Goal: Task Accomplishment & Management: Complete application form

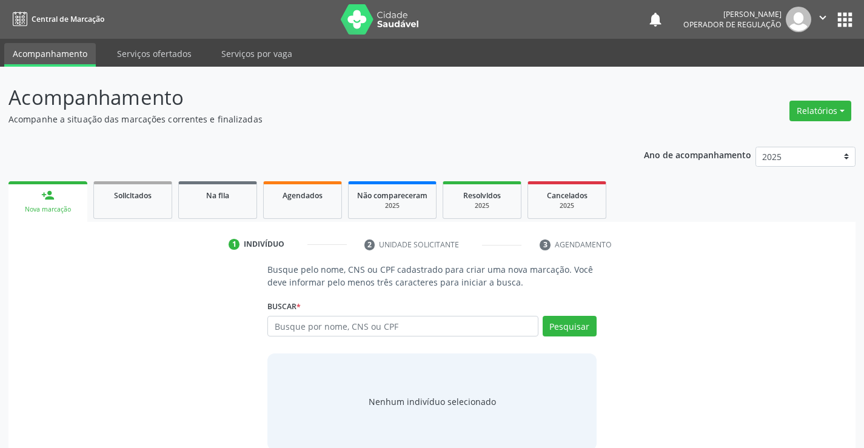
click at [327, 329] on input "text" at bounding box center [402, 326] width 270 height 21
type input "708204194587748"
click at [552, 319] on button "Pesquisar" at bounding box center [570, 326] width 54 height 21
type input "708204194587748"
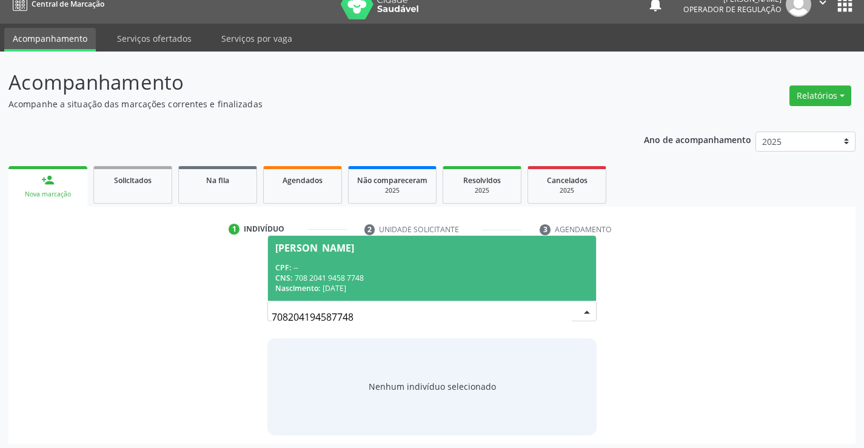
scroll to position [19, 0]
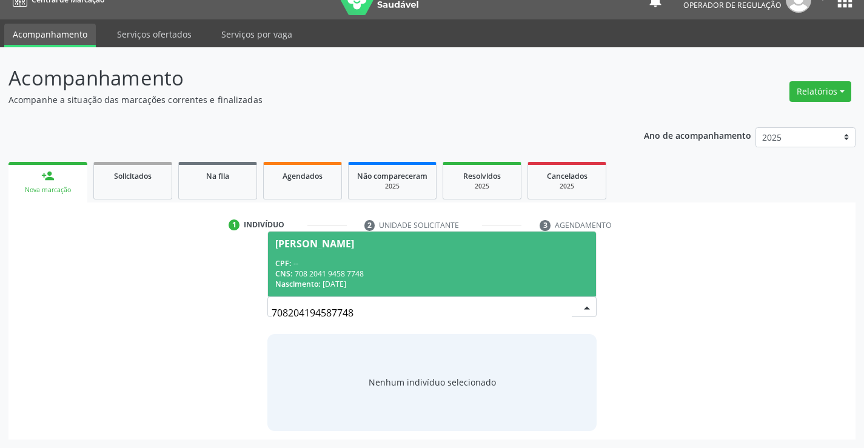
click at [386, 255] on span "Maria Cristina Pedro CPF: -- CNS: 708 2041 9458 7748 Nascimento: 30/06/1971" at bounding box center [431, 264] width 327 height 65
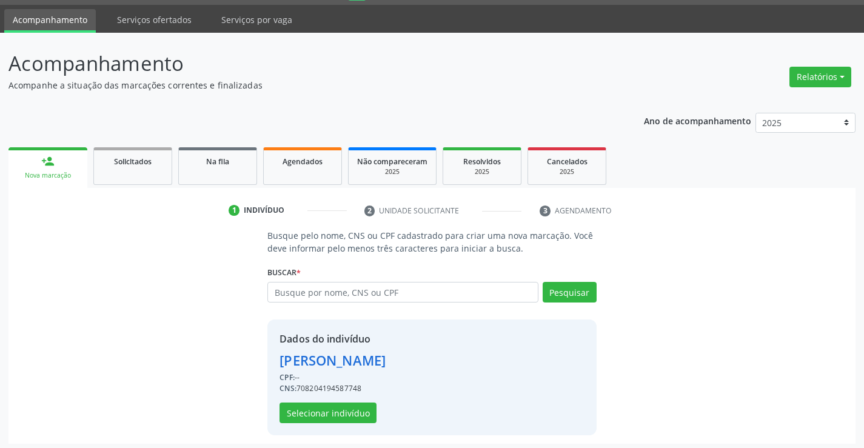
scroll to position [38, 0]
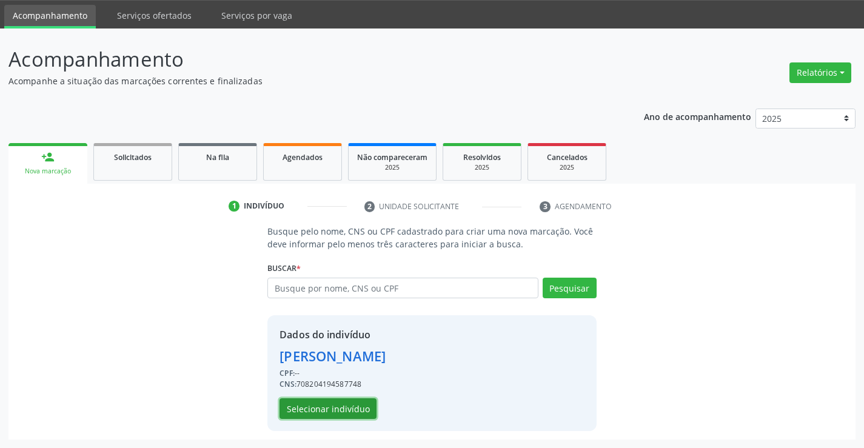
click at [357, 404] on button "Selecionar indivíduo" at bounding box center [327, 408] width 97 height 21
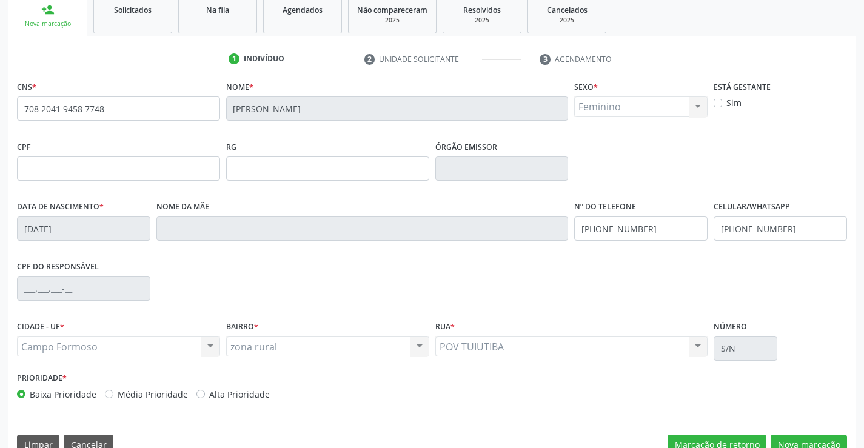
scroll to position [209, 0]
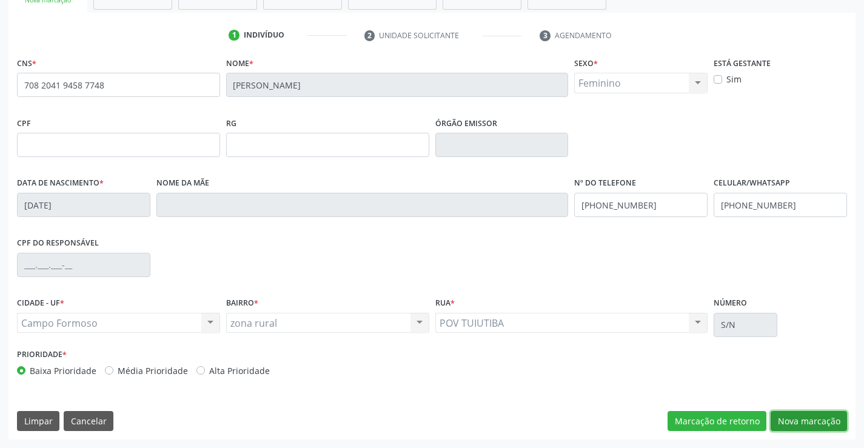
click at [828, 416] on button "Nova marcação" at bounding box center [809, 421] width 76 height 21
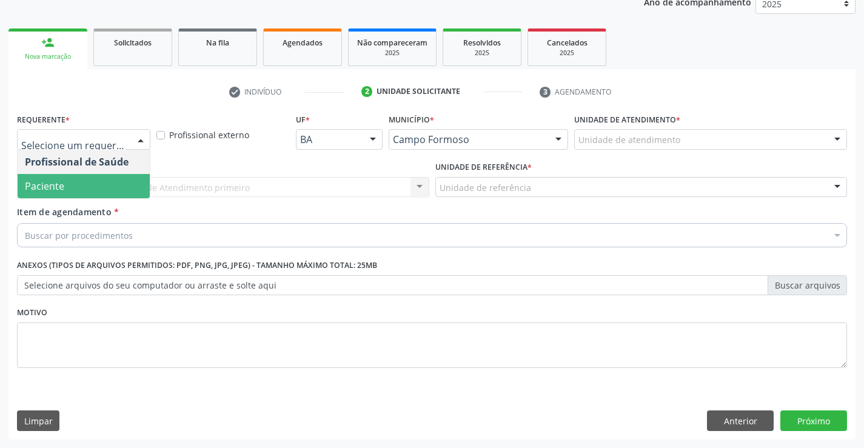
click at [110, 181] on span "Paciente" at bounding box center [84, 186] width 132 height 24
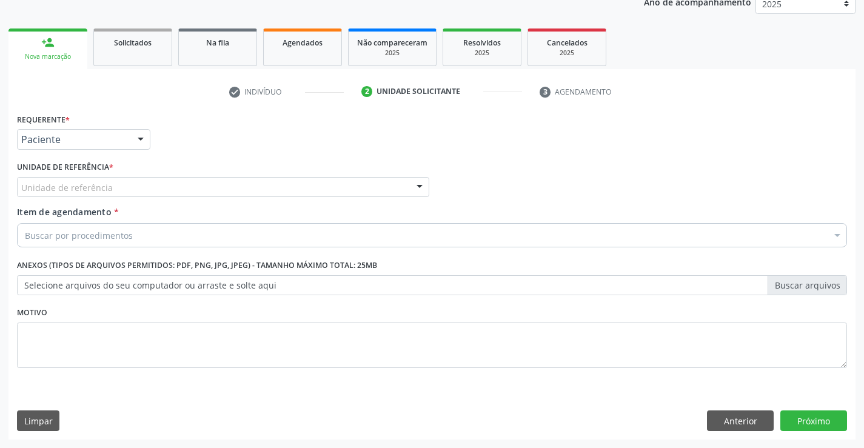
click at [136, 182] on div "Unidade de referência" at bounding box center [223, 187] width 412 height 21
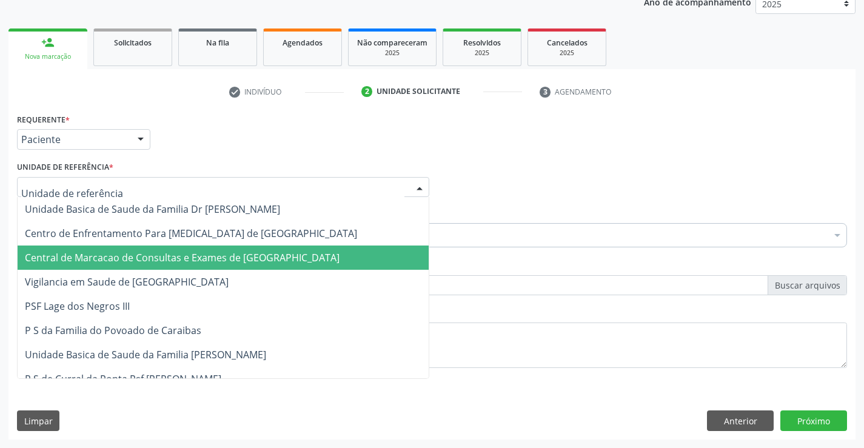
click at [145, 249] on span "Central de Marcacao de Consultas e Exames de [GEOGRAPHIC_DATA]" at bounding box center [223, 258] width 411 height 24
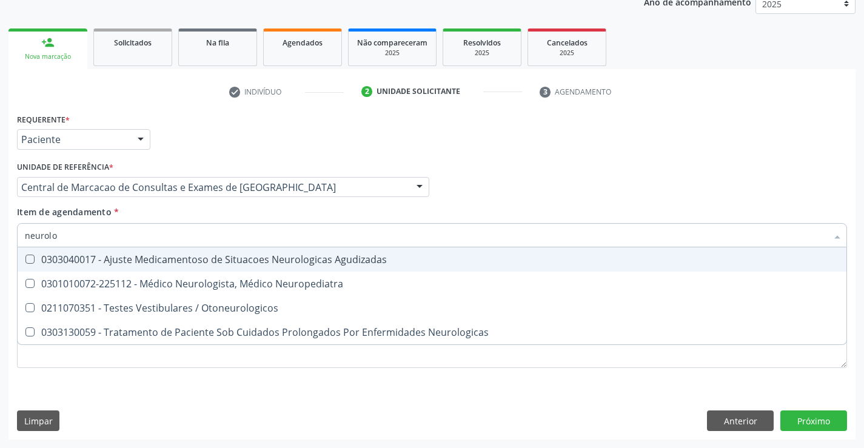
type input "neurolog"
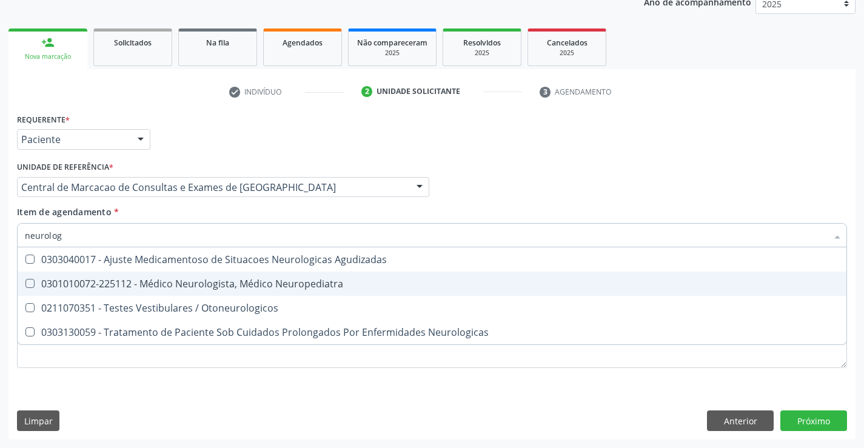
click at [195, 279] on div "0301010072-225112 - Médico Neurologista, Médico Neuropediatra" at bounding box center [432, 284] width 814 height 10
checkbox Neuropediatra "true"
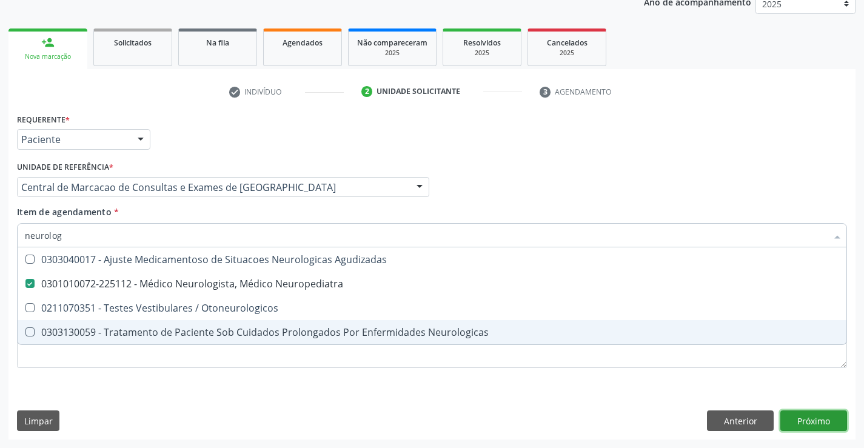
click at [838, 421] on div "Requerente * Paciente Profissional de Saúde Paciente Nenhum resultado encontrad…" at bounding box center [431, 274] width 847 height 329
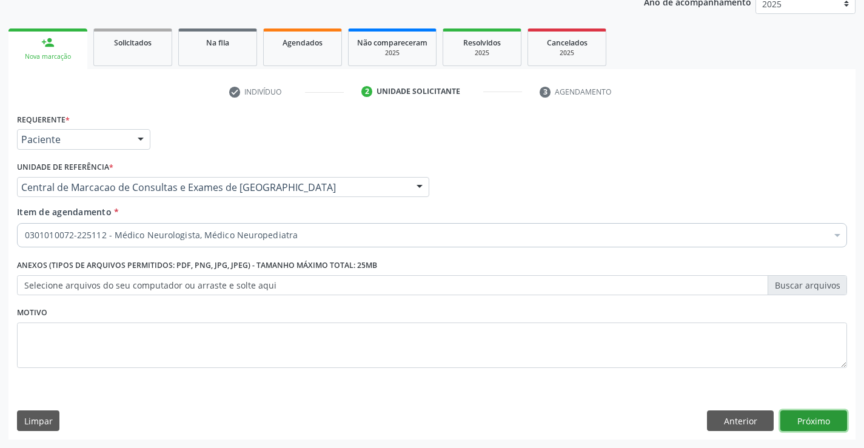
click at [813, 413] on button "Próximo" at bounding box center [813, 420] width 67 height 21
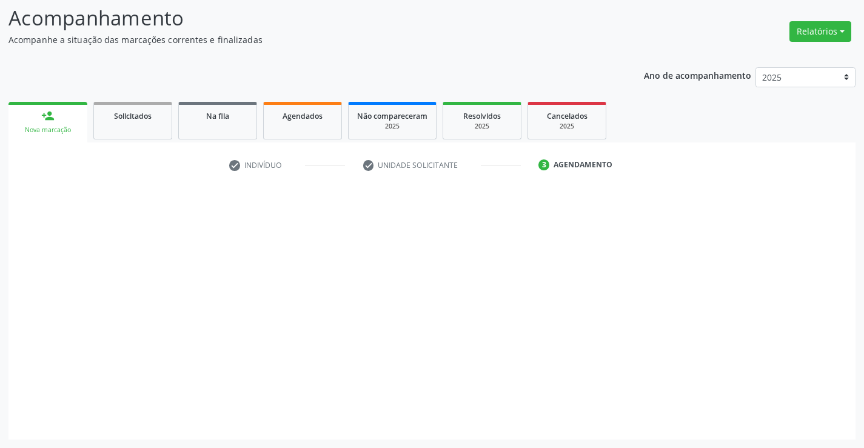
scroll to position [79, 0]
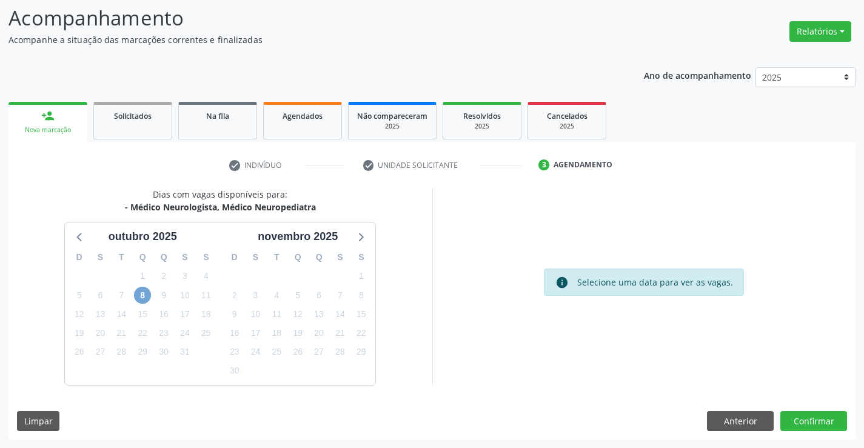
click at [143, 293] on span "8" at bounding box center [142, 295] width 17 height 17
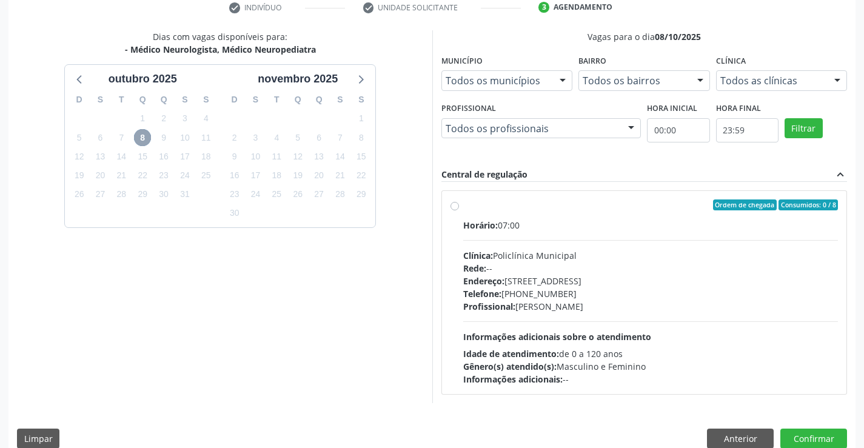
scroll to position [255, 0]
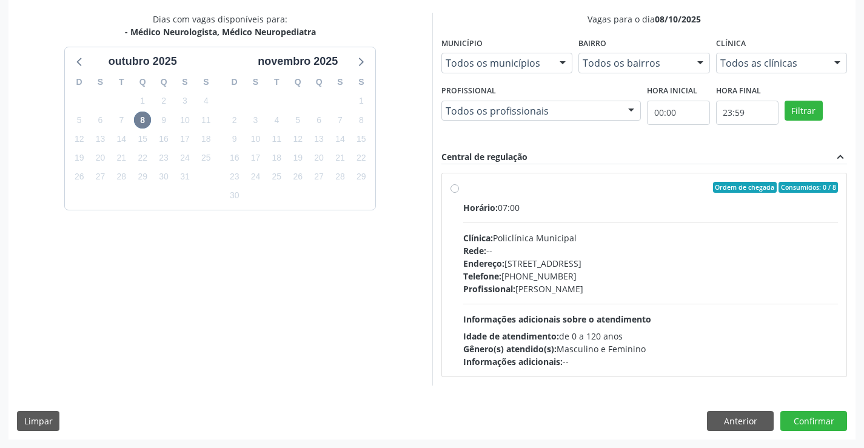
click at [638, 311] on div "Horário: 07:00 Clínica: Policlínica Municipal Rede: -- Endereço: Predio, nº 386…" at bounding box center [650, 284] width 375 height 167
click at [459, 193] on input "Ordem de chegada Consumidos: 0 / 8 Horário: 07:00 Clínica: Policlínica Municipa…" at bounding box center [454, 187] width 8 height 11
radio input "true"
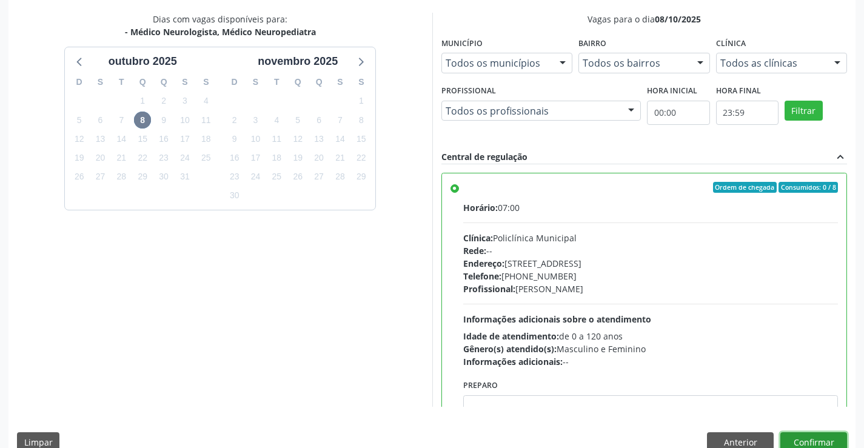
click at [796, 441] on button "Confirmar" at bounding box center [813, 442] width 67 height 21
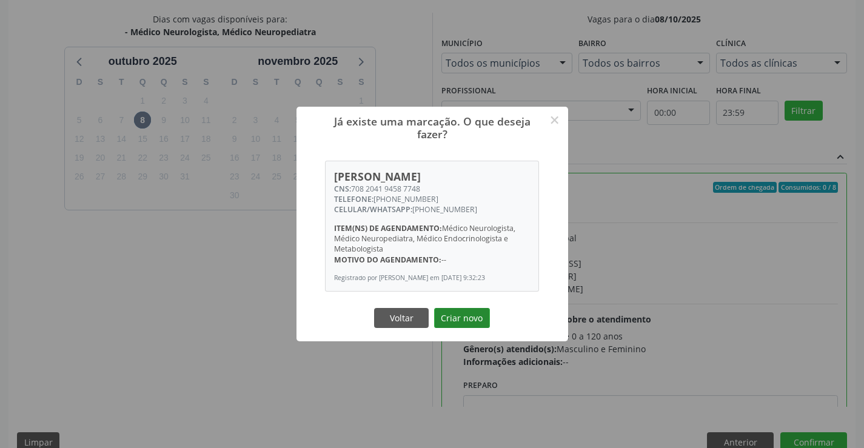
click at [452, 317] on button "Criar novo" at bounding box center [462, 318] width 56 height 21
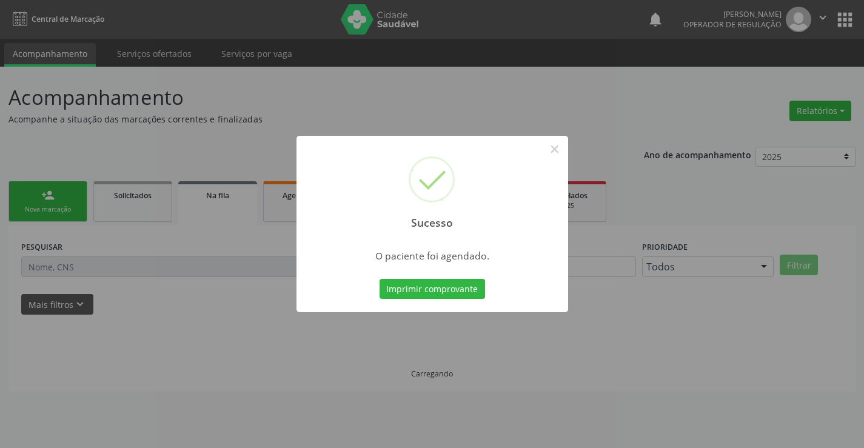
scroll to position [0, 0]
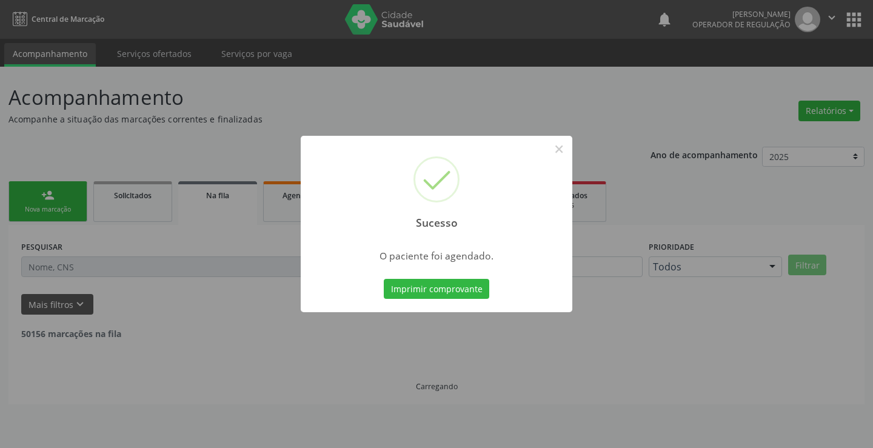
click at [384, 279] on button "Imprimir comprovante" at bounding box center [436, 289] width 105 height 21
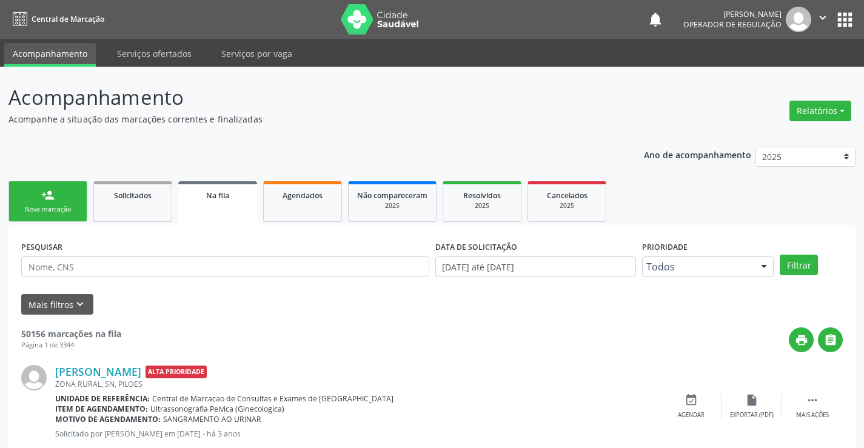
click at [62, 194] on link "person_add Nova marcação" at bounding box center [47, 201] width 79 height 41
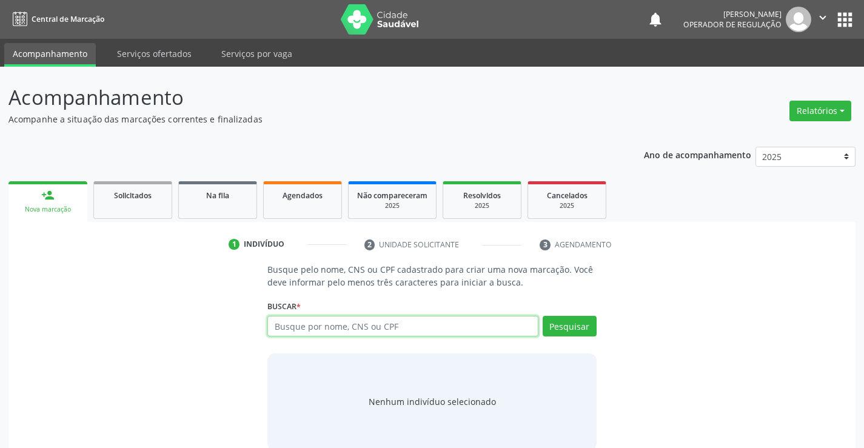
click at [328, 329] on input "text" at bounding box center [402, 326] width 270 height 21
type input "706402679808282"
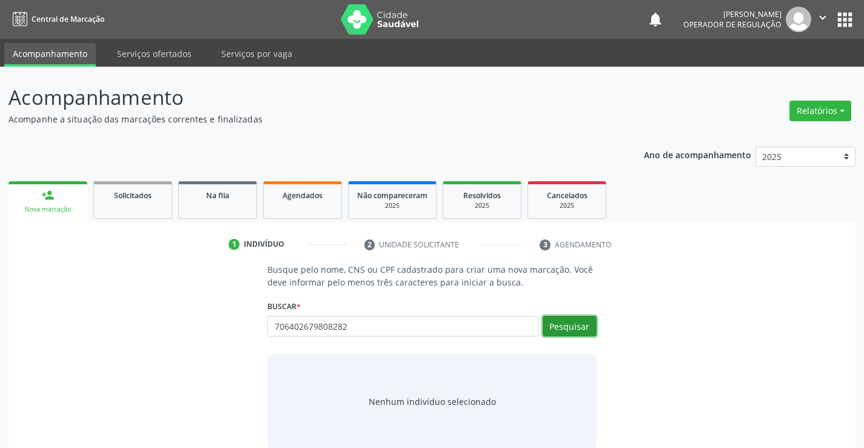
click at [583, 318] on button "Pesquisar" at bounding box center [570, 326] width 54 height 21
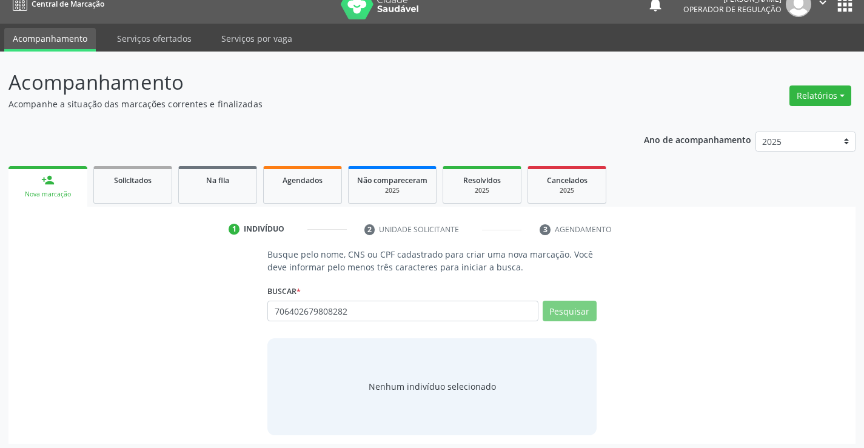
scroll to position [19, 0]
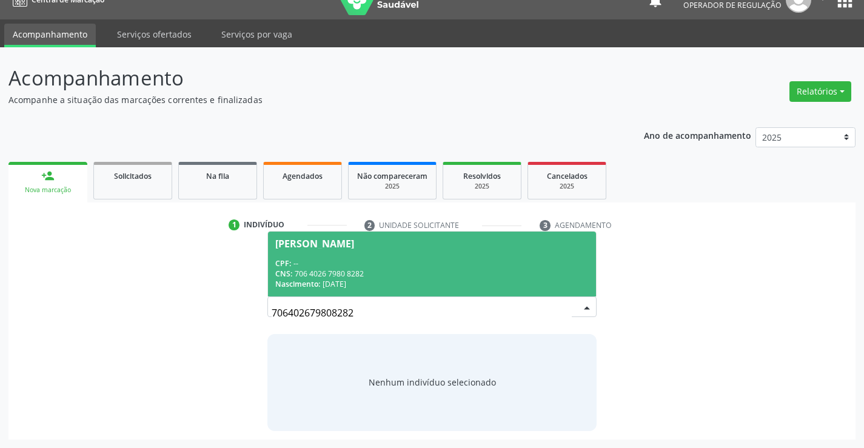
click at [394, 274] on div "CNS: 706 4026 7980 8282" at bounding box center [431, 274] width 313 height 10
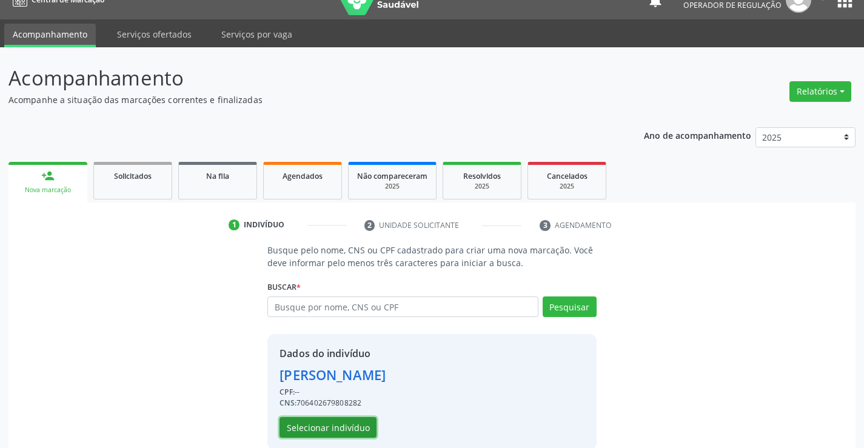
click at [323, 430] on button "Selecionar indivíduo" at bounding box center [327, 427] width 97 height 21
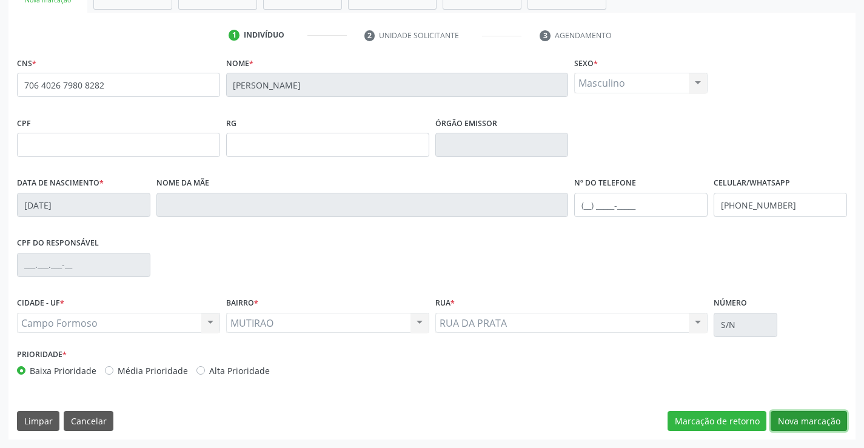
click at [831, 421] on button "Nova marcação" at bounding box center [809, 421] width 76 height 21
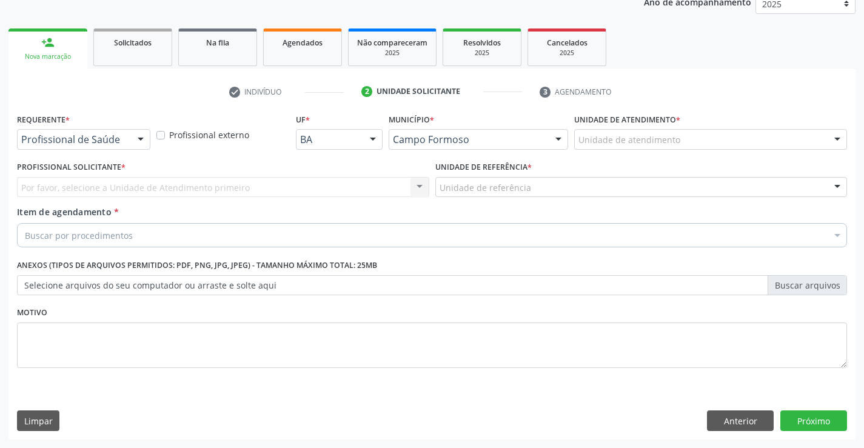
scroll to position [153, 0]
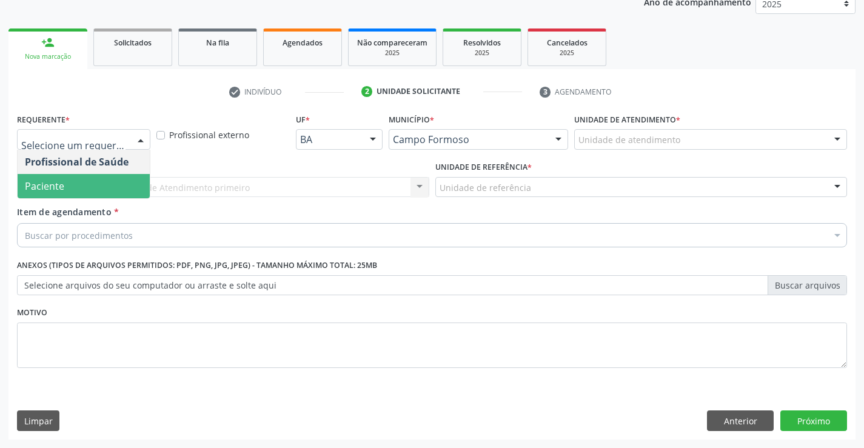
click at [72, 184] on span "Paciente" at bounding box center [84, 186] width 132 height 24
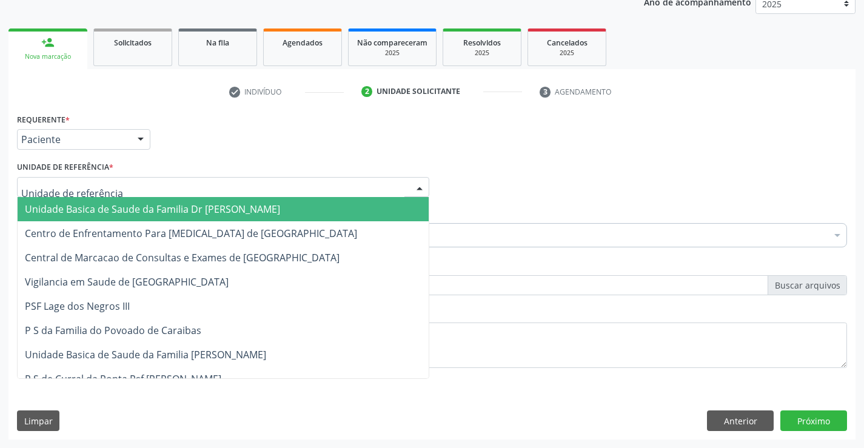
drag, startPoint x: 89, startPoint y: 180, endPoint x: 89, endPoint y: 226, distance: 46.1
click at [90, 186] on div at bounding box center [223, 187] width 412 height 21
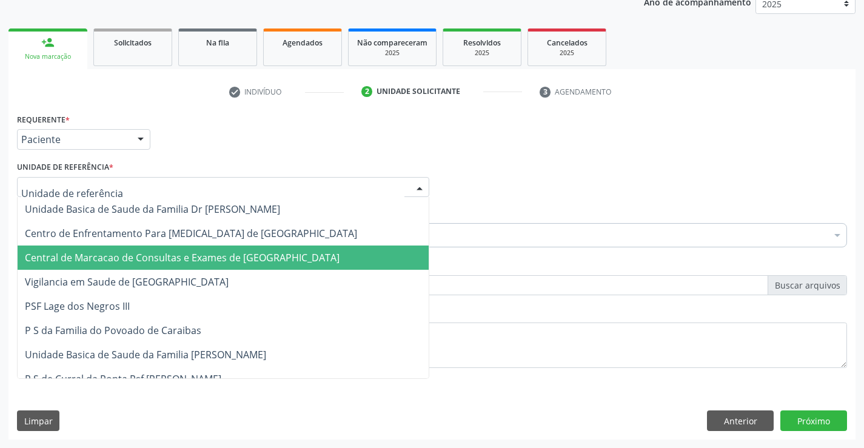
click at [82, 252] on span "Central de Marcacao de Consultas e Exames de [GEOGRAPHIC_DATA]" at bounding box center [182, 257] width 315 height 13
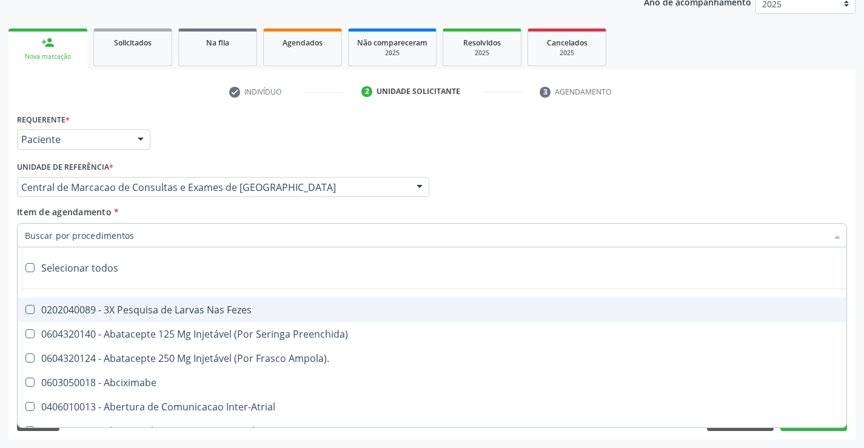
paste input "700 0086 6875 9501"
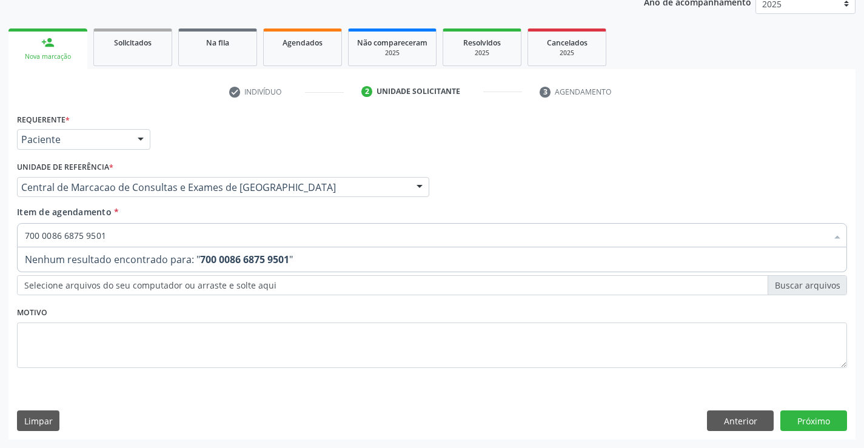
click at [186, 226] on input "700 0086 6875 9501" at bounding box center [426, 235] width 802 height 24
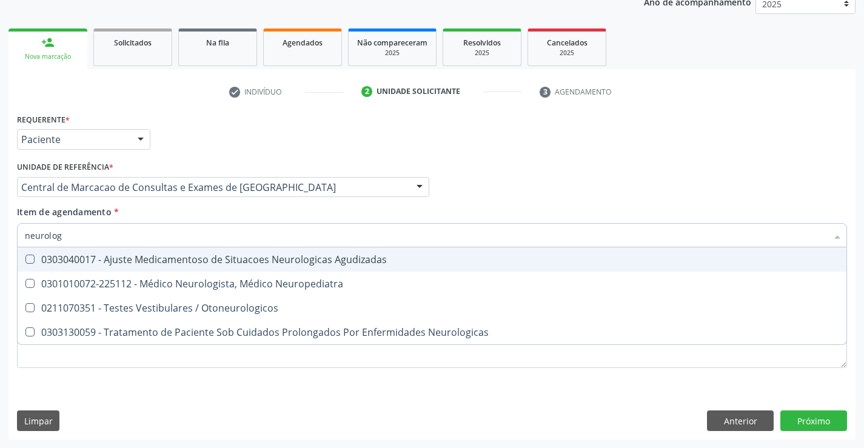
type input "neurologi"
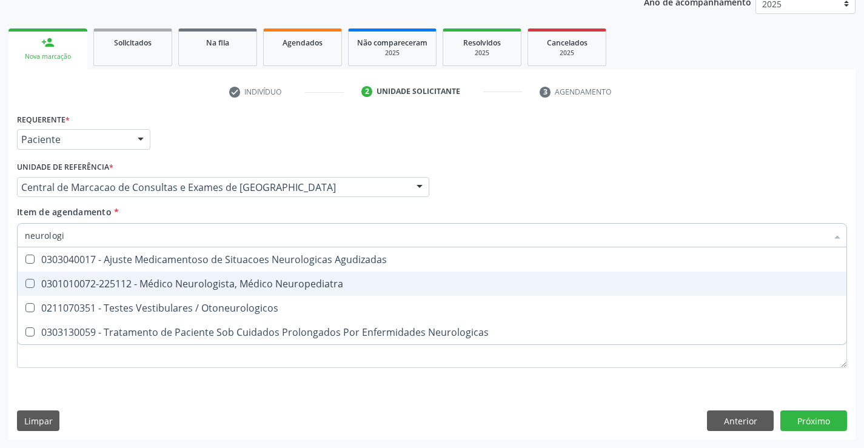
click at [291, 286] on div "0301010072-225112 - Médico Neurologista, Médico Neuropediatra" at bounding box center [432, 284] width 814 height 10
checkbox Neuropediatra "true"
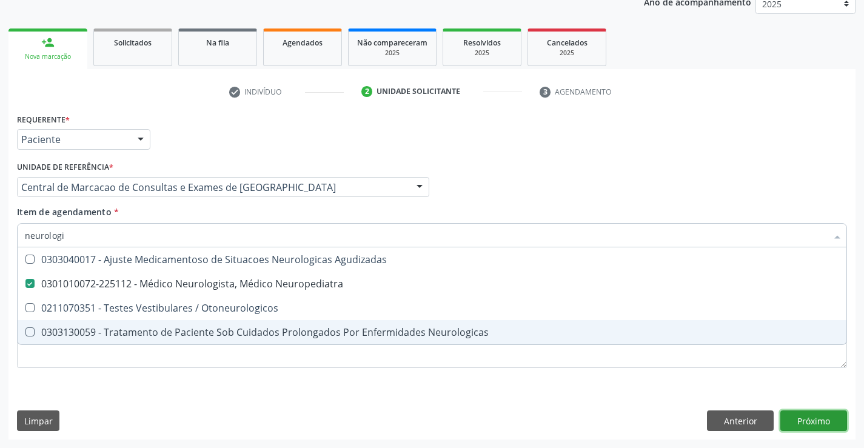
click at [791, 414] on div "Requerente * Paciente Profissional de Saúde Paciente Nenhum resultado encontrad…" at bounding box center [431, 274] width 847 height 329
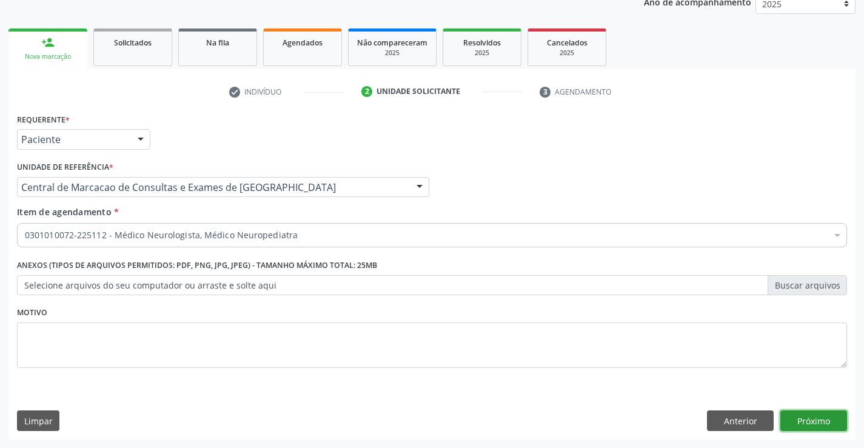
click at [794, 424] on button "Próximo" at bounding box center [813, 420] width 67 height 21
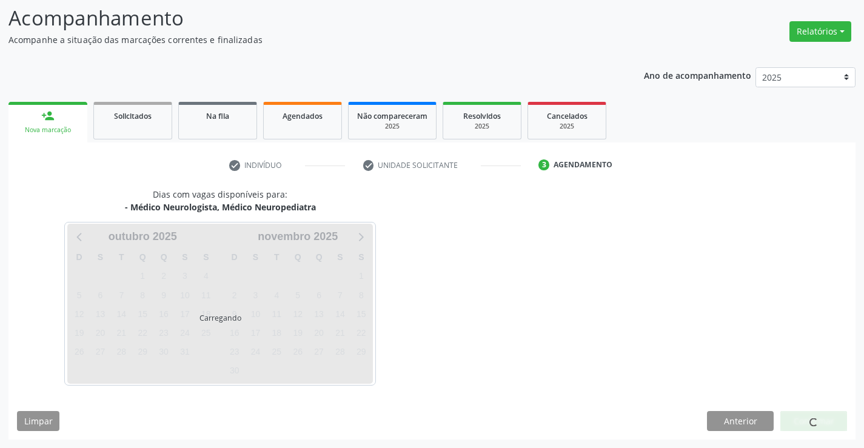
scroll to position [79, 0]
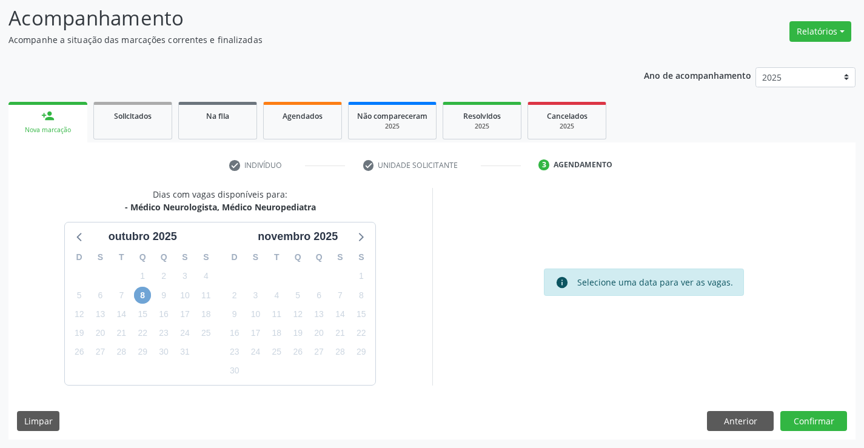
click at [141, 298] on span "8" at bounding box center [142, 295] width 17 height 17
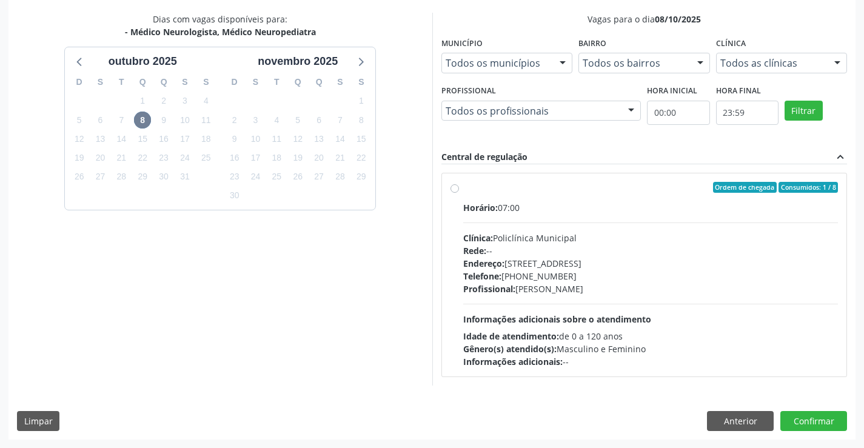
click at [564, 288] on div "Profissional: Murilo Calixto dos Santos" at bounding box center [650, 289] width 375 height 13
click at [459, 193] on input "Ordem de chegada Consumidos: 1 / 8 Horário: 07:00 Clínica: Policlínica Municipa…" at bounding box center [454, 187] width 8 height 11
radio input "true"
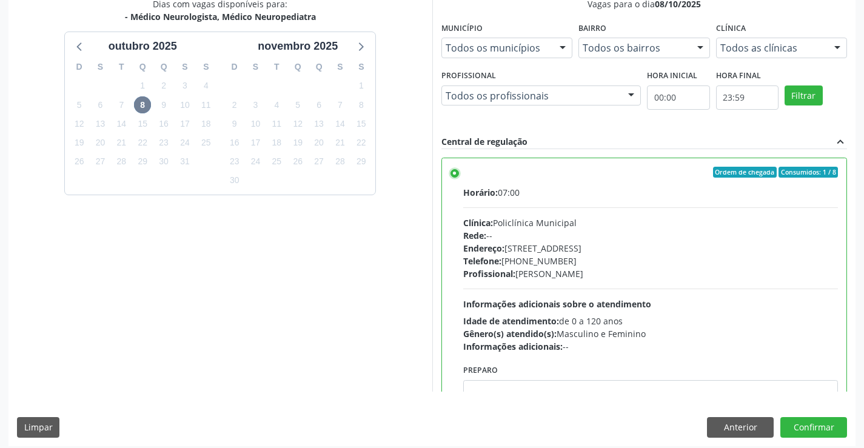
scroll to position [276, 0]
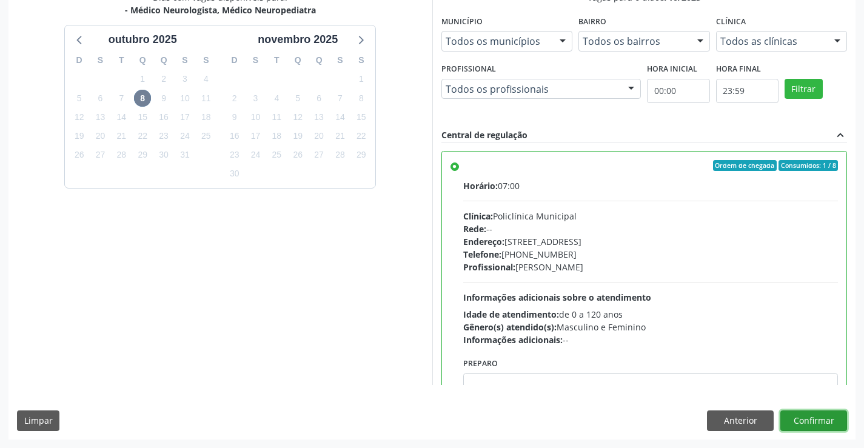
click at [814, 426] on button "Confirmar" at bounding box center [813, 420] width 67 height 21
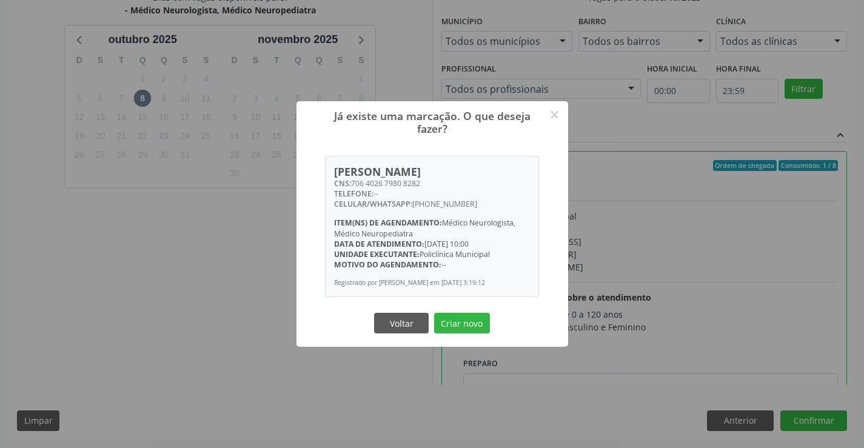
click at [434, 313] on button "Criar novo" at bounding box center [462, 323] width 56 height 21
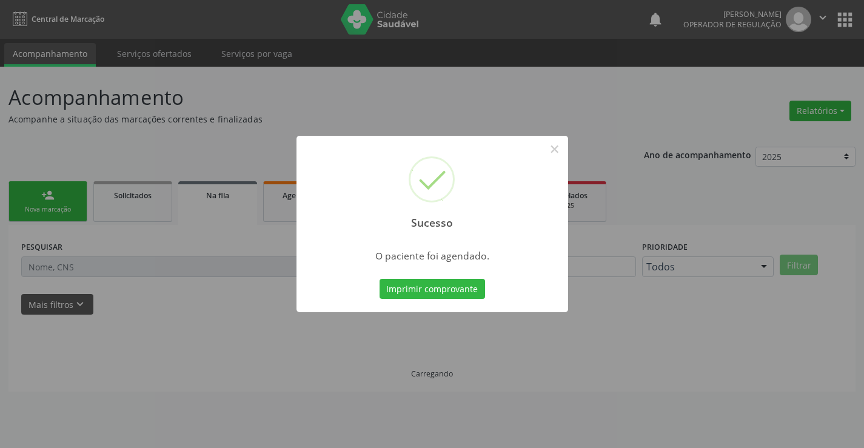
scroll to position [0, 0]
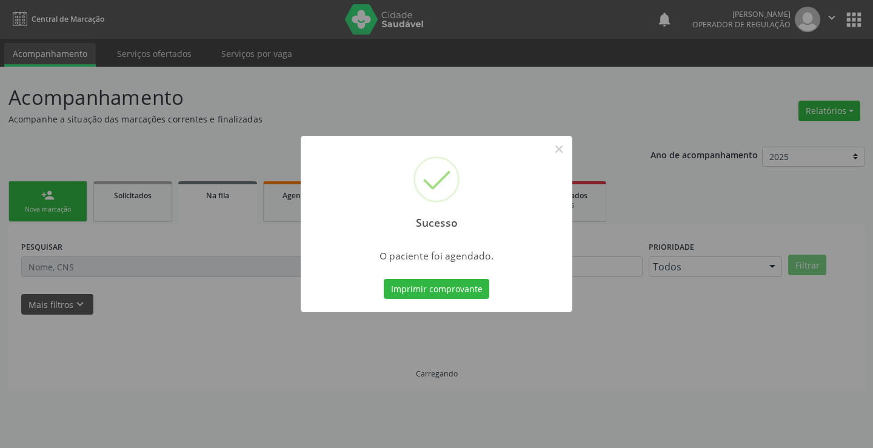
click at [384, 279] on button "Imprimir comprovante" at bounding box center [436, 289] width 105 height 21
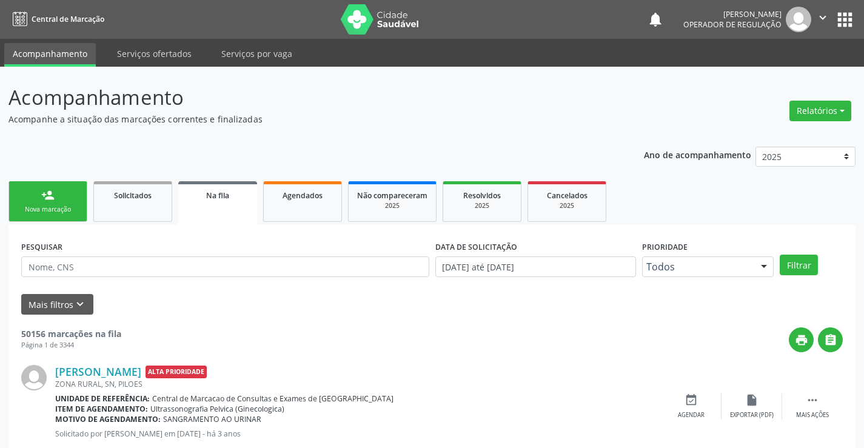
click at [64, 199] on link "person_add Nova marcação" at bounding box center [47, 201] width 79 height 41
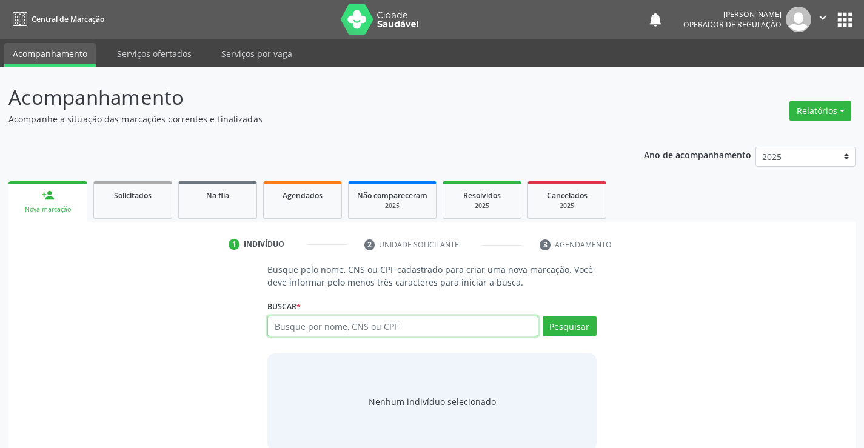
click at [303, 323] on input "text" at bounding box center [402, 326] width 270 height 21
type input "706002890134044"
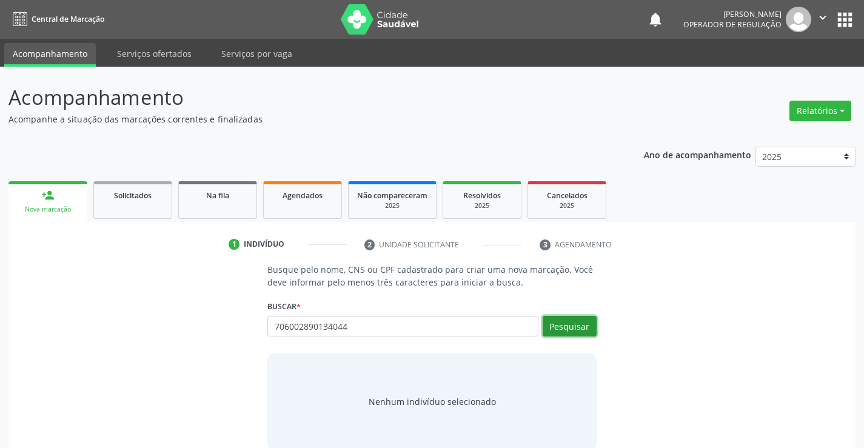
click at [586, 319] on button "Pesquisar" at bounding box center [570, 326] width 54 height 21
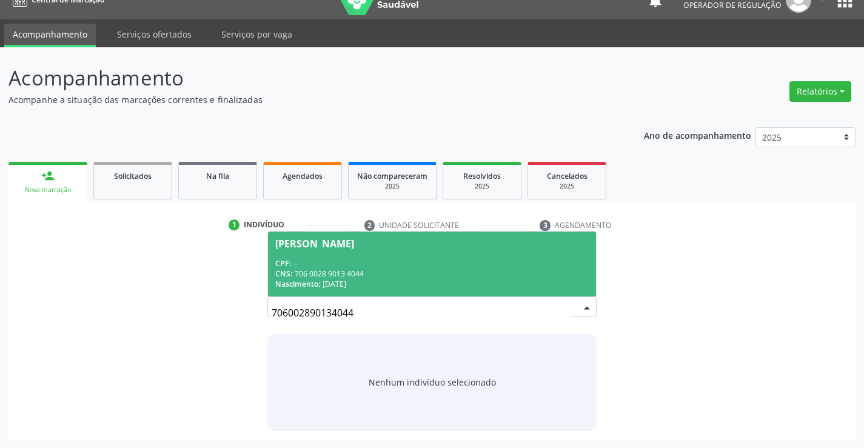
click at [460, 261] on div "CPF: --" at bounding box center [431, 263] width 313 height 10
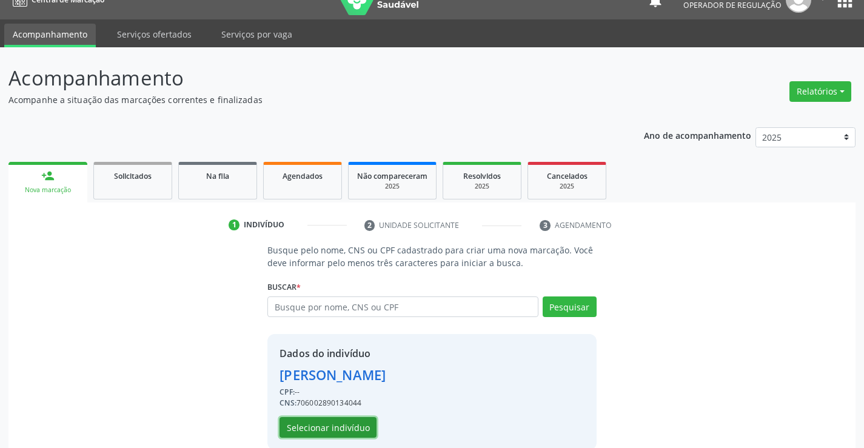
click at [334, 421] on button "Selecionar indivíduo" at bounding box center [327, 427] width 97 height 21
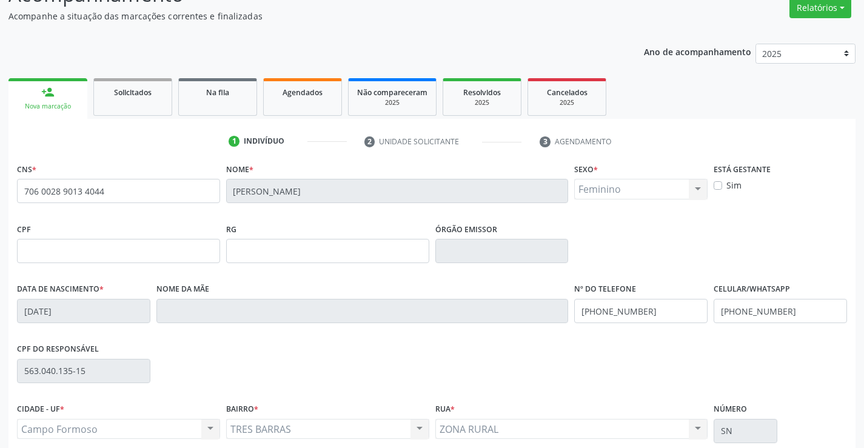
scroll to position [209, 0]
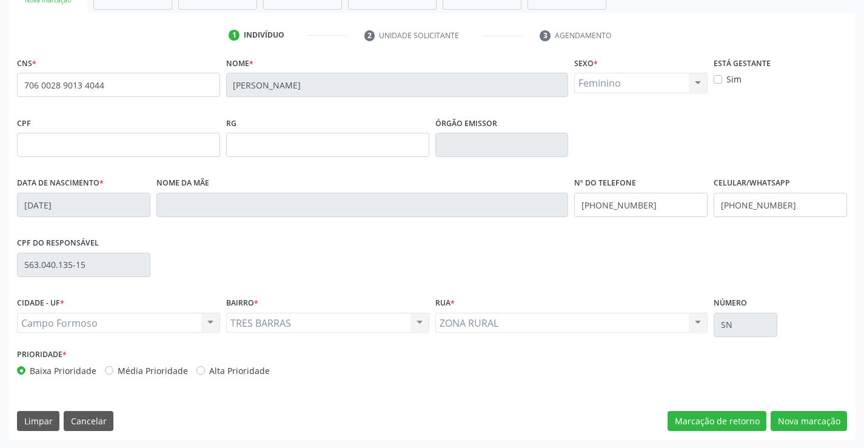
click at [809, 409] on div "CNS * 706 0028 9013 4044 Nome * Ana Florice de Sousa Vieira Sexo * Feminino Mas…" at bounding box center [431, 247] width 847 height 386
click at [795, 422] on button "Nova marcação" at bounding box center [809, 421] width 76 height 21
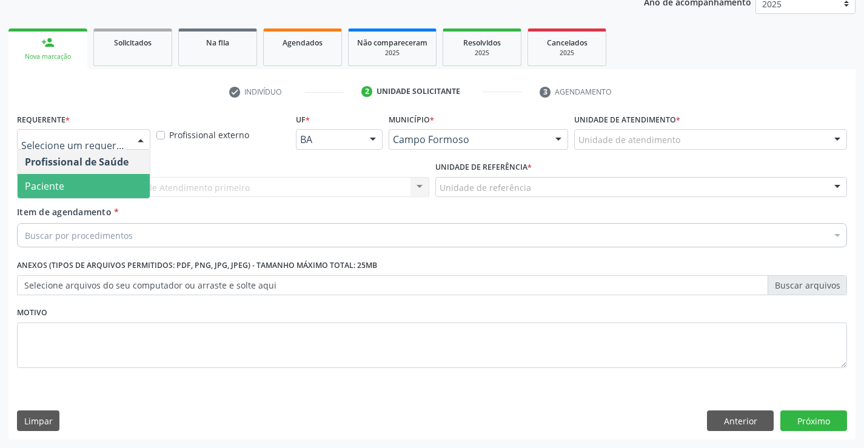
click at [102, 195] on span "Paciente" at bounding box center [84, 186] width 132 height 24
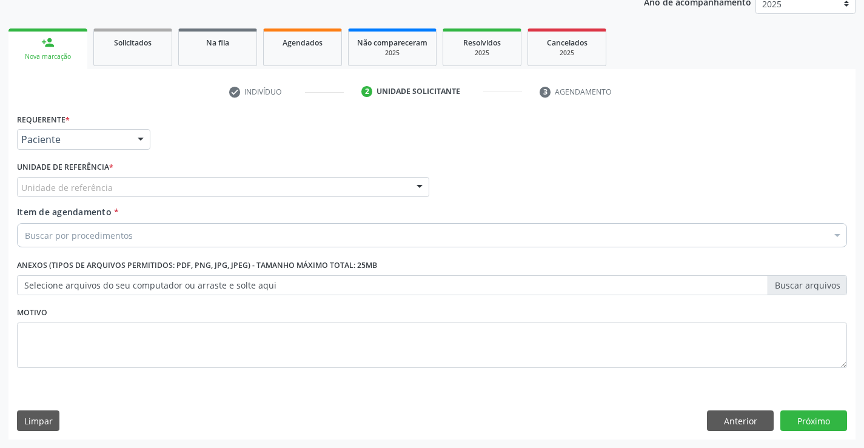
click at [124, 189] on div "Unidade de referência" at bounding box center [223, 187] width 412 height 21
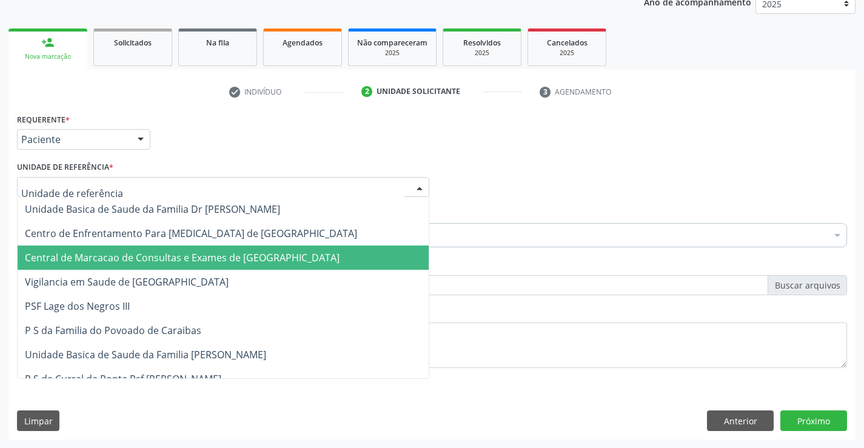
click at [125, 254] on span "Central de Marcacao de Consultas e Exames de [GEOGRAPHIC_DATA]" at bounding box center [182, 257] width 315 height 13
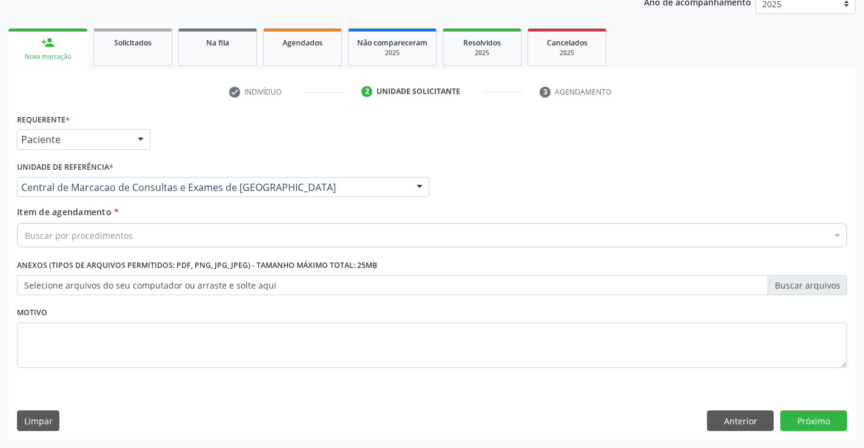
click at [138, 237] on div "Buscar por procedimentos" at bounding box center [432, 235] width 830 height 24
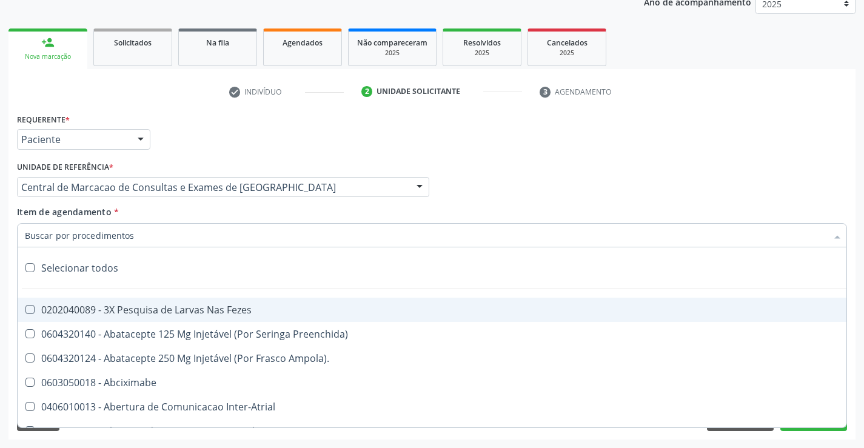
paste input "700 0086 6875 9501"
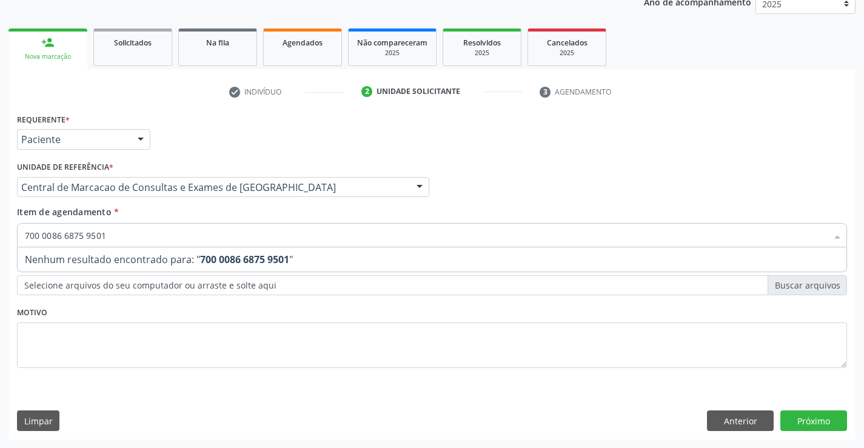
click at [229, 235] on input "700 0086 6875 9501" at bounding box center [426, 235] width 802 height 24
click at [227, 235] on input "700 0086 6875 9501" at bounding box center [426, 235] width 802 height 24
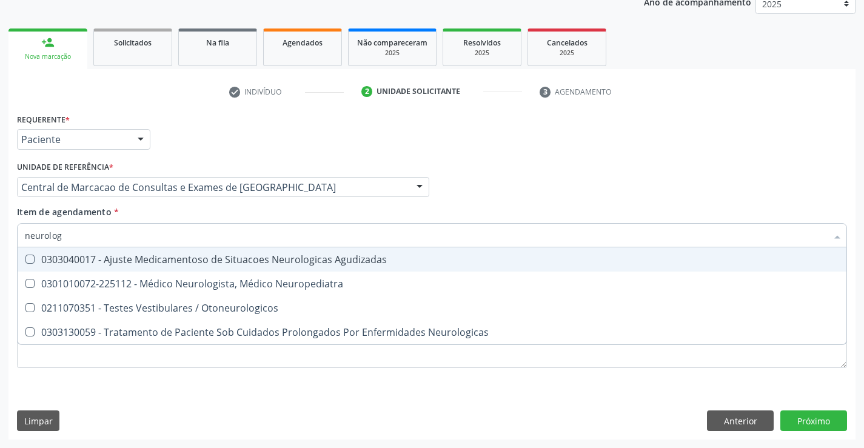
type input "neurologi"
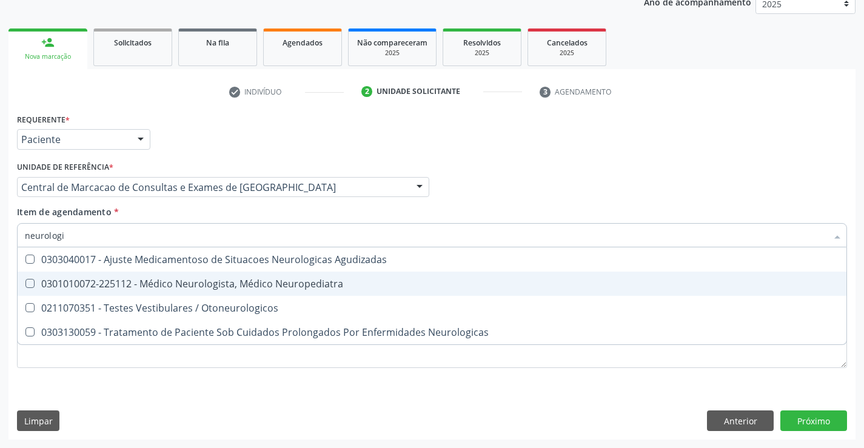
click at [219, 279] on div "0301010072-225112 - Médico Neurologista, Médico Neuropediatra" at bounding box center [432, 284] width 814 height 10
checkbox Neuropediatra "true"
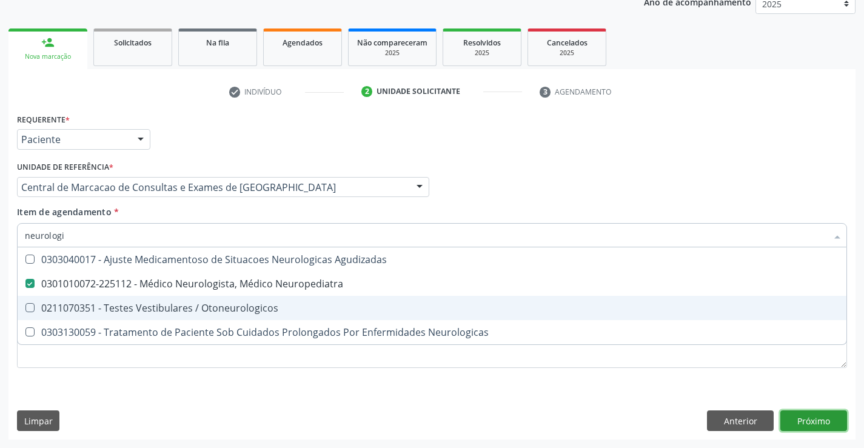
click at [840, 424] on div "Requerente * Paciente Profissional de Saúde Paciente Nenhum resultado encontrad…" at bounding box center [431, 274] width 847 height 329
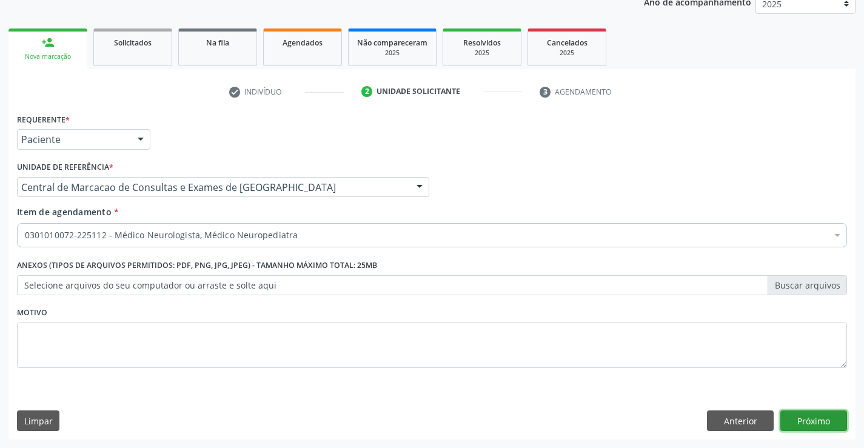
click at [832, 423] on button "Próximo" at bounding box center [813, 420] width 67 height 21
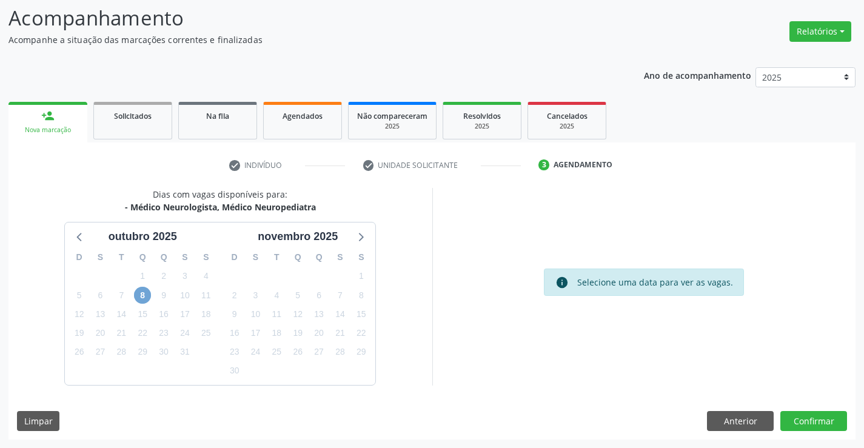
click at [139, 298] on span "8" at bounding box center [142, 295] width 17 height 17
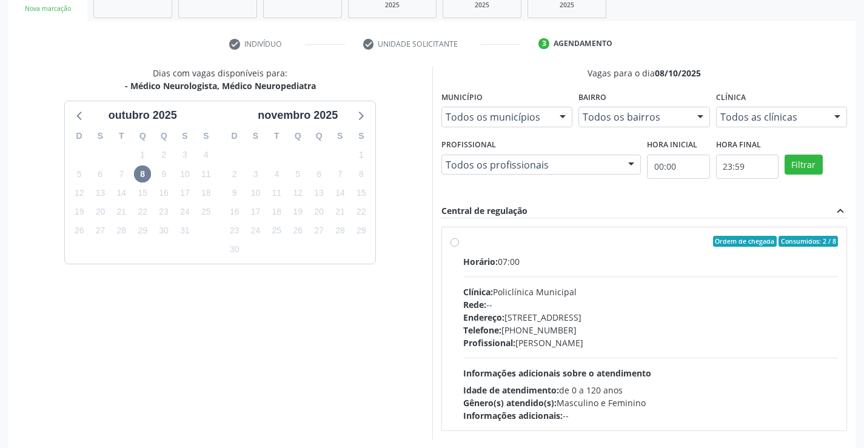
click at [596, 355] on div "Horário: 07:00 Clínica: Policlínica Municipal Rede: -- Endereço: Predio, nº 386…" at bounding box center [650, 338] width 375 height 167
click at [459, 247] on input "Ordem de chegada Consumidos: 2 / 8 Horário: 07:00 Clínica: Policlínica Municipa…" at bounding box center [454, 241] width 8 height 11
radio input "true"
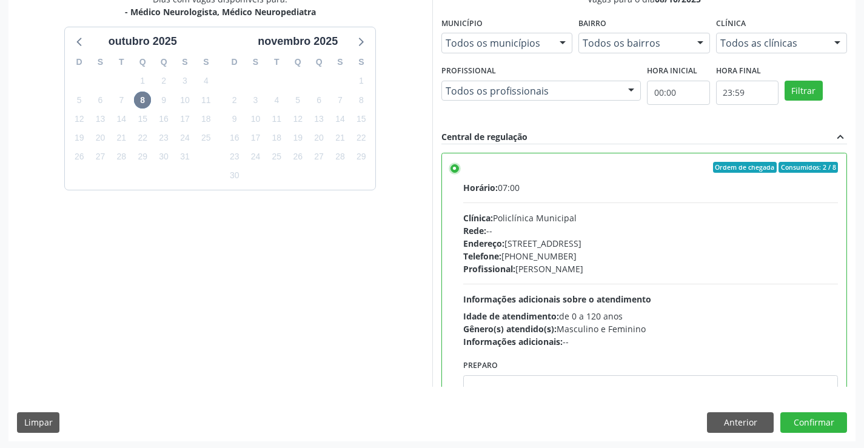
scroll to position [276, 0]
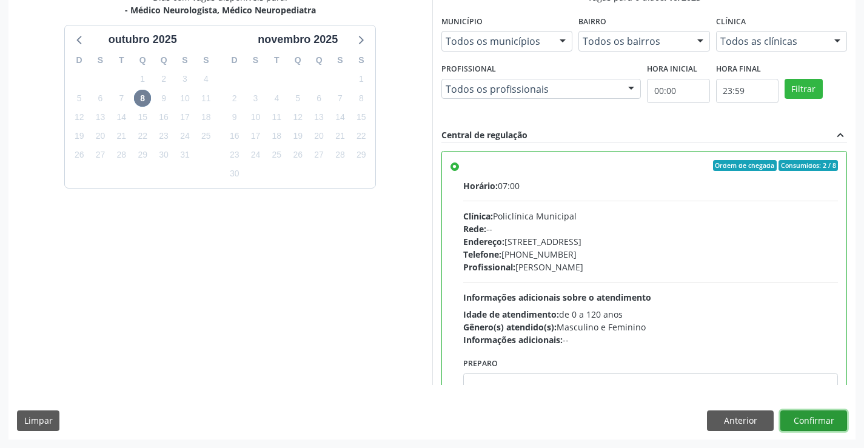
click at [817, 424] on button "Confirmar" at bounding box center [813, 420] width 67 height 21
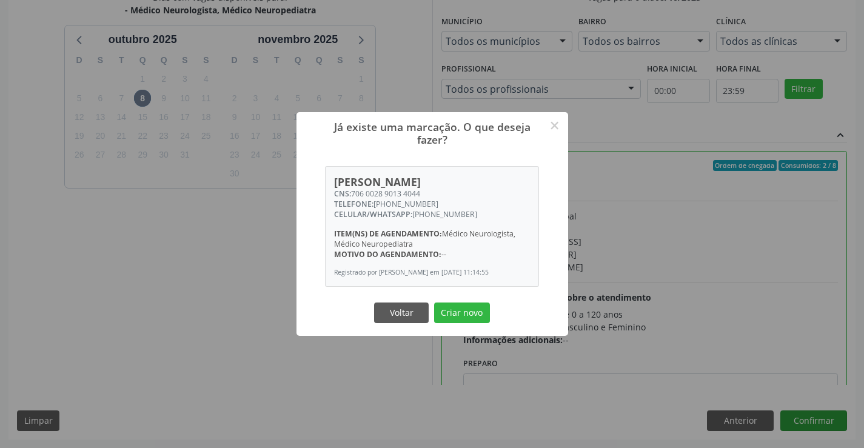
click at [434, 303] on button "Criar novo" at bounding box center [462, 313] width 56 height 21
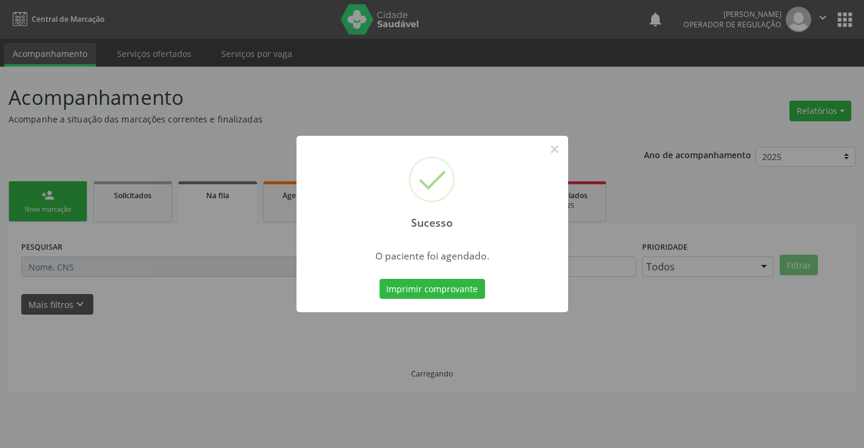
scroll to position [0, 0]
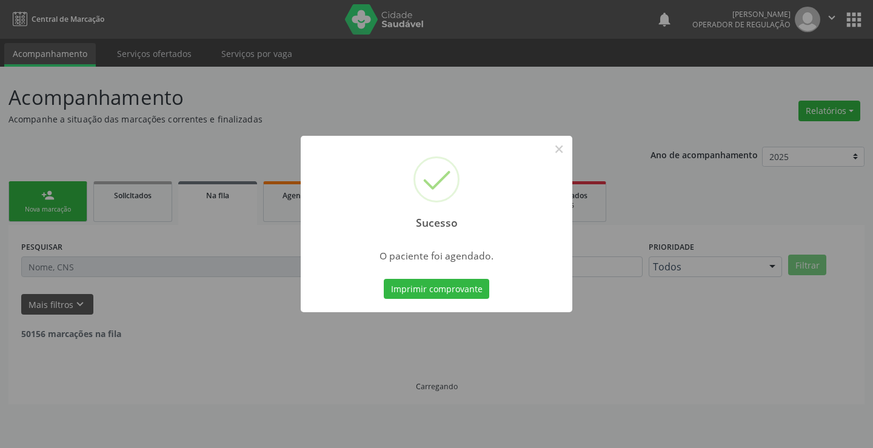
click at [384, 279] on button "Imprimir comprovante" at bounding box center [436, 289] width 105 height 21
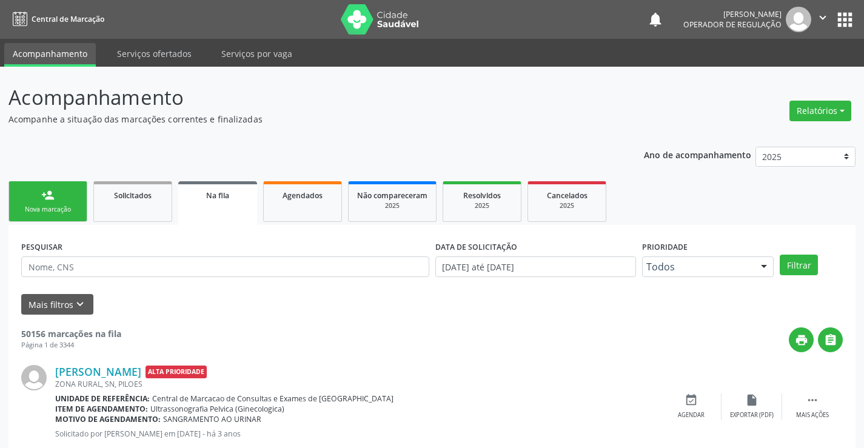
click at [58, 205] on div "Nova marcação" at bounding box center [48, 209] width 61 height 9
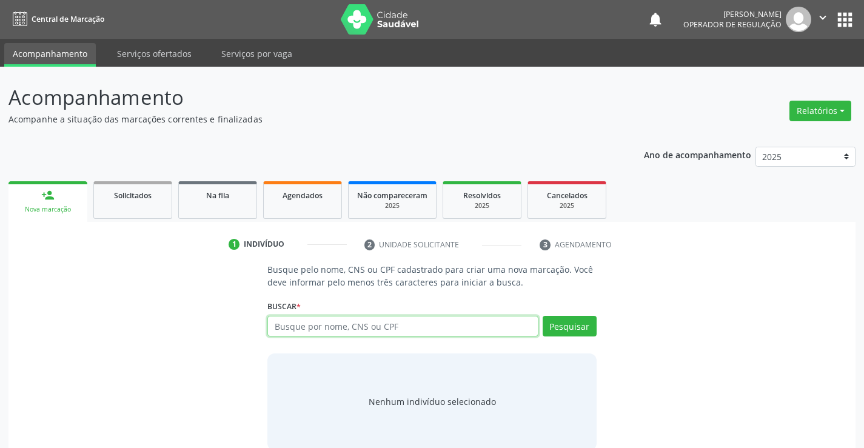
click at [314, 327] on input "text" at bounding box center [402, 326] width 270 height 21
type input "708601568128082"
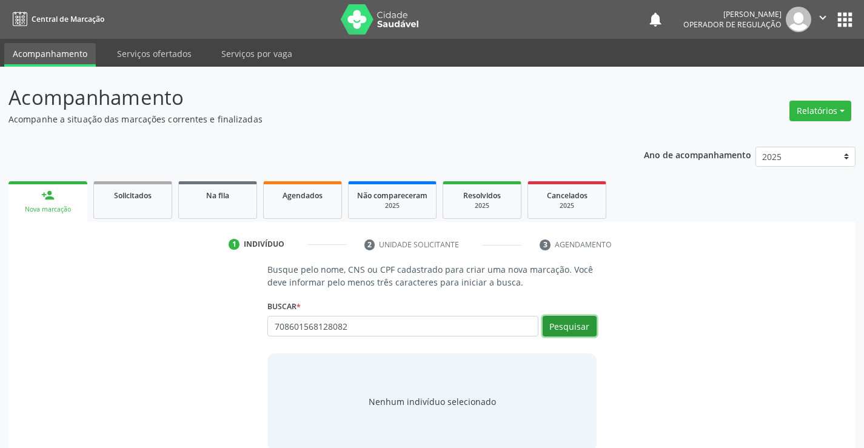
click at [579, 320] on button "Pesquisar" at bounding box center [570, 326] width 54 height 21
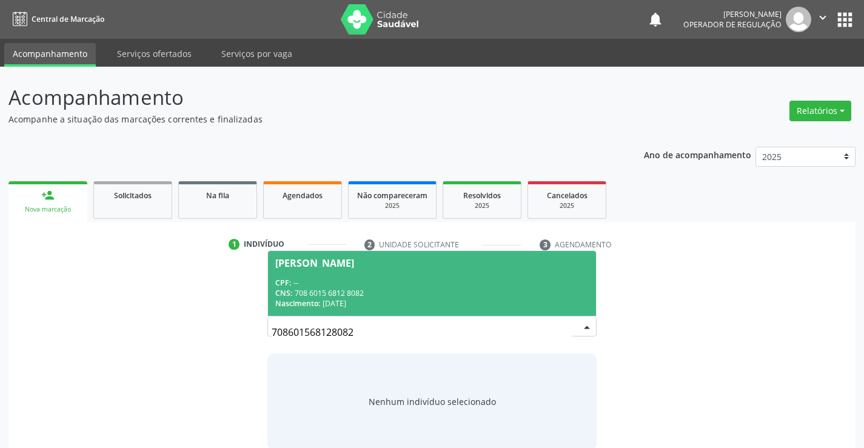
click at [453, 286] on div "CPF: --" at bounding box center [431, 283] width 313 height 10
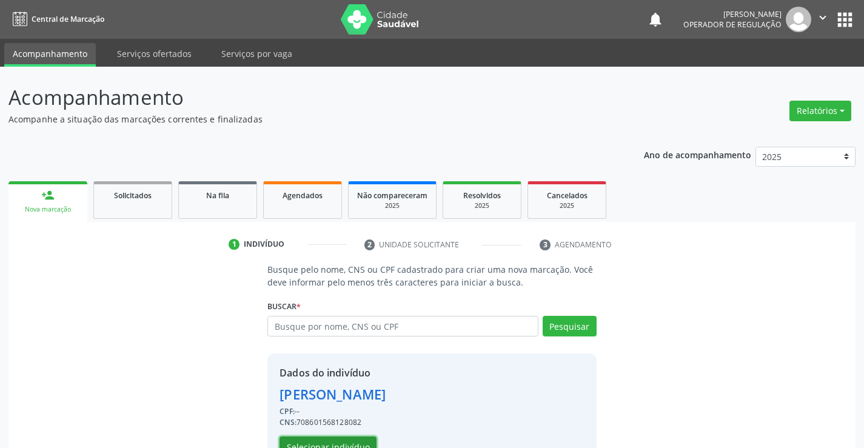
click at [346, 441] on button "Selecionar indivíduo" at bounding box center [327, 447] width 97 height 21
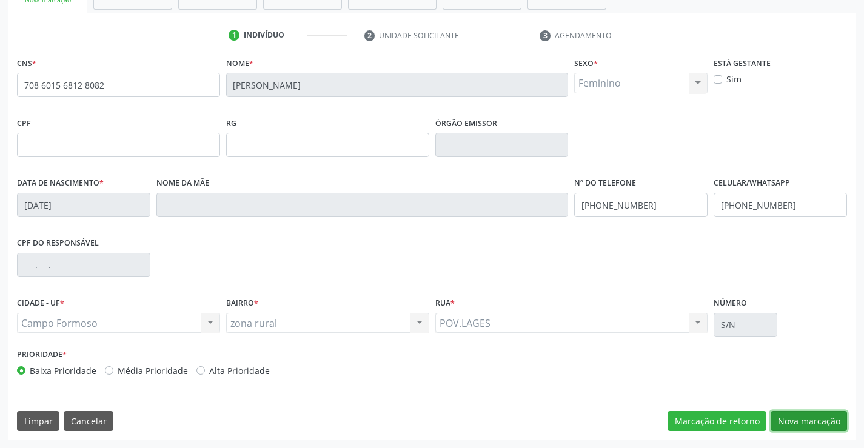
click at [823, 426] on button "Nova marcação" at bounding box center [809, 421] width 76 height 21
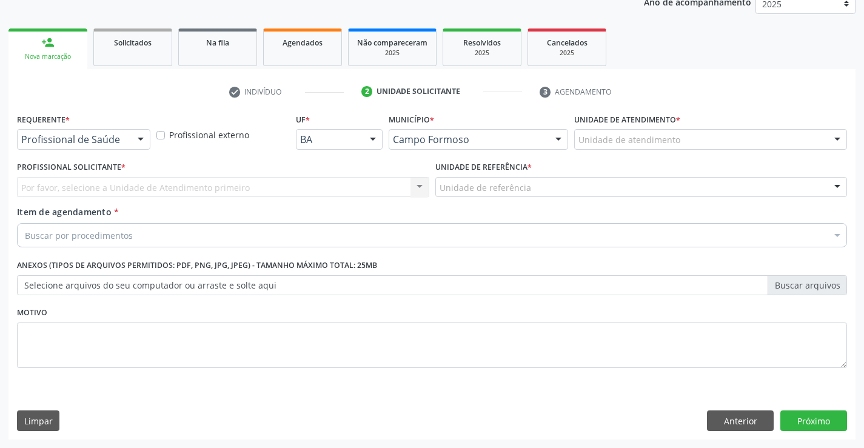
scroll to position [153, 0]
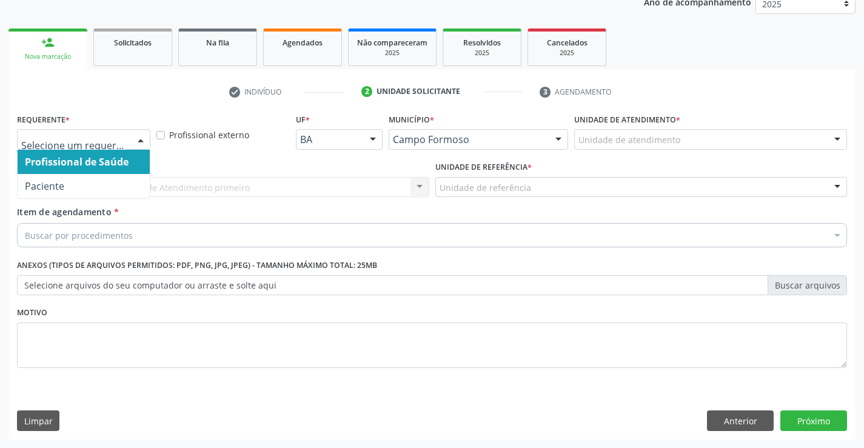
click at [134, 143] on div at bounding box center [141, 140] width 18 height 21
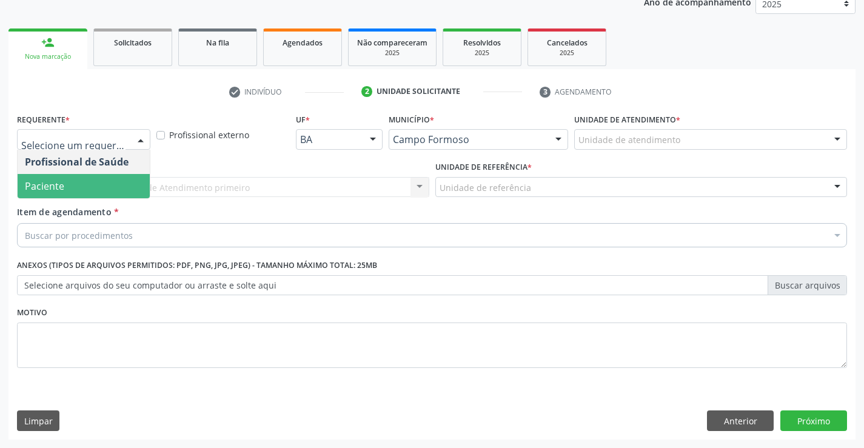
click at [125, 188] on span "Paciente" at bounding box center [84, 186] width 132 height 24
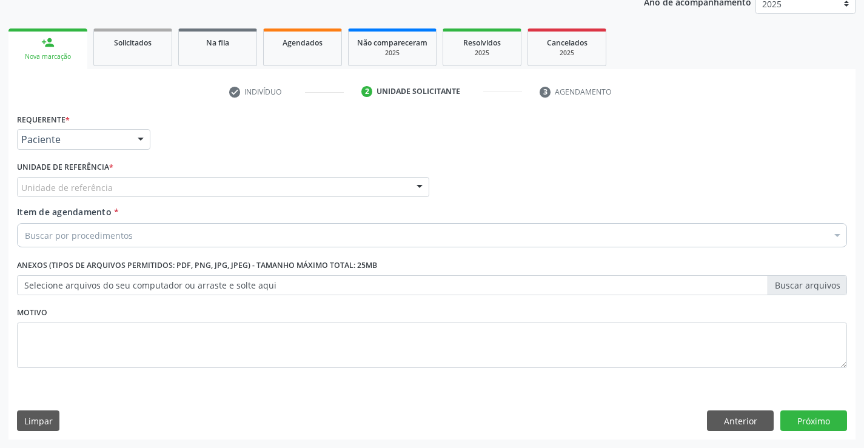
click at [177, 187] on div "Unidade de referência" at bounding box center [223, 187] width 412 height 21
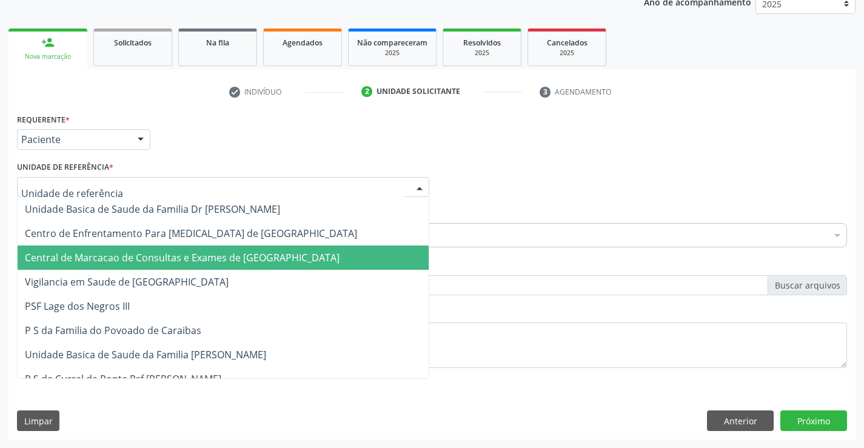
click at [187, 253] on span "Central de Marcacao de Consultas e Exames de [GEOGRAPHIC_DATA]" at bounding box center [182, 257] width 315 height 13
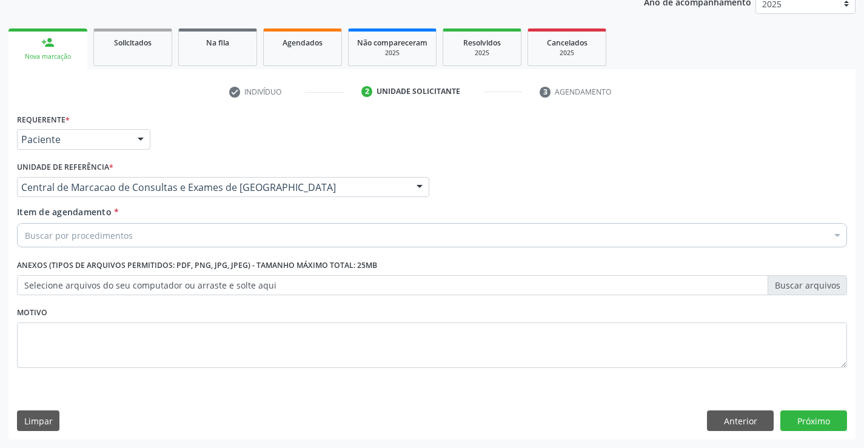
click at [189, 235] on div "Buscar por procedimentos" at bounding box center [432, 235] width 830 height 24
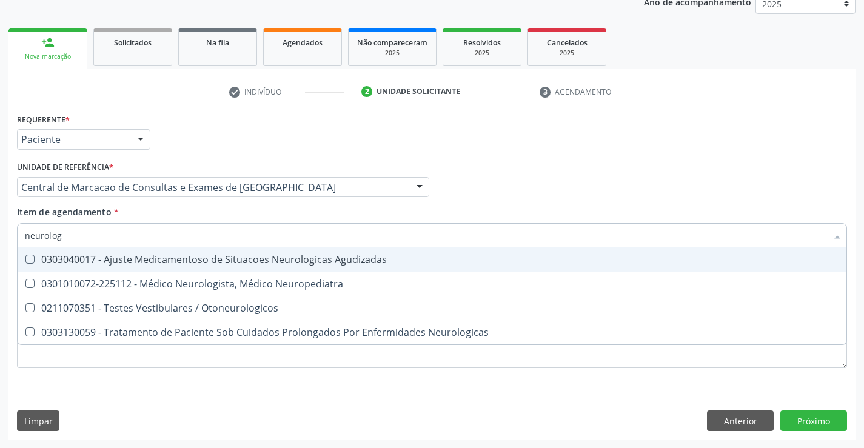
type input "neurologi"
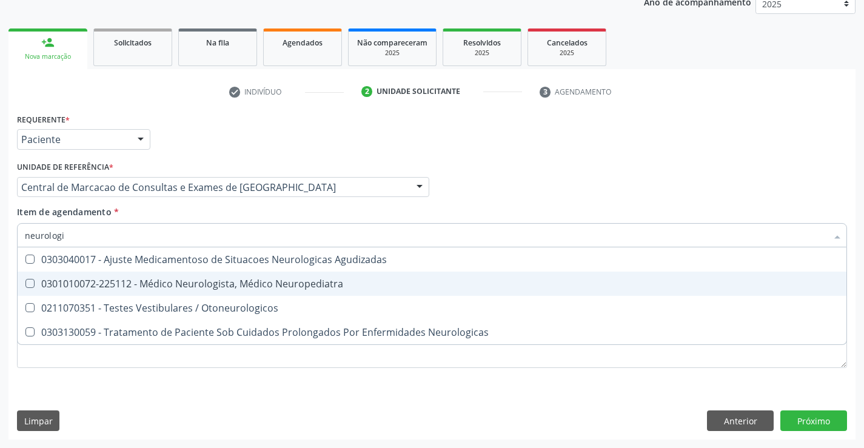
click at [212, 282] on div "0301010072-225112 - Médico Neurologista, Médico Neuropediatra" at bounding box center [432, 284] width 814 height 10
checkbox Neuropediatra "true"
click at [808, 415] on div "Requerente * Paciente Profissional de Saúde Paciente Nenhum resultado encontrad…" at bounding box center [431, 274] width 847 height 329
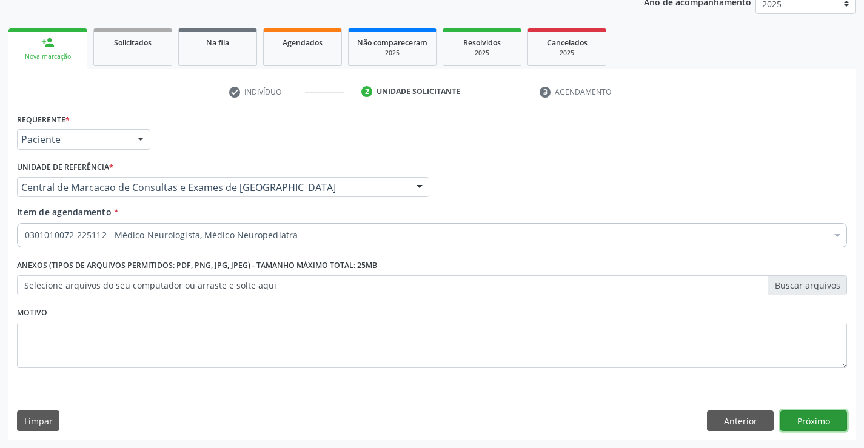
click at [781, 414] on button "Próximo" at bounding box center [813, 420] width 67 height 21
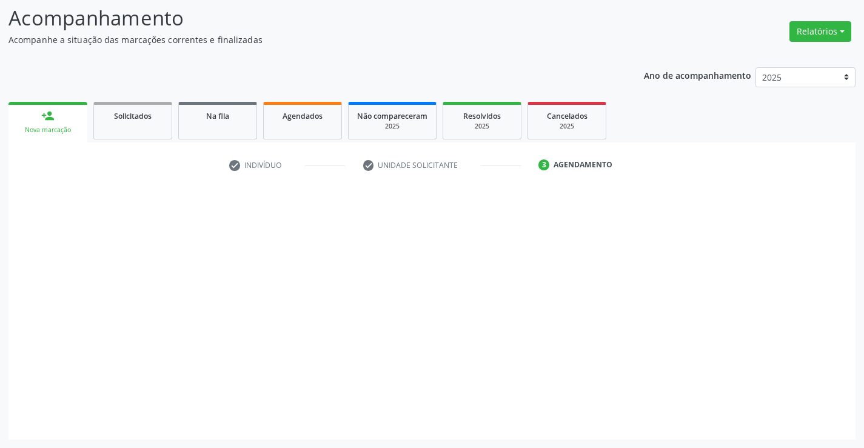
scroll to position [79, 0]
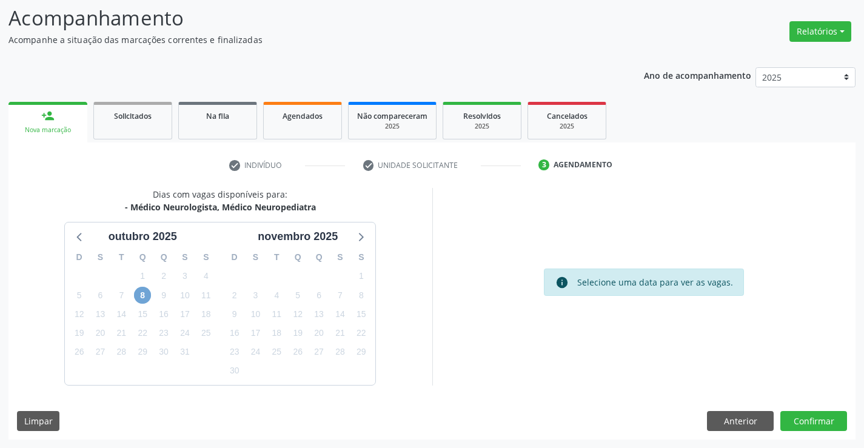
click at [143, 299] on span "8" at bounding box center [142, 295] width 17 height 17
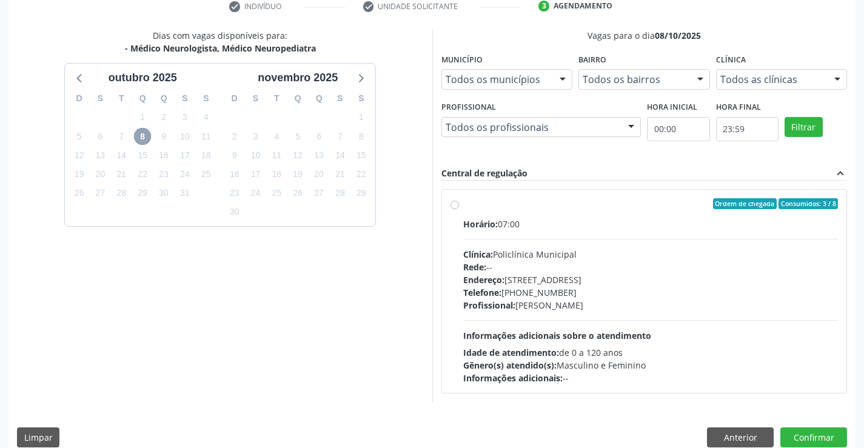
scroll to position [255, 0]
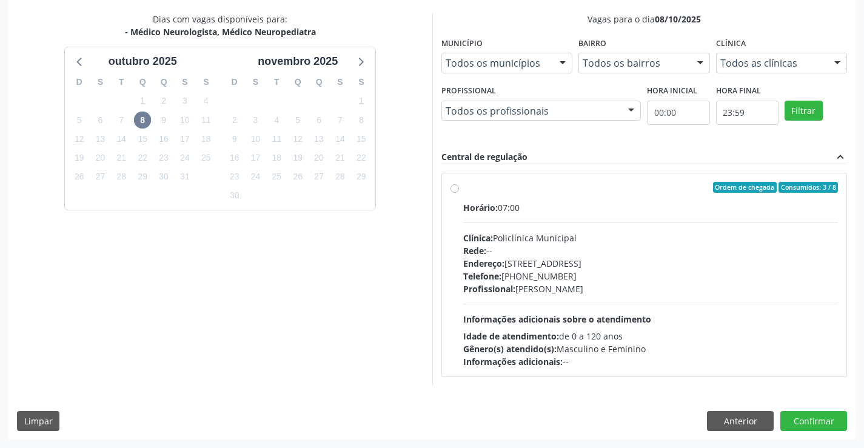
drag, startPoint x: 567, startPoint y: 242, endPoint x: 597, endPoint y: 267, distance: 39.1
click at [567, 242] on div "Clínica: Policlínica Municipal" at bounding box center [650, 238] width 375 height 13
click at [459, 193] on input "Ordem de chegada Consumidos: 3 / 8 Horário: 07:00 Clínica: Policlínica Municipa…" at bounding box center [454, 187] width 8 height 11
radio input "true"
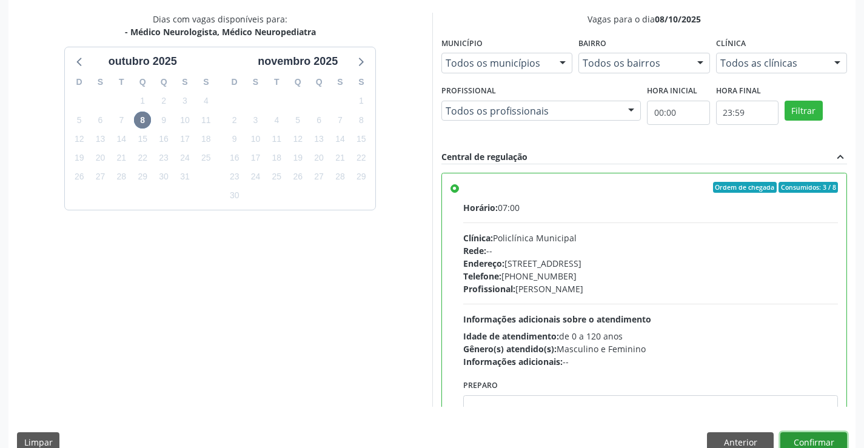
click at [828, 439] on button "Confirmar" at bounding box center [813, 442] width 67 height 21
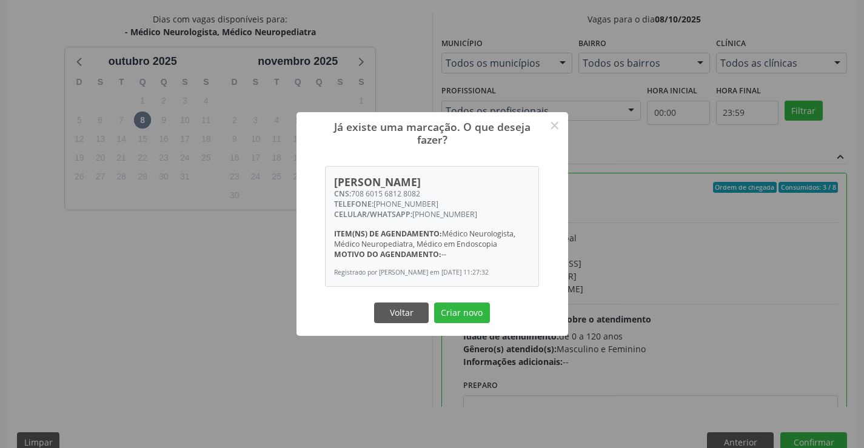
click at [434, 303] on button "Criar novo" at bounding box center [462, 313] width 56 height 21
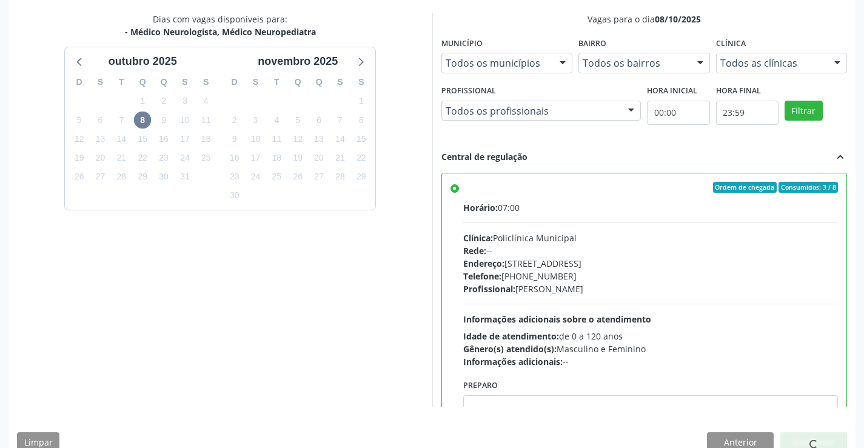
scroll to position [0, 0]
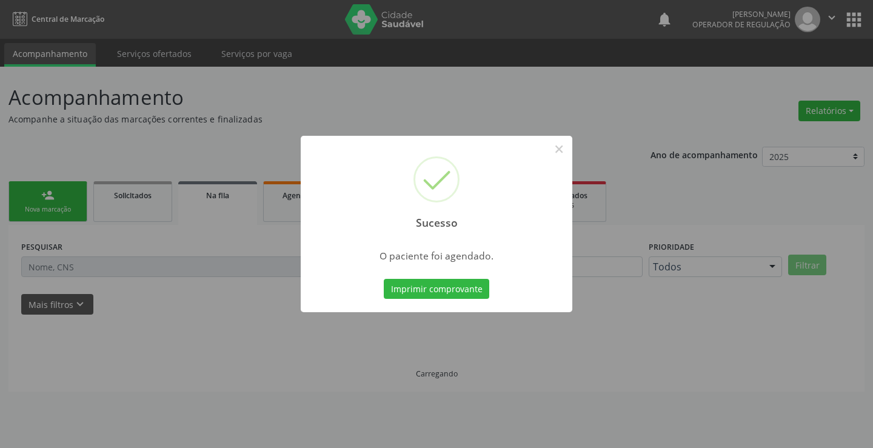
click at [384, 279] on button "Imprimir comprovante" at bounding box center [436, 289] width 105 height 21
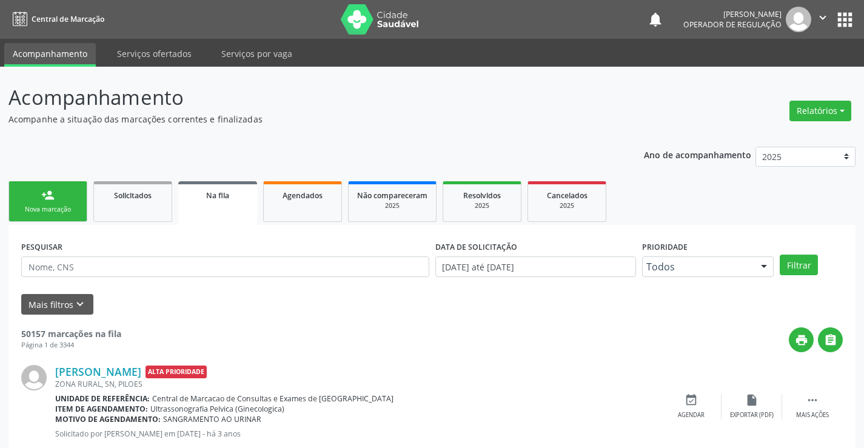
click at [64, 193] on link "person_add Nova marcação" at bounding box center [47, 201] width 79 height 41
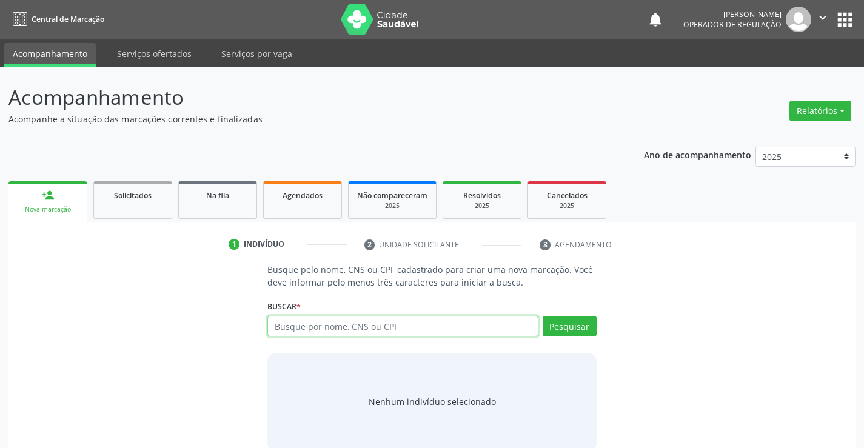
drag, startPoint x: 300, startPoint y: 324, endPoint x: 309, endPoint y: 321, distance: 9.2
click at [309, 321] on input "text" at bounding box center [402, 326] width 270 height 21
type input "705605493885417"
click at [568, 315] on div "Buscar * Busque por nome, CNS ou CPF Nenhum resultado encontrado para: " " Não …" at bounding box center [431, 320] width 329 height 47
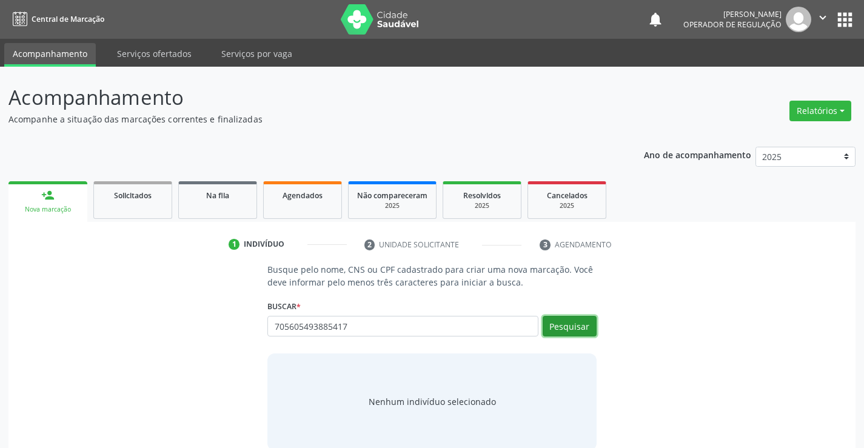
click at [552, 321] on button "Pesquisar" at bounding box center [570, 326] width 54 height 21
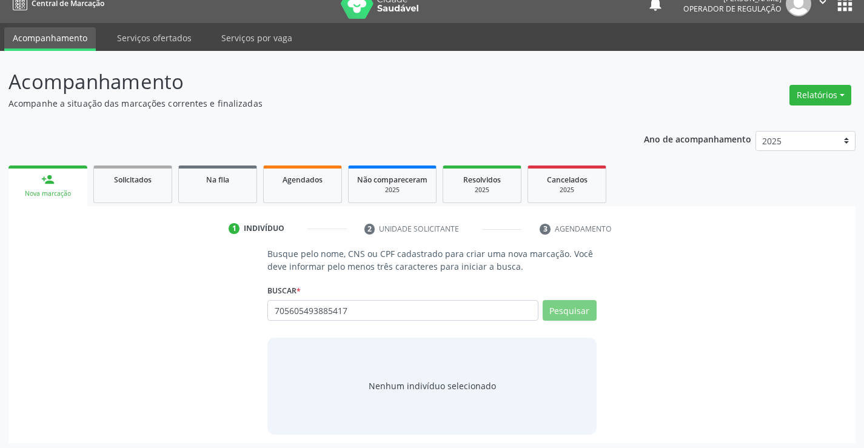
scroll to position [19, 0]
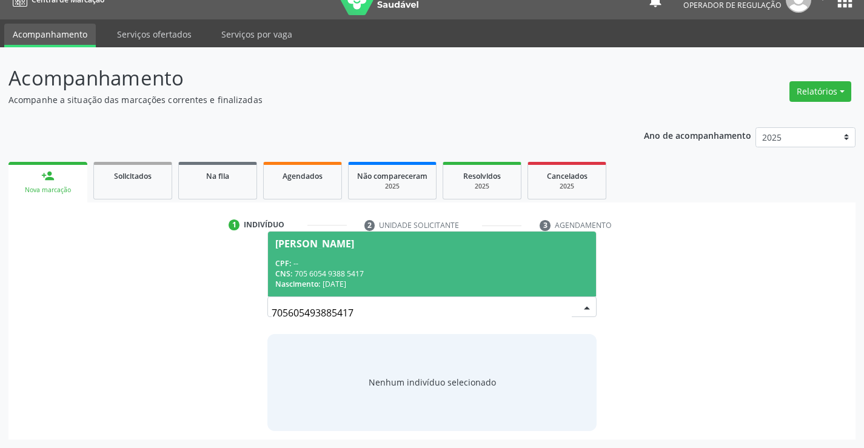
click at [490, 275] on div "CNS: 705 6054 9388 5417" at bounding box center [431, 274] width 313 height 10
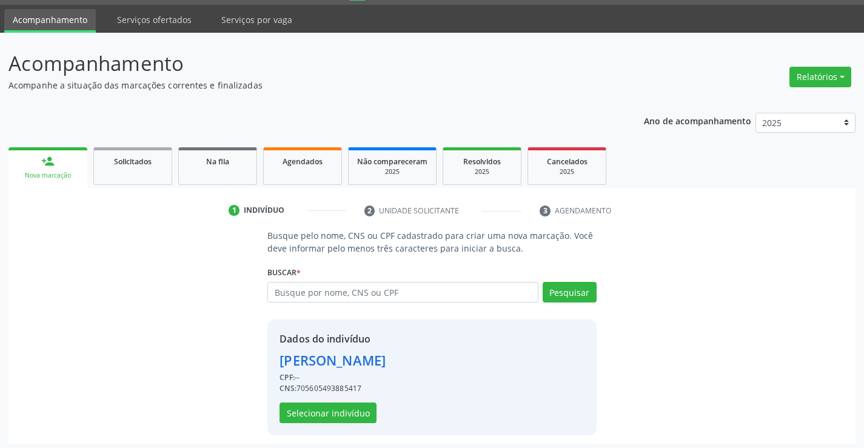
scroll to position [38, 0]
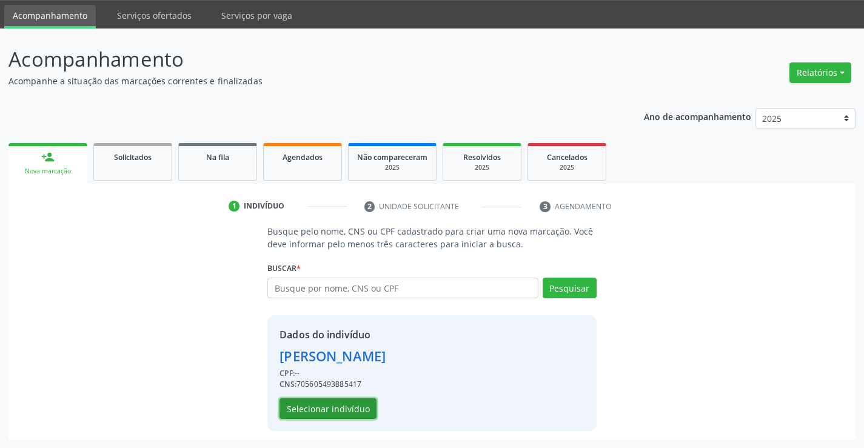
click at [352, 409] on button "Selecionar indivíduo" at bounding box center [327, 408] width 97 height 21
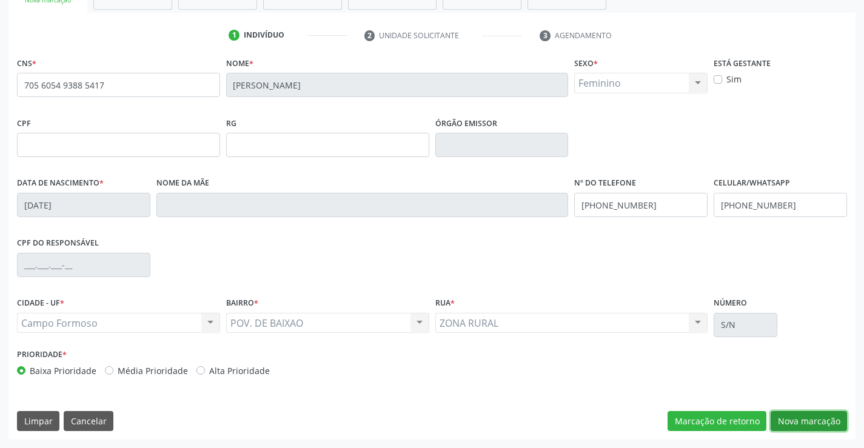
click at [798, 413] on button "Nova marcação" at bounding box center [809, 421] width 76 height 21
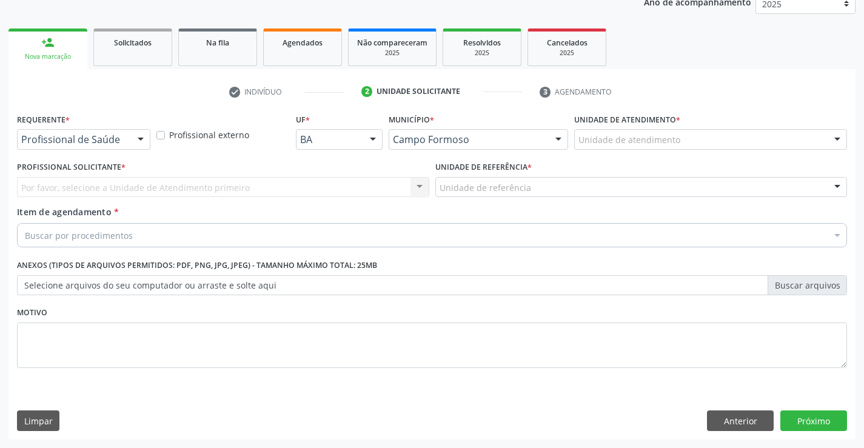
click at [125, 133] on div "Profissional de Saúde" at bounding box center [83, 139] width 133 height 21
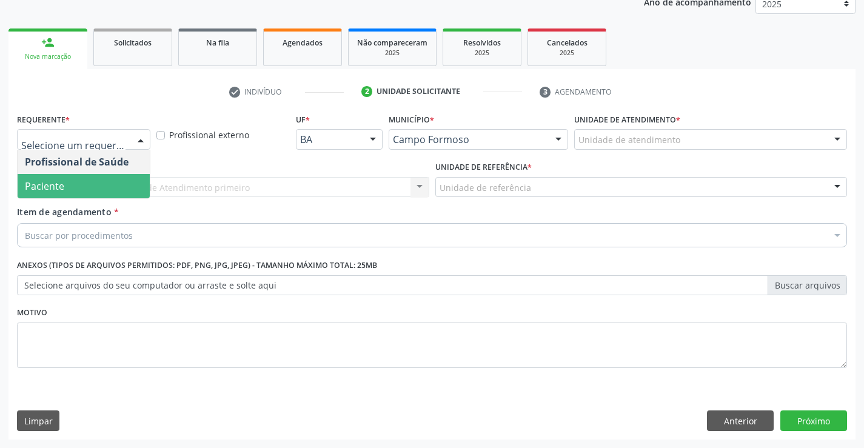
click at [125, 185] on span "Paciente" at bounding box center [84, 186] width 132 height 24
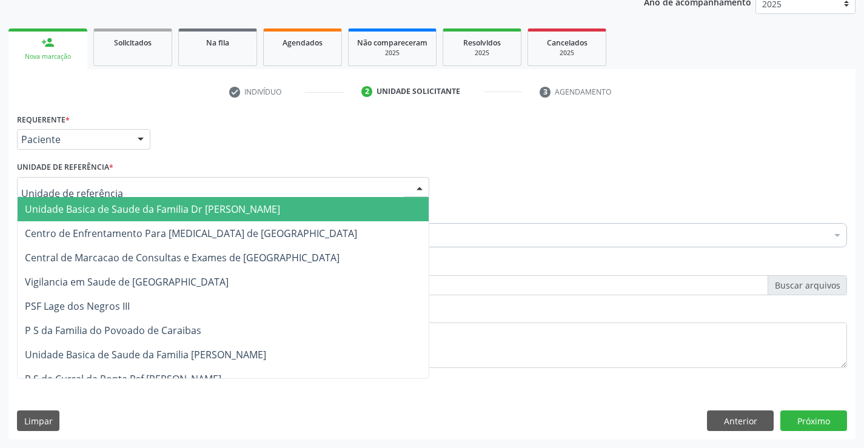
click at [139, 184] on div at bounding box center [223, 187] width 412 height 21
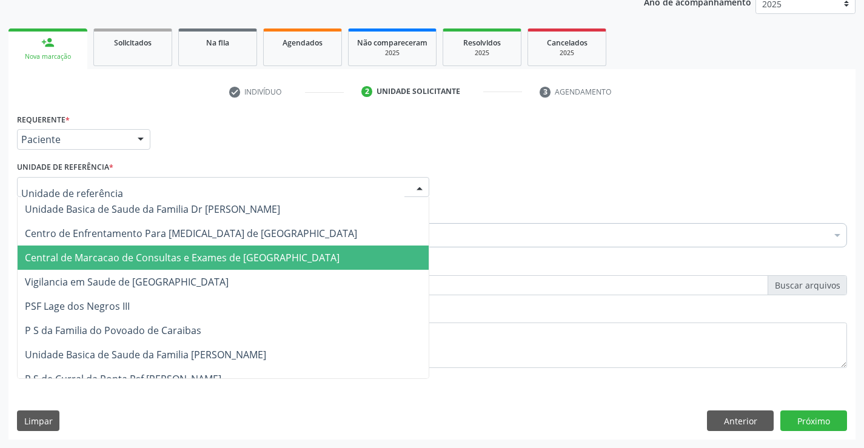
click at [161, 251] on span "Central de Marcacao de Consultas e Exames de [GEOGRAPHIC_DATA]" at bounding box center [182, 257] width 315 height 13
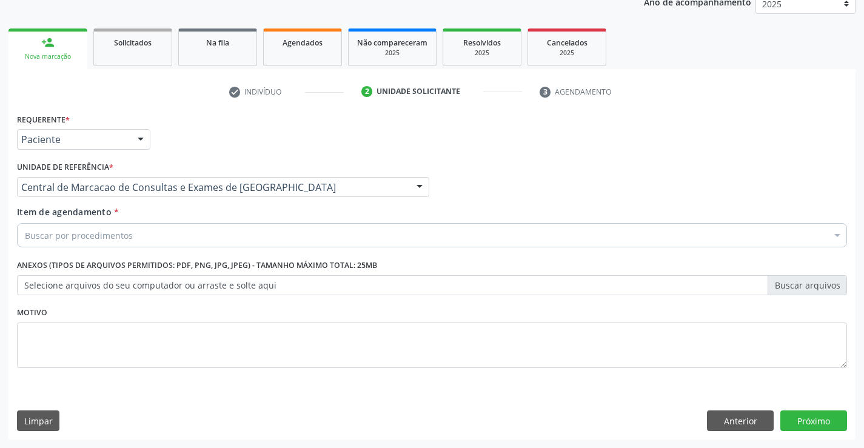
click at [135, 238] on div "Buscar por procedimentos" at bounding box center [432, 235] width 830 height 24
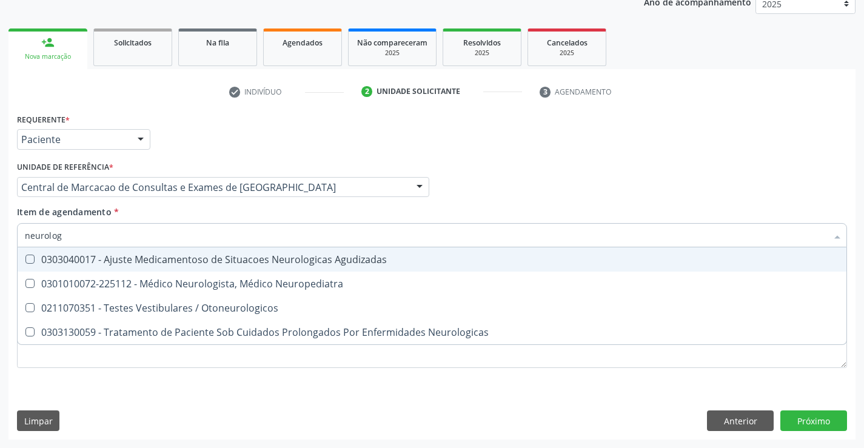
type input "neurologi"
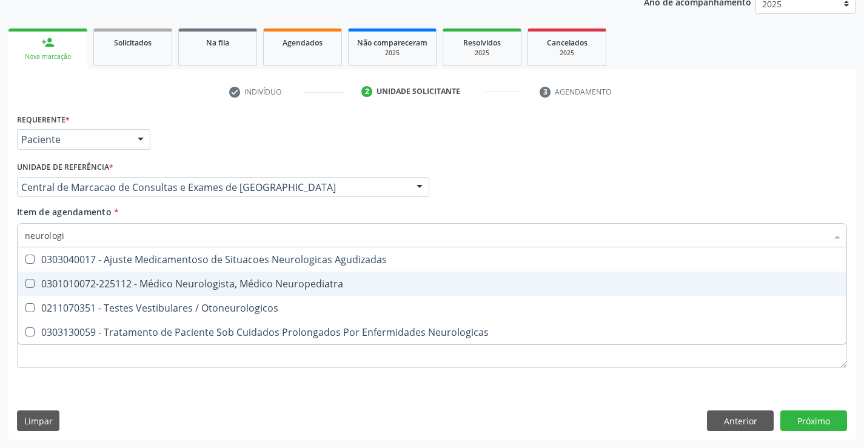
click at [155, 283] on div "0301010072-225112 - Médico Neurologista, Médico Neuropediatra" at bounding box center [432, 284] width 814 height 10
checkbox Neuropediatra "true"
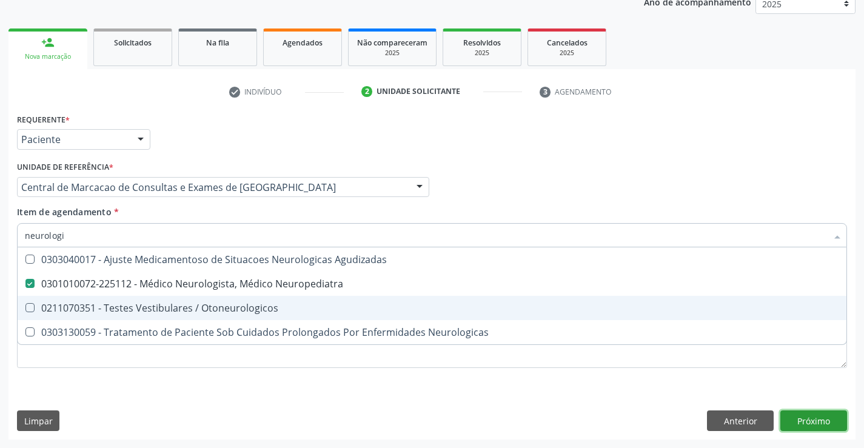
click at [820, 423] on div "Requerente * Paciente Profissional de Saúde Paciente Nenhum resultado encontrad…" at bounding box center [431, 274] width 847 height 329
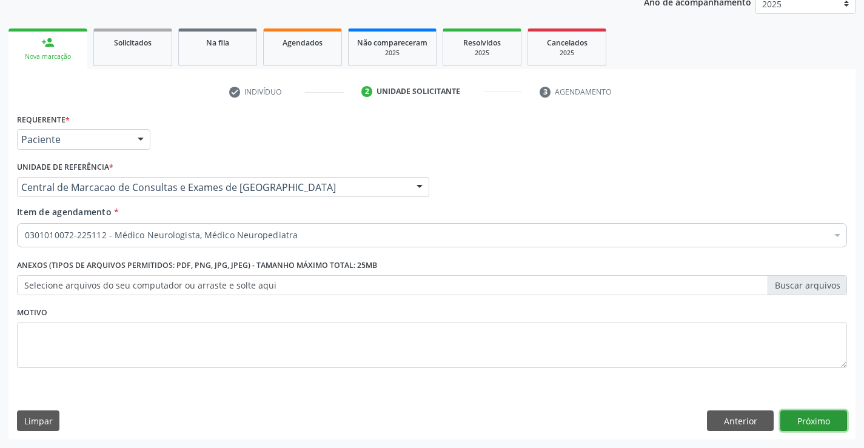
click at [827, 426] on button "Próximo" at bounding box center [813, 420] width 67 height 21
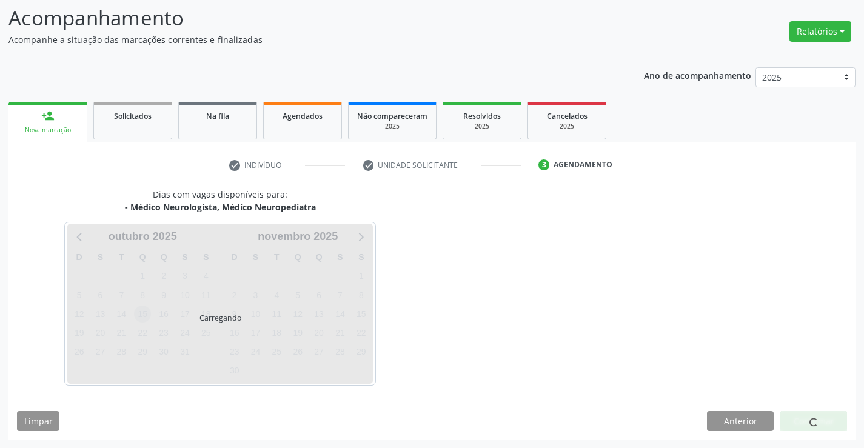
scroll to position [79, 0]
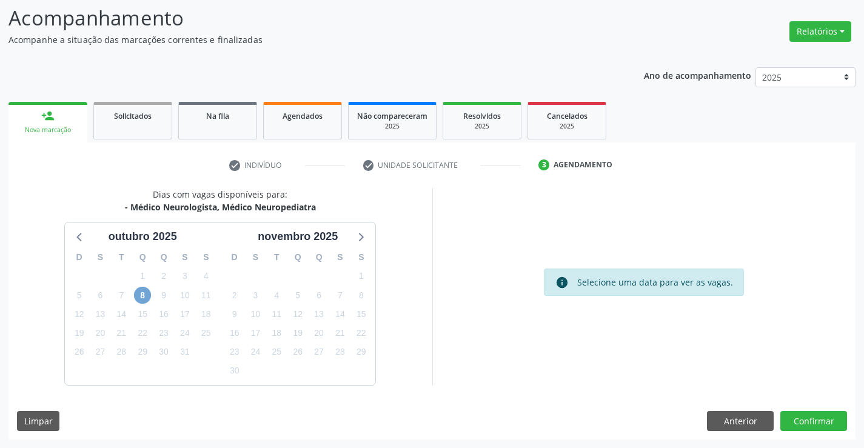
click at [145, 296] on span "8" at bounding box center [142, 295] width 17 height 17
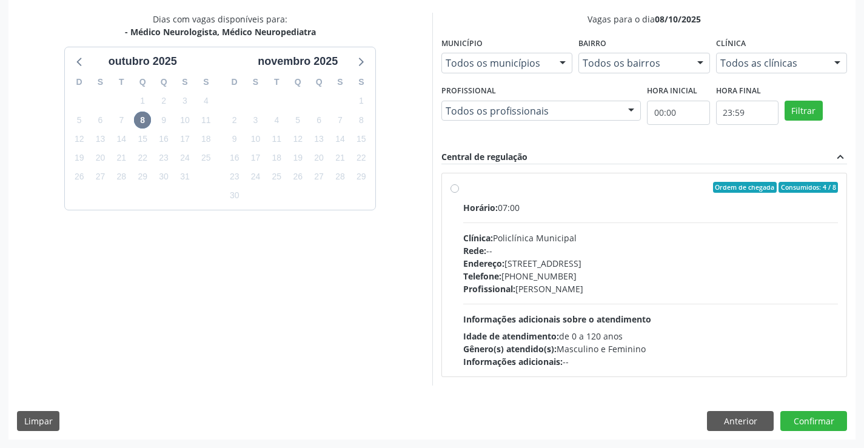
click at [504, 263] on span "Endereço:" at bounding box center [483, 264] width 41 height 12
click at [459, 193] on input "Ordem de chegada Consumidos: 4 / 8 Horário: 07:00 Clínica: Policlínica Municipa…" at bounding box center [454, 187] width 8 height 11
radio input "true"
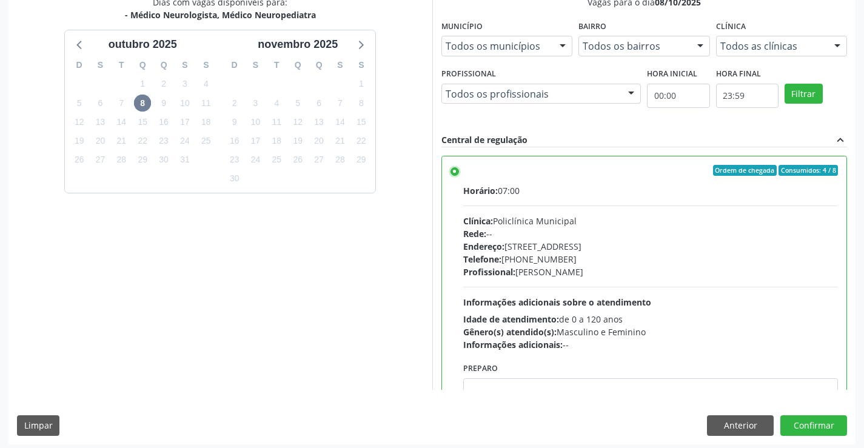
scroll to position [276, 0]
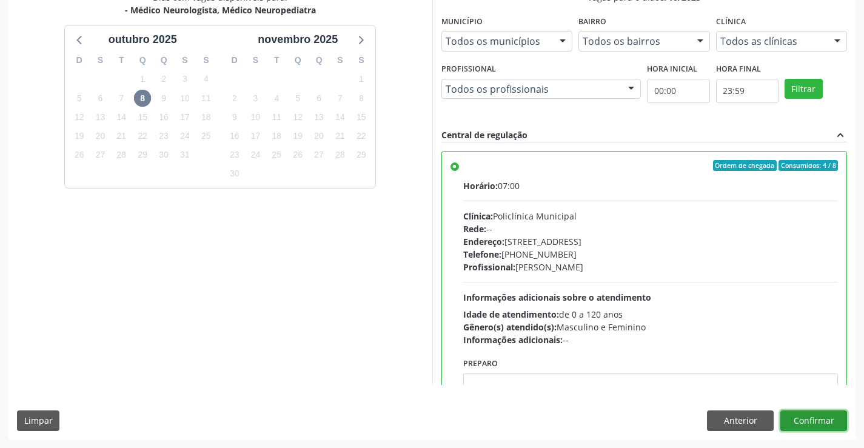
click at [838, 424] on button "Confirmar" at bounding box center [813, 420] width 67 height 21
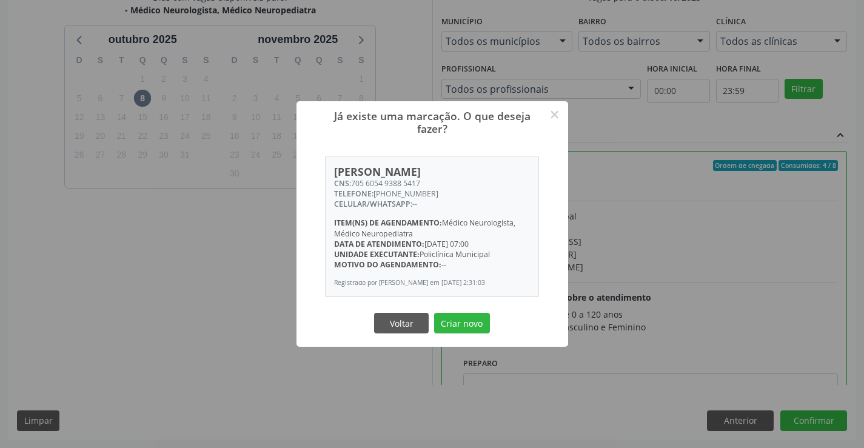
click at [434, 313] on button "Criar novo" at bounding box center [462, 323] width 56 height 21
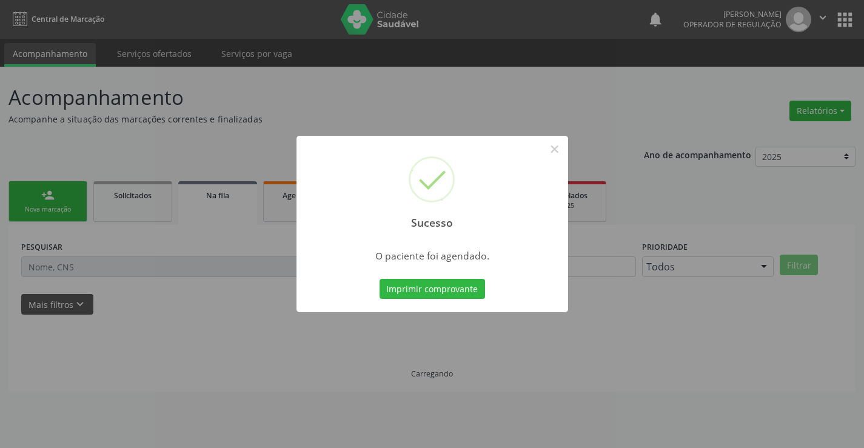
scroll to position [0, 0]
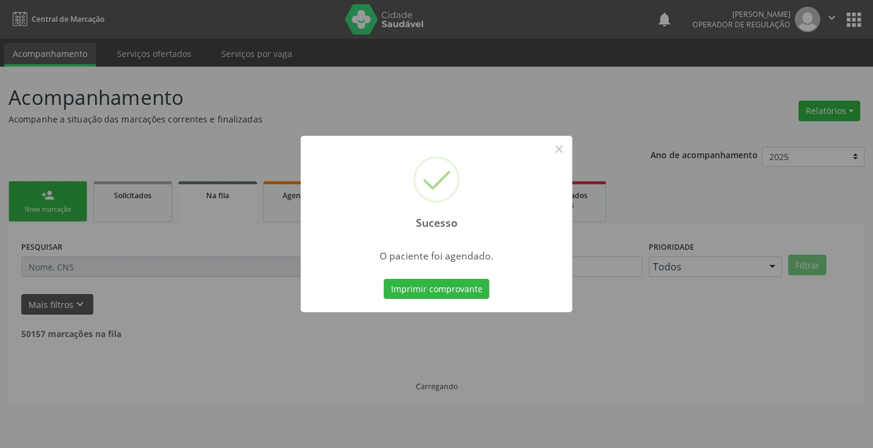
click at [384, 279] on button "Imprimir comprovante" at bounding box center [436, 289] width 105 height 21
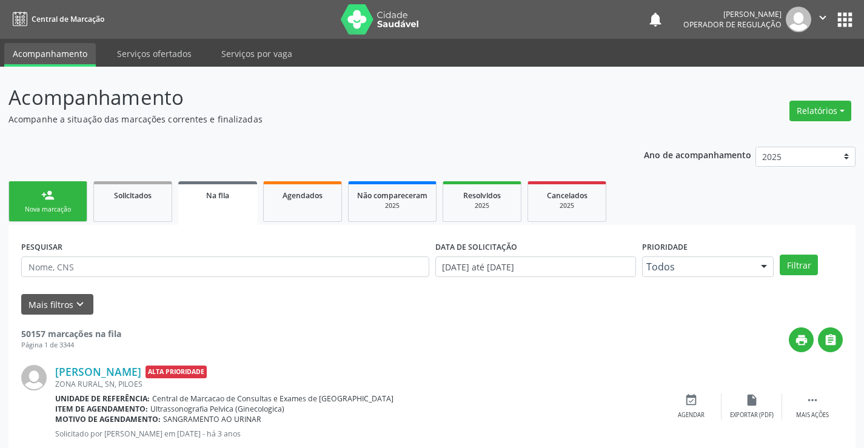
click at [59, 199] on link "person_add Nova marcação" at bounding box center [47, 201] width 79 height 41
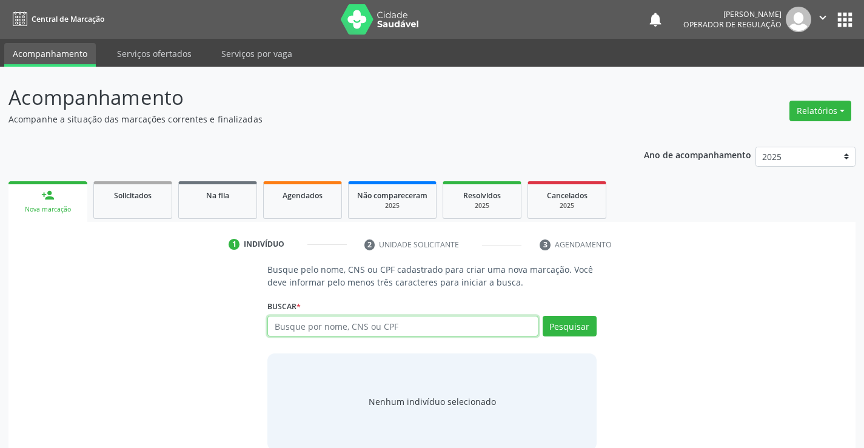
click at [296, 324] on input "text" at bounding box center [402, 326] width 270 height 21
type input "700406405447546"
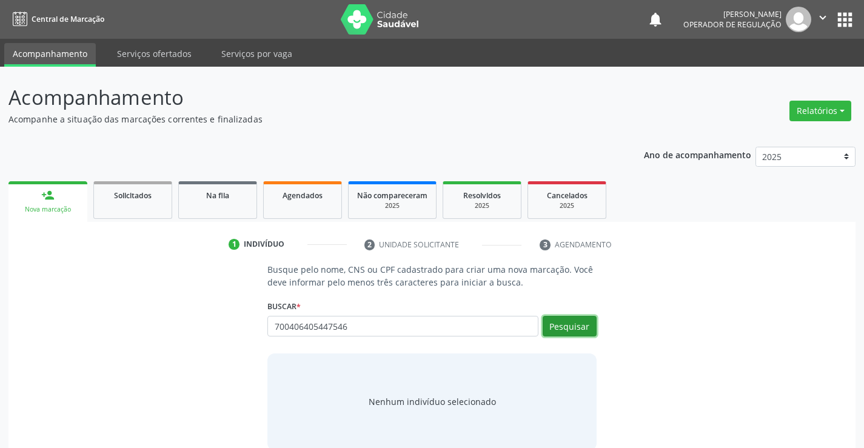
click at [578, 327] on button "Pesquisar" at bounding box center [570, 326] width 54 height 21
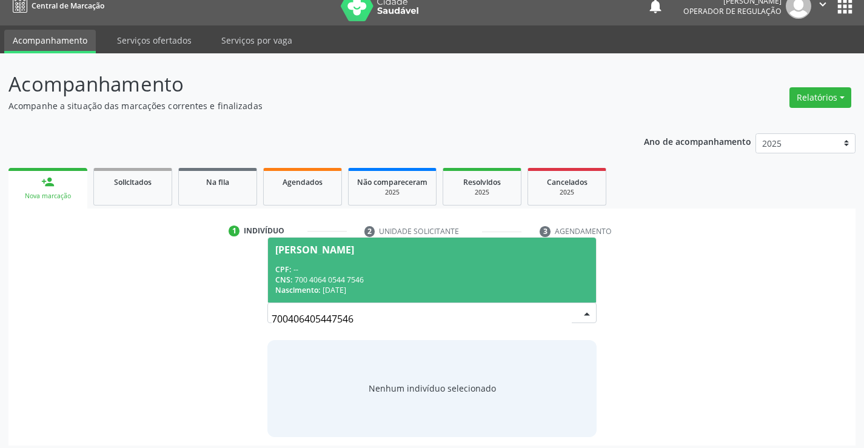
scroll to position [19, 0]
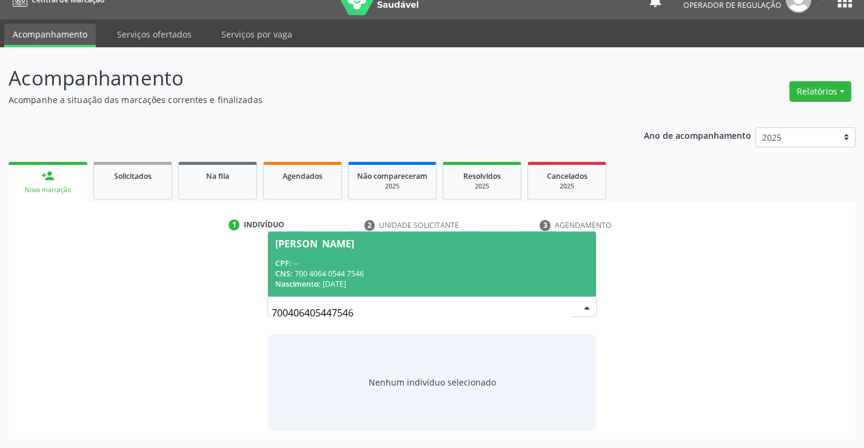
click at [530, 261] on div "CPF: --" at bounding box center [431, 263] width 313 height 10
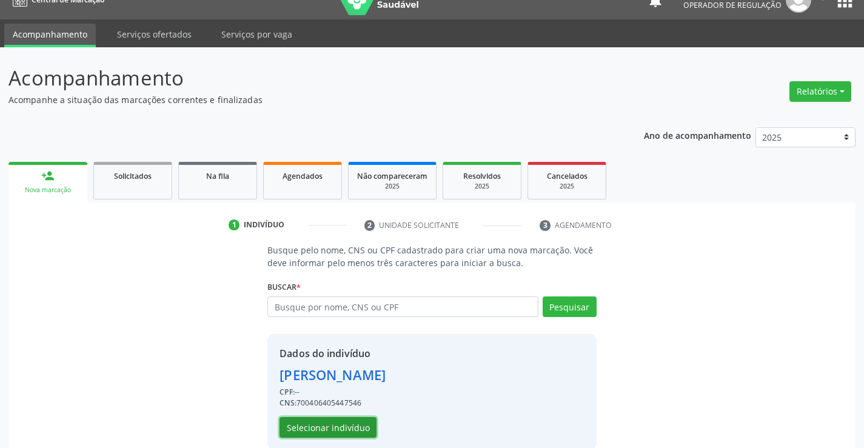
click at [324, 426] on button "Selecionar indivíduo" at bounding box center [327, 427] width 97 height 21
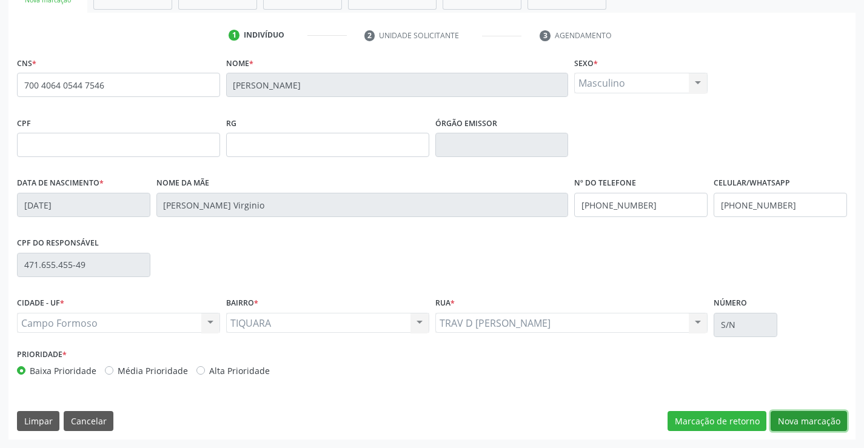
click at [788, 420] on button "Nova marcação" at bounding box center [809, 421] width 76 height 21
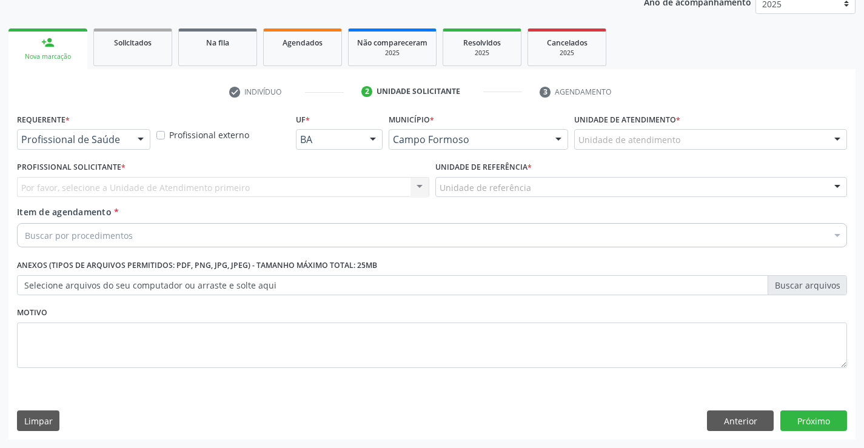
scroll to position [153, 0]
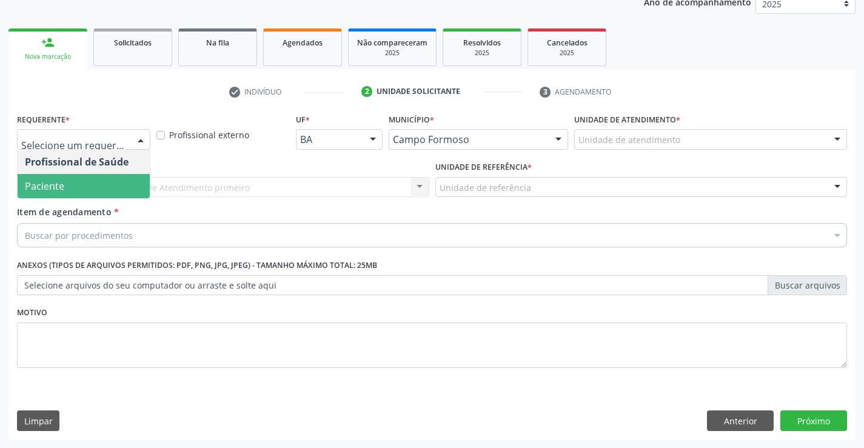
click at [85, 191] on span "Paciente" at bounding box center [84, 186] width 132 height 24
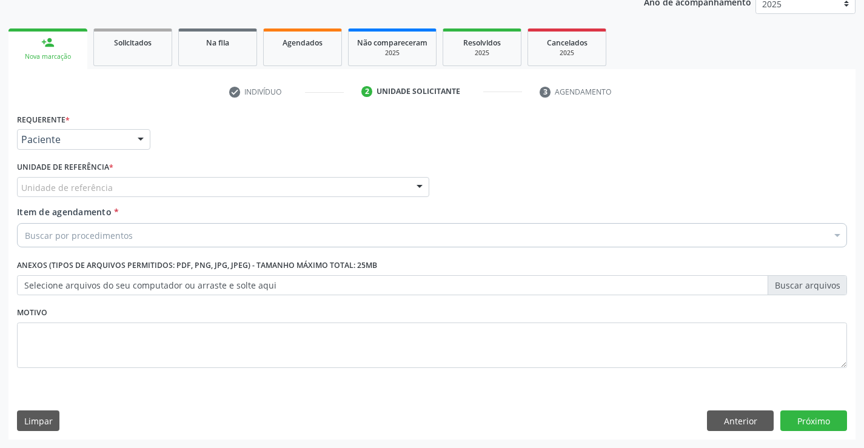
click at [168, 186] on div "Unidade de referência" at bounding box center [223, 187] width 412 height 21
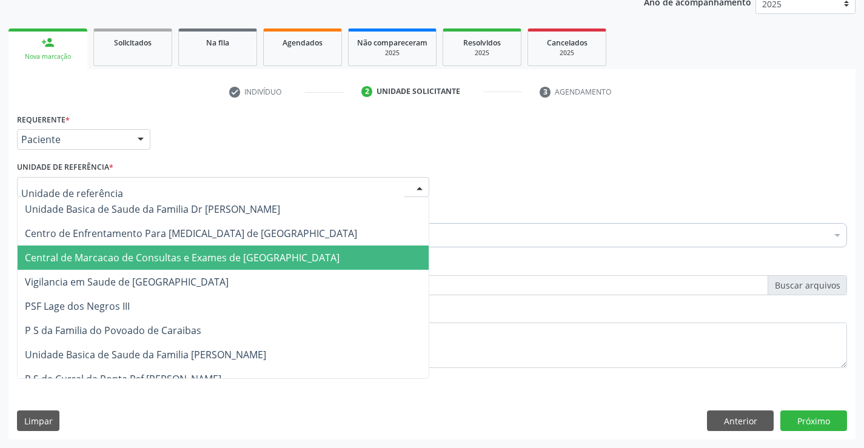
click at [174, 257] on span "Central de Marcacao de Consultas e Exames de [GEOGRAPHIC_DATA]" at bounding box center [182, 257] width 315 height 13
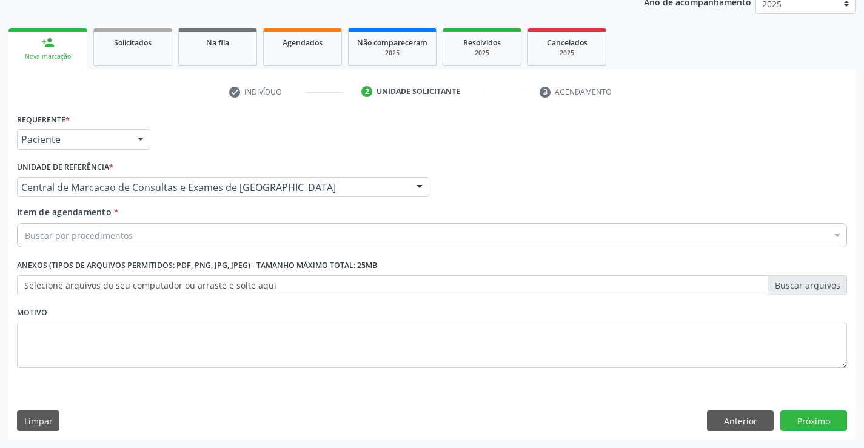
click at [172, 227] on div "Buscar por procedimentos" at bounding box center [432, 235] width 830 height 24
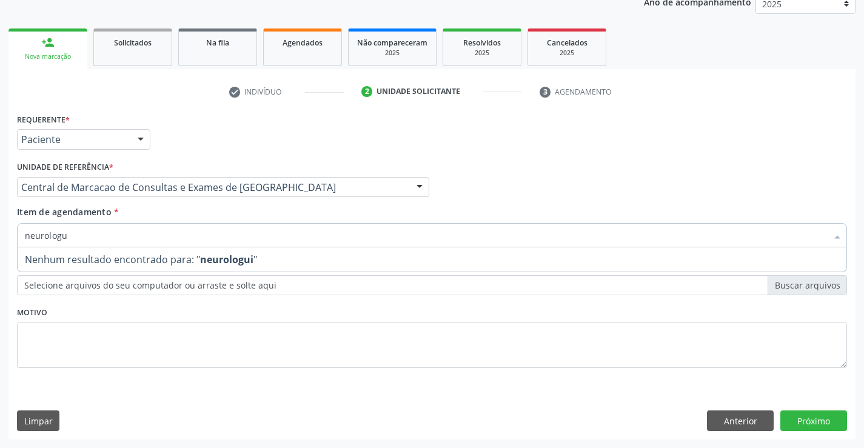
type input "neurolog"
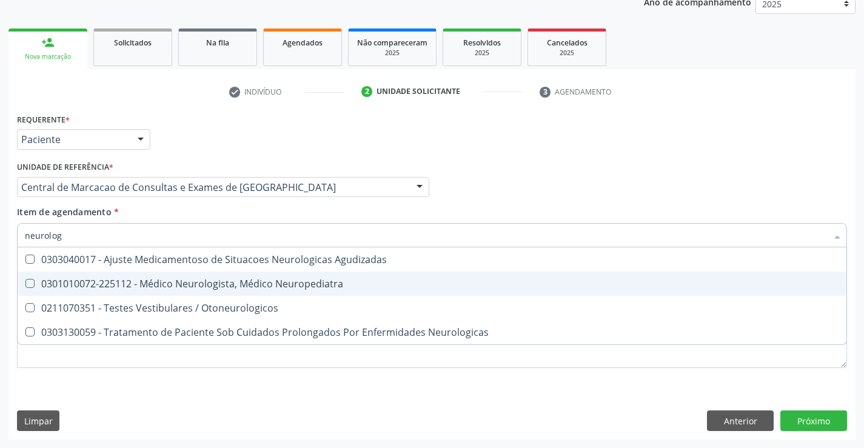
click at [498, 285] on div "0301010072-225112 - Médico Neurologista, Médico Neuropediatra" at bounding box center [432, 284] width 814 height 10
checkbox Neuropediatra "true"
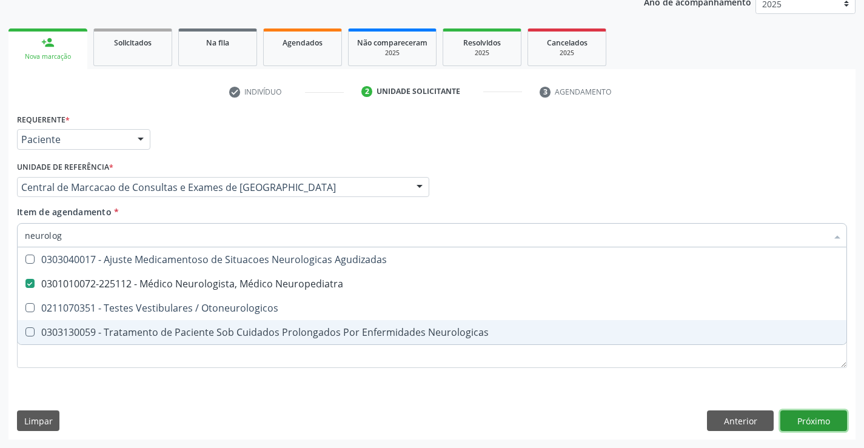
click at [809, 423] on div "Requerente * Paciente Profissional de Saúde Paciente Nenhum resultado encontrad…" at bounding box center [431, 274] width 847 height 329
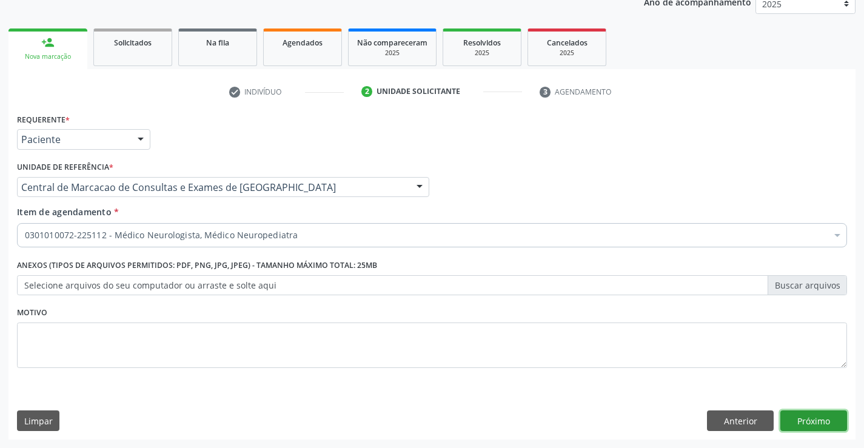
click at [800, 420] on button "Próximo" at bounding box center [813, 420] width 67 height 21
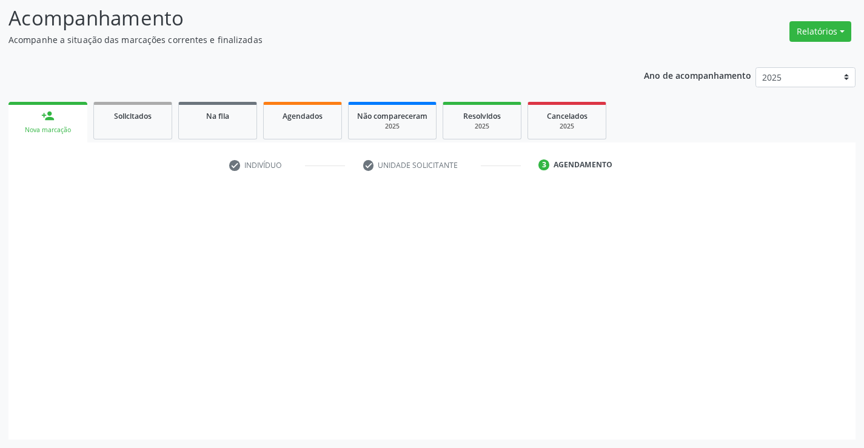
scroll to position [79, 0]
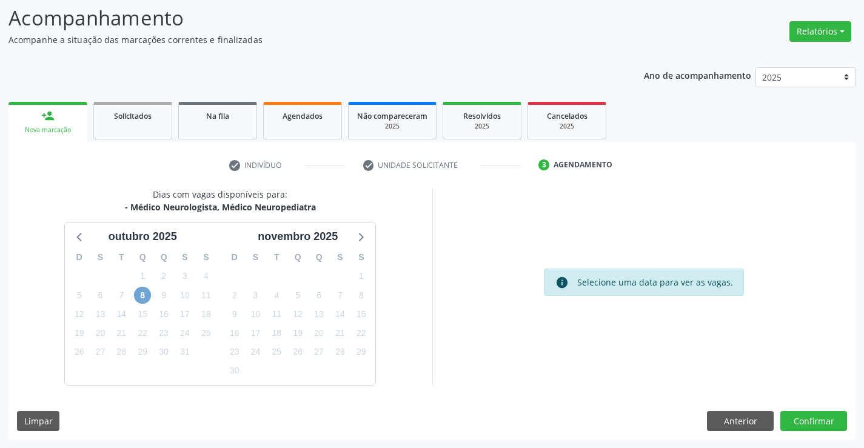
click at [140, 296] on span "8" at bounding box center [142, 295] width 17 height 17
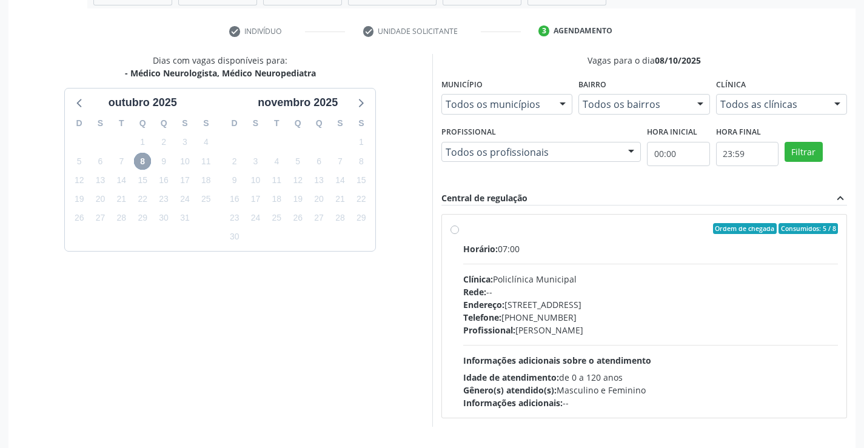
scroll to position [255, 0]
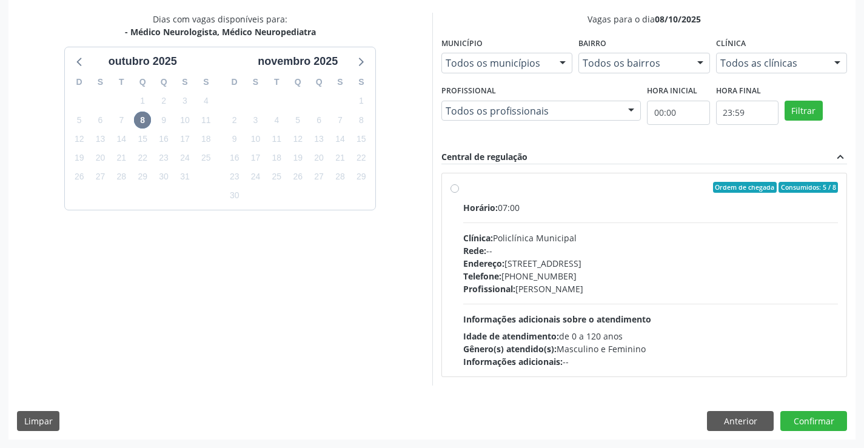
click at [703, 260] on div "Endereço: [STREET_ADDRESS]" at bounding box center [650, 263] width 375 height 13
click at [459, 193] on input "Ordem de chegada Consumidos: 5 / 8 Horário: 07:00 Clínica: Policlínica Municipa…" at bounding box center [454, 187] width 8 height 11
radio input "true"
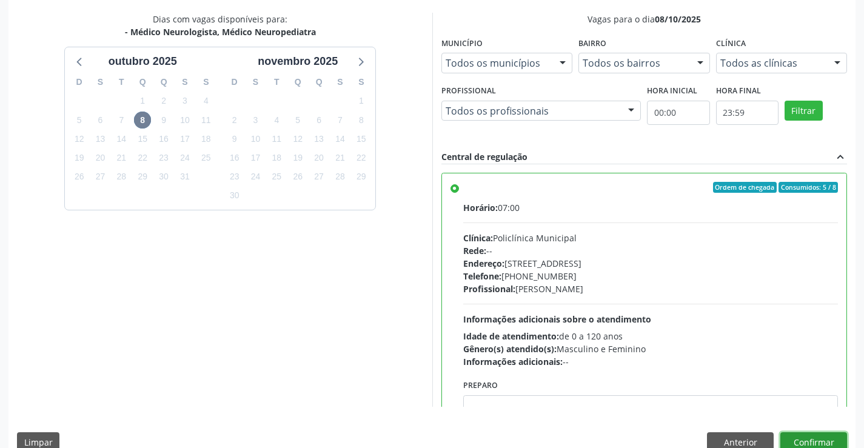
click at [823, 441] on button "Confirmar" at bounding box center [813, 442] width 67 height 21
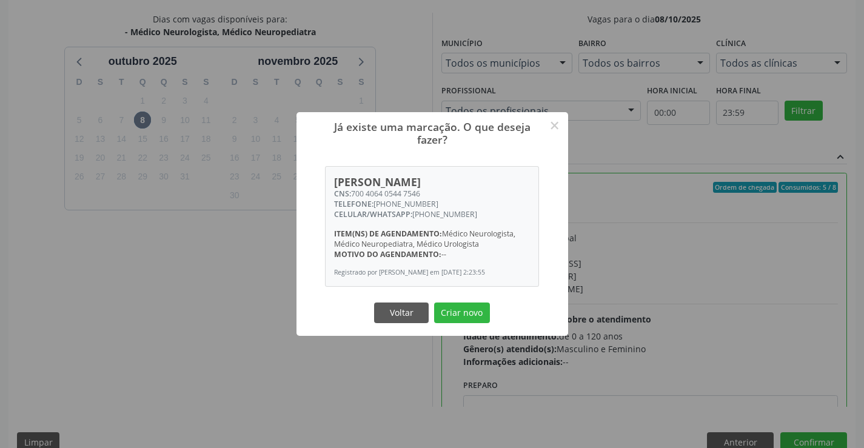
click at [434, 303] on button "Criar novo" at bounding box center [462, 313] width 56 height 21
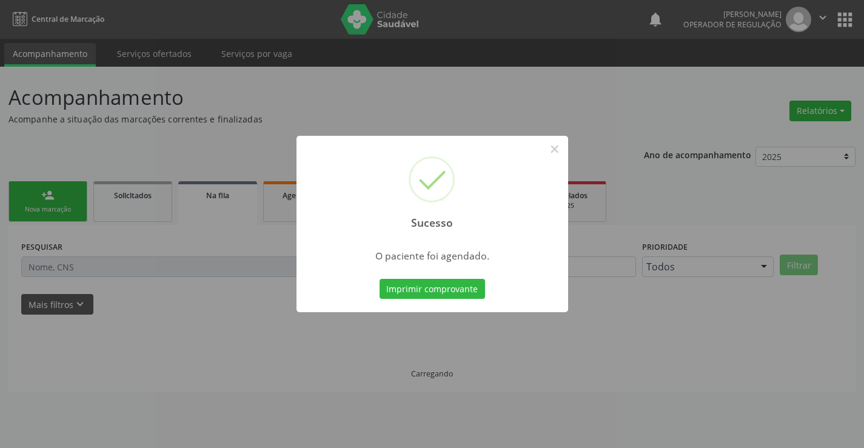
scroll to position [0, 0]
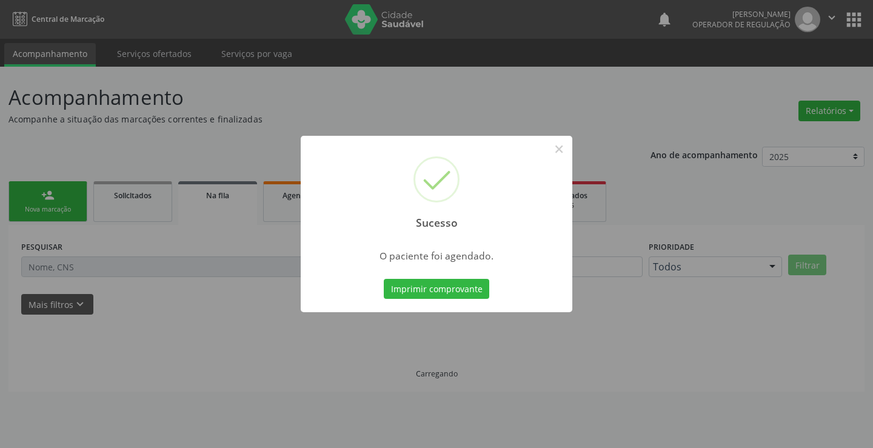
click at [384, 279] on button "Imprimir comprovante" at bounding box center [436, 289] width 105 height 21
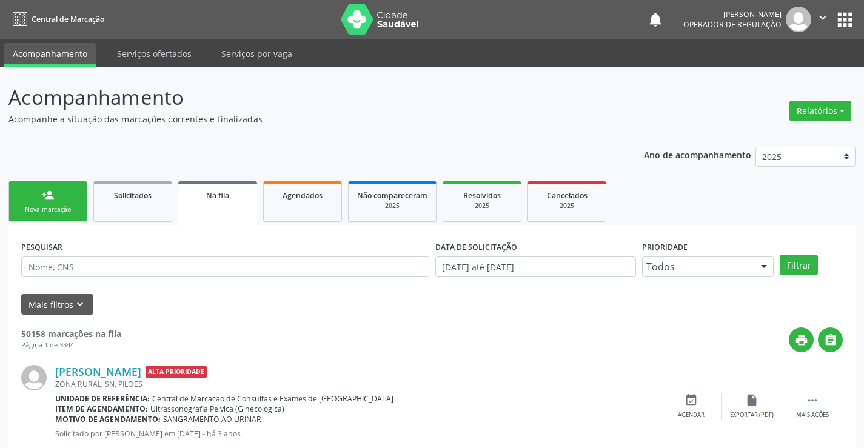
click at [58, 198] on link "person_add Nova marcação" at bounding box center [47, 201] width 79 height 41
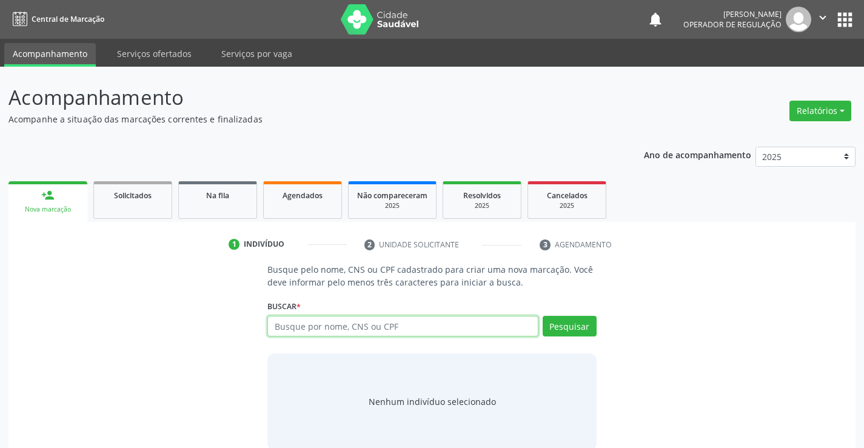
click at [378, 333] on input "text" at bounding box center [402, 326] width 270 height 21
type input "702900507172976"
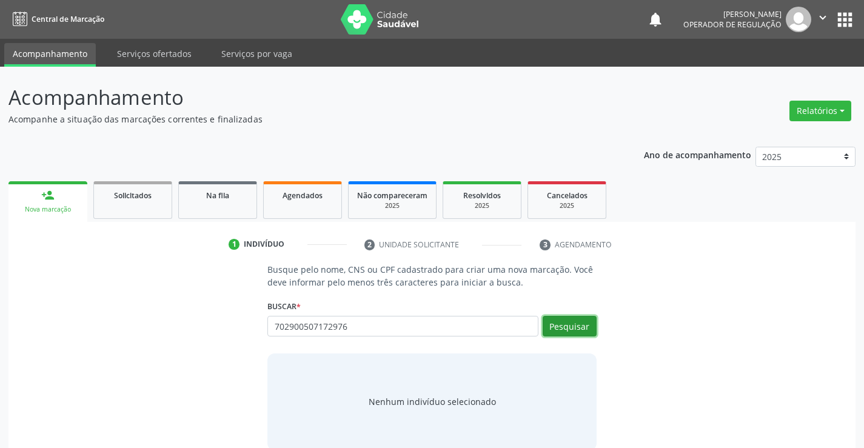
click at [565, 323] on button "Pesquisar" at bounding box center [570, 326] width 54 height 21
type input "702900507172976"
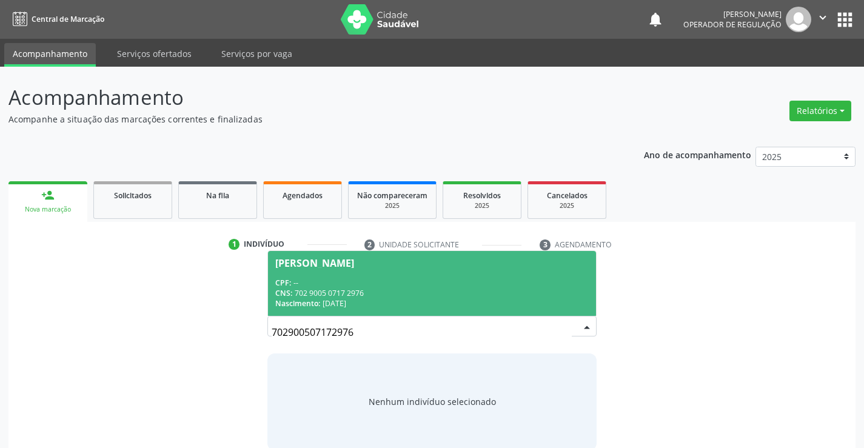
click at [449, 288] on div "CNS: 702 9005 0717 2976" at bounding box center [431, 293] width 313 height 10
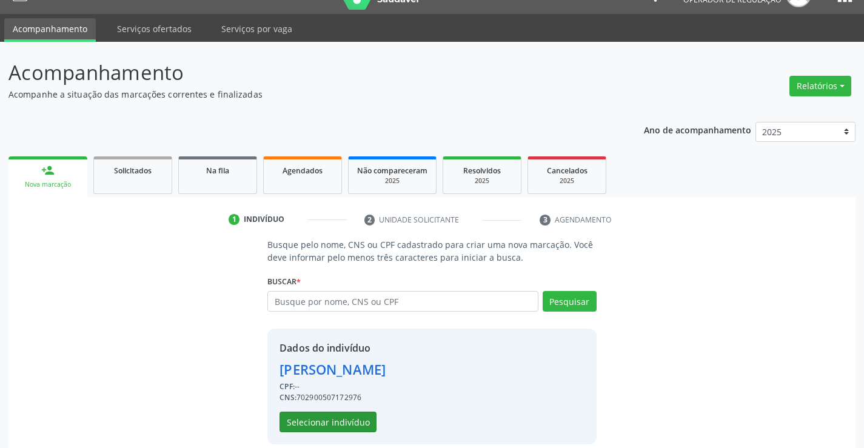
scroll to position [38, 0]
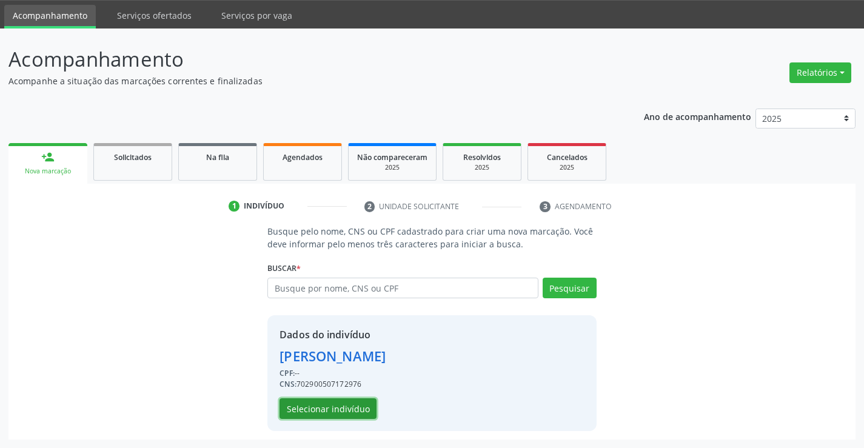
click at [355, 405] on button "Selecionar indivíduo" at bounding box center [327, 408] width 97 height 21
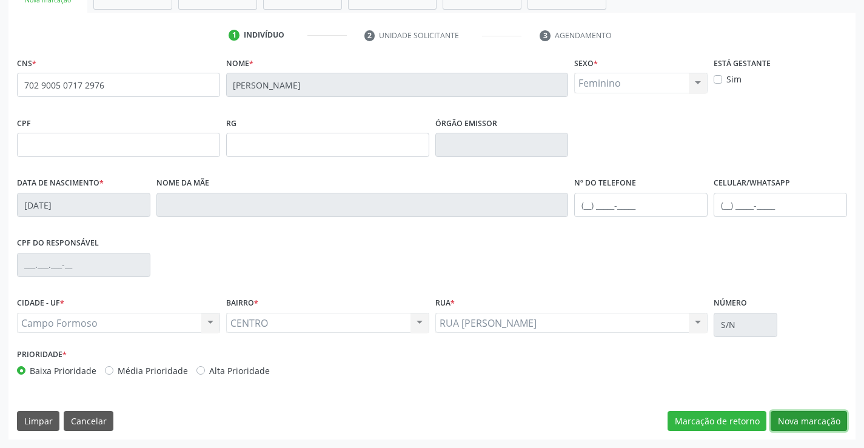
click at [808, 420] on button "Nova marcação" at bounding box center [809, 421] width 76 height 21
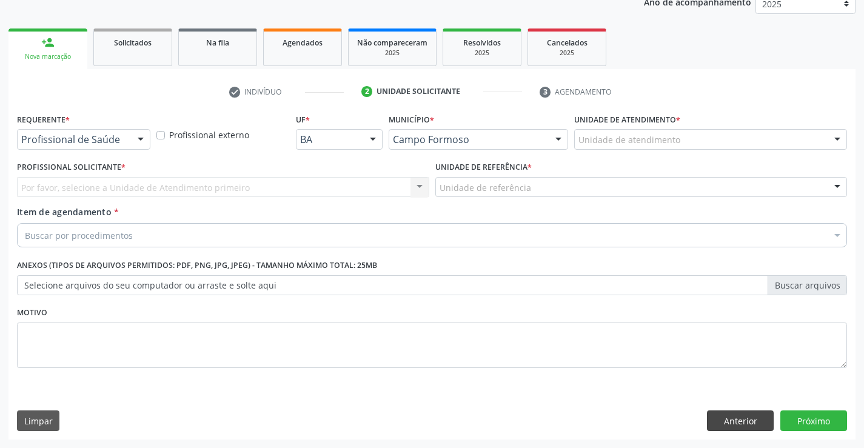
scroll to position [153, 0]
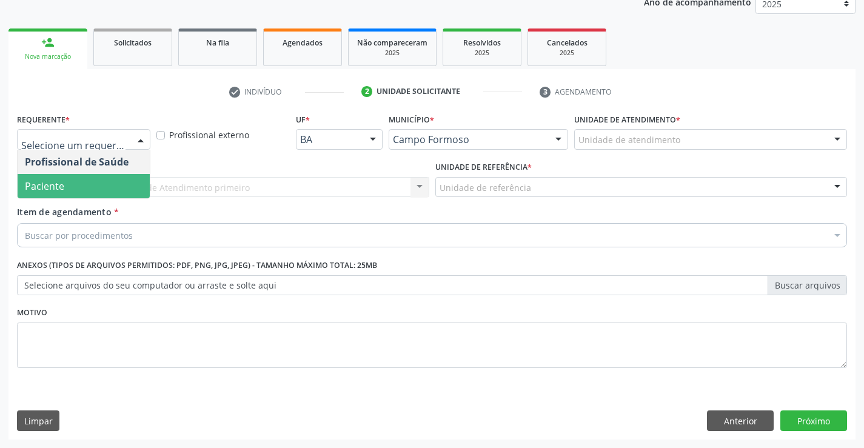
click at [98, 181] on span "Paciente" at bounding box center [84, 186] width 132 height 24
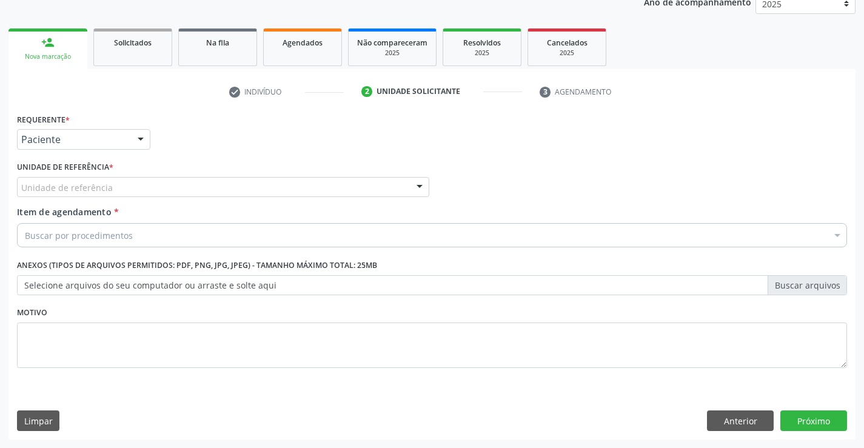
click at [166, 184] on div "Unidade de referência" at bounding box center [223, 187] width 412 height 21
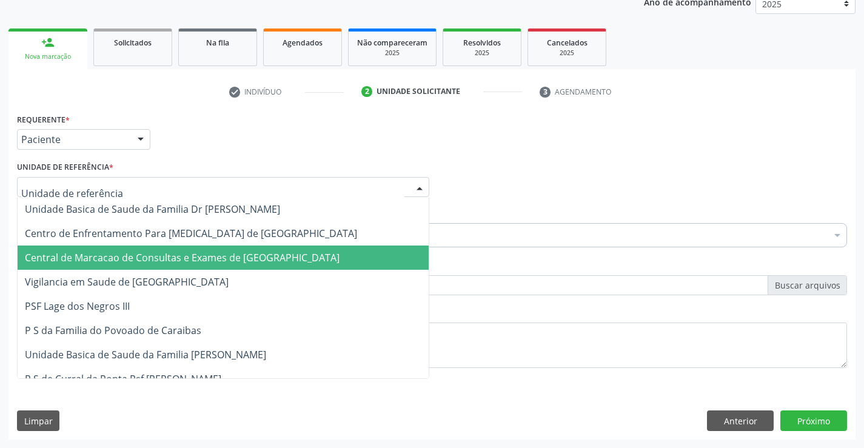
click at [157, 251] on span "Central de Marcacao de Consultas e Exames de [GEOGRAPHIC_DATA]" at bounding box center [182, 257] width 315 height 13
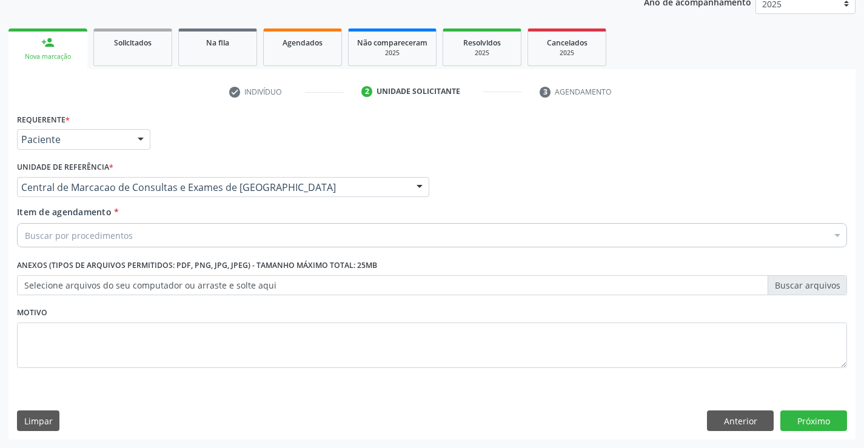
click at [166, 231] on div "Buscar por procedimentos" at bounding box center [432, 235] width 830 height 24
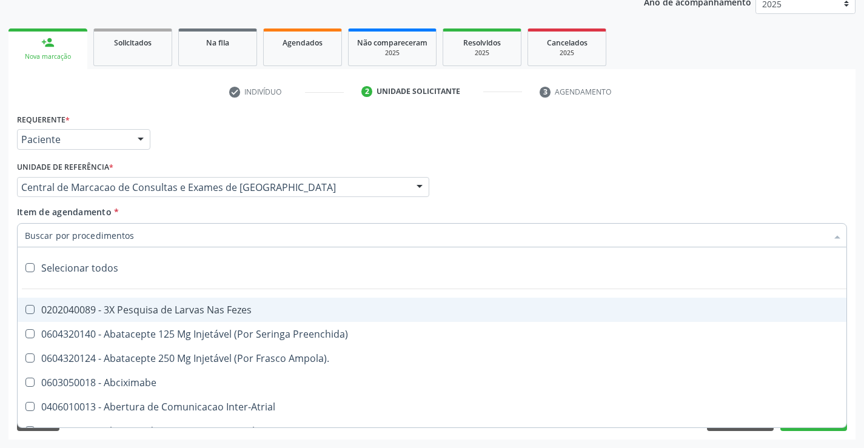
paste input "700 0086 6875 9501"
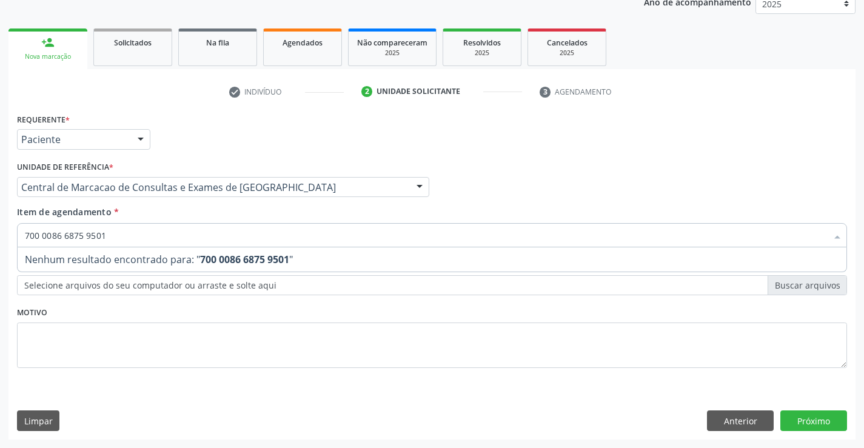
click at [210, 227] on input "700 0086 6875 9501" at bounding box center [426, 235] width 802 height 24
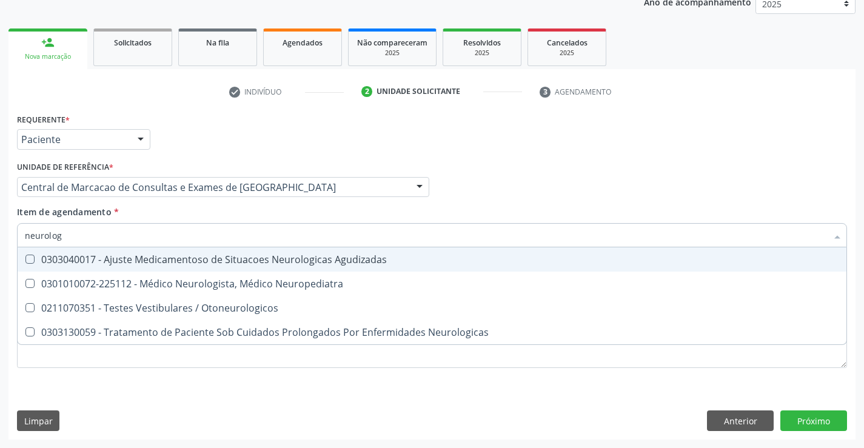
type input "neurologi"
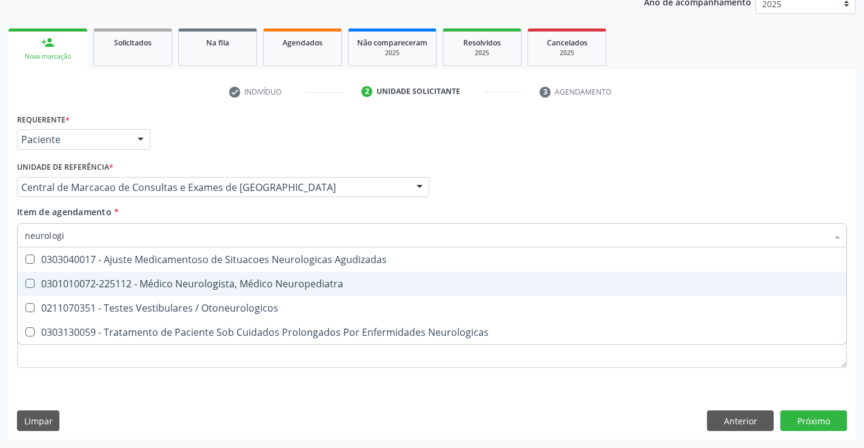
click at [475, 284] on div "0301010072-225112 - Médico Neurologista, Médico Neuropediatra" at bounding box center [432, 284] width 814 height 10
checkbox Neuropediatra "true"
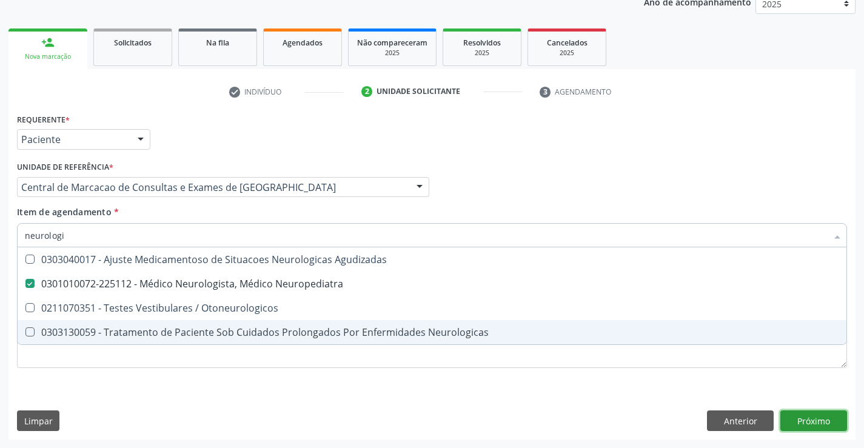
click at [809, 426] on div "Requerente * Paciente Profissional de Saúde Paciente Nenhum resultado encontrad…" at bounding box center [431, 274] width 847 height 329
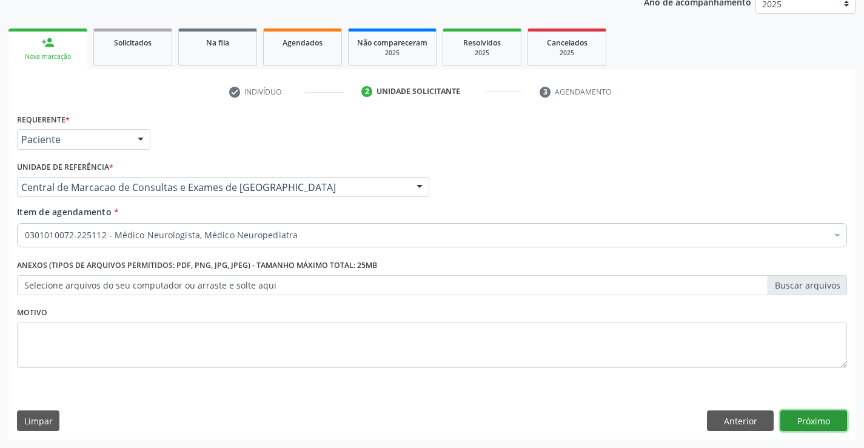
click at [826, 423] on button "Próximo" at bounding box center [813, 420] width 67 height 21
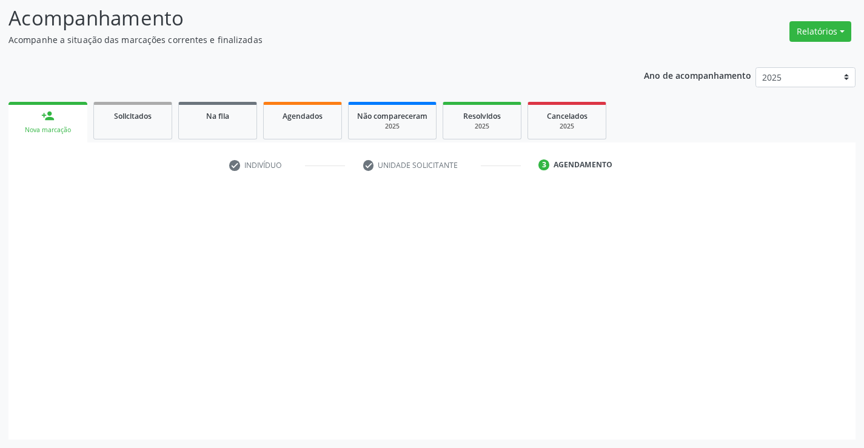
scroll to position [79, 0]
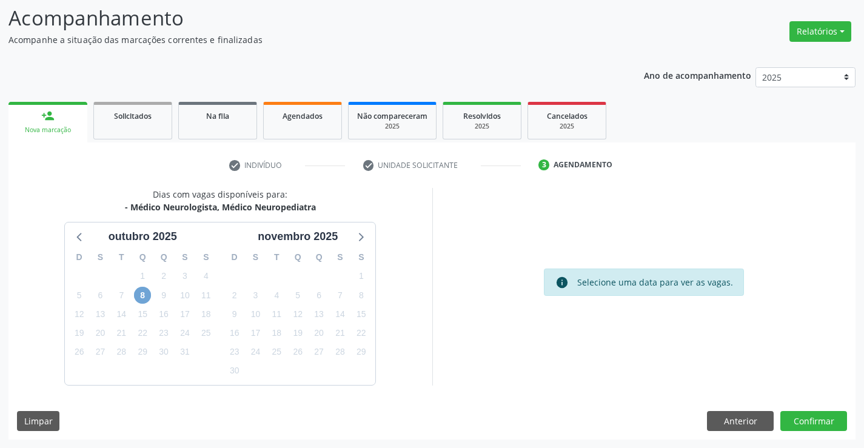
click at [141, 293] on span "8" at bounding box center [142, 295] width 17 height 17
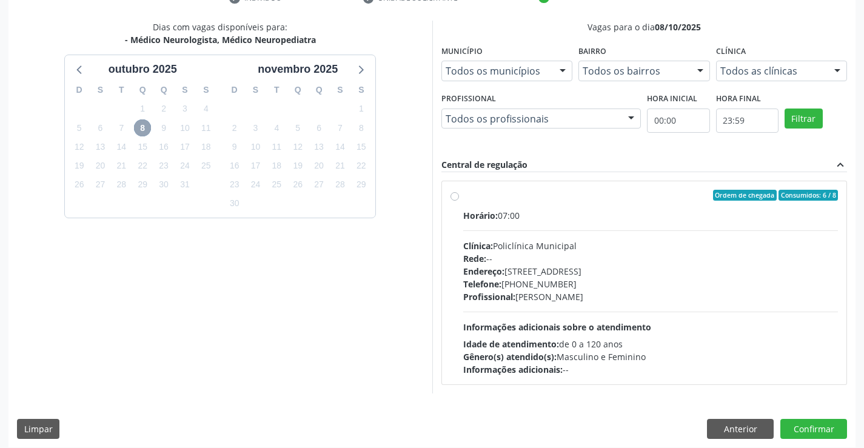
scroll to position [255, 0]
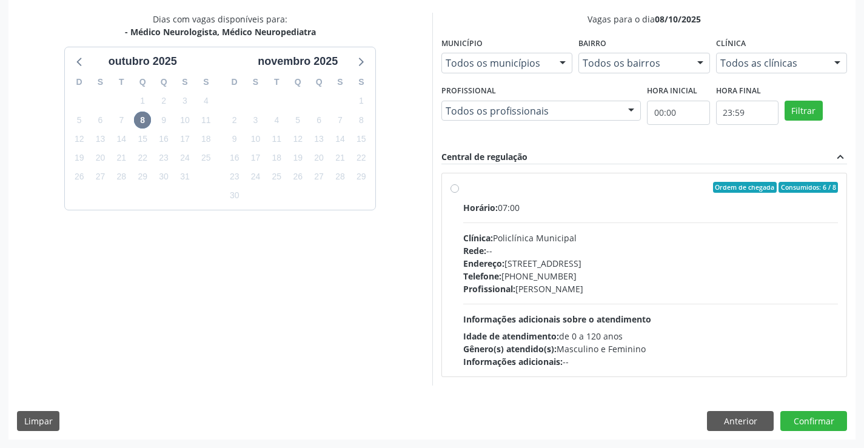
click at [586, 266] on div "Endereço: [STREET_ADDRESS]" at bounding box center [650, 263] width 375 height 13
click at [459, 193] on input "Ordem de chegada Consumidos: 6 / 8 Horário: 07:00 Clínica: Policlínica Municipa…" at bounding box center [454, 187] width 8 height 11
radio input "true"
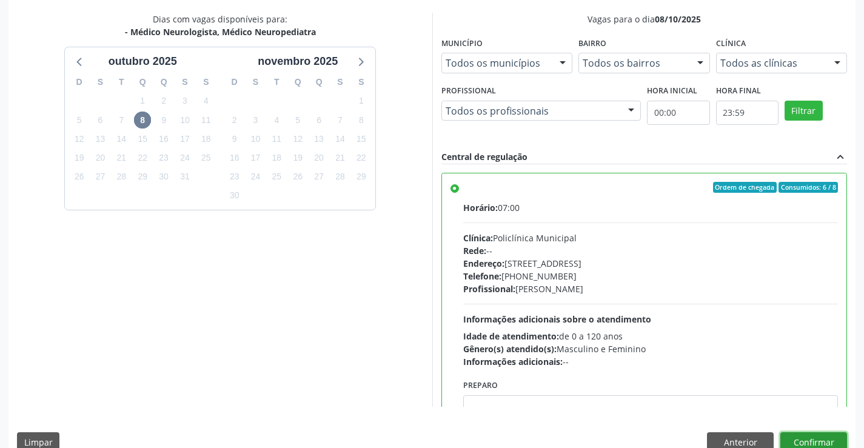
click at [814, 440] on button "Confirmar" at bounding box center [813, 442] width 67 height 21
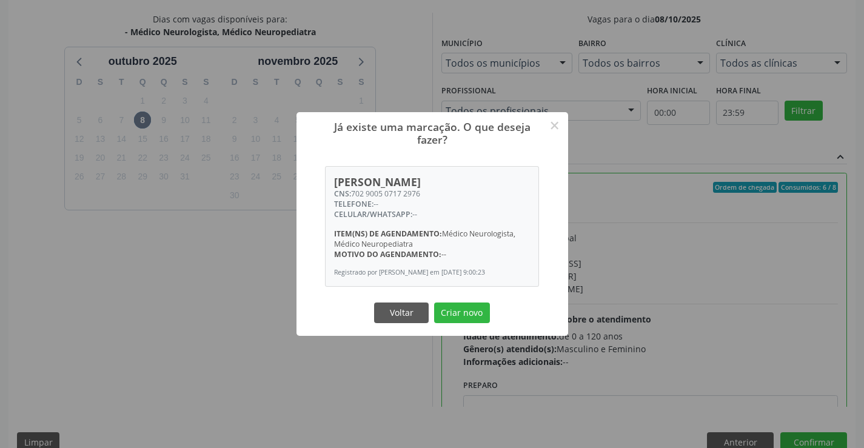
click at [434, 303] on button "Criar novo" at bounding box center [462, 313] width 56 height 21
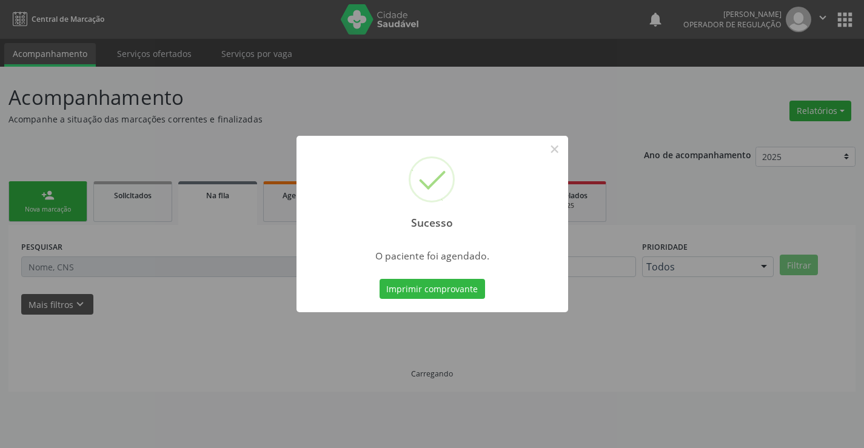
scroll to position [0, 0]
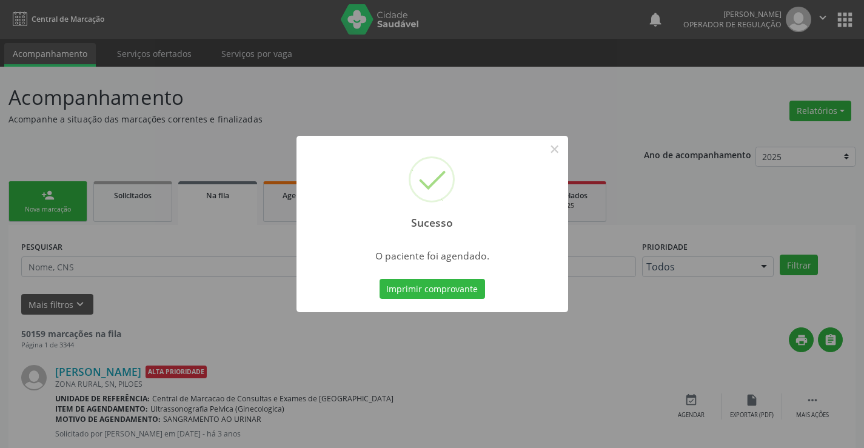
click at [380, 279] on button "Imprimir comprovante" at bounding box center [432, 289] width 105 height 21
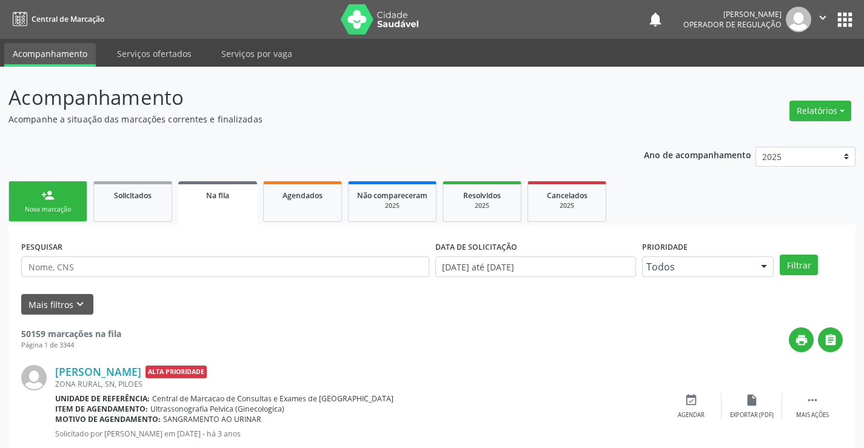
click at [45, 184] on link "person_add Nova marcação" at bounding box center [47, 201] width 79 height 41
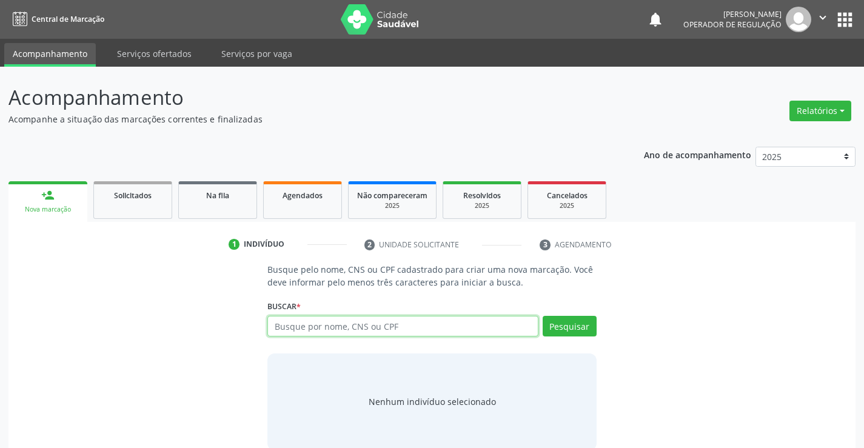
click at [330, 333] on input "text" at bounding box center [402, 326] width 270 height 21
type input "701405685051130"
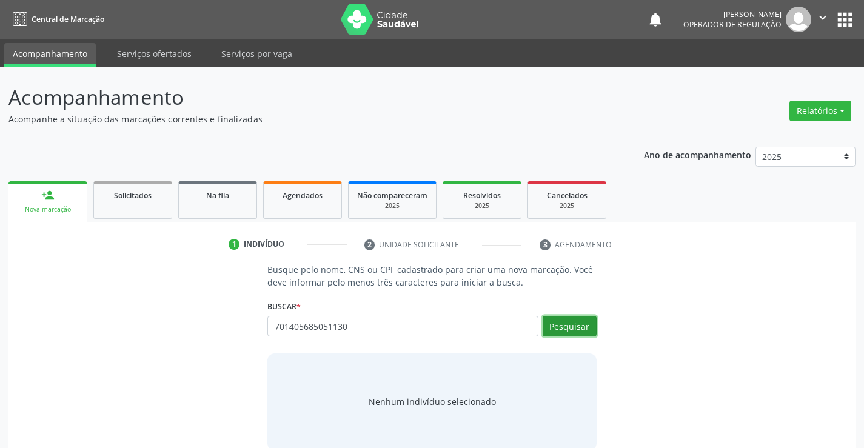
click at [560, 323] on button "Pesquisar" at bounding box center [570, 326] width 54 height 21
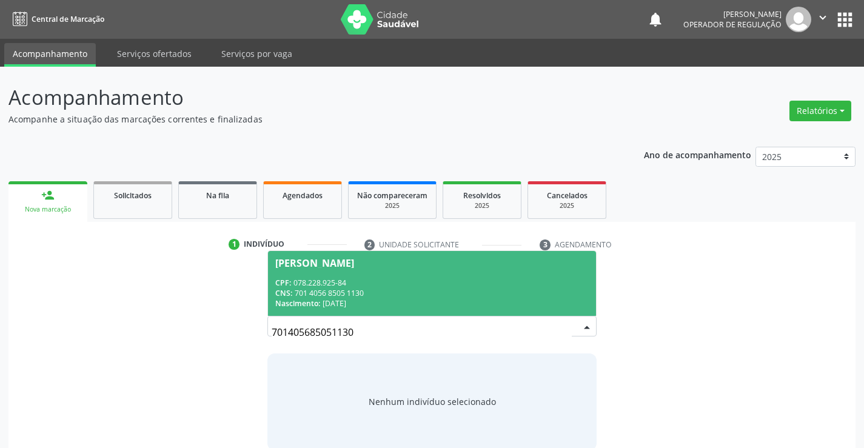
click at [444, 269] on span "[PERSON_NAME] CPF: 078.228.925-84 CNS: 701 4056 8505 1130 Nascimento: [DATE]" at bounding box center [431, 283] width 327 height 65
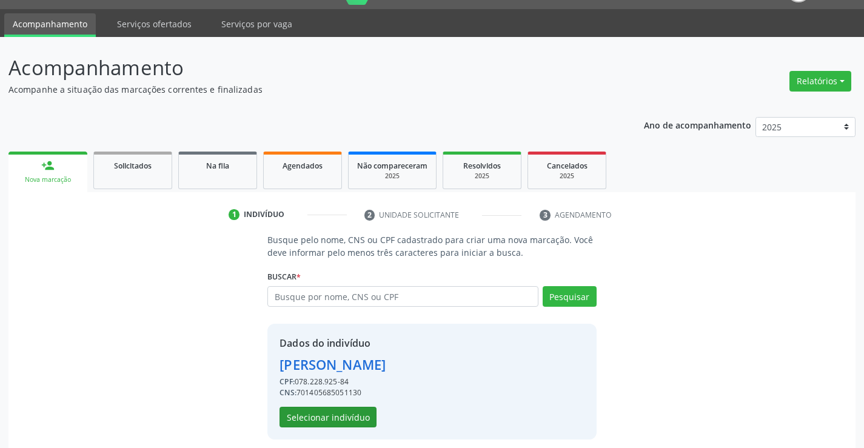
scroll to position [38, 0]
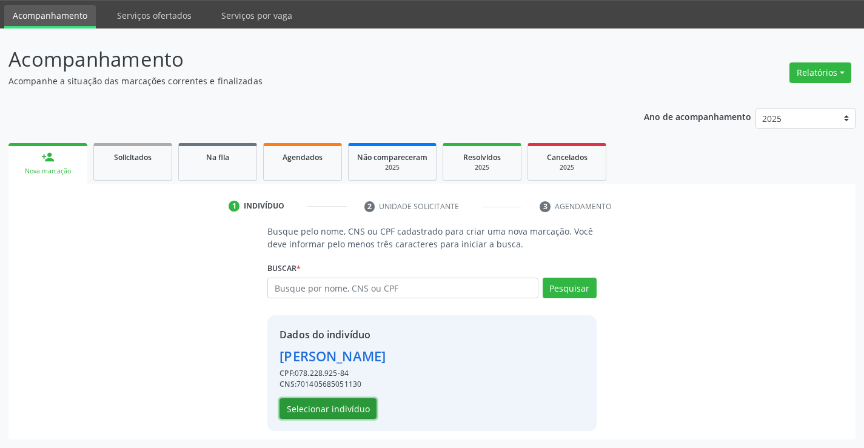
click at [367, 412] on button "Selecionar indivíduo" at bounding box center [327, 408] width 97 height 21
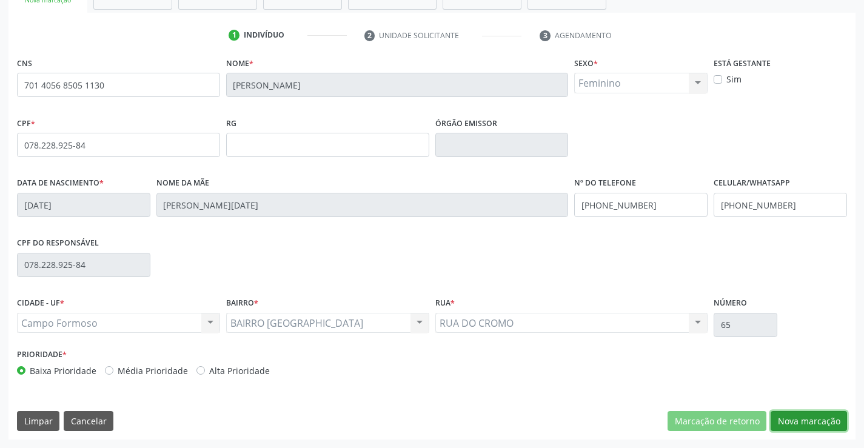
click at [810, 420] on button "Nova marcação" at bounding box center [809, 421] width 76 height 21
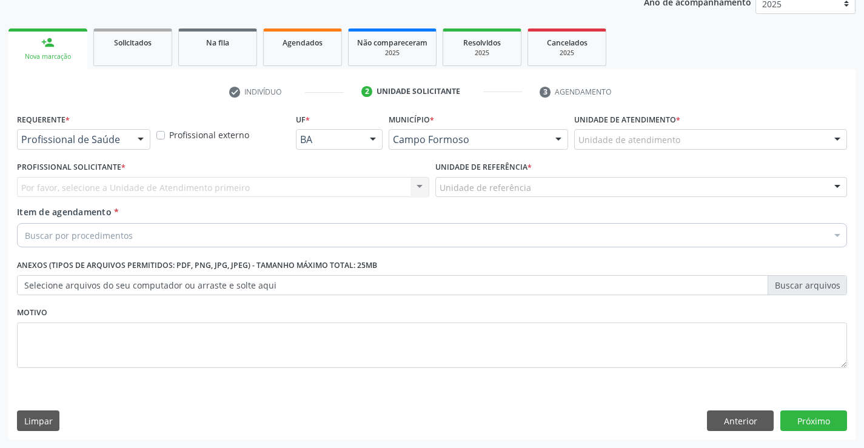
scroll to position [153, 0]
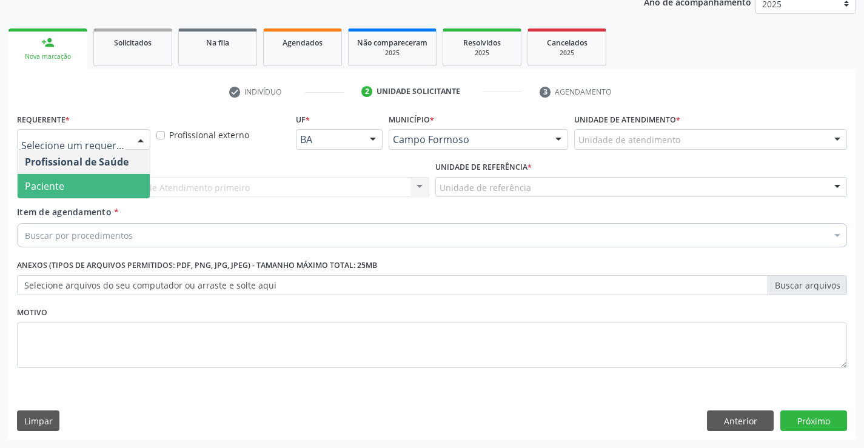
click at [99, 189] on span "Paciente" at bounding box center [84, 186] width 132 height 24
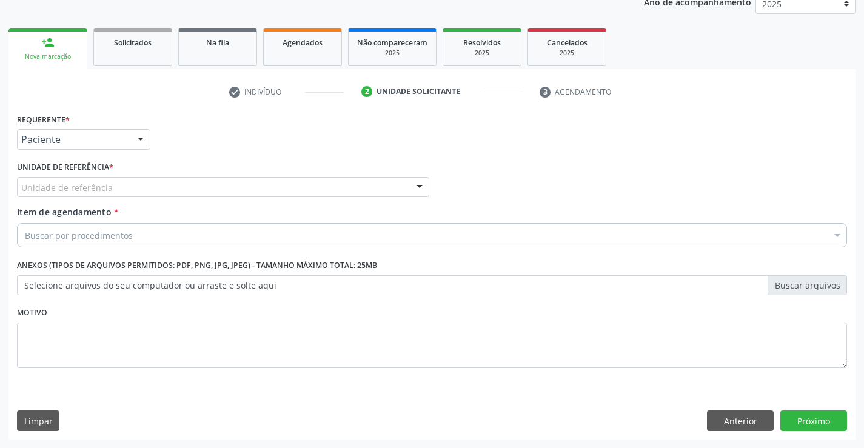
click at [151, 189] on div "Unidade de referência" at bounding box center [223, 187] width 412 height 21
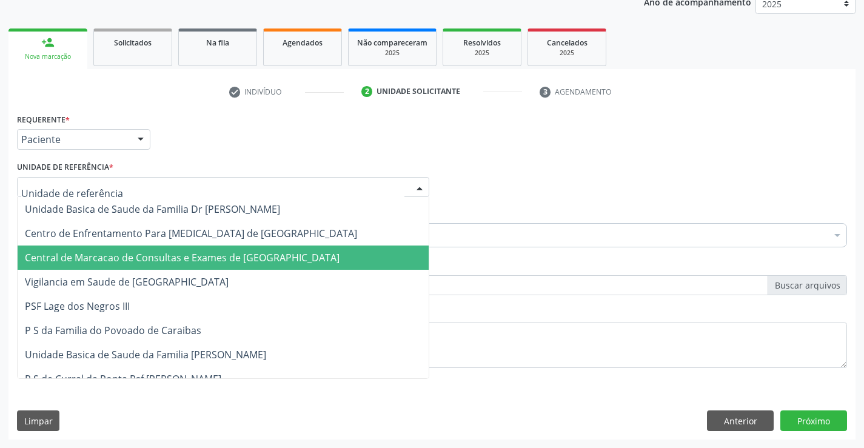
click at [146, 249] on span "Central de Marcacao de Consultas e Exames de [GEOGRAPHIC_DATA]" at bounding box center [223, 258] width 411 height 24
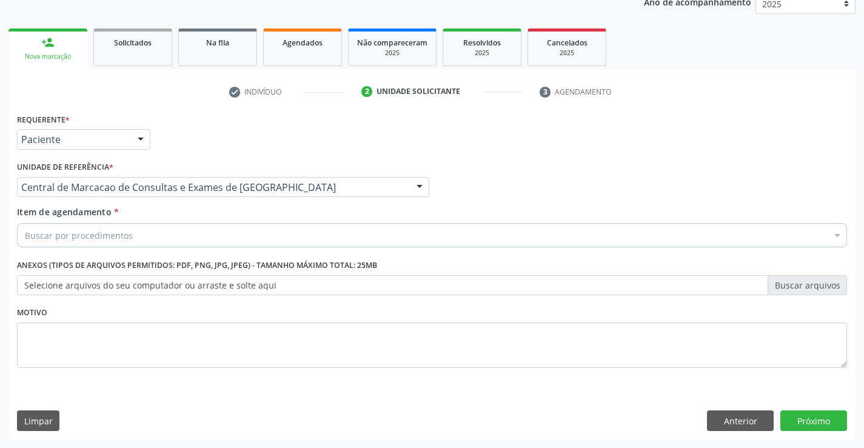
click at [146, 235] on div "Buscar por procedimentos" at bounding box center [432, 235] width 830 height 24
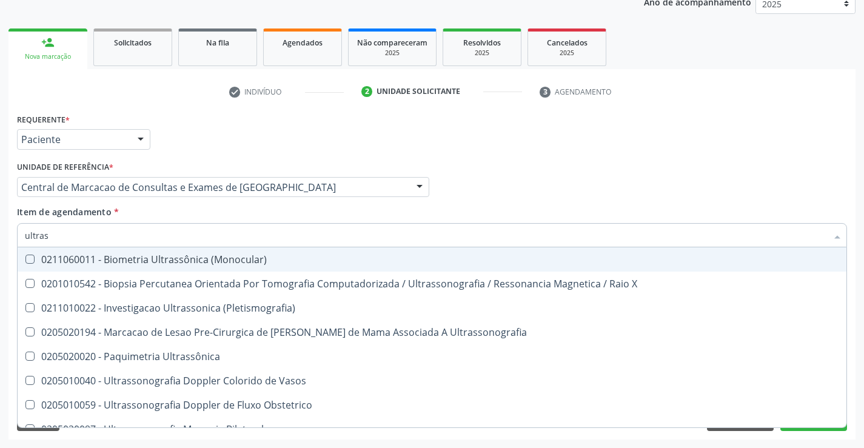
type input "ultrass"
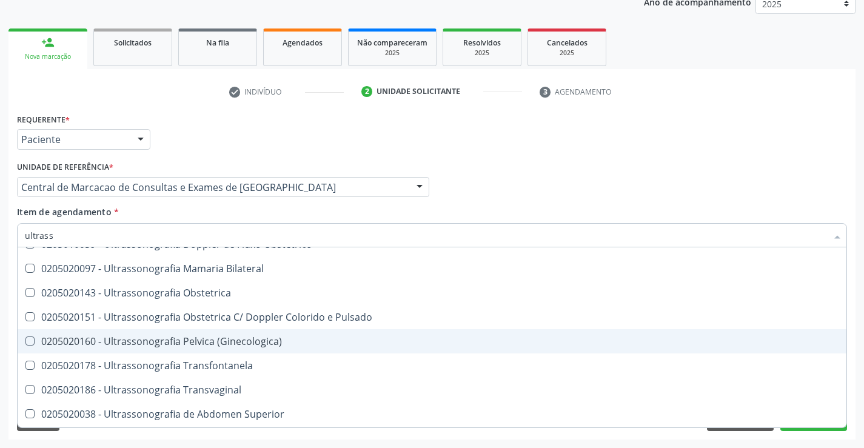
scroll to position [182, 0]
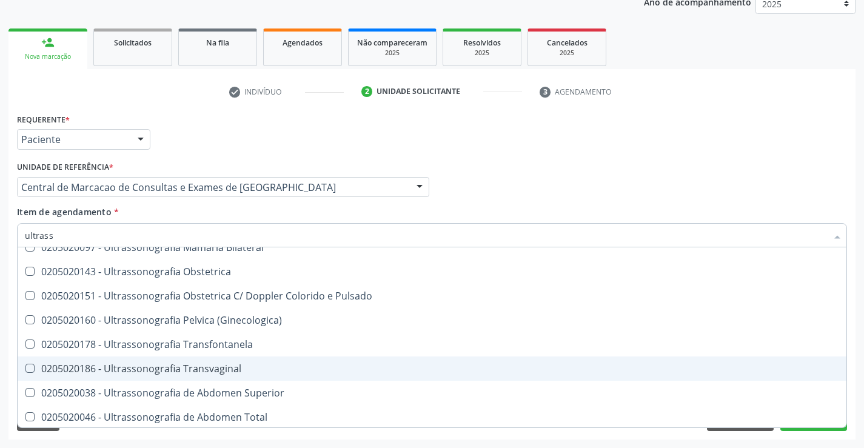
click at [276, 371] on div "0205020186 - Ultrassonografia Transvaginal" at bounding box center [432, 369] width 814 height 10
checkbox Transvaginal "true"
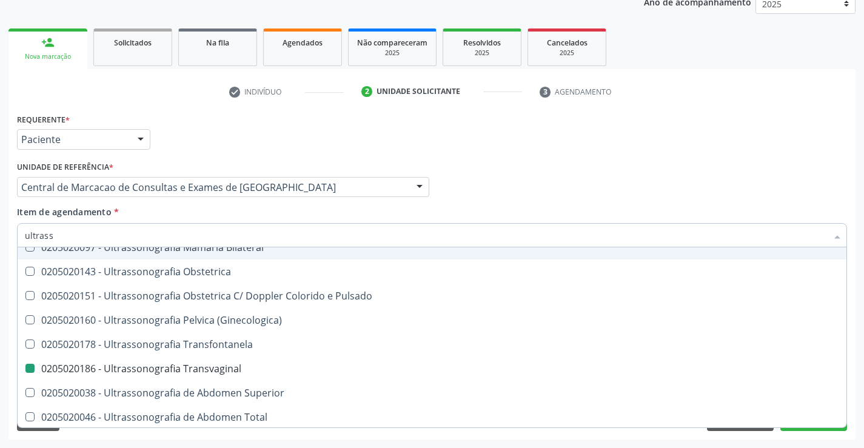
click at [822, 187] on div "Profissional Solicitante Por favor, selecione a Unidade de Atendimento primeiro…" at bounding box center [432, 181] width 836 height 47
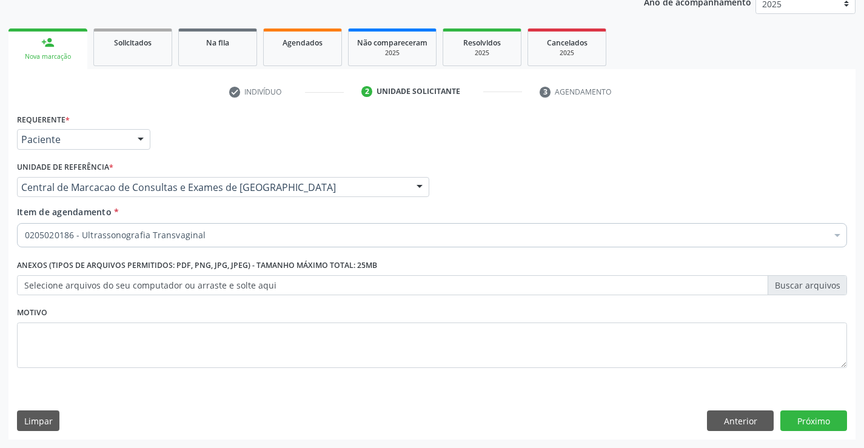
scroll to position [0, 0]
click at [823, 420] on button "Próximo" at bounding box center [813, 420] width 67 height 21
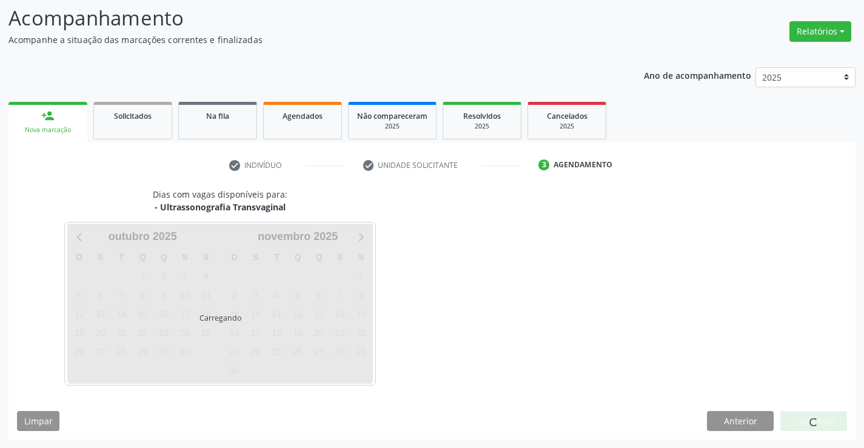
scroll to position [79, 0]
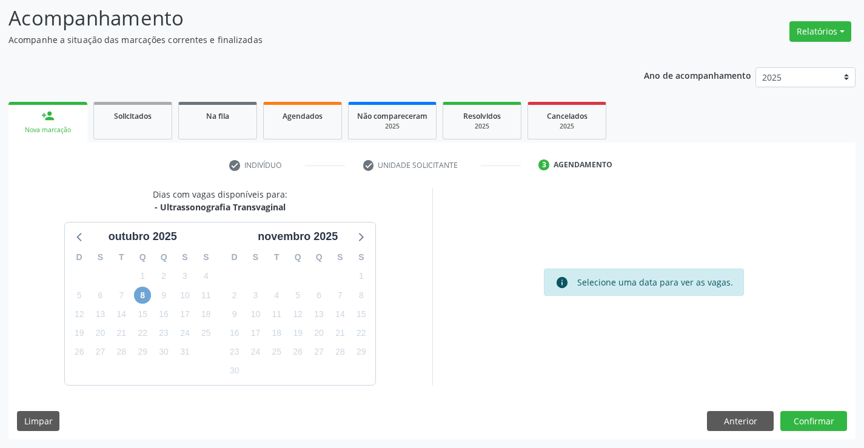
click at [135, 296] on span "8" at bounding box center [142, 295] width 17 height 17
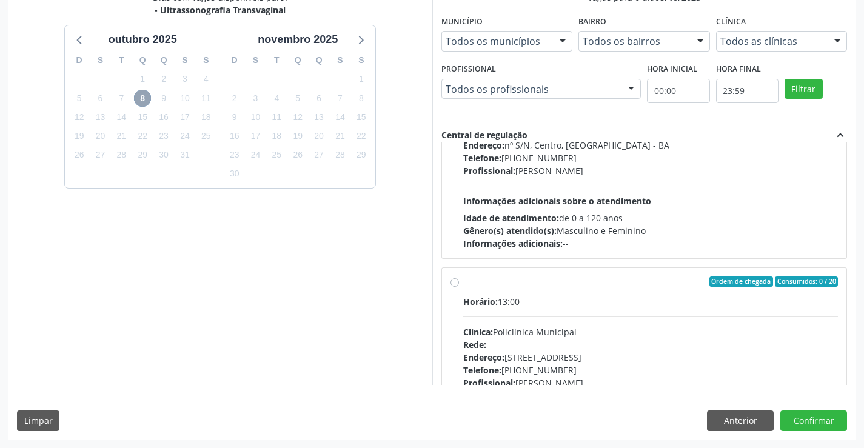
scroll to position [616, 0]
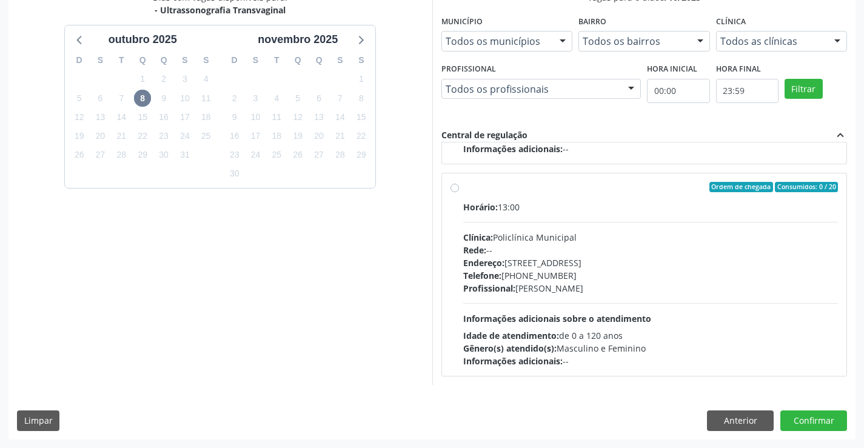
click at [691, 296] on div "Horário: 13:00 Clínica: Policlínica Municipal Rede: -- Endereço: Predio, nº 386…" at bounding box center [650, 284] width 375 height 167
click at [459, 193] on input "Ordem de chegada Consumidos: 0 / 20 Horário: 13:00 Clínica: Policlínica Municip…" at bounding box center [454, 187] width 8 height 11
radio input "true"
click at [821, 422] on button "Confirmar" at bounding box center [813, 420] width 67 height 21
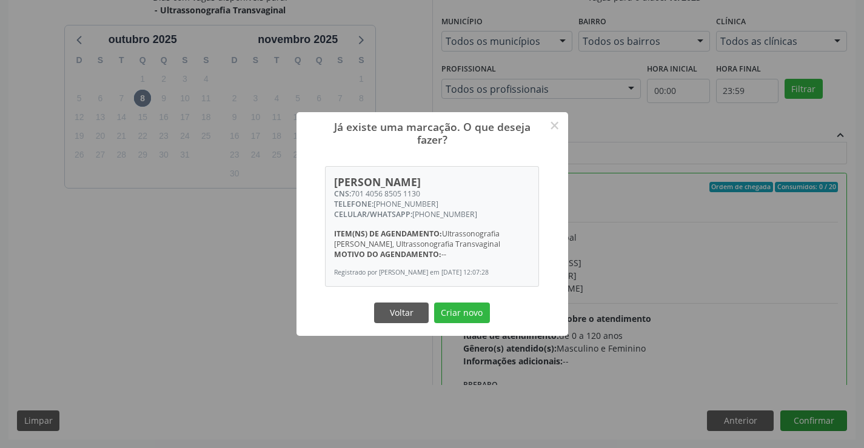
click at [434, 303] on button "Criar novo" at bounding box center [462, 313] width 56 height 21
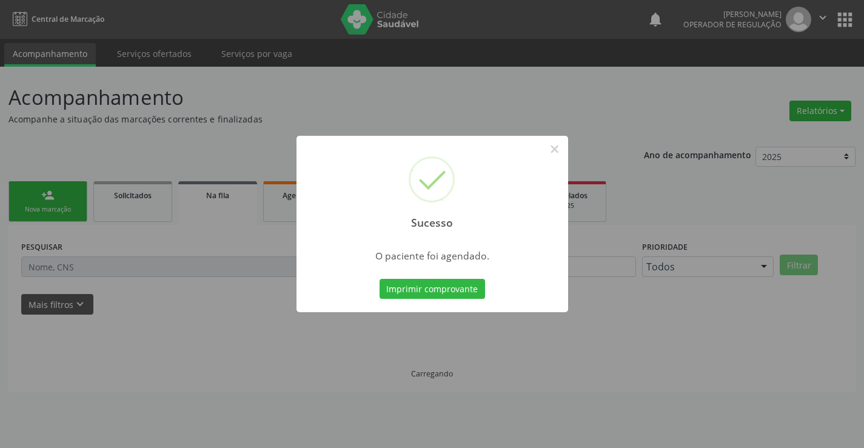
scroll to position [0, 0]
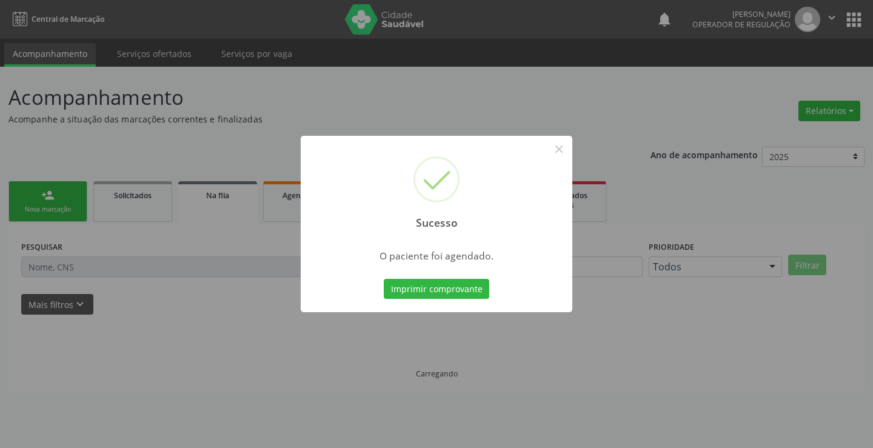
click at [384, 279] on button "Imprimir comprovante" at bounding box center [436, 289] width 105 height 21
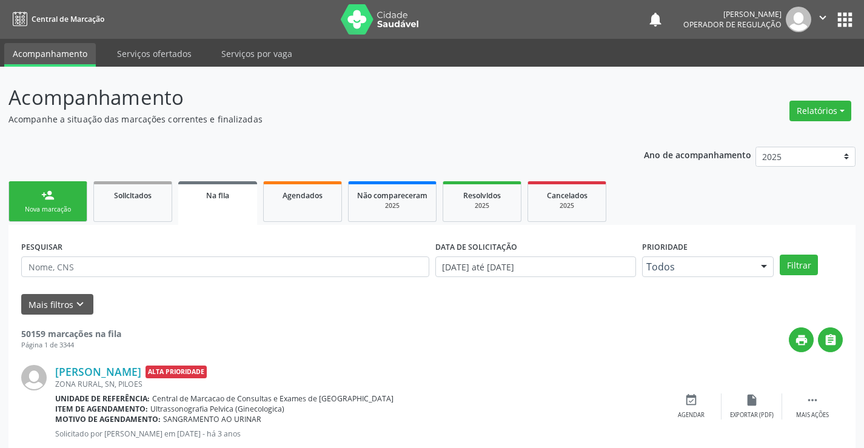
click at [64, 193] on link "person_add Nova marcação" at bounding box center [47, 201] width 79 height 41
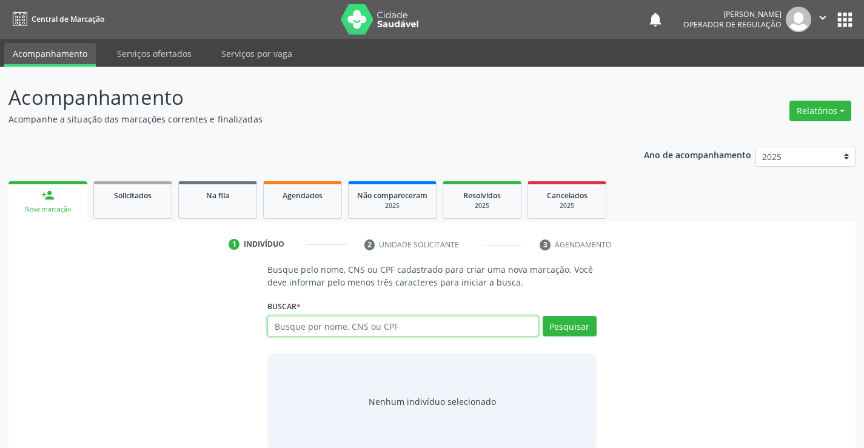
click at [390, 333] on input "text" at bounding box center [402, 326] width 270 height 21
type input "702803691842767"
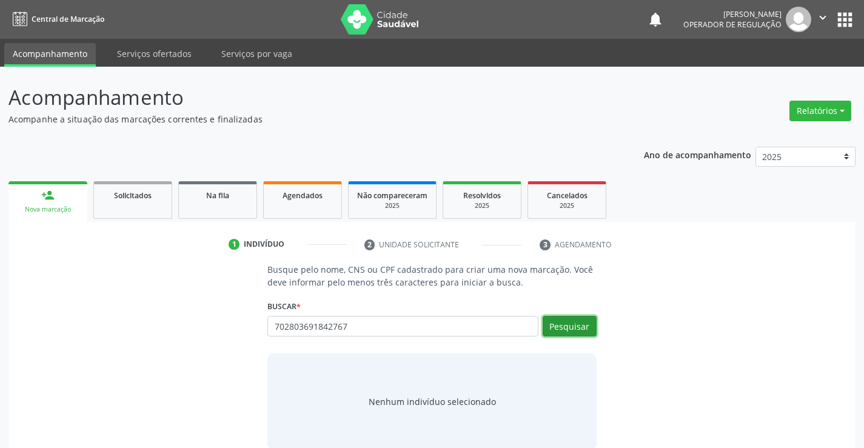
click at [558, 318] on button "Pesquisar" at bounding box center [570, 326] width 54 height 21
type input "702803691842767"
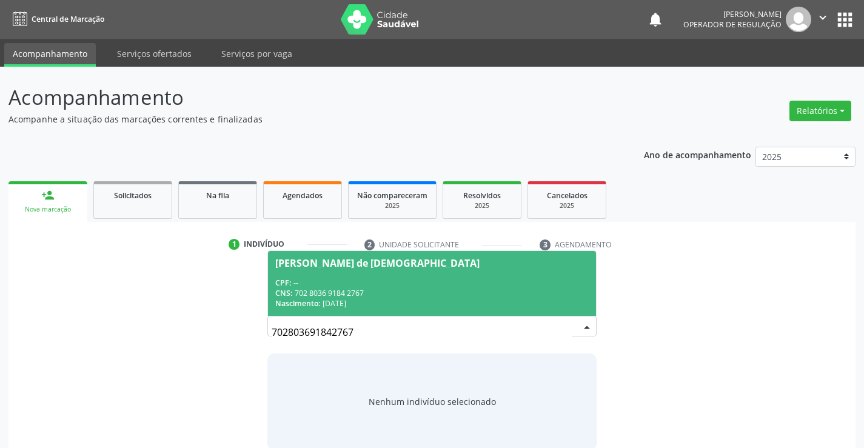
click at [424, 290] on div "CNS: 702 8036 9184 2767" at bounding box center [431, 293] width 313 height 10
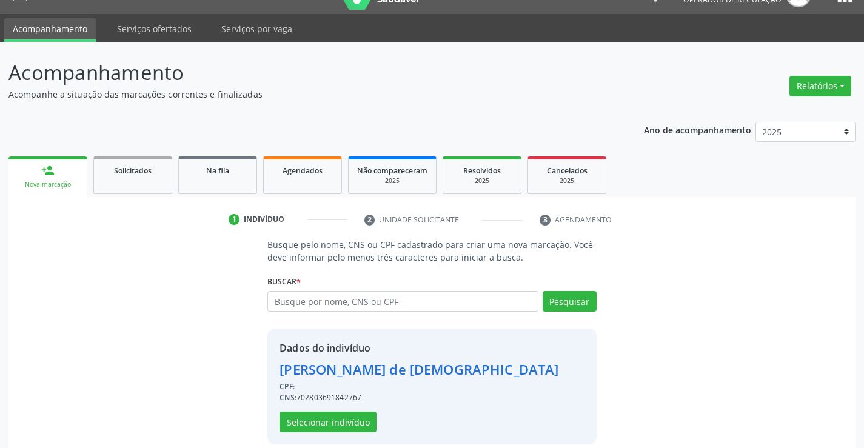
scroll to position [38, 0]
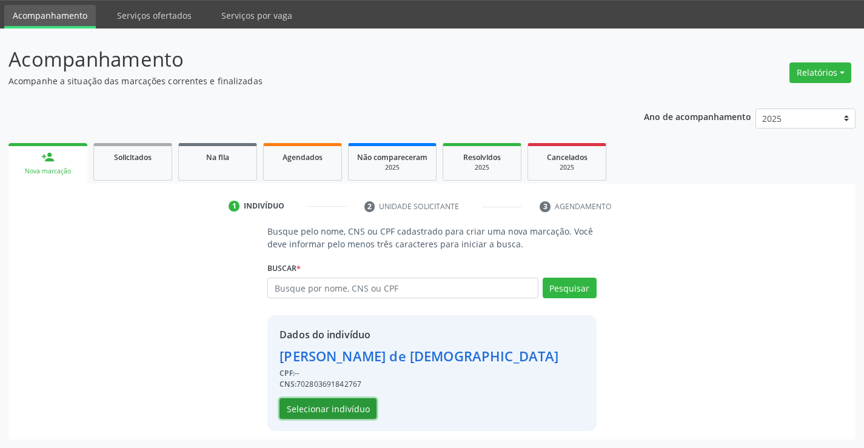
click at [345, 411] on button "Selecionar indivíduo" at bounding box center [327, 408] width 97 height 21
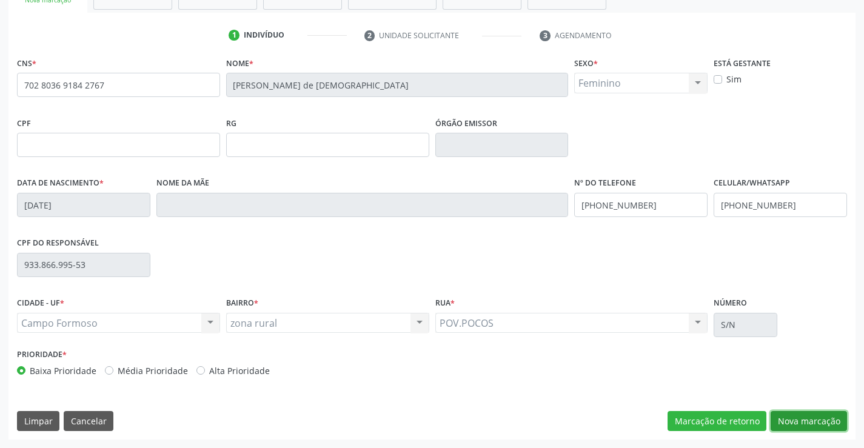
click at [822, 414] on button "Nova marcação" at bounding box center [809, 421] width 76 height 21
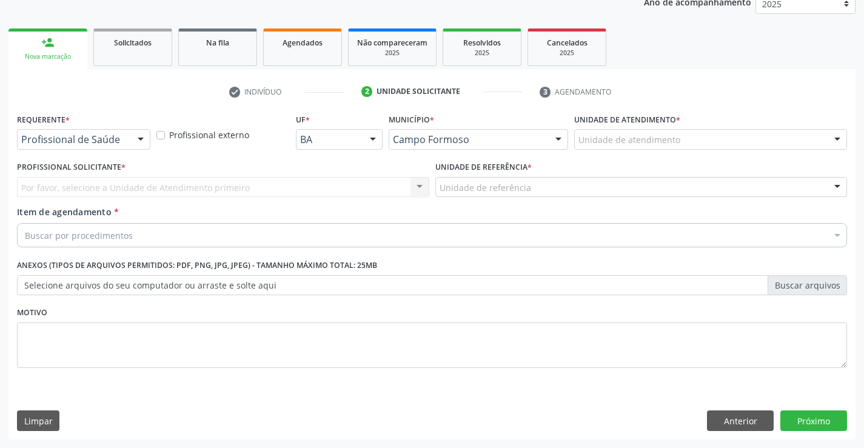
scroll to position [153, 0]
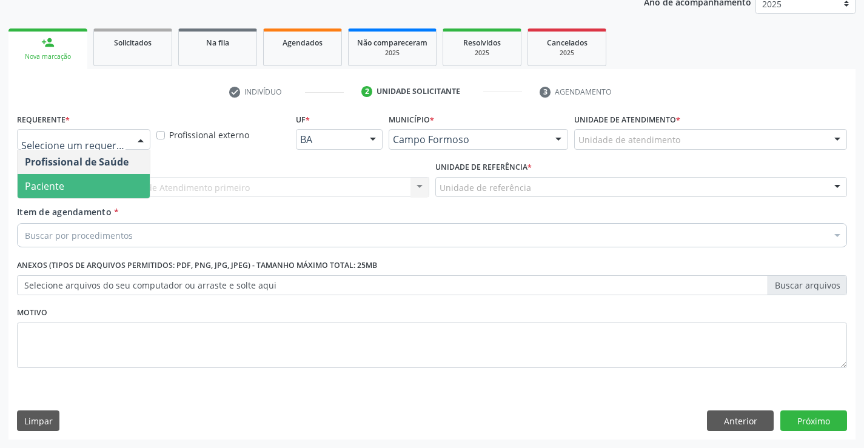
click at [116, 188] on span "Paciente" at bounding box center [84, 186] width 132 height 24
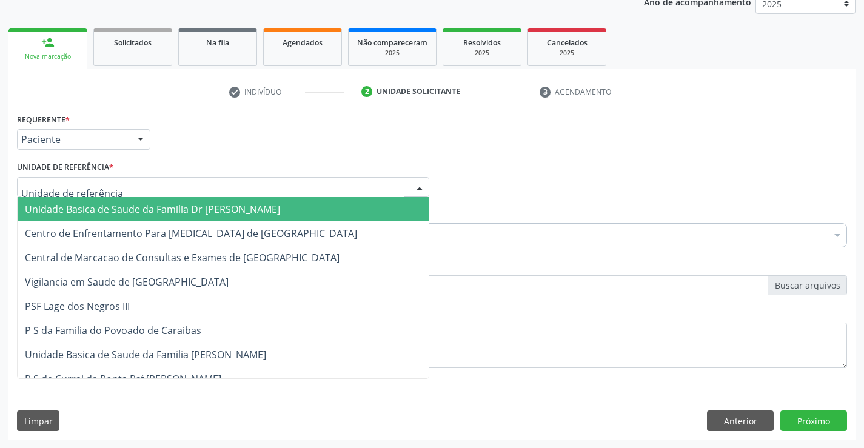
click at [219, 189] on div at bounding box center [223, 187] width 412 height 21
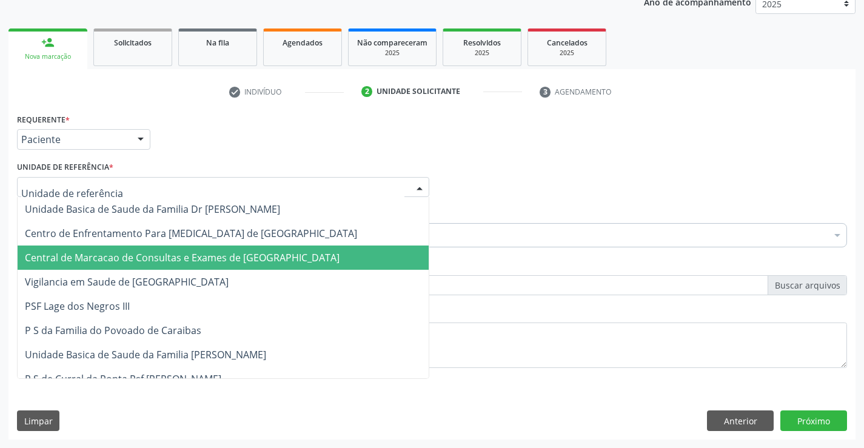
click at [216, 250] on span "Central de Marcacao de Consultas e Exames de [GEOGRAPHIC_DATA]" at bounding box center [223, 258] width 411 height 24
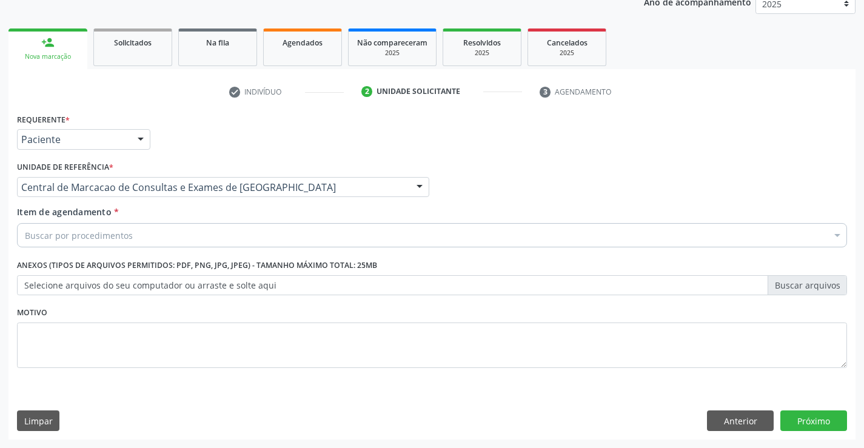
click at [215, 229] on div "Buscar por procedimentos" at bounding box center [432, 235] width 830 height 24
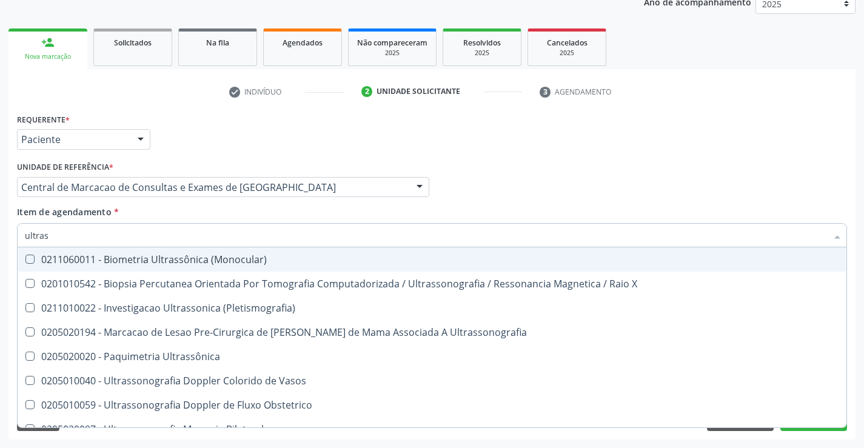
type input "ultrass"
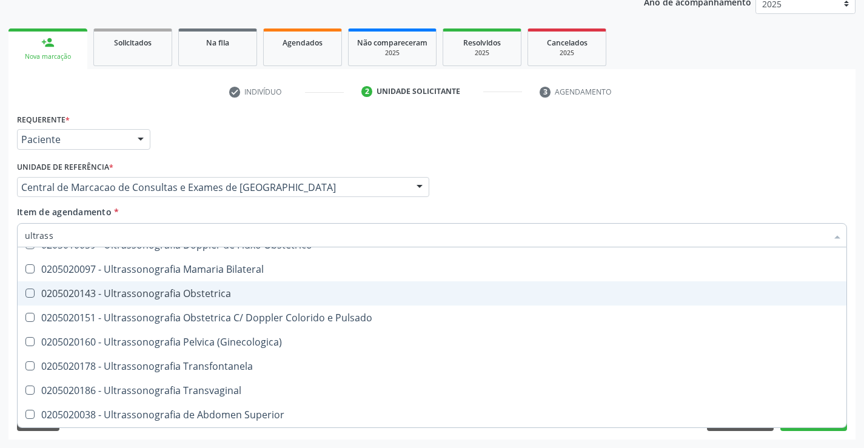
scroll to position [182, 0]
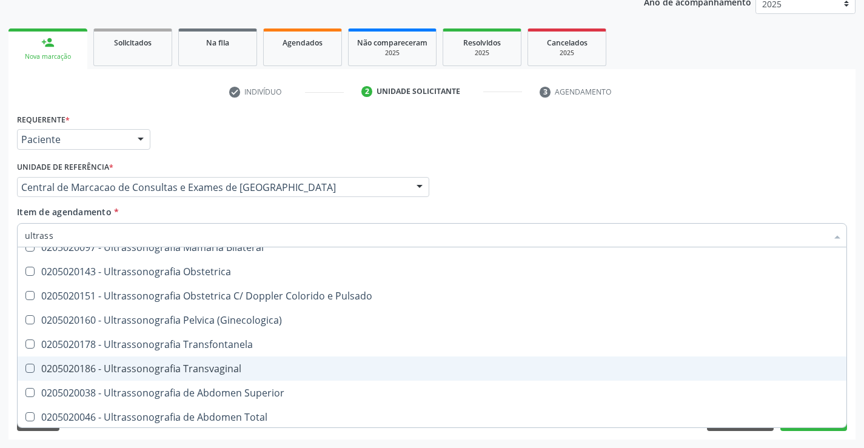
click at [335, 368] on div "0205020186 - Ultrassonografia Transvaginal" at bounding box center [432, 369] width 814 height 10
checkbox Transvaginal "true"
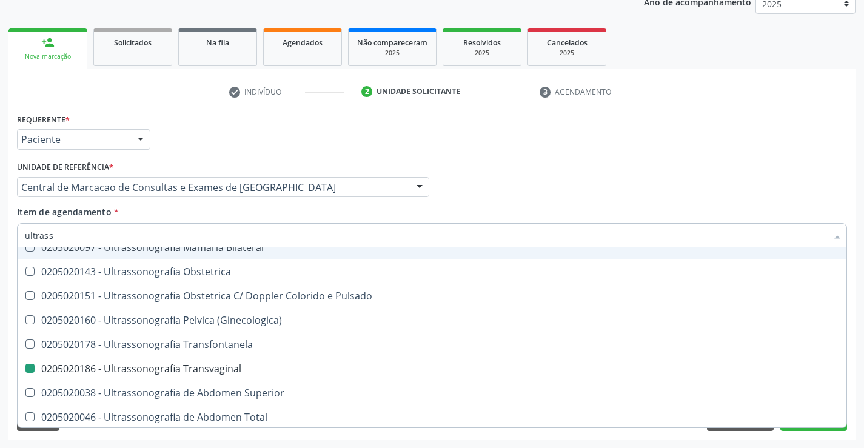
click at [708, 178] on div "Profissional Solicitante Por favor, selecione a Unidade de Atendimento primeiro…" at bounding box center [432, 181] width 836 height 47
checkbox X "true"
checkbox Transvaginal "false"
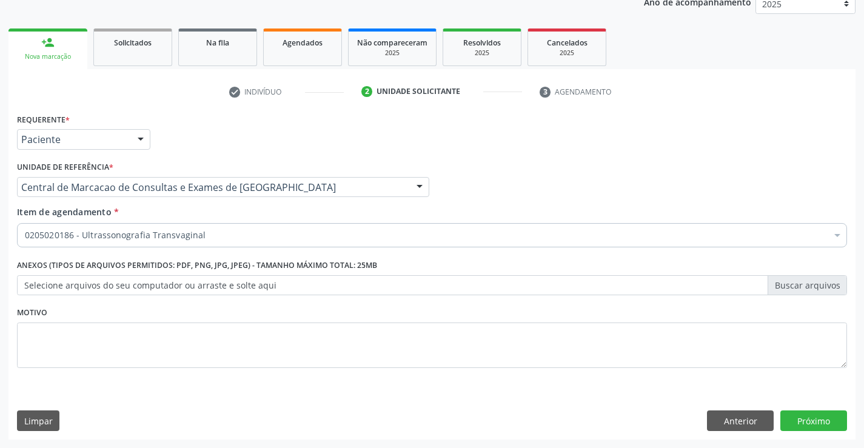
scroll to position [0, 0]
click at [797, 424] on button "Próximo" at bounding box center [813, 420] width 67 height 21
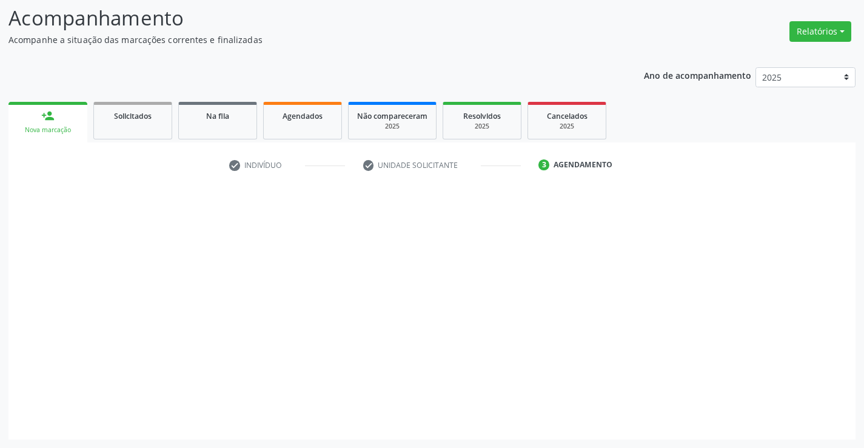
scroll to position [79, 0]
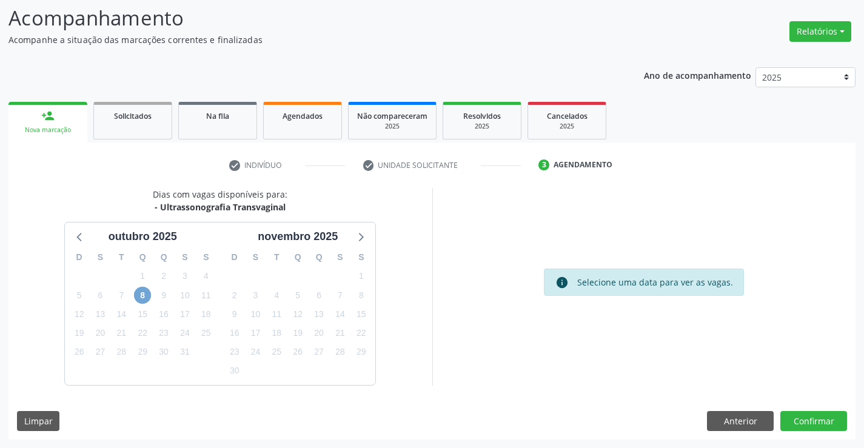
click at [144, 295] on span "8" at bounding box center [142, 295] width 17 height 17
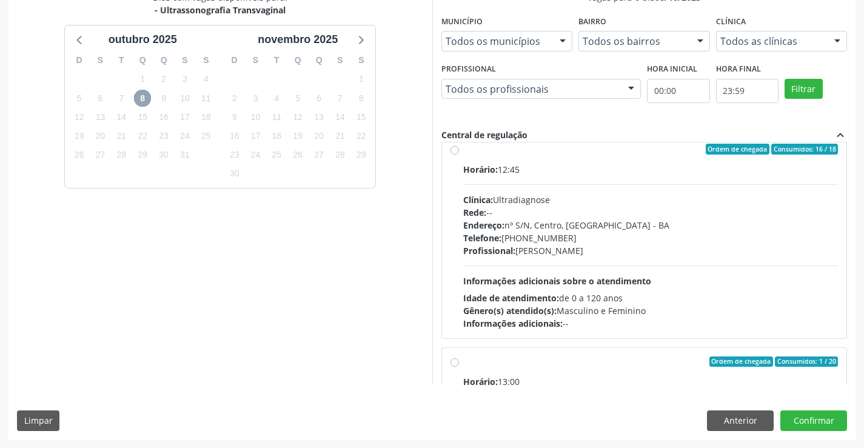
scroll to position [616, 0]
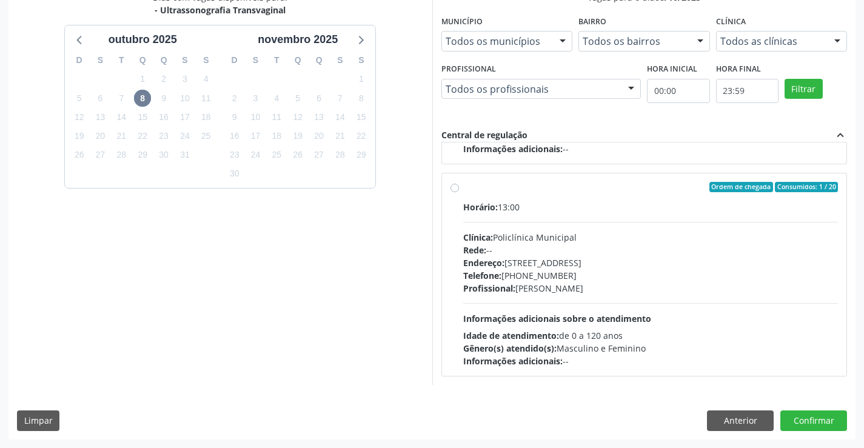
click at [567, 336] on div "Idade de atendimento: de 0 a 120 anos" at bounding box center [650, 335] width 375 height 13
click at [459, 193] on input "Ordem de chegada Consumidos: 1 / 20 Horário: 13:00 Clínica: Policlínica Municip…" at bounding box center [454, 187] width 8 height 11
radio input "true"
click at [837, 422] on button "Confirmar" at bounding box center [813, 420] width 67 height 21
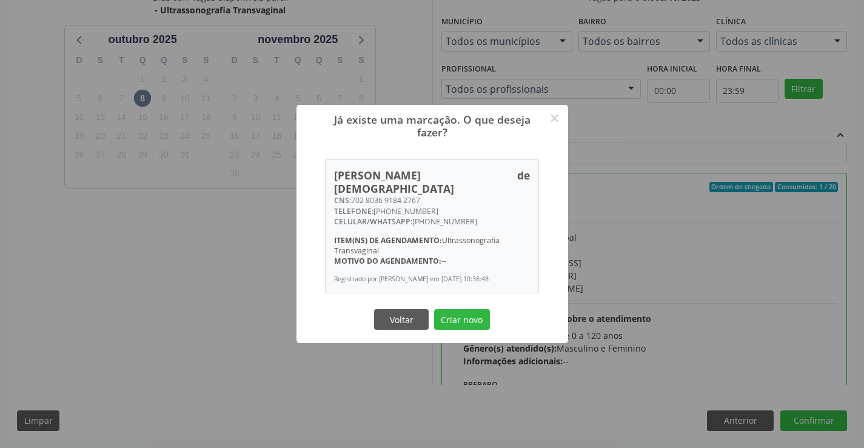
click at [434, 309] on button "Criar novo" at bounding box center [462, 319] width 56 height 21
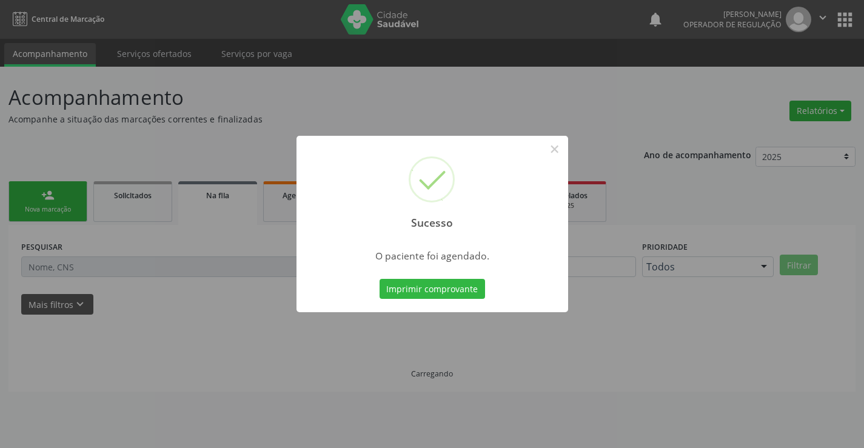
scroll to position [0, 0]
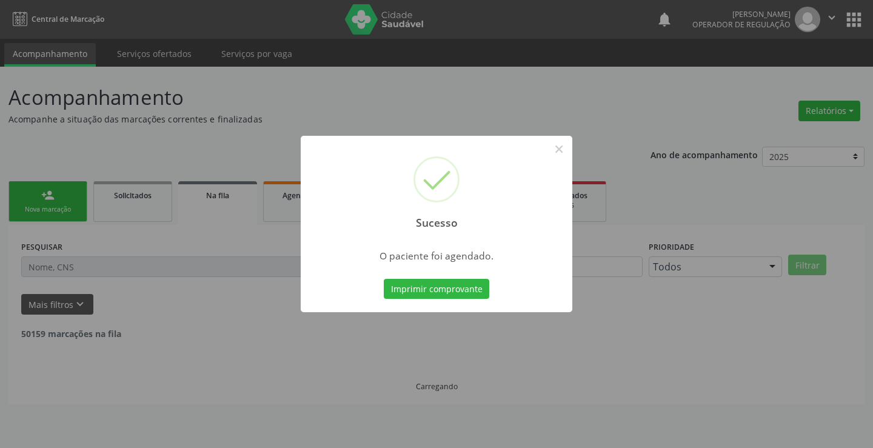
click at [384, 279] on button "Imprimir comprovante" at bounding box center [436, 289] width 105 height 21
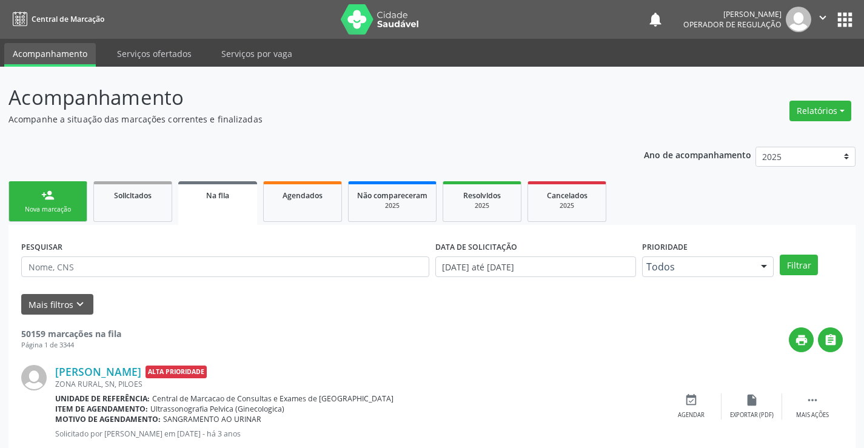
click at [65, 194] on link "person_add Nova marcação" at bounding box center [47, 201] width 79 height 41
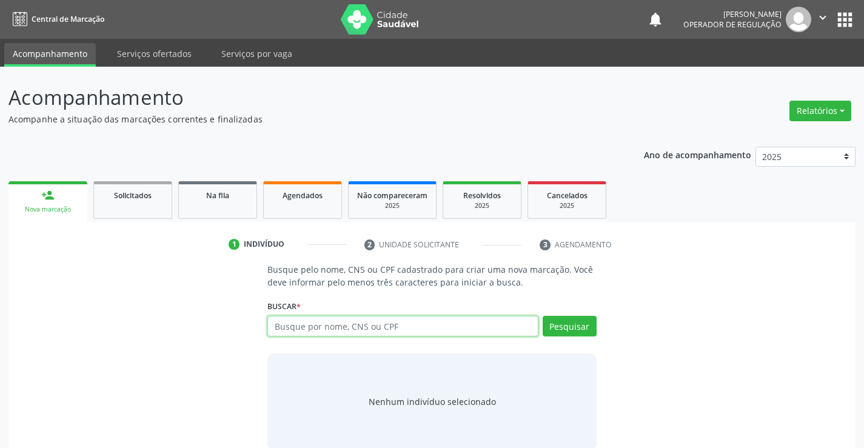
click at [381, 323] on input "text" at bounding box center [402, 326] width 270 height 21
type input "708609529772488"
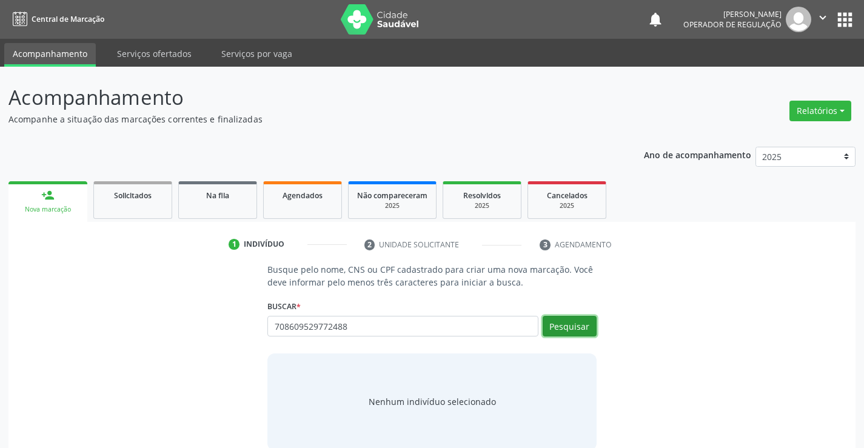
click at [552, 319] on button "Pesquisar" at bounding box center [570, 326] width 54 height 21
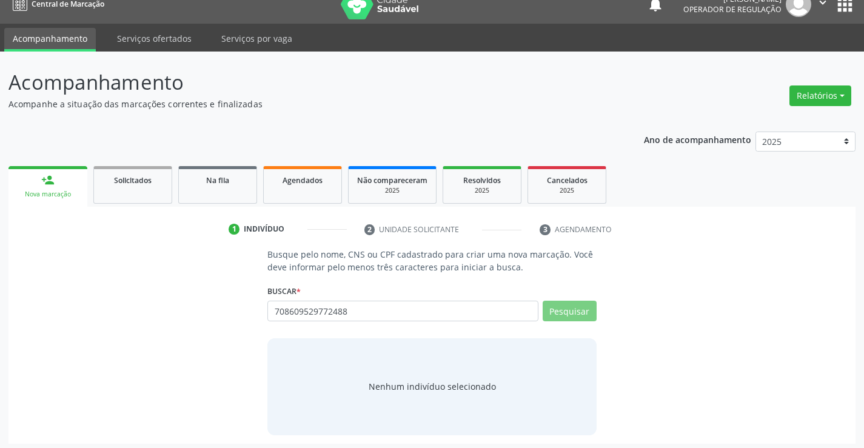
scroll to position [19, 0]
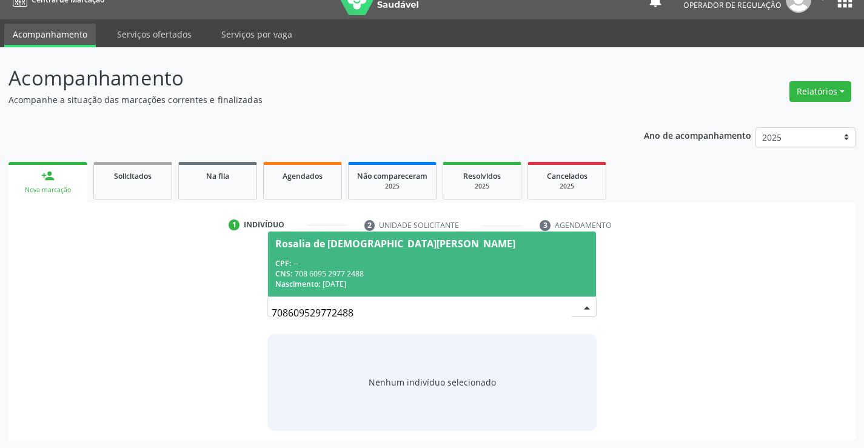
click at [492, 276] on div "CNS: 708 6095 2977 2488" at bounding box center [431, 274] width 313 height 10
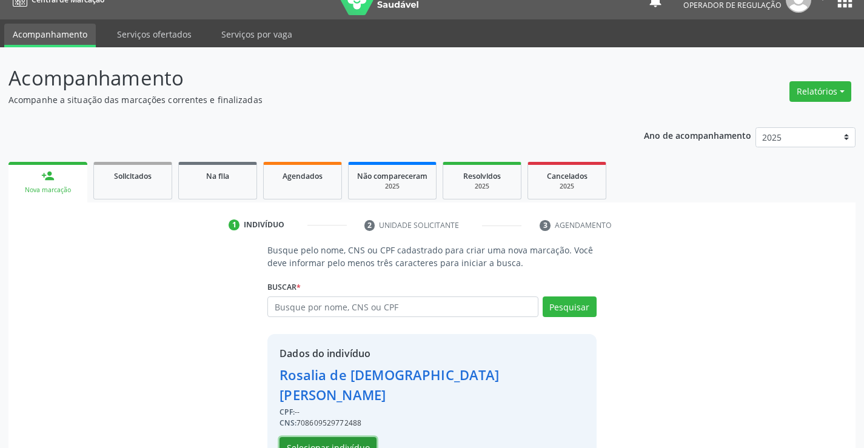
click at [324, 437] on button "Selecionar indivíduo" at bounding box center [327, 447] width 97 height 21
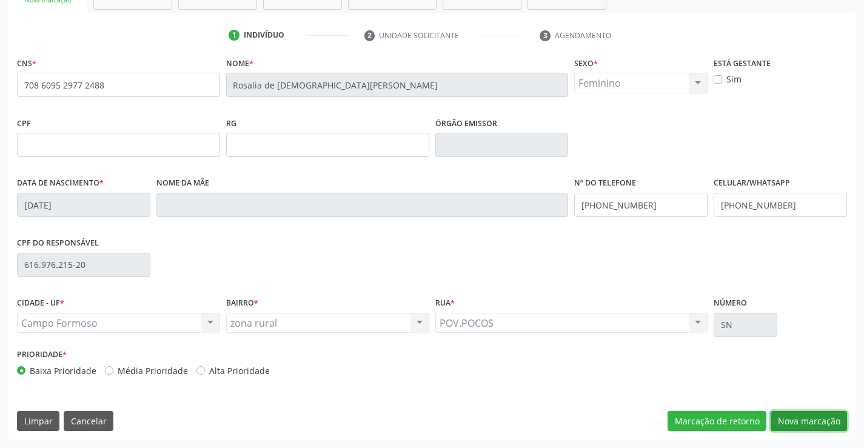
click at [813, 420] on button "Nova marcação" at bounding box center [809, 421] width 76 height 21
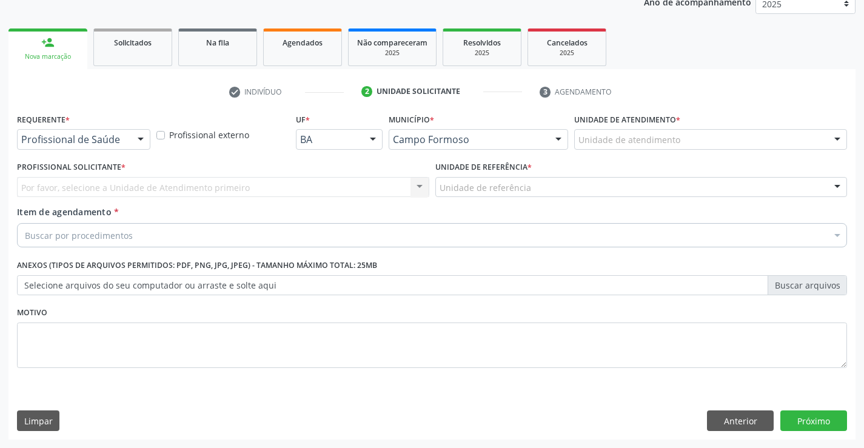
scroll to position [153, 0]
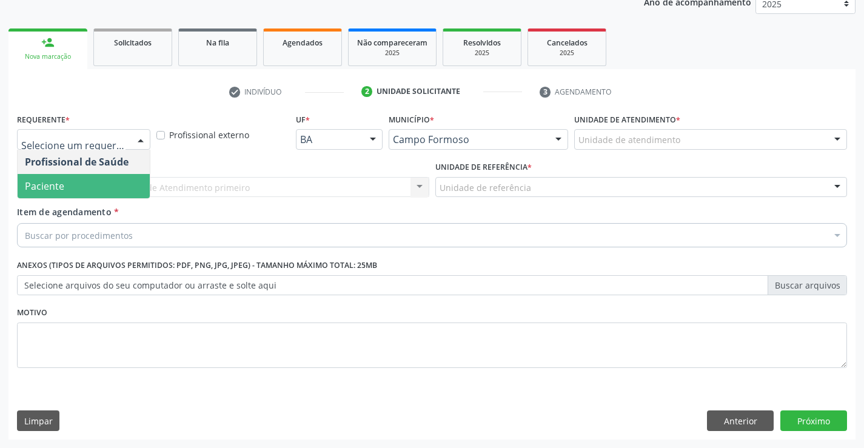
click at [101, 186] on span "Paciente" at bounding box center [84, 186] width 132 height 24
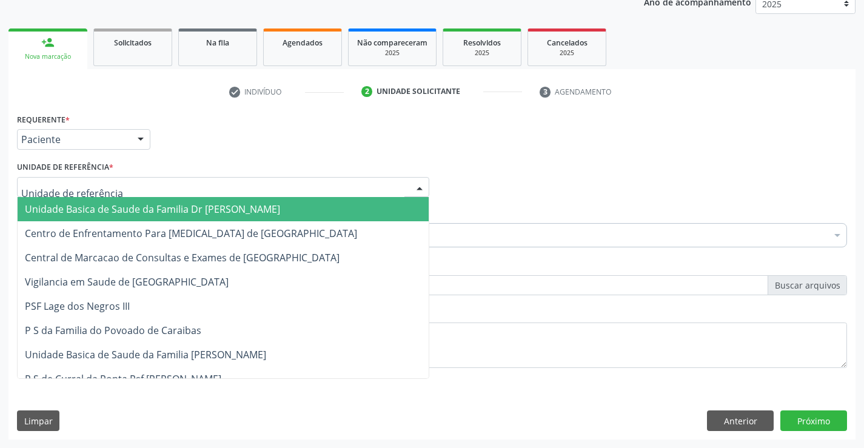
click at [157, 185] on div at bounding box center [223, 187] width 412 height 21
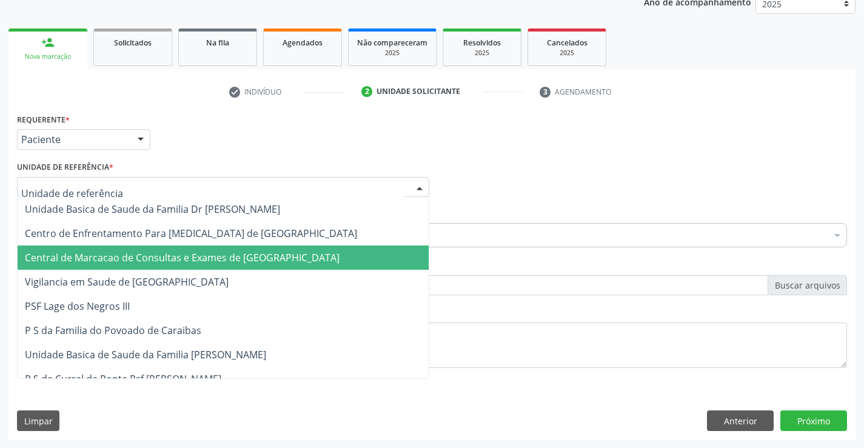
click at [169, 259] on span "Central de Marcacao de Consultas e Exames de [GEOGRAPHIC_DATA]" at bounding box center [182, 257] width 315 height 13
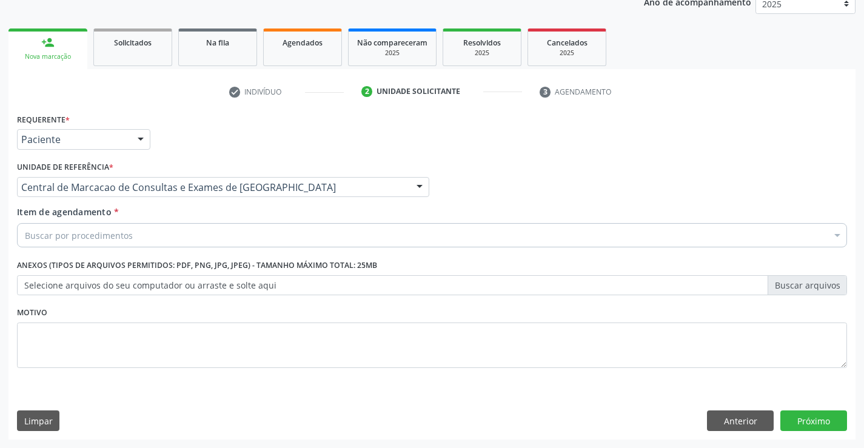
click at [152, 236] on div "Buscar por procedimentos" at bounding box center [432, 235] width 830 height 24
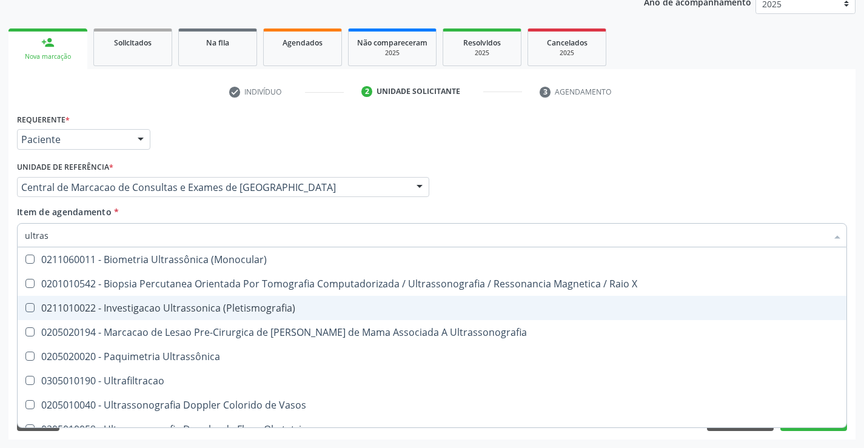
type input "ultrass"
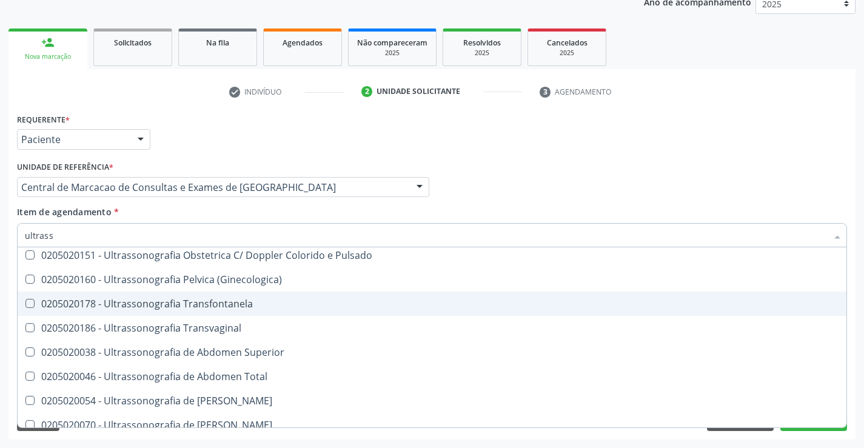
scroll to position [243, 0]
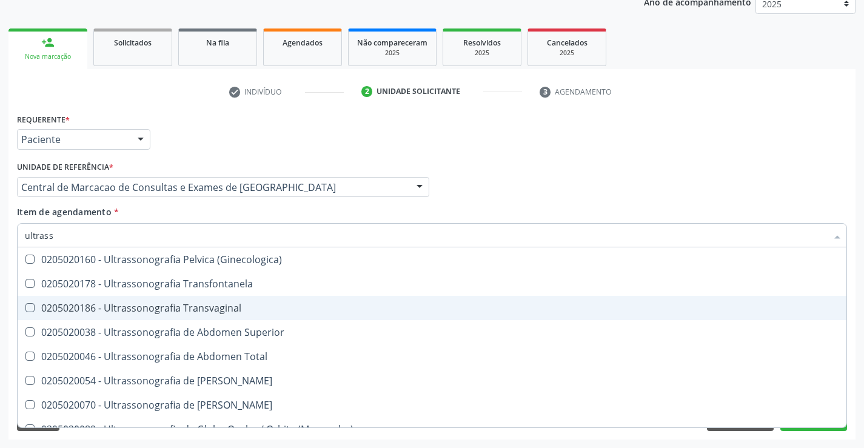
click at [224, 303] on div "0205020186 - Ultrassonografia Transvaginal" at bounding box center [432, 308] width 814 height 10
checkbox Transvaginal "true"
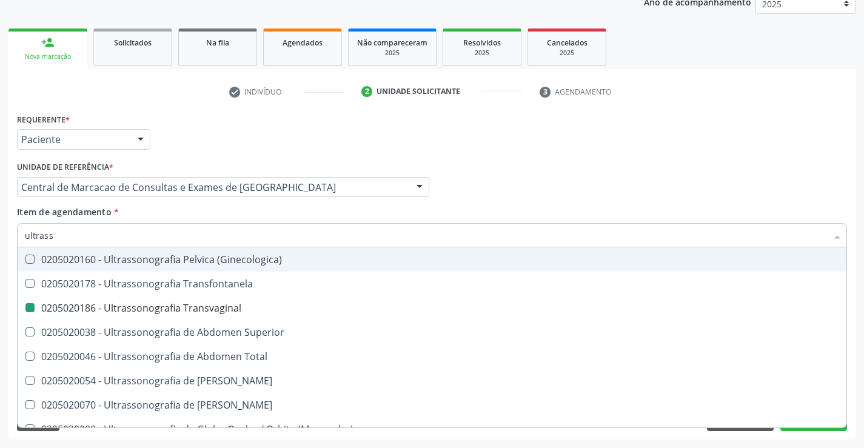
click at [701, 190] on div "Profissional Solicitante Por favor, selecione a Unidade de Atendimento primeiro…" at bounding box center [432, 181] width 836 height 47
checkbox X "true"
checkbox Transvaginal "false"
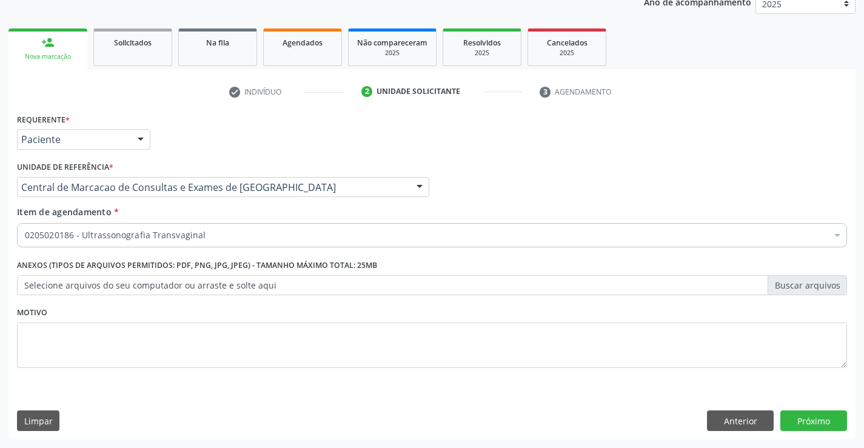
scroll to position [0, 0]
click at [800, 421] on button "Próximo" at bounding box center [813, 420] width 67 height 21
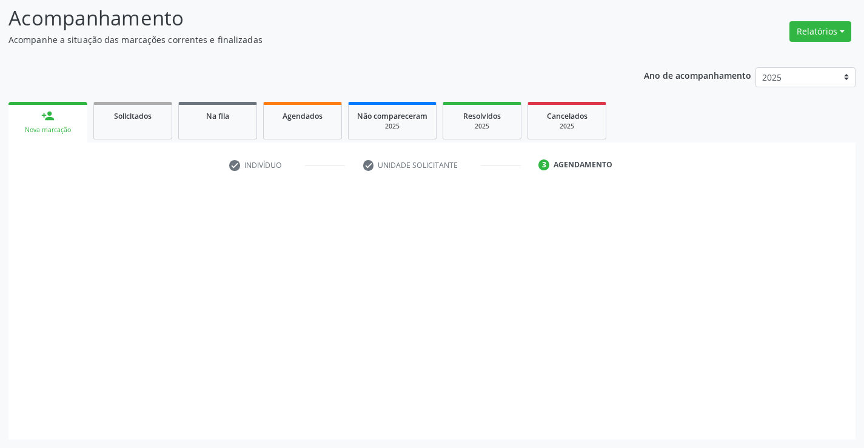
scroll to position [79, 0]
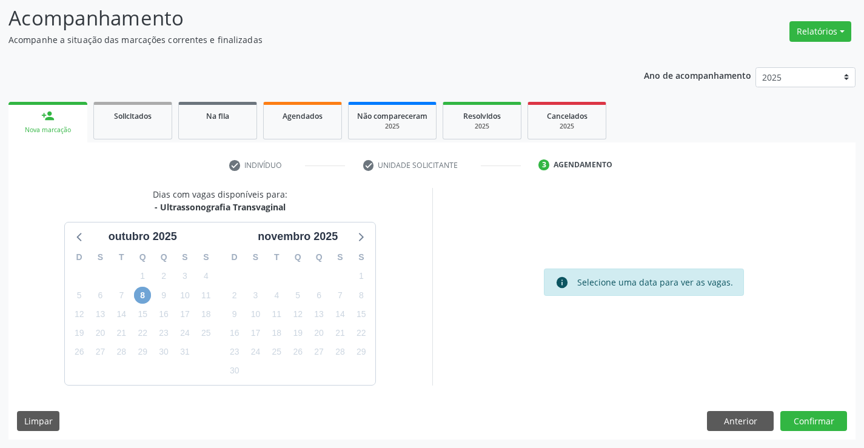
click at [141, 300] on span "8" at bounding box center [142, 295] width 17 height 17
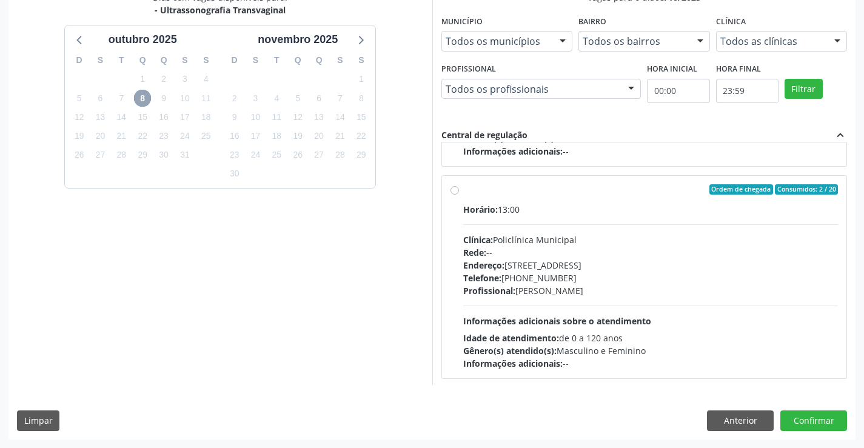
scroll to position [616, 0]
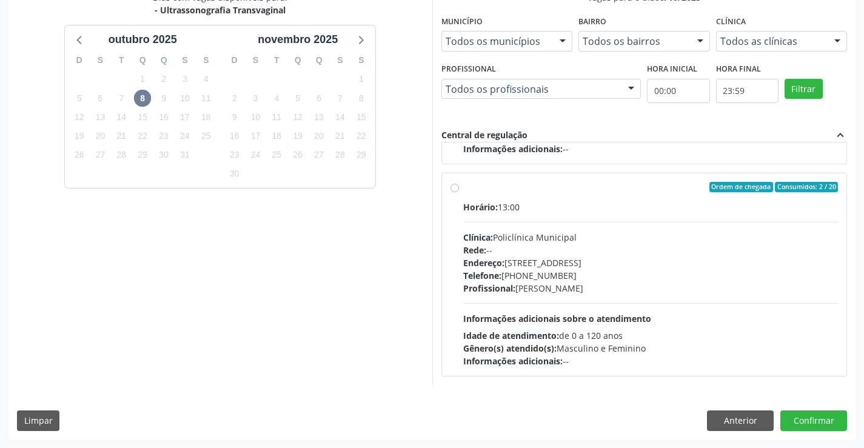
click at [578, 241] on div "Clínica: Policlínica Municipal" at bounding box center [650, 237] width 375 height 13
click at [459, 193] on input "Ordem de chegada Consumidos: 2 / 20 Horário: 13:00 Clínica: Policlínica Municip…" at bounding box center [454, 187] width 8 height 11
radio input "true"
click at [842, 421] on button "Confirmar" at bounding box center [813, 420] width 67 height 21
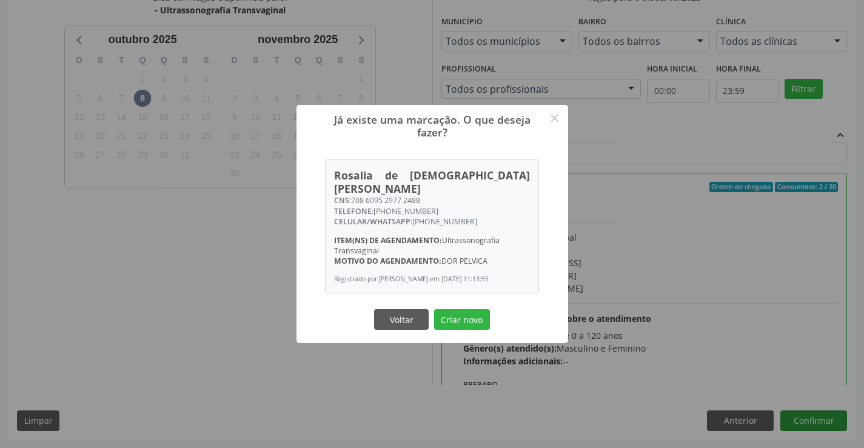
click at [434, 309] on button "Criar novo" at bounding box center [462, 319] width 56 height 21
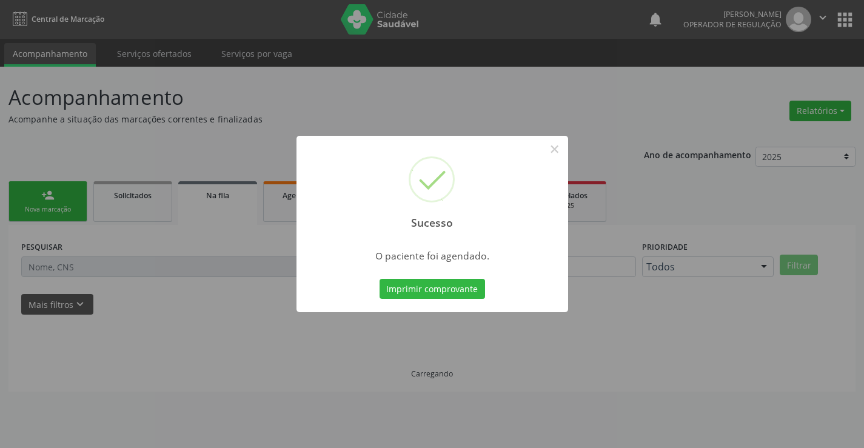
scroll to position [0, 0]
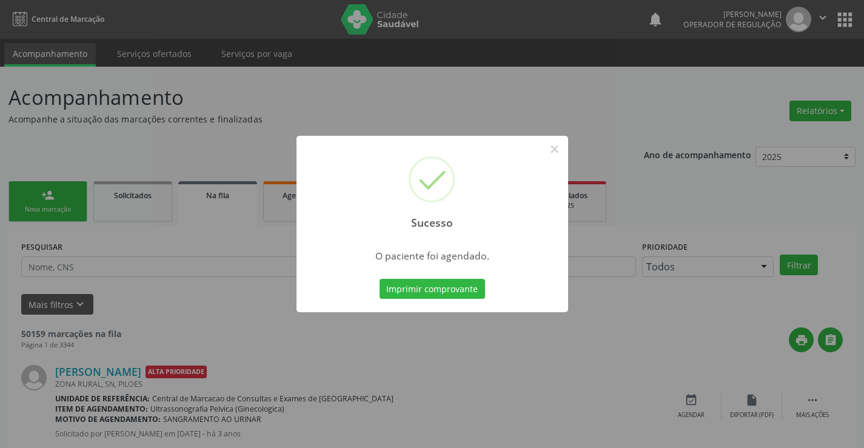
click at [380, 279] on button "Imprimir comprovante" at bounding box center [432, 289] width 105 height 21
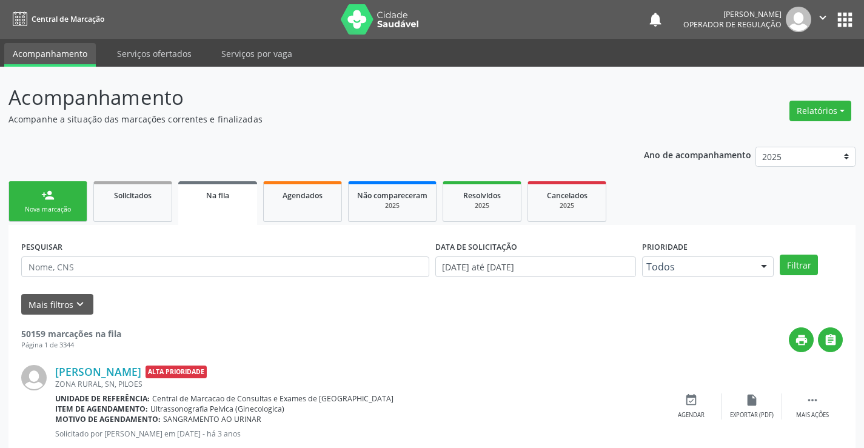
click at [50, 198] on div "person_add" at bounding box center [47, 195] width 13 height 13
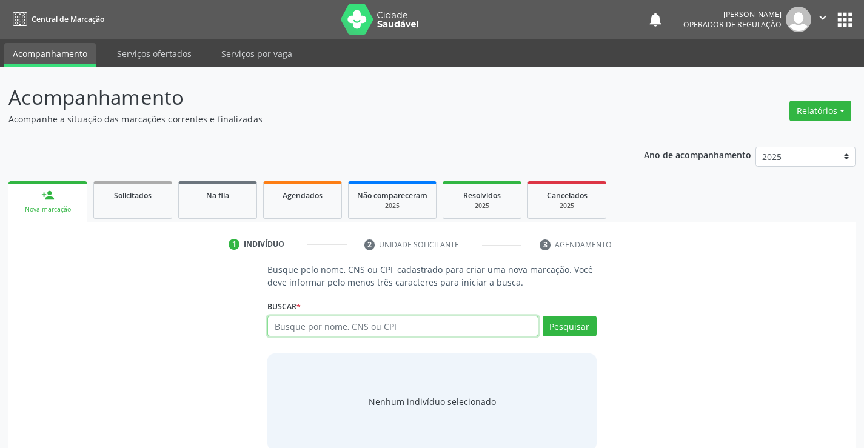
click at [333, 324] on input "text" at bounding box center [402, 326] width 270 height 21
type input "703007814398877"
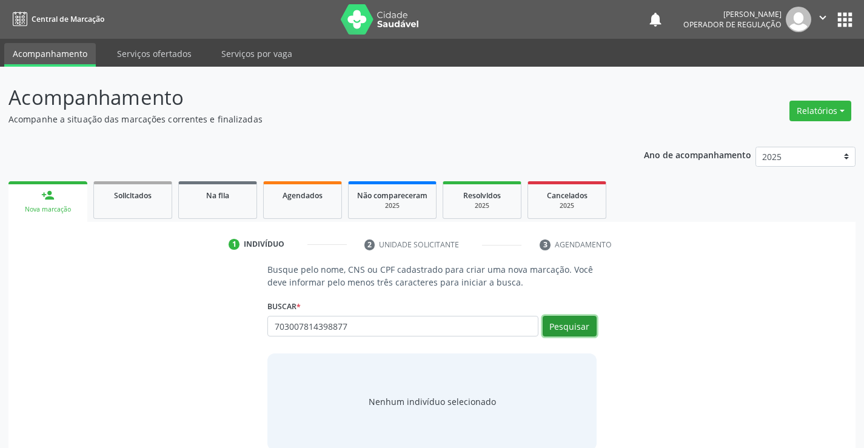
click at [574, 316] on button "Pesquisar" at bounding box center [570, 326] width 54 height 21
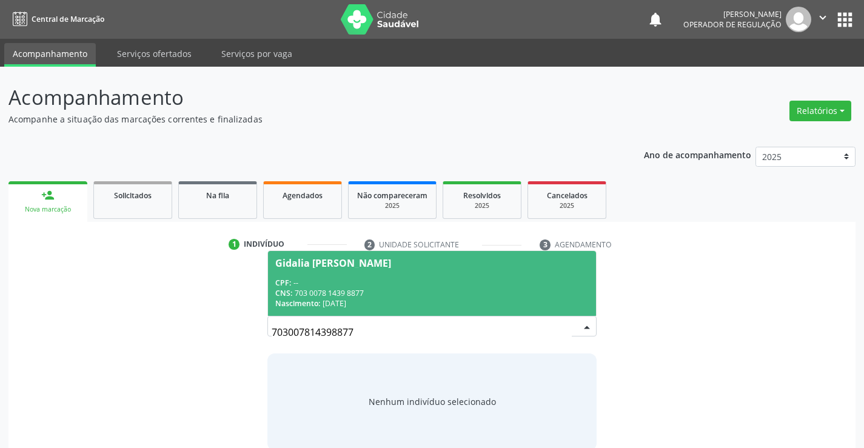
drag, startPoint x: 518, startPoint y: 292, endPoint x: 424, endPoint y: 266, distance: 96.9
click at [517, 292] on div "CNS: 703 0078 1439 8877" at bounding box center [431, 293] width 313 height 10
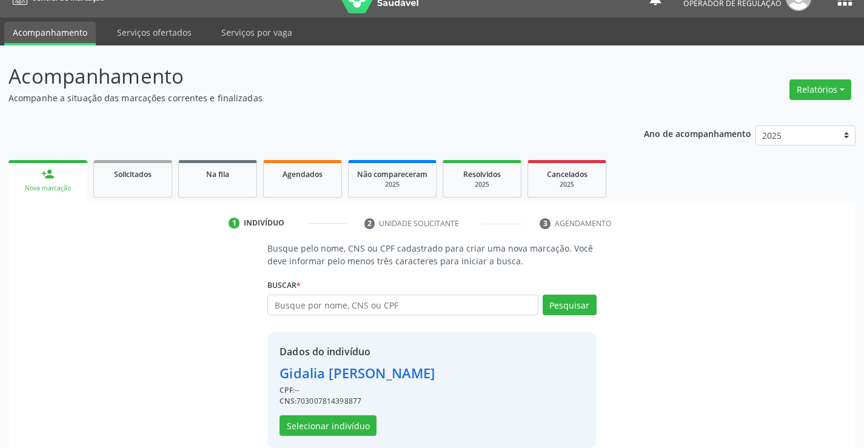
scroll to position [38, 0]
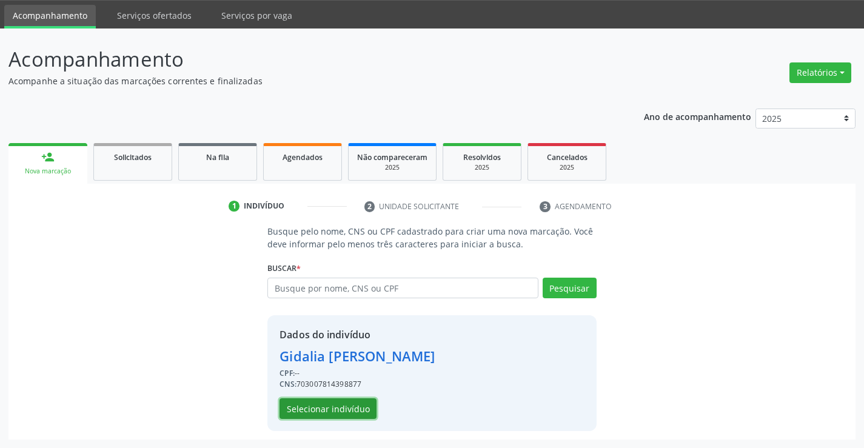
click at [333, 410] on button "Selecionar indivíduo" at bounding box center [327, 408] width 97 height 21
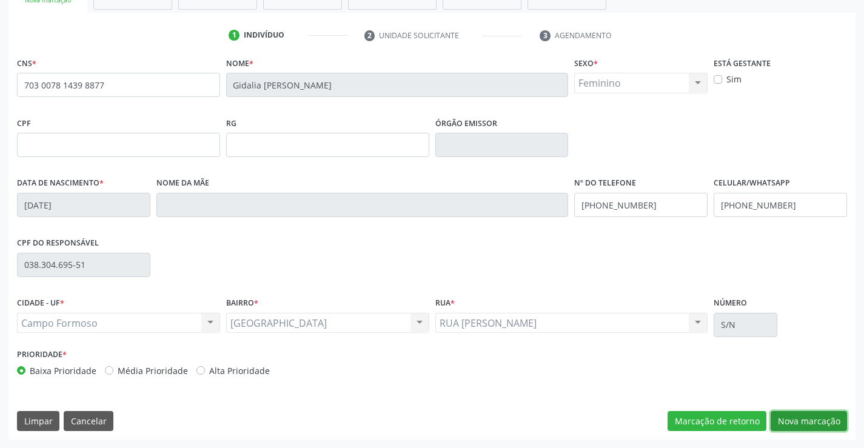
click at [787, 413] on button "Nova marcação" at bounding box center [809, 421] width 76 height 21
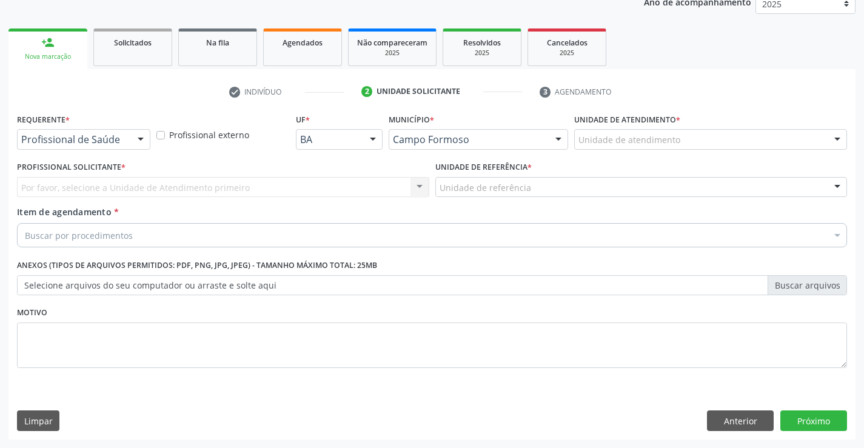
scroll to position [153, 0]
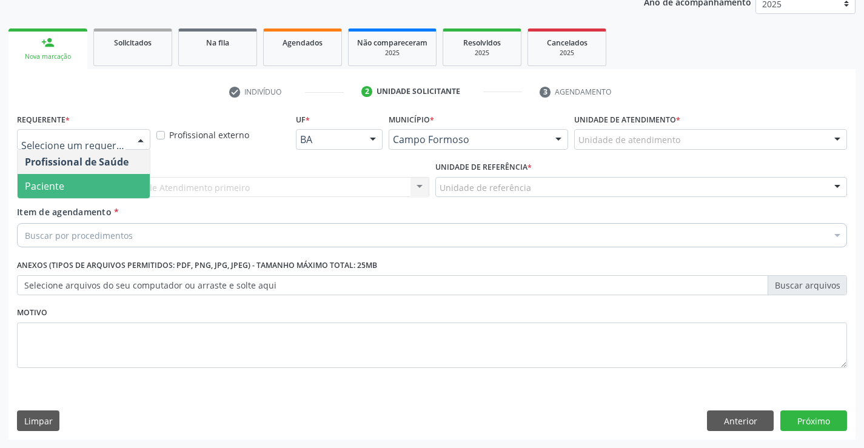
click at [119, 186] on span "Paciente" at bounding box center [84, 186] width 132 height 24
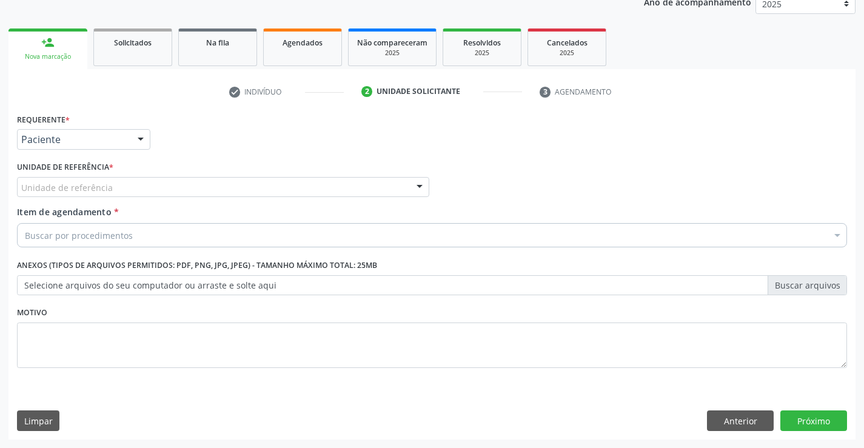
click at [178, 184] on div "Unidade de referência" at bounding box center [223, 187] width 412 height 21
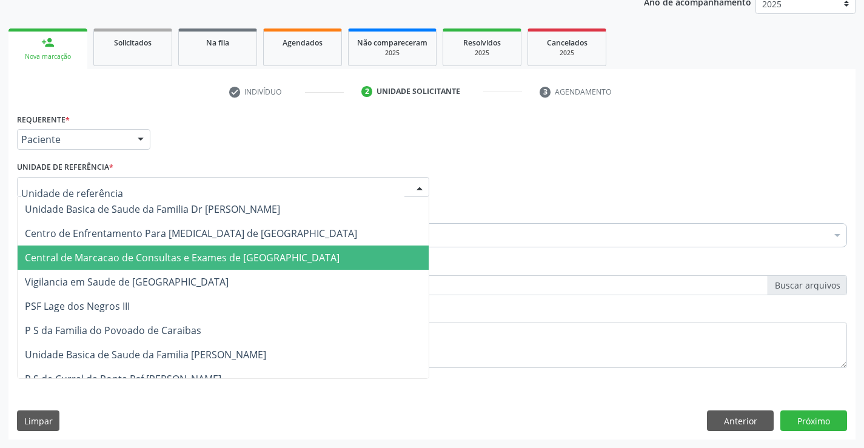
click at [171, 252] on span "Central de Marcacao de Consultas e Exames de [GEOGRAPHIC_DATA]" at bounding box center [182, 257] width 315 height 13
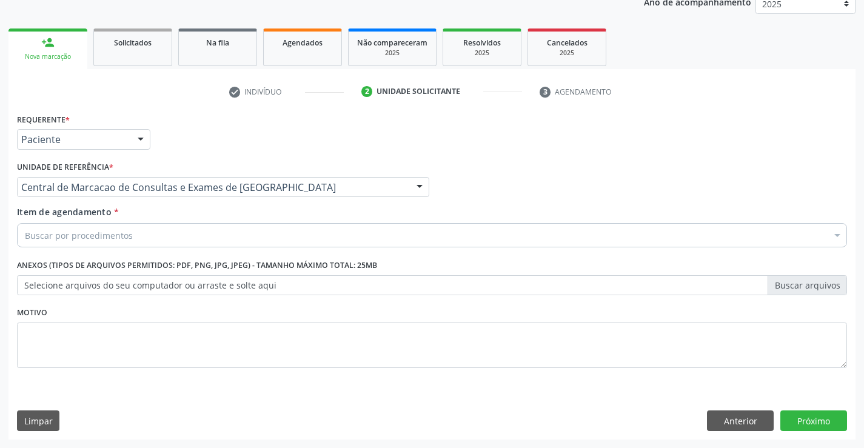
click at [153, 233] on div "Buscar por procedimentos" at bounding box center [432, 235] width 830 height 24
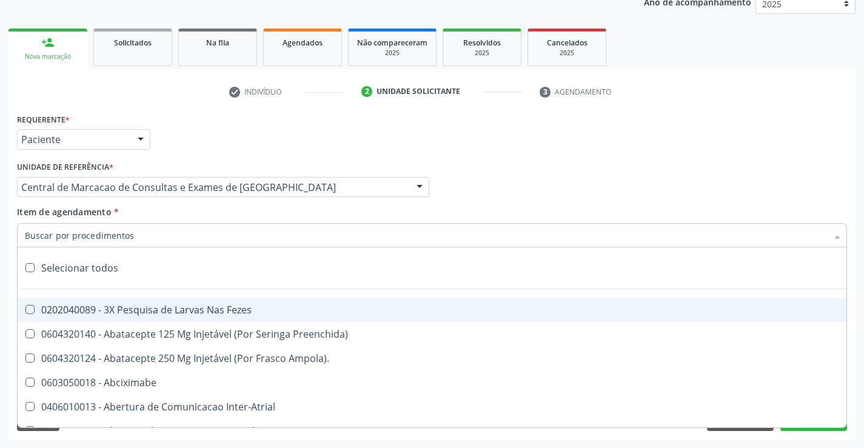
paste input "700 0086 6875 9501"
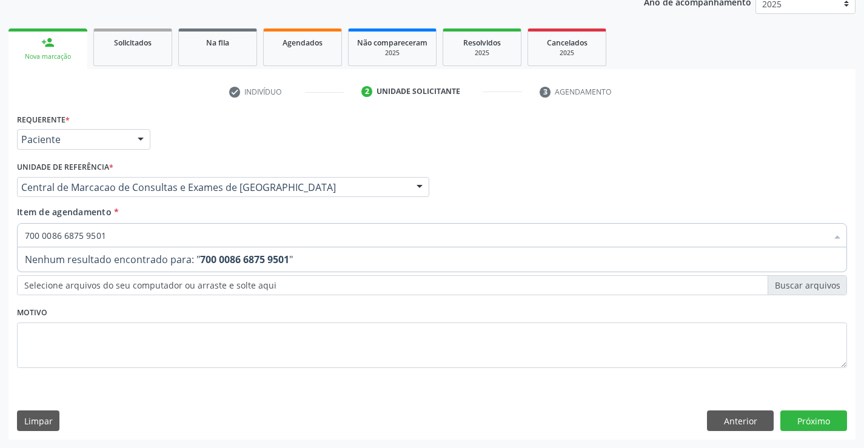
click at [278, 238] on input "700 0086 6875 9501" at bounding box center [426, 235] width 802 height 24
click at [278, 238] on input "tltrass" at bounding box center [426, 235] width 802 height 24
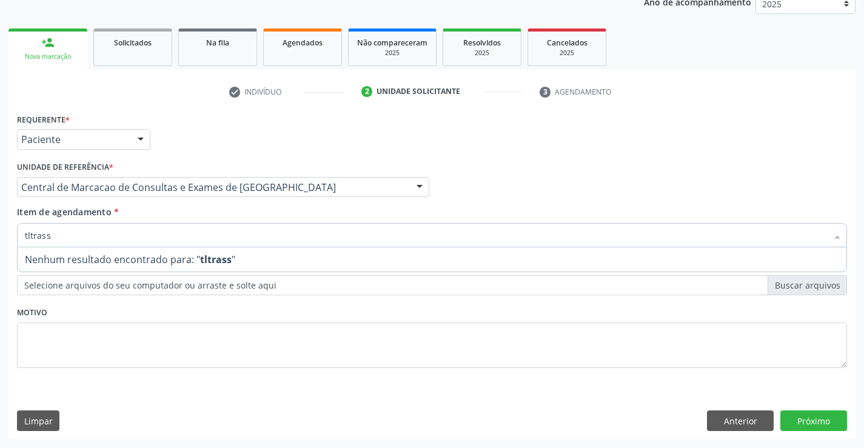
click at [278, 238] on input "tltrass" at bounding box center [426, 235] width 802 height 24
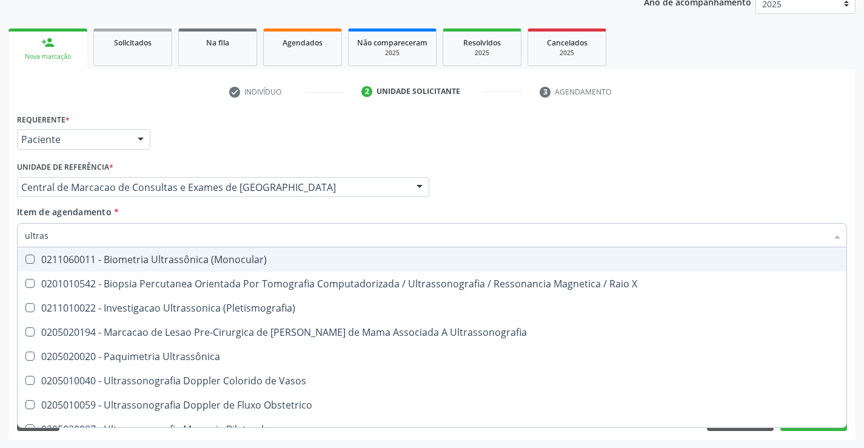
type input "ultrass"
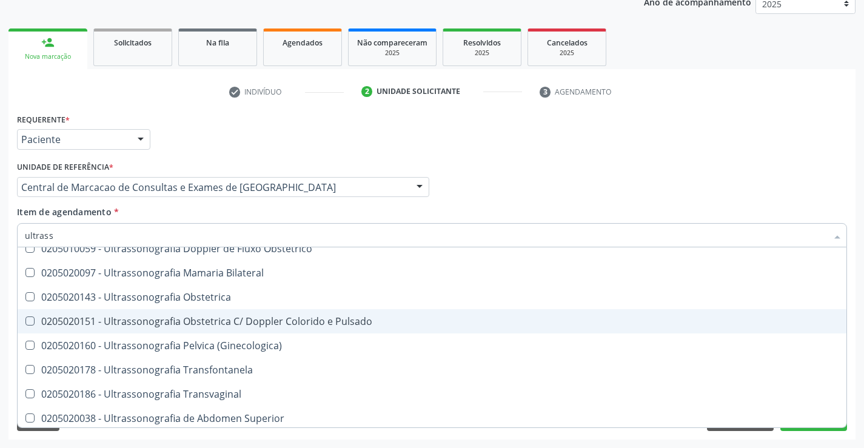
scroll to position [243, 0]
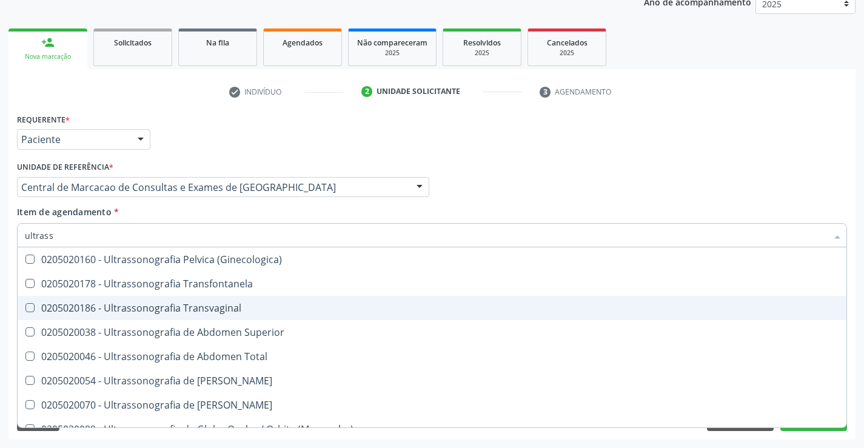
click at [261, 313] on span "0205020186 - Ultrassonografia Transvaginal" at bounding box center [432, 308] width 829 height 24
checkbox Transvaginal "true"
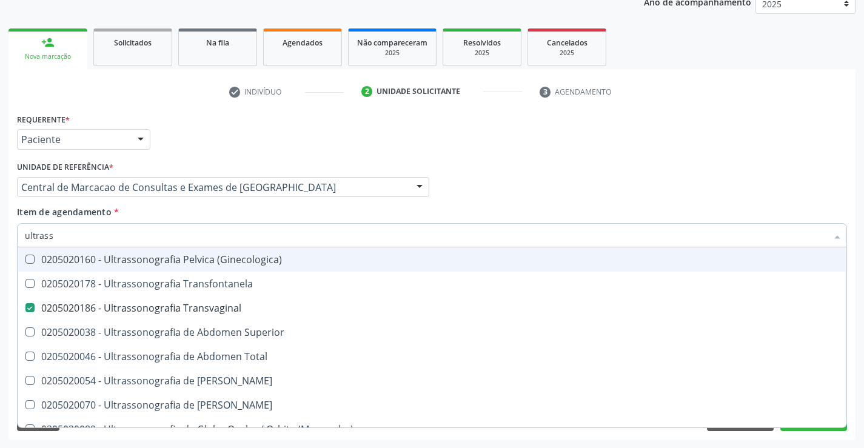
click at [94, 239] on input "ultrass" at bounding box center [426, 235] width 802 height 24
click at [795, 215] on div "Item de agendamento * ultrass Desfazer seleção 0211060011 - Biometria Ultrassôn…" at bounding box center [432, 225] width 830 height 38
checkbox X "true"
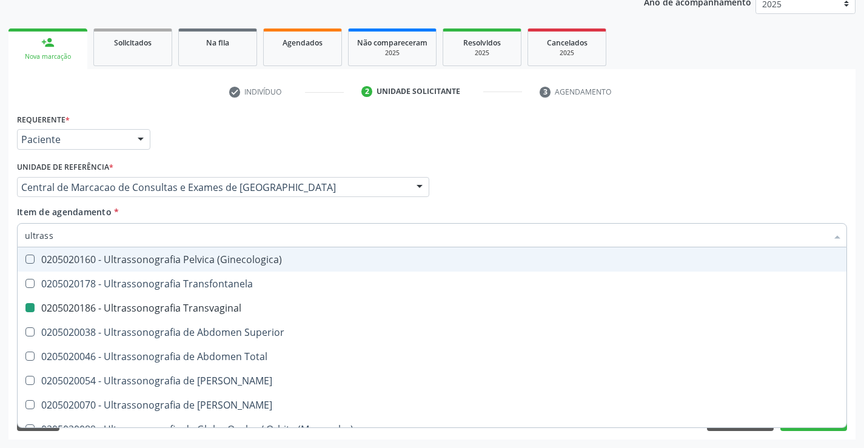
checkbox Transvaginal "false"
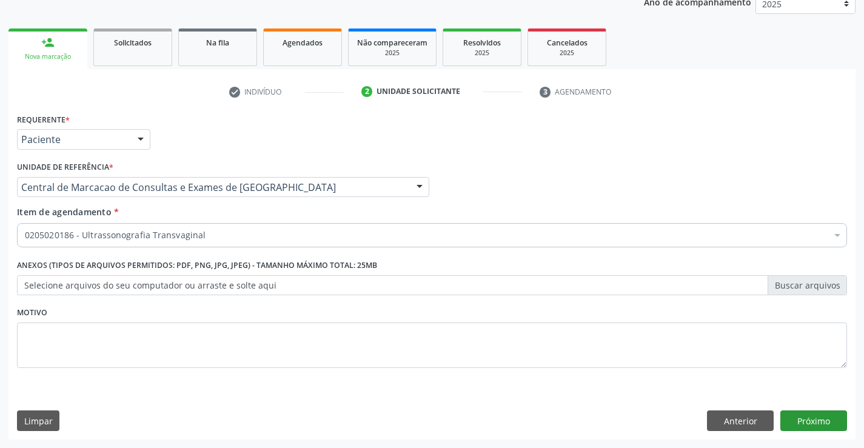
scroll to position [0, 0]
click at [794, 414] on button "Próximo" at bounding box center [813, 420] width 67 height 21
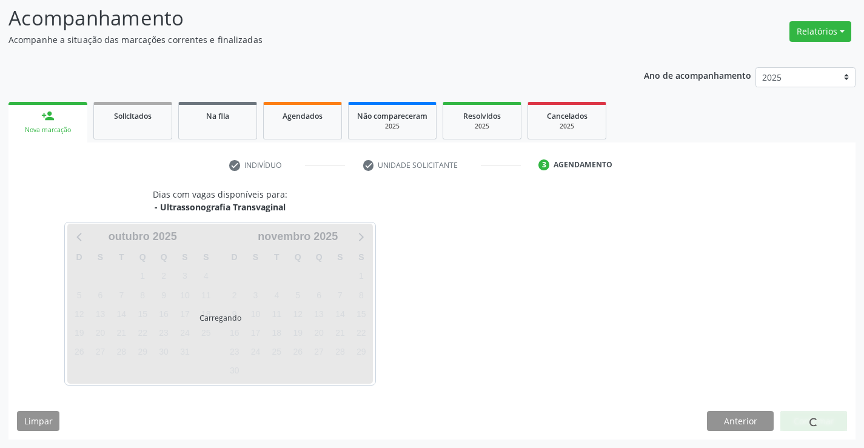
scroll to position [79, 0]
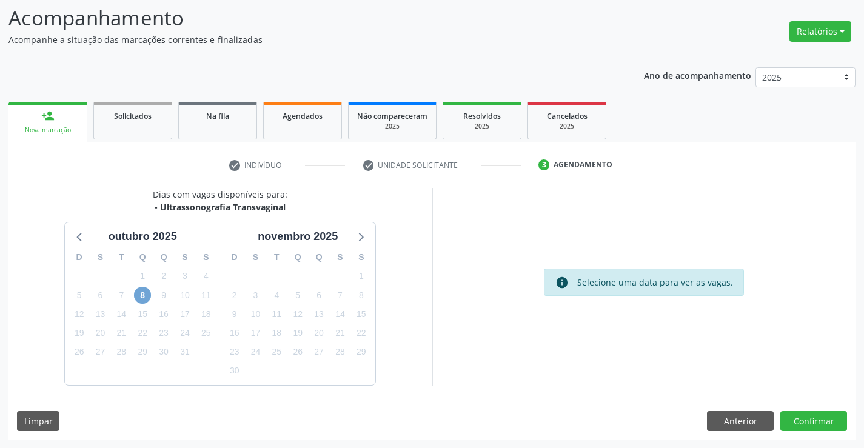
click at [146, 292] on span "8" at bounding box center [142, 295] width 17 height 17
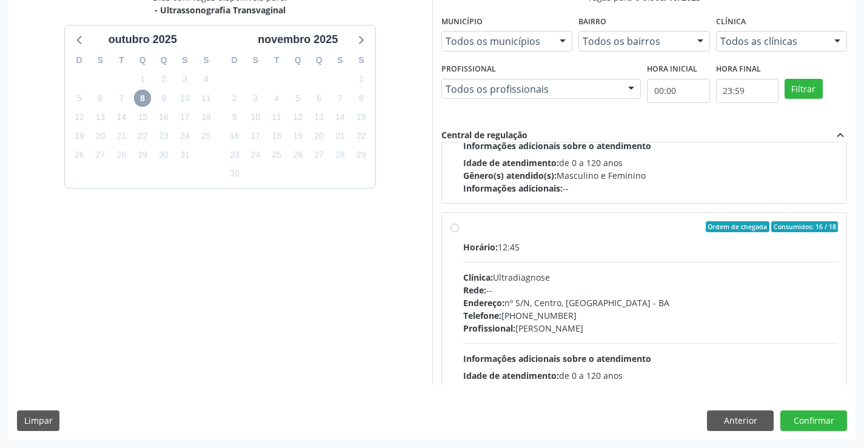
scroll to position [616, 0]
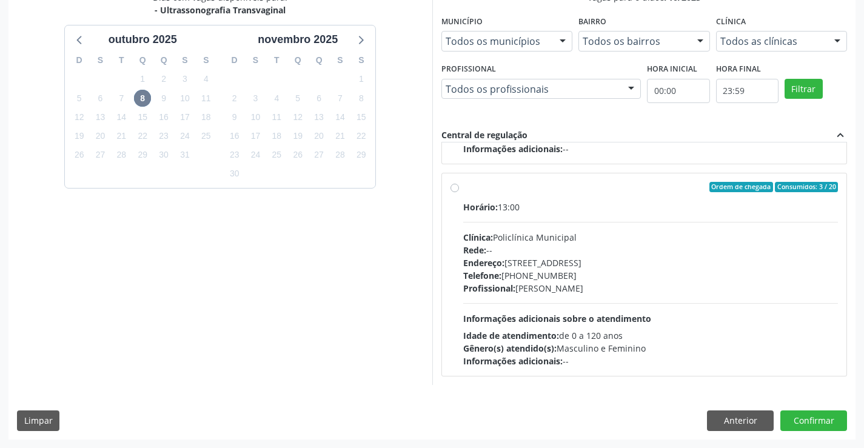
click at [620, 284] on div "Profissional: Orlindo Carvalho dos Santos" at bounding box center [650, 288] width 375 height 13
click at [459, 193] on input "Ordem de chegada Consumidos: 3 / 20 Horário: 13:00 Clínica: Policlínica Municip…" at bounding box center [454, 187] width 8 height 11
radio input "true"
click at [833, 417] on button "Confirmar" at bounding box center [813, 420] width 67 height 21
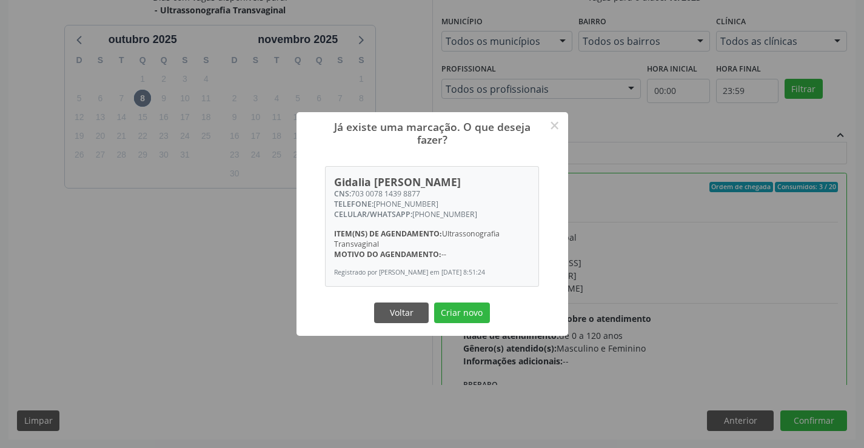
click at [434, 303] on button "Criar novo" at bounding box center [462, 313] width 56 height 21
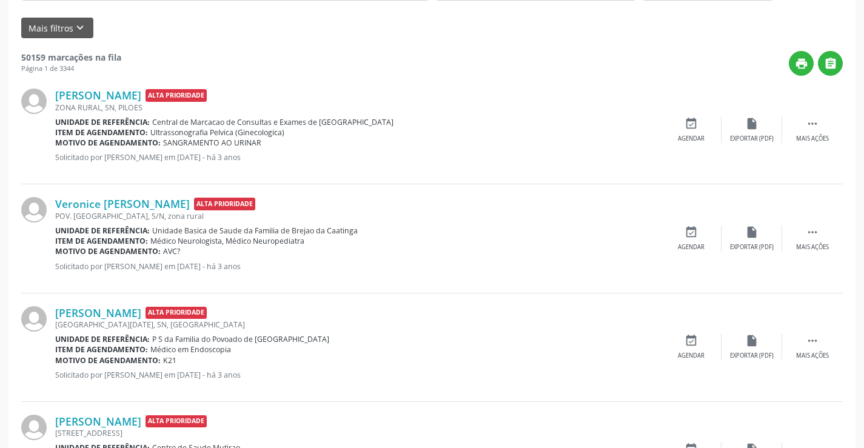
scroll to position [0, 0]
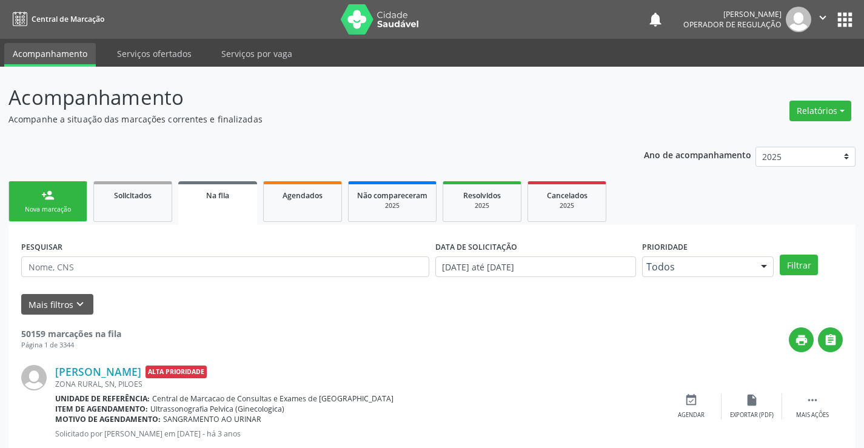
click at [63, 195] on link "person_add Nova marcação" at bounding box center [47, 201] width 79 height 41
click at [62, 195] on link "person_add Nova marcação" at bounding box center [47, 201] width 79 height 41
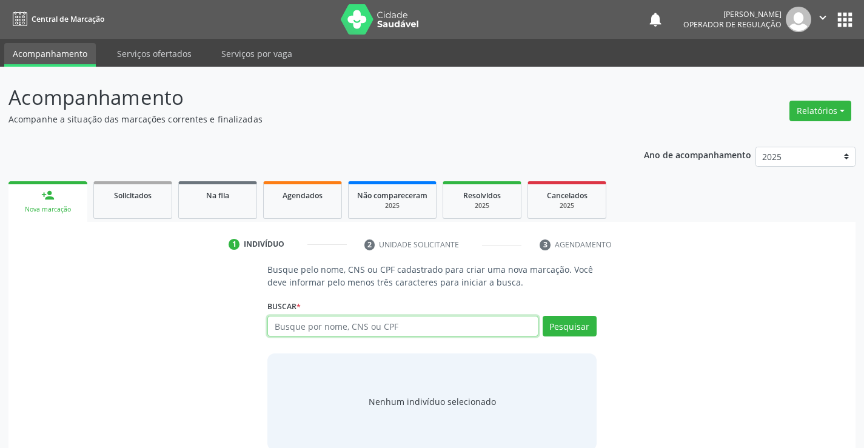
click at [320, 327] on input "text" at bounding box center [402, 326] width 270 height 21
type input "706707532229219"
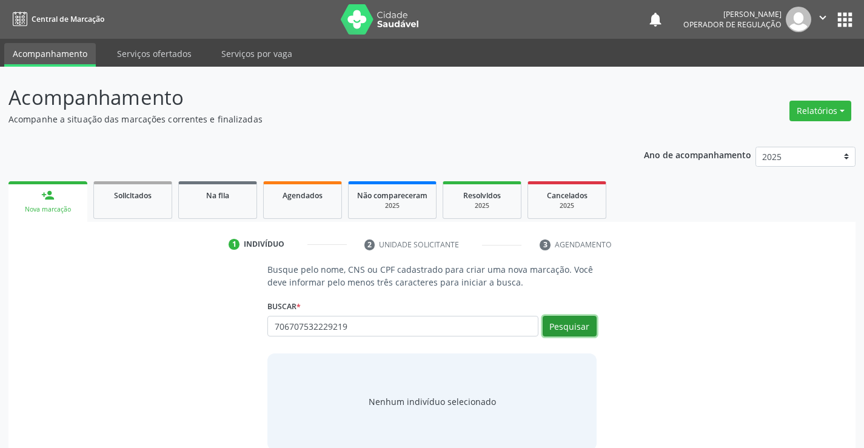
click at [583, 323] on button "Pesquisar" at bounding box center [570, 326] width 54 height 21
type input "706707532229219"
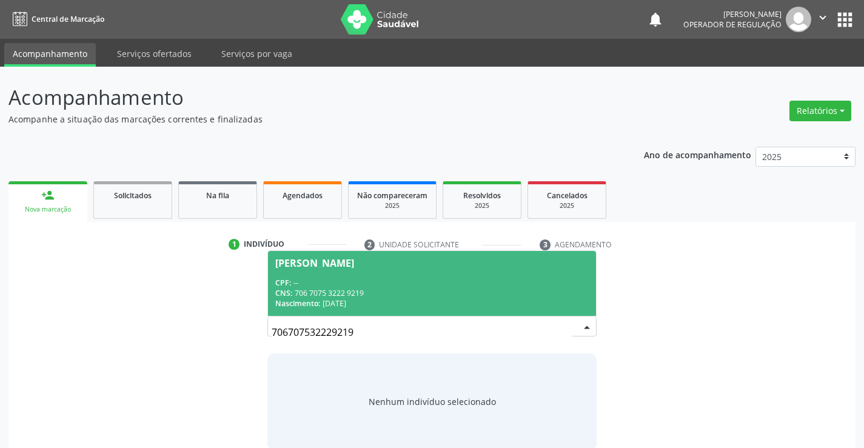
click at [530, 269] on span "Adaize Bonfim da Silva CPF: -- CNS: 706 7075 3222 9219 Nascimento: 07/03/1992" at bounding box center [431, 283] width 327 height 65
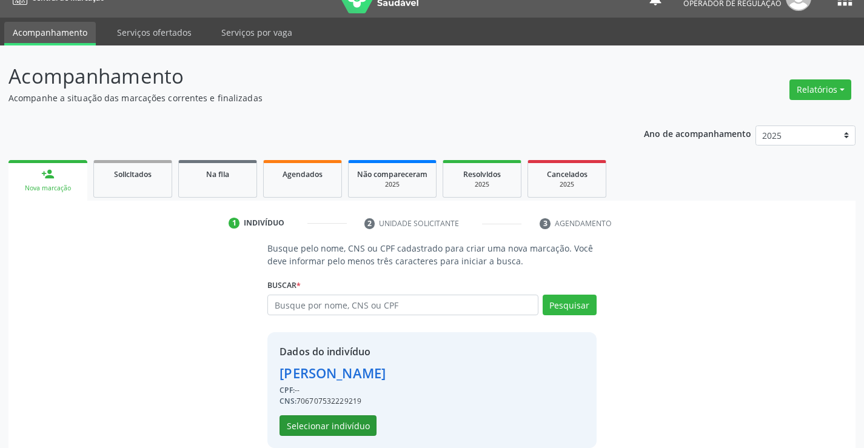
scroll to position [38, 0]
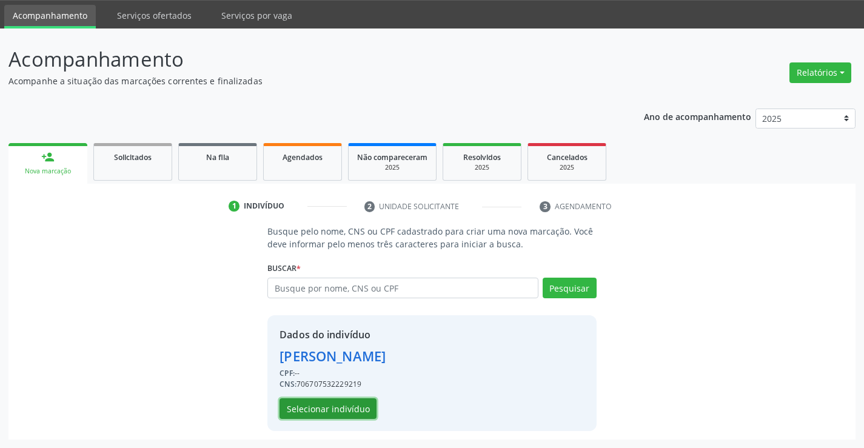
click at [356, 400] on button "Selecionar indivíduo" at bounding box center [327, 408] width 97 height 21
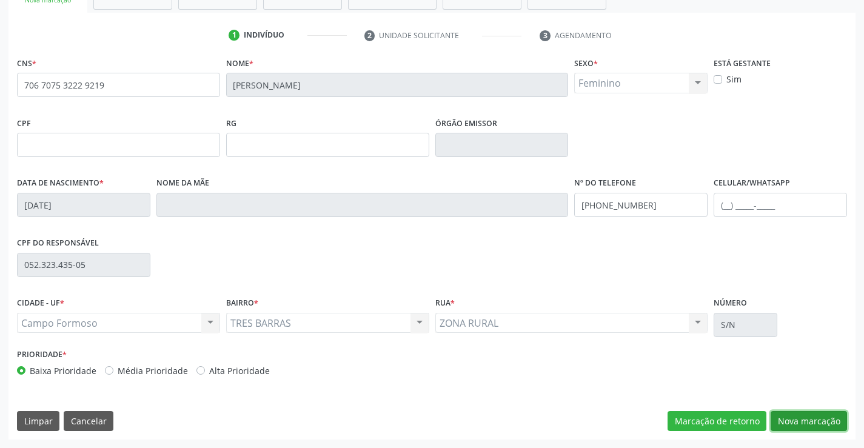
click at [800, 420] on button "Nova marcação" at bounding box center [809, 421] width 76 height 21
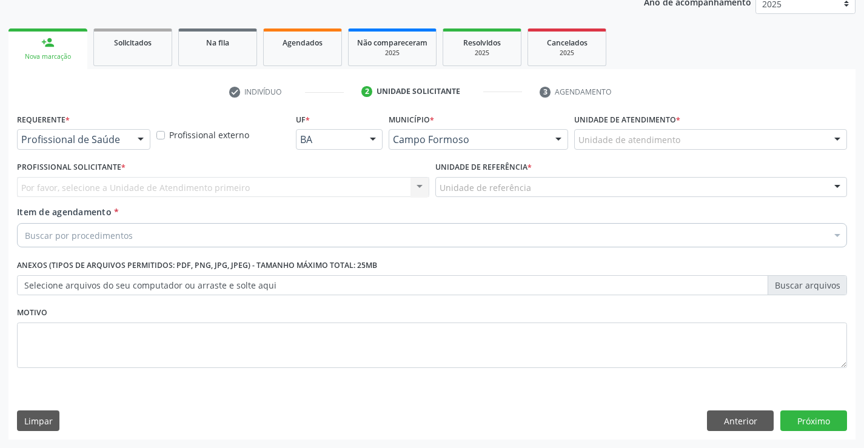
scroll to position [153, 0]
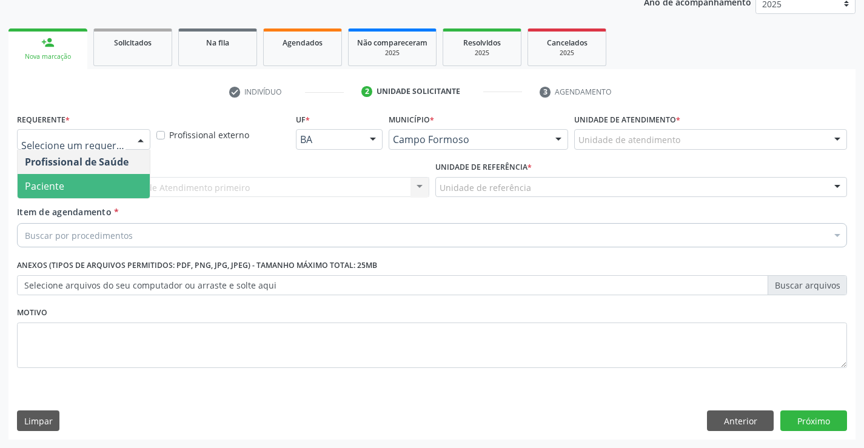
click at [121, 184] on span "Paciente" at bounding box center [84, 186] width 132 height 24
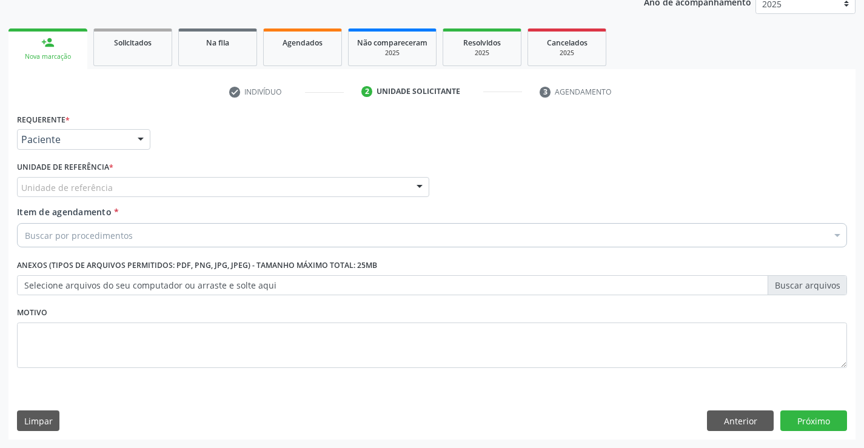
click at [184, 188] on div "Unidade de referência" at bounding box center [223, 187] width 412 height 21
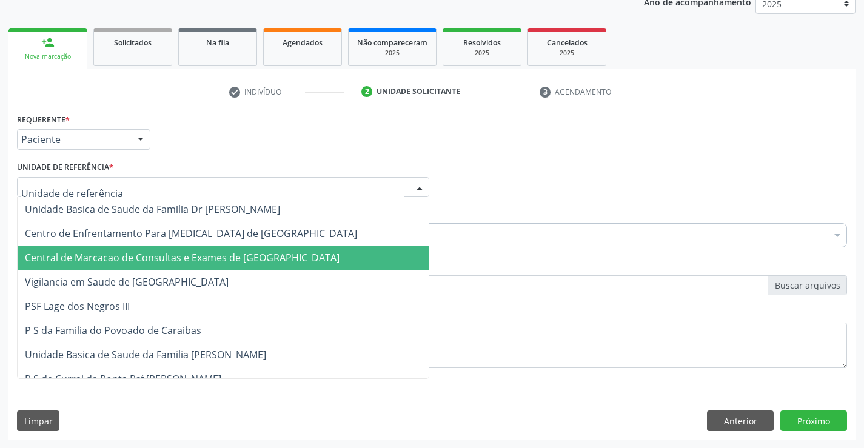
click at [193, 255] on span "Central de Marcacao de Consultas e Exames de [GEOGRAPHIC_DATA]" at bounding box center [182, 257] width 315 height 13
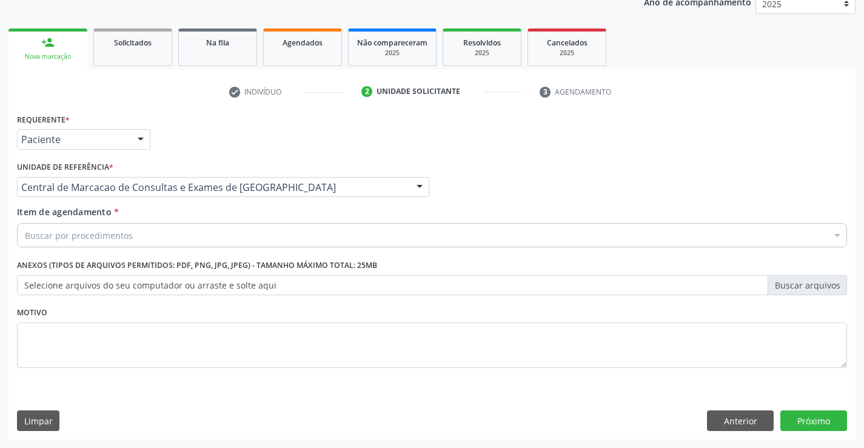
click at [179, 235] on div "Buscar por procedimentos" at bounding box center [432, 235] width 830 height 24
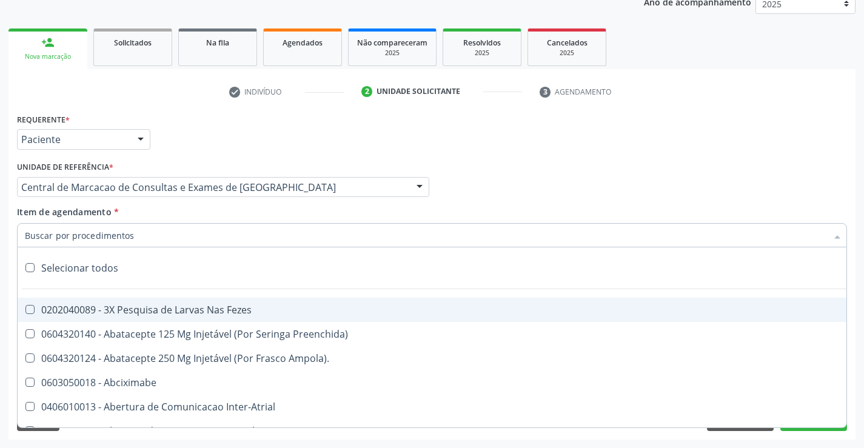
paste input "ultrass"
type input "ultrass"
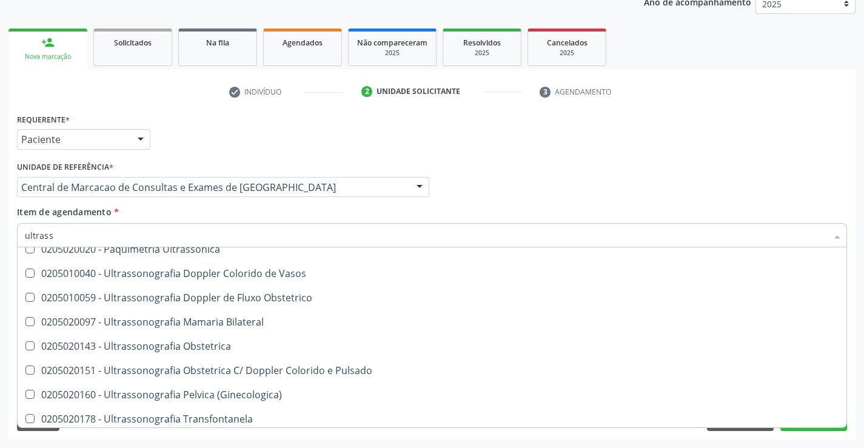
scroll to position [182, 0]
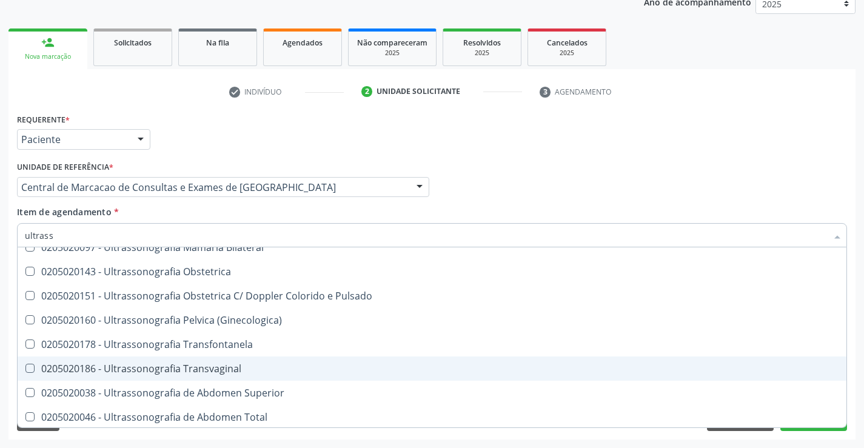
click at [243, 368] on div "0205020186 - Ultrassonografia Transvaginal" at bounding box center [432, 369] width 814 height 10
checkbox Transvaginal "true"
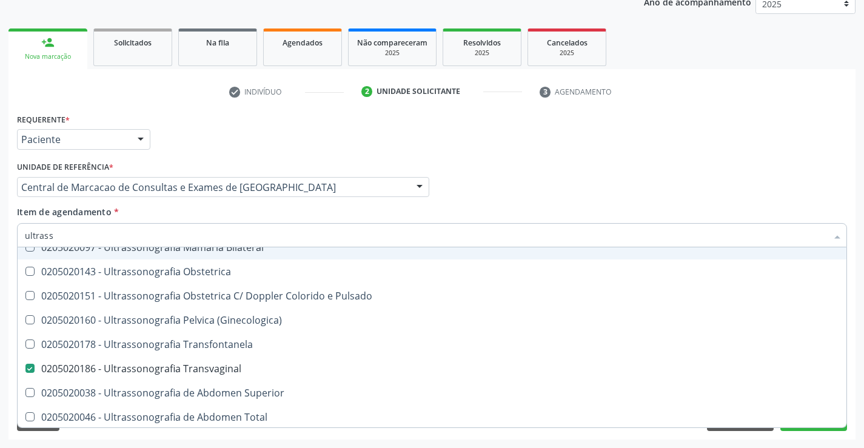
click at [595, 189] on div "Profissional Solicitante Por favor, selecione a Unidade de Atendimento primeiro…" at bounding box center [432, 181] width 836 height 47
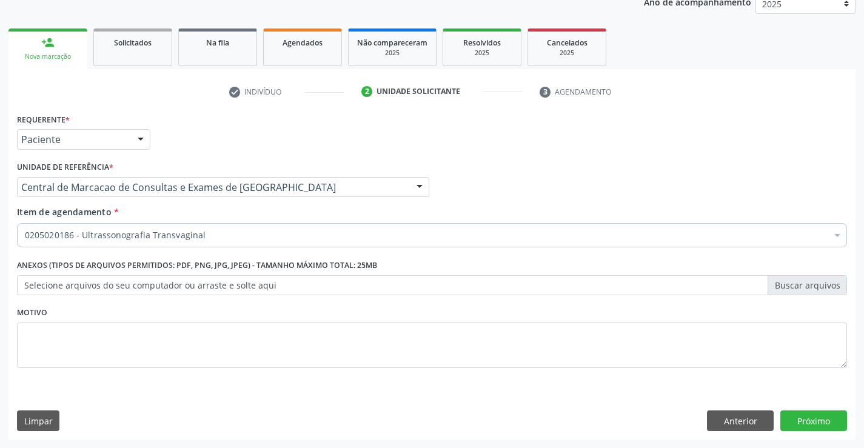
scroll to position [0, 0]
click at [805, 421] on button "Próximo" at bounding box center [813, 420] width 67 height 21
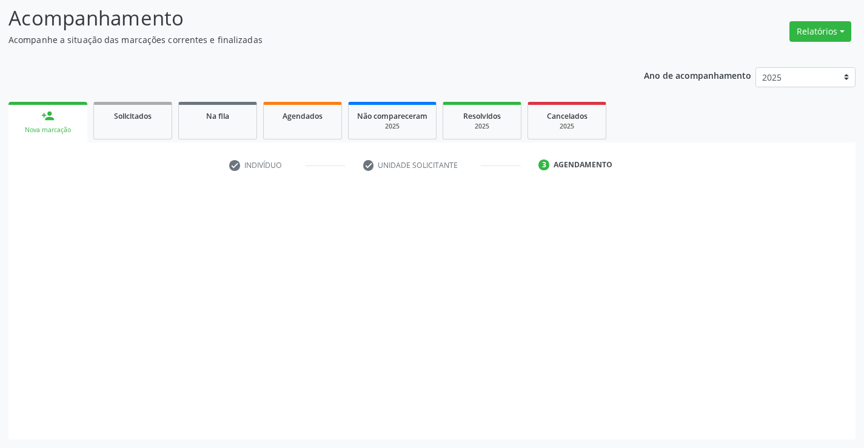
scroll to position [79, 0]
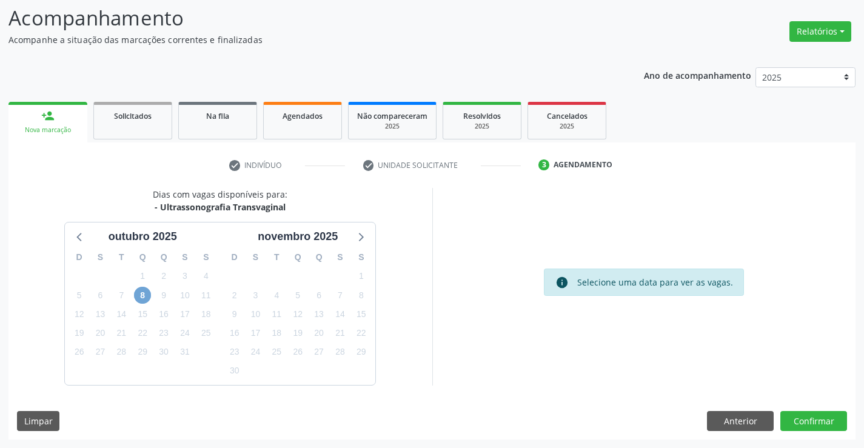
click at [147, 293] on span "8" at bounding box center [142, 295] width 17 height 17
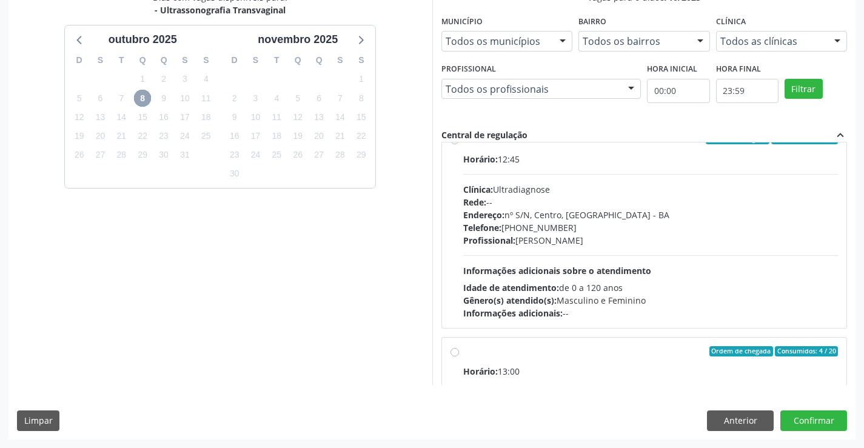
scroll to position [616, 0]
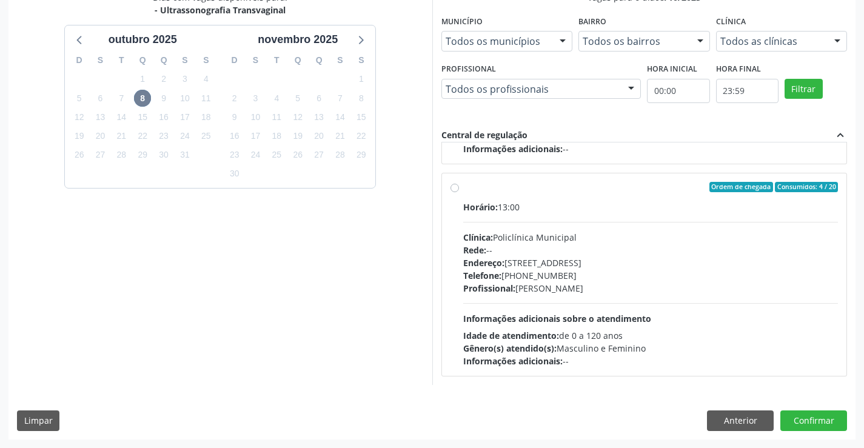
click at [604, 281] on div "Telefone: [PHONE_NUMBER]" at bounding box center [650, 275] width 375 height 13
click at [459, 193] on input "Ordem de chegada Consumidos: 4 / 20 Horário: 13:00 Clínica: Policlínica Municip…" at bounding box center [454, 187] width 8 height 11
radio input "true"
click at [795, 416] on button "Confirmar" at bounding box center [813, 420] width 67 height 21
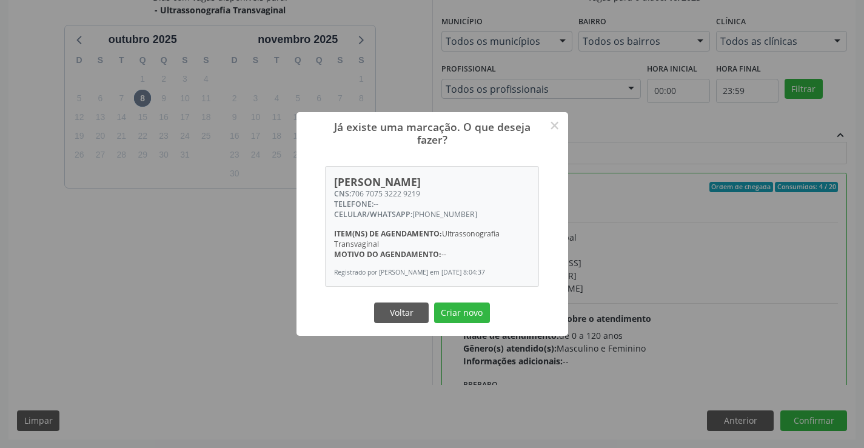
click at [434, 303] on button "Criar novo" at bounding box center [462, 313] width 56 height 21
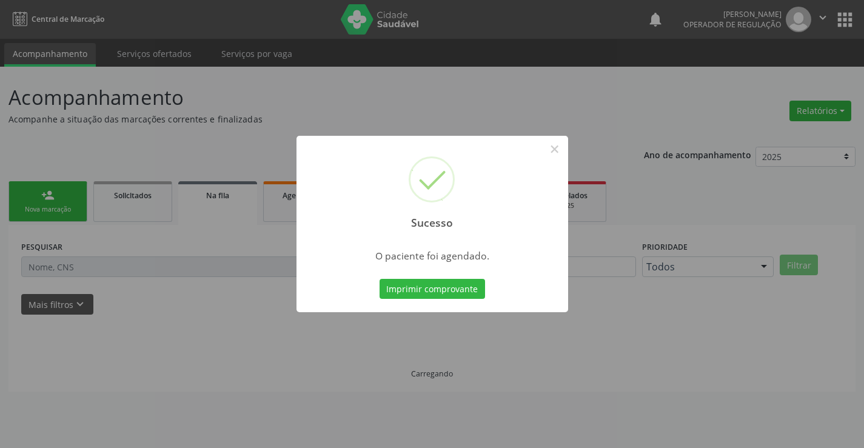
scroll to position [0, 0]
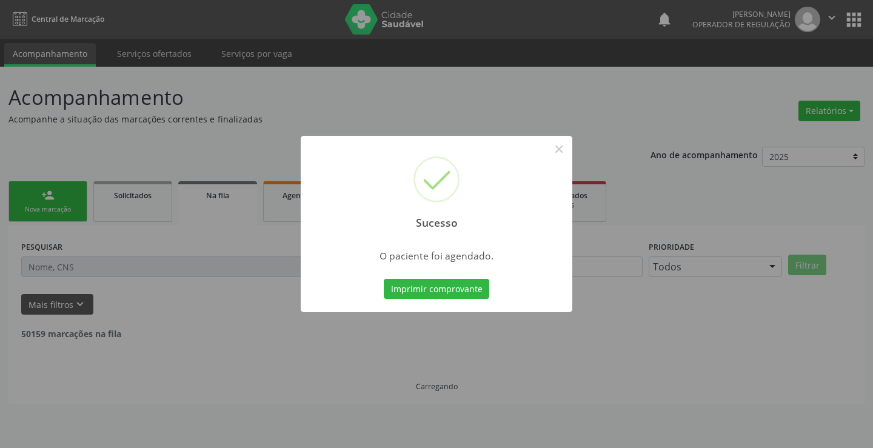
click at [384, 279] on button "Imprimir comprovante" at bounding box center [436, 289] width 105 height 21
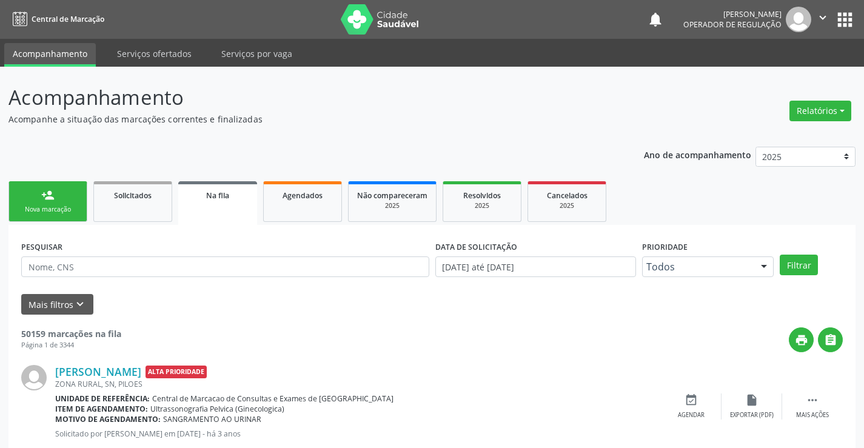
click at [47, 186] on link "person_add Nova marcação" at bounding box center [47, 201] width 79 height 41
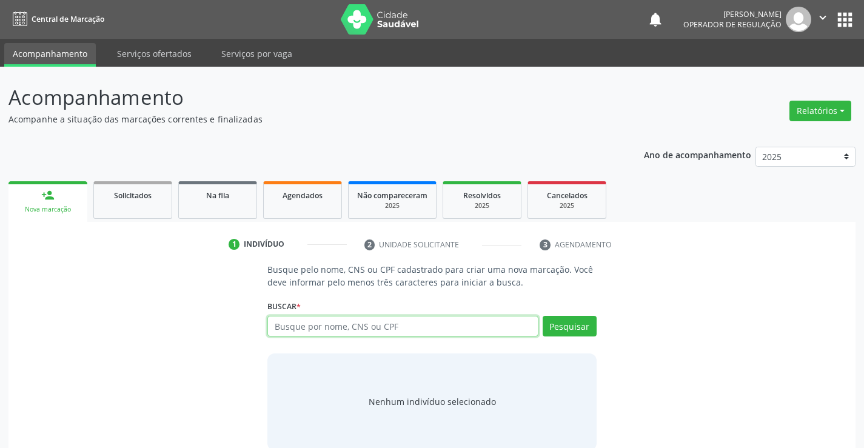
click at [319, 329] on input "text" at bounding box center [402, 326] width 270 height 21
type input "705001034515352"
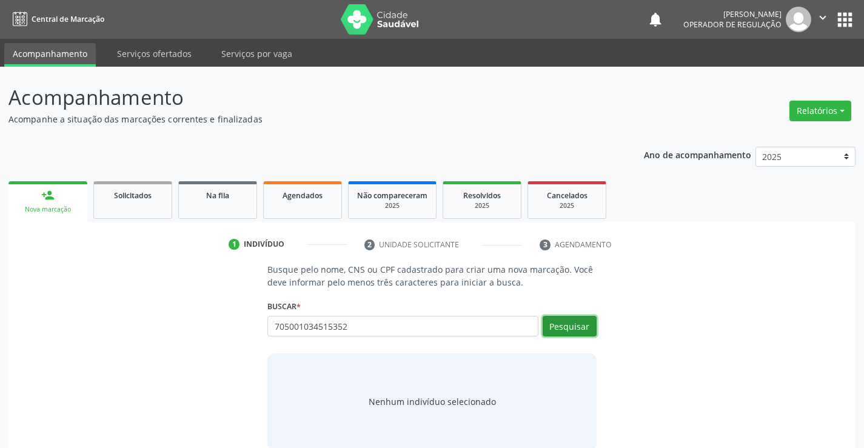
click at [584, 332] on button "Pesquisar" at bounding box center [570, 326] width 54 height 21
type input "705001034515352"
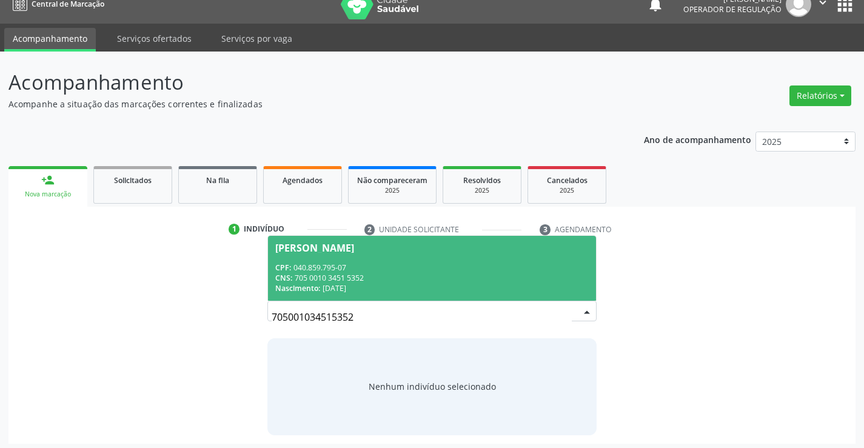
scroll to position [19, 0]
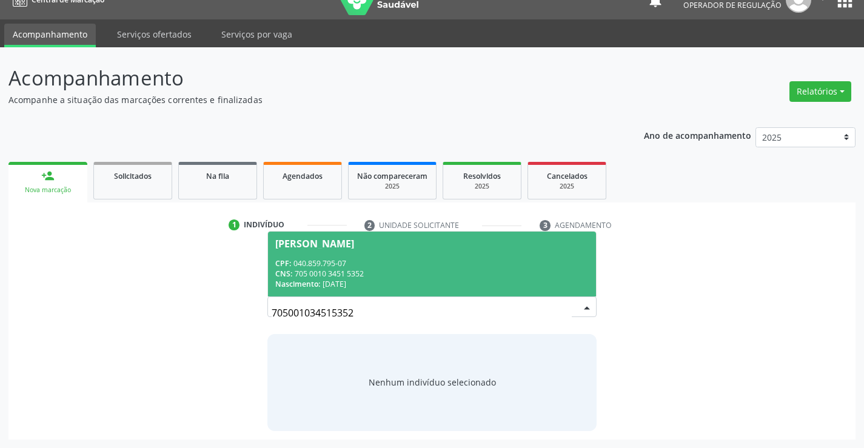
click at [401, 259] on div "CPF: 040.859.795-07" at bounding box center [431, 263] width 313 height 10
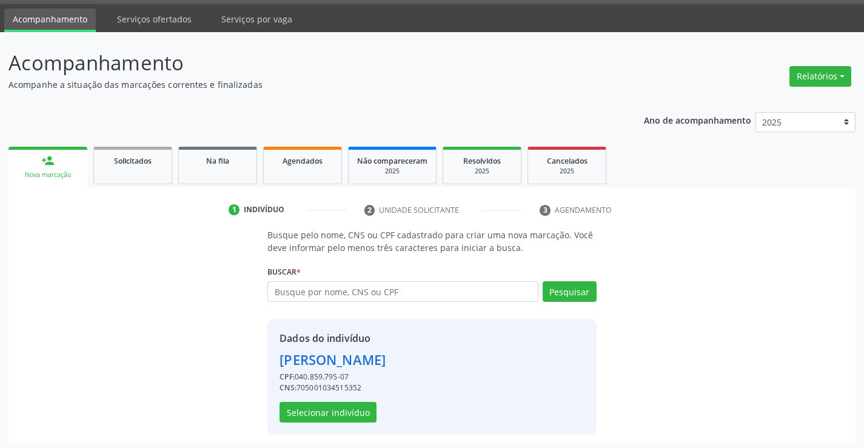
scroll to position [38, 0]
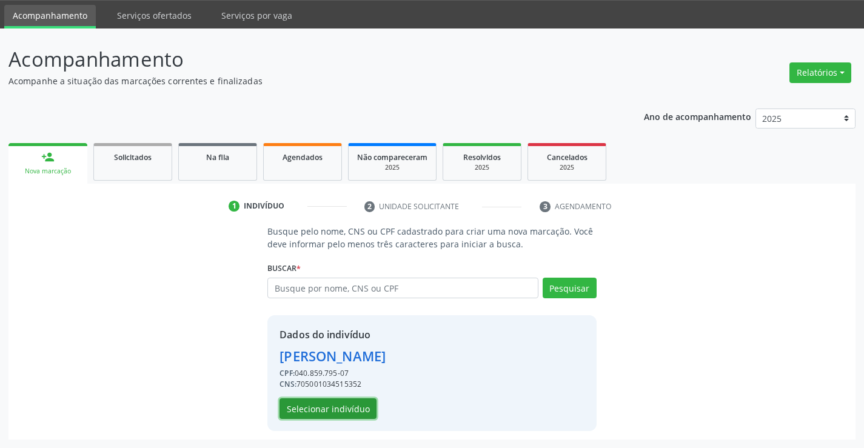
click at [341, 406] on button "Selecionar indivíduo" at bounding box center [327, 408] width 97 height 21
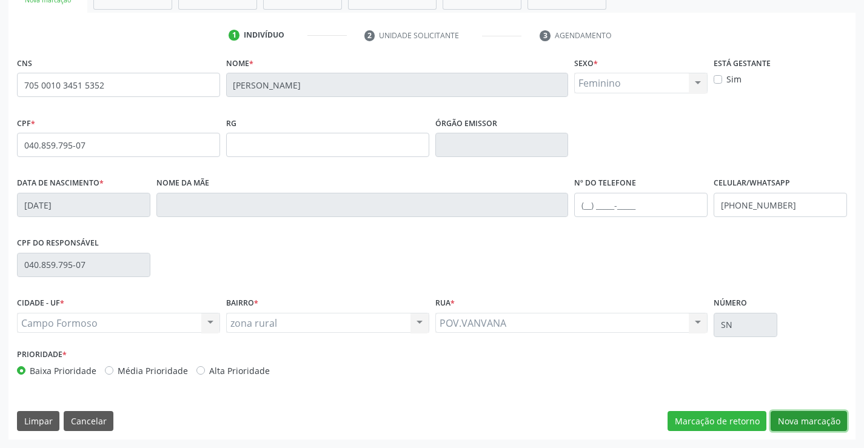
click at [789, 420] on button "Nova marcação" at bounding box center [809, 421] width 76 height 21
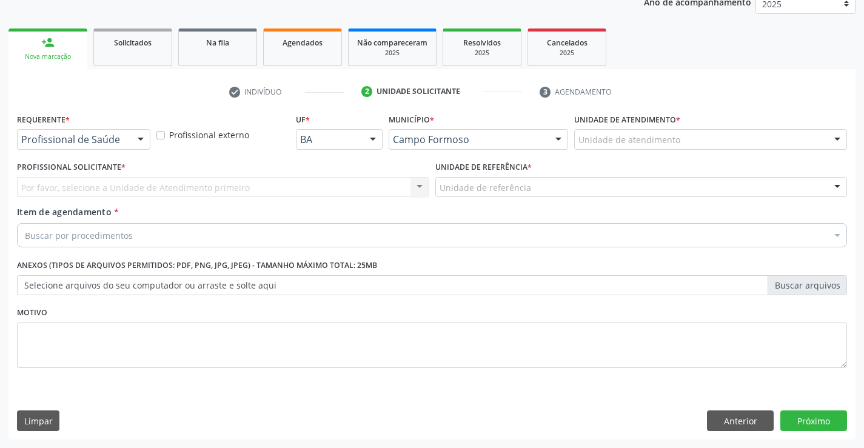
scroll to position [153, 0]
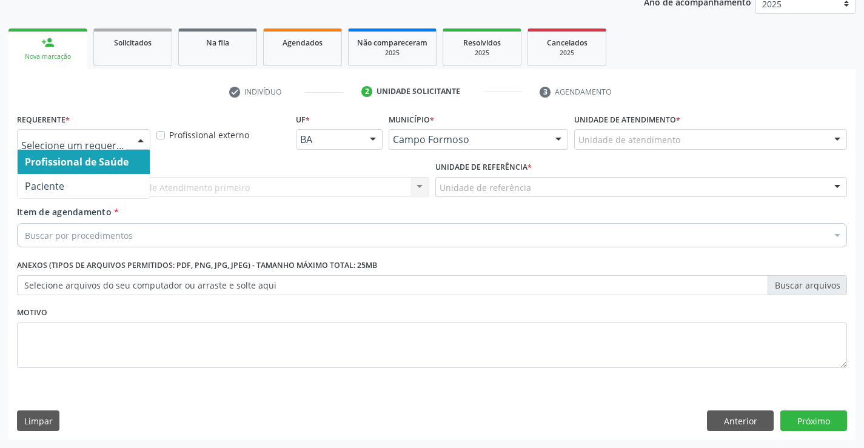
drag, startPoint x: 117, startPoint y: 141, endPoint x: 110, endPoint y: 192, distance: 50.8
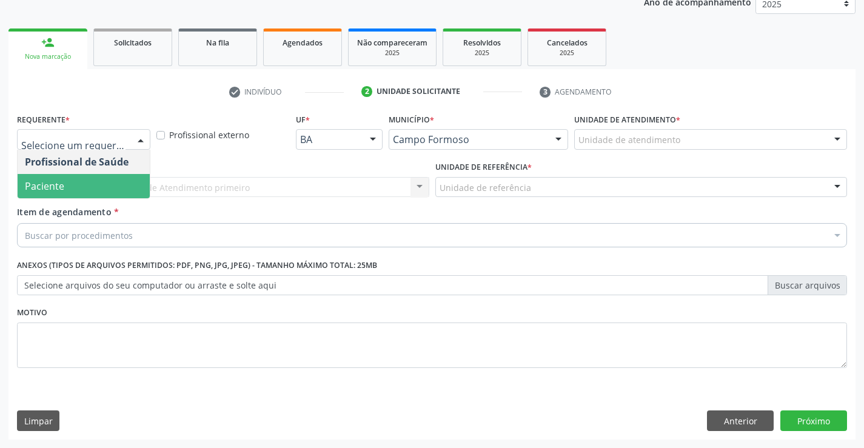
click at [112, 189] on span "Paciente" at bounding box center [84, 186] width 132 height 24
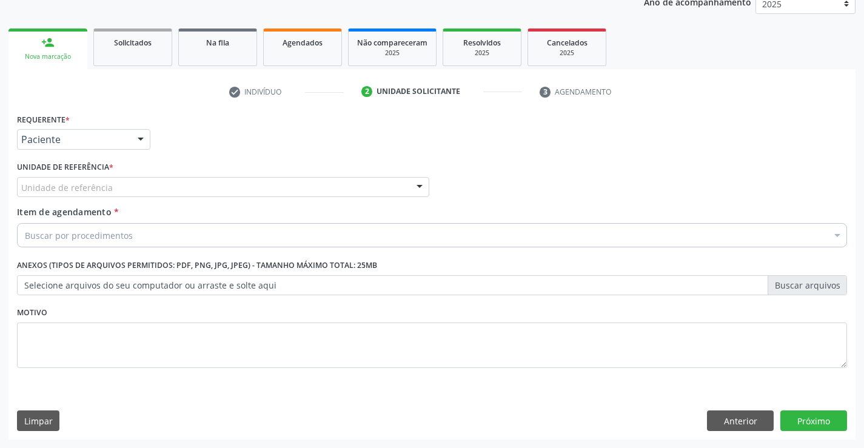
click at [167, 192] on div "Unidade de referência" at bounding box center [223, 187] width 412 height 21
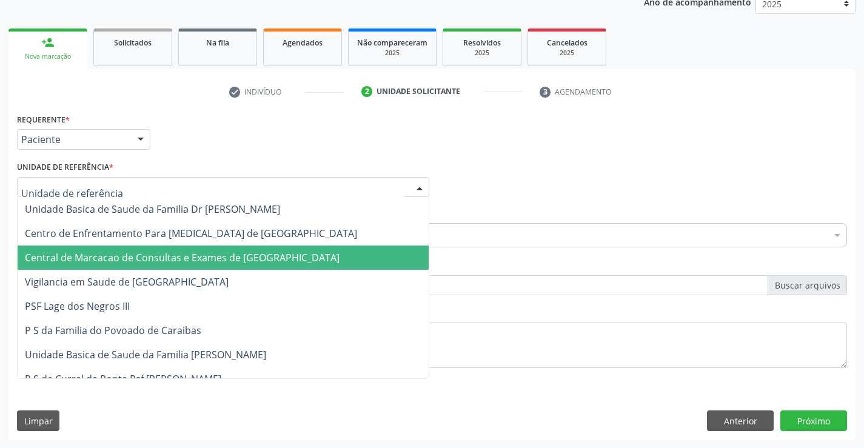
click at [168, 255] on span "Central de Marcacao de Consultas e Exames de [GEOGRAPHIC_DATA]" at bounding box center [182, 257] width 315 height 13
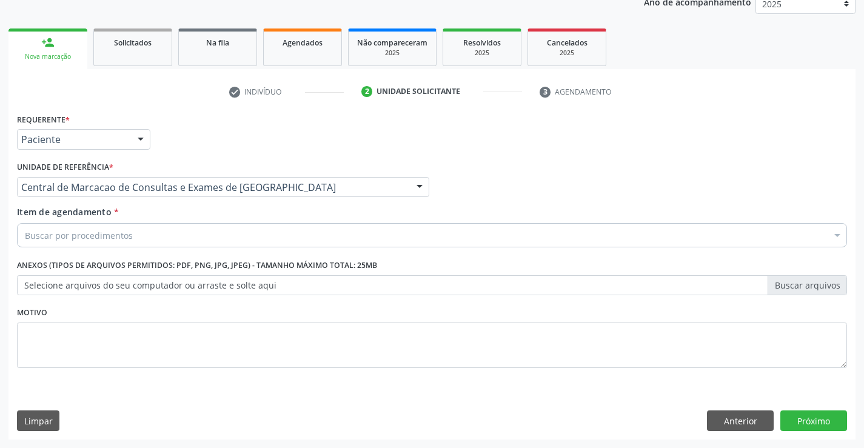
click at [159, 231] on div "Buscar por procedimentos" at bounding box center [432, 235] width 830 height 24
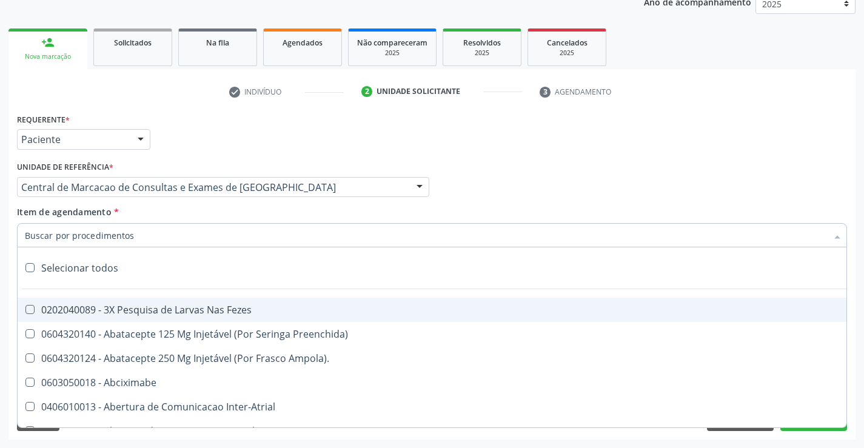
paste input "ultrass"
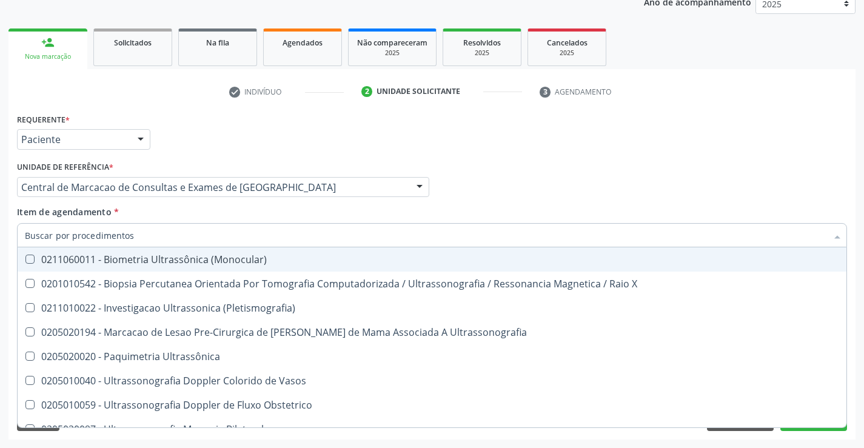
type input "ultrass"
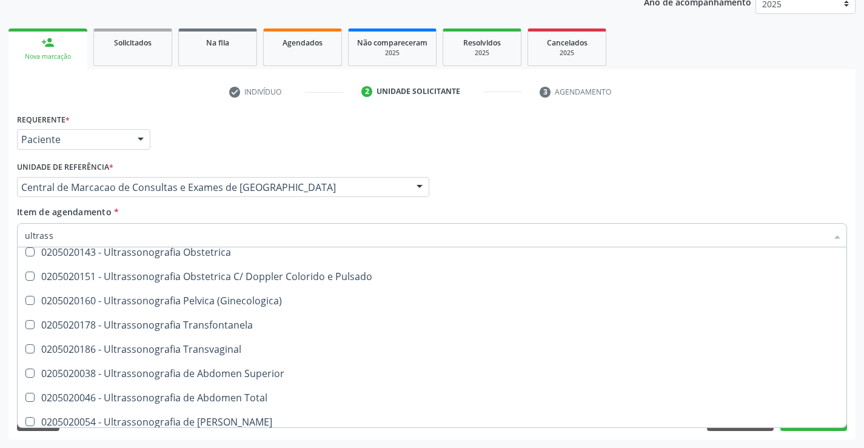
scroll to position [196, 0]
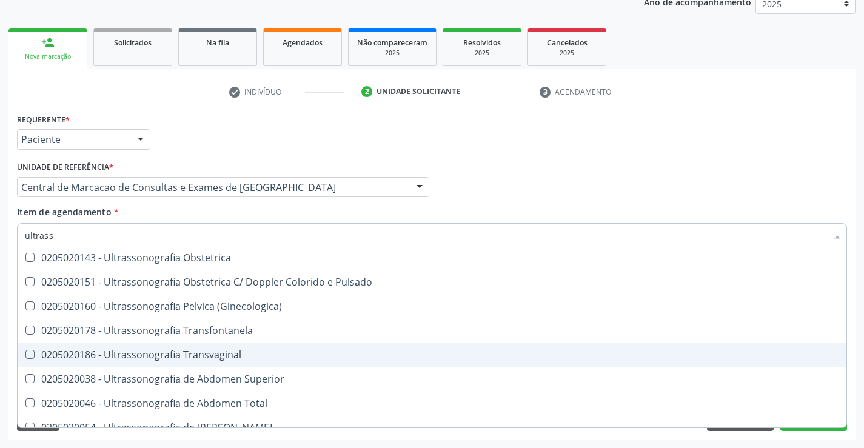
click at [229, 345] on span "0205020186 - Ultrassonografia Transvaginal" at bounding box center [432, 355] width 829 height 24
checkbox Transvaginal "true"
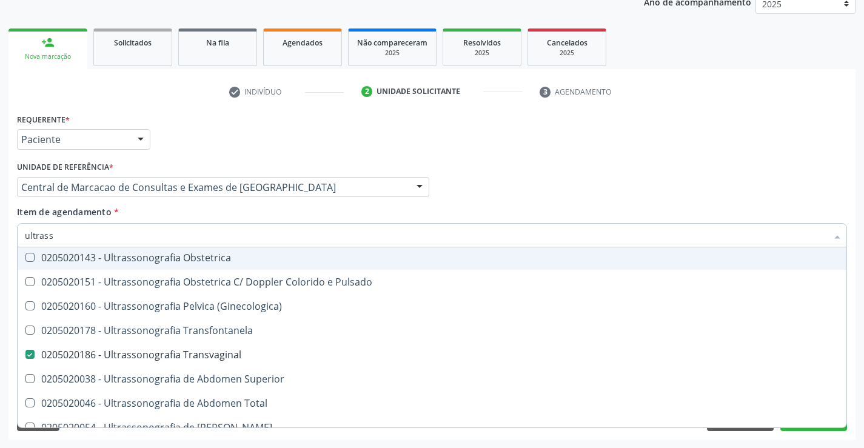
click at [729, 107] on div "check Indivíduo 2 Unidade solicitante 3 Agendamento CNS 705 0010 3451 5352 Nome…" at bounding box center [431, 261] width 847 height 358
checkbox X "true"
checkbox Transvaginal "false"
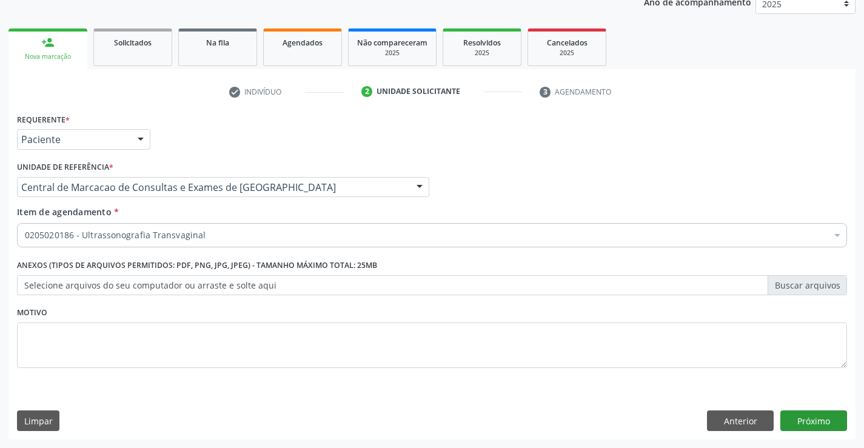
scroll to position [0, 0]
click at [788, 416] on button "Próximo" at bounding box center [813, 420] width 67 height 21
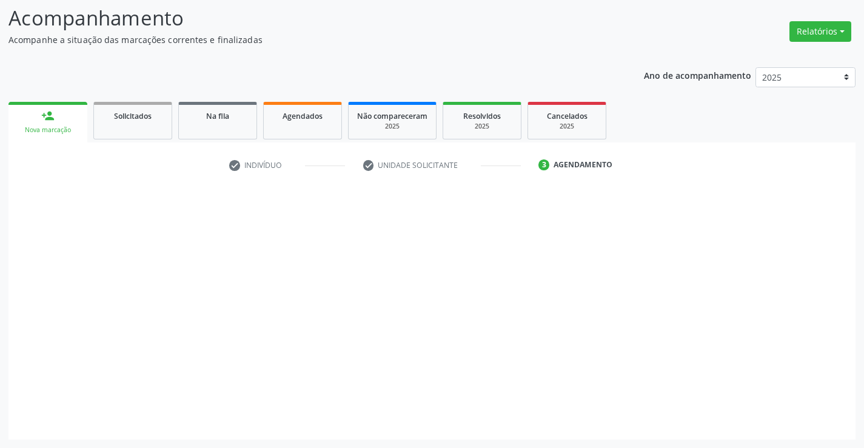
scroll to position [79, 0]
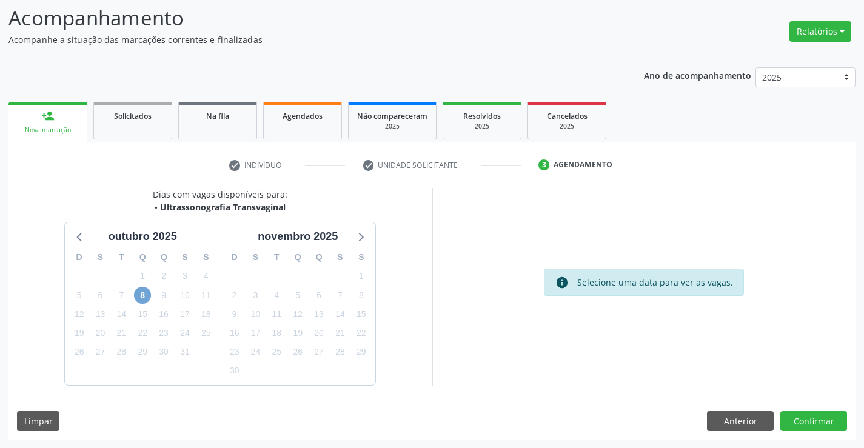
click at [146, 293] on span "8" at bounding box center [142, 295] width 17 height 17
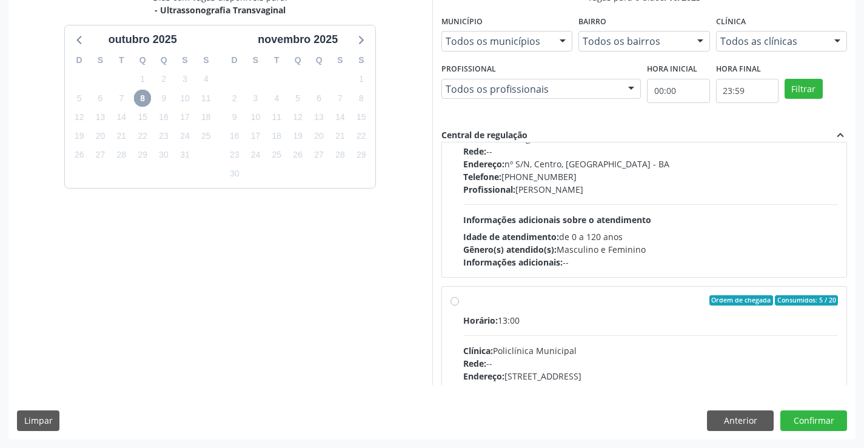
scroll to position [616, 0]
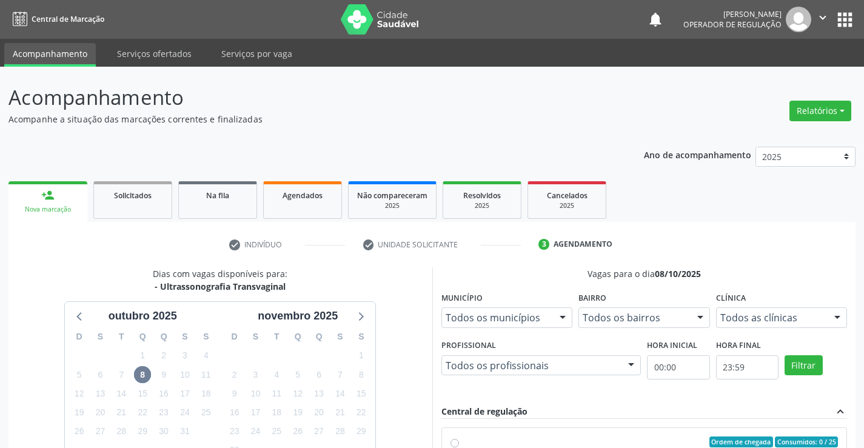
scroll to position [276, 0]
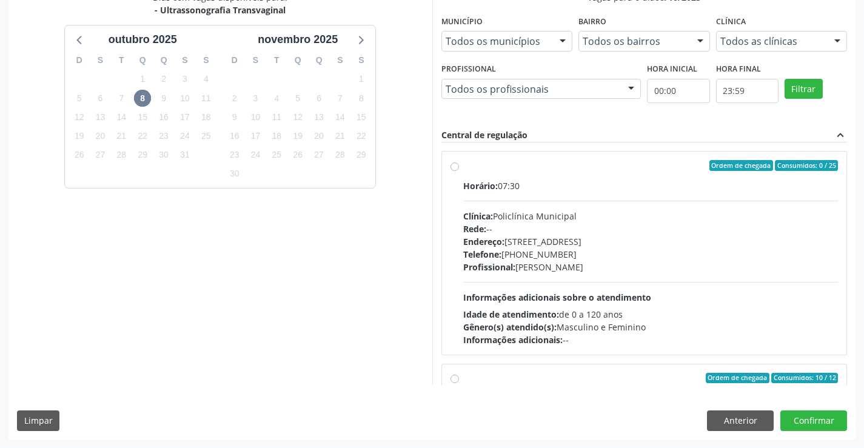
radio input "true"
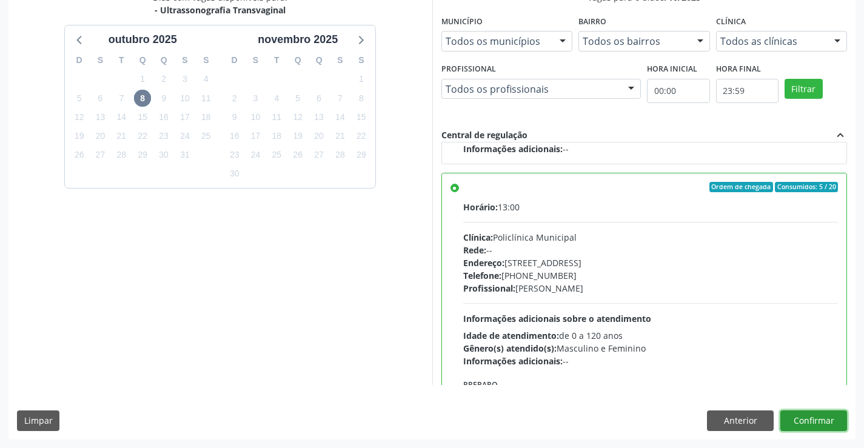
click at [812, 421] on button "Confirmar" at bounding box center [813, 420] width 67 height 21
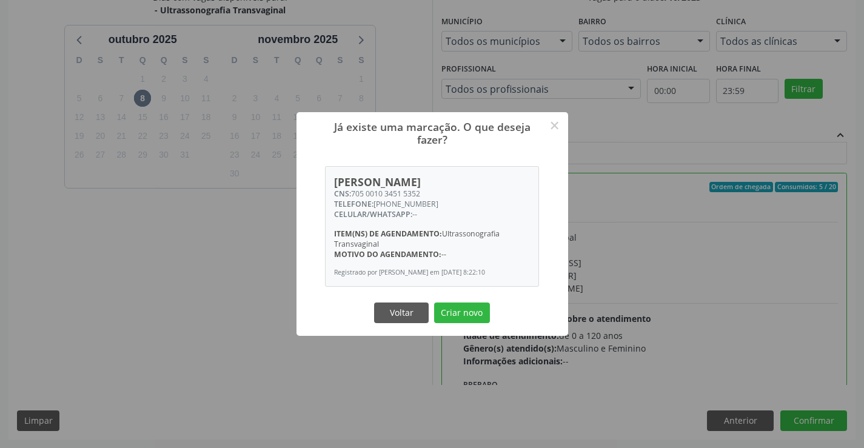
click at [434, 303] on button "Criar novo" at bounding box center [462, 313] width 56 height 21
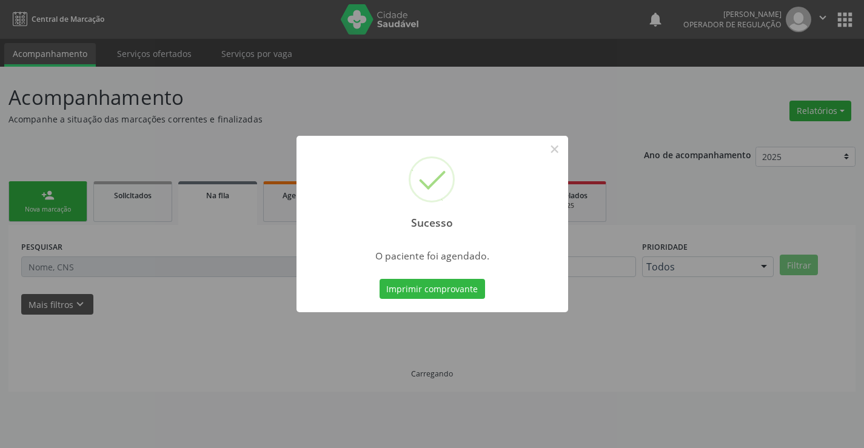
scroll to position [0, 0]
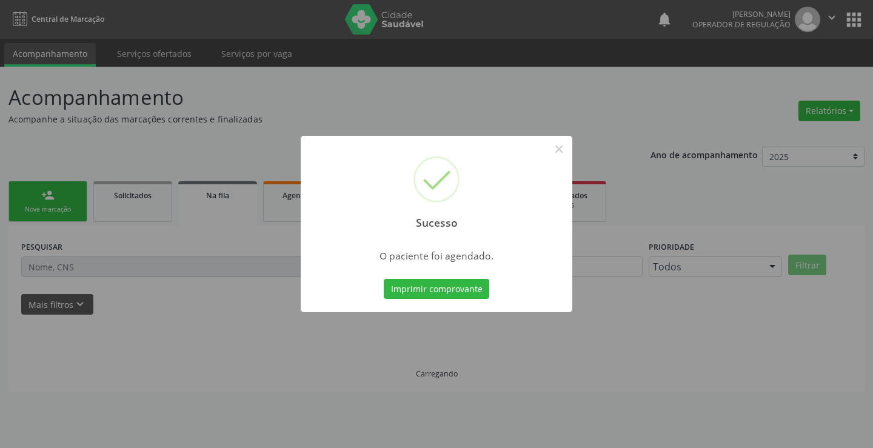
click at [384, 279] on button "Imprimir comprovante" at bounding box center [436, 289] width 105 height 21
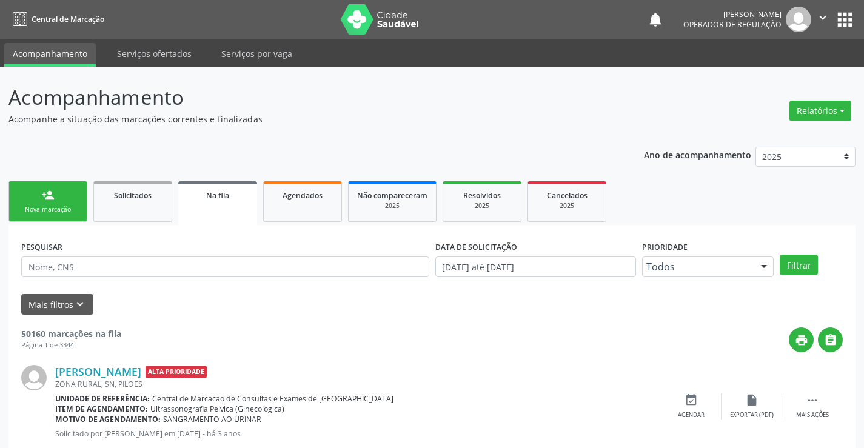
click at [59, 184] on link "person_add Nova marcação" at bounding box center [47, 201] width 79 height 41
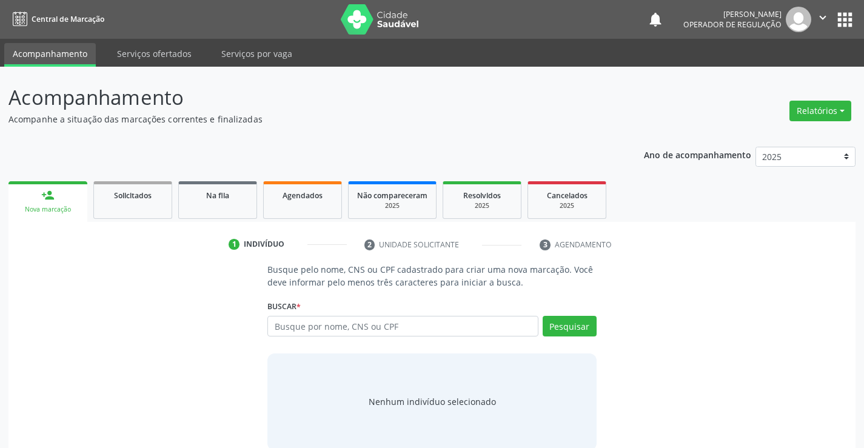
click at [55, 196] on link "person_add Nova marcação" at bounding box center [47, 201] width 79 height 41
click at [395, 330] on input "text" at bounding box center [402, 326] width 270 height 21
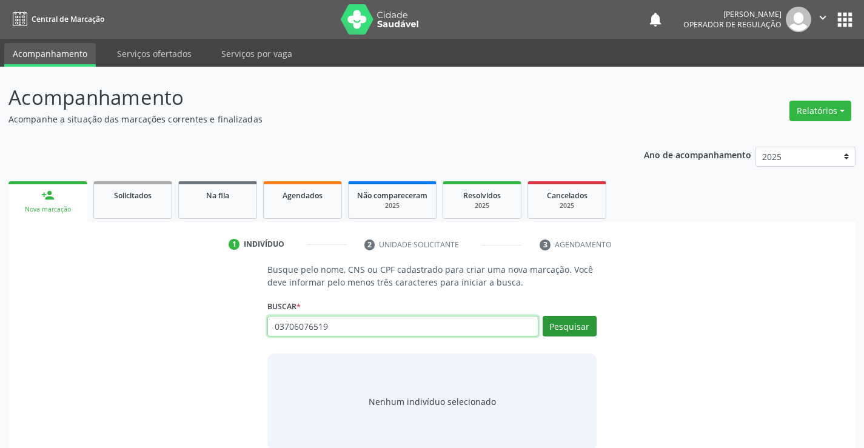
type input "03706076519"
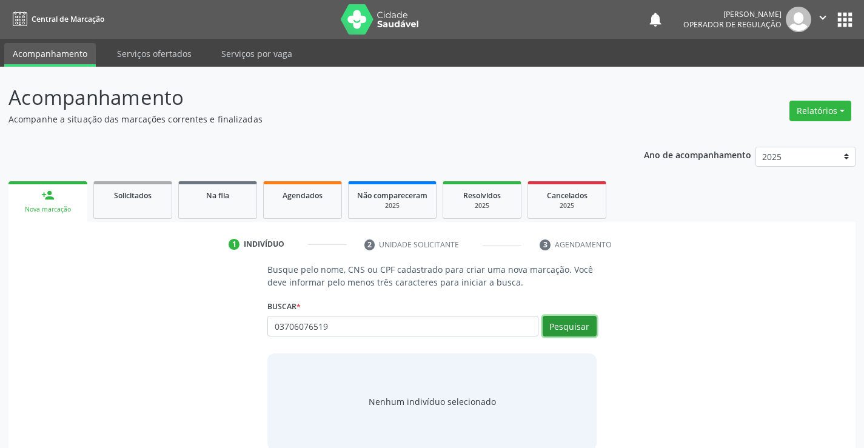
click at [575, 326] on button "Pesquisar" at bounding box center [570, 326] width 54 height 21
type input "03706076519"
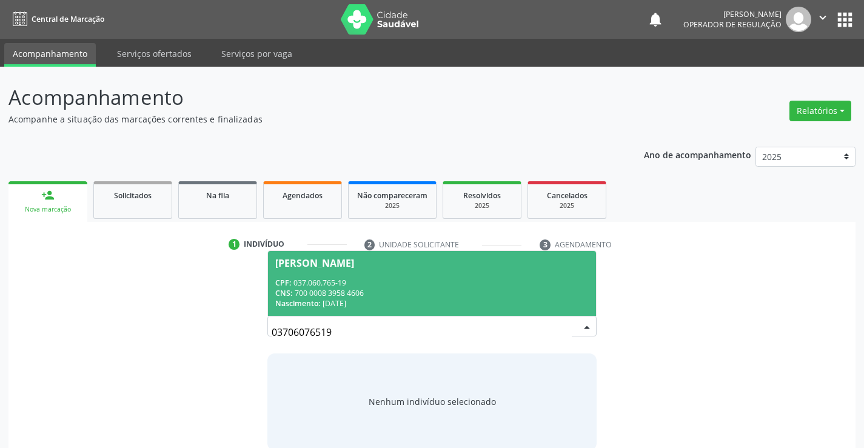
click at [379, 289] on div "CNS: 700 0008 3958 4606" at bounding box center [431, 293] width 313 height 10
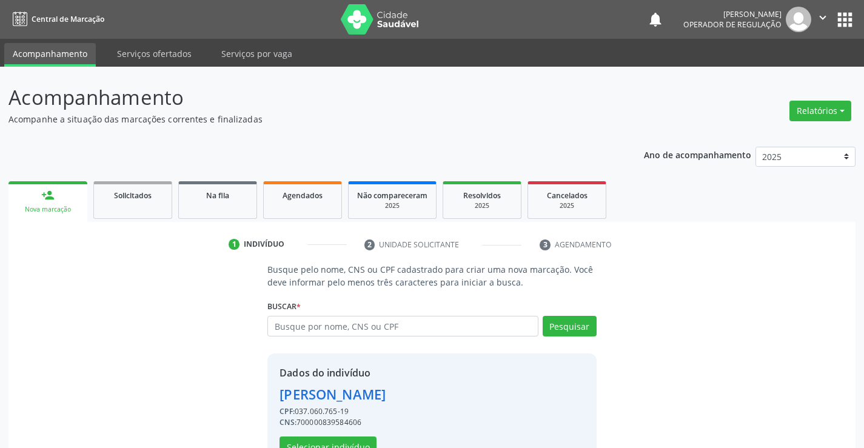
scroll to position [38, 0]
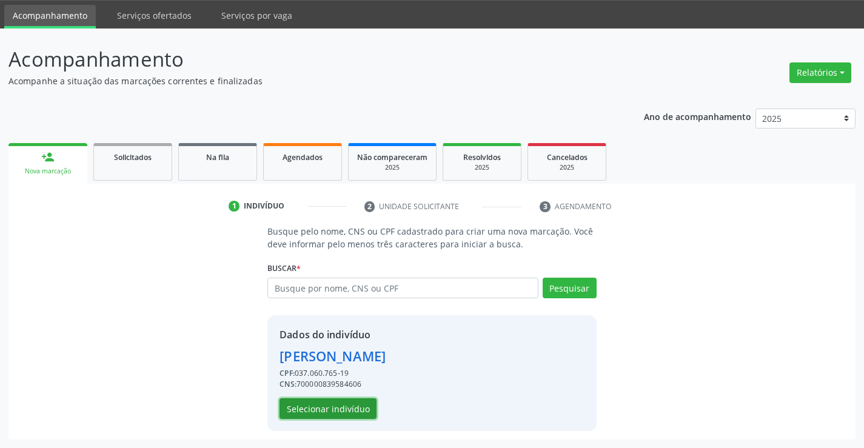
click at [347, 403] on button "Selecionar indivíduo" at bounding box center [327, 408] width 97 height 21
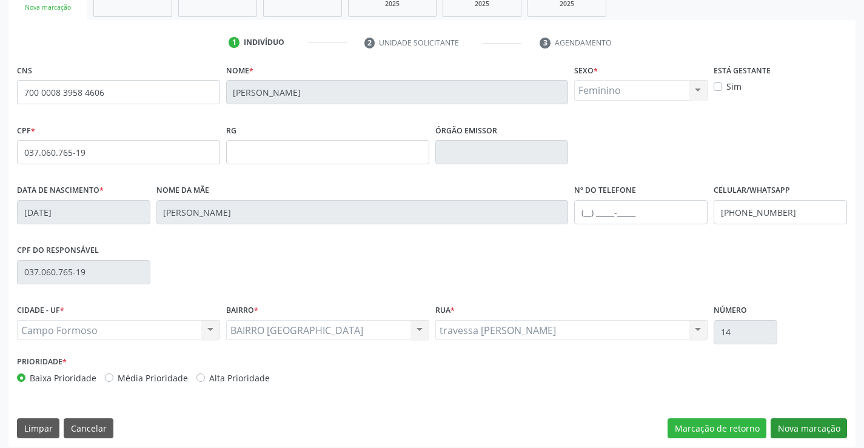
scroll to position [209, 0]
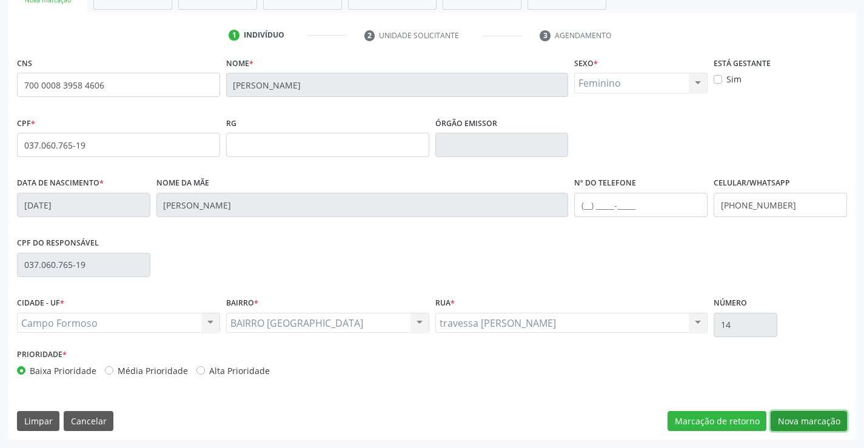
click at [795, 413] on button "Nova marcação" at bounding box center [809, 421] width 76 height 21
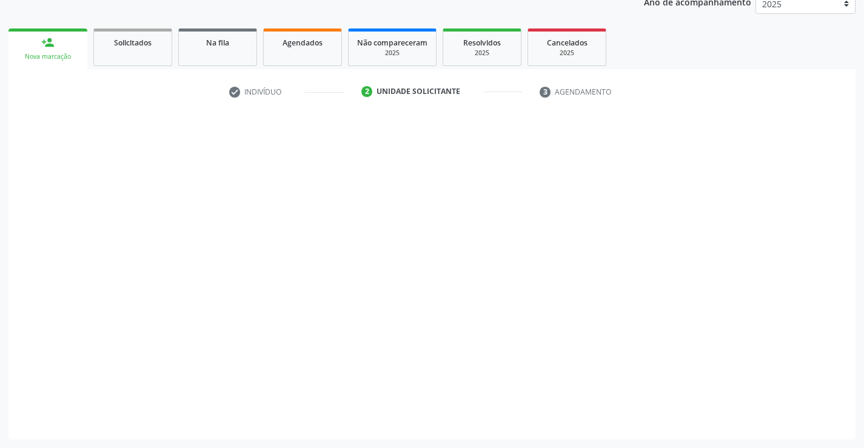
scroll to position [153, 0]
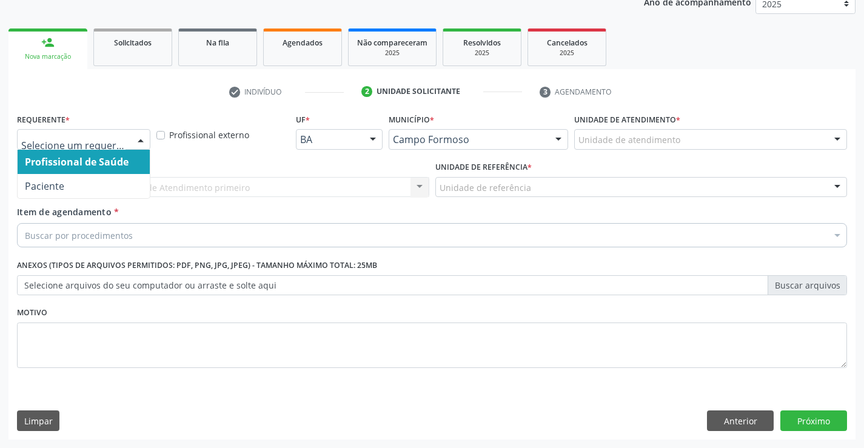
click at [140, 140] on div at bounding box center [141, 140] width 18 height 21
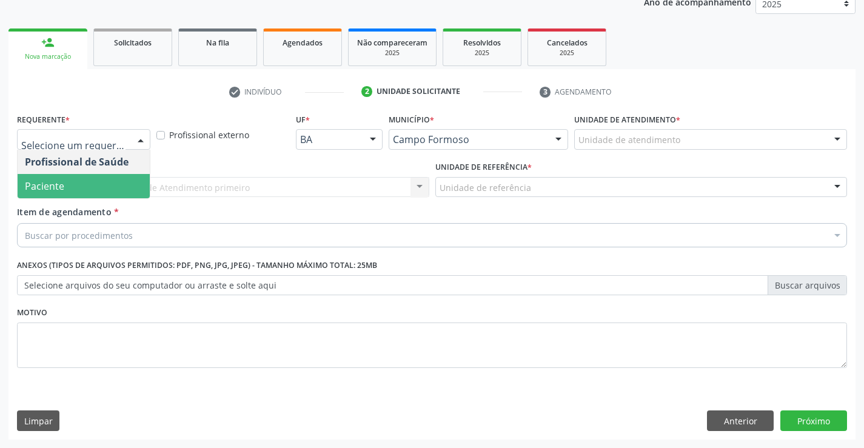
drag, startPoint x: 129, startPoint y: 190, endPoint x: 175, endPoint y: 181, distance: 47.0
click at [131, 189] on span "Paciente" at bounding box center [84, 186] width 132 height 24
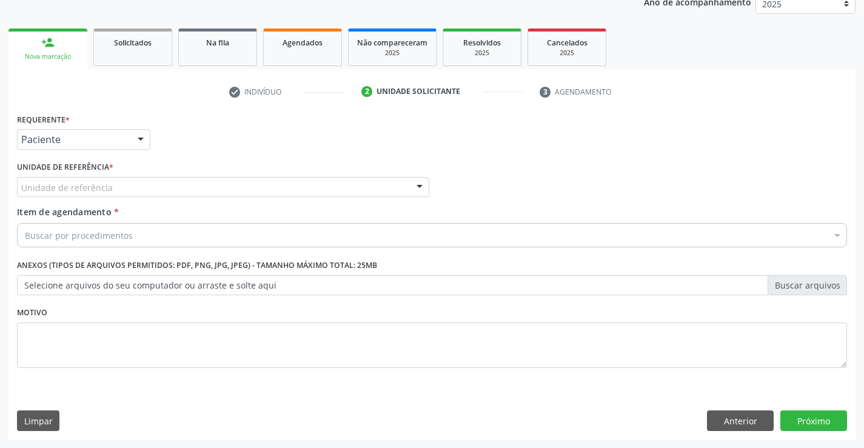
click at [177, 190] on div "Unidade de referência" at bounding box center [223, 187] width 412 height 21
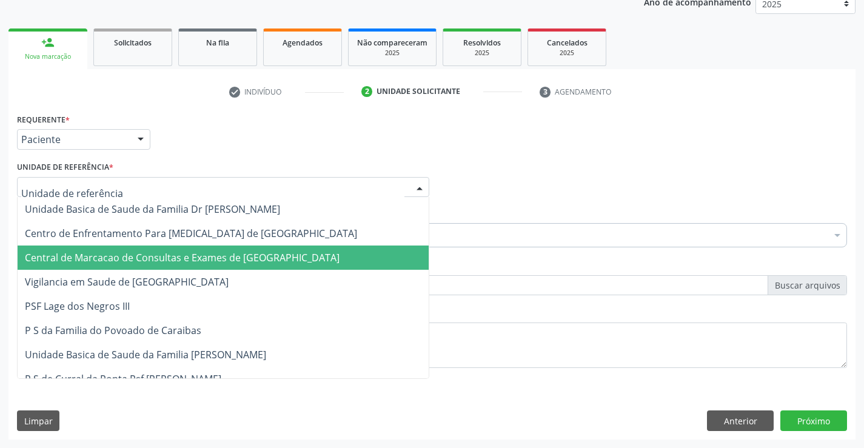
click at [258, 247] on span "Central de Marcacao de Consultas e Exames de [GEOGRAPHIC_DATA]" at bounding box center [223, 258] width 411 height 24
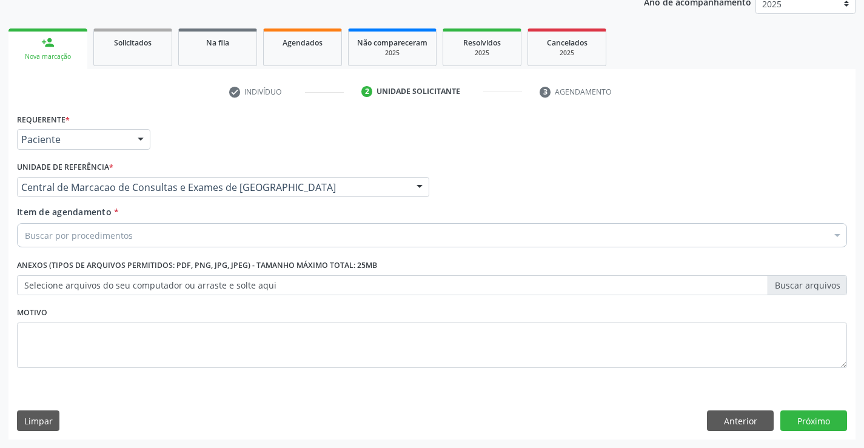
click at [272, 235] on div "Buscar por procedimentos" at bounding box center [432, 235] width 830 height 24
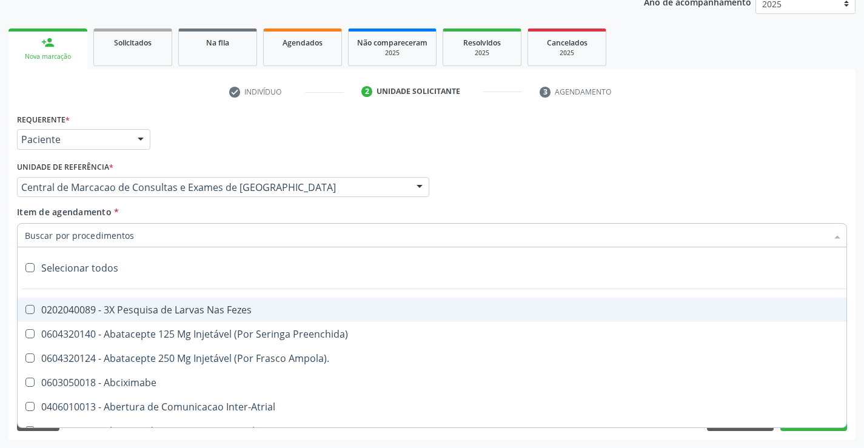
paste input "ultrass"
type input "ultrass"
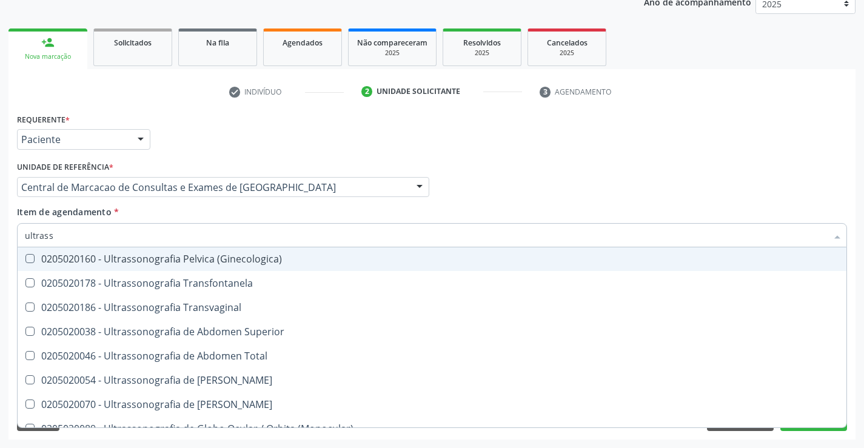
scroll to position [303, 0]
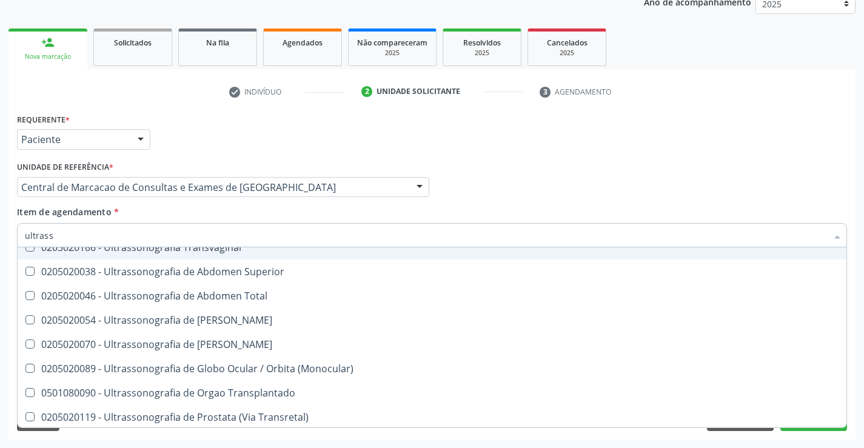
click at [367, 253] on span "0205020186 - Ultrassonografia Transvaginal" at bounding box center [432, 247] width 829 height 24
checkbox Transvaginal "true"
click at [746, 175] on div "Profissional Solicitante Por favor, selecione a Unidade de Atendimento primeiro…" at bounding box center [432, 181] width 836 height 47
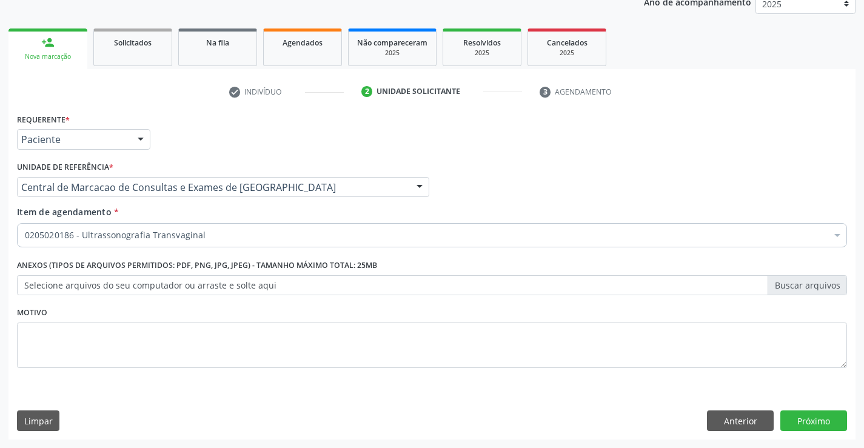
scroll to position [0, 0]
click at [824, 413] on button "Próximo" at bounding box center [813, 420] width 67 height 21
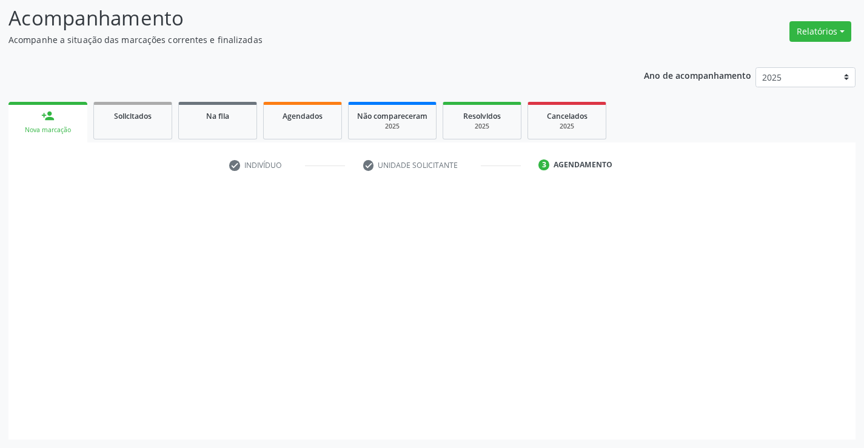
scroll to position [79, 0]
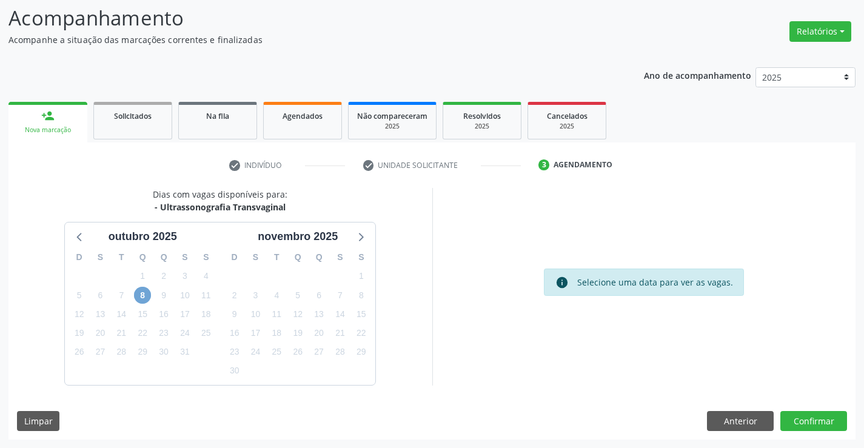
click at [146, 292] on span "8" at bounding box center [142, 295] width 17 height 17
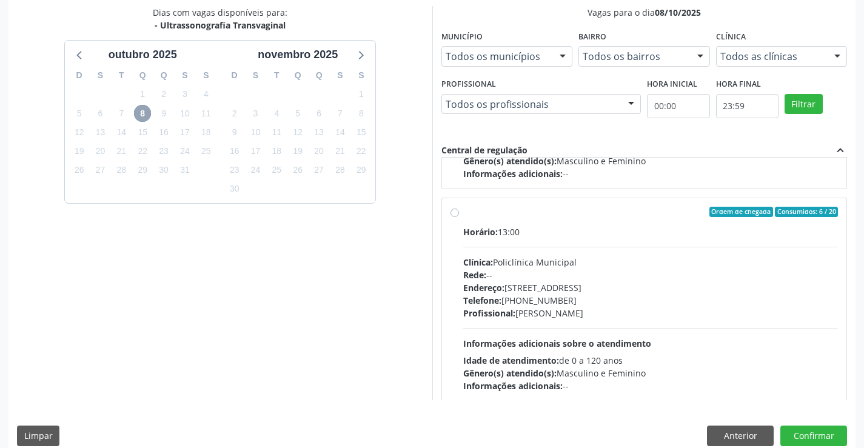
scroll to position [616, 0]
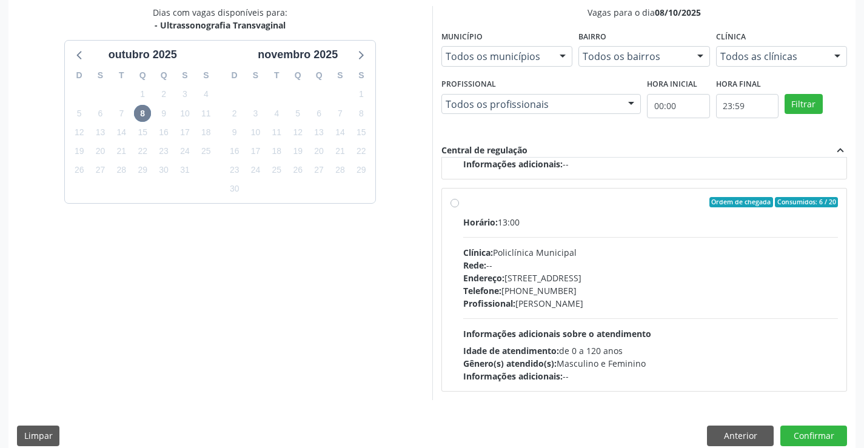
click at [621, 324] on div "Horário: 13:00 Clínica: Policlínica Municipal Rede: -- [GEOGRAPHIC_DATA]: [STRE…" at bounding box center [650, 299] width 375 height 167
click at [459, 208] on input "Ordem de chegada Consumidos: 6 / 20 Horário: 13:00 Clínica: Policlínica Municip…" at bounding box center [454, 202] width 8 height 11
radio input "true"
click at [823, 433] on button "Confirmar" at bounding box center [813, 436] width 67 height 21
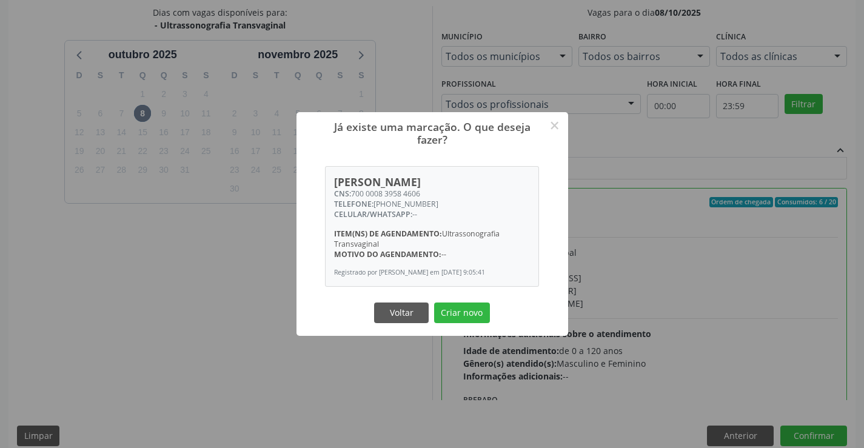
click at [434, 303] on button "Criar novo" at bounding box center [462, 313] width 56 height 21
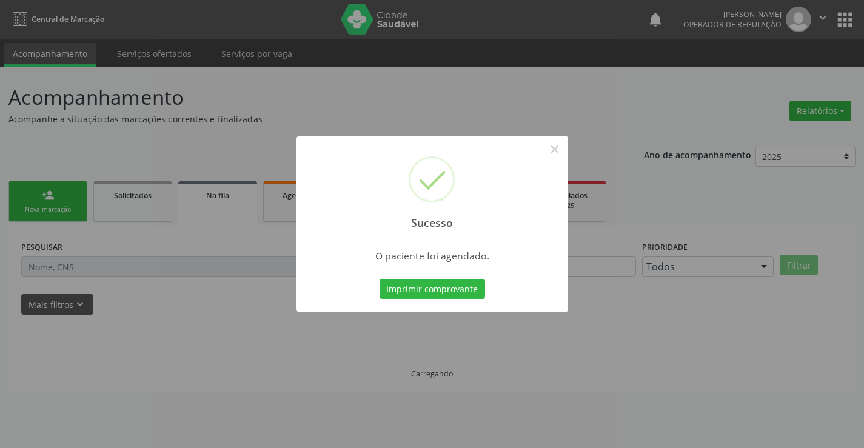
scroll to position [0, 0]
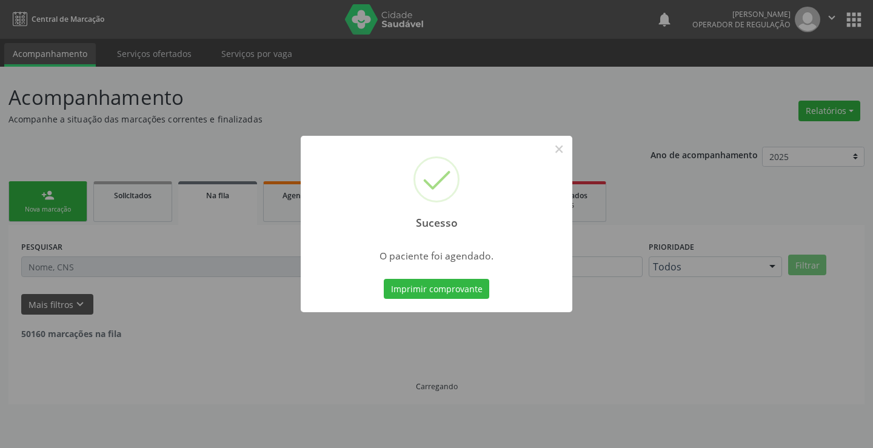
click at [384, 279] on button "Imprimir comprovante" at bounding box center [436, 289] width 105 height 21
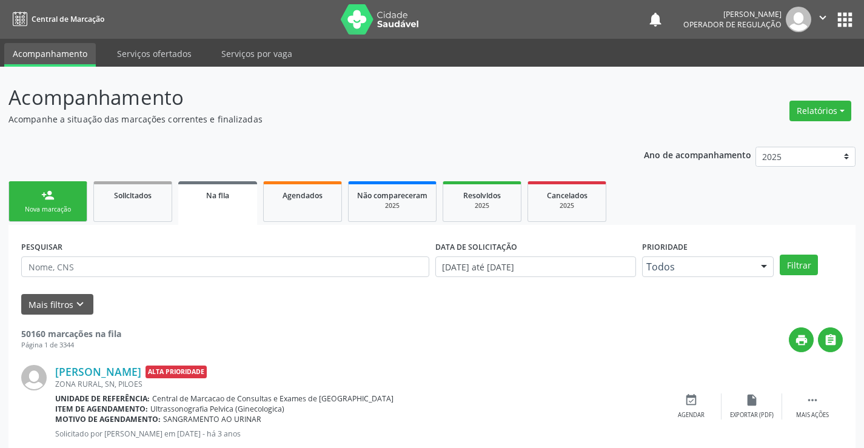
click at [56, 201] on link "person_add Nova marcação" at bounding box center [47, 201] width 79 height 41
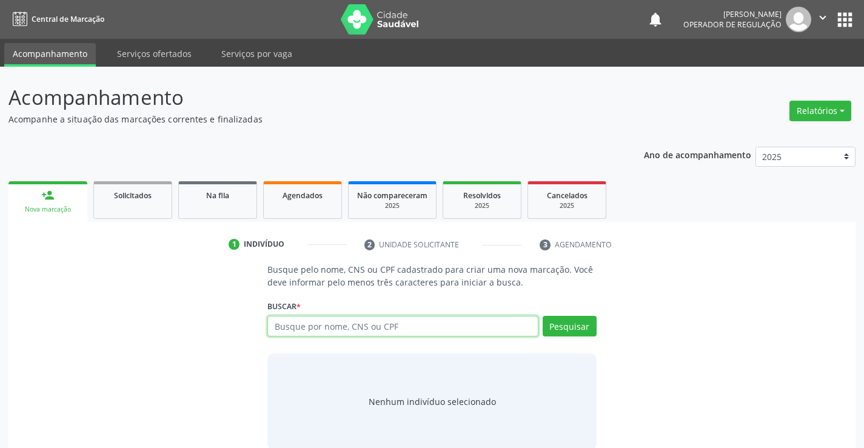
click at [336, 329] on input "text" at bounding box center [402, 326] width 270 height 21
type input "708507380984972"
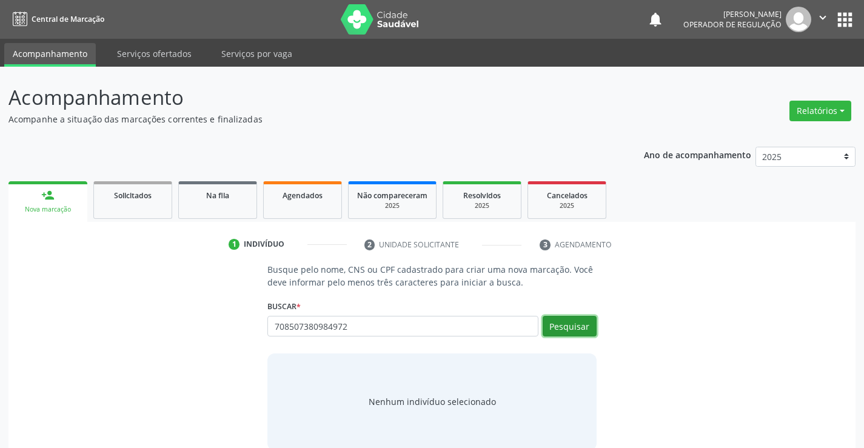
click at [558, 316] on button "Pesquisar" at bounding box center [570, 326] width 54 height 21
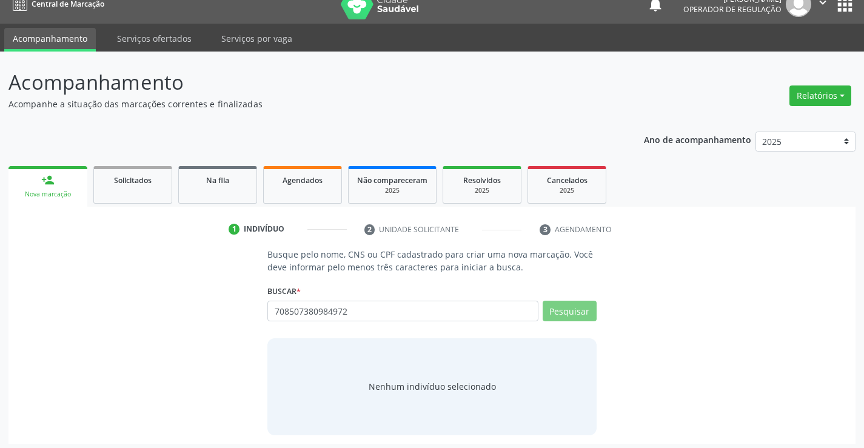
scroll to position [19, 0]
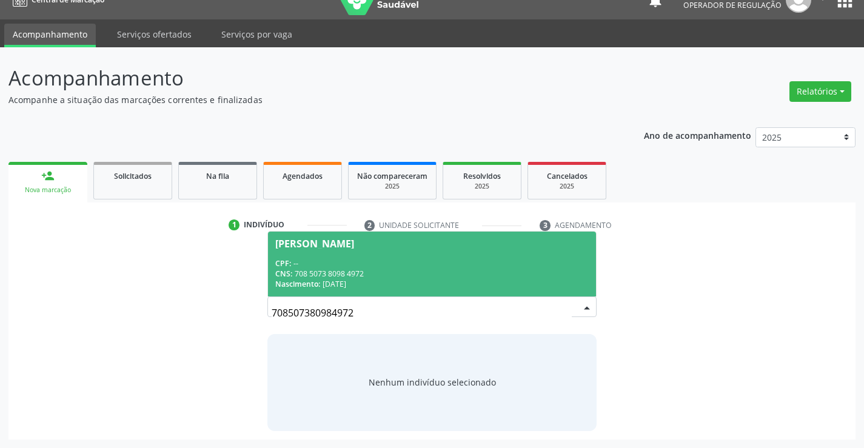
click at [470, 253] on span "Josineide de Souza Silva CPF: -- CNS: 708 5073 8098 4972 Nascimento: 11/09/1978" at bounding box center [431, 264] width 327 height 65
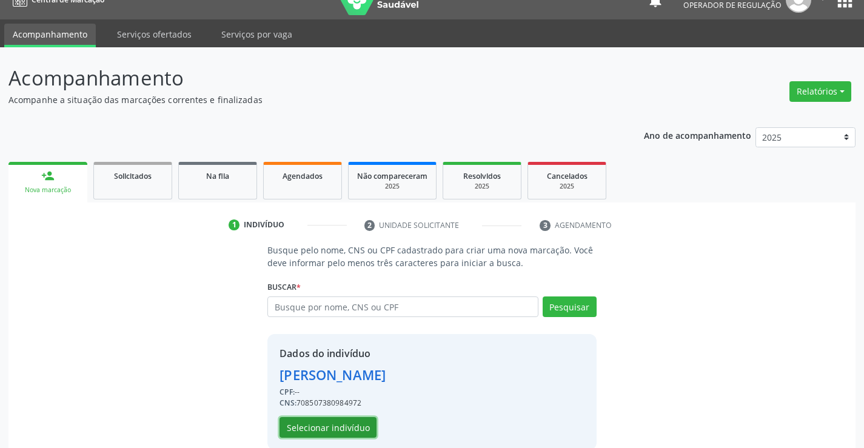
click at [340, 421] on button "Selecionar indivíduo" at bounding box center [327, 427] width 97 height 21
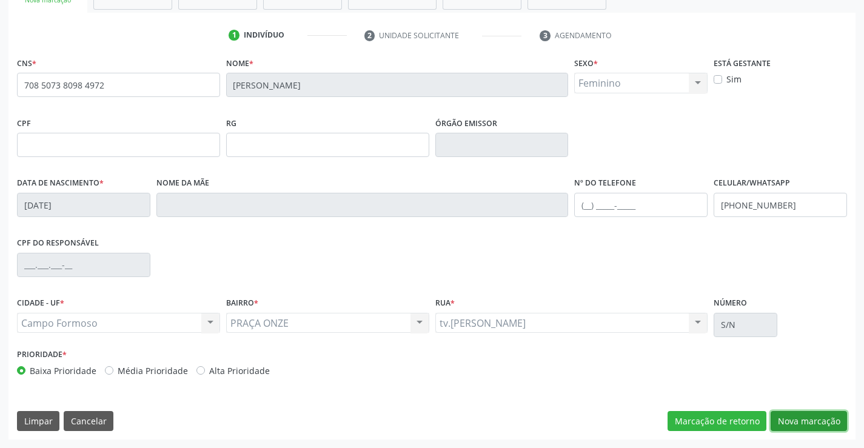
click at [798, 424] on button "Nova marcação" at bounding box center [809, 421] width 76 height 21
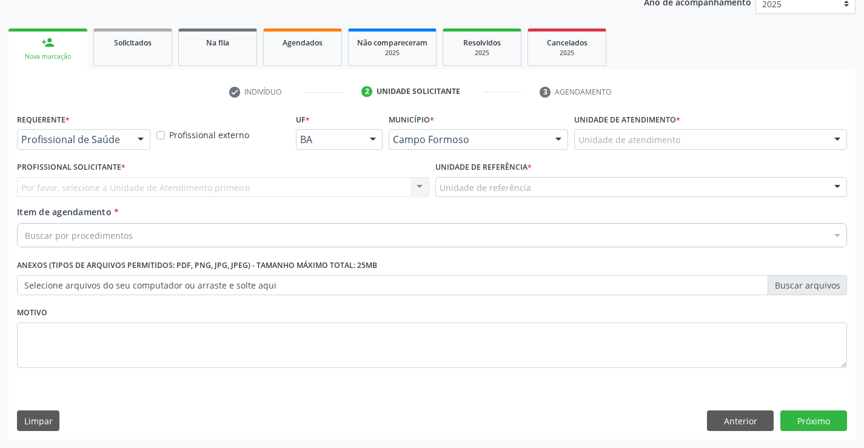
scroll to position [153, 0]
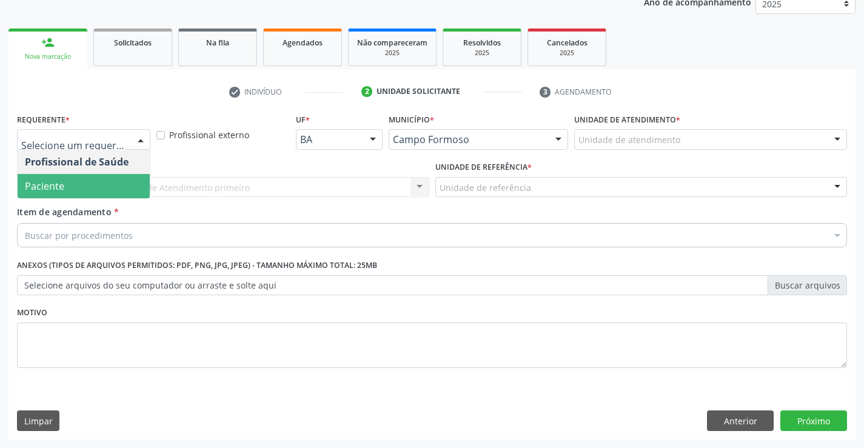
click at [85, 184] on span "Paciente" at bounding box center [84, 186] width 132 height 24
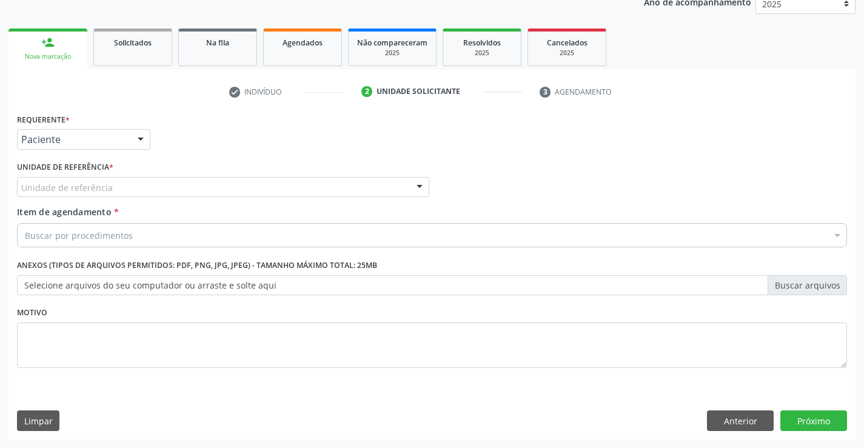
click at [146, 181] on div "Unidade de referência" at bounding box center [223, 187] width 412 height 21
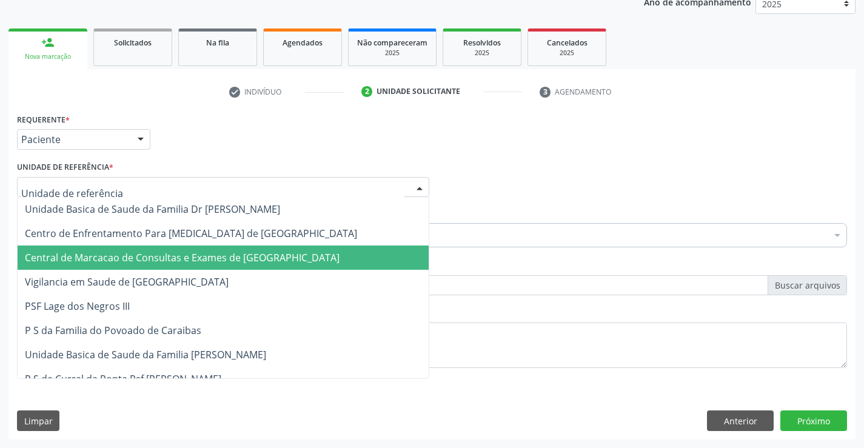
click at [164, 258] on span "Central de Marcacao de Consultas e Exames de [GEOGRAPHIC_DATA]" at bounding box center [182, 257] width 315 height 13
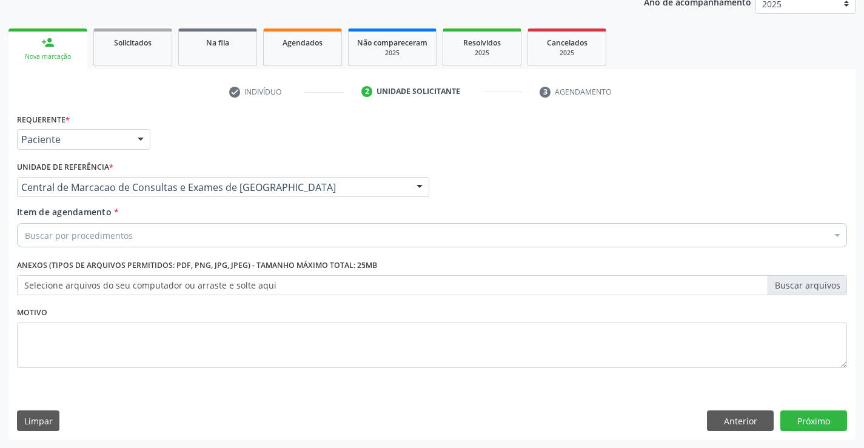
click at [153, 239] on div "Buscar por procedimentos" at bounding box center [432, 235] width 830 height 24
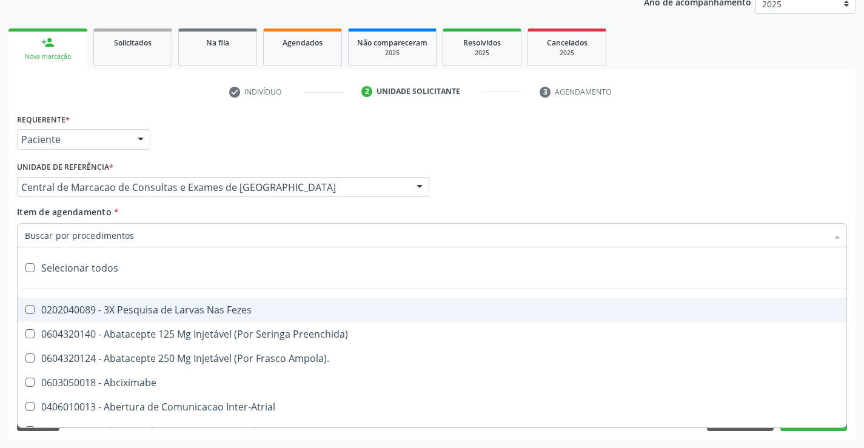
paste input "ultrass"
type input "ultrass"
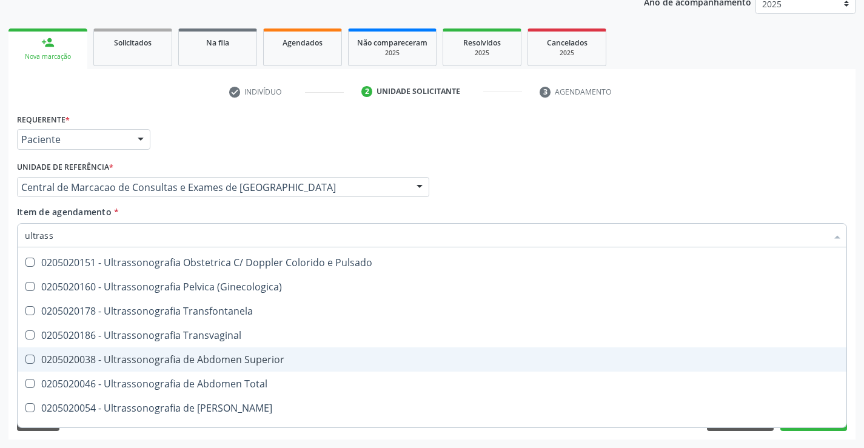
scroll to position [243, 0]
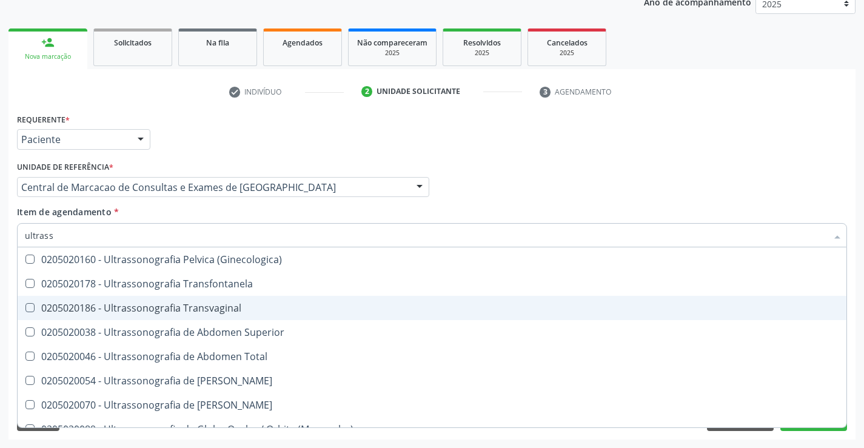
click at [256, 300] on span "0205020186 - Ultrassonografia Transvaginal" at bounding box center [432, 308] width 829 height 24
checkbox Transvaginal "true"
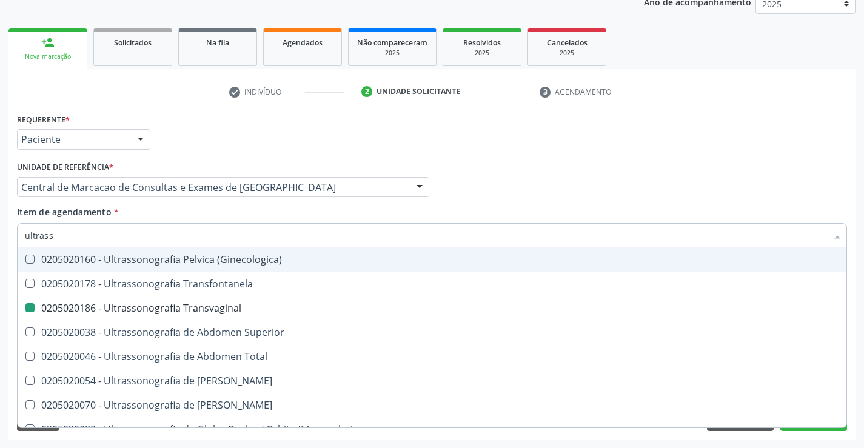
click at [585, 189] on div "Profissional Solicitante Por favor, selecione a Unidade de Atendimento primeiro…" at bounding box center [432, 181] width 836 height 47
checkbox X "true"
checkbox Transvaginal "false"
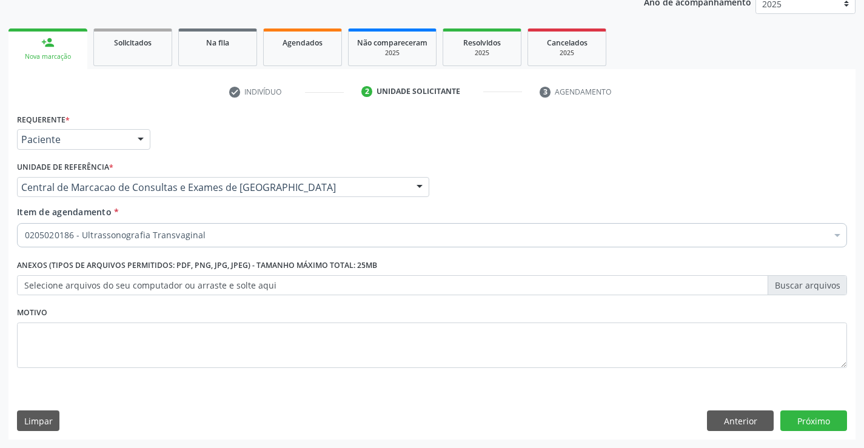
scroll to position [0, 0]
click at [811, 416] on button "Próximo" at bounding box center [813, 420] width 67 height 21
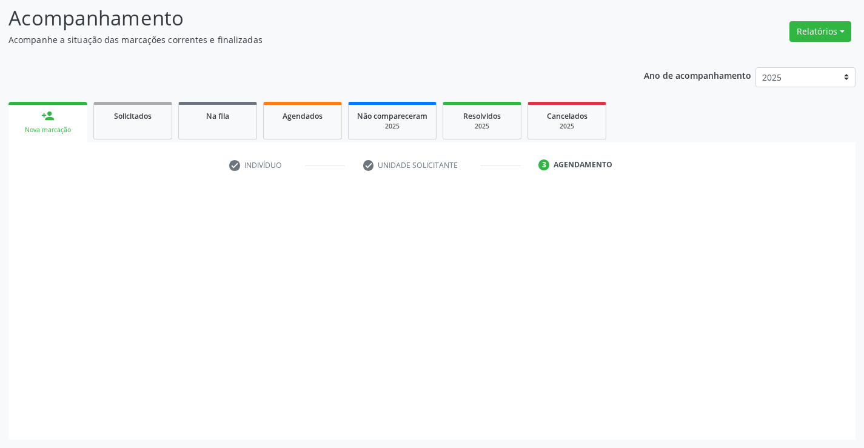
scroll to position [79, 0]
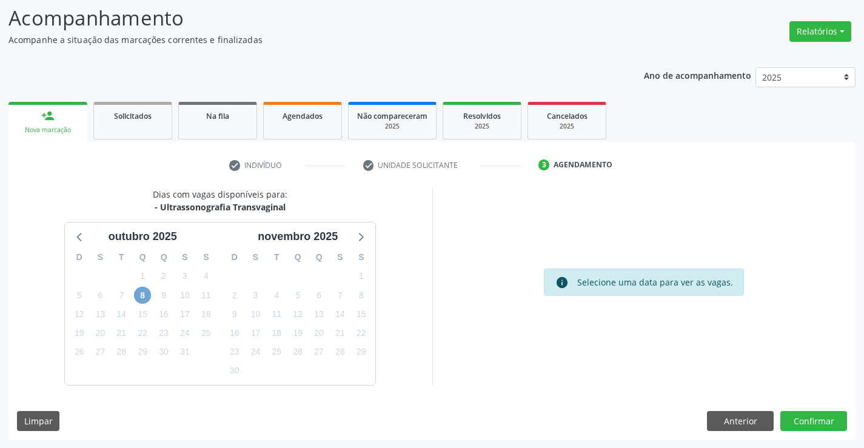
click at [146, 297] on span "8" at bounding box center [142, 295] width 17 height 17
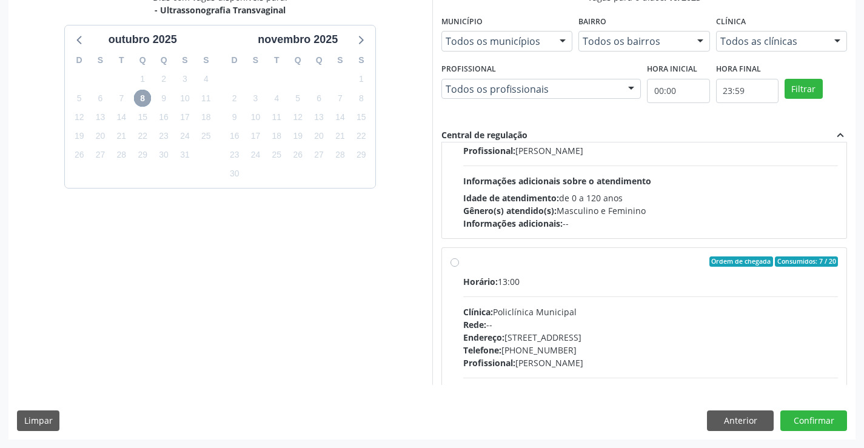
scroll to position [616, 0]
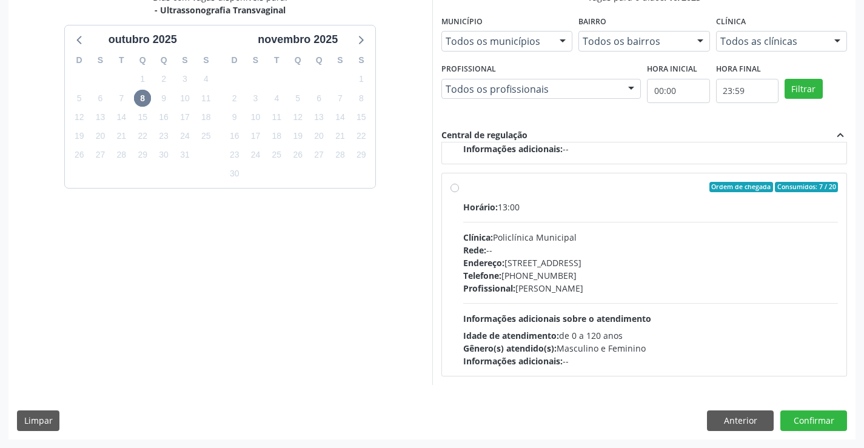
click at [589, 280] on div "Telefone: [PHONE_NUMBER]" at bounding box center [650, 275] width 375 height 13
click at [459, 193] on input "Ordem de chegada Consumidos: 7 / 20 Horário: 13:00 Clínica: Policlínica Municip…" at bounding box center [454, 187] width 8 height 11
radio input "true"
click at [812, 416] on button "Confirmar" at bounding box center [813, 420] width 67 height 21
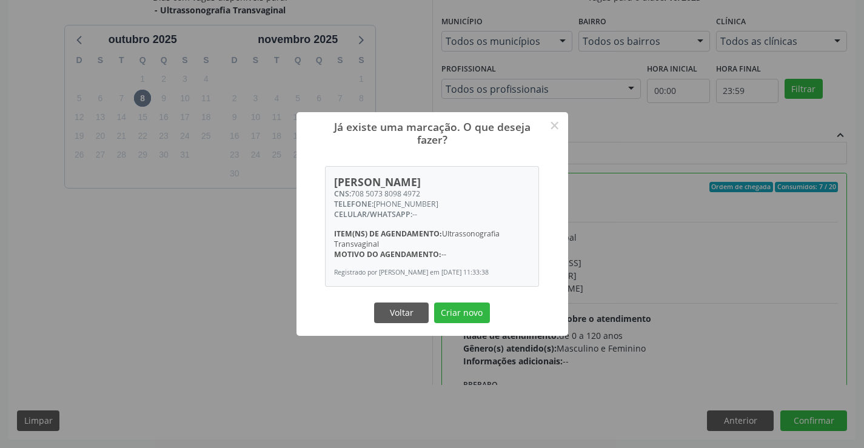
click at [434, 303] on button "Criar novo" at bounding box center [462, 313] width 56 height 21
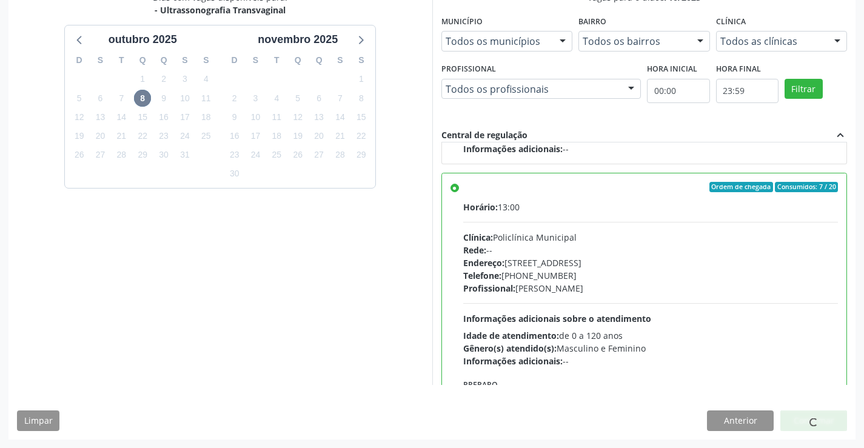
scroll to position [0, 0]
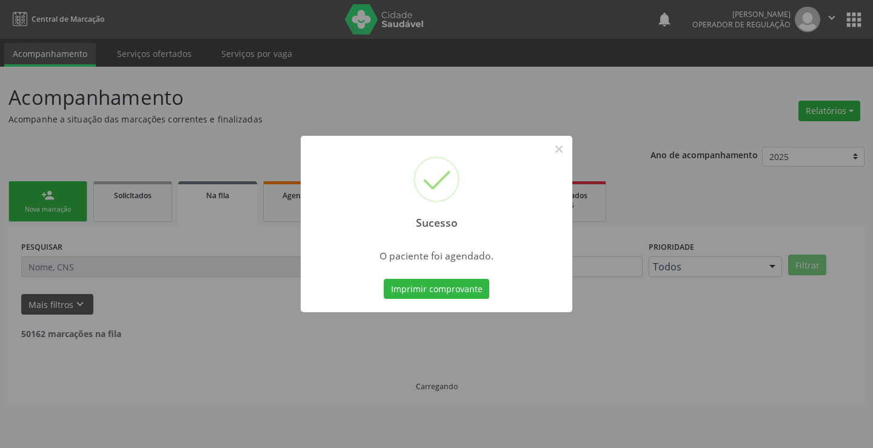
click at [384, 279] on button "Imprimir comprovante" at bounding box center [436, 289] width 105 height 21
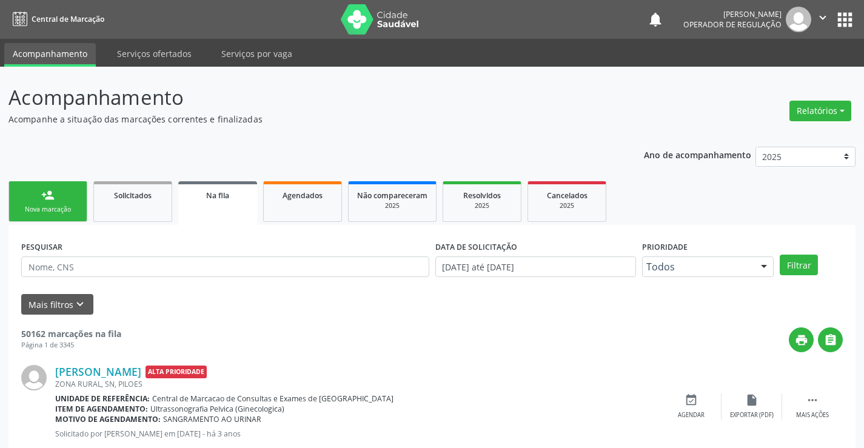
click at [42, 199] on div "person_add" at bounding box center [47, 195] width 13 height 13
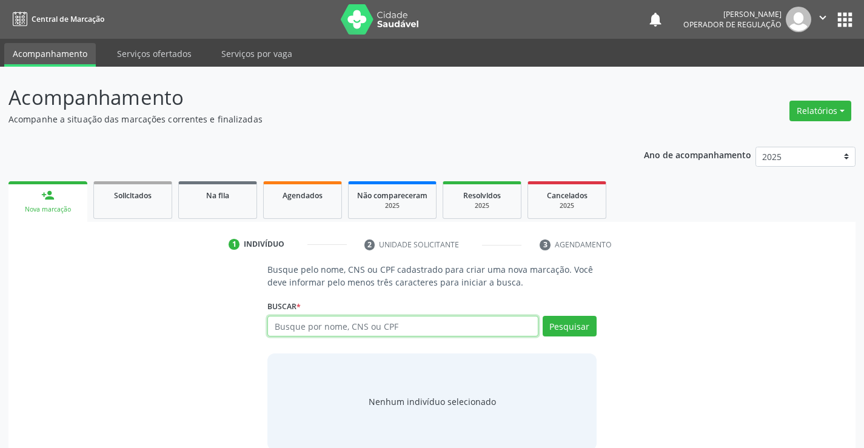
click at [313, 321] on input "text" at bounding box center [402, 326] width 270 height 21
type input "702401082411121"
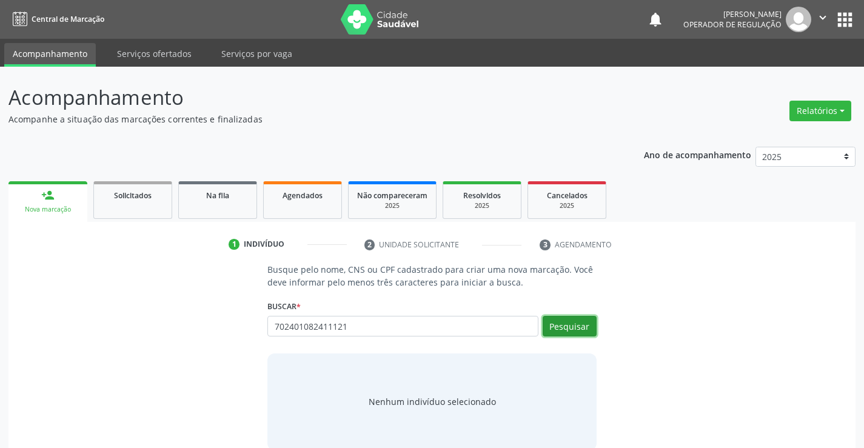
click at [566, 326] on button "Pesquisar" at bounding box center [570, 326] width 54 height 21
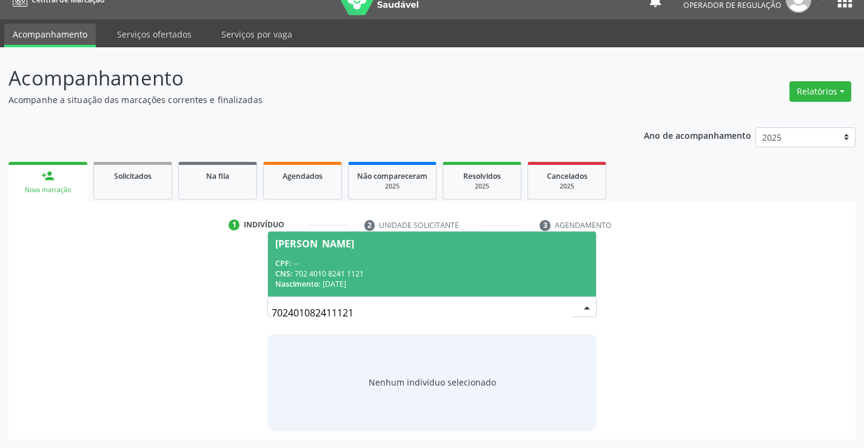
click at [412, 246] on div "Miriele dos Santos Lima" at bounding box center [431, 244] width 313 height 10
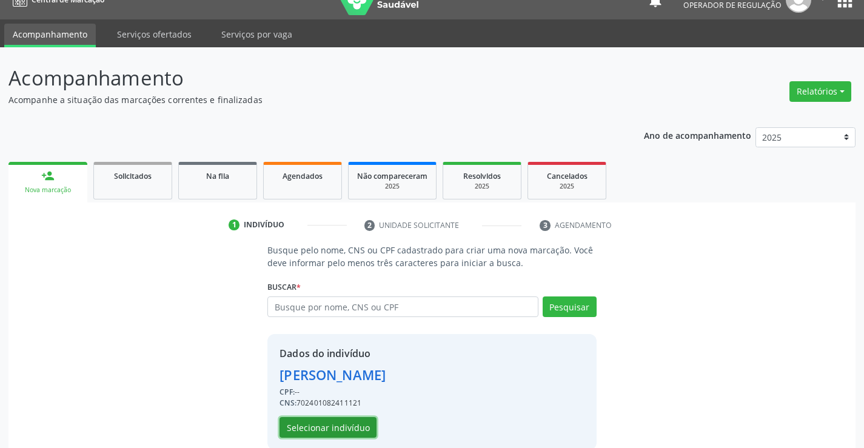
click at [357, 418] on button "Selecionar indivíduo" at bounding box center [327, 427] width 97 height 21
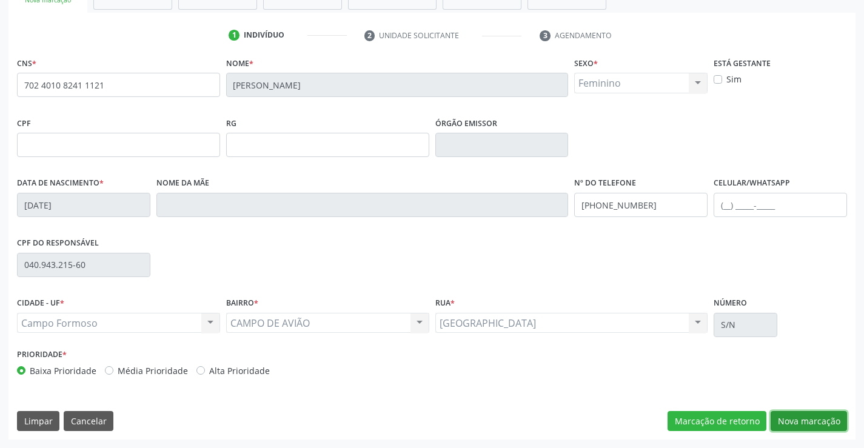
click at [817, 418] on button "Nova marcação" at bounding box center [809, 421] width 76 height 21
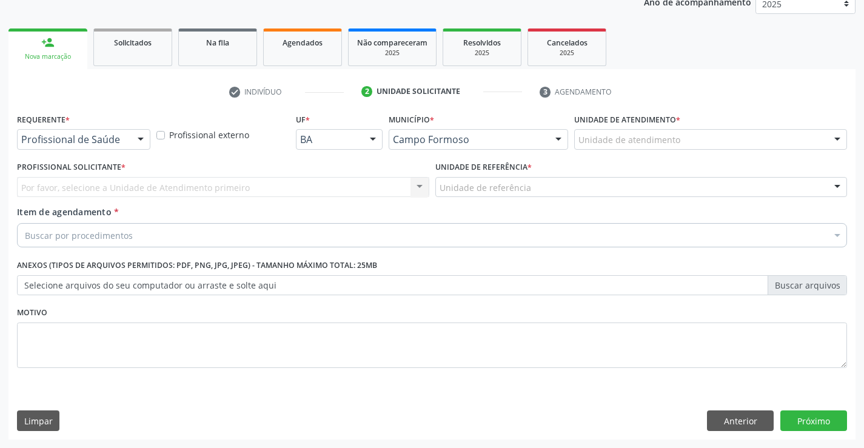
scroll to position [153, 0]
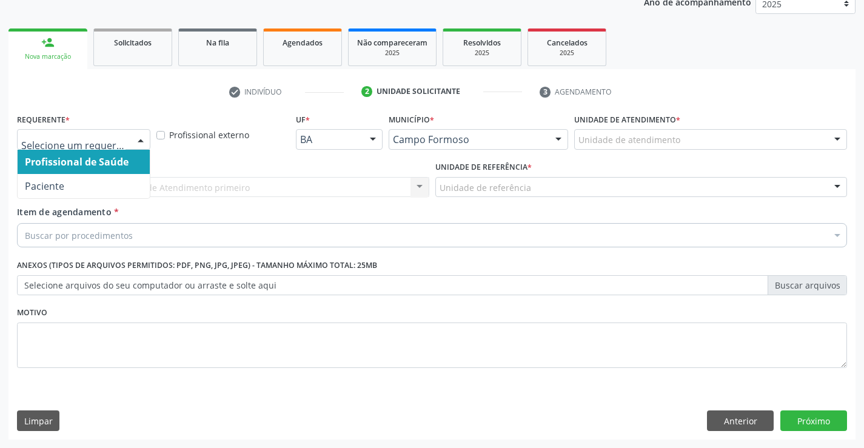
click at [114, 132] on div at bounding box center [83, 139] width 133 height 21
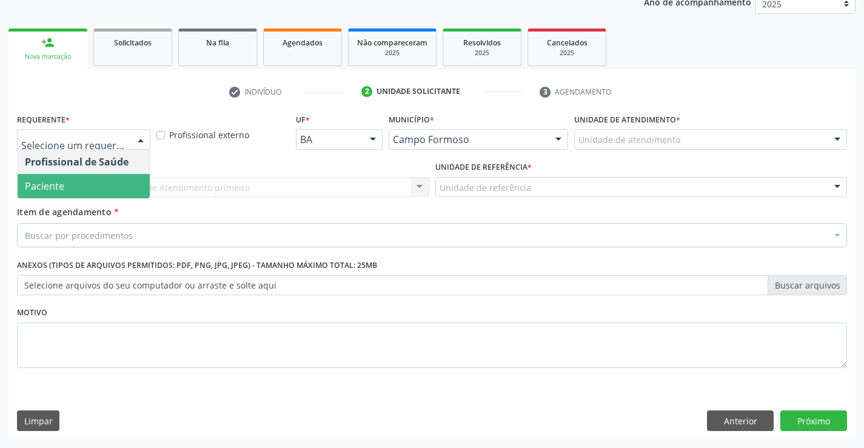
click at [113, 195] on span "Paciente" at bounding box center [84, 186] width 132 height 24
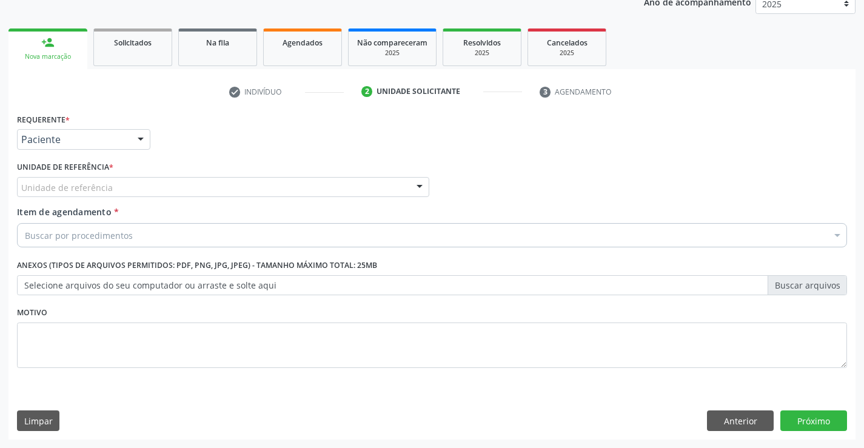
click at [212, 186] on div "Unidade de referência" at bounding box center [223, 187] width 412 height 21
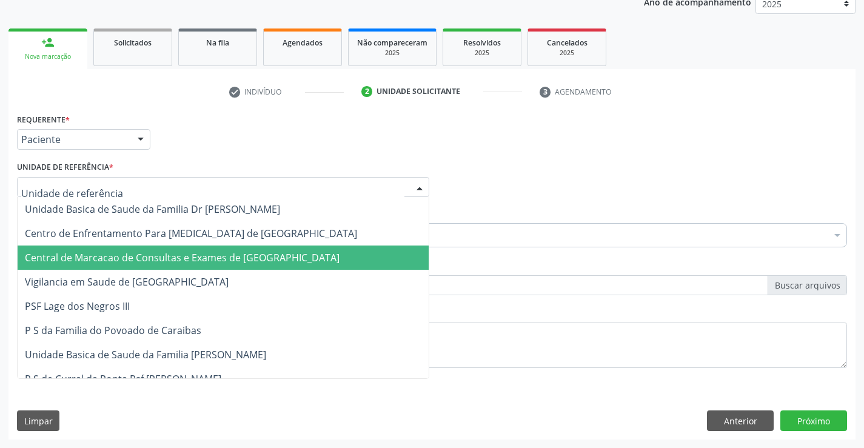
click at [192, 250] on span "Central de Marcacao de Consultas e Exames de [GEOGRAPHIC_DATA]" at bounding box center [223, 258] width 411 height 24
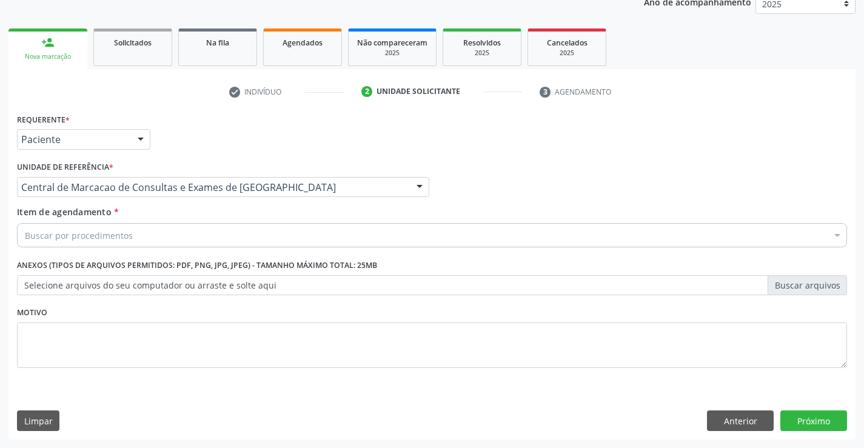
click at [179, 234] on div "Buscar por procedimentos" at bounding box center [432, 235] width 830 height 24
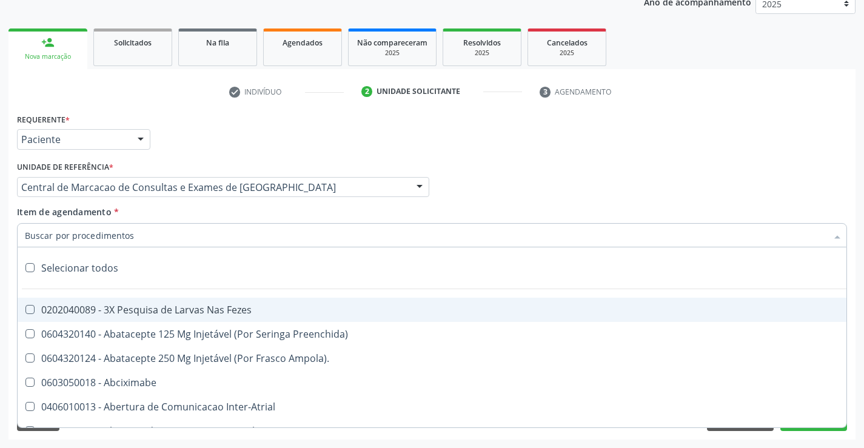
paste input "ultrass"
type input "ultrass"
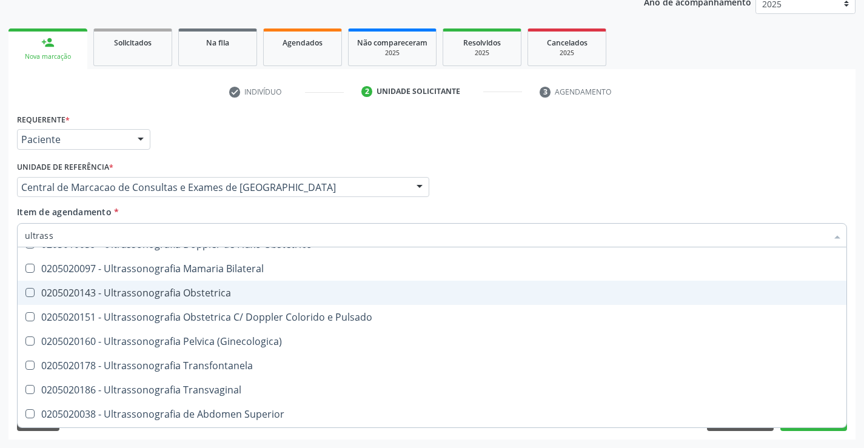
scroll to position [182, 0]
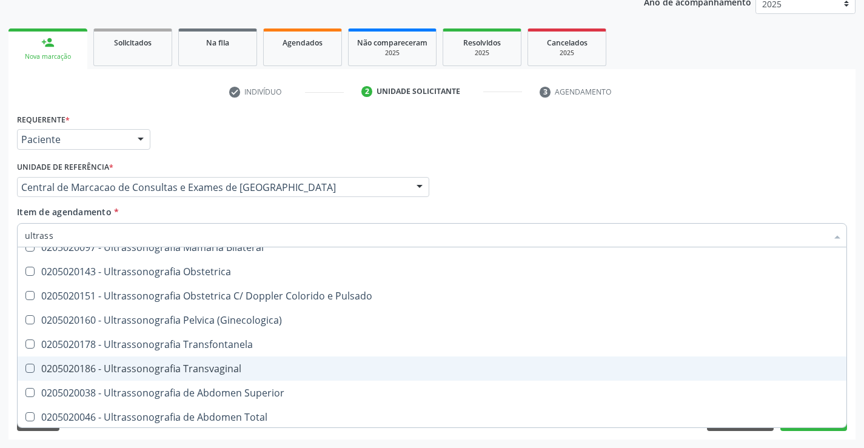
click at [223, 364] on div "0205020186 - Ultrassonografia Transvaginal" at bounding box center [432, 369] width 814 height 10
checkbox Transvaginal "true"
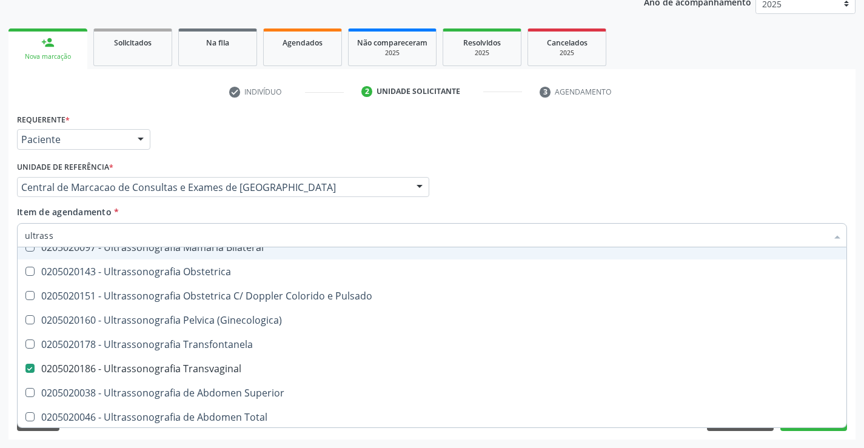
click at [603, 173] on div "Profissional Solicitante Por favor, selecione a Unidade de Atendimento primeiro…" at bounding box center [432, 181] width 836 height 47
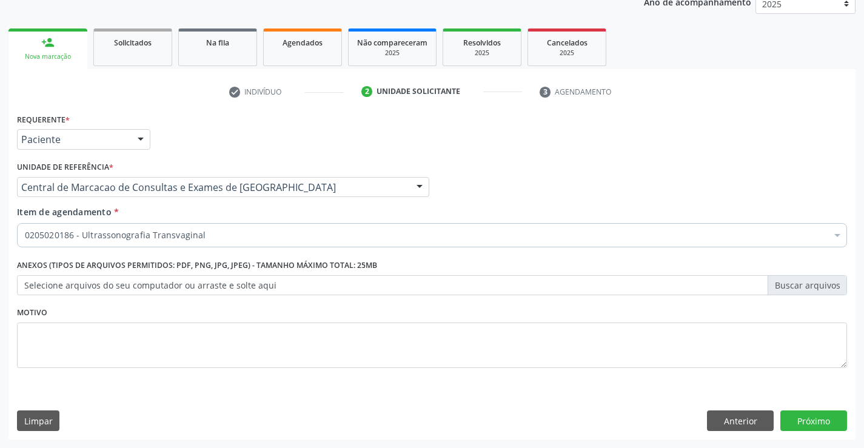
scroll to position [0, 0]
click at [792, 421] on button "Próximo" at bounding box center [813, 420] width 67 height 21
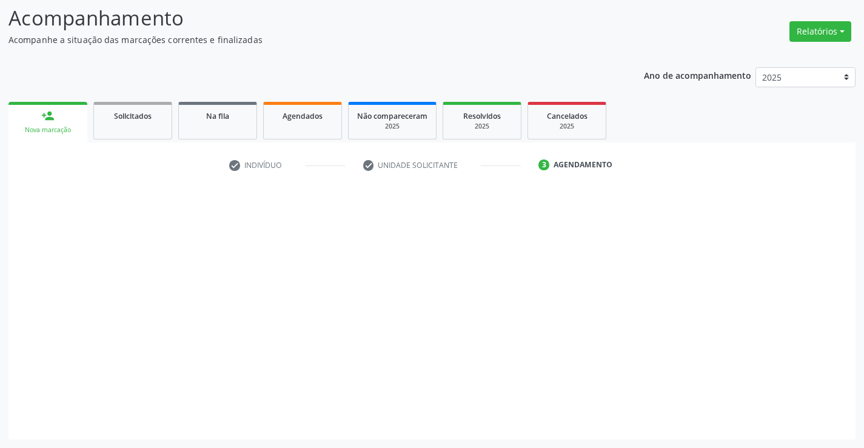
scroll to position [79, 0]
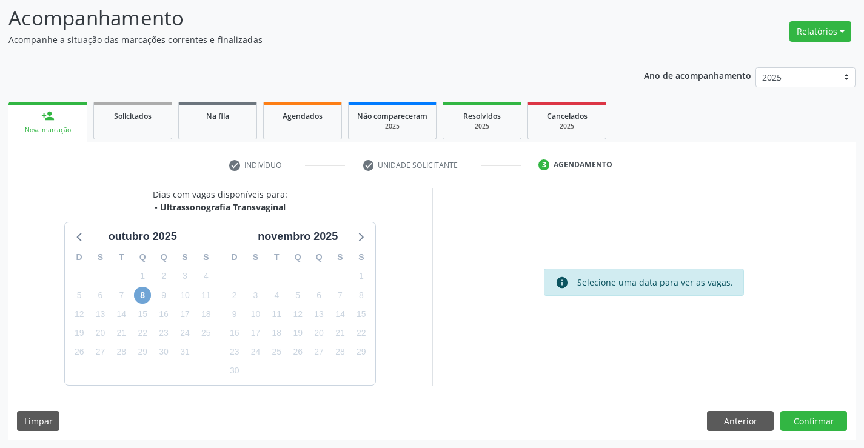
click at [139, 296] on span "8" at bounding box center [142, 295] width 17 height 17
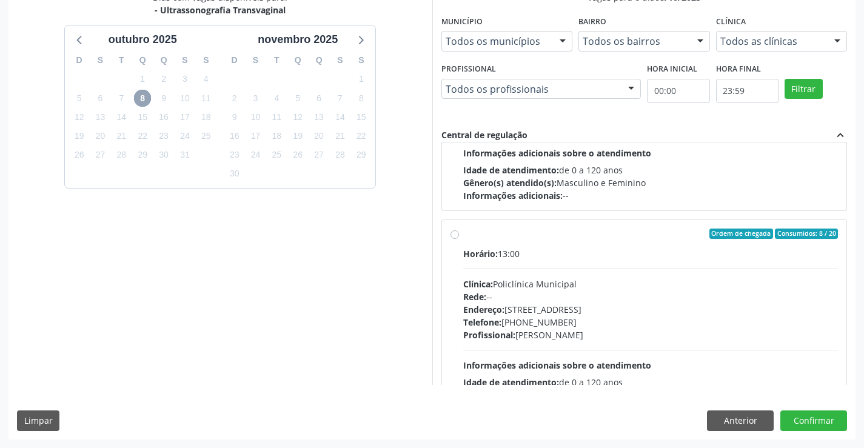
scroll to position [616, 0]
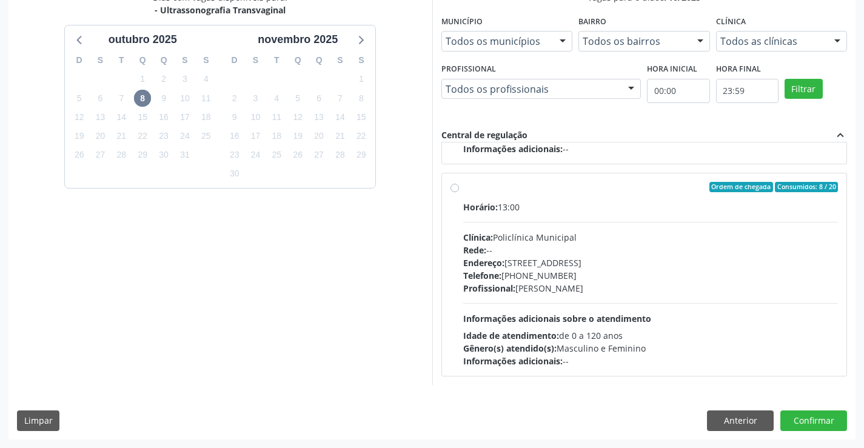
click at [655, 301] on div "Horário: 13:00 Clínica: Policlínica Municipal Rede: -- Endereço: Predio, nº 386…" at bounding box center [650, 284] width 375 height 167
click at [459, 193] on input "Ordem de chegada Consumidos: 8 / 20 Horário: 13:00 Clínica: Policlínica Municip…" at bounding box center [454, 187] width 8 height 11
radio input "true"
click at [810, 426] on button "Confirmar" at bounding box center [813, 420] width 67 height 21
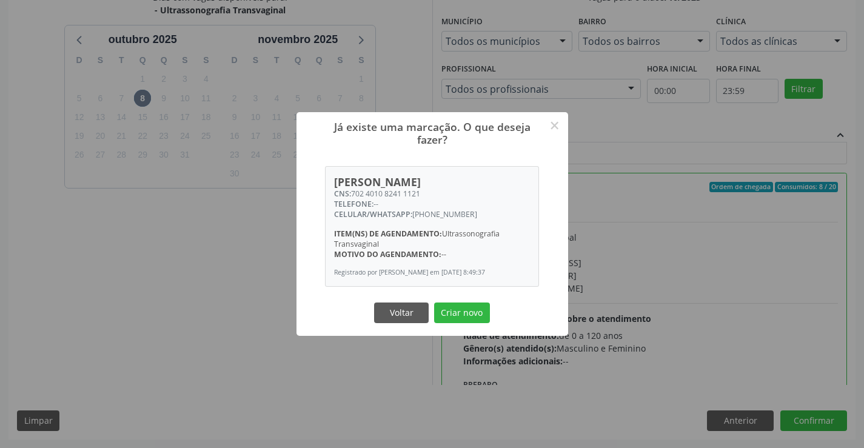
click at [434, 303] on button "Criar novo" at bounding box center [462, 313] width 56 height 21
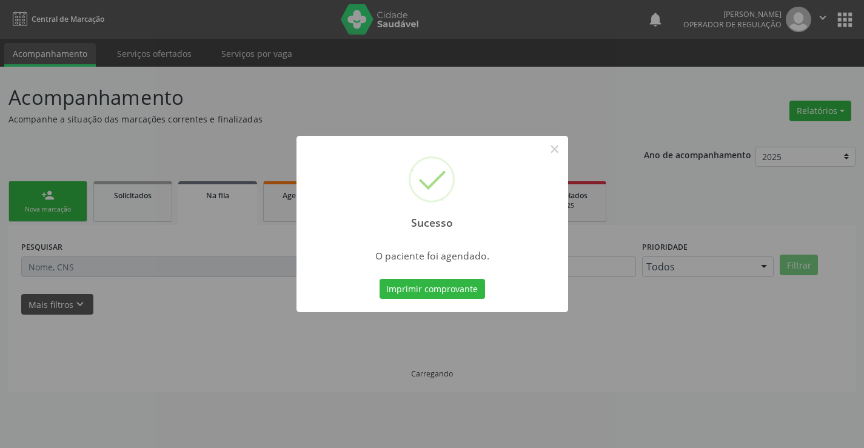
scroll to position [0, 0]
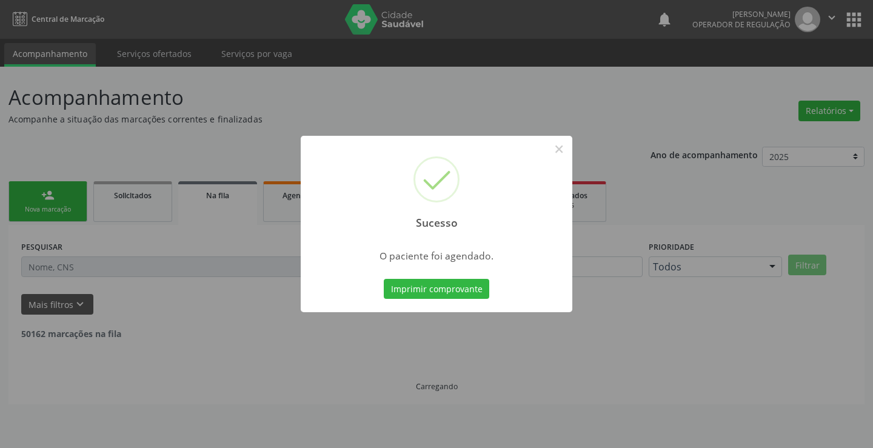
click at [384, 279] on button "Imprimir comprovante" at bounding box center [436, 289] width 105 height 21
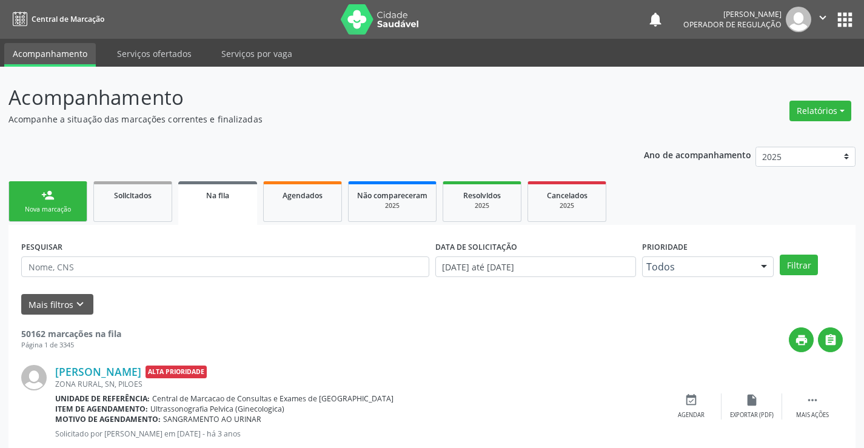
click at [55, 188] on link "person_add Nova marcação" at bounding box center [47, 201] width 79 height 41
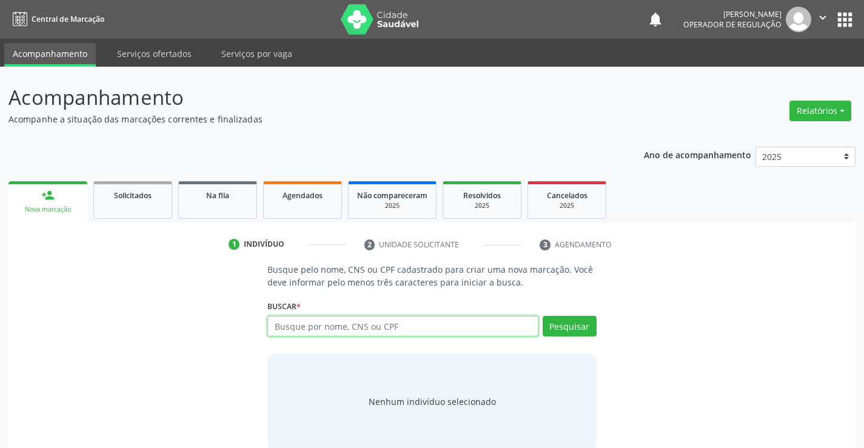
click at [372, 324] on input "text" at bounding box center [402, 326] width 270 height 21
type input "706804779824725"
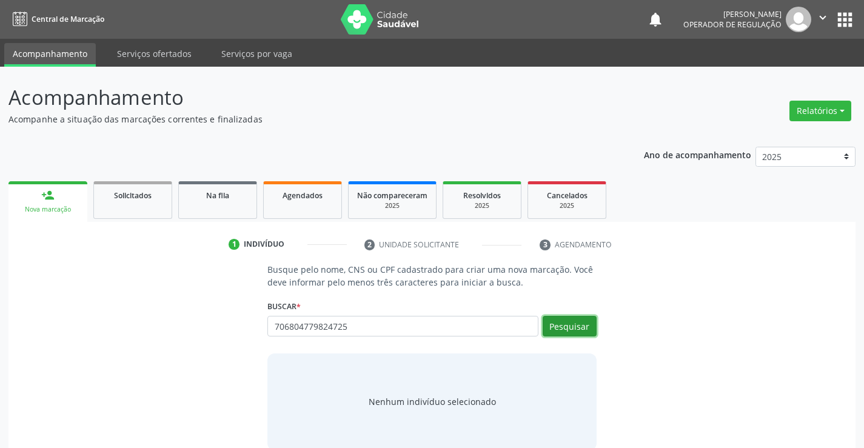
click at [588, 323] on button "Pesquisar" at bounding box center [570, 326] width 54 height 21
type input "706804779824725"
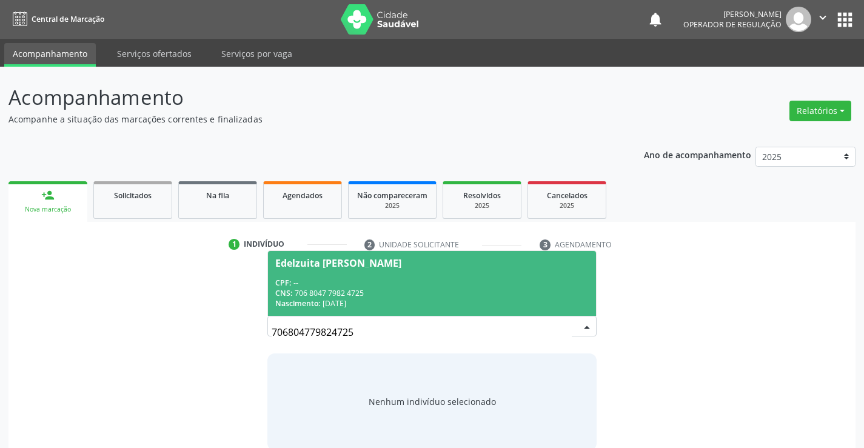
click at [486, 268] on span "Edelzuita Maria Braz dos Santos CPF: -- CNS: 706 8047 7982 4725 Nascimento: 24/…" at bounding box center [431, 283] width 327 height 65
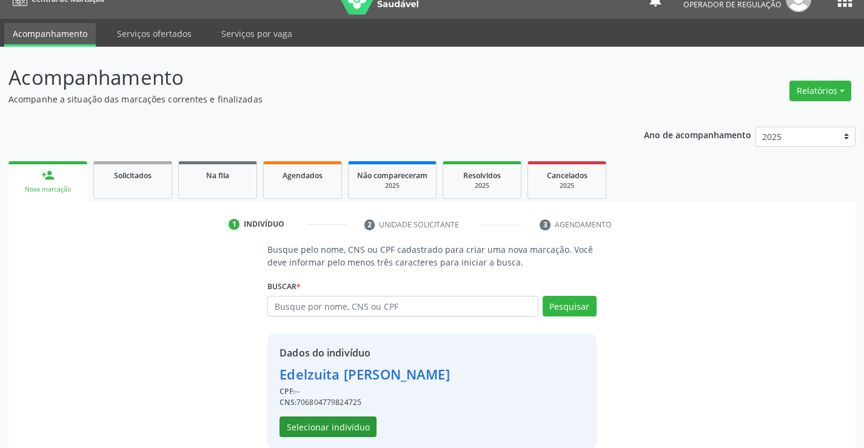
scroll to position [38, 0]
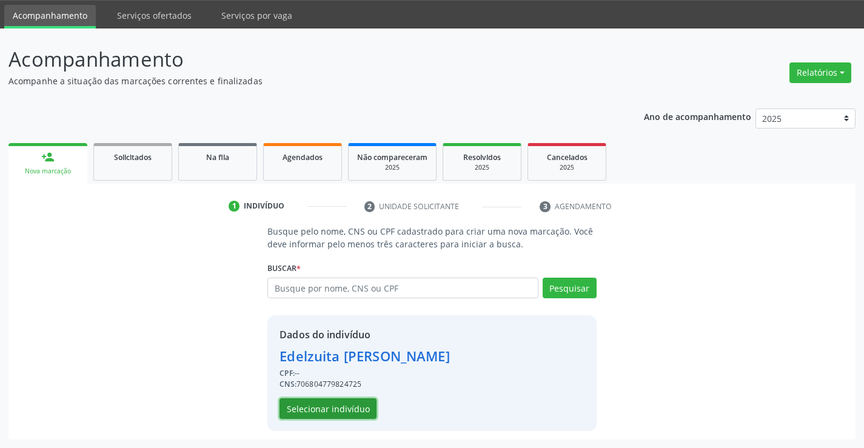
click at [352, 410] on button "Selecionar indivíduo" at bounding box center [327, 408] width 97 height 21
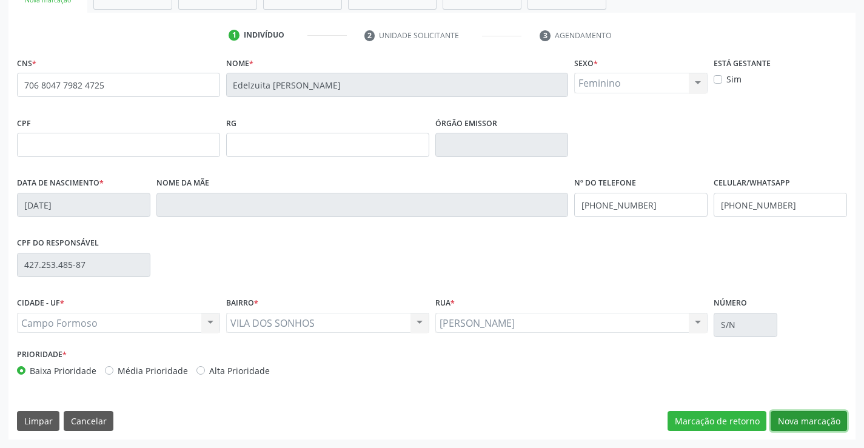
click at [813, 420] on button "Nova marcação" at bounding box center [809, 421] width 76 height 21
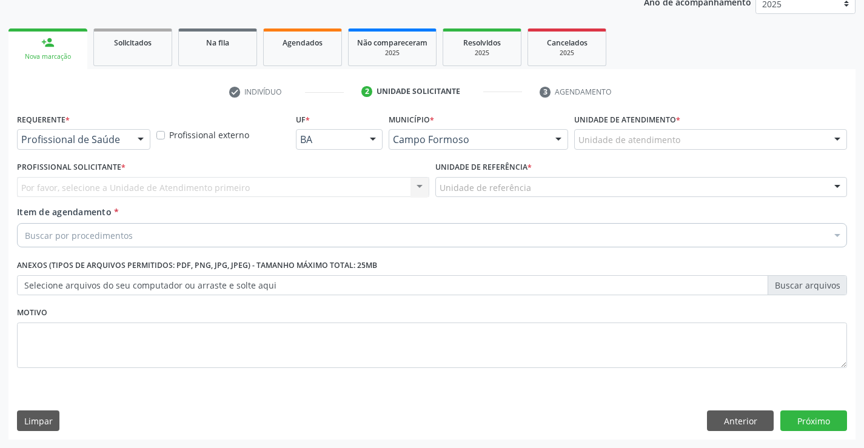
scroll to position [153, 0]
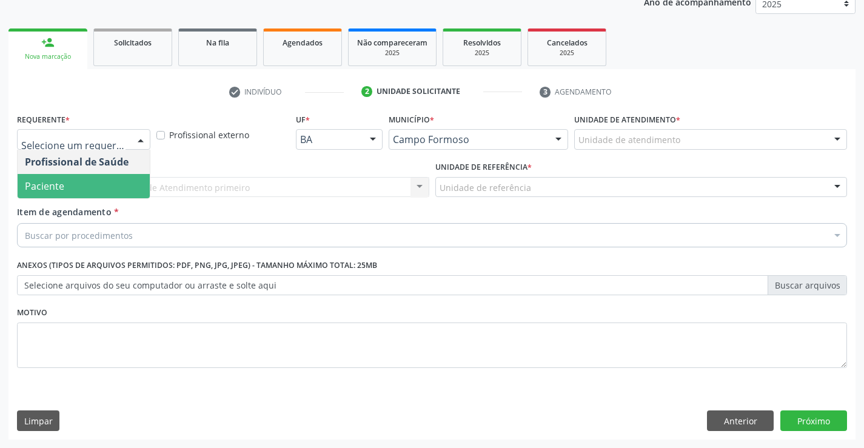
click at [130, 189] on span "Paciente" at bounding box center [84, 186] width 132 height 24
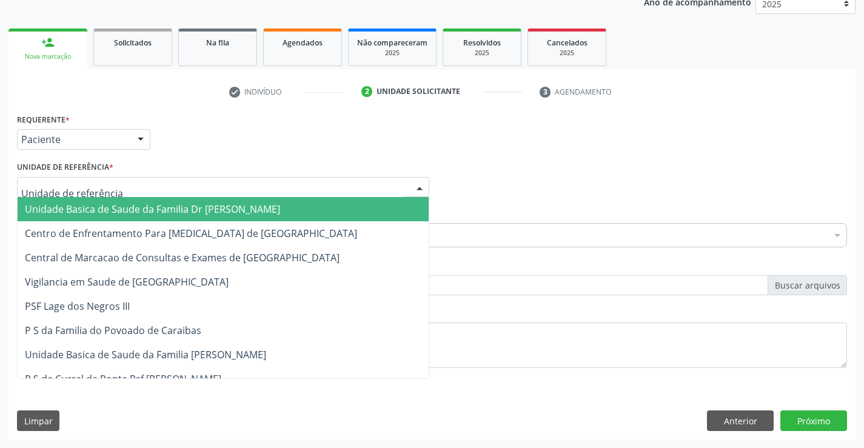
click at [175, 180] on div at bounding box center [223, 187] width 412 height 21
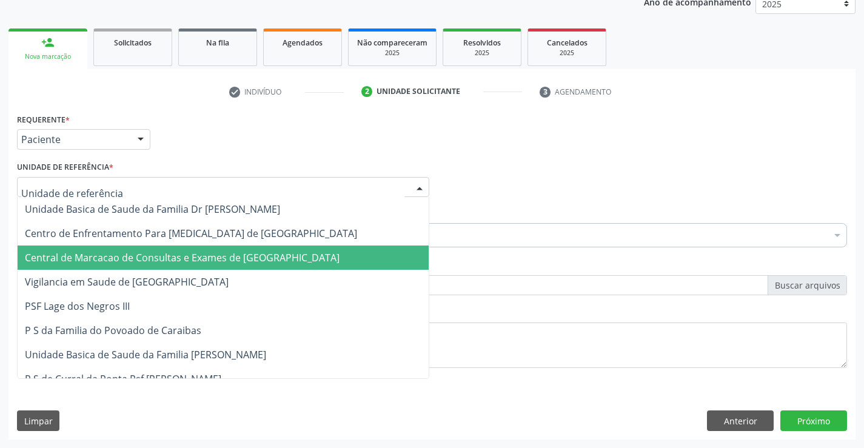
click at [186, 255] on span "Central de Marcacao de Consultas e Exames de [GEOGRAPHIC_DATA]" at bounding box center [182, 257] width 315 height 13
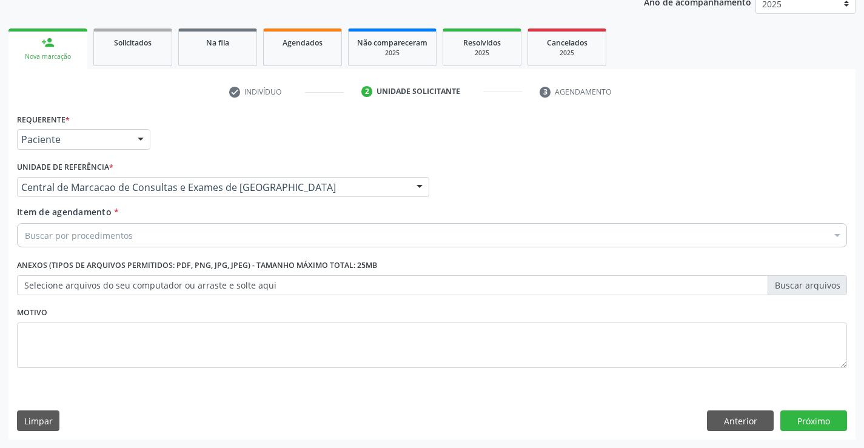
click at [196, 239] on div "Buscar por procedimentos" at bounding box center [432, 235] width 830 height 24
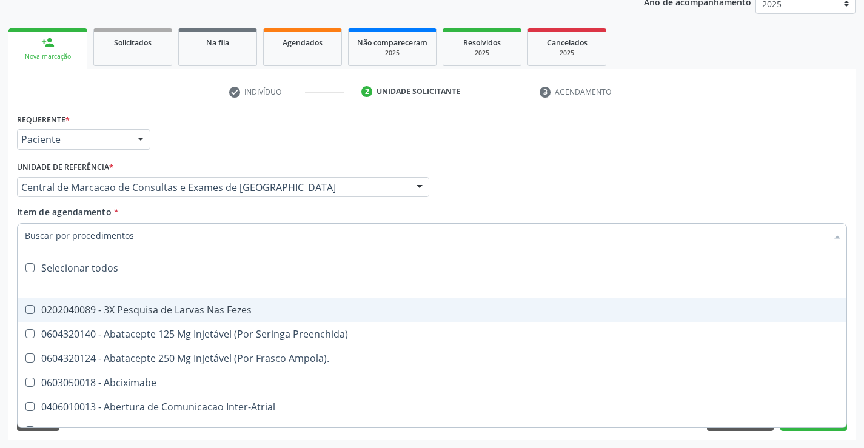
paste input "ultrass"
type input "ultrass"
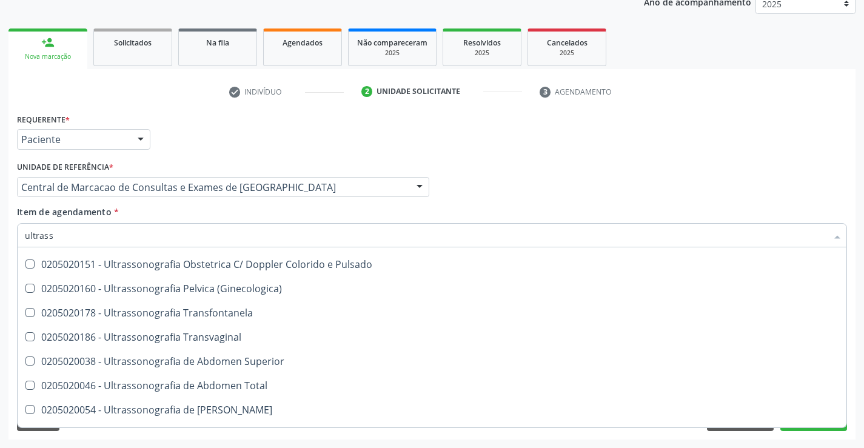
scroll to position [243, 0]
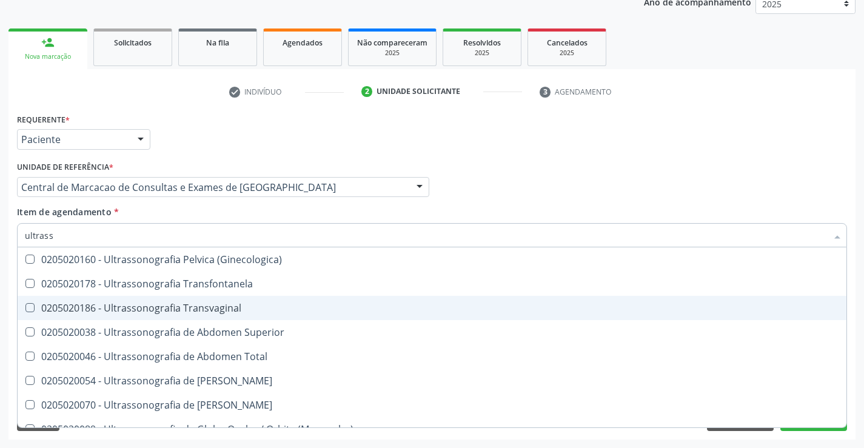
click at [239, 315] on span "0205020186 - Ultrassonografia Transvaginal" at bounding box center [432, 308] width 829 height 24
checkbox Transvaginal "true"
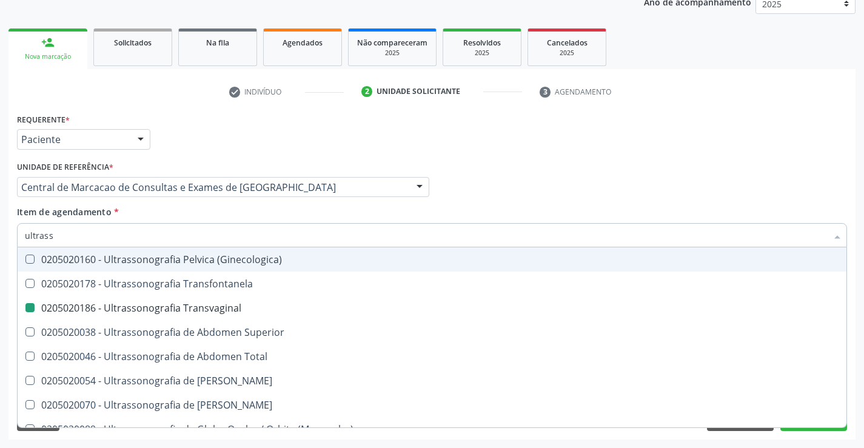
click at [646, 193] on div "Profissional Solicitante Por favor, selecione a Unidade de Atendimento primeiro…" at bounding box center [432, 181] width 836 height 47
checkbox X "true"
checkbox Transvaginal "false"
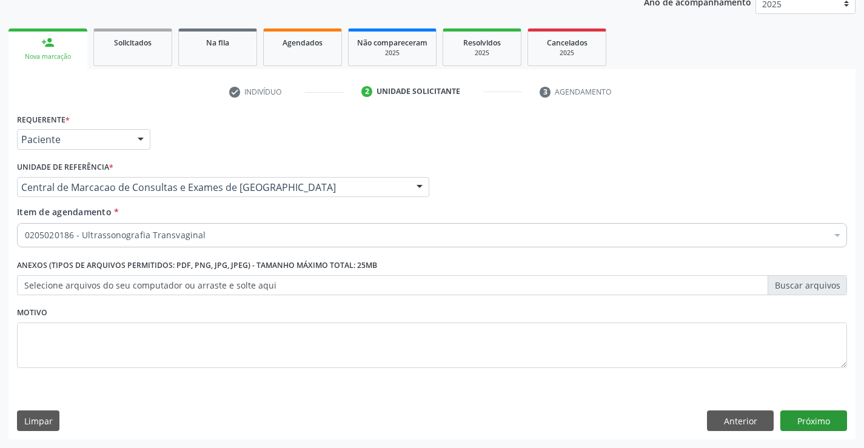
scroll to position [0, 0]
click at [811, 420] on button "Próximo" at bounding box center [813, 420] width 67 height 21
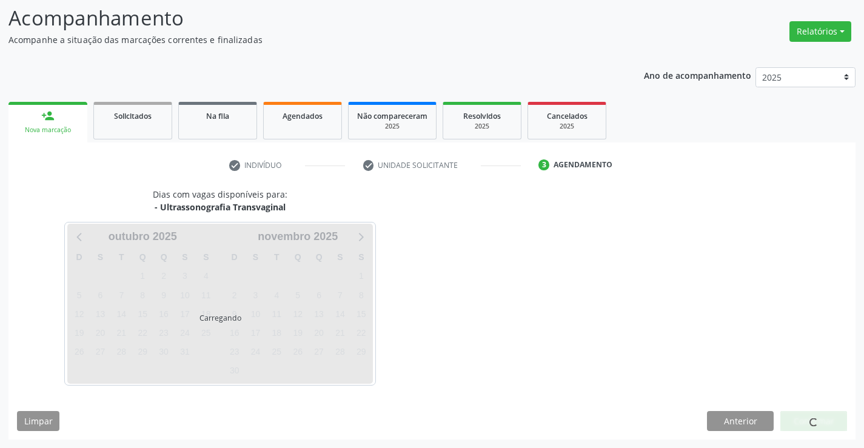
scroll to position [79, 0]
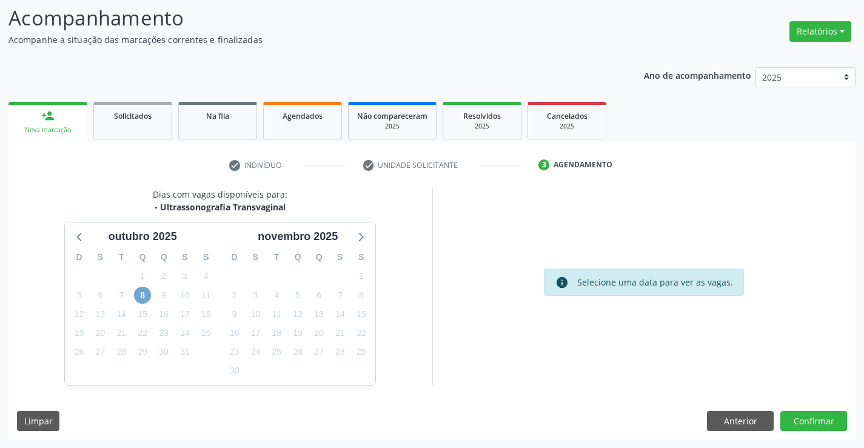
click at [141, 292] on span "8" at bounding box center [142, 295] width 17 height 17
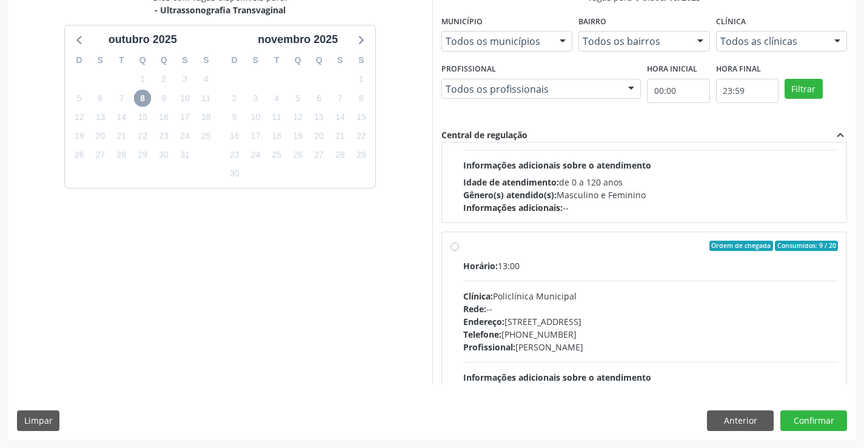
scroll to position [616, 0]
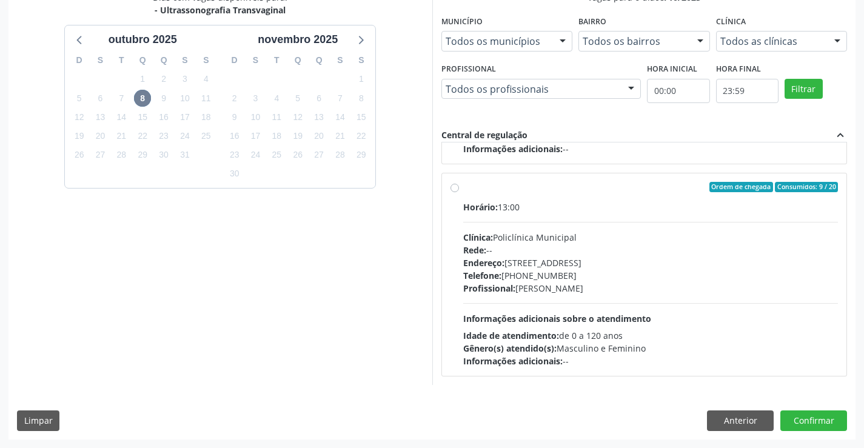
click at [646, 323] on span "Informações adicionais sobre o atendimento" at bounding box center [557, 319] width 188 height 12
click at [459, 193] on input "Ordem de chegada Consumidos: 9 / 20 Horário: 13:00 Clínica: Policlínica Municip…" at bounding box center [454, 187] width 8 height 11
radio input "true"
click at [823, 414] on button "Confirmar" at bounding box center [813, 420] width 67 height 21
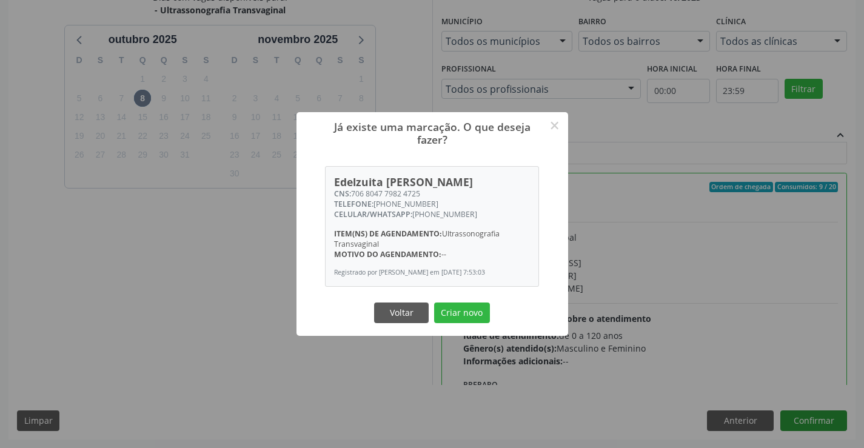
click at [434, 303] on button "Criar novo" at bounding box center [462, 313] width 56 height 21
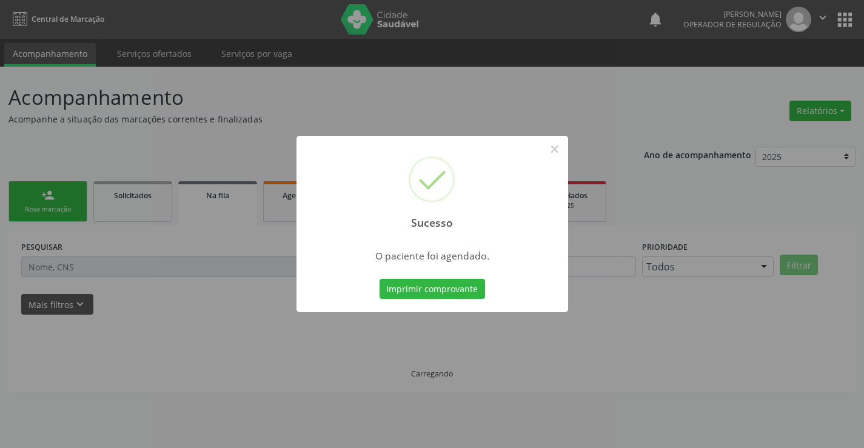
scroll to position [0, 0]
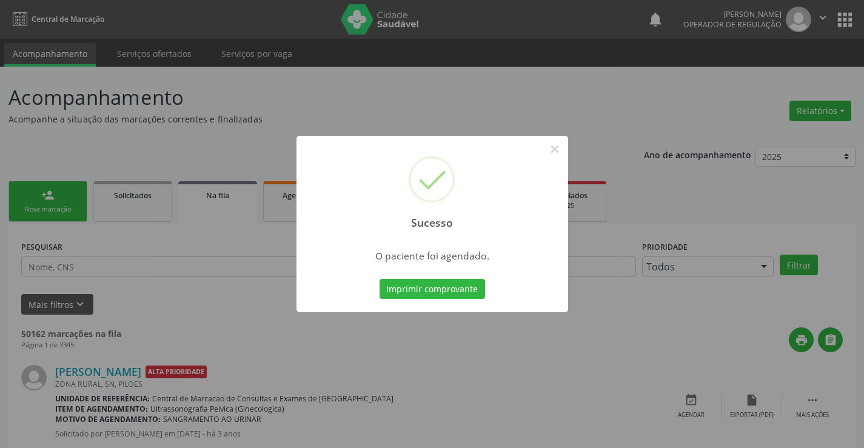
click at [380, 279] on button "Imprimir comprovante" at bounding box center [432, 289] width 105 height 21
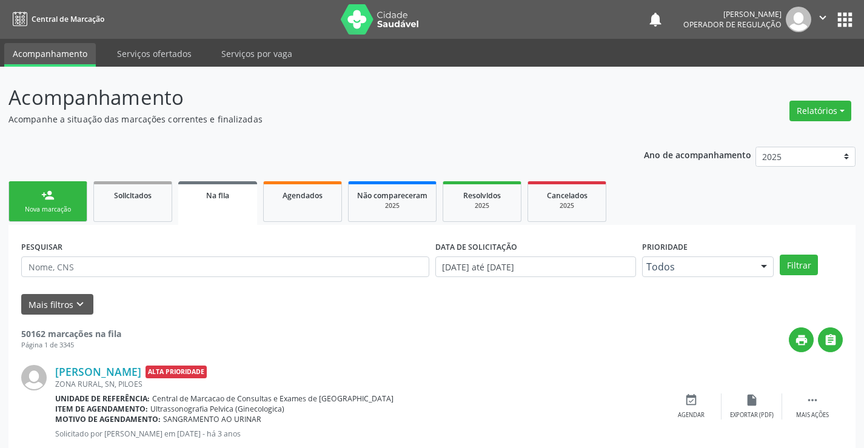
click at [45, 199] on div "person_add" at bounding box center [47, 195] width 13 height 13
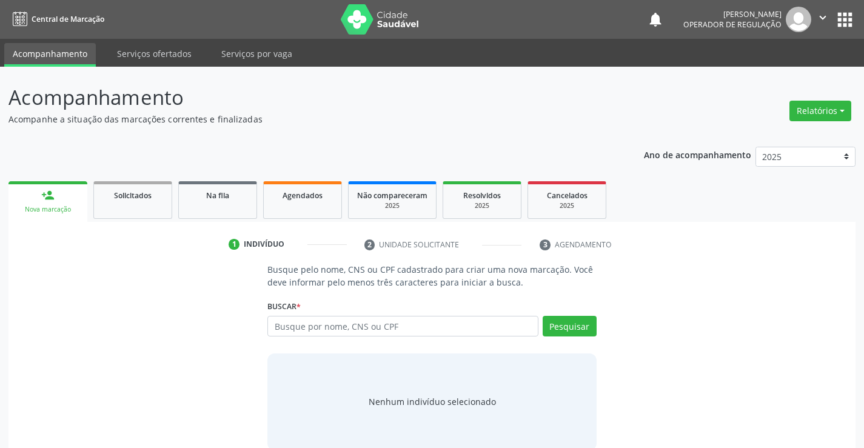
click at [45, 199] on div "person_add" at bounding box center [47, 195] width 13 height 13
click at [301, 325] on input "text" at bounding box center [402, 326] width 270 height 21
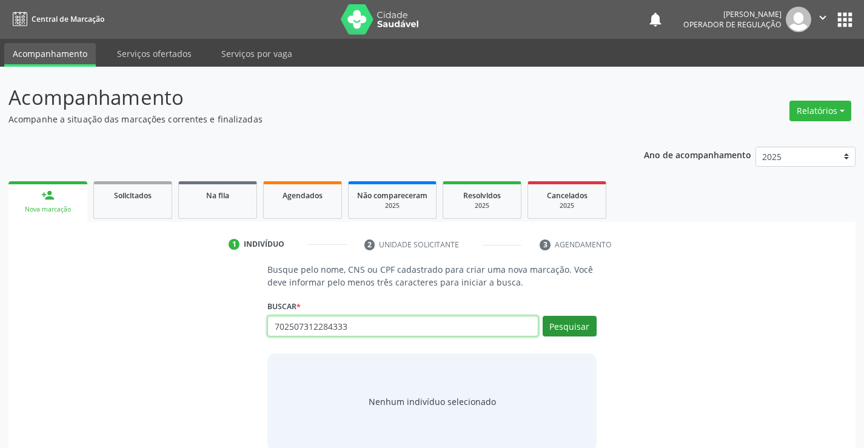
type input "702507312284333"
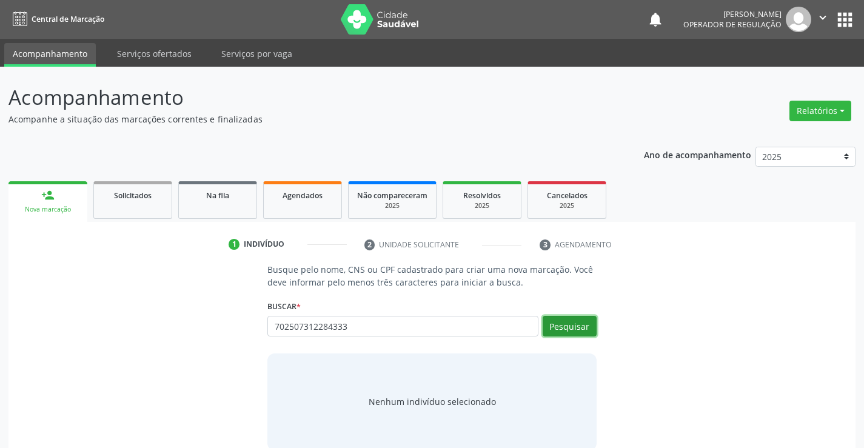
click at [565, 324] on button "Pesquisar" at bounding box center [570, 326] width 54 height 21
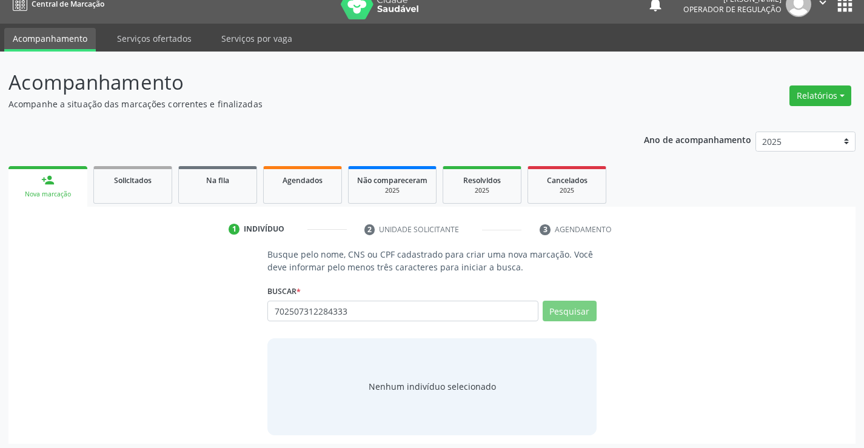
scroll to position [19, 0]
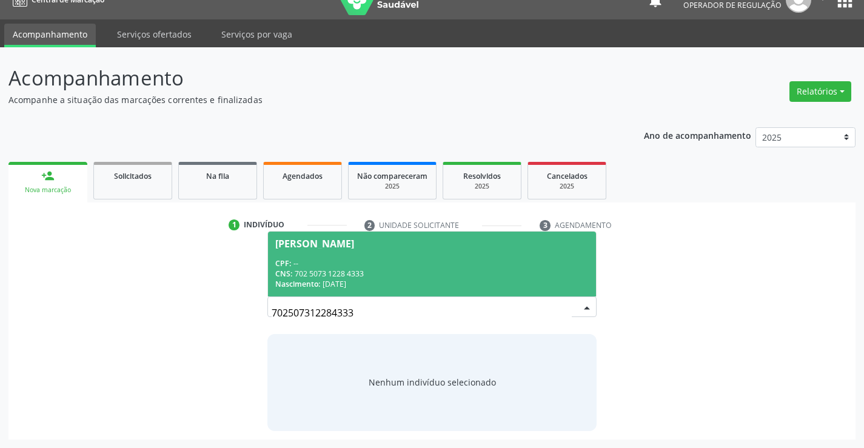
click at [536, 286] on div "Nascimento: 13/07/1976" at bounding box center [431, 284] width 313 height 10
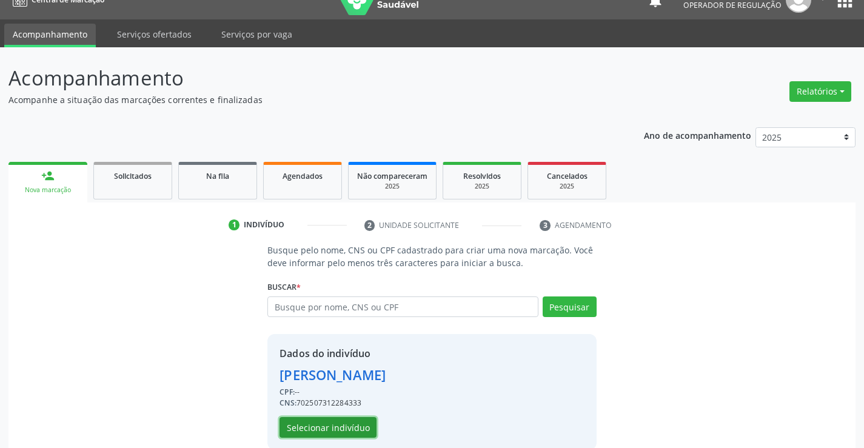
click at [344, 419] on button "Selecionar indivíduo" at bounding box center [327, 427] width 97 height 21
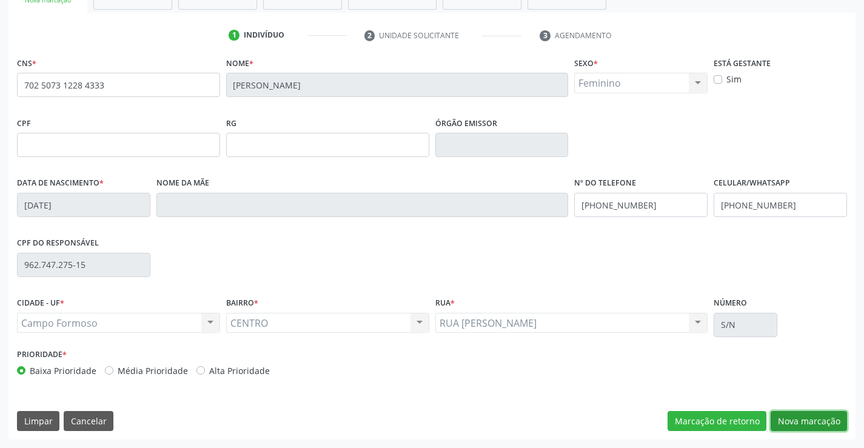
click at [794, 415] on button "Nova marcação" at bounding box center [809, 421] width 76 height 21
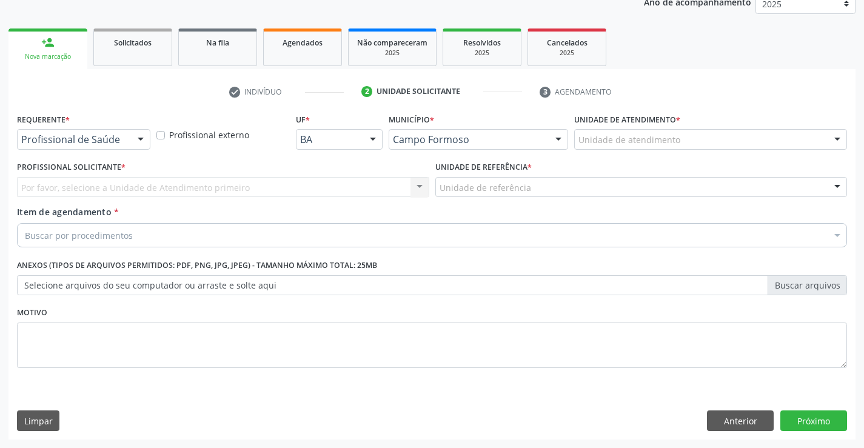
scroll to position [153, 0]
click at [136, 146] on div at bounding box center [141, 140] width 18 height 21
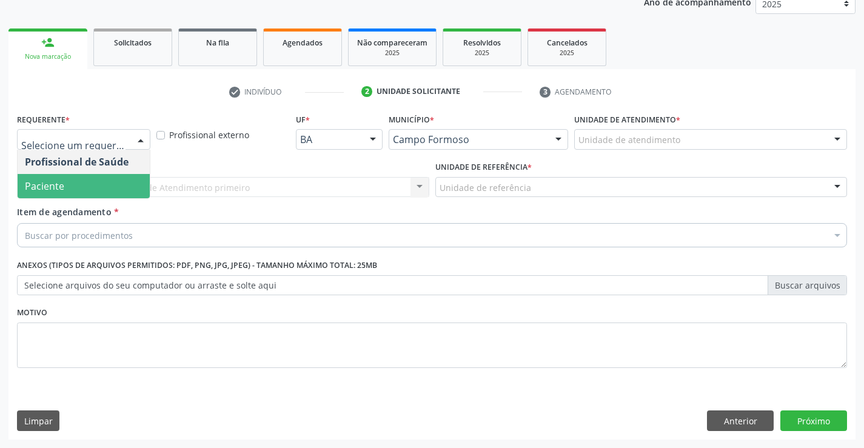
click at [127, 192] on span "Paciente" at bounding box center [84, 186] width 132 height 24
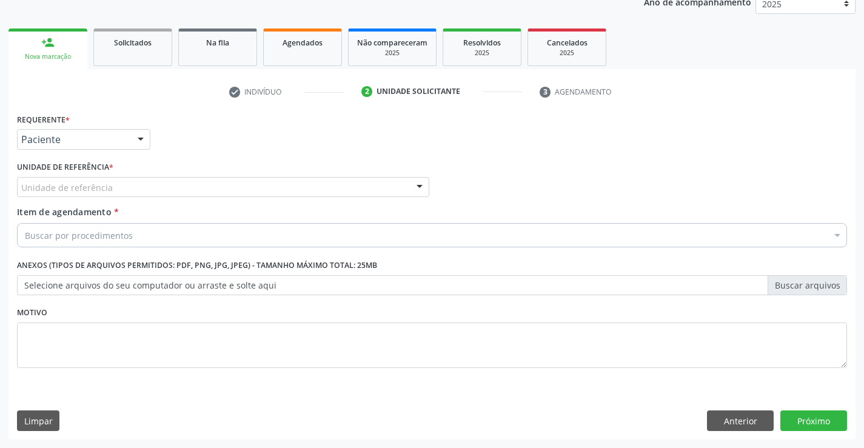
click at [165, 186] on div "Unidade de referência" at bounding box center [223, 187] width 412 height 21
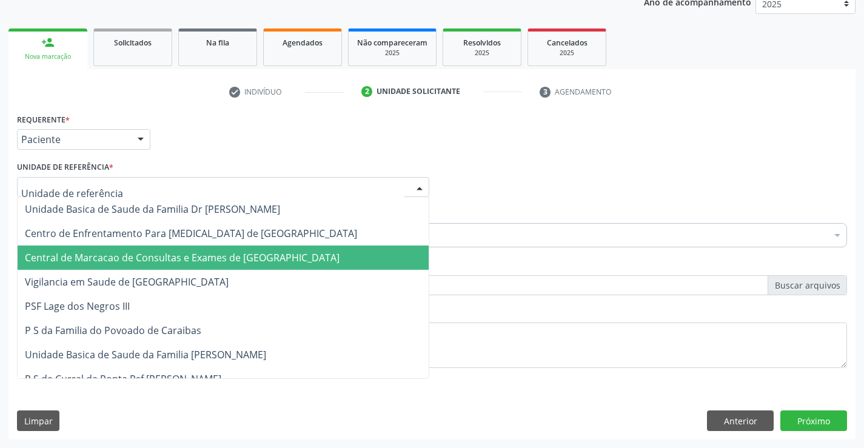
click at [187, 252] on span "Central de Marcacao de Consultas e Exames de [GEOGRAPHIC_DATA]" at bounding box center [182, 257] width 315 height 13
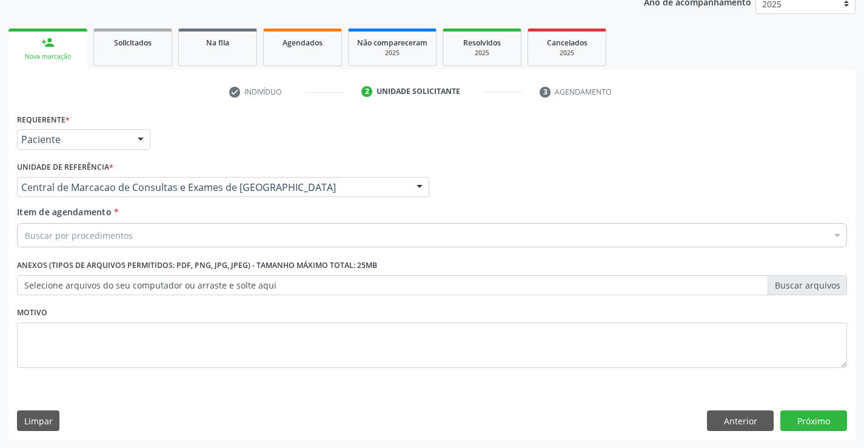
click at [207, 239] on div "Buscar por procedimentos" at bounding box center [432, 235] width 830 height 24
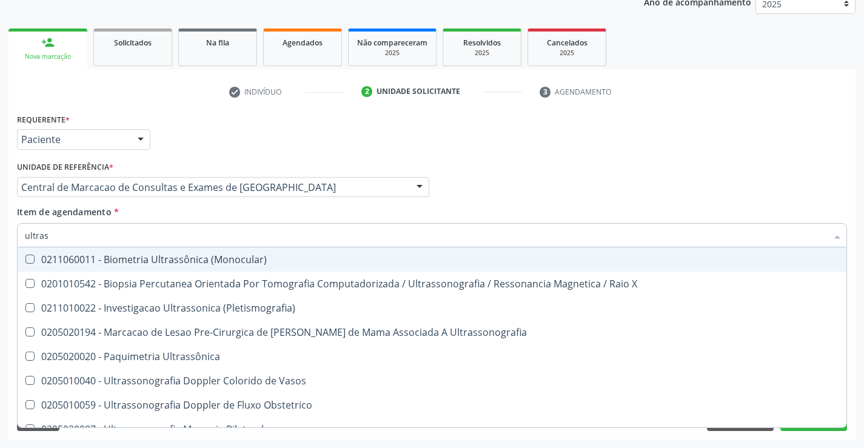
type input "ultrass"
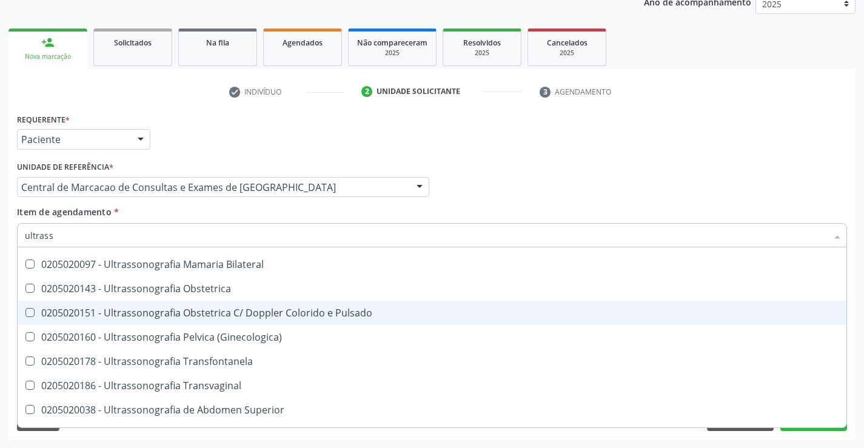
scroll to position [182, 0]
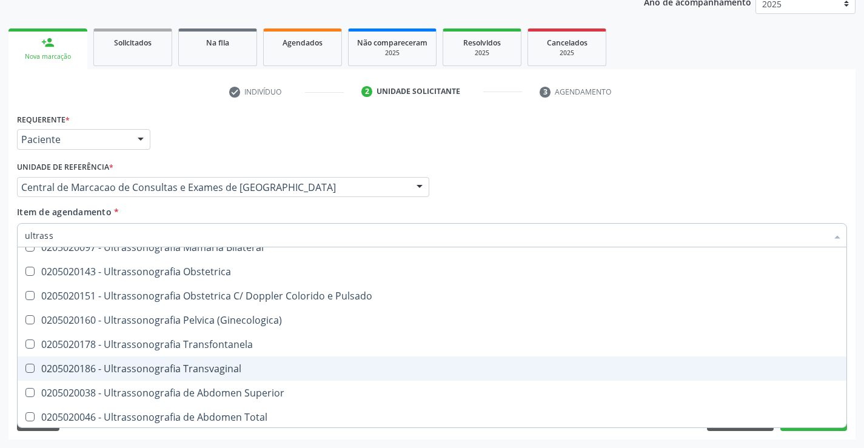
click at [370, 357] on span "0205020186 - Ultrassonografia Transvaginal" at bounding box center [432, 368] width 829 height 24
checkbox Transvaginal "true"
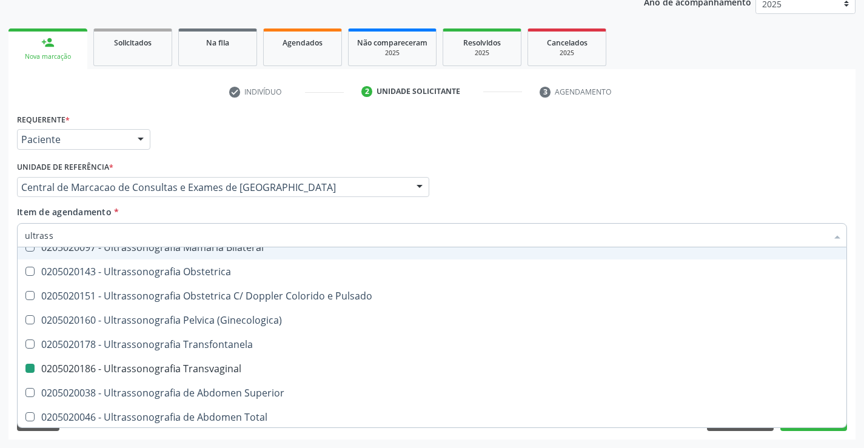
click at [703, 190] on div "Profissional Solicitante Por favor, selecione a Unidade de Atendimento primeiro…" at bounding box center [432, 181] width 836 height 47
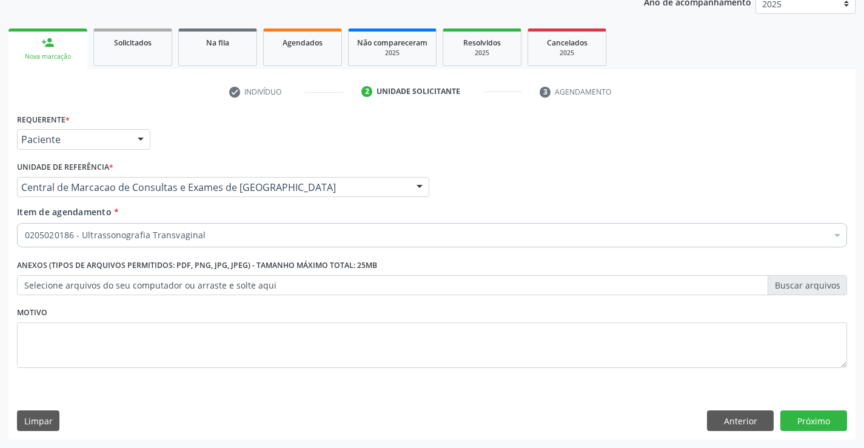
scroll to position [0, 0]
click at [802, 413] on button "Próximo" at bounding box center [813, 420] width 67 height 21
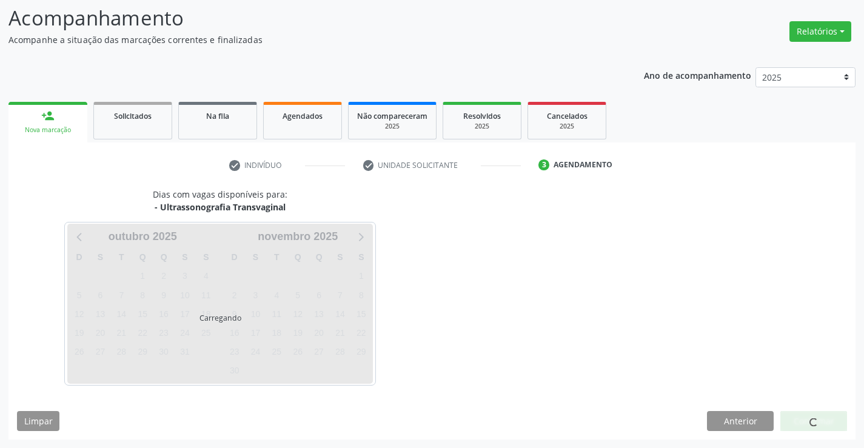
scroll to position [79, 0]
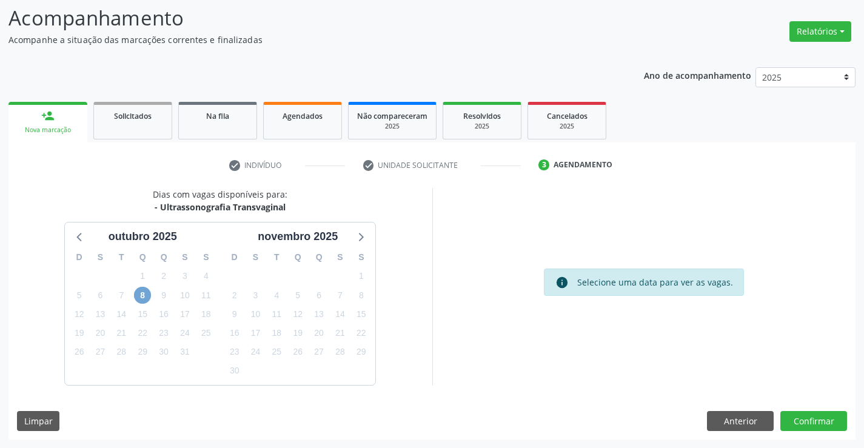
click at [144, 295] on span "8" at bounding box center [142, 295] width 17 height 17
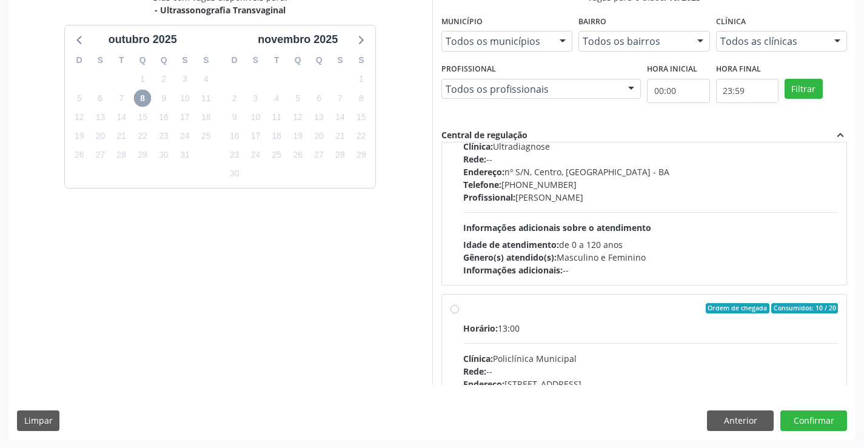
scroll to position [616, 0]
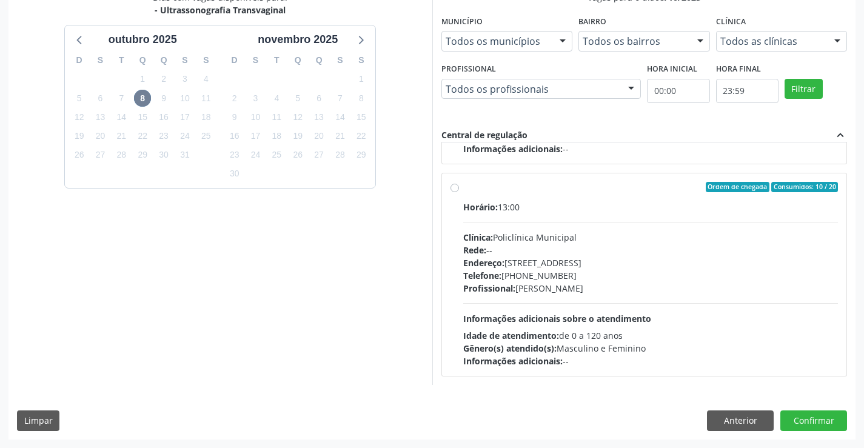
click at [708, 298] on div "Horário: 13:00 Clínica: Policlínica Municipal Rede: -- Endereço: Predio, nº 386…" at bounding box center [650, 284] width 375 height 167
click at [459, 193] on input "Ordem de chegada Consumidos: 10 / 20 Horário: 13:00 Clínica: Policlínica Munici…" at bounding box center [454, 187] width 8 height 11
radio input "true"
click at [801, 425] on button "Confirmar" at bounding box center [813, 420] width 67 height 21
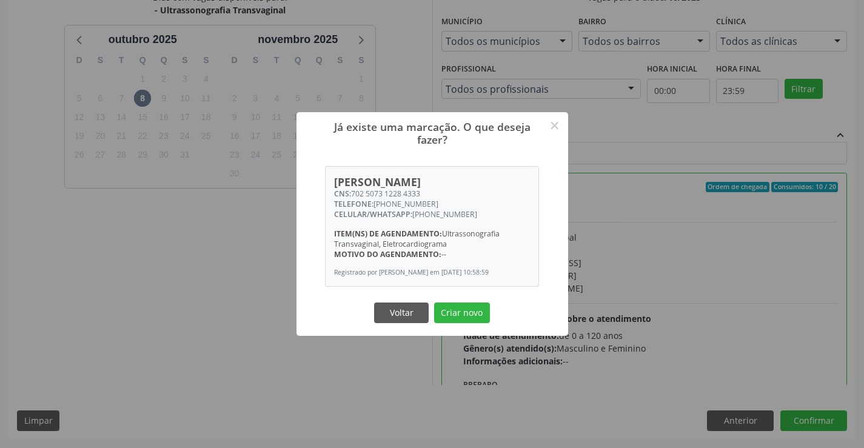
click at [434, 303] on button "Criar novo" at bounding box center [462, 313] width 56 height 21
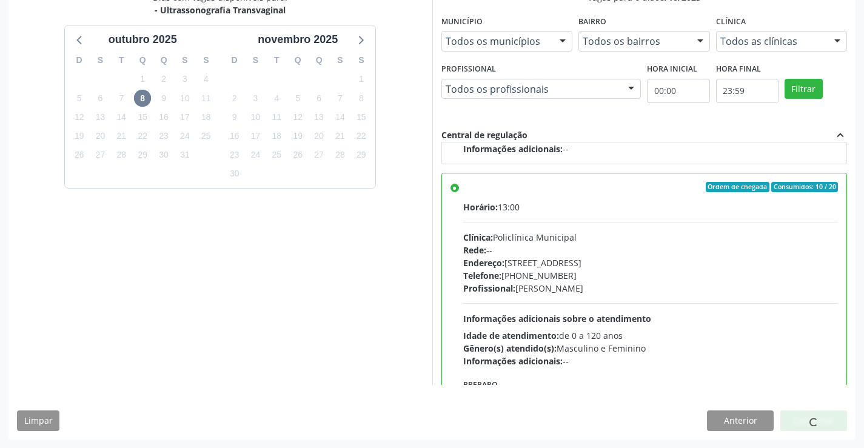
scroll to position [0, 0]
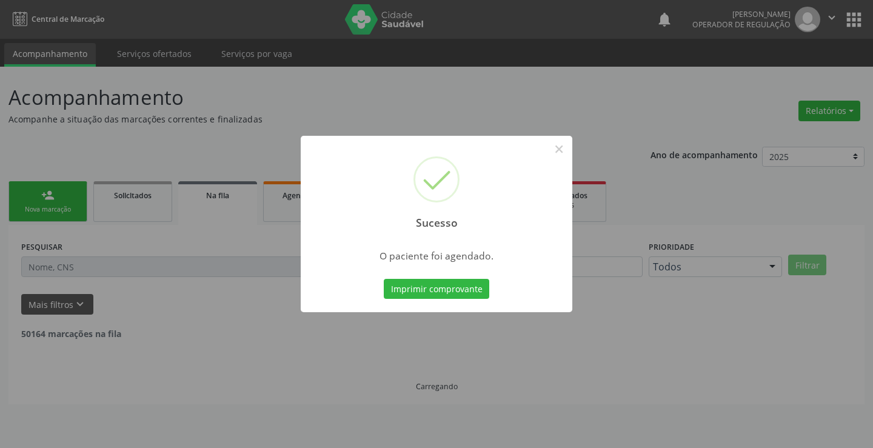
click at [384, 279] on button "Imprimir comprovante" at bounding box center [436, 289] width 105 height 21
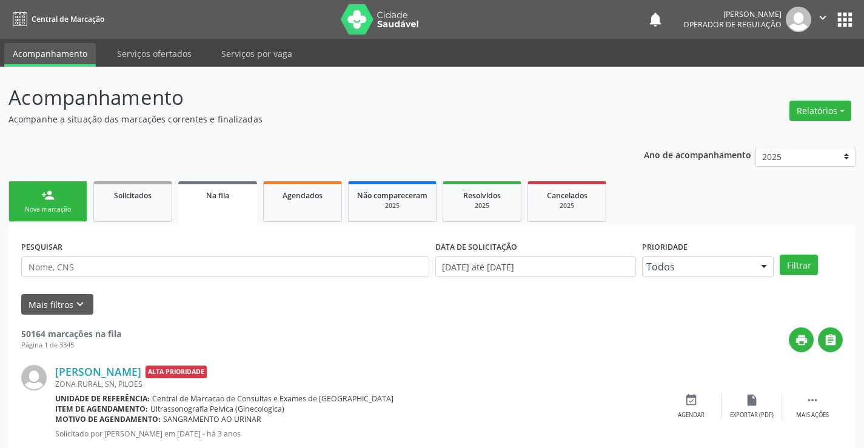
click at [70, 198] on link "person_add Nova marcação" at bounding box center [47, 201] width 79 height 41
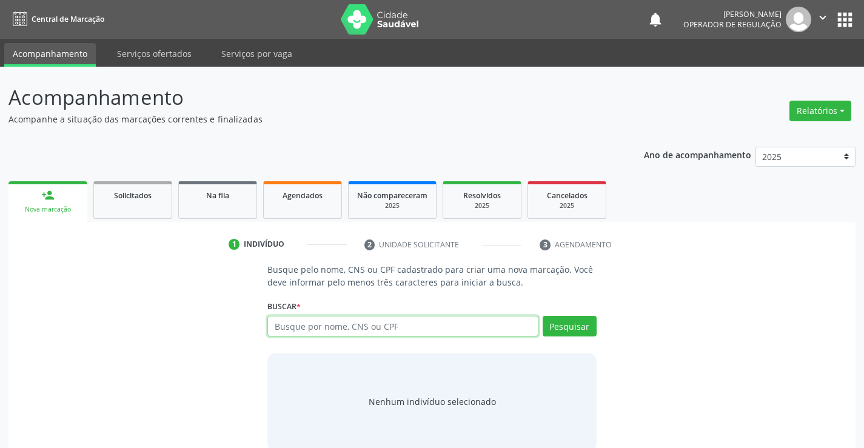
click at [304, 326] on input "text" at bounding box center [402, 326] width 270 height 21
type input "704000372776164"
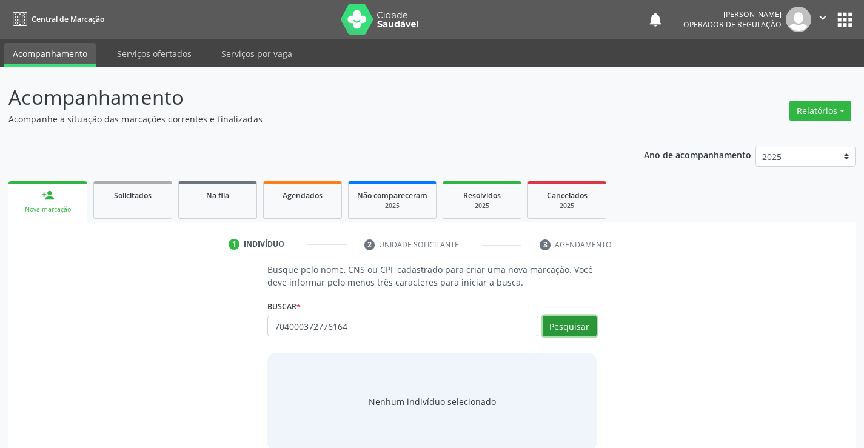
click at [594, 326] on button "Pesquisar" at bounding box center [570, 326] width 54 height 21
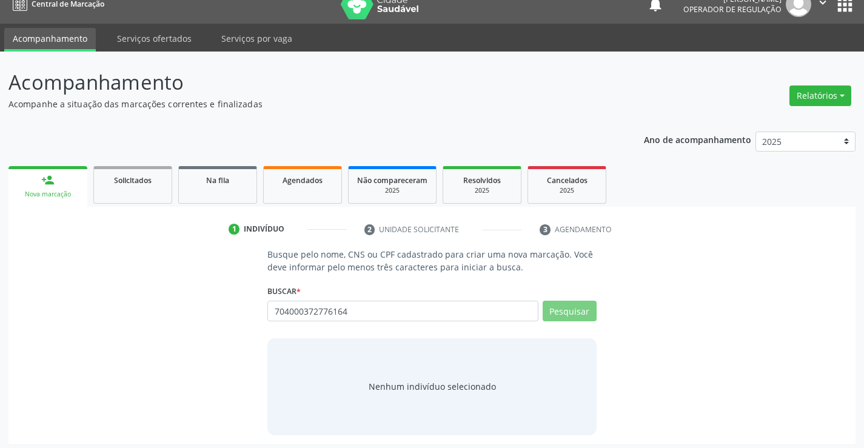
scroll to position [19, 0]
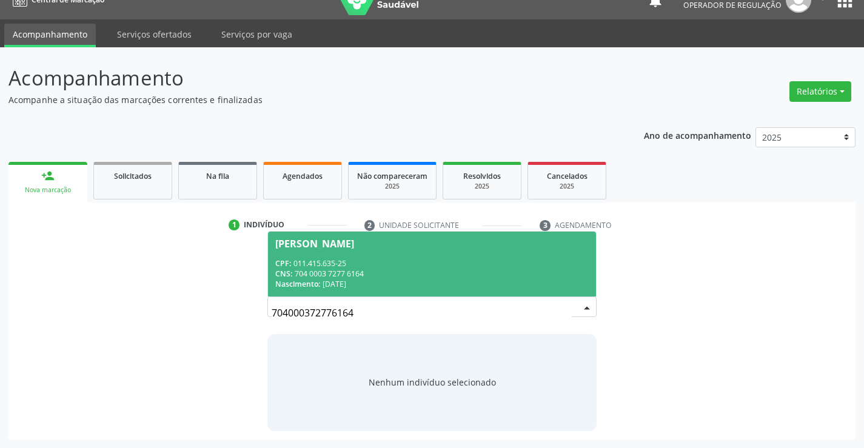
click at [412, 266] on div "CPF: 011.415.635-25" at bounding box center [431, 263] width 313 height 10
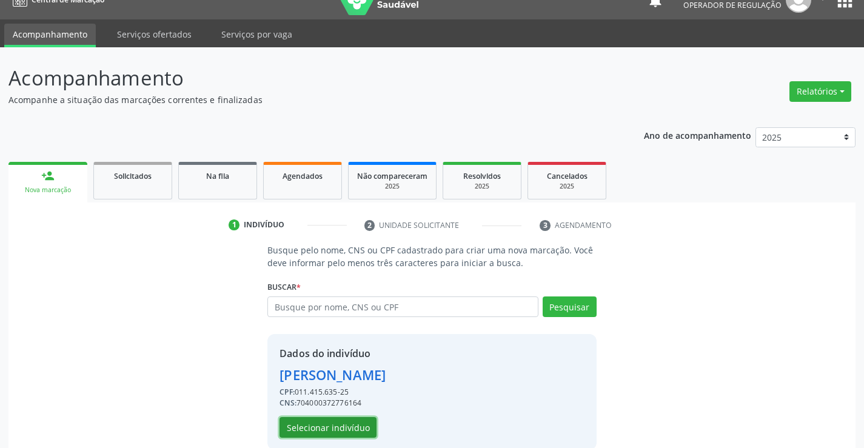
click at [361, 425] on button "Selecionar indivíduo" at bounding box center [327, 427] width 97 height 21
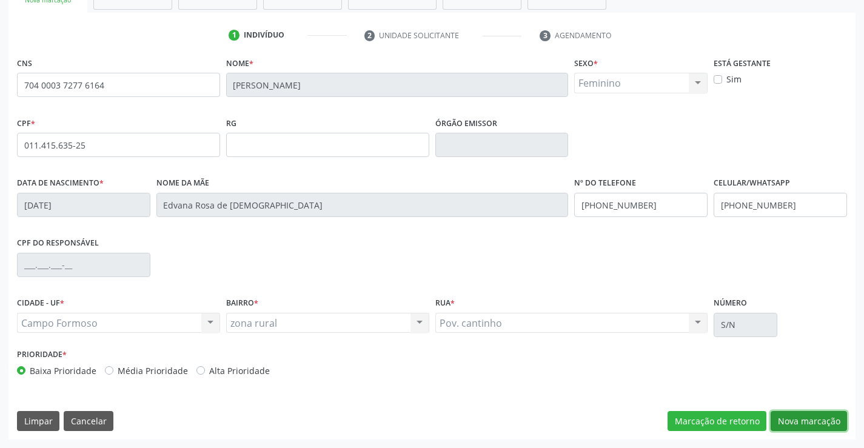
click at [791, 421] on button "Nova marcação" at bounding box center [809, 421] width 76 height 21
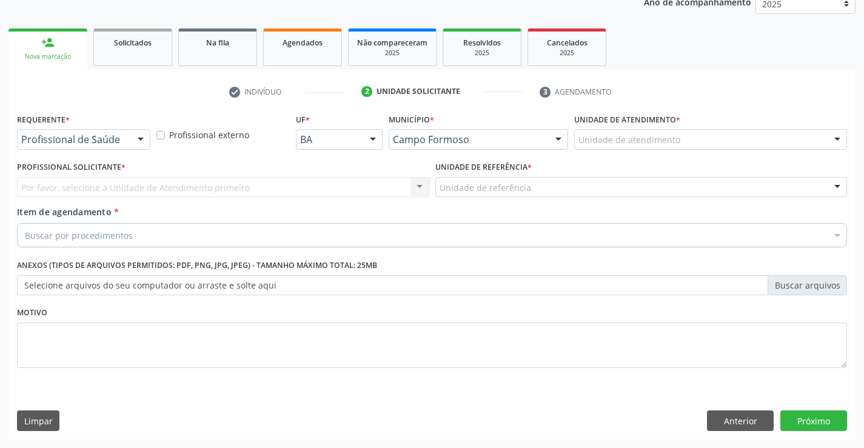
scroll to position [153, 0]
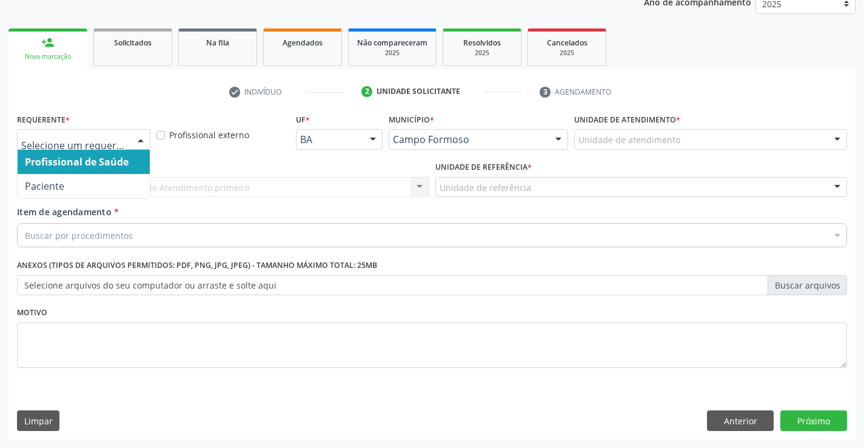
drag, startPoint x: 107, startPoint y: 142, endPoint x: 113, endPoint y: 184, distance: 42.3
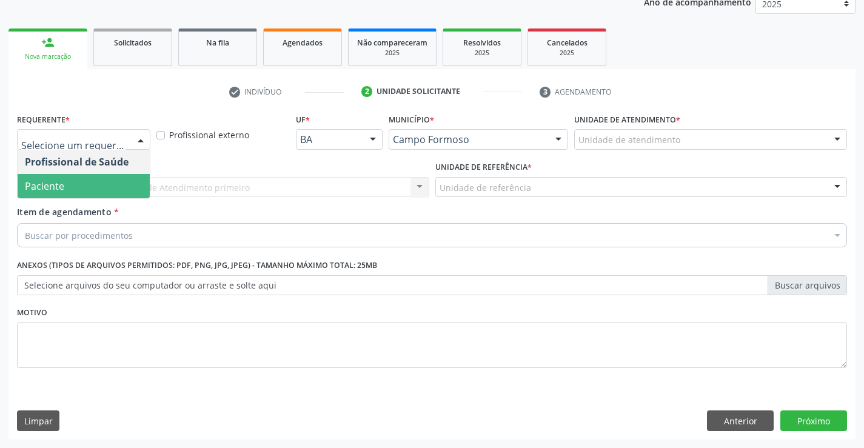
click at [110, 184] on span "Paciente" at bounding box center [84, 186] width 132 height 24
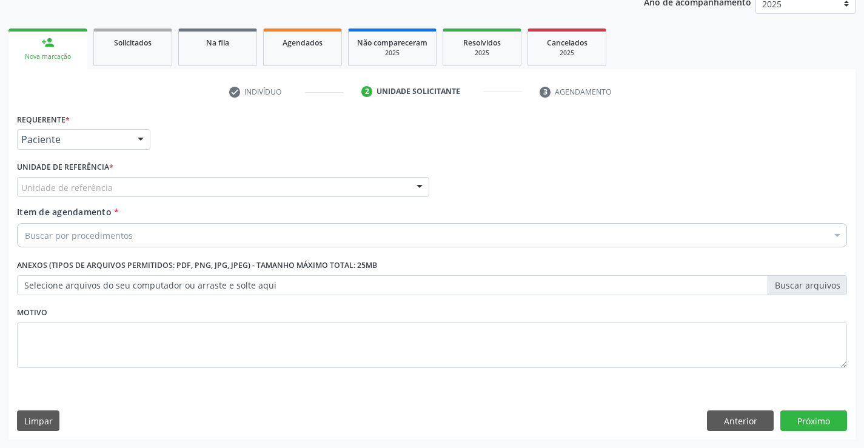
click at [142, 181] on div "Unidade de referência" at bounding box center [223, 187] width 412 height 21
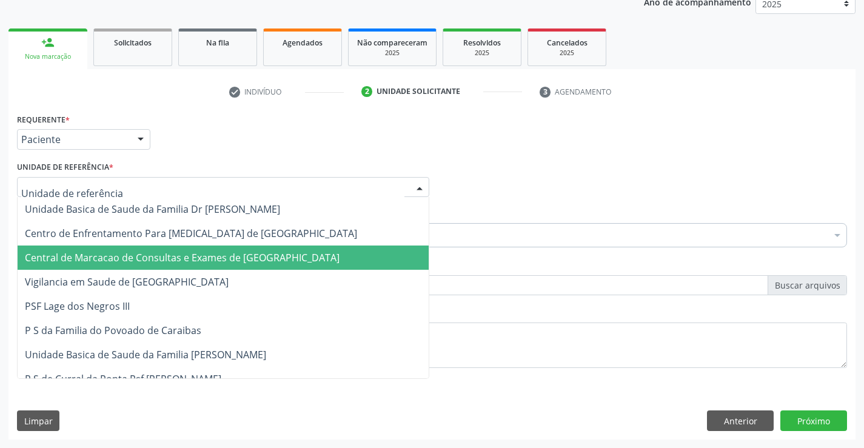
drag, startPoint x: 141, startPoint y: 261, endPoint x: 147, endPoint y: 259, distance: 6.8
click at [141, 261] on span "Central de Marcacao de Consultas e Exames de [GEOGRAPHIC_DATA]" at bounding box center [182, 257] width 315 height 13
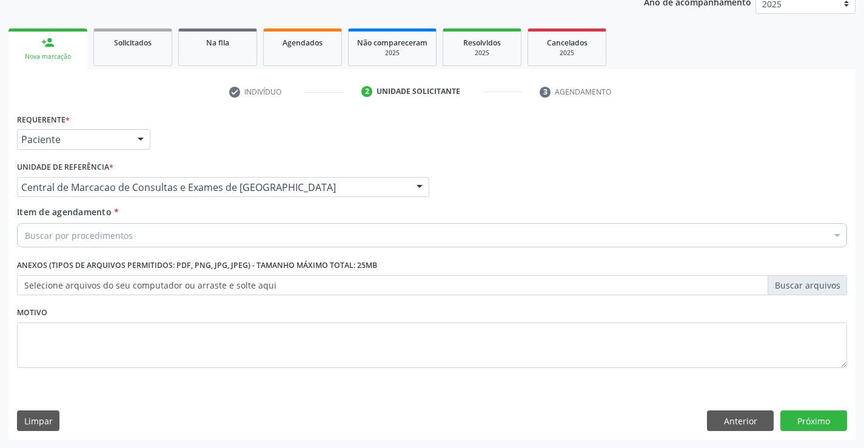
click at [179, 239] on div "Buscar por procedimentos" at bounding box center [432, 235] width 830 height 24
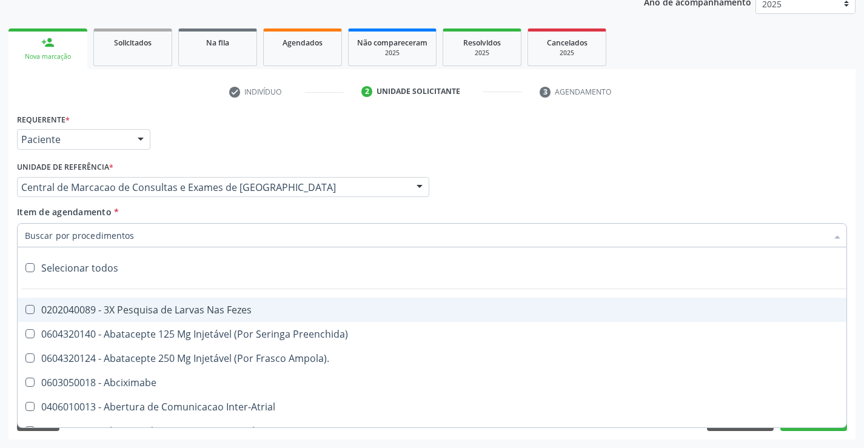
paste input "ultrass"
type input "ultrass"
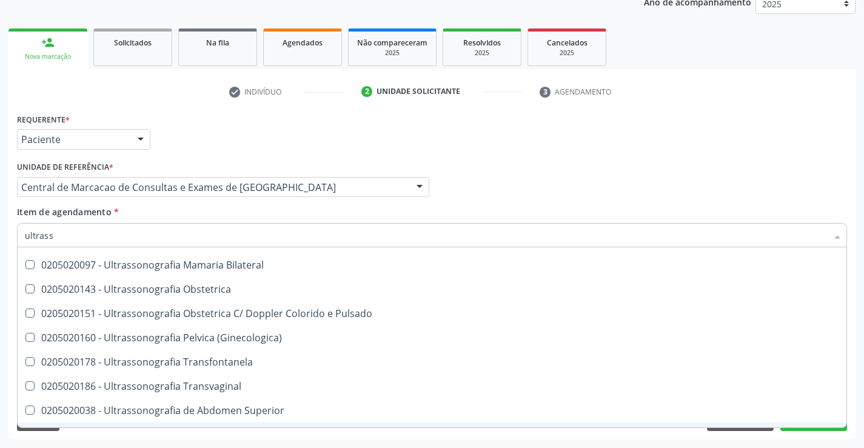
scroll to position [182, 0]
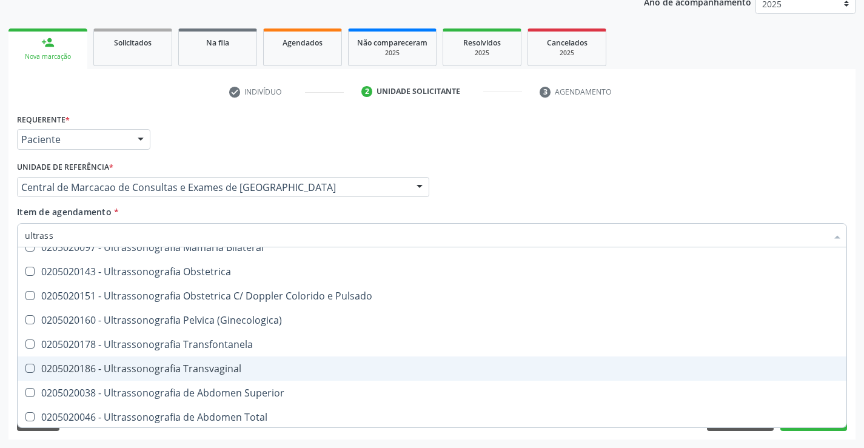
click at [377, 369] on div "0205020186 - Ultrassonografia Transvaginal" at bounding box center [432, 369] width 814 height 10
checkbox Transvaginal "true"
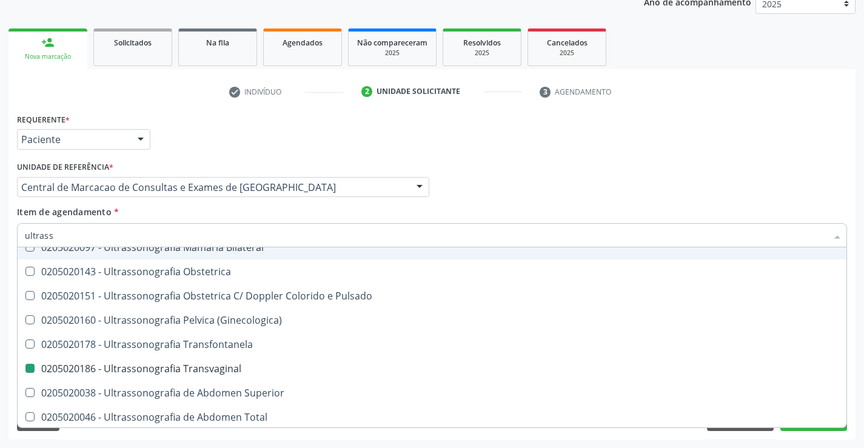
click at [649, 209] on div "Item de agendamento * ultrass Desfazer seleção 0211060011 - Biometria Ultrassôn…" at bounding box center [432, 225] width 830 height 38
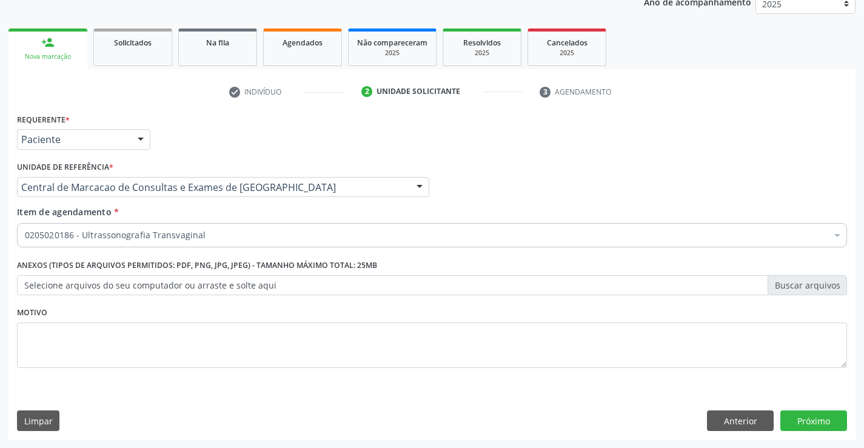
scroll to position [0, 0]
click at [800, 412] on button "Próximo" at bounding box center [813, 420] width 67 height 21
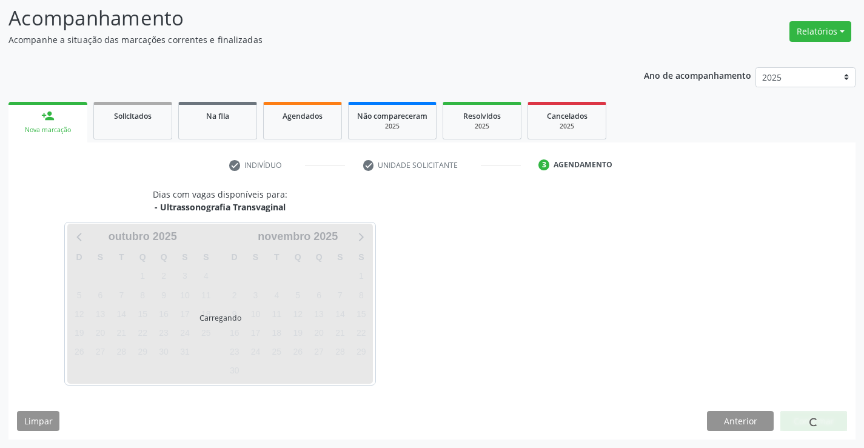
scroll to position [79, 0]
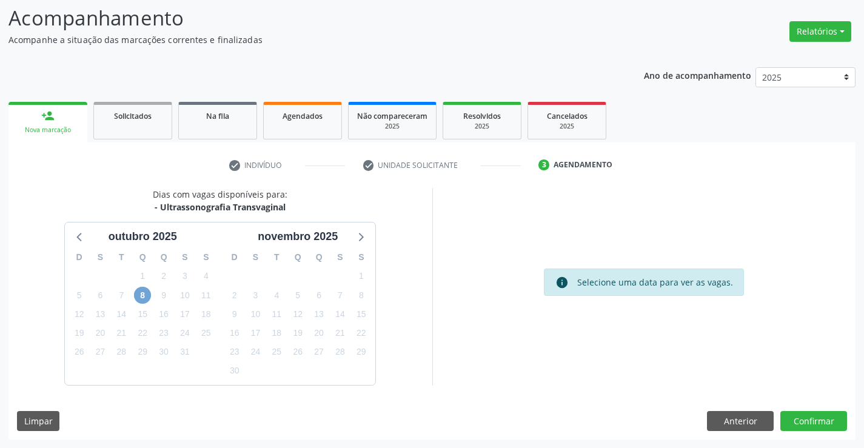
click at [142, 301] on span "8" at bounding box center [142, 295] width 17 height 17
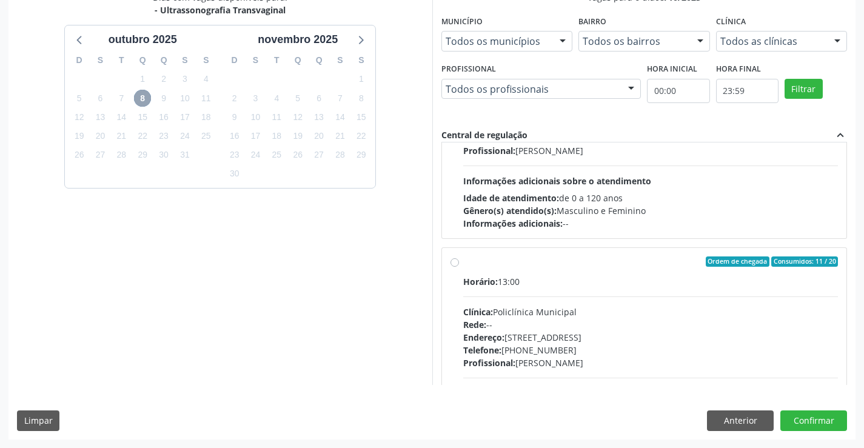
scroll to position [616, 0]
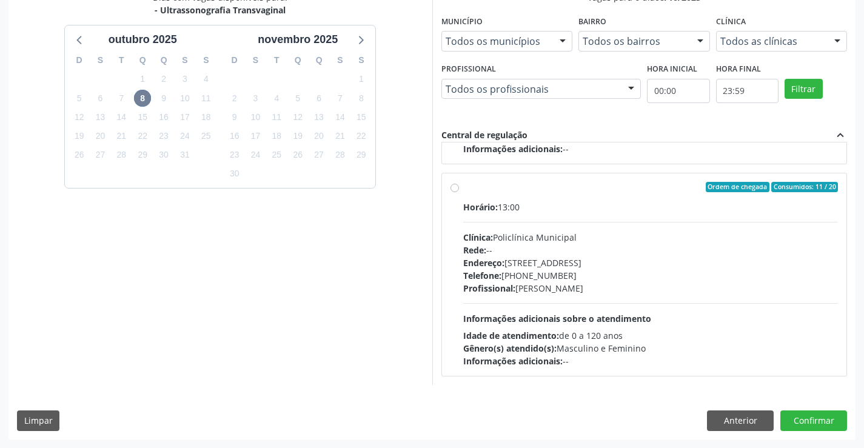
click at [610, 309] on div "Horário: 13:00 Clínica: Policlínica Municipal Rede: -- Endereço: Predio, nº 386…" at bounding box center [650, 284] width 375 height 167
click at [459, 193] on input "Ordem de chegada Consumidos: 11 / 20 Horário: 13:00 Clínica: Policlínica Munici…" at bounding box center [454, 187] width 8 height 11
radio input "true"
click at [811, 425] on button "Confirmar" at bounding box center [813, 420] width 67 height 21
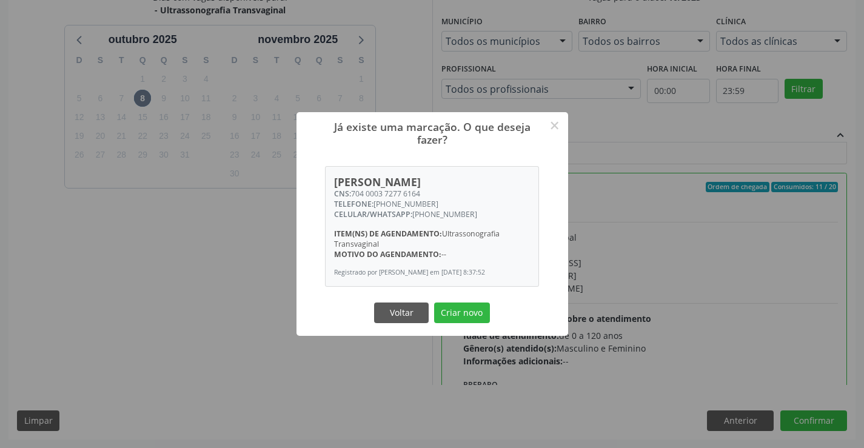
click at [434, 303] on button "Criar novo" at bounding box center [462, 313] width 56 height 21
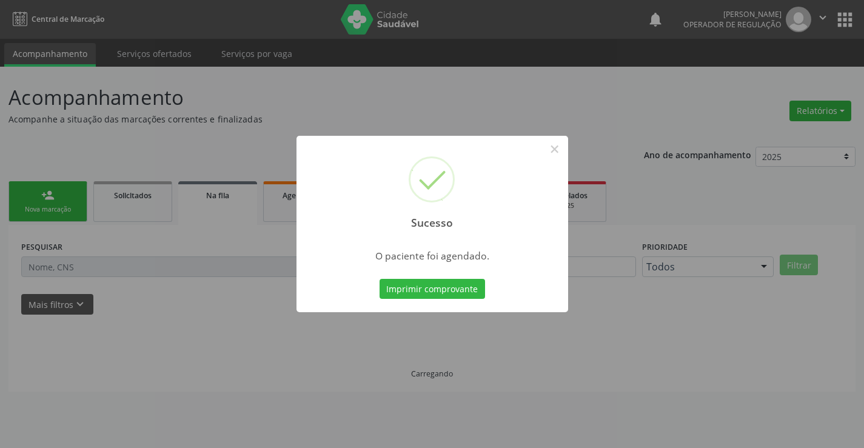
scroll to position [0, 0]
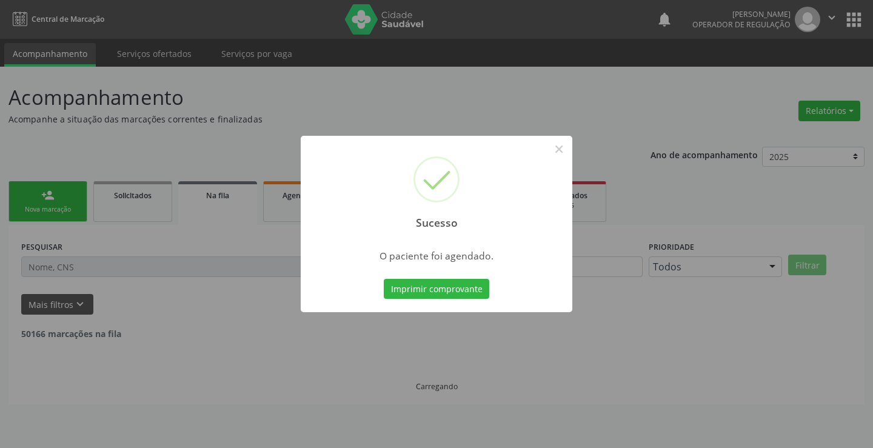
click at [384, 279] on button "Imprimir comprovante" at bounding box center [436, 289] width 105 height 21
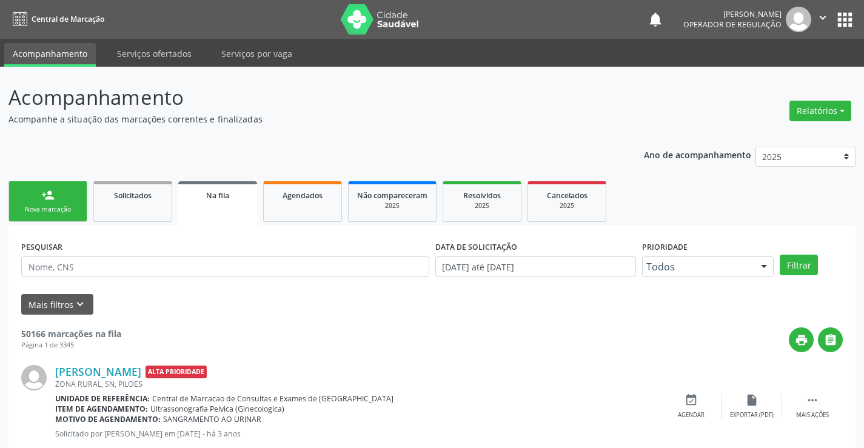
click at [49, 189] on div "person_add" at bounding box center [47, 195] width 13 height 13
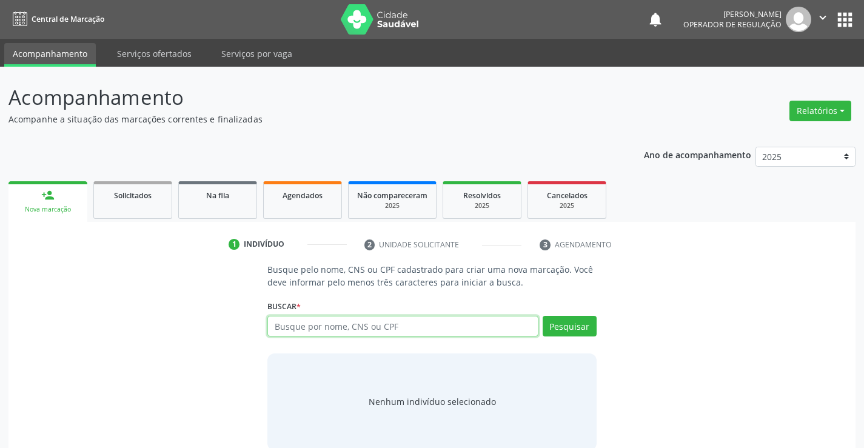
click at [382, 329] on input "text" at bounding box center [402, 326] width 270 height 21
type input "707002861852439"
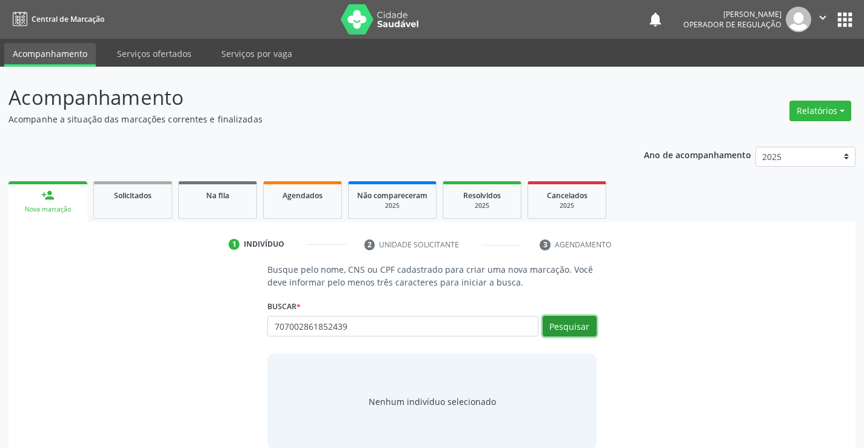
click at [589, 321] on button "Pesquisar" at bounding box center [570, 326] width 54 height 21
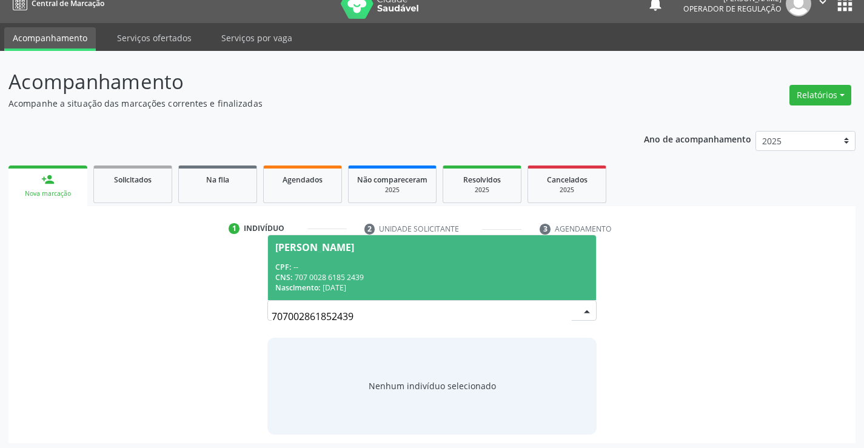
scroll to position [19, 0]
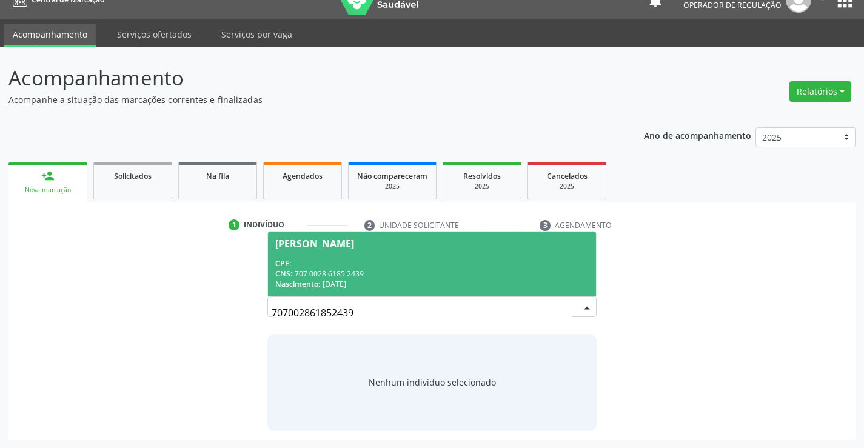
click at [528, 261] on div "CPF: --" at bounding box center [431, 263] width 313 height 10
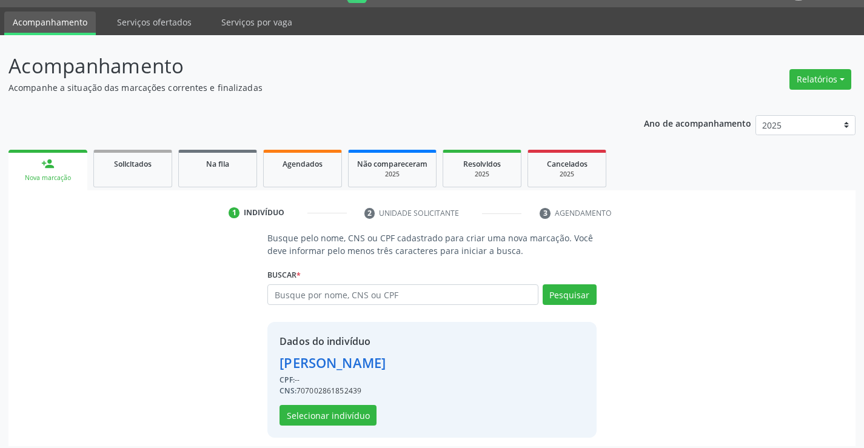
scroll to position [38, 0]
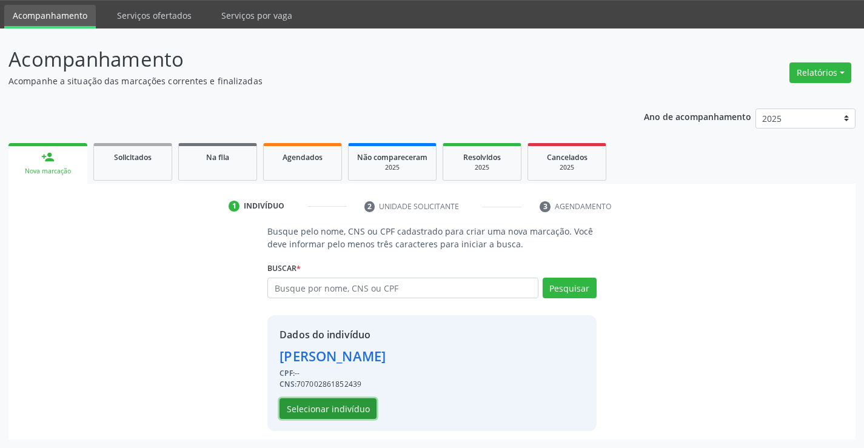
click at [358, 407] on button "Selecionar indivíduo" at bounding box center [327, 408] width 97 height 21
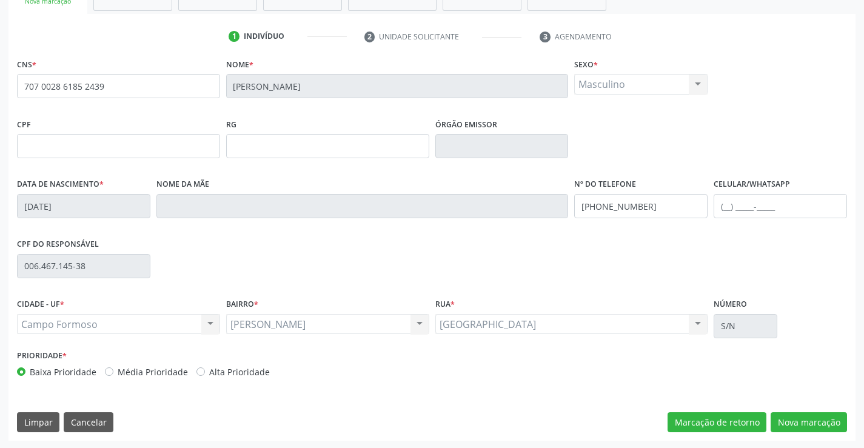
scroll to position [209, 0]
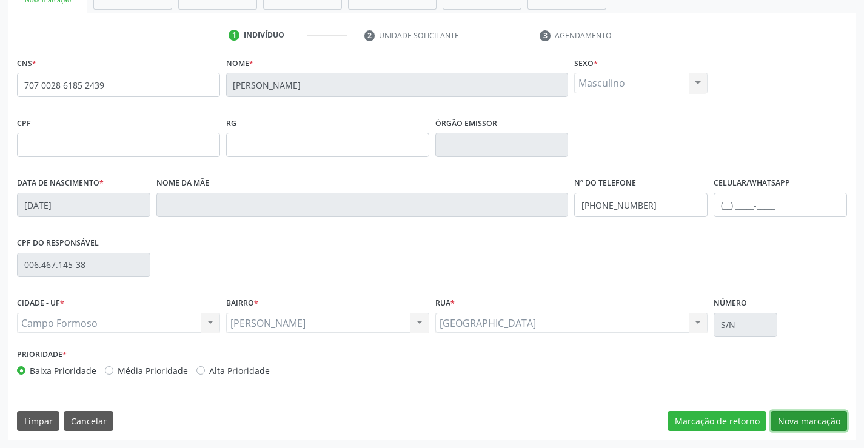
click at [790, 420] on button "Nova marcação" at bounding box center [809, 421] width 76 height 21
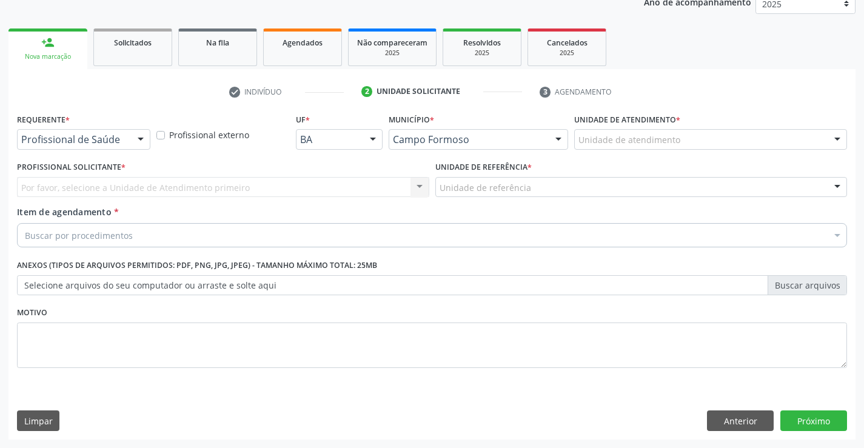
scroll to position [153, 0]
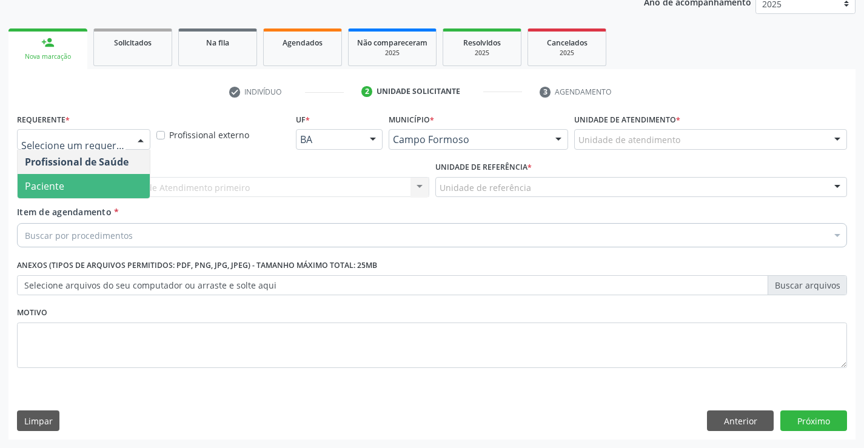
click at [80, 182] on span "Paciente" at bounding box center [84, 186] width 132 height 24
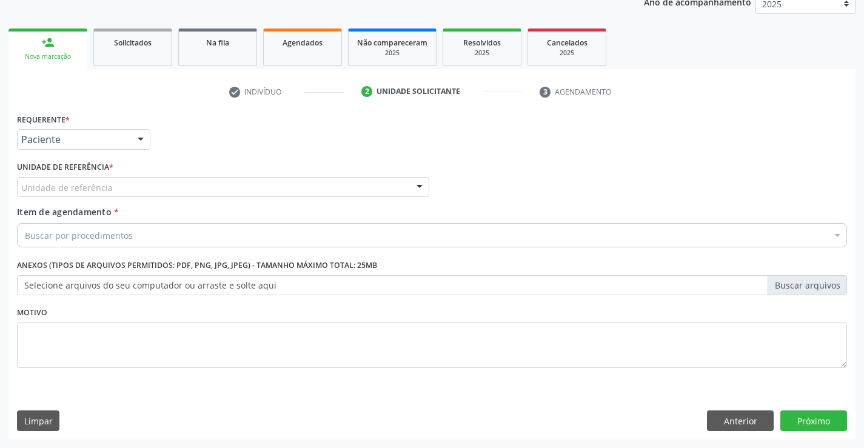
click at [212, 190] on div "Unidade de referência" at bounding box center [223, 187] width 412 height 21
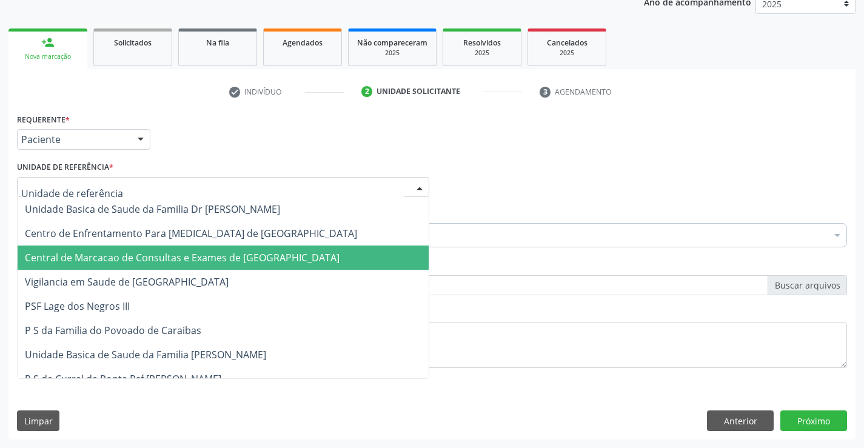
click at [196, 259] on span "Central de Marcacao de Consultas e Exames de [GEOGRAPHIC_DATA]" at bounding box center [182, 257] width 315 height 13
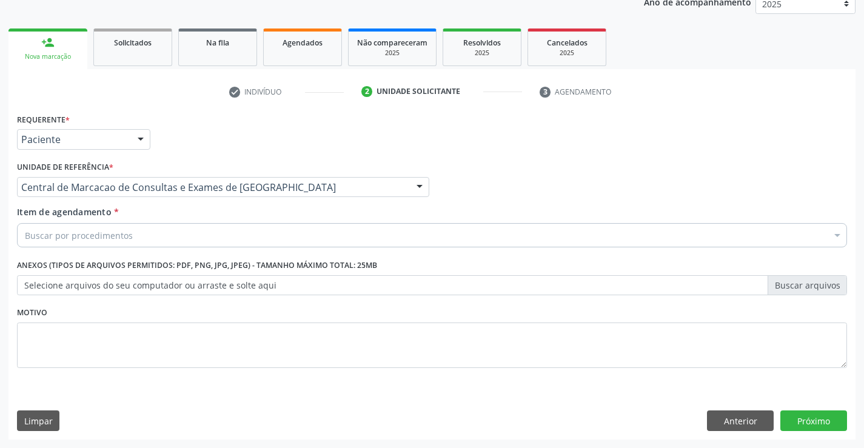
click at [215, 234] on div "Buscar por procedimentos" at bounding box center [432, 235] width 830 height 24
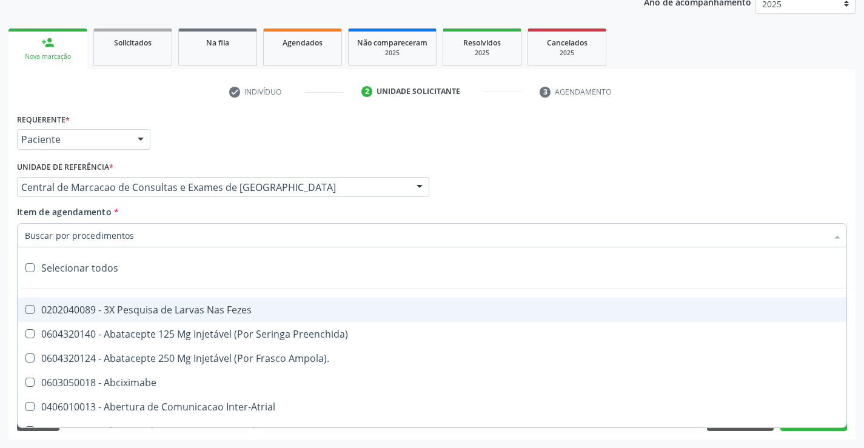
paste input "ultrass"
type input "ultrass"
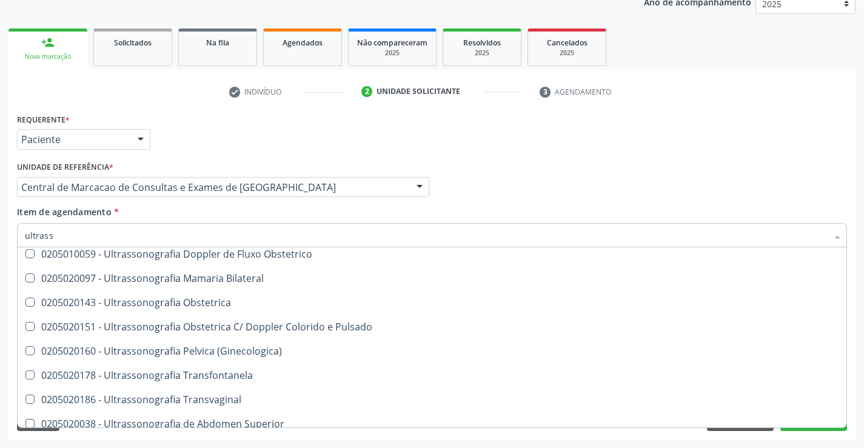
scroll to position [182, 0]
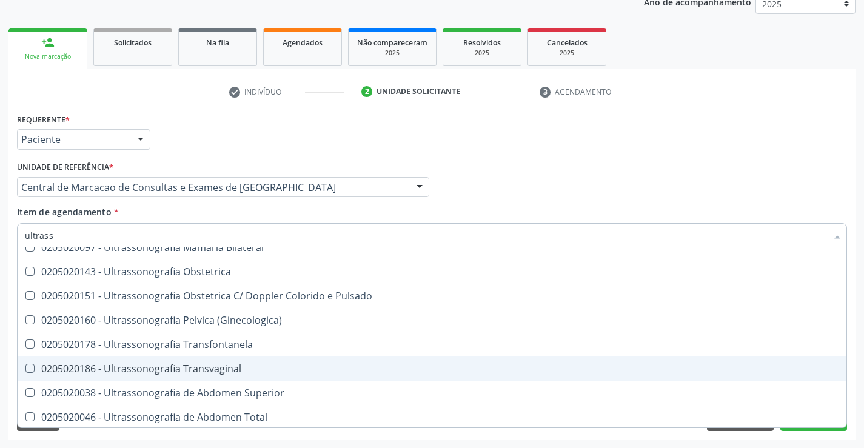
click at [257, 364] on div "0205020186 - Ultrassonografia Transvaginal" at bounding box center [432, 369] width 814 height 10
checkbox Transvaginal "true"
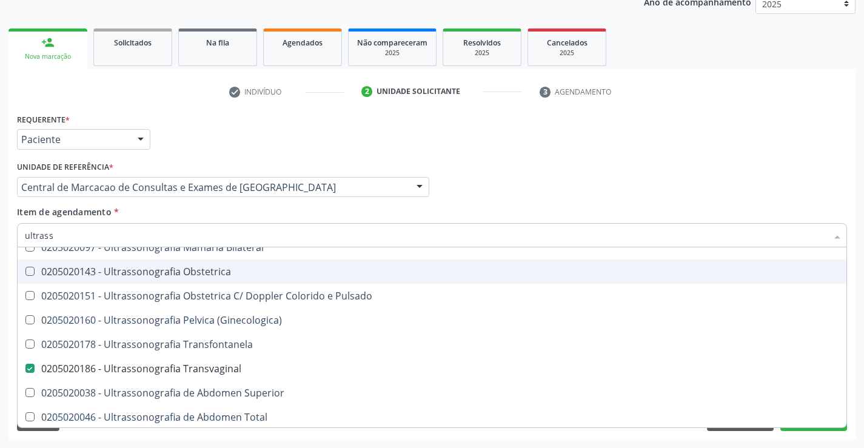
click at [736, 194] on div "Profissional Solicitante Por favor, selecione a Unidade de Atendimento primeiro…" at bounding box center [432, 181] width 836 height 47
checkbox X "true"
checkbox Transvaginal "false"
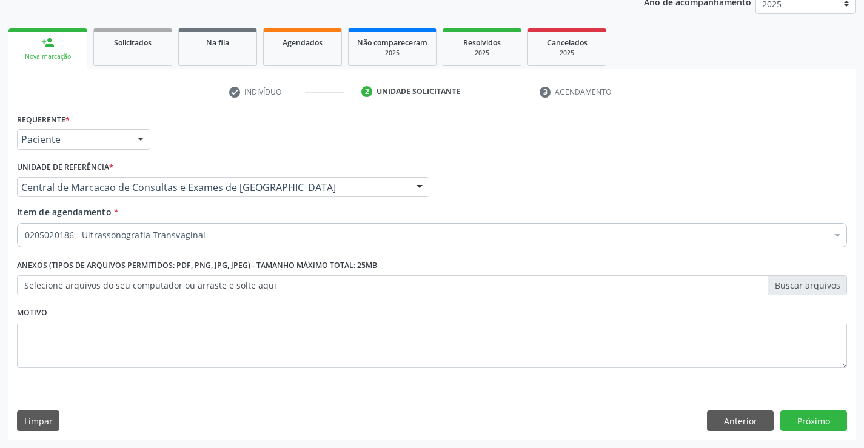
scroll to position [0, 0]
click at [814, 414] on button "Próximo" at bounding box center [813, 420] width 67 height 21
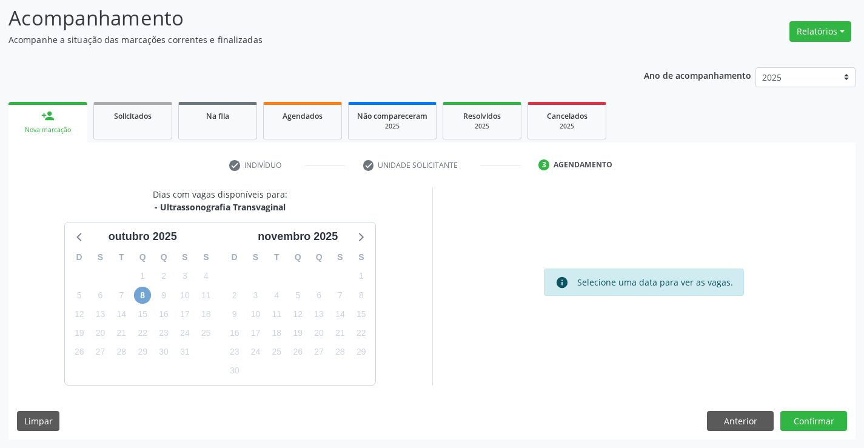
click at [144, 292] on span "8" at bounding box center [142, 295] width 17 height 17
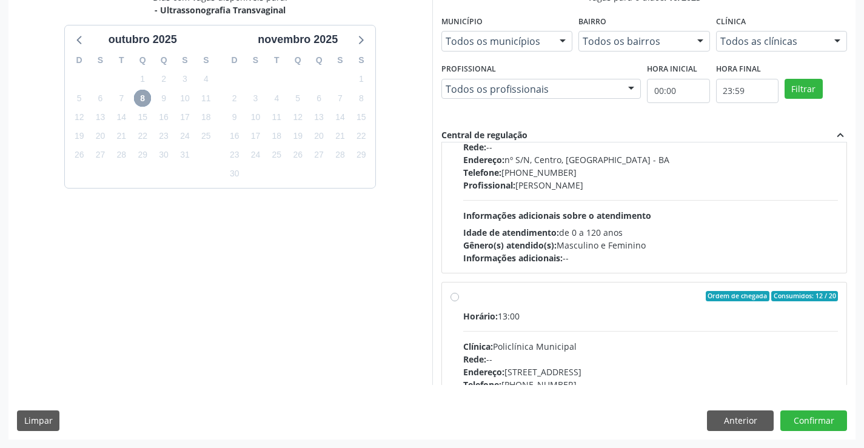
scroll to position [616, 0]
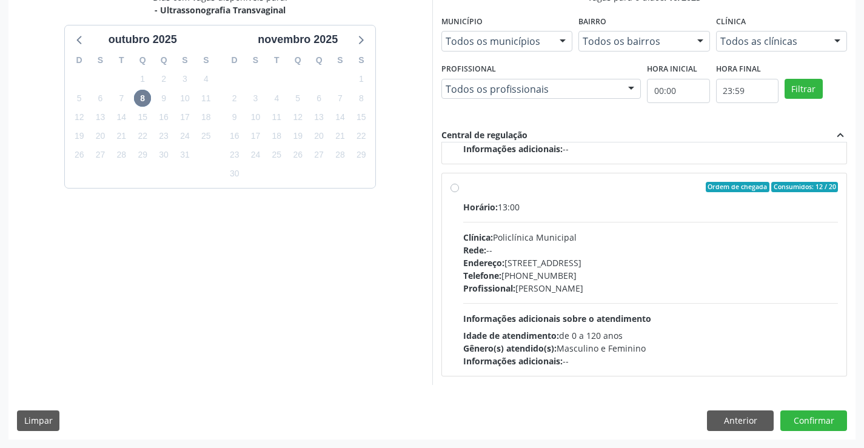
click at [647, 312] on div "Horário: 13:00 Clínica: Policlínica Municipal Rede: -- Endereço: Predio, nº 386…" at bounding box center [650, 284] width 375 height 167
click at [459, 193] on input "Ordem de chegada Consumidos: 12 / 20 Horário: 13:00 Clínica: Policlínica Munici…" at bounding box center [454, 187] width 8 height 11
radio input "true"
click at [801, 414] on button "Confirmar" at bounding box center [813, 420] width 67 height 21
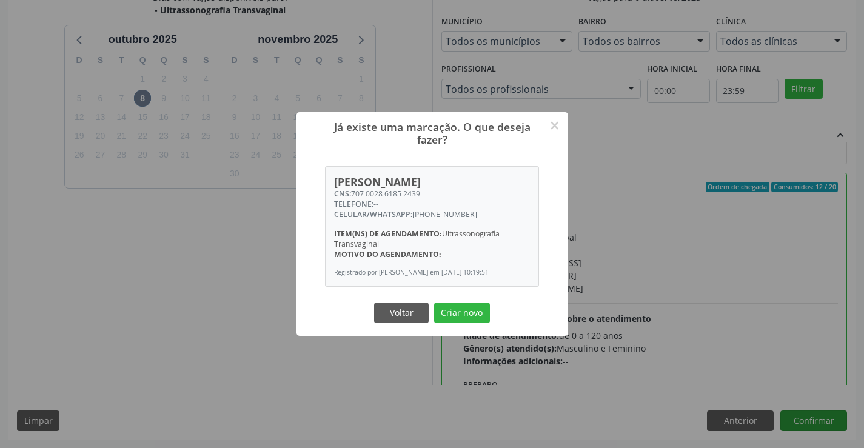
click at [434, 303] on button "Criar novo" at bounding box center [462, 313] width 56 height 21
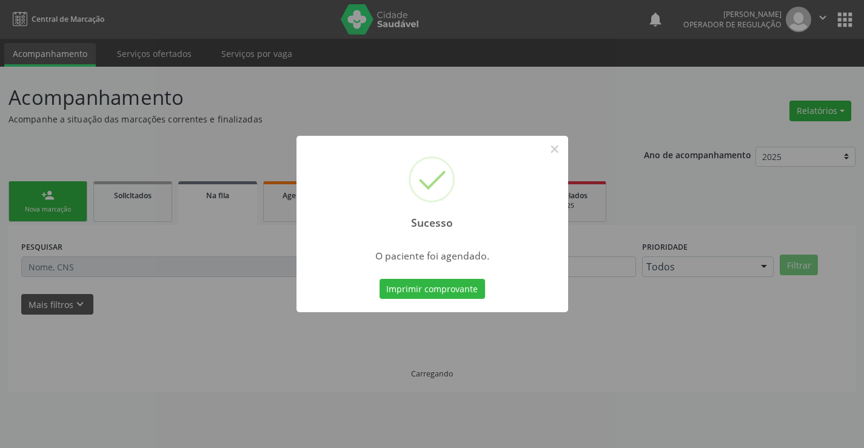
scroll to position [0, 0]
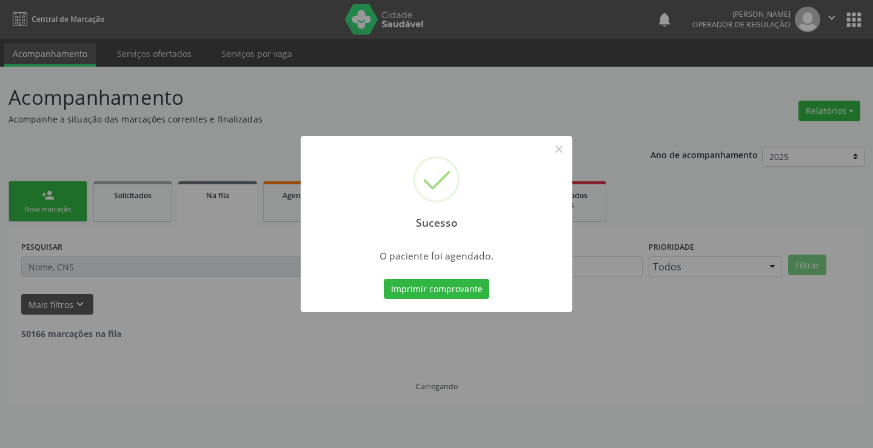
click at [384, 279] on button "Imprimir comprovante" at bounding box center [436, 289] width 105 height 21
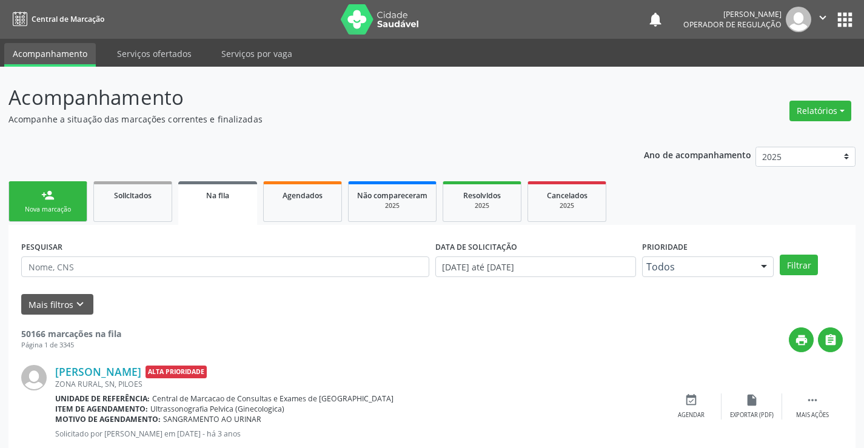
click at [72, 192] on link "person_add Nova marcação" at bounding box center [47, 201] width 79 height 41
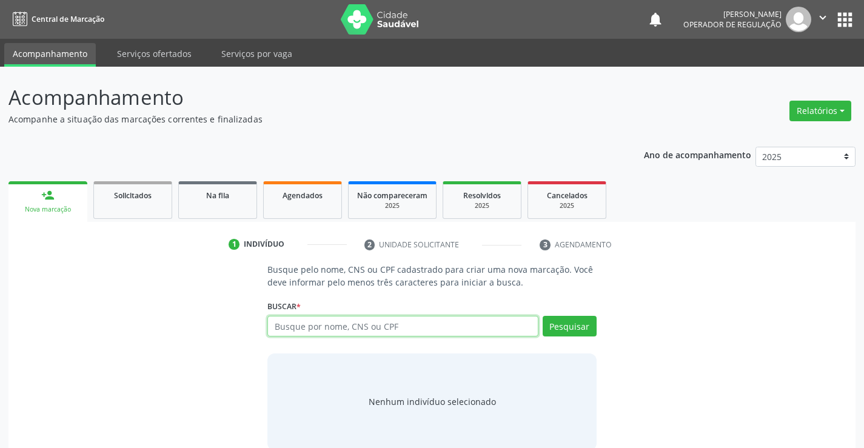
click at [290, 327] on input "text" at bounding box center [402, 326] width 270 height 21
click at [327, 326] on input "text" at bounding box center [402, 326] width 270 height 21
type input "704001348551760"
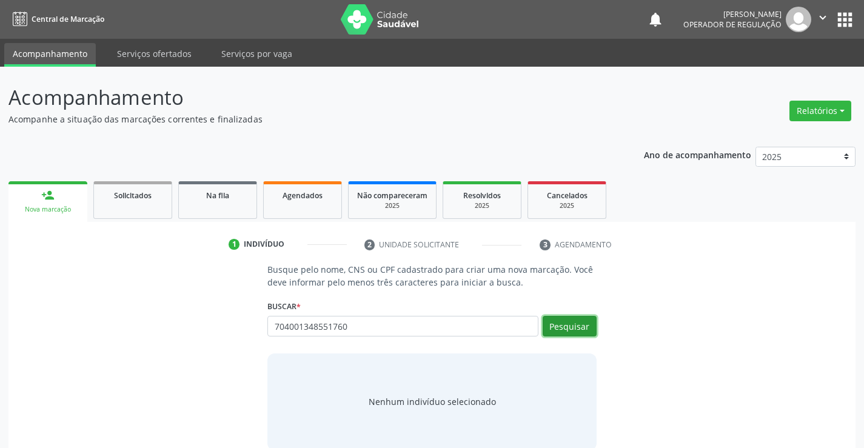
click at [575, 323] on button "Pesquisar" at bounding box center [570, 326] width 54 height 21
type input "704001348551760"
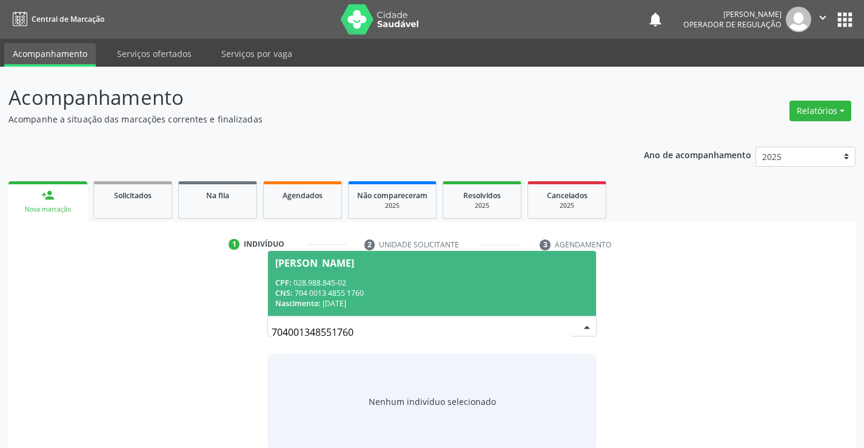
click at [345, 272] on span "Claudejane Miranda dos Santos CPF: 028.988.845-02 CNS: 704 0013 4855 1760 Nasci…" at bounding box center [431, 283] width 327 height 65
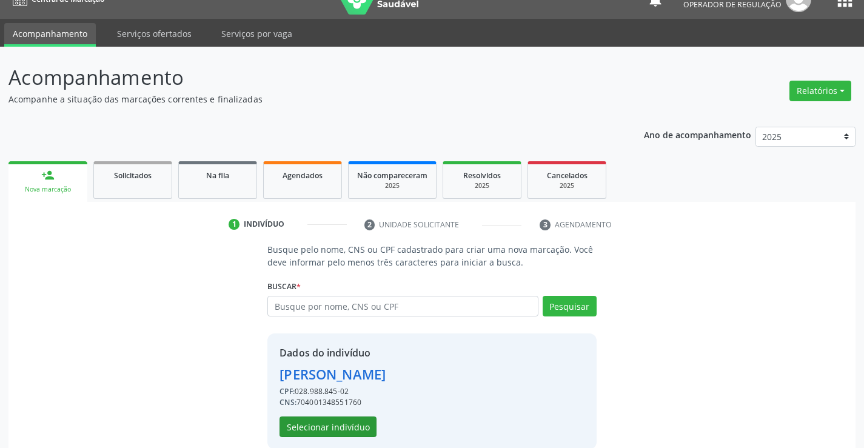
scroll to position [38, 0]
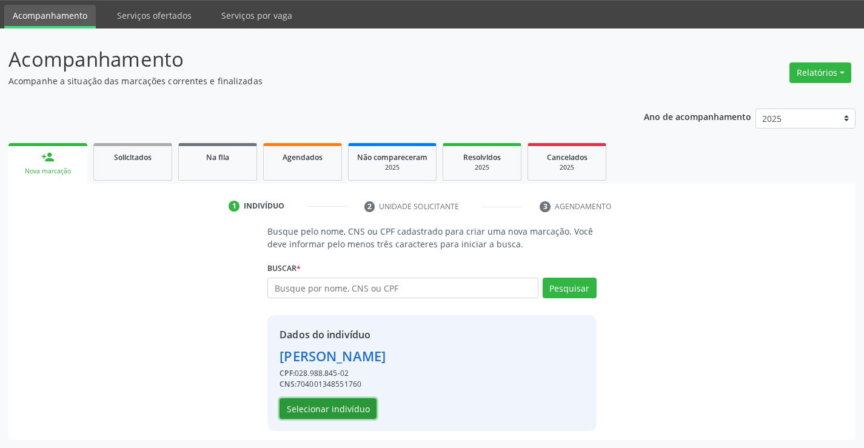
click at [327, 409] on button "Selecionar indivíduo" at bounding box center [327, 408] width 97 height 21
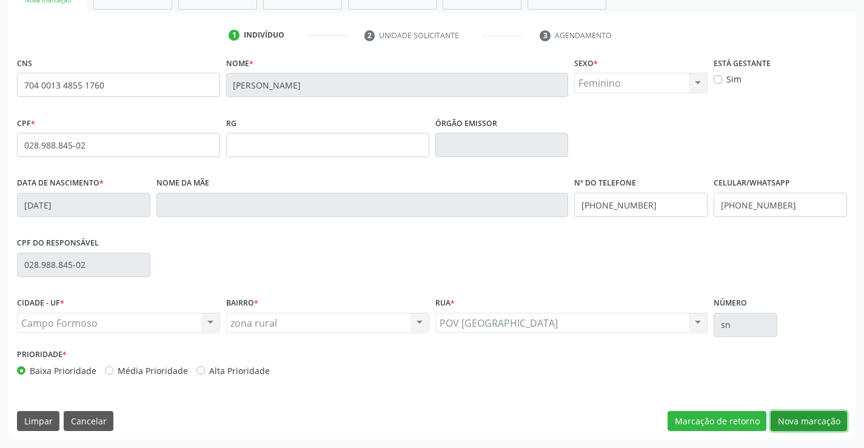
click at [812, 414] on button "Nova marcação" at bounding box center [809, 421] width 76 height 21
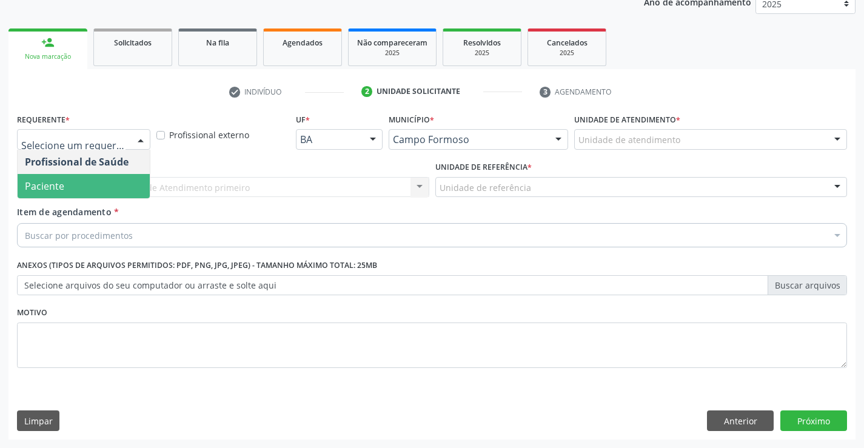
click at [70, 193] on span "Paciente" at bounding box center [84, 186] width 132 height 24
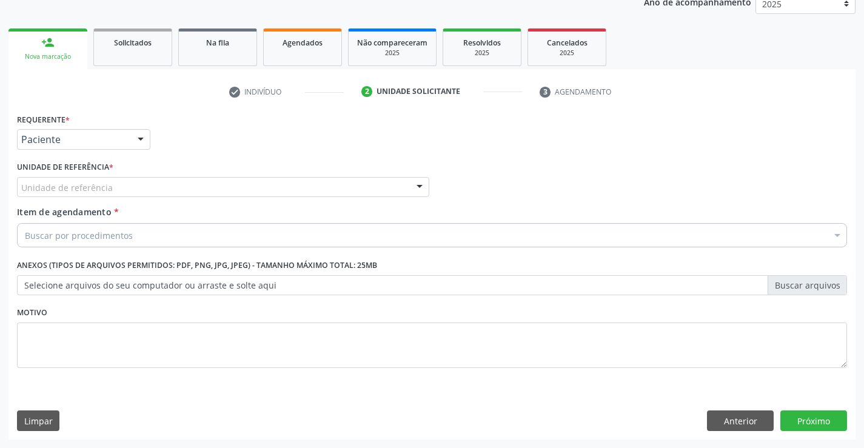
click at [132, 183] on div "Unidade de referência" at bounding box center [223, 187] width 412 height 21
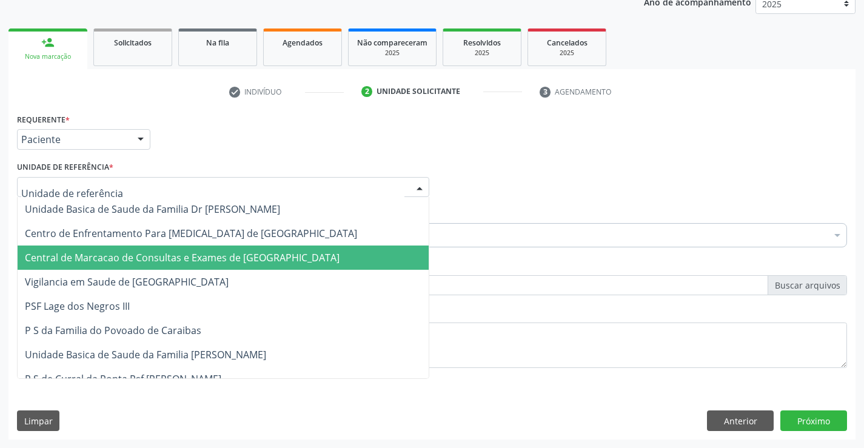
click at [137, 252] on span "Central de Marcacao de Consultas e Exames de [GEOGRAPHIC_DATA]" at bounding box center [182, 257] width 315 height 13
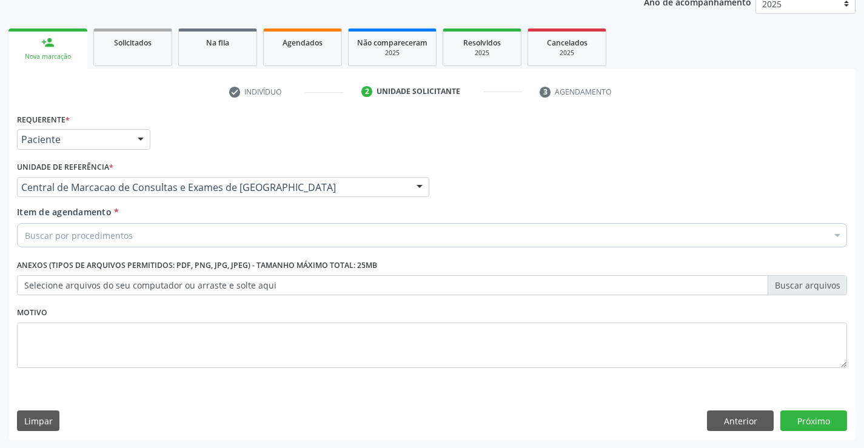
click at [135, 241] on div "Buscar por procedimentos" at bounding box center [432, 235] width 830 height 24
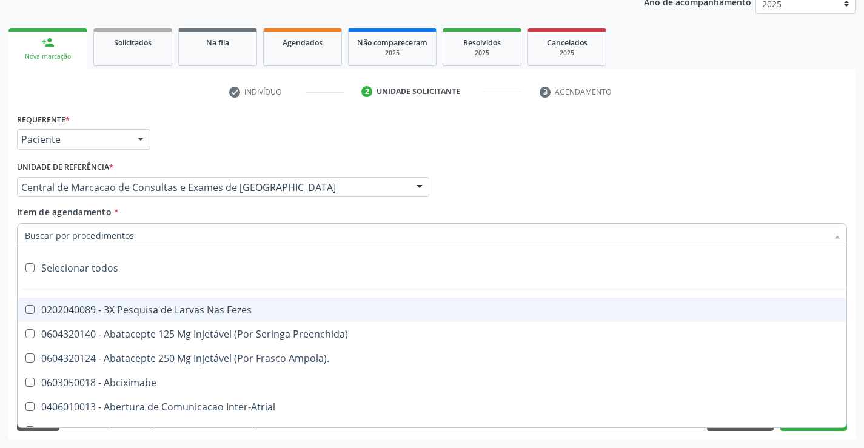
paste input "ultrass"
type input "ultrass"
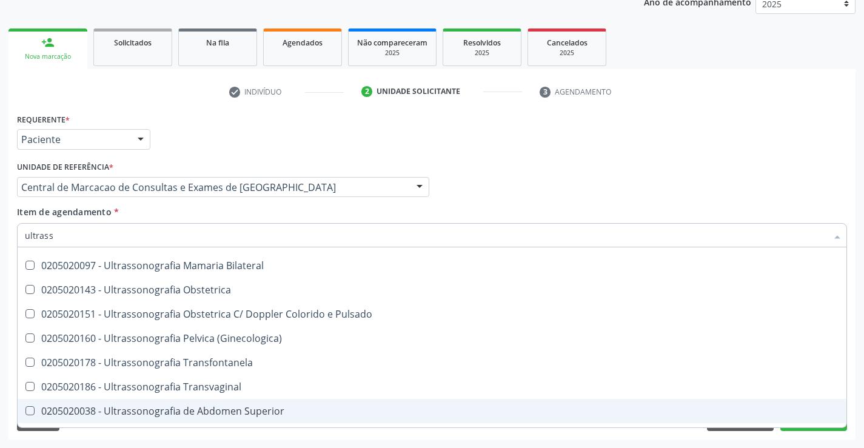
scroll to position [135, 0]
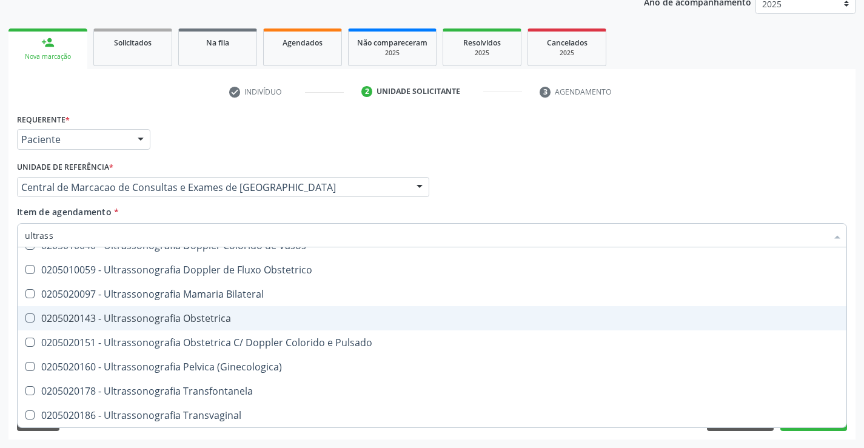
click at [280, 311] on span "0205020143 - Ultrassonografia Obstetrica" at bounding box center [432, 318] width 829 height 24
checkbox Obstetrica "true"
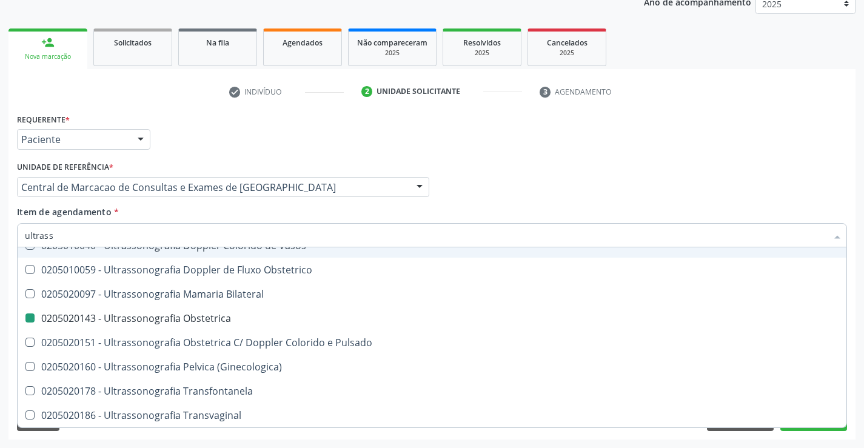
click at [575, 196] on div "Profissional Solicitante Por favor, selecione a Unidade de Atendimento primeiro…" at bounding box center [432, 181] width 836 height 47
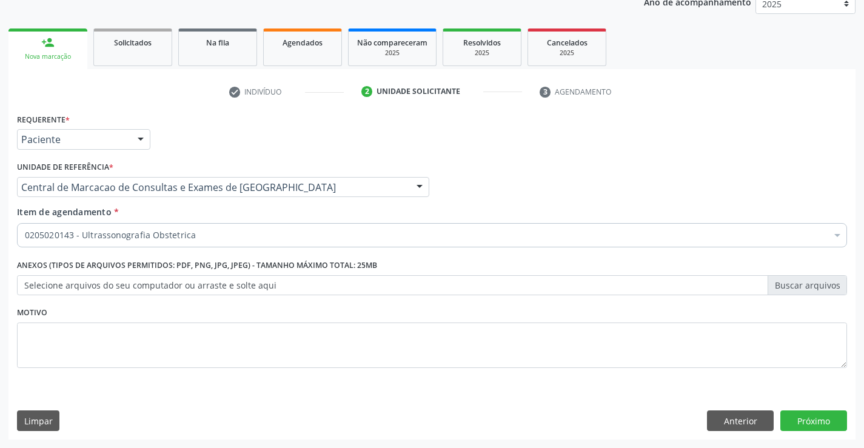
scroll to position [0, 0]
click at [820, 421] on button "Próximo" at bounding box center [813, 420] width 67 height 21
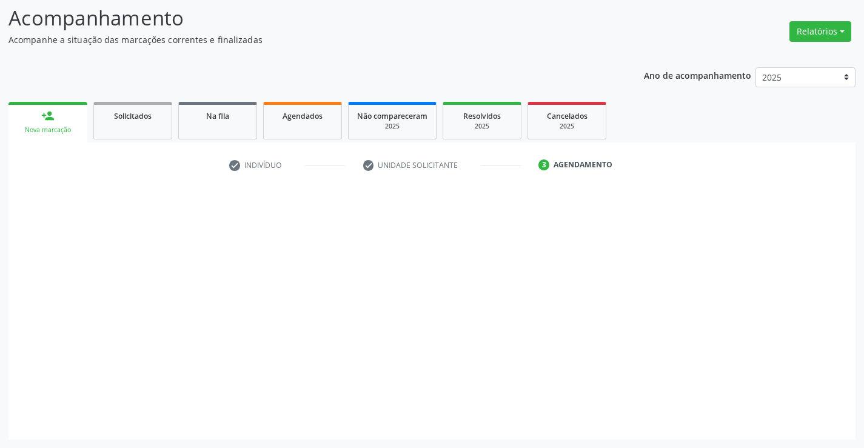
scroll to position [79, 0]
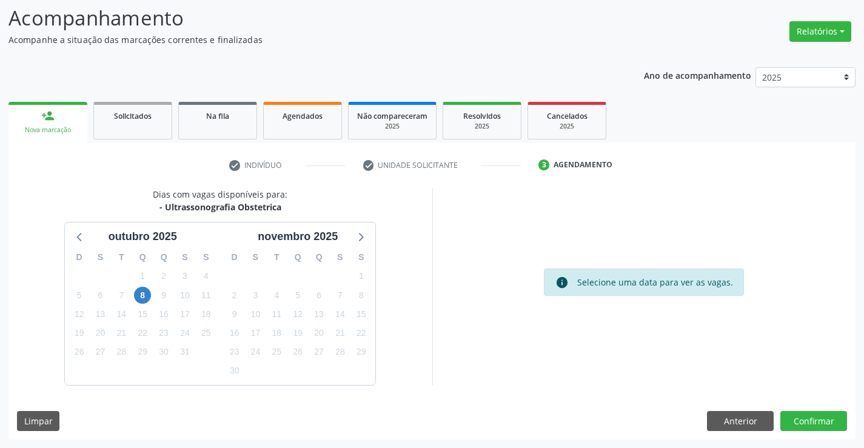
drag, startPoint x: 288, startPoint y: 209, endPoint x: 163, endPoint y: 212, distance: 124.9
click at [163, 212] on div "Dias com vagas disponíveis para: - Ultrassonografia Obstetrica outubro 2025 D S…" at bounding box center [220, 286] width 424 height 197
copy div "Ultrassonografia Obstetrica"
click at [145, 298] on span "8" at bounding box center [142, 295] width 17 height 17
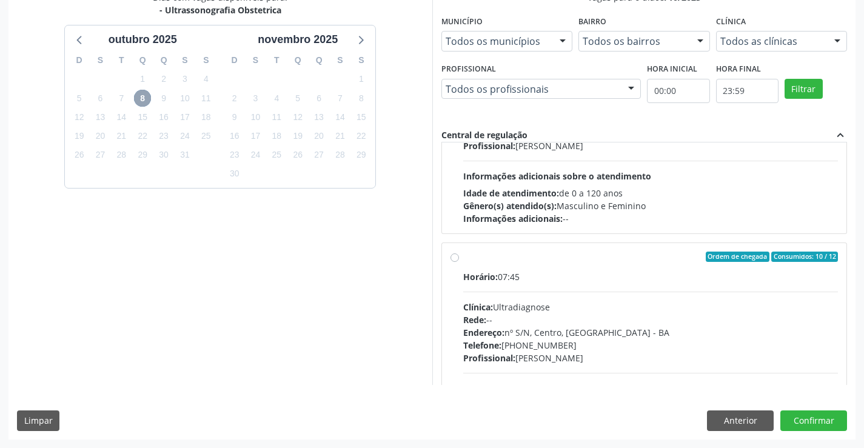
scroll to position [0, 0]
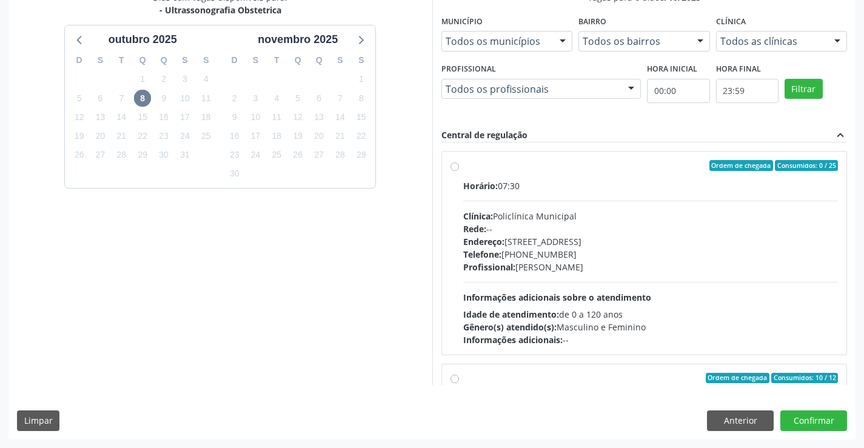
click at [637, 241] on div "Endereço: [STREET_ADDRESS]" at bounding box center [650, 241] width 375 height 13
click at [459, 171] on input "Ordem de chegada Consumidos: 0 / 25 Horário: 07:30 Clínica: Policlínica Municip…" at bounding box center [454, 165] width 8 height 11
radio input "true"
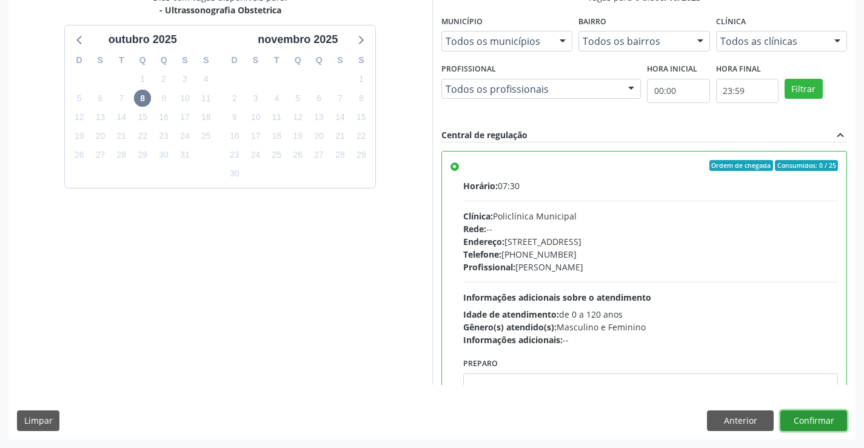
click at [802, 427] on button "Confirmar" at bounding box center [813, 420] width 67 height 21
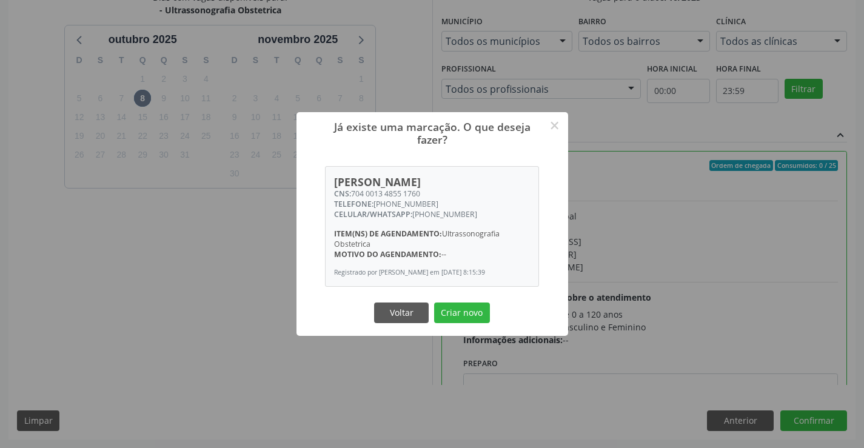
click at [434, 303] on button "Criar novo" at bounding box center [462, 313] width 56 height 21
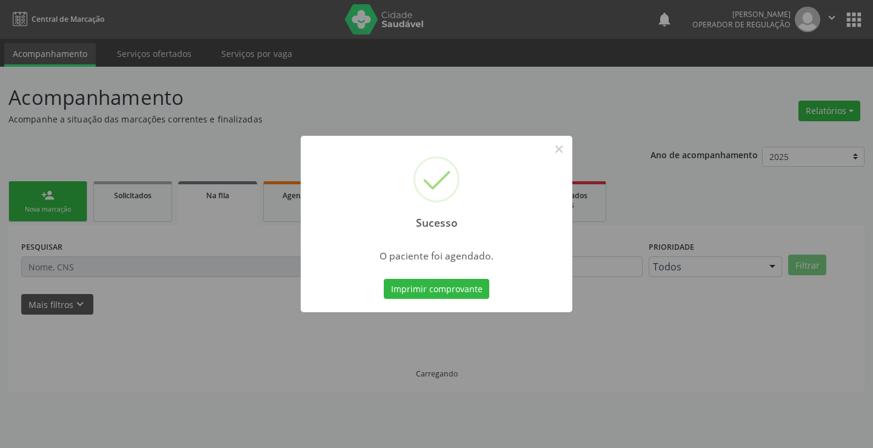
click at [384, 279] on button "Imprimir comprovante" at bounding box center [436, 289] width 105 height 21
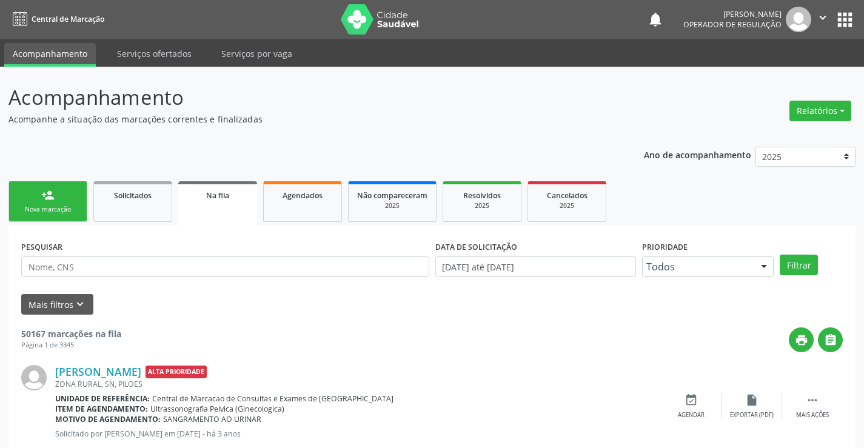
click at [47, 189] on div "person_add" at bounding box center [47, 195] width 13 height 13
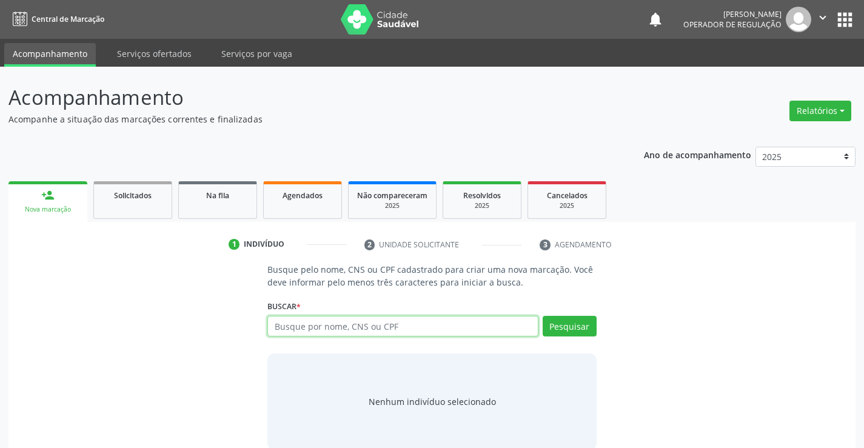
click at [304, 327] on input "text" at bounding box center [402, 326] width 270 height 21
type input "700502501441753"
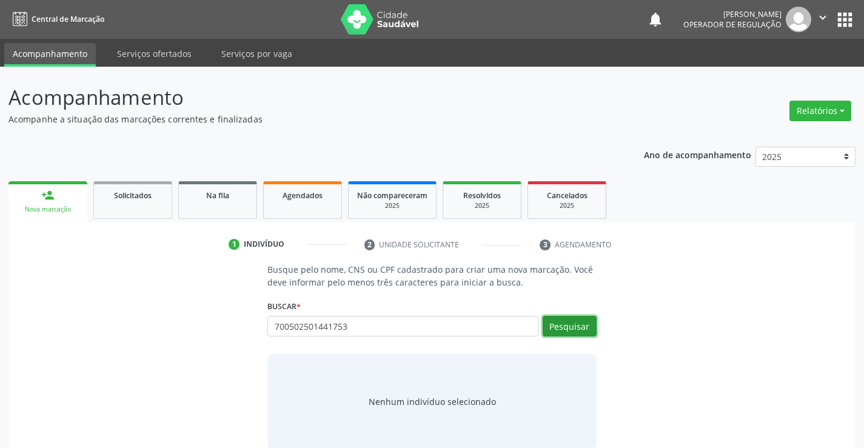
click at [562, 328] on button "Pesquisar" at bounding box center [570, 326] width 54 height 21
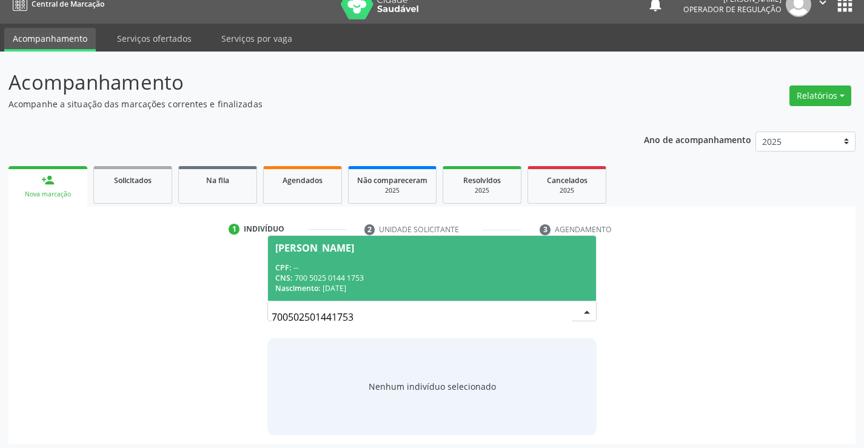
scroll to position [19, 0]
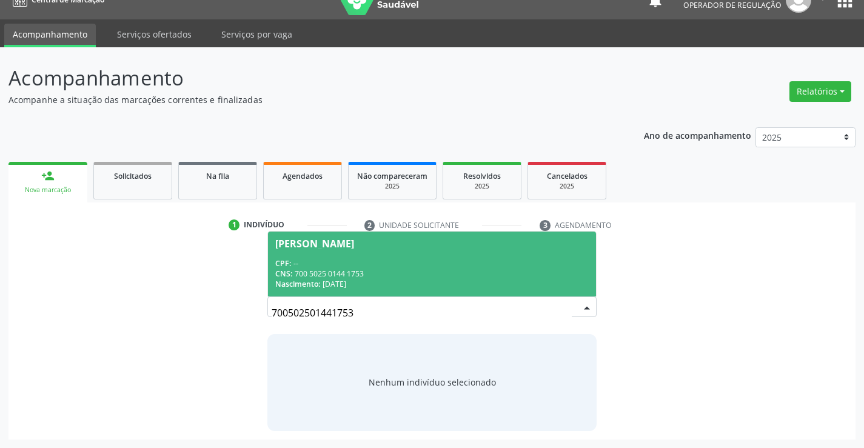
click at [464, 269] on div "CNS: 700 5025 0144 1753" at bounding box center [431, 274] width 313 height 10
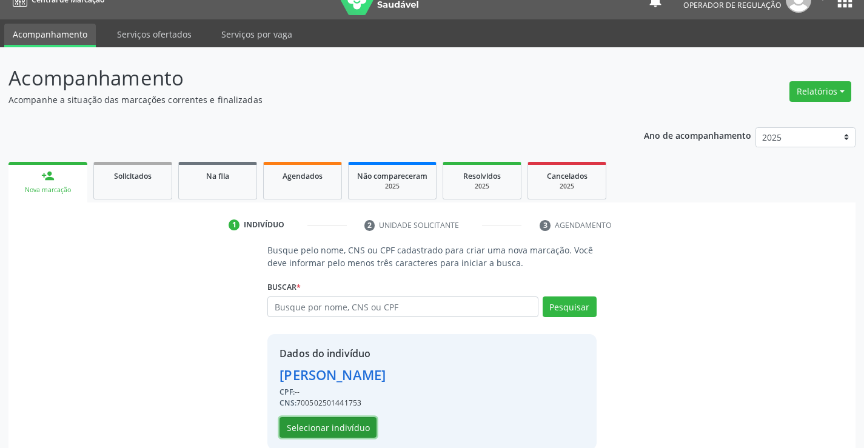
click at [354, 427] on button "Selecionar indivíduo" at bounding box center [327, 427] width 97 height 21
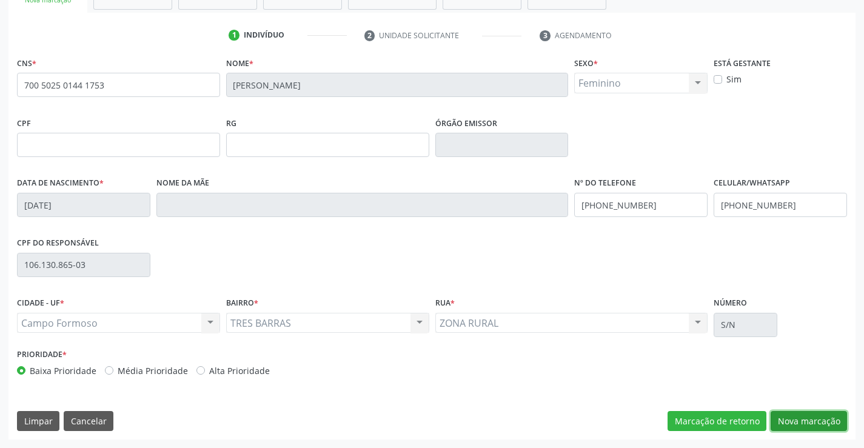
click at [800, 415] on button "Nova marcação" at bounding box center [809, 421] width 76 height 21
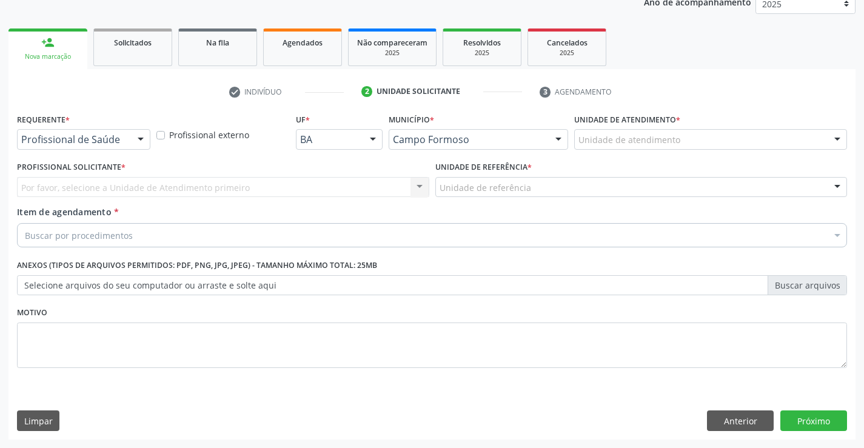
scroll to position [153, 0]
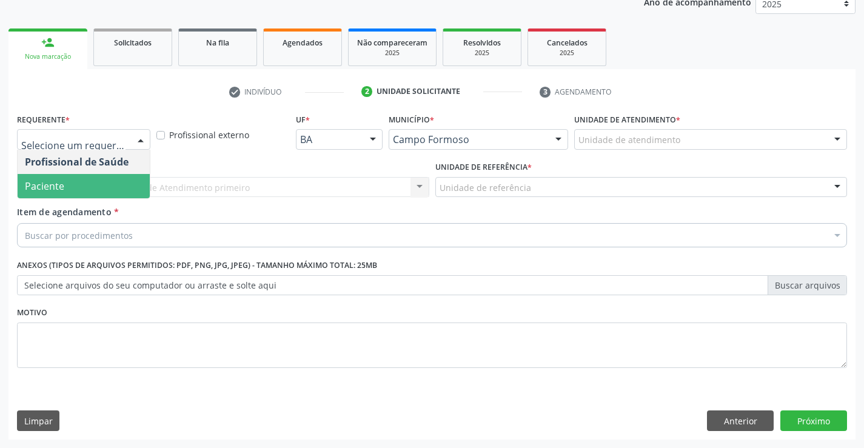
click at [97, 195] on span "Paciente" at bounding box center [84, 186] width 132 height 24
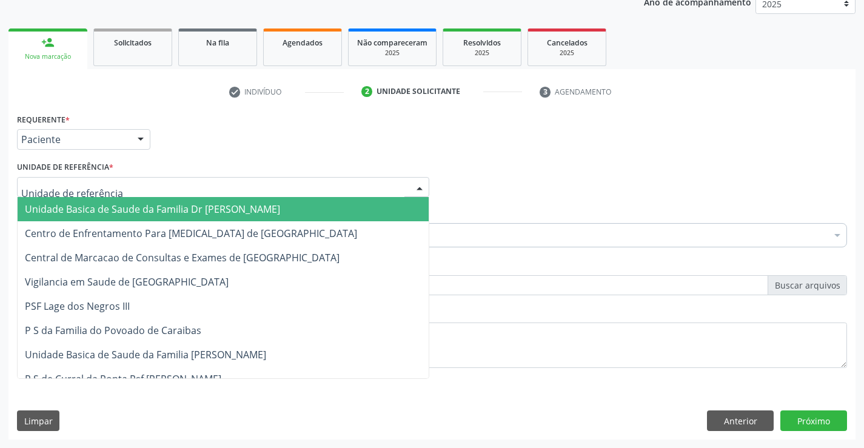
click at [129, 184] on div at bounding box center [223, 187] width 412 height 21
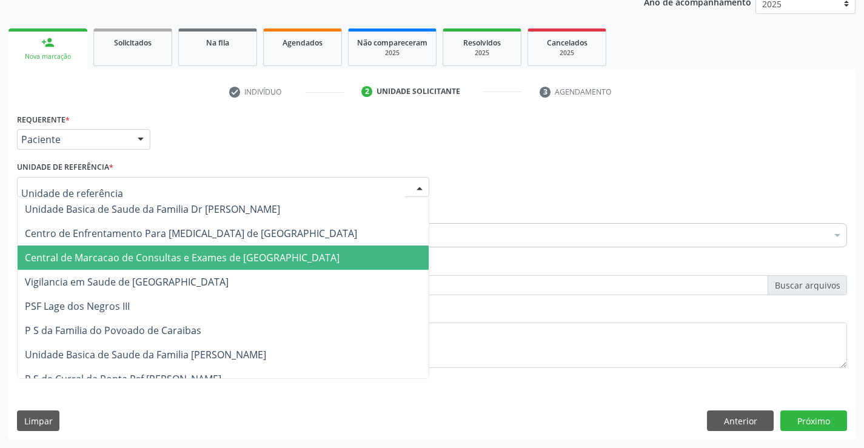
click at [148, 255] on span "Central de Marcacao de Consultas e Exames de [GEOGRAPHIC_DATA]" at bounding box center [182, 257] width 315 height 13
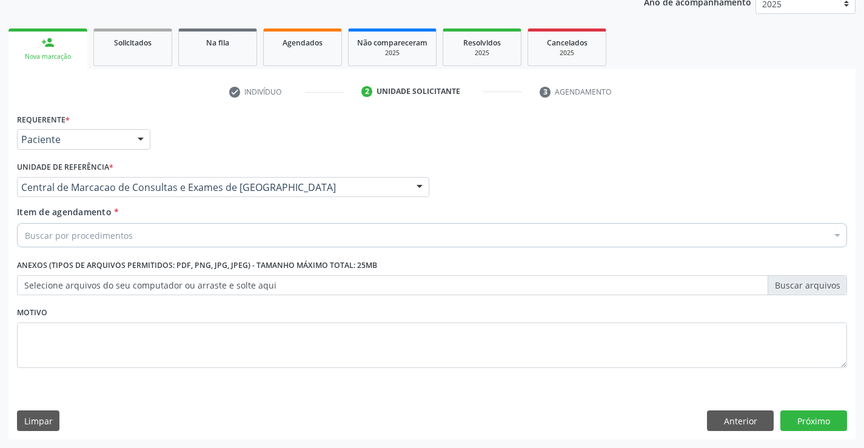
click at [155, 238] on div "Buscar por procedimentos" at bounding box center [432, 235] width 830 height 24
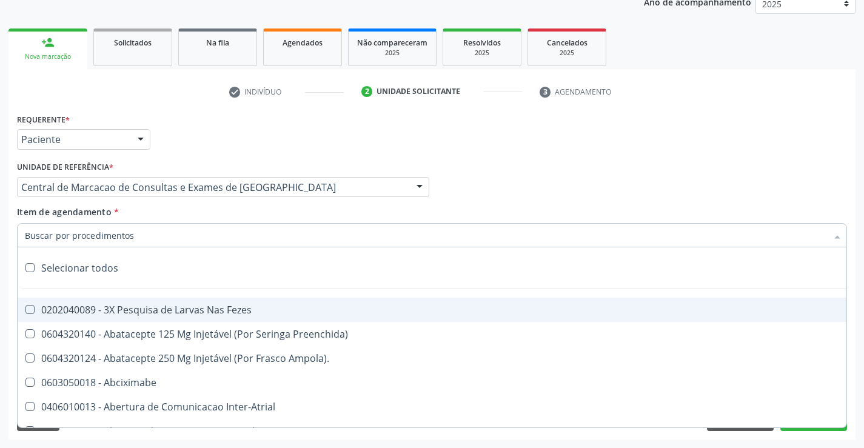
paste input "Ultrassonografia Obstetrica"
type input "Ultrassonografia Obstetrica"
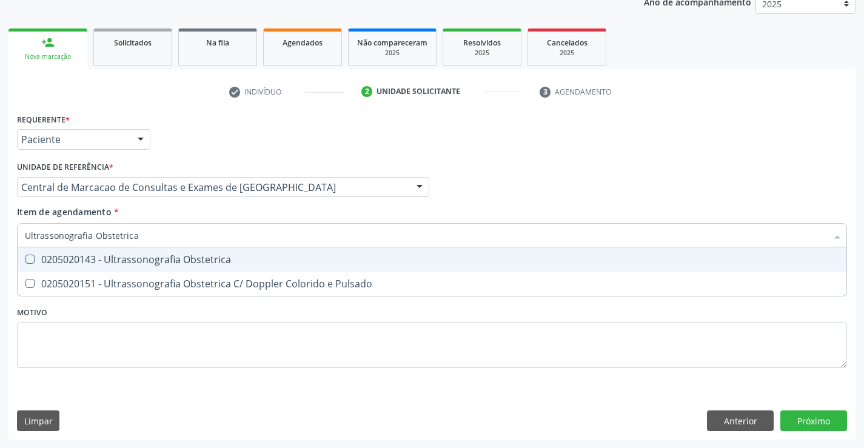
click at [326, 271] on span "0205020143 - Ultrassonografia Obstetrica" at bounding box center [432, 259] width 829 height 24
checkbox Obstetrica "true"
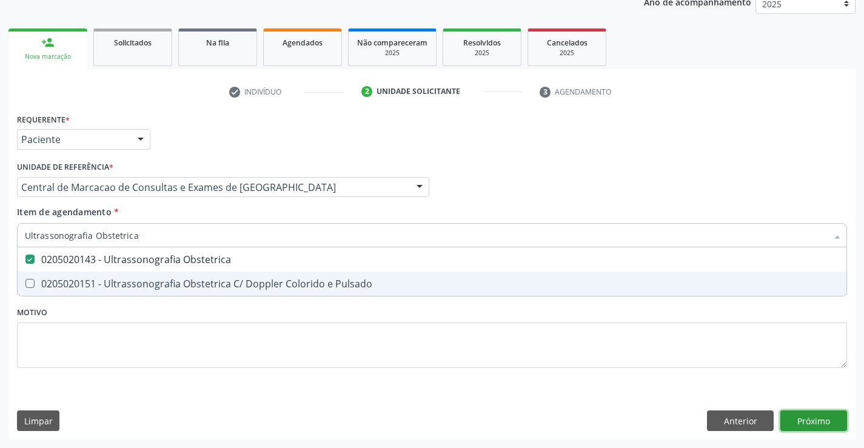
click at [810, 421] on div "Requerente * Paciente Profissional de Saúde Paciente Nenhum resultado encontrad…" at bounding box center [431, 274] width 847 height 329
checkbox Pulsado "true"
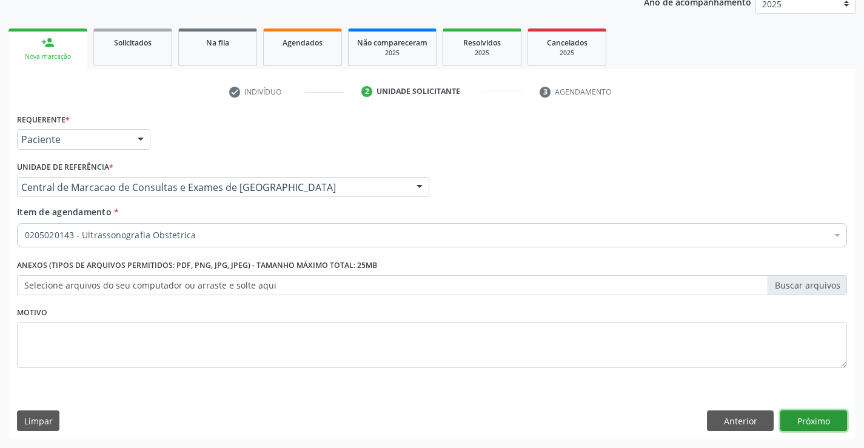
click at [806, 417] on button "Próximo" at bounding box center [813, 420] width 67 height 21
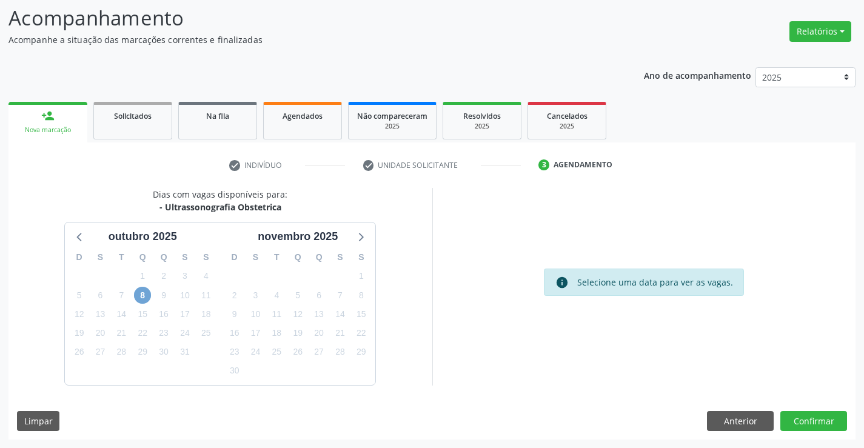
click at [138, 295] on span "8" at bounding box center [142, 295] width 17 height 17
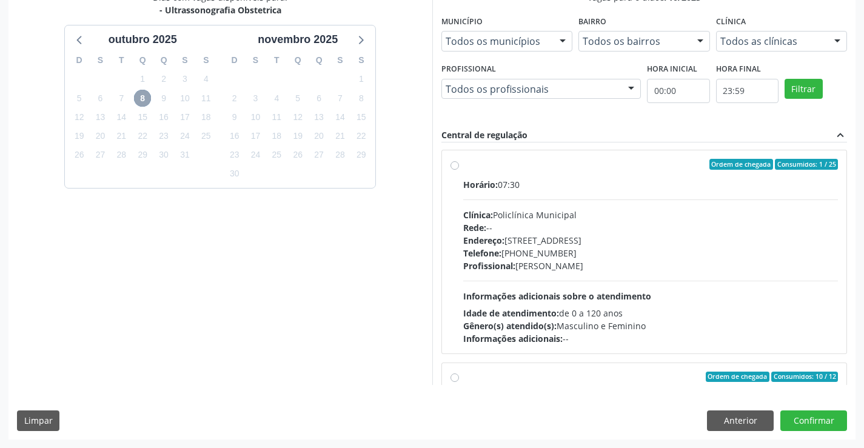
scroll to position [0, 0]
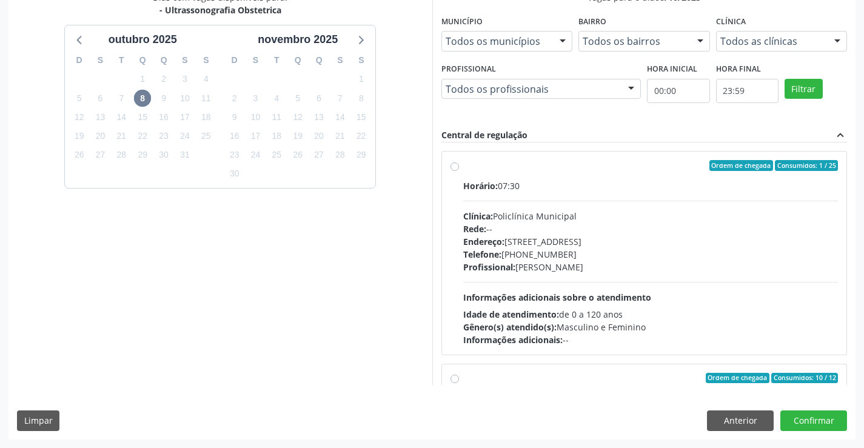
click at [592, 178] on label "Ordem de chegada Consumidos: 1 / 25 Horário: 07:30 Clínica: Policlínica Municip…" at bounding box center [650, 253] width 375 height 186
click at [459, 171] on input "Ordem de chegada Consumidos: 1 / 25 Horário: 07:30 Clínica: Policlínica Municip…" at bounding box center [454, 165] width 8 height 11
radio input "true"
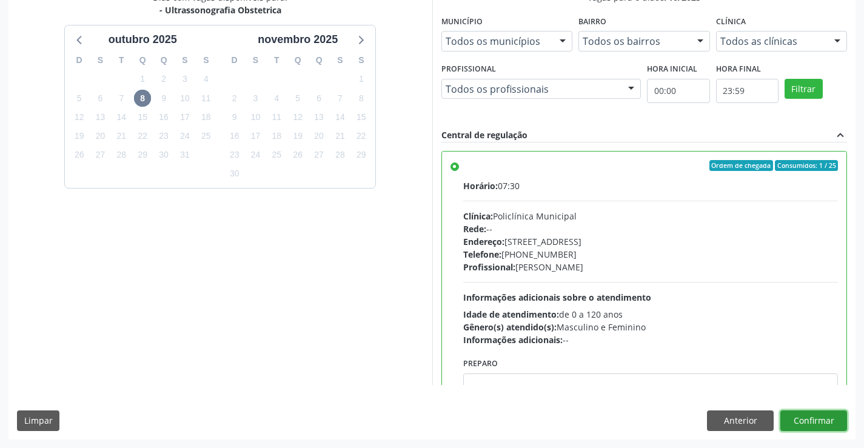
click at [809, 420] on button "Confirmar" at bounding box center [813, 420] width 67 height 21
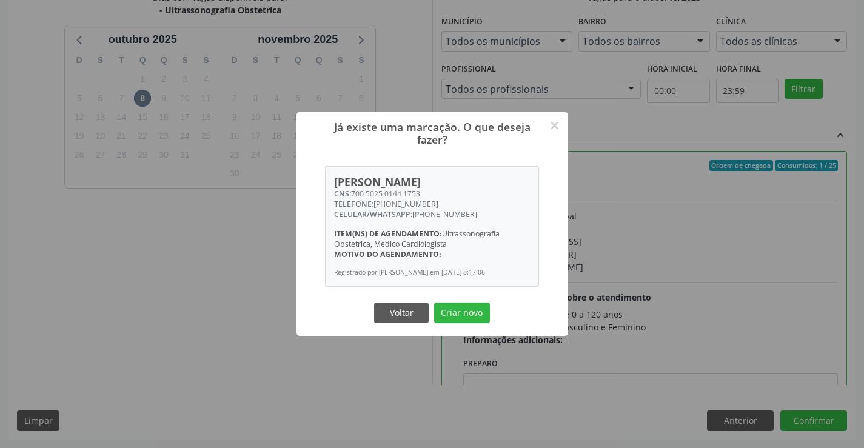
click at [434, 303] on button "Criar novo" at bounding box center [462, 313] width 56 height 21
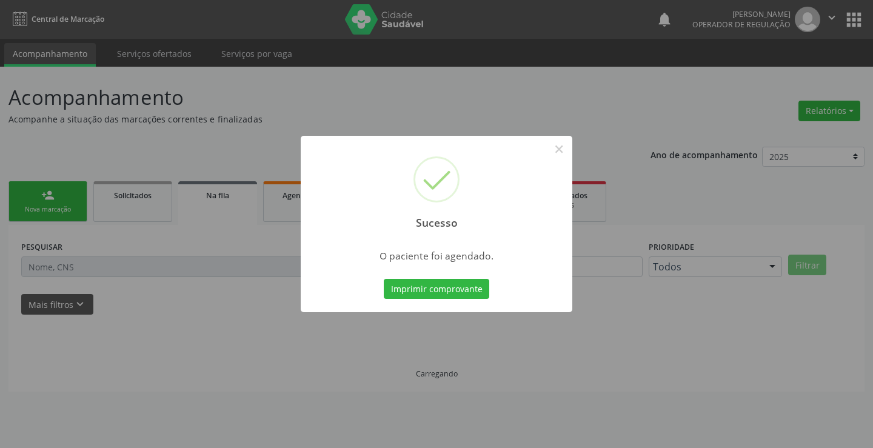
click at [384, 279] on button "Imprimir comprovante" at bounding box center [436, 289] width 105 height 21
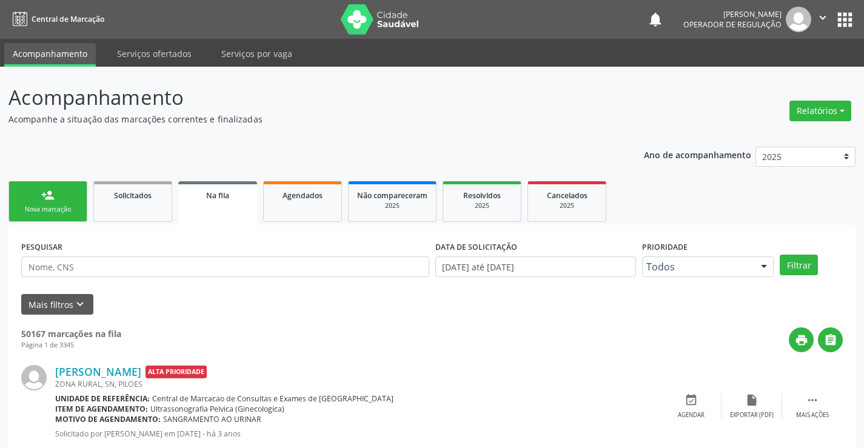
click at [39, 195] on link "person_add Nova marcação" at bounding box center [47, 201] width 79 height 41
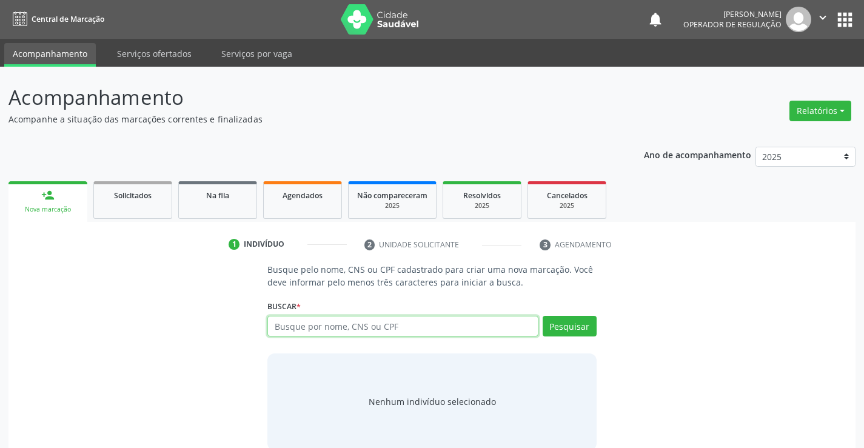
click at [353, 330] on input "text" at bounding box center [402, 326] width 270 height 21
type input "706703500963819"
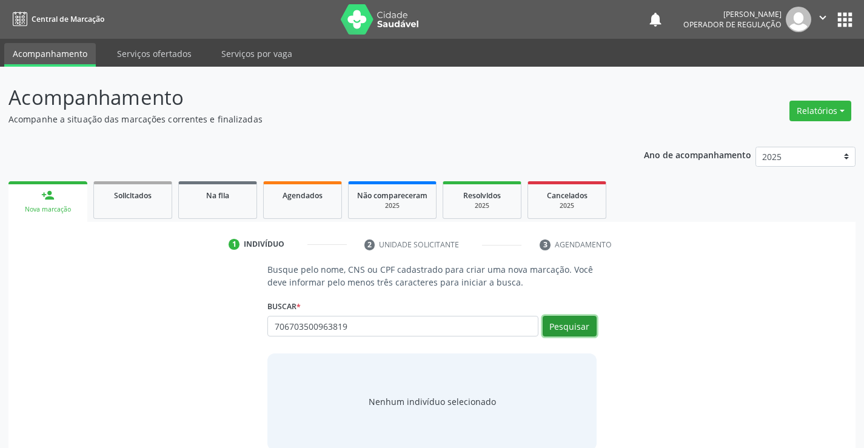
click at [547, 324] on button "Pesquisar" at bounding box center [570, 326] width 54 height 21
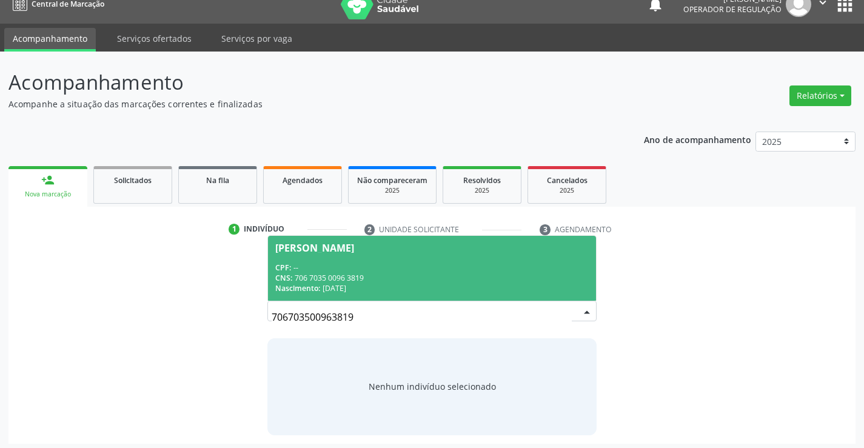
scroll to position [19, 0]
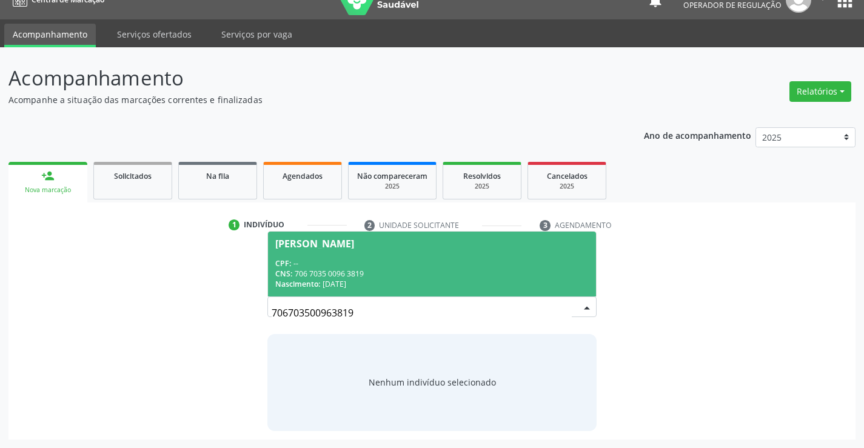
click at [440, 267] on div "CPF: --" at bounding box center [431, 263] width 313 height 10
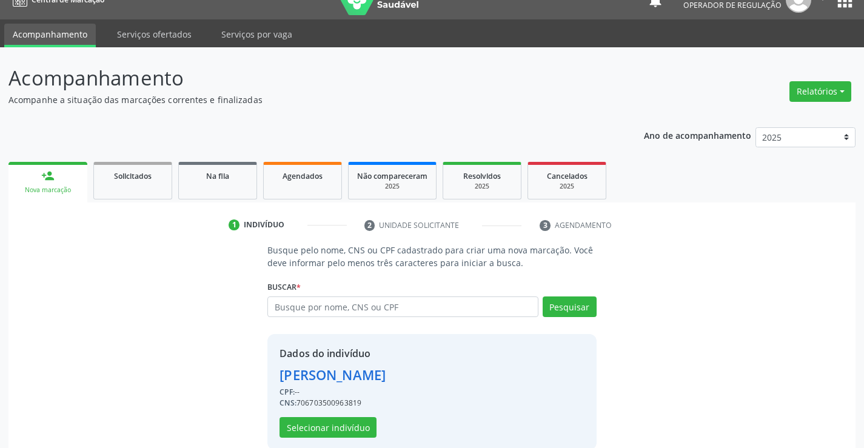
click at [335, 415] on div "Dados do indivíduo Gisele Gomes dos Santos Pacheco CPF: -- CNS: 706703500963819…" at bounding box center [332, 392] width 106 height 92
click at [337, 423] on button "Selecionar indivíduo" at bounding box center [327, 427] width 97 height 21
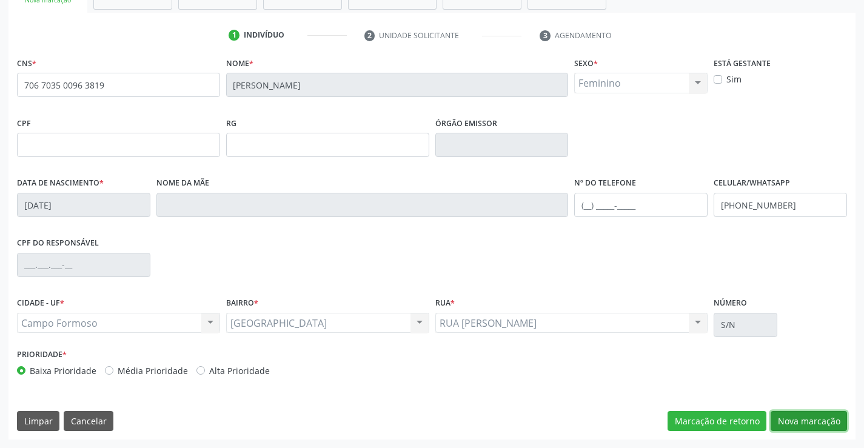
click at [805, 417] on button "Nova marcação" at bounding box center [809, 421] width 76 height 21
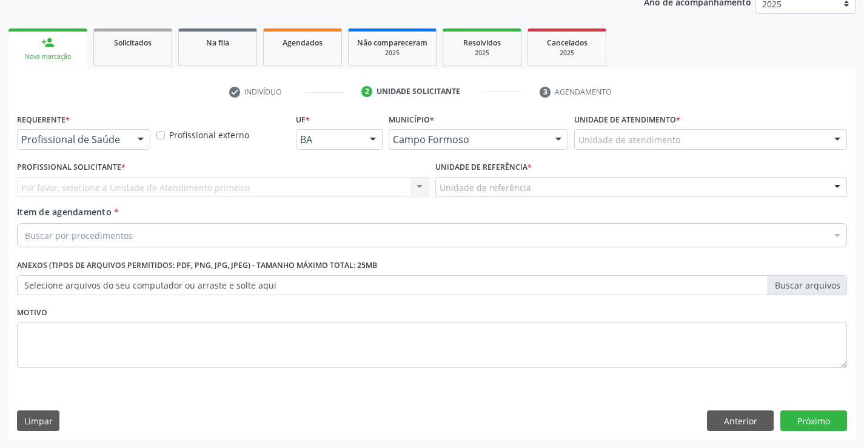
scroll to position [153, 0]
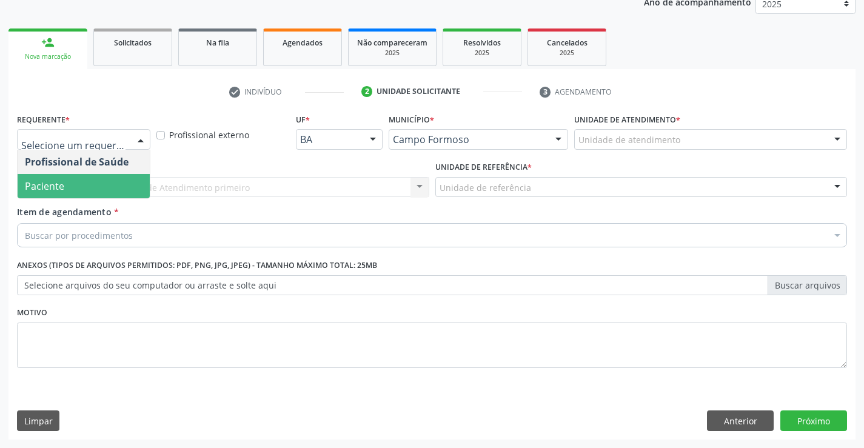
click at [106, 188] on span "Paciente" at bounding box center [84, 186] width 132 height 24
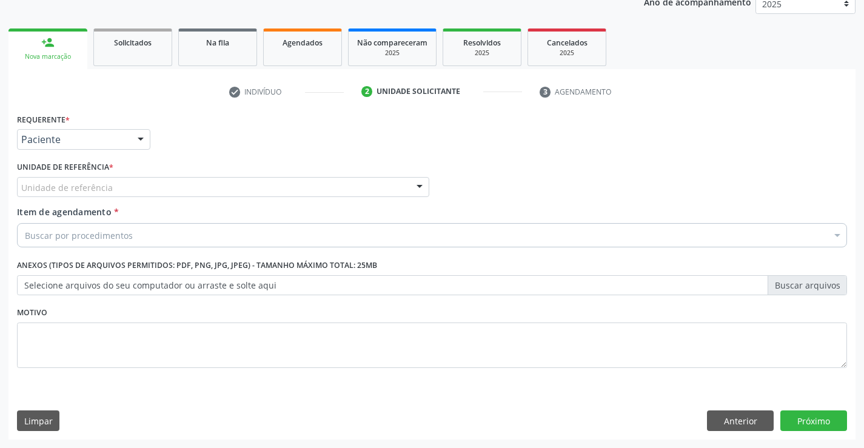
click at [137, 188] on div "Unidade de referência" at bounding box center [223, 187] width 412 height 21
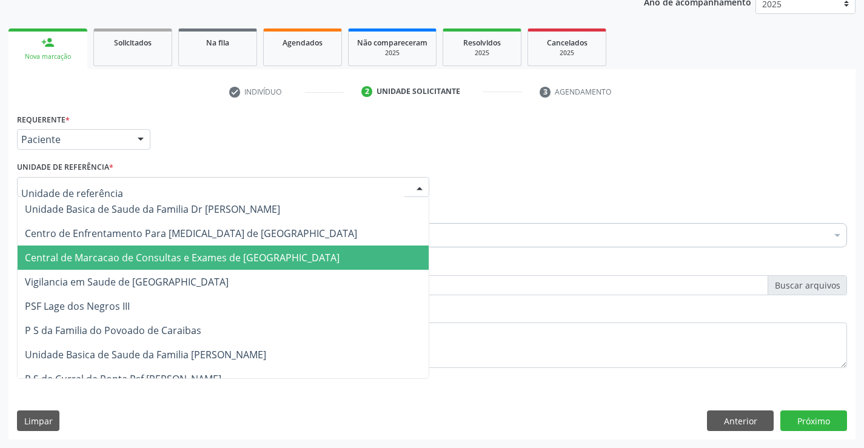
click at [138, 256] on span "Central de Marcacao de Consultas e Exames de [GEOGRAPHIC_DATA]" at bounding box center [182, 257] width 315 height 13
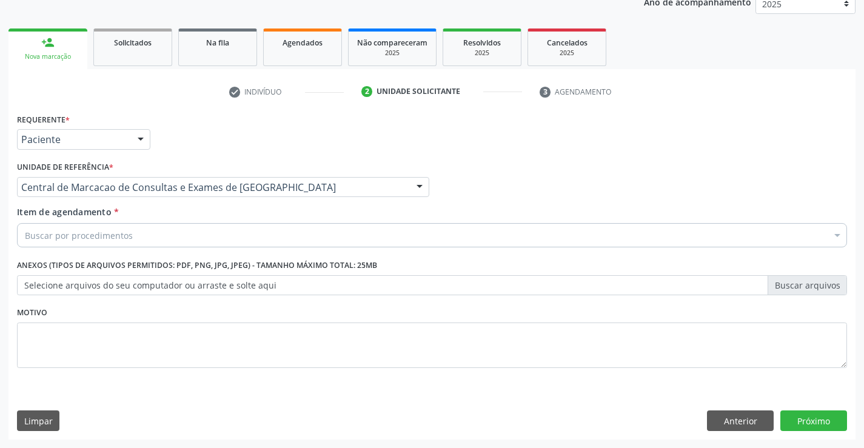
click at [143, 233] on div "Buscar por procedimentos" at bounding box center [432, 235] width 830 height 24
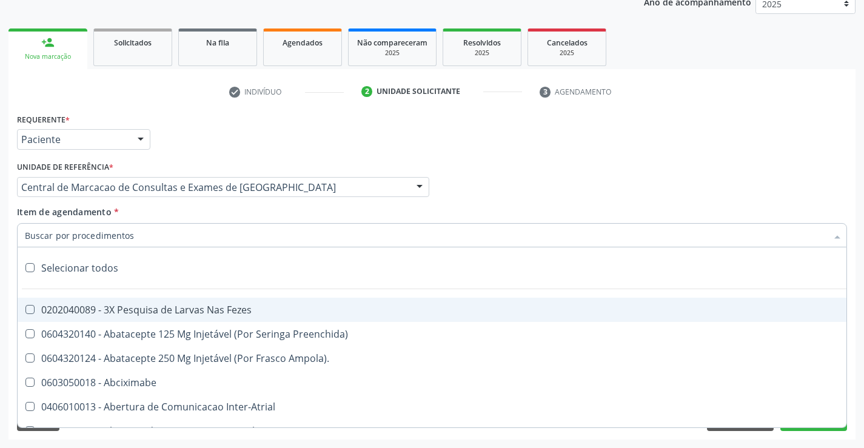
paste input "Ultrassonografia Obstetrica"
type input "Ultrassonografia Obstetrica"
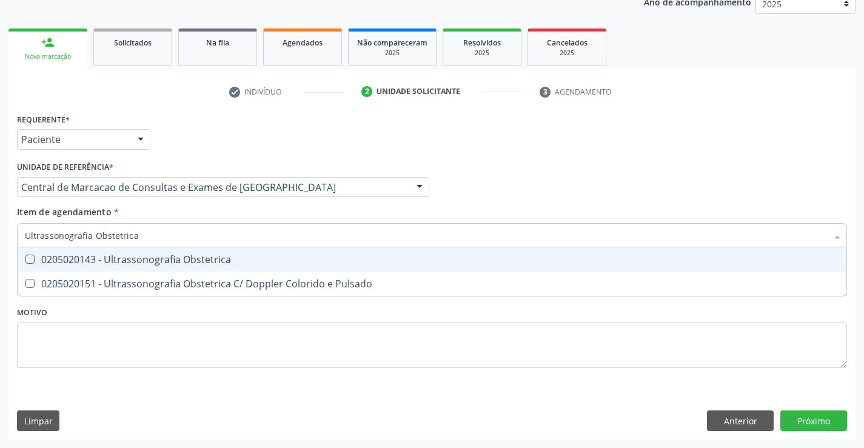
click at [292, 260] on div "0205020143 - Ultrassonografia Obstetrica" at bounding box center [432, 260] width 814 height 10
checkbox Obstetrica "true"
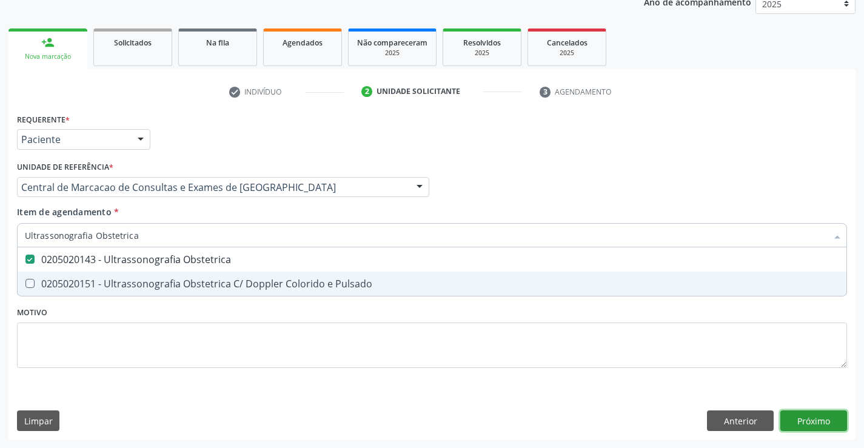
click at [830, 420] on div "Requerente * Paciente Profissional de Saúde Paciente Nenhum resultado encontrad…" at bounding box center [431, 274] width 847 height 329
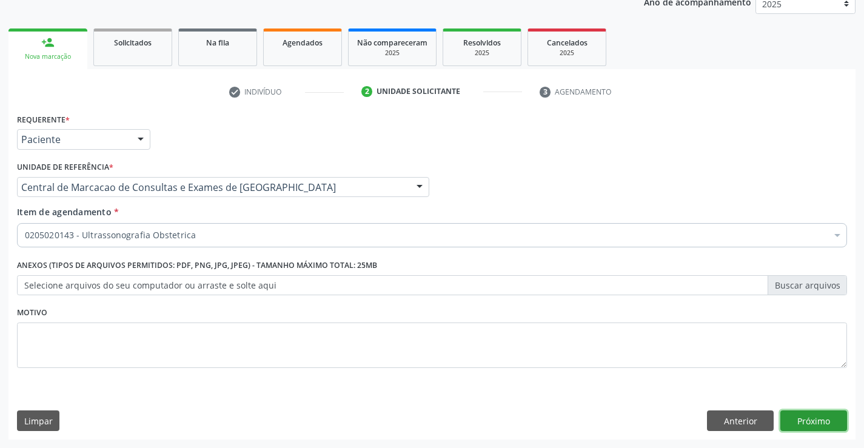
click at [799, 417] on button "Próximo" at bounding box center [813, 420] width 67 height 21
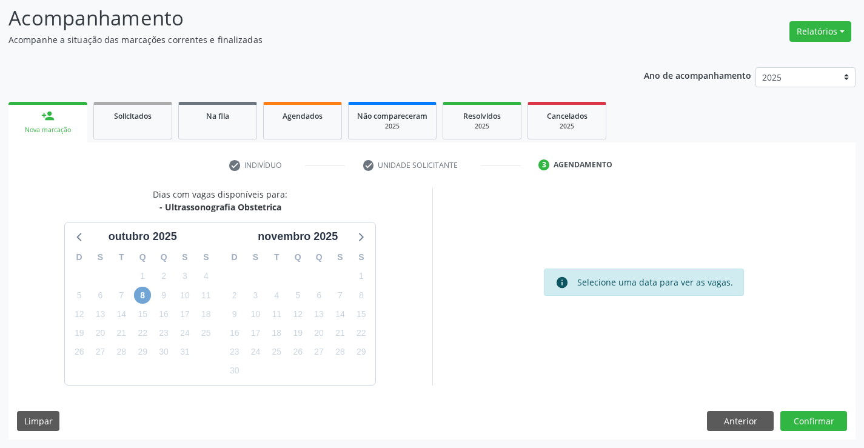
click at [146, 292] on span "8" at bounding box center [142, 295] width 17 height 17
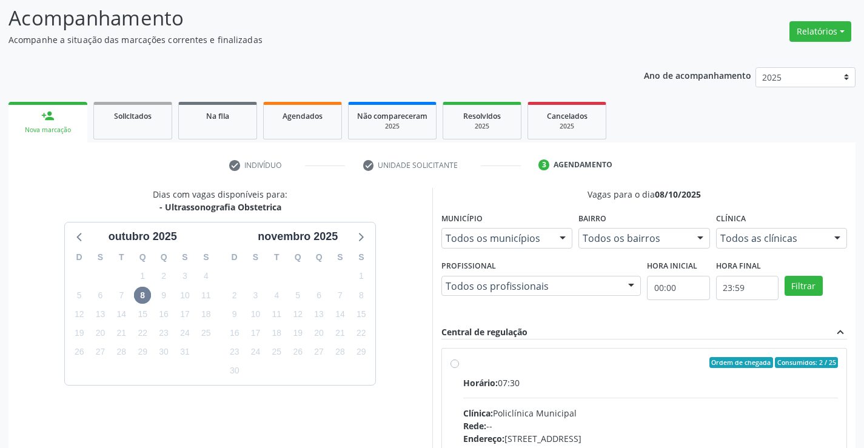
click at [494, 373] on label "Ordem de chegada Consumidos: 2 / 25 Horário: 07:30 Clínica: Policlínica Municip…" at bounding box center [650, 450] width 375 height 186
click at [459, 368] on input "Ordem de chegada Consumidos: 2 / 25 Horário: 07:30 Clínica: Policlínica Municip…" at bounding box center [454, 362] width 8 height 11
radio input "true"
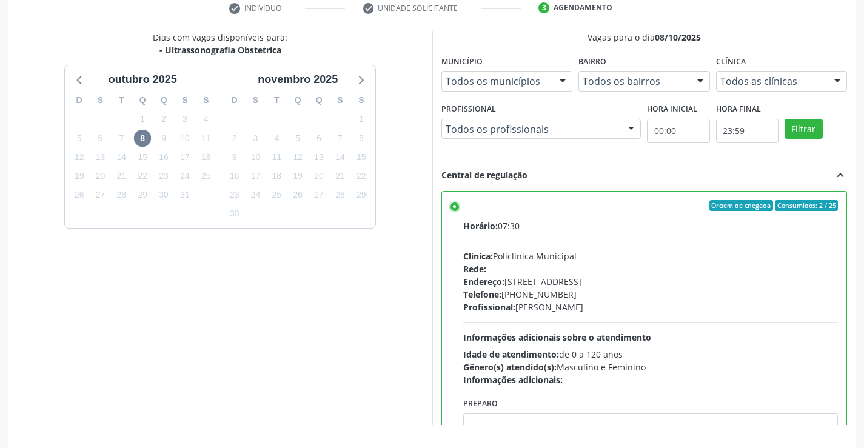
scroll to position [276, 0]
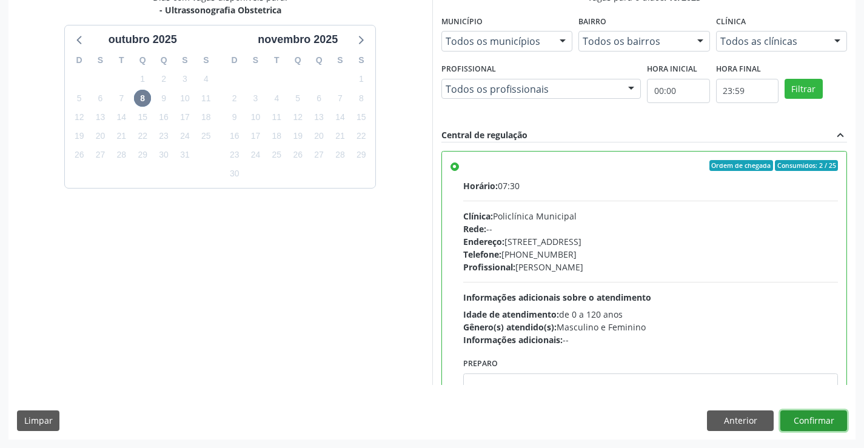
click at [814, 418] on button "Confirmar" at bounding box center [813, 420] width 67 height 21
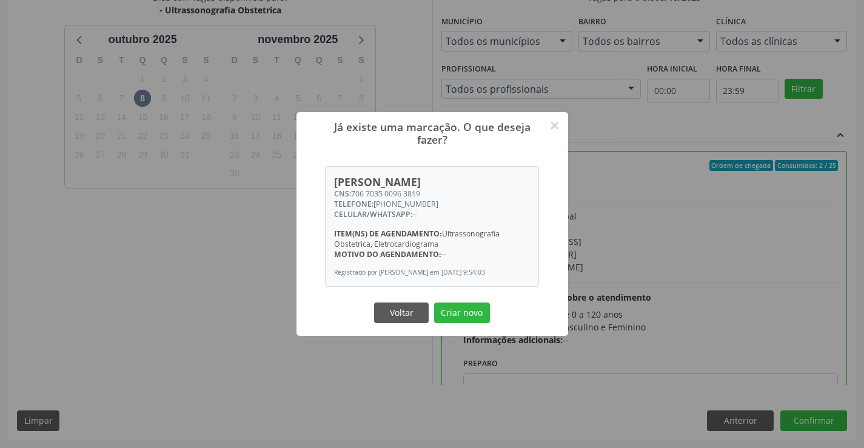
click at [434, 303] on button "Criar novo" at bounding box center [462, 313] width 56 height 21
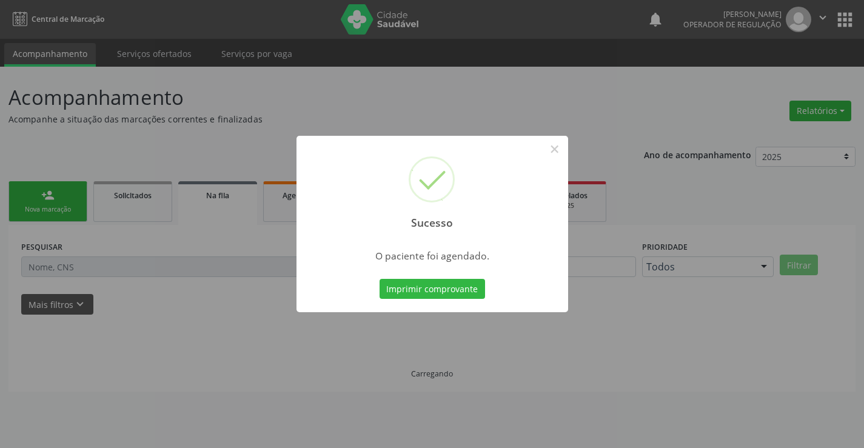
scroll to position [0, 0]
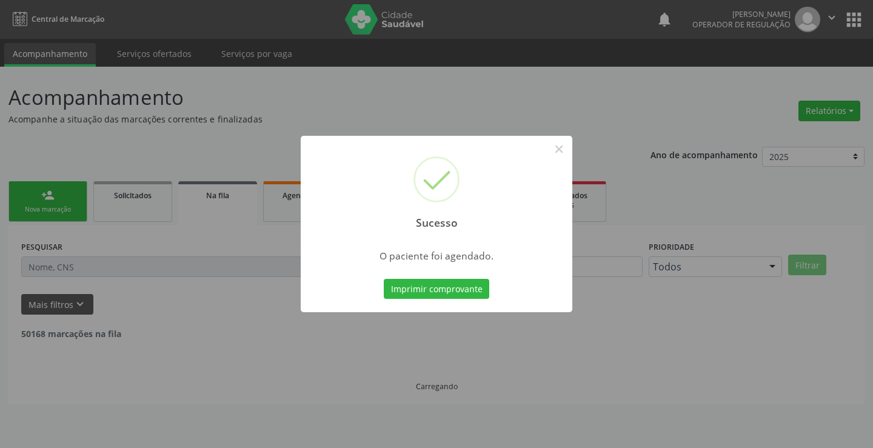
click at [384, 279] on button "Imprimir comprovante" at bounding box center [436, 289] width 105 height 21
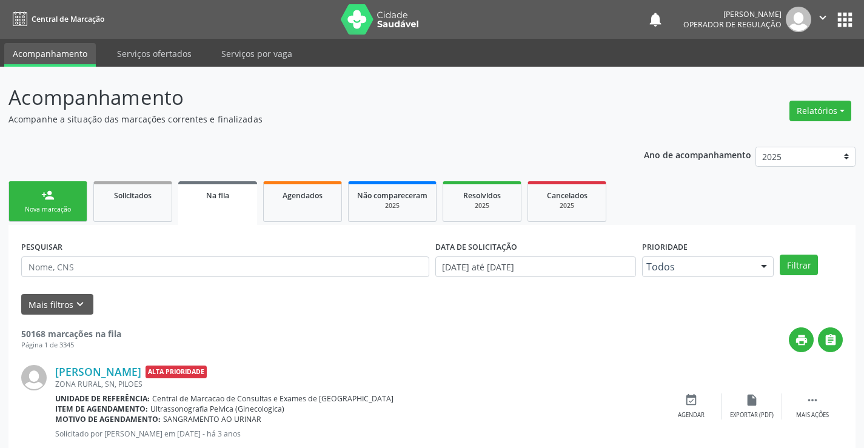
click at [56, 191] on link "person_add Nova marcação" at bounding box center [47, 201] width 79 height 41
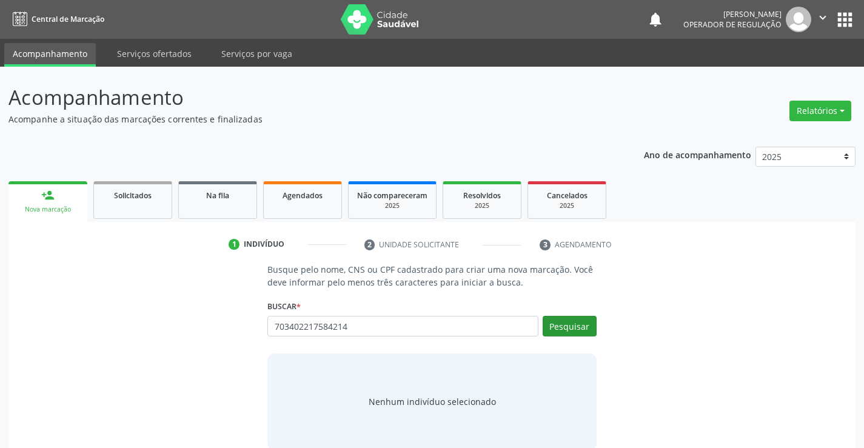
type input "703402217584214"
click at [572, 324] on button "Pesquisar" at bounding box center [570, 326] width 54 height 21
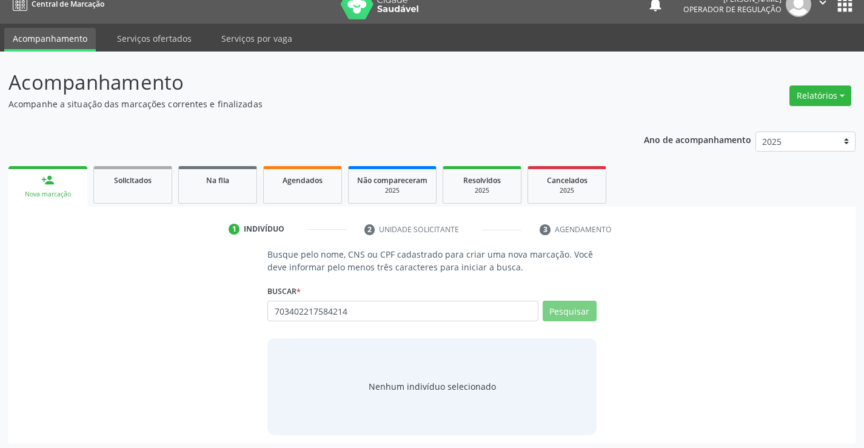
scroll to position [19, 0]
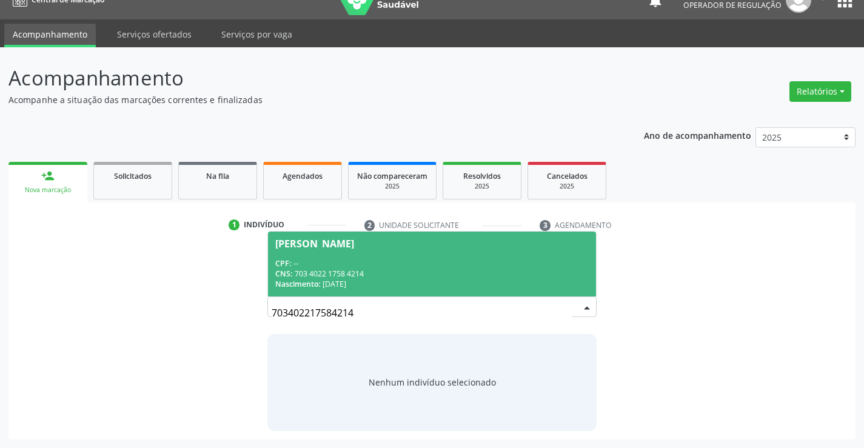
click at [435, 278] on div "CNS: 703 4022 1758 4214" at bounding box center [431, 274] width 313 height 10
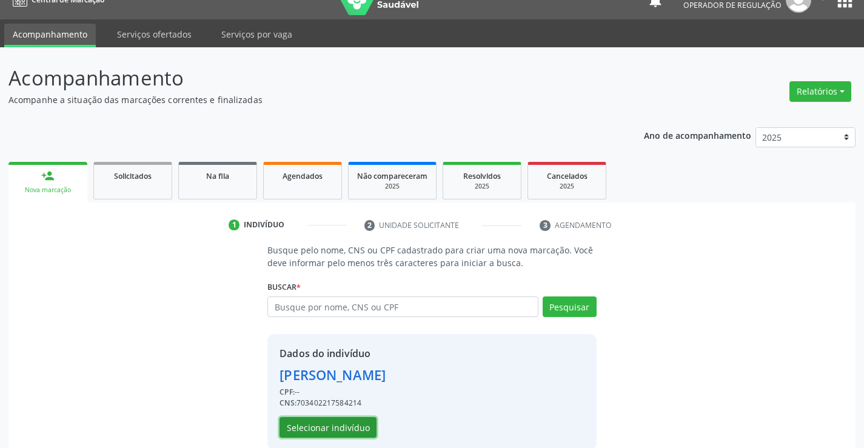
click at [370, 430] on button "Selecionar indivíduo" at bounding box center [327, 427] width 97 height 21
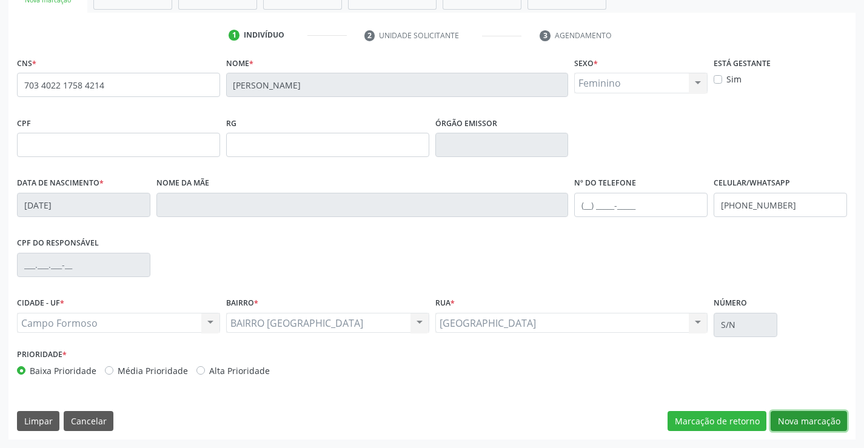
click at [814, 419] on button "Nova marcação" at bounding box center [809, 421] width 76 height 21
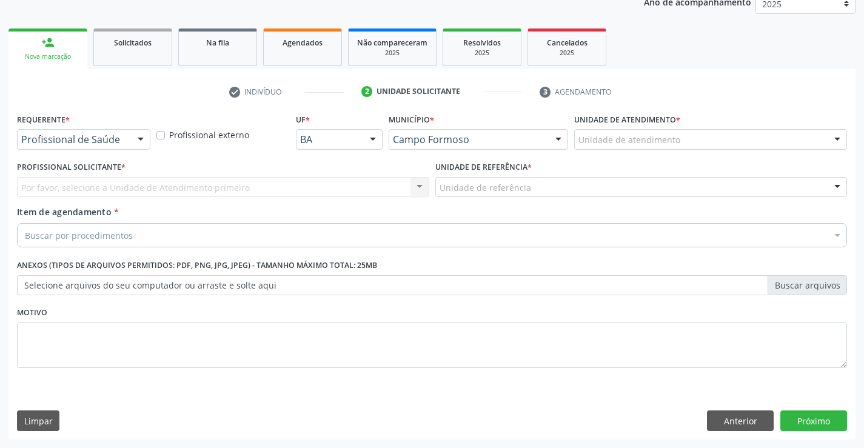
scroll to position [153, 0]
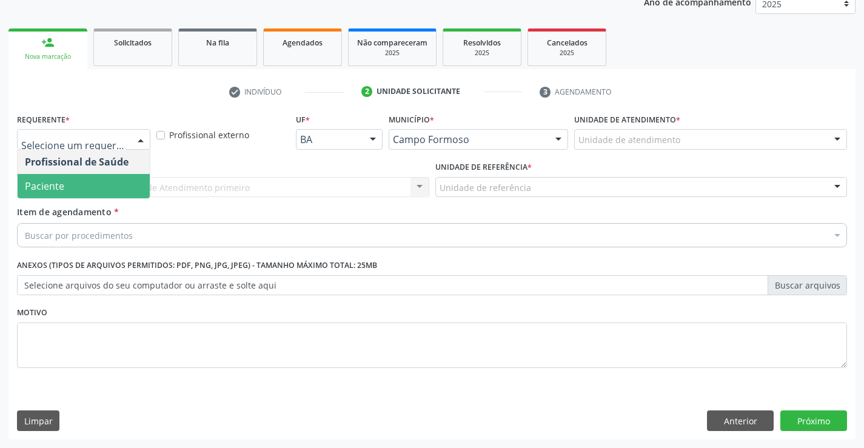
click at [112, 193] on span "Paciente" at bounding box center [84, 186] width 132 height 24
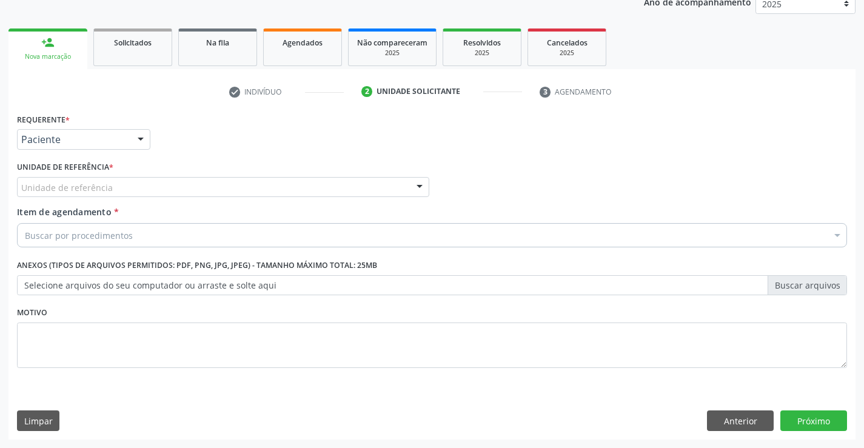
click at [182, 189] on div "Unidade de referência" at bounding box center [223, 187] width 412 height 21
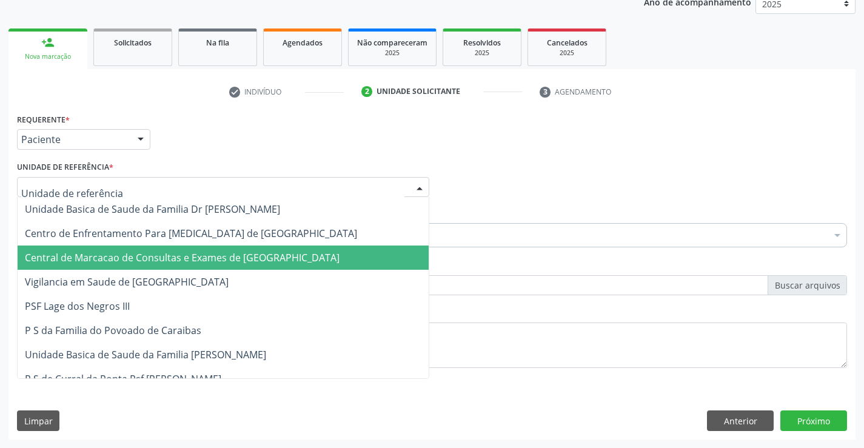
click at [179, 251] on span "Central de Marcacao de Consultas e Exames de [GEOGRAPHIC_DATA]" at bounding box center [182, 257] width 315 height 13
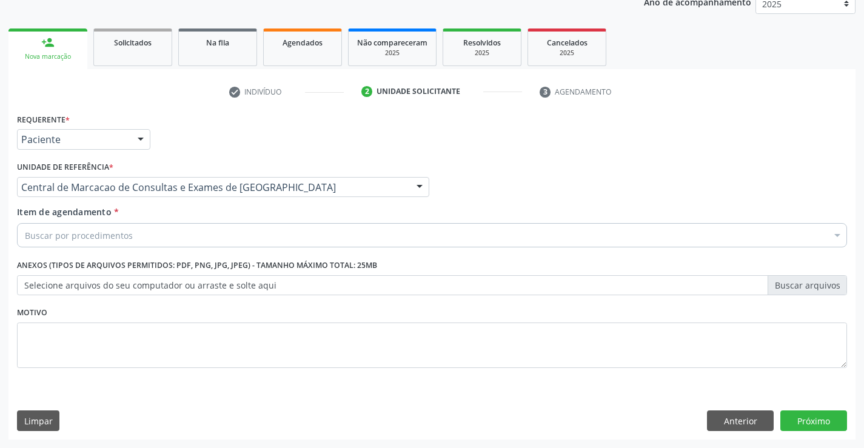
click at [176, 233] on div "Buscar por procedimentos" at bounding box center [432, 235] width 830 height 24
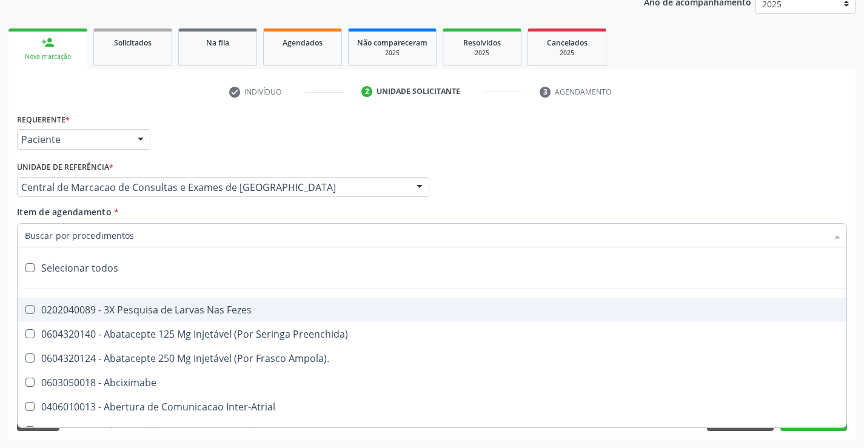
paste input "Ultrassonografia Obstetrica"
type input "Ultrassonografia Obstetrica"
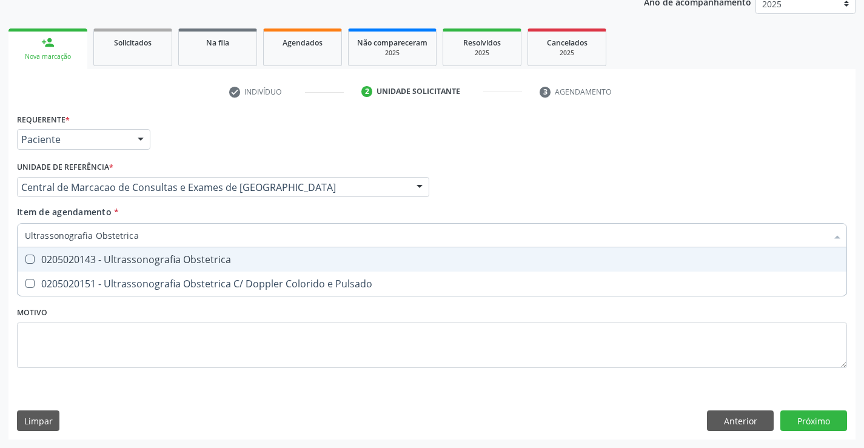
click at [455, 270] on span "0205020143 - Ultrassonografia Obstetrica" at bounding box center [432, 259] width 829 height 24
checkbox Obstetrica "true"
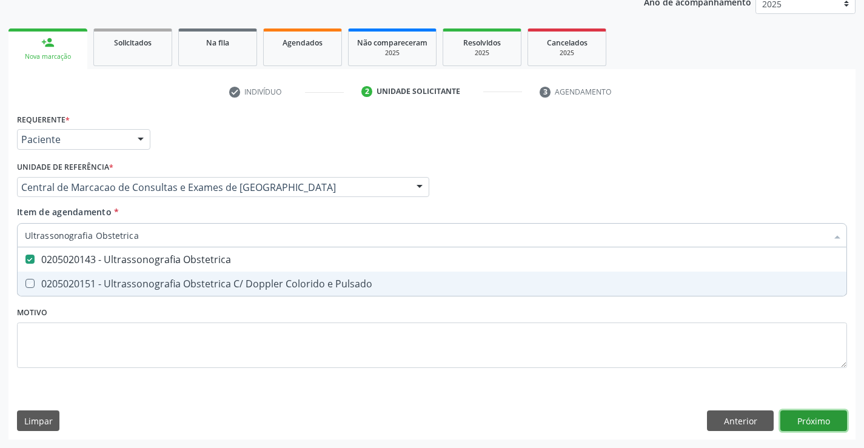
click at [820, 415] on div "Requerente * Paciente Profissional de Saúde Paciente Nenhum resultado encontrad…" at bounding box center [431, 274] width 847 height 329
checkbox Pulsado "true"
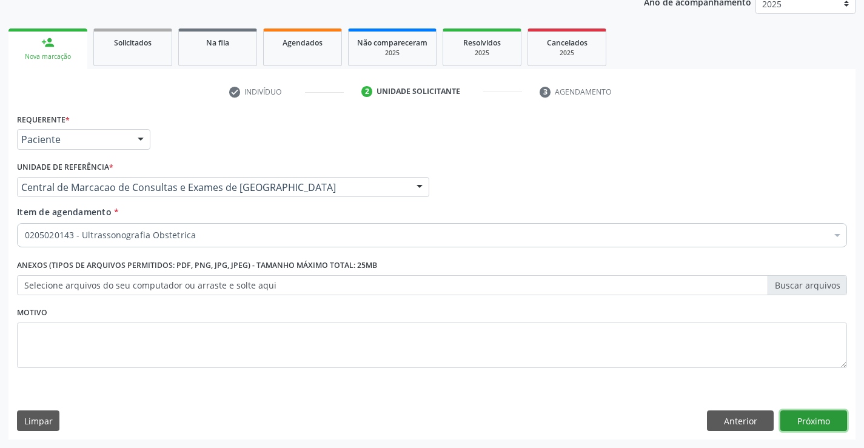
click at [790, 420] on button "Próximo" at bounding box center [813, 420] width 67 height 21
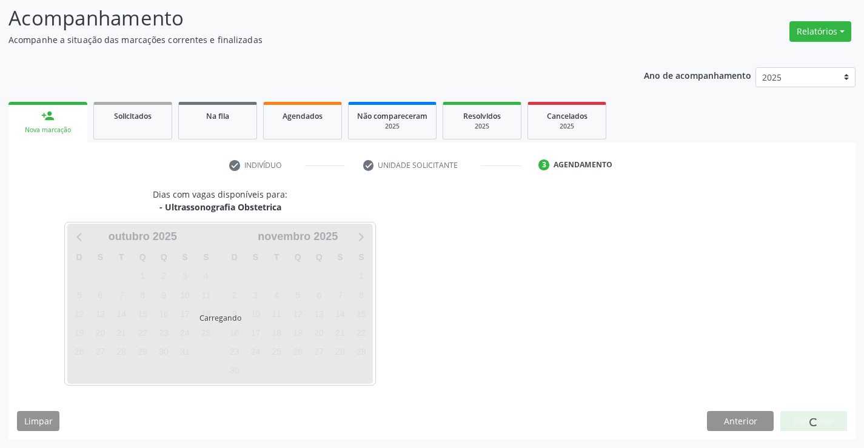
scroll to position [79, 0]
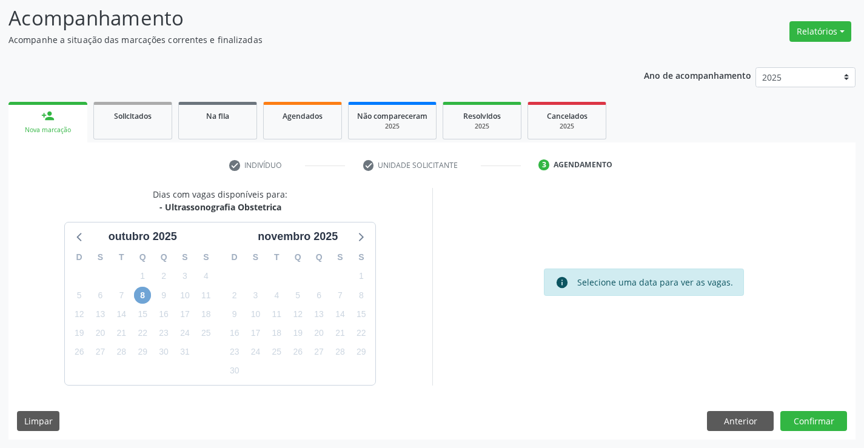
click at [146, 297] on span "8" at bounding box center [142, 295] width 17 height 17
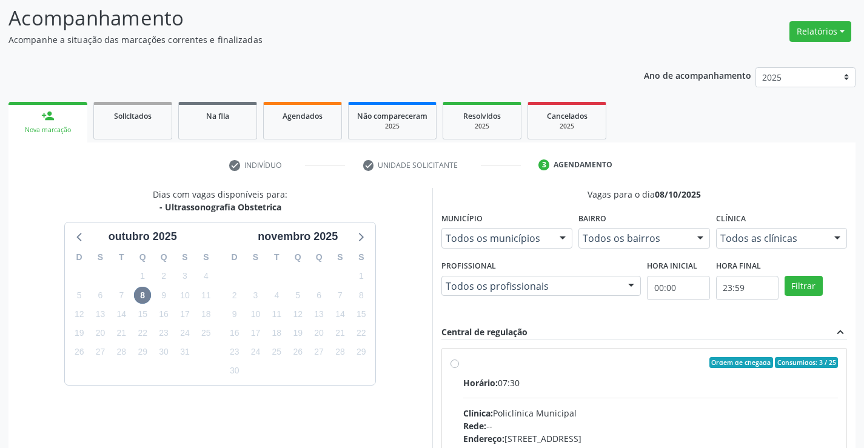
drag, startPoint x: 548, startPoint y: 418, endPoint x: 355, endPoint y: 289, distance: 232.5
click at [544, 412] on div "Clínica: Policlínica Municipal" at bounding box center [650, 413] width 375 height 13
radio input "true"
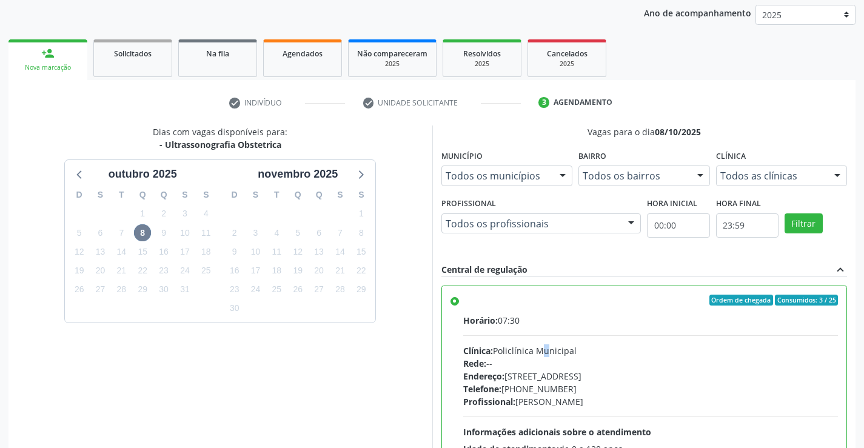
scroll to position [276, 0]
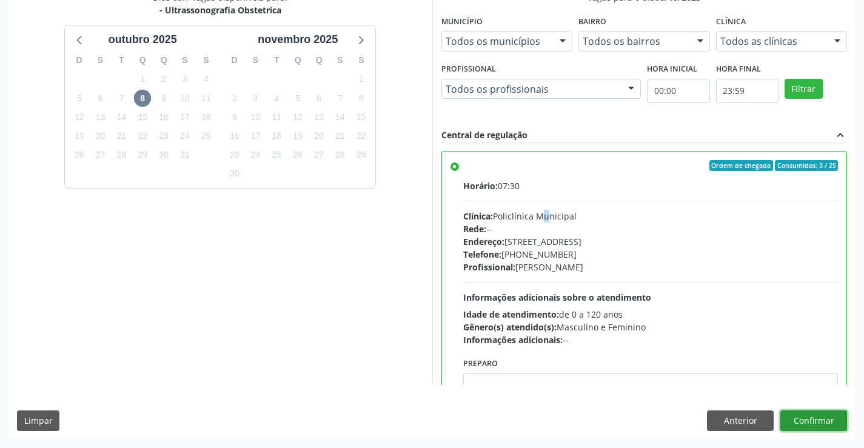
click at [828, 417] on button "Confirmar" at bounding box center [813, 420] width 67 height 21
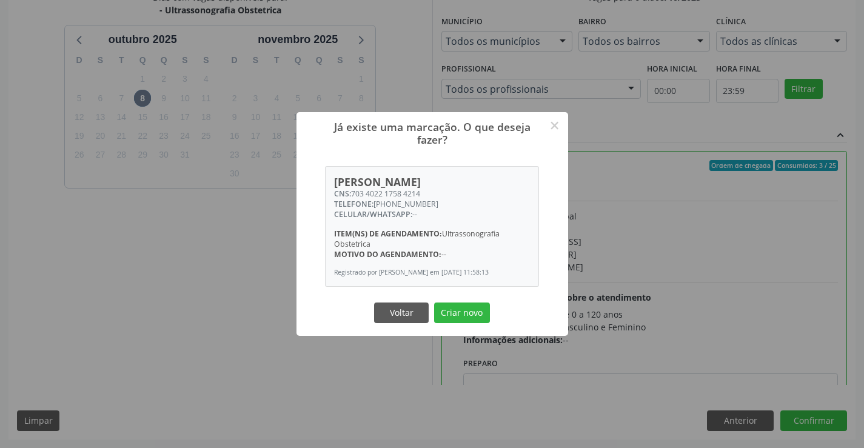
click at [434, 303] on button "Criar novo" at bounding box center [462, 313] width 56 height 21
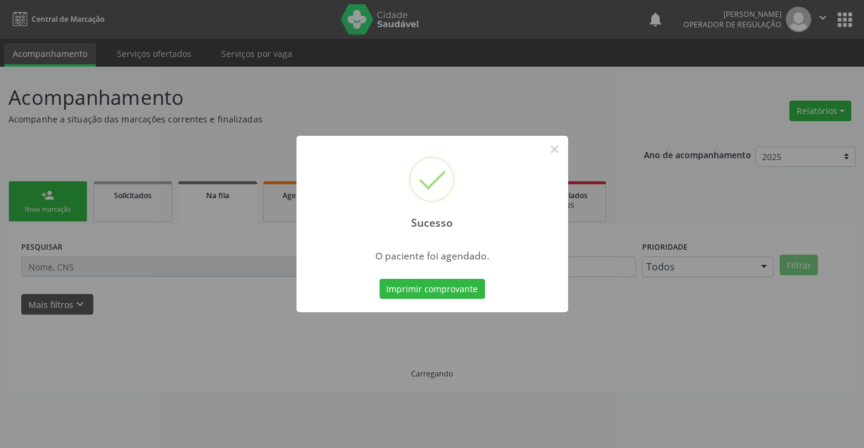
scroll to position [0, 0]
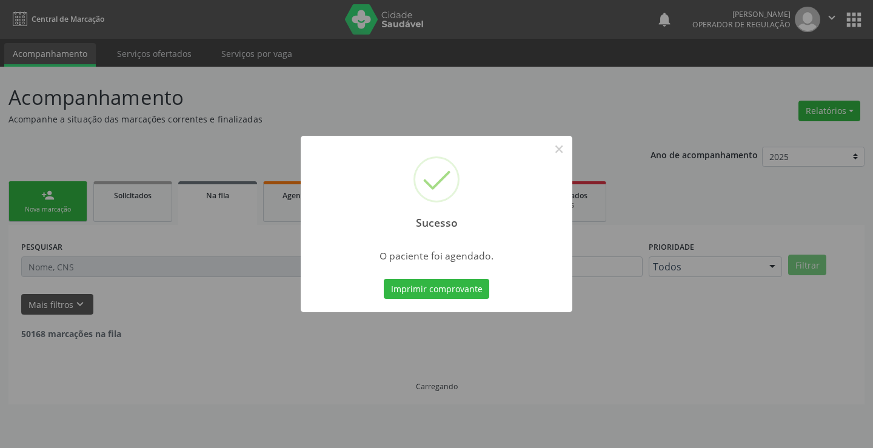
click at [384, 279] on button "Imprimir comprovante" at bounding box center [436, 289] width 105 height 21
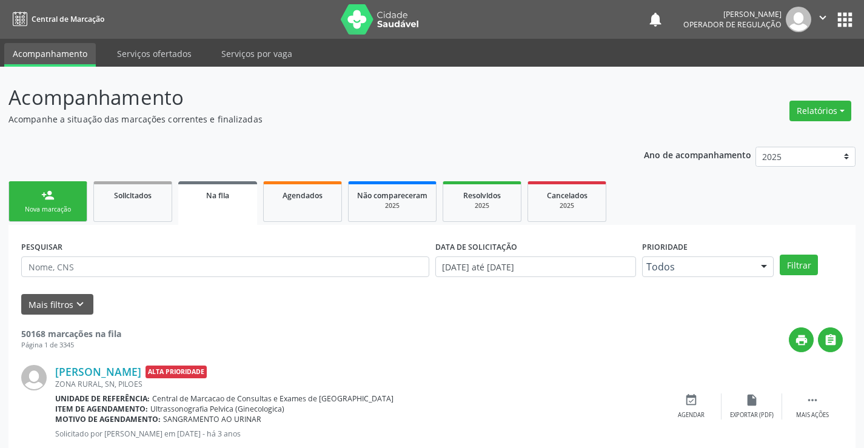
click at [53, 202] on link "person_add Nova marcação" at bounding box center [47, 201] width 79 height 41
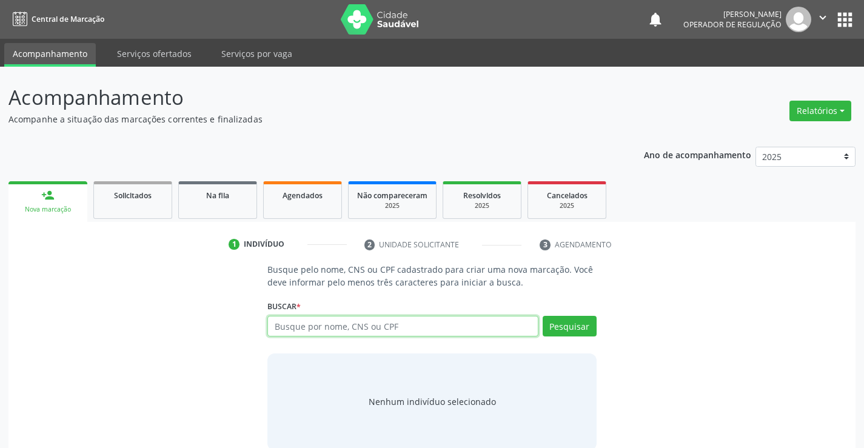
click at [383, 323] on input "text" at bounding box center [402, 326] width 270 height 21
type input "702604770857743"
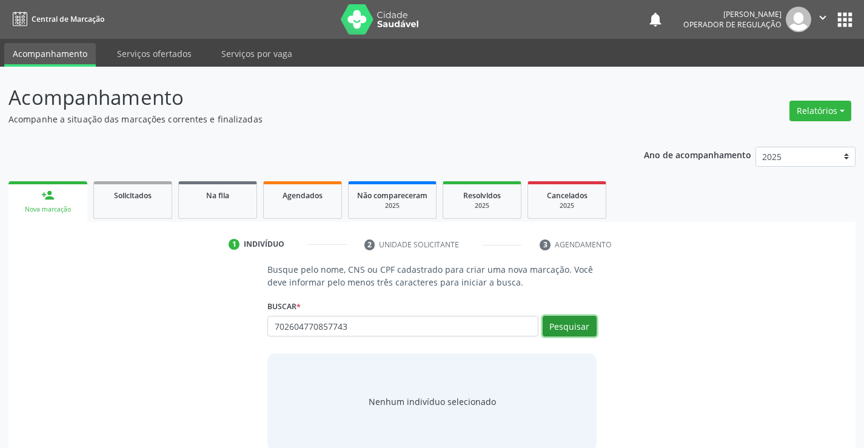
click at [554, 326] on button "Pesquisar" at bounding box center [570, 326] width 54 height 21
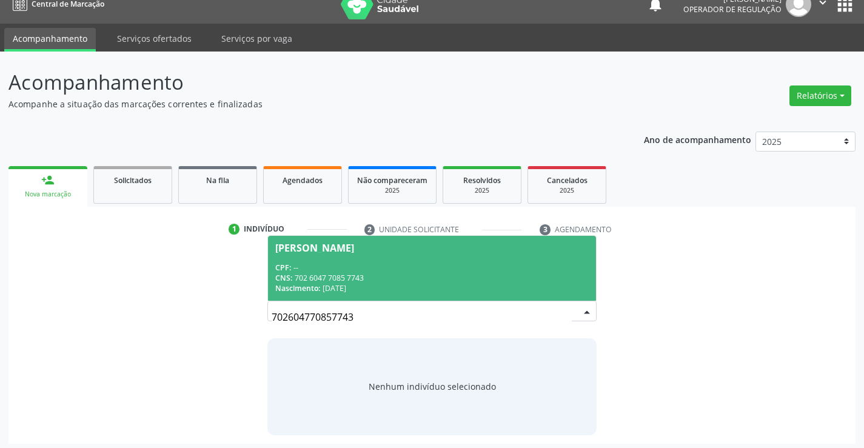
scroll to position [19, 0]
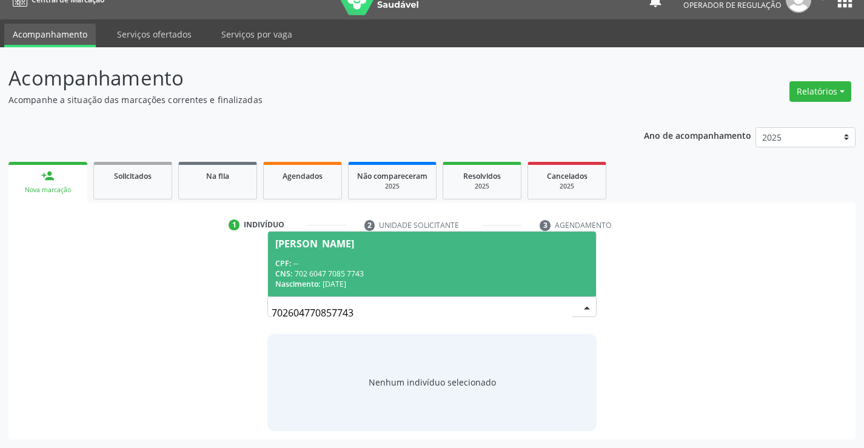
click at [513, 262] on div "CPF: --" at bounding box center [431, 263] width 313 height 10
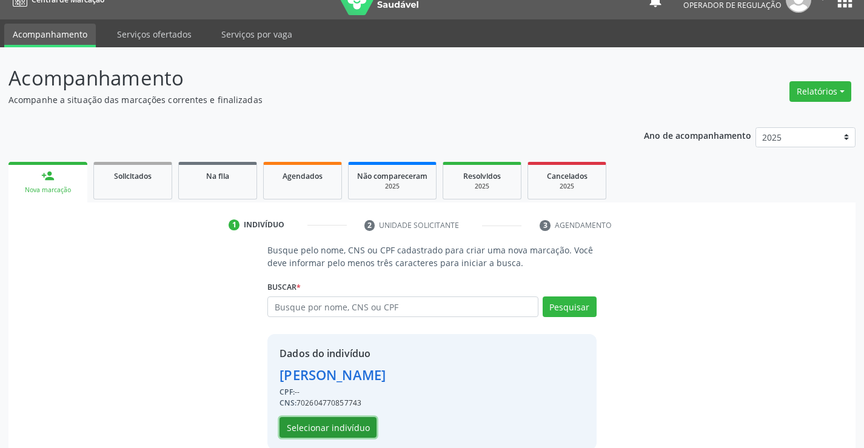
click at [353, 425] on button "Selecionar indivíduo" at bounding box center [327, 427] width 97 height 21
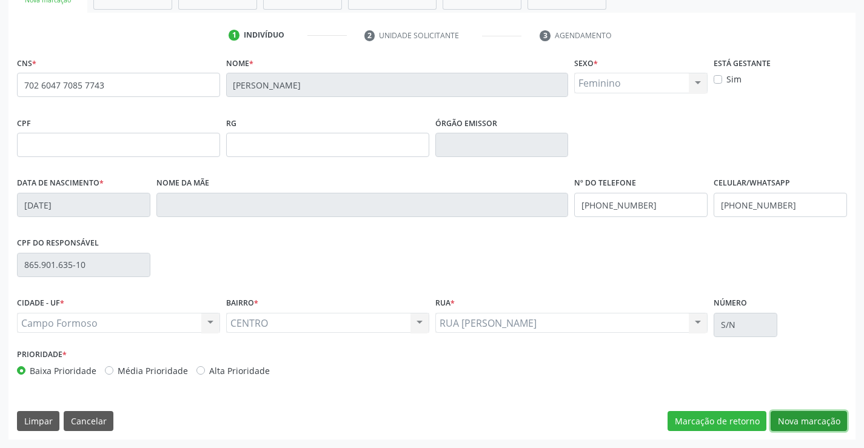
click at [783, 418] on button "Nova marcação" at bounding box center [809, 421] width 76 height 21
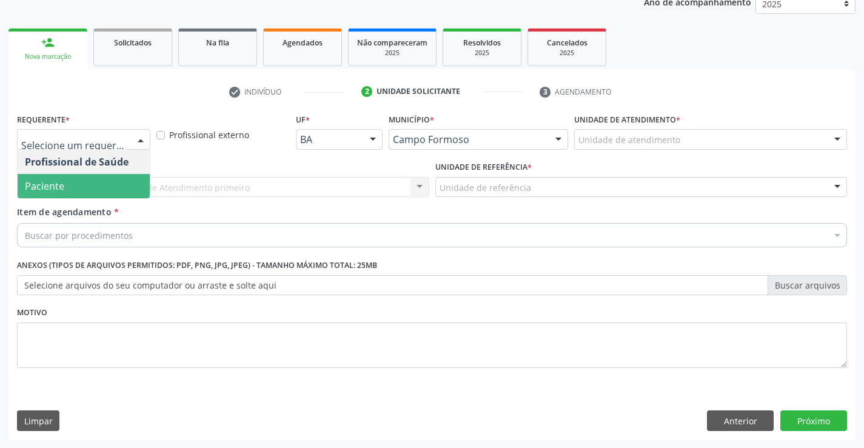
click at [116, 186] on span "Paciente" at bounding box center [84, 186] width 132 height 24
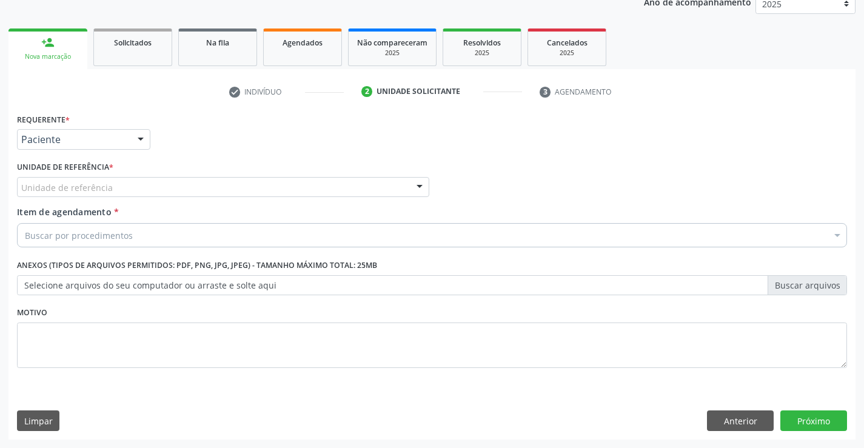
click at [149, 181] on div "Unidade de referência" at bounding box center [223, 187] width 412 height 21
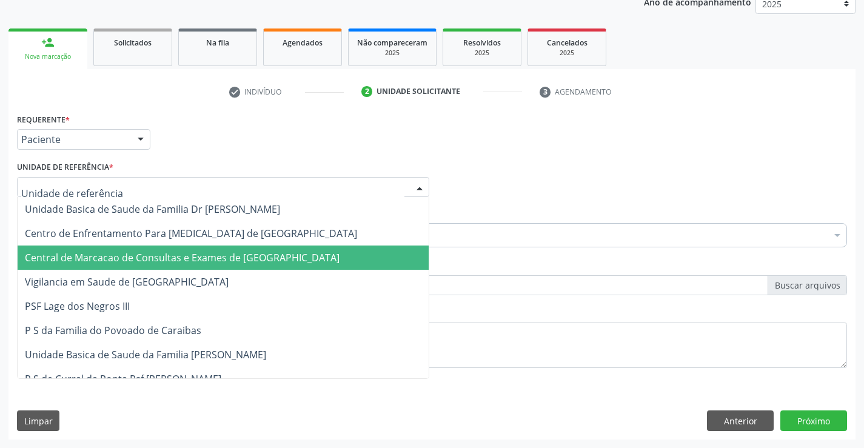
click at [152, 249] on span "Central de Marcacao de Consultas e Exames de [GEOGRAPHIC_DATA]" at bounding box center [223, 258] width 411 height 24
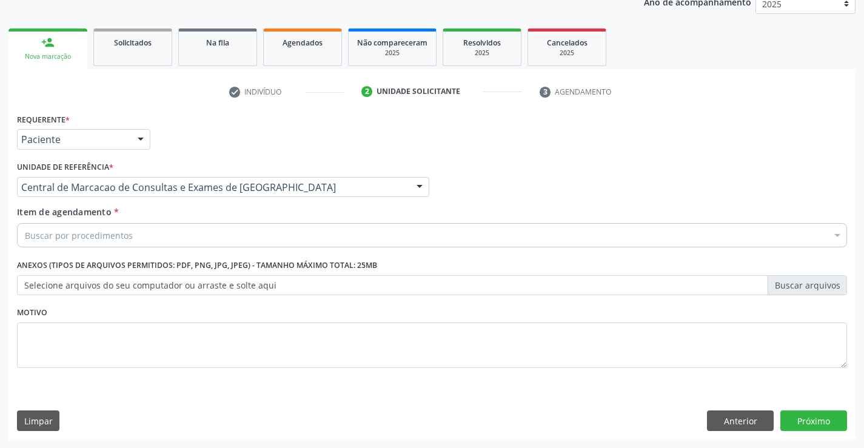
click at [162, 241] on div "Buscar por procedimentos" at bounding box center [432, 235] width 830 height 24
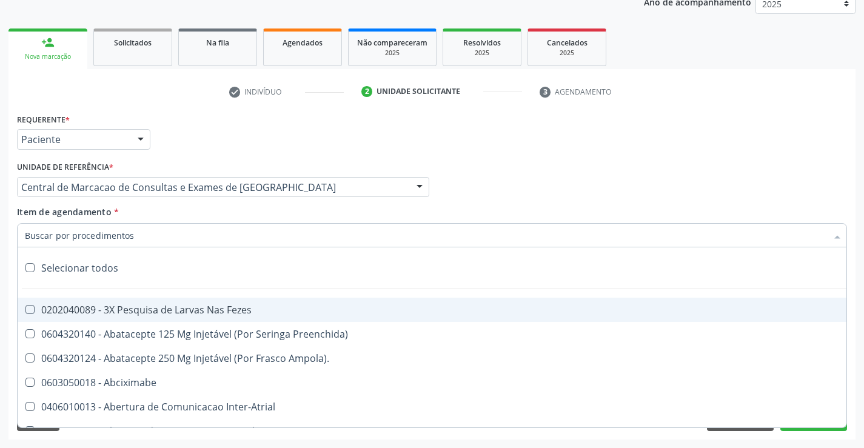
paste input "Ultrassonografia Obstetrica"
type input "Ultrassonografia Obstetrica"
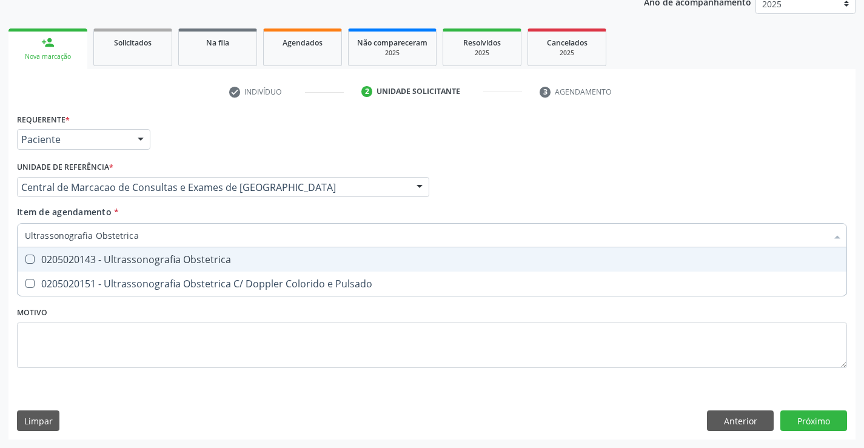
click at [332, 257] on div "0205020143 - Ultrassonografia Obstetrica" at bounding box center [432, 260] width 814 height 10
checkbox Obstetrica "true"
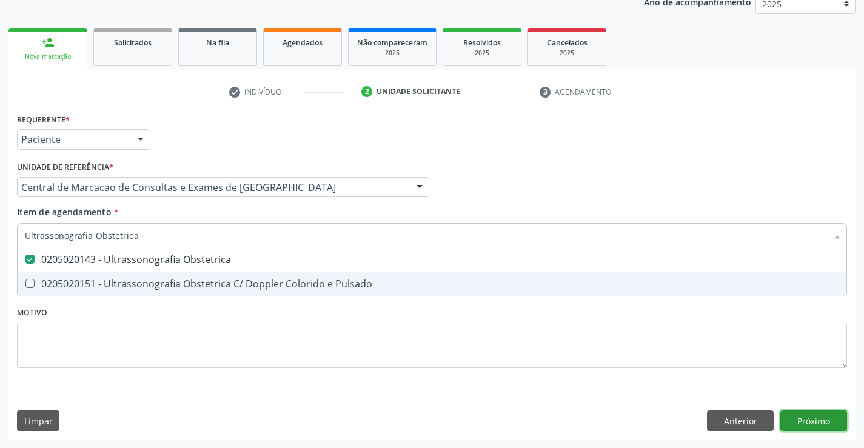
click at [818, 425] on div "Requerente * Paciente Profissional de Saúde Paciente Nenhum resultado encontrad…" at bounding box center [431, 274] width 847 height 329
checkbox Pulsado "true"
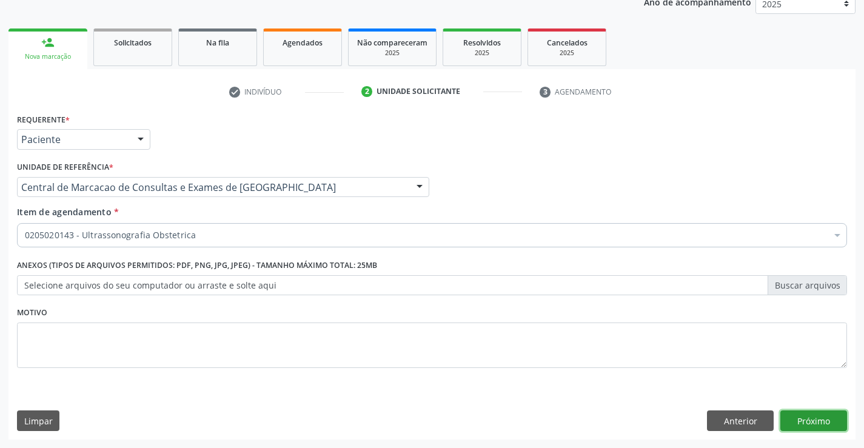
click at [834, 423] on button "Próximo" at bounding box center [813, 420] width 67 height 21
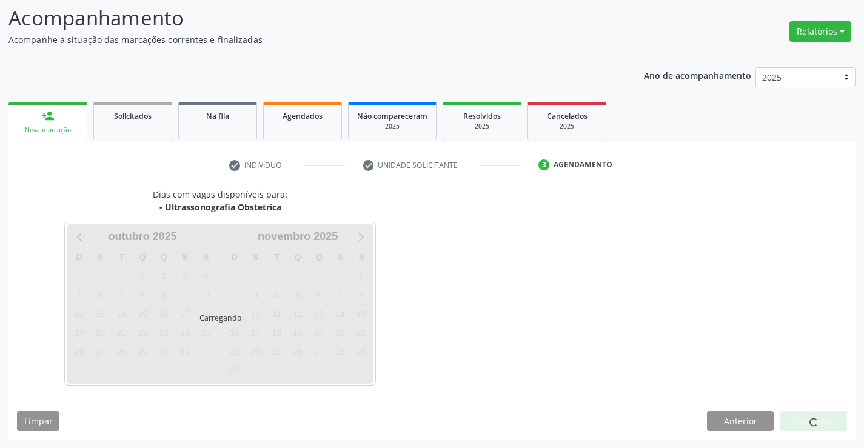
scroll to position [79, 0]
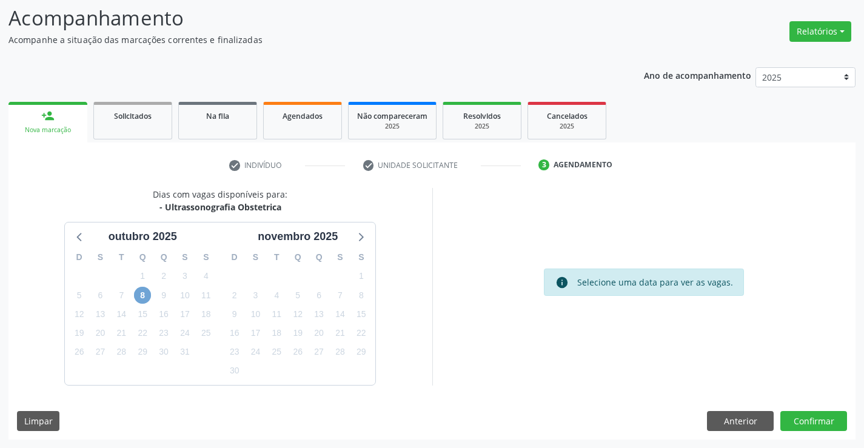
click at [148, 292] on span "8" at bounding box center [142, 295] width 17 height 17
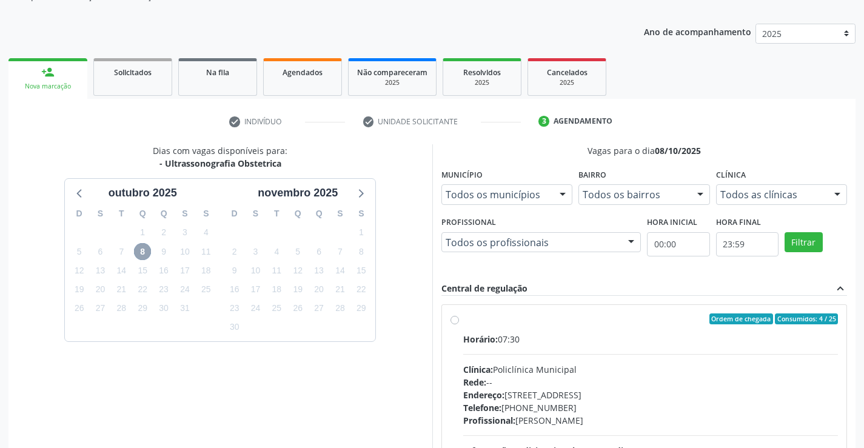
scroll to position [276, 0]
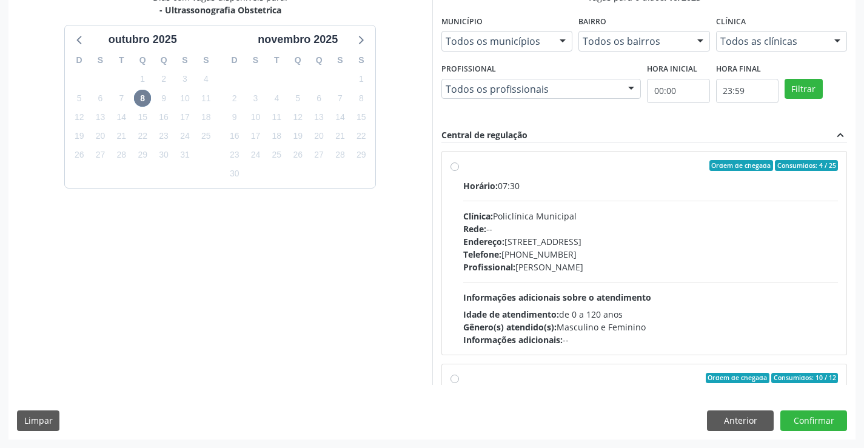
click at [647, 271] on div "Profissional: [PERSON_NAME]" at bounding box center [650, 267] width 375 height 13
click at [459, 171] on input "Ordem de chegada Consumidos: 4 / 25 Horário: 07:30 Clínica: Policlínica Municip…" at bounding box center [454, 165] width 8 height 11
radio input "true"
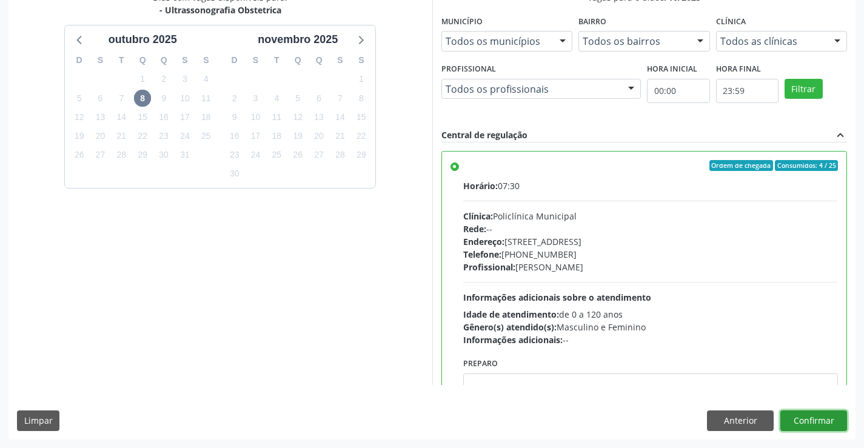
click at [795, 422] on button "Confirmar" at bounding box center [813, 420] width 67 height 21
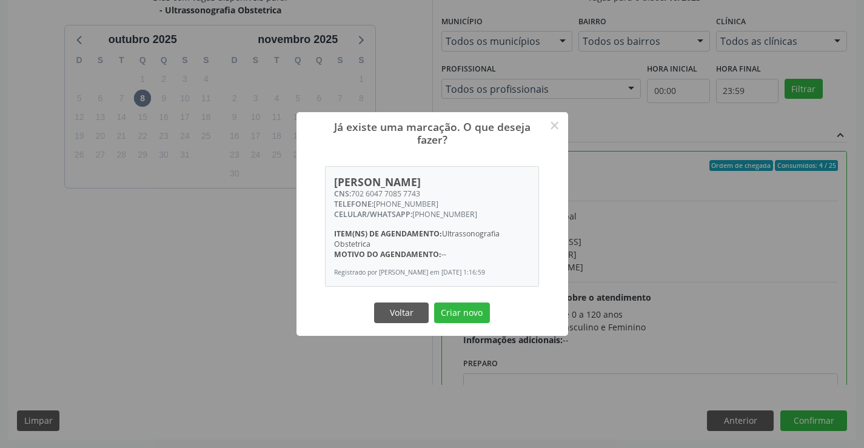
click at [434, 303] on button "Criar novo" at bounding box center [462, 313] width 56 height 21
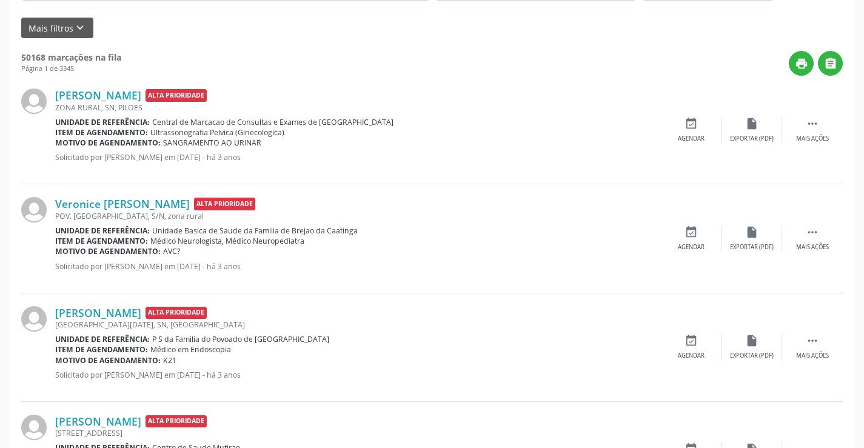
scroll to position [0, 0]
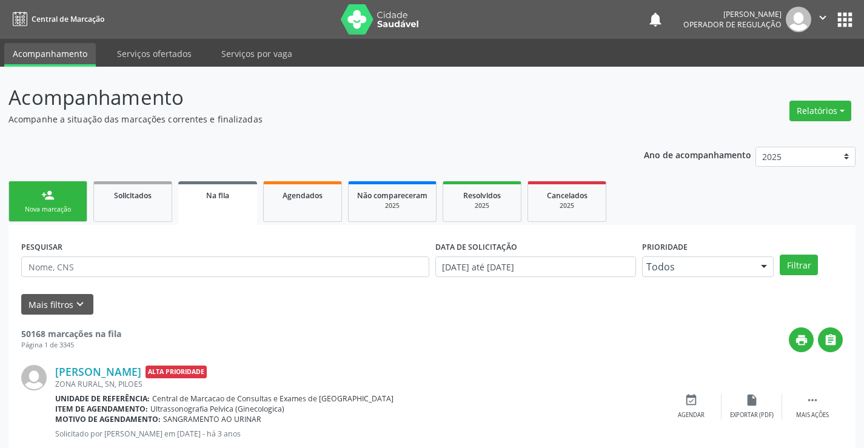
click at [43, 196] on div "Sucesso × O paciente foi agendado. Imprimir comprovante Cancel" at bounding box center [432, 224] width 864 height 448
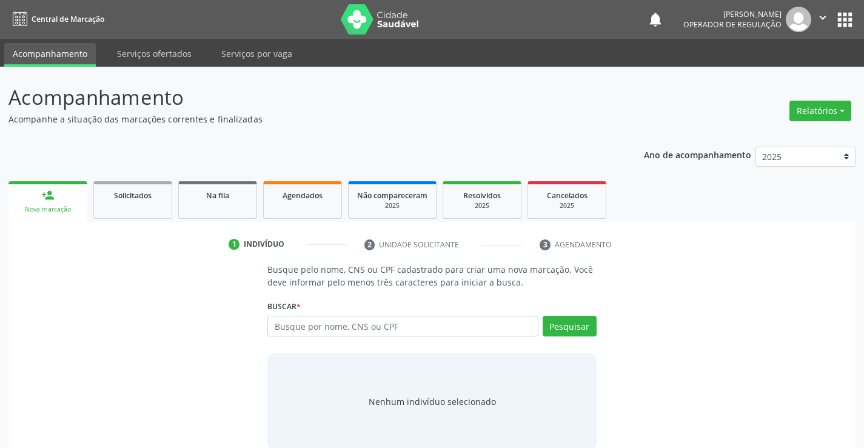
click at [432, 324] on input "text" at bounding box center [402, 326] width 270 height 21
type input "700006039845605"
click at [584, 327] on button "Pesquisar" at bounding box center [570, 326] width 54 height 21
type input "700006039845605"
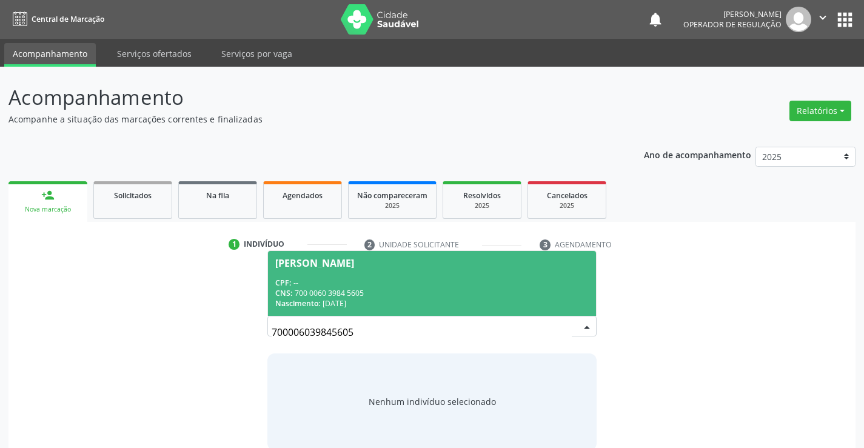
click at [440, 289] on div "CNS: 700 0060 3984 5605" at bounding box center [431, 293] width 313 height 10
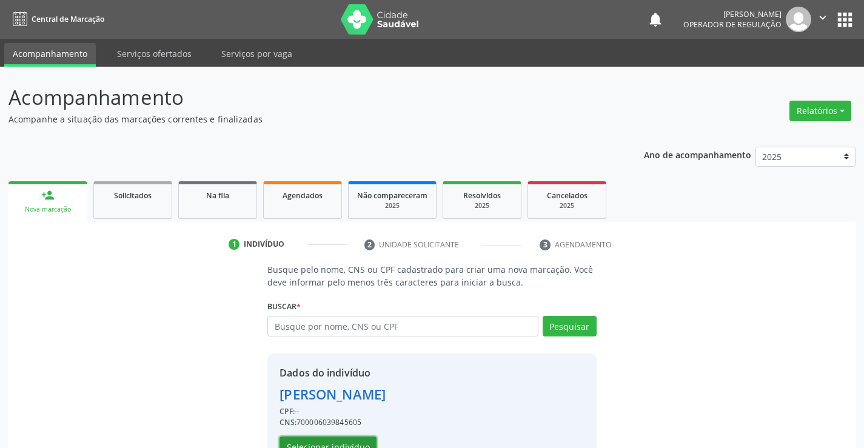
click at [298, 441] on button "Selecionar indivíduo" at bounding box center [327, 447] width 97 height 21
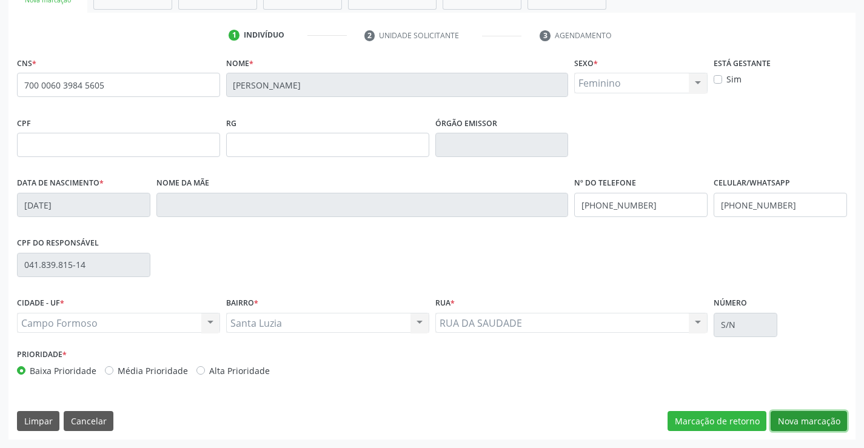
click at [806, 418] on button "Nova marcação" at bounding box center [809, 421] width 76 height 21
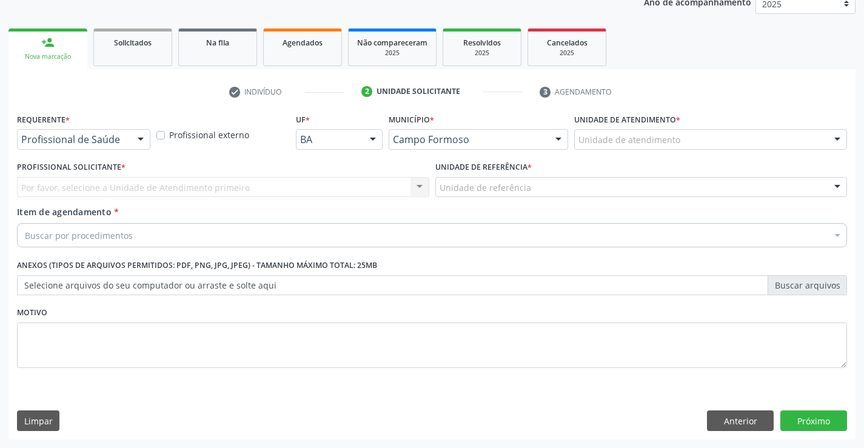
scroll to position [153, 0]
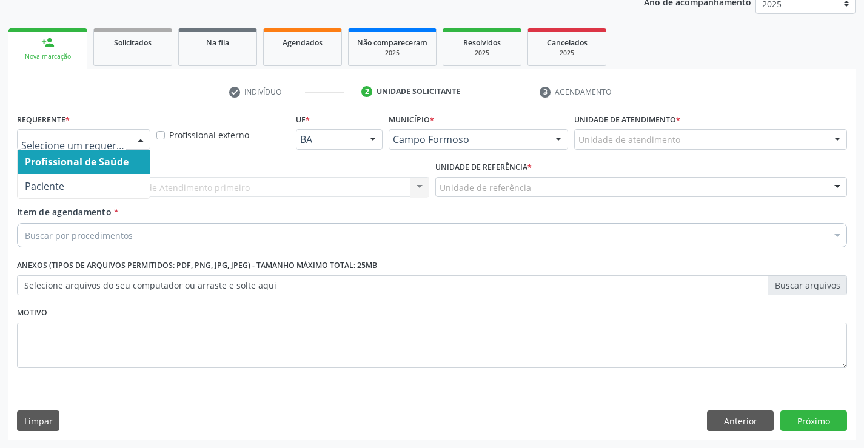
drag, startPoint x: 131, startPoint y: 134, endPoint x: 122, endPoint y: 162, distance: 29.9
click at [132, 136] on div at bounding box center [141, 140] width 18 height 21
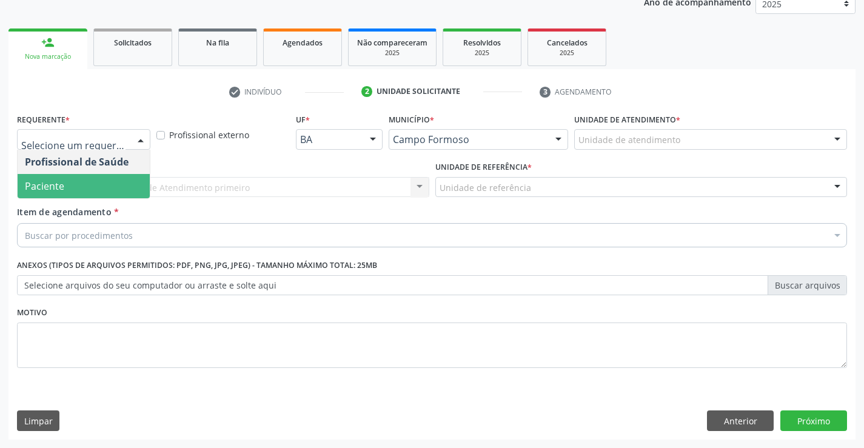
click at [111, 185] on span "Paciente" at bounding box center [84, 186] width 132 height 24
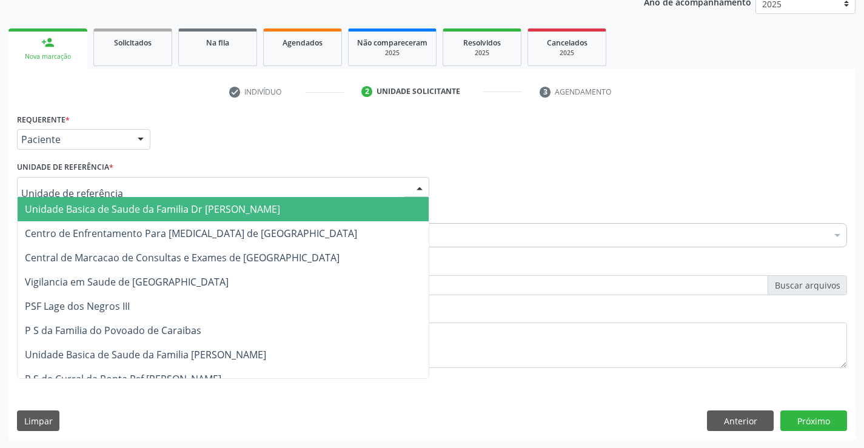
drag, startPoint x: 144, startPoint y: 191, endPoint x: 144, endPoint y: 229, distance: 38.2
click at [144, 193] on div at bounding box center [223, 187] width 412 height 21
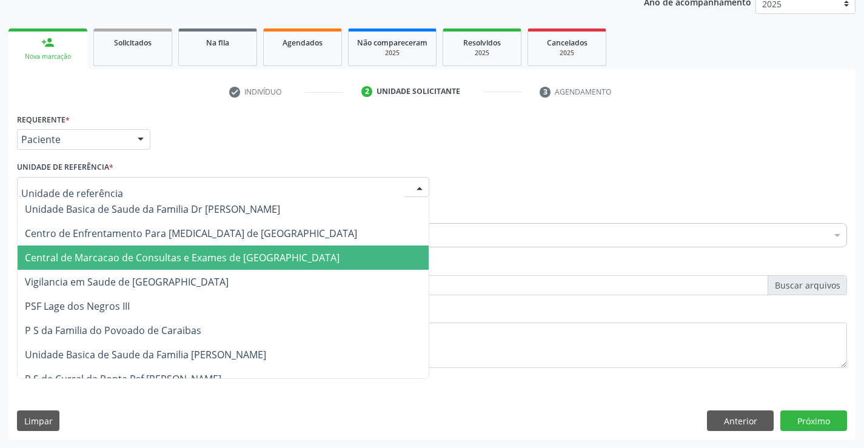
click at [144, 252] on span "Central de Marcacao de Consultas e Exames de [GEOGRAPHIC_DATA]" at bounding box center [182, 257] width 315 height 13
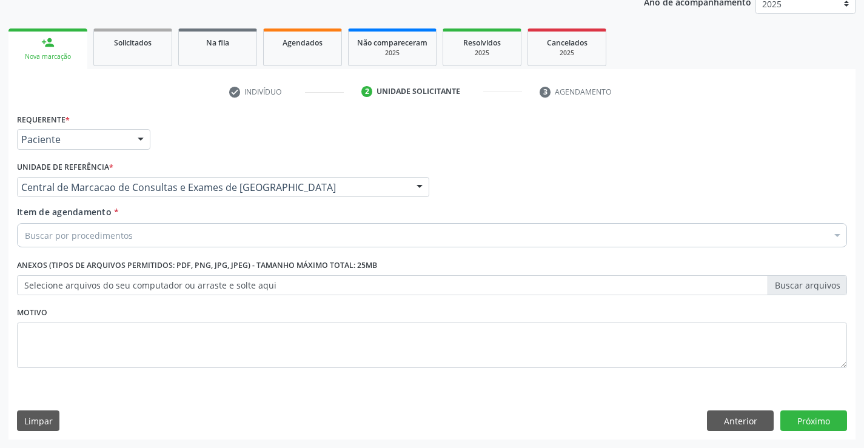
click at [147, 235] on div "Buscar por procedimentos" at bounding box center [432, 235] width 830 height 24
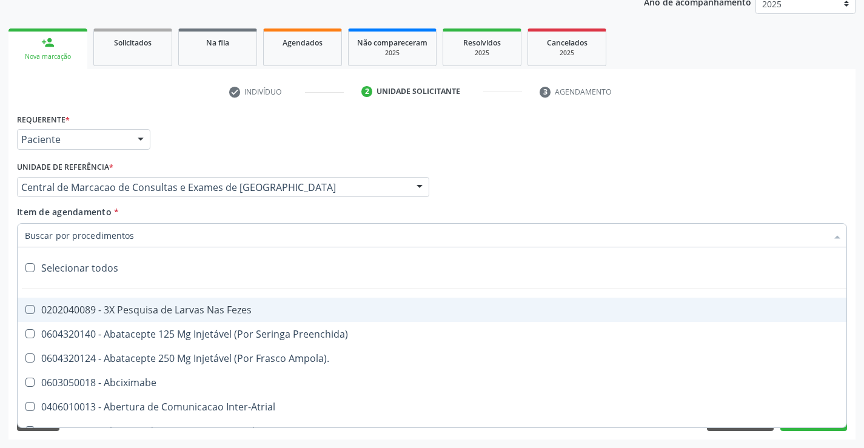
paste input "Ultrassonografia Obstetrica"
type input "Ultrassonografia Obstetrica"
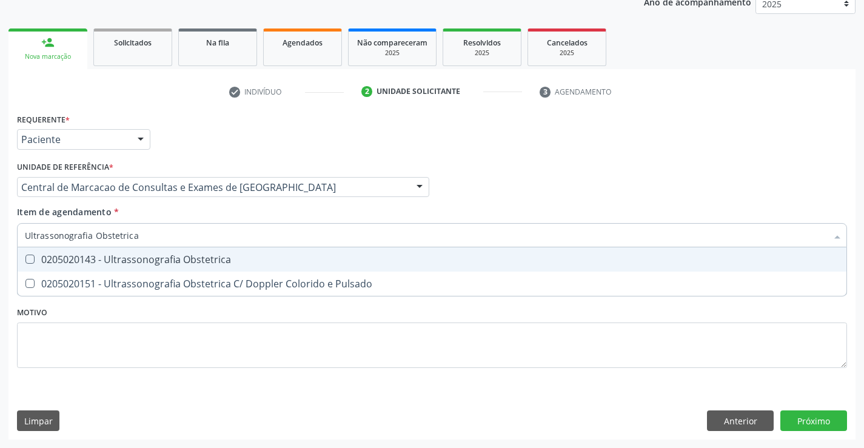
click at [310, 257] on div "0205020143 - Ultrassonografia Obstetrica" at bounding box center [432, 260] width 814 height 10
checkbox Obstetrica "true"
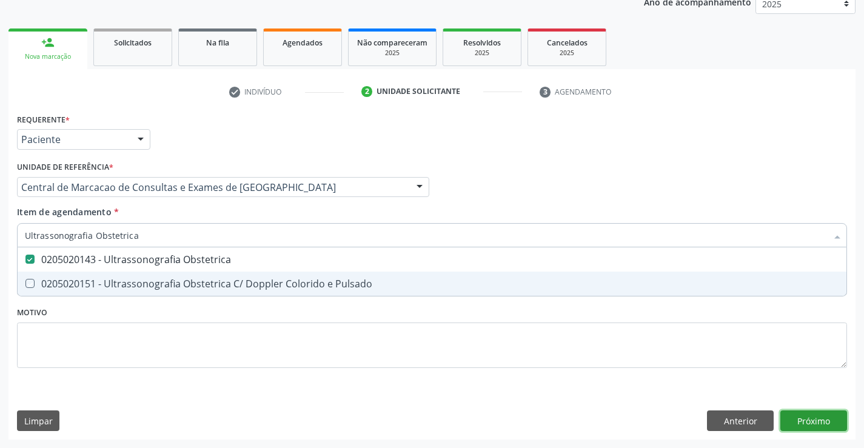
click at [799, 412] on div "Requerente * Paciente Profissional de Saúde Paciente Nenhum resultado encontrad…" at bounding box center [431, 274] width 847 height 329
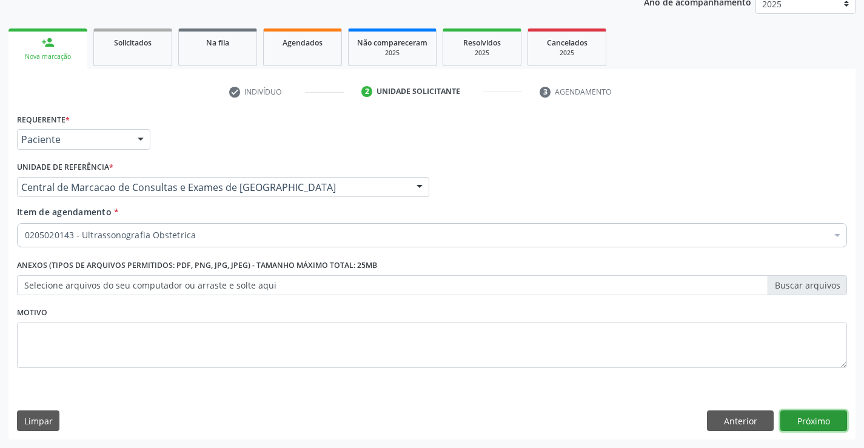
click at [832, 420] on button "Próximo" at bounding box center [813, 420] width 67 height 21
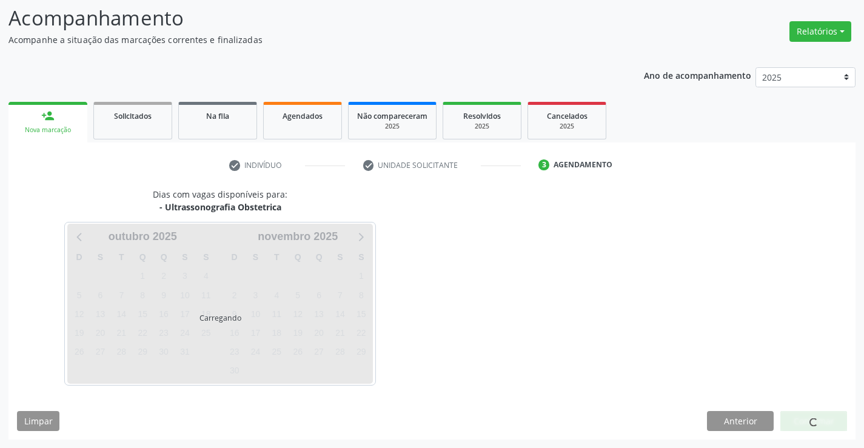
scroll to position [79, 0]
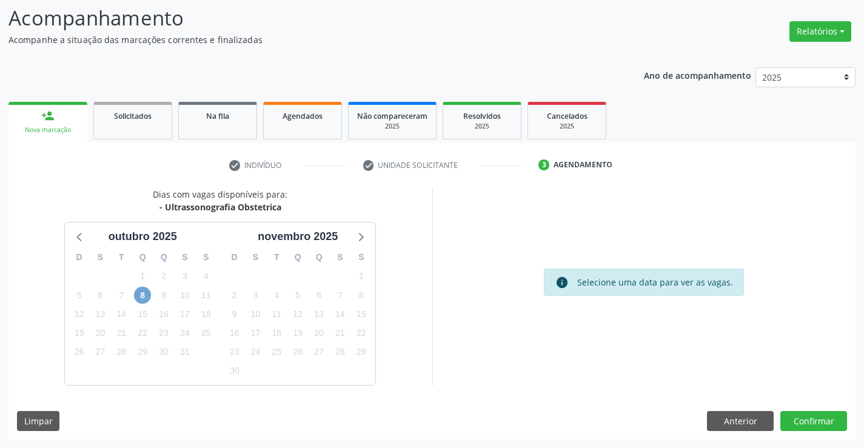
click at [146, 298] on span "8" at bounding box center [142, 295] width 17 height 17
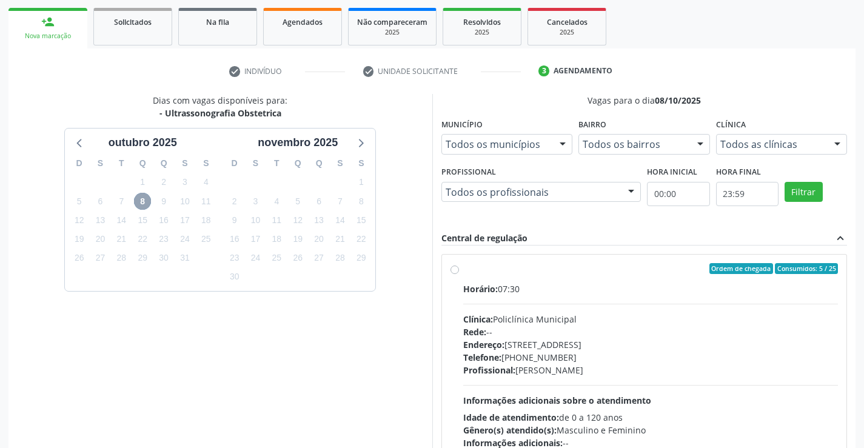
scroll to position [276, 0]
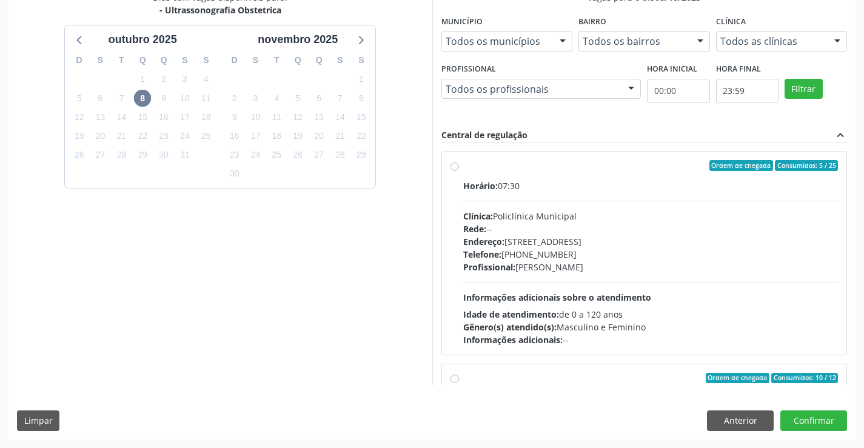
click at [603, 196] on div "Horário: 07:30 Clínica: Policlínica Municipal Rede: -- [GEOGRAPHIC_DATA]: [STRE…" at bounding box center [650, 262] width 375 height 167
click at [459, 171] on input "Ordem de chegada Consumidos: 5 / 25 Horário: 07:30 Clínica: Policlínica Municip…" at bounding box center [454, 165] width 8 height 11
radio input "true"
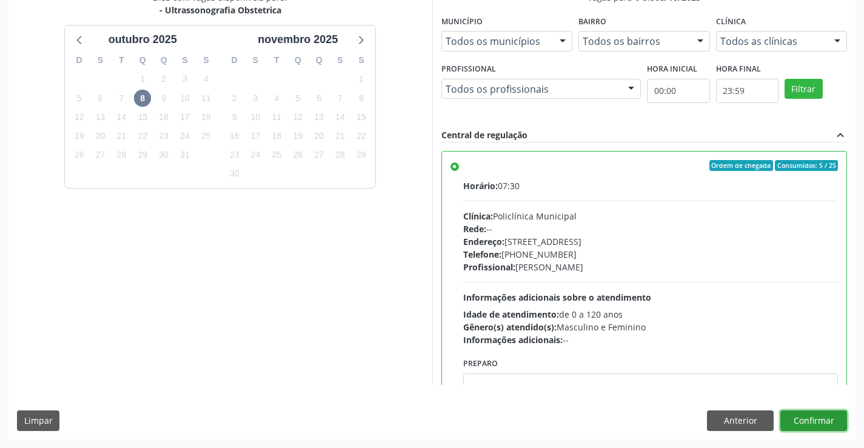
click at [802, 410] on button "Confirmar" at bounding box center [813, 420] width 67 height 21
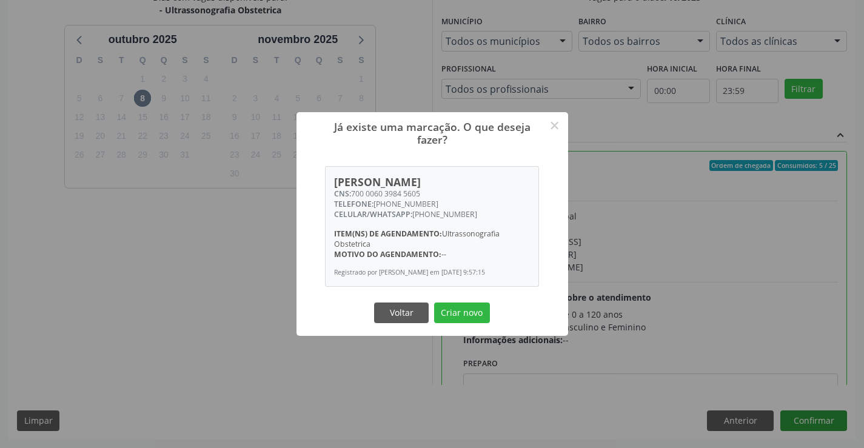
click at [434, 303] on button "Criar novo" at bounding box center [462, 313] width 56 height 21
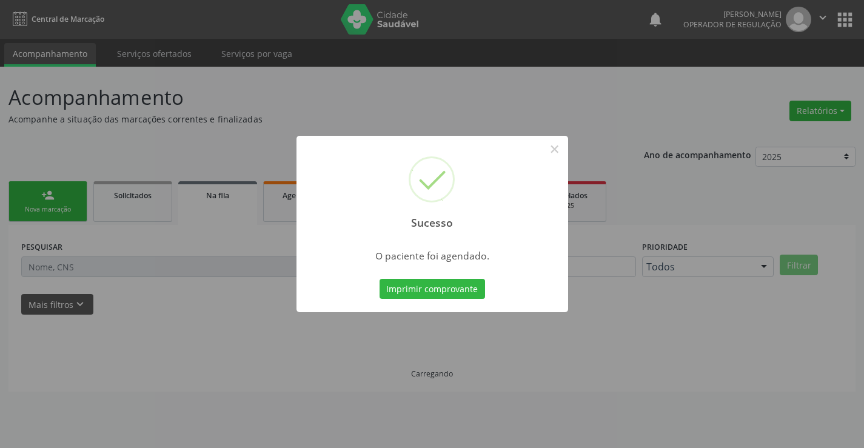
scroll to position [0, 0]
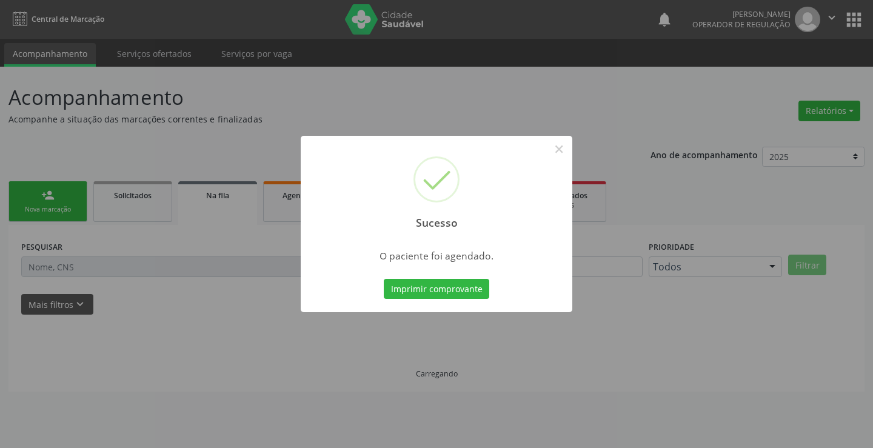
click at [384, 279] on button "Imprimir comprovante" at bounding box center [436, 289] width 105 height 21
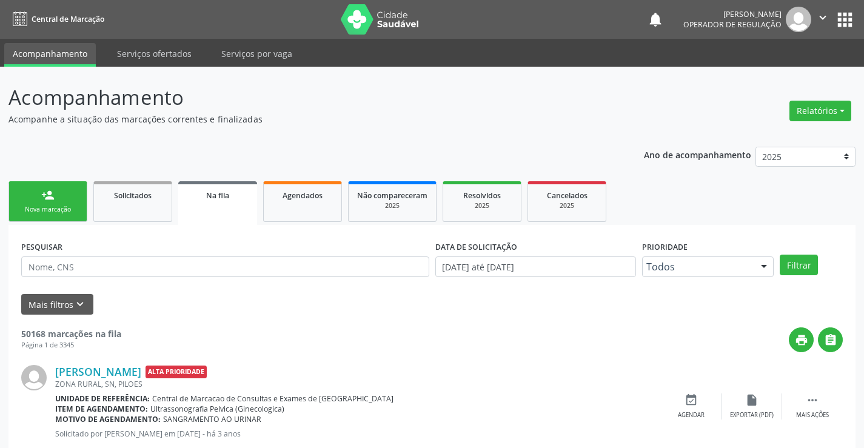
click at [57, 192] on link "person_add Nova marcação" at bounding box center [47, 201] width 79 height 41
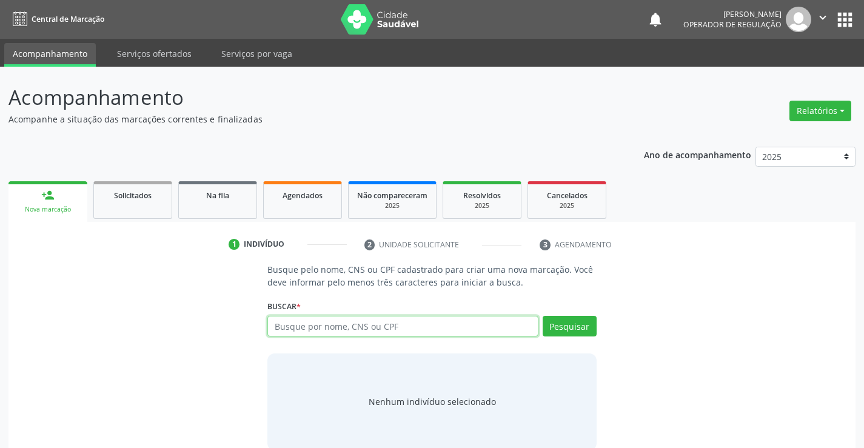
click at [298, 327] on input "text" at bounding box center [402, 326] width 270 height 21
type input "700605404240864"
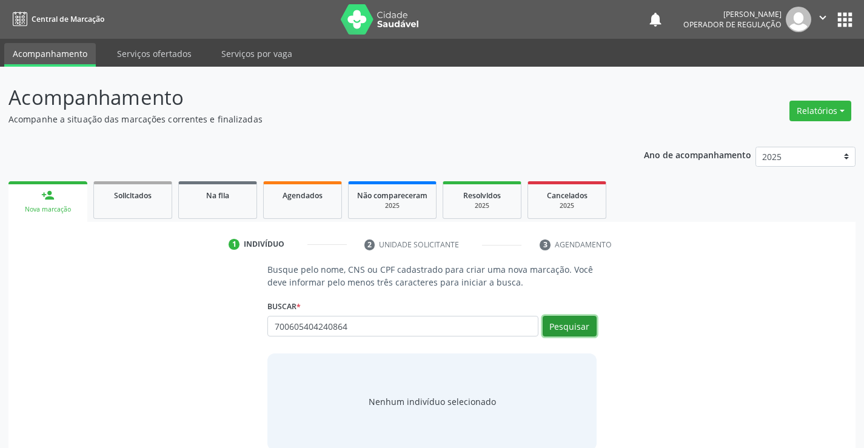
click at [563, 330] on button "Pesquisar" at bounding box center [570, 326] width 54 height 21
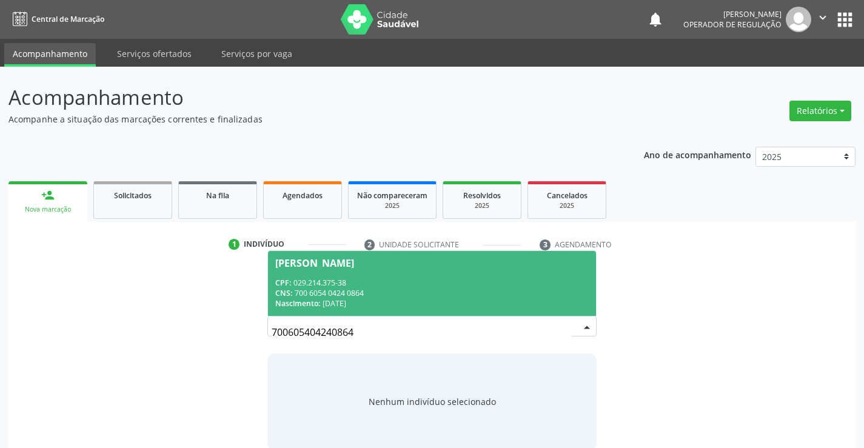
click at [461, 301] on div "Nascimento: [DATE]" at bounding box center [431, 303] width 313 height 10
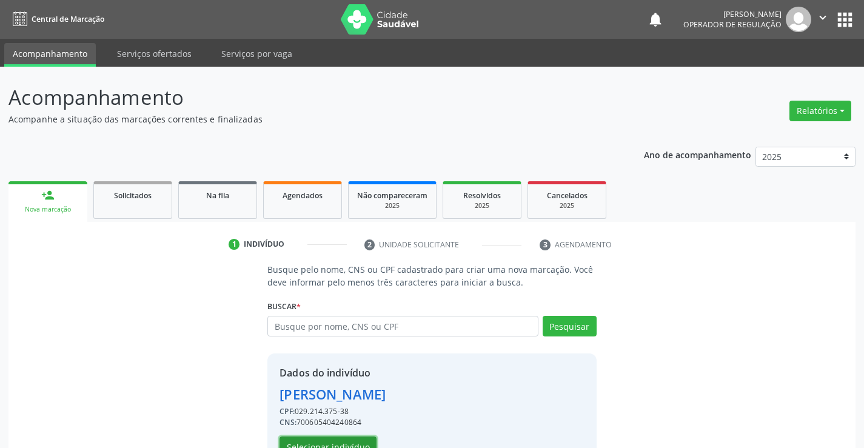
click at [341, 438] on button "Selecionar indivíduo" at bounding box center [327, 447] width 97 height 21
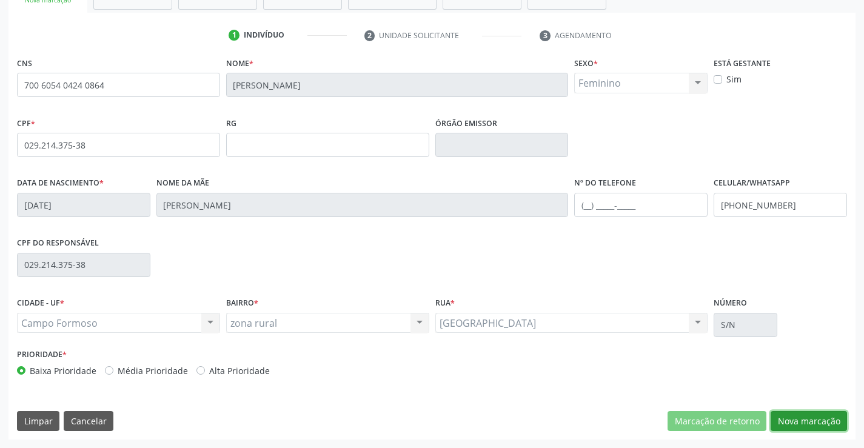
click at [808, 415] on button "Nova marcação" at bounding box center [809, 421] width 76 height 21
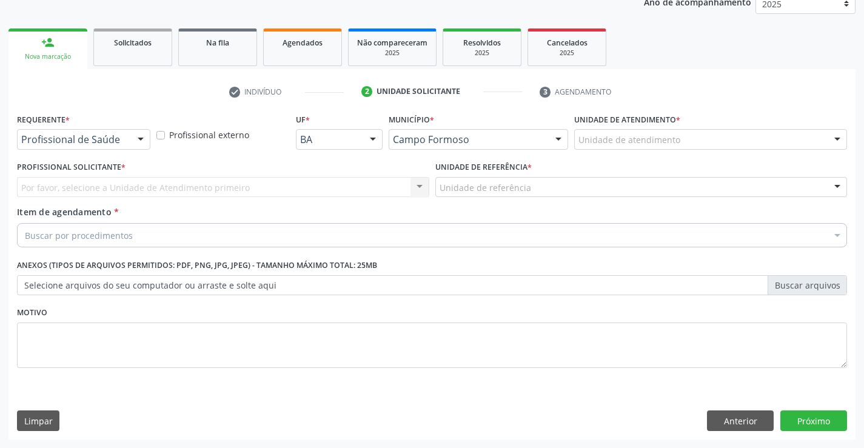
scroll to position [153, 0]
drag, startPoint x: 70, startPoint y: 138, endPoint x: 73, endPoint y: 154, distance: 16.1
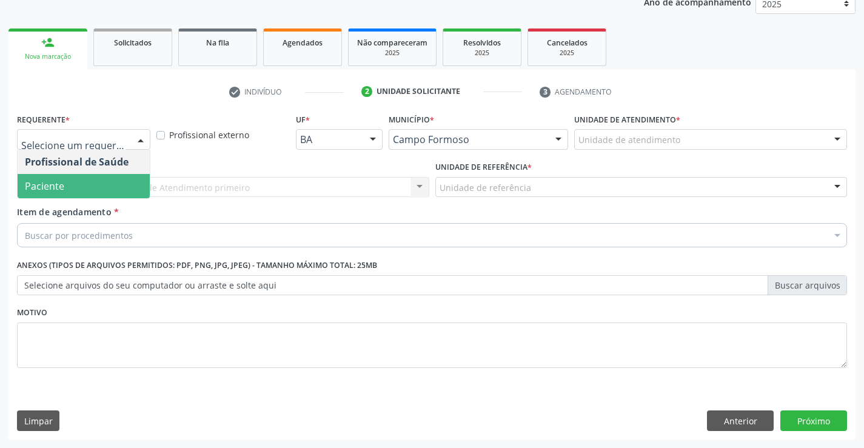
click at [76, 192] on span "Paciente" at bounding box center [84, 186] width 132 height 24
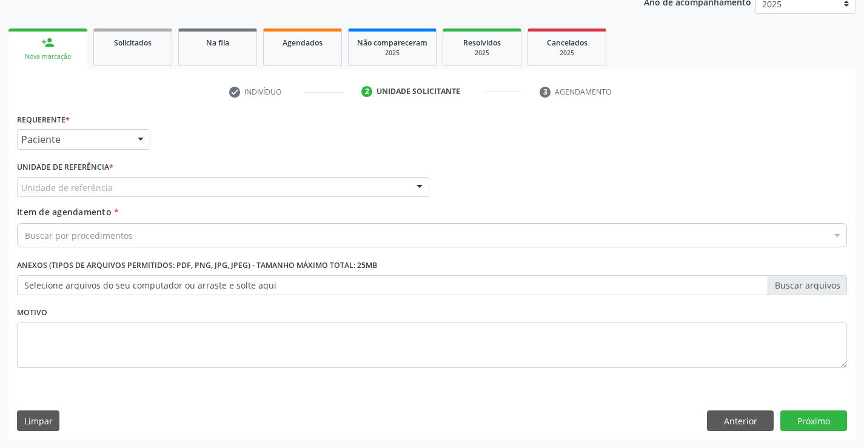
click at [149, 183] on div "Unidade de referência" at bounding box center [223, 187] width 412 height 21
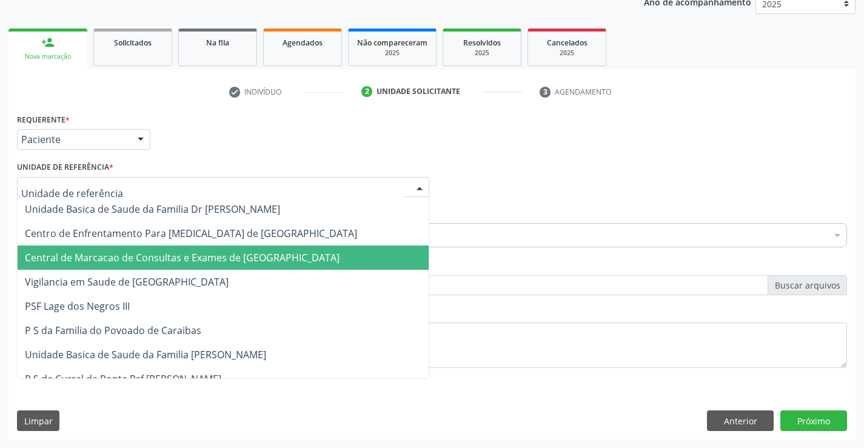
click at [164, 249] on span "Central de Marcacao de Consultas e Exames de [GEOGRAPHIC_DATA]" at bounding box center [223, 258] width 411 height 24
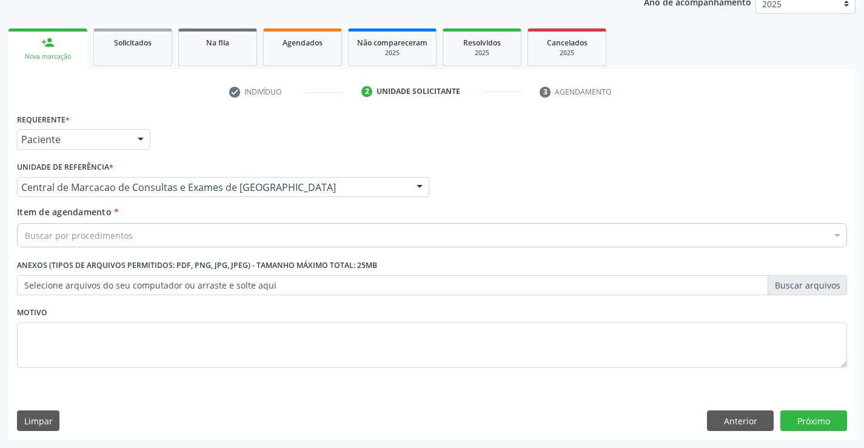
click at [173, 237] on div "Buscar por procedimentos" at bounding box center [432, 235] width 830 height 24
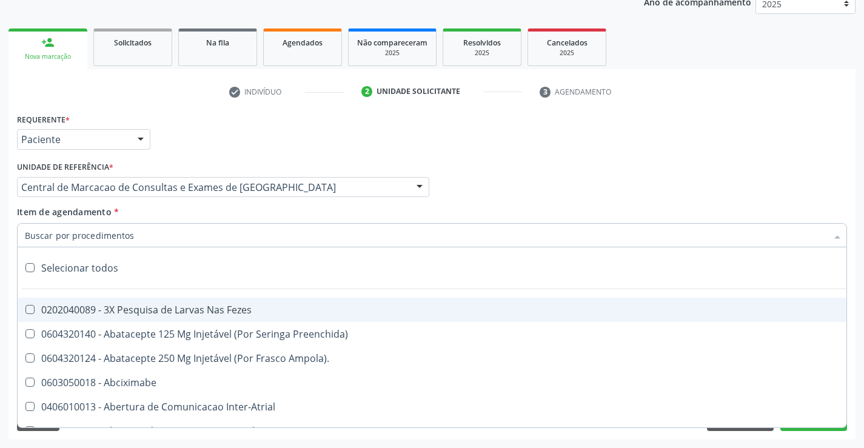
paste input "Ultrassonografia Obstetrica"
type input "Ultrassonografia Obstetrica"
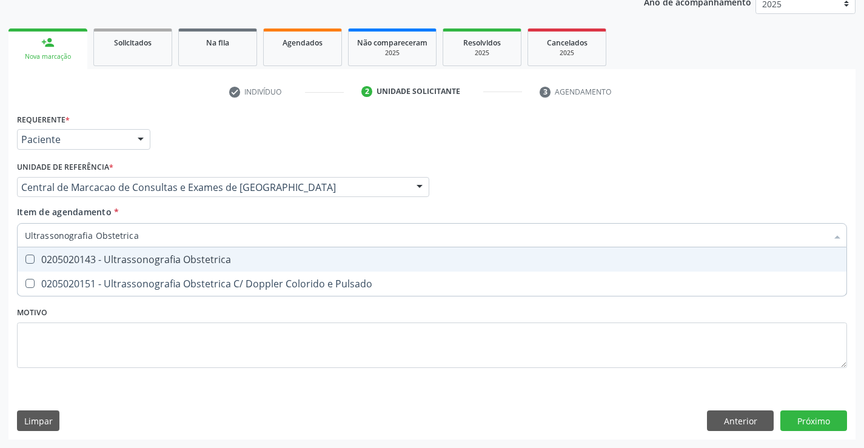
click at [302, 264] on div "0205020143 - Ultrassonografia Obstetrica" at bounding box center [432, 260] width 814 height 10
checkbox Obstetrica "true"
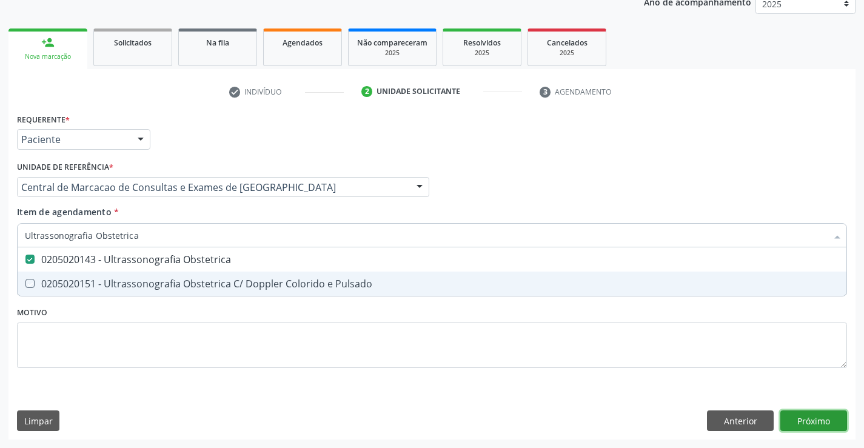
click at [808, 423] on div "Requerente * Paciente Profissional de Saúde Paciente Nenhum resultado encontrad…" at bounding box center [431, 274] width 847 height 329
checkbox Pulsado "true"
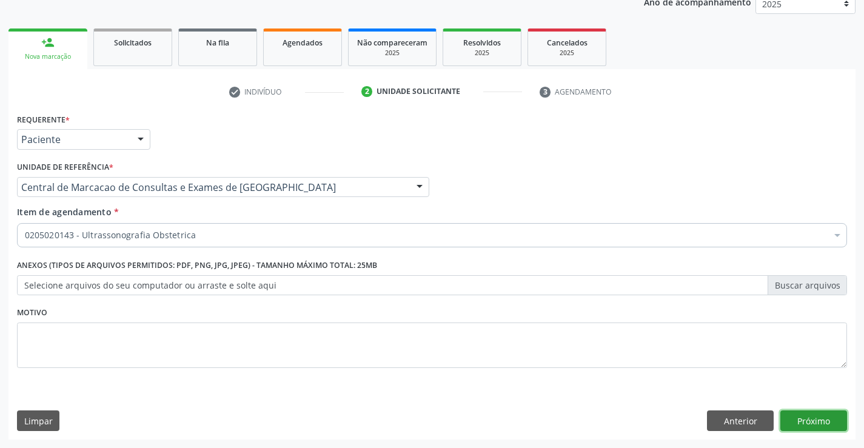
click at [817, 417] on button "Próximo" at bounding box center [813, 420] width 67 height 21
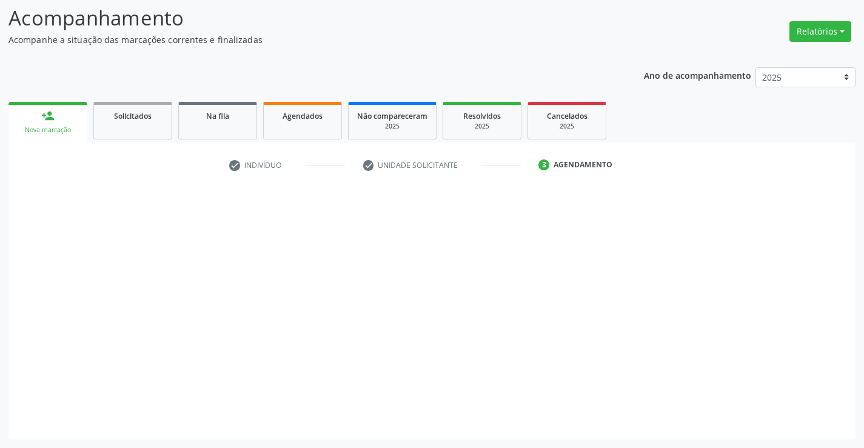
scroll to position [79, 0]
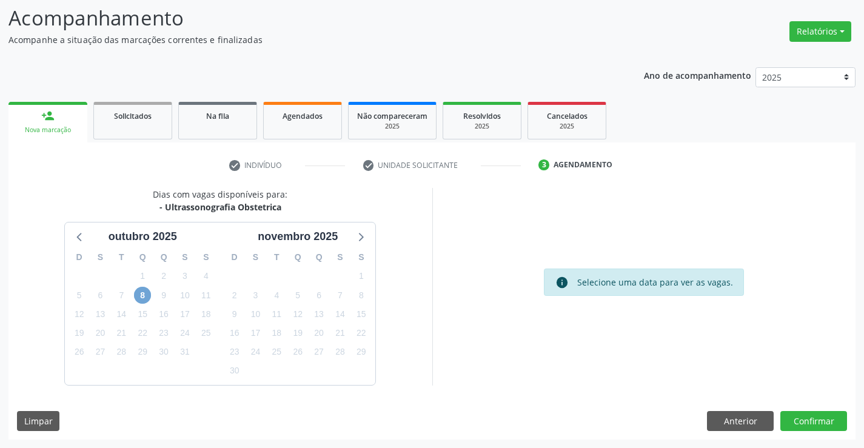
click at [144, 299] on span "8" at bounding box center [142, 295] width 17 height 17
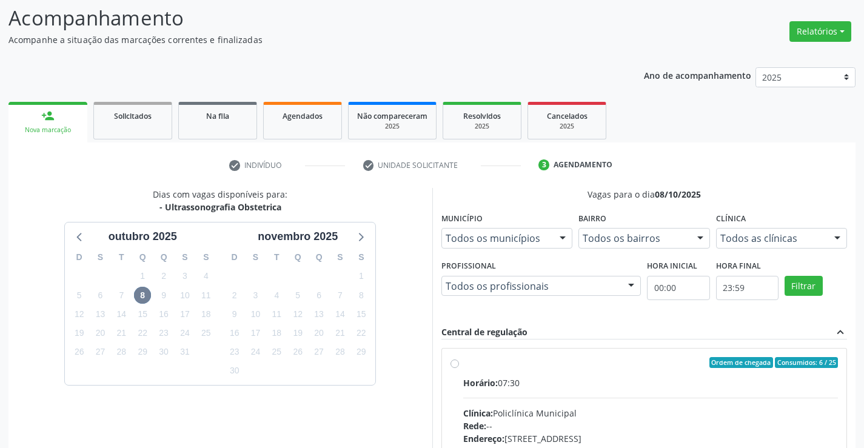
click at [459, 368] on input "Ordem de chegada Consumidos: 6 / 25 Horário: 07:30 Clínica: Policlínica Municip…" at bounding box center [454, 362] width 8 height 11
radio input "true"
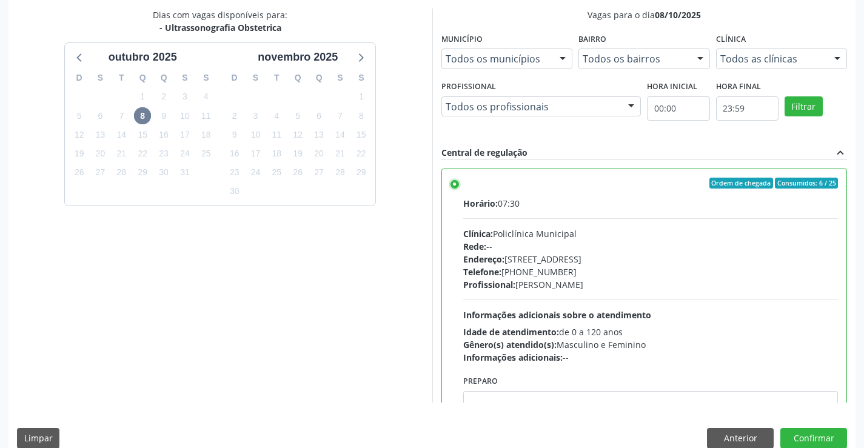
scroll to position [276, 0]
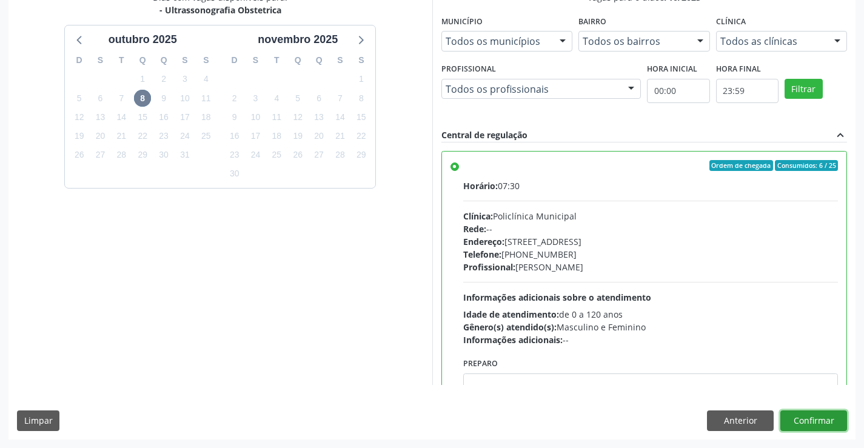
click at [832, 411] on button "Confirmar" at bounding box center [813, 420] width 67 height 21
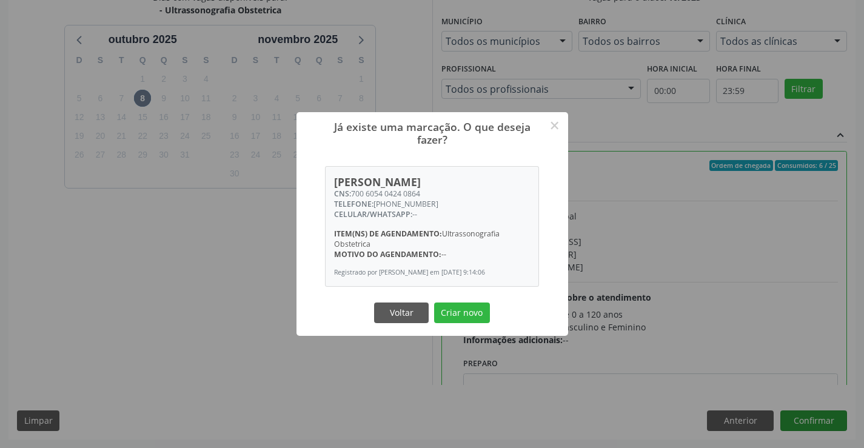
click at [434, 303] on button "Criar novo" at bounding box center [462, 313] width 56 height 21
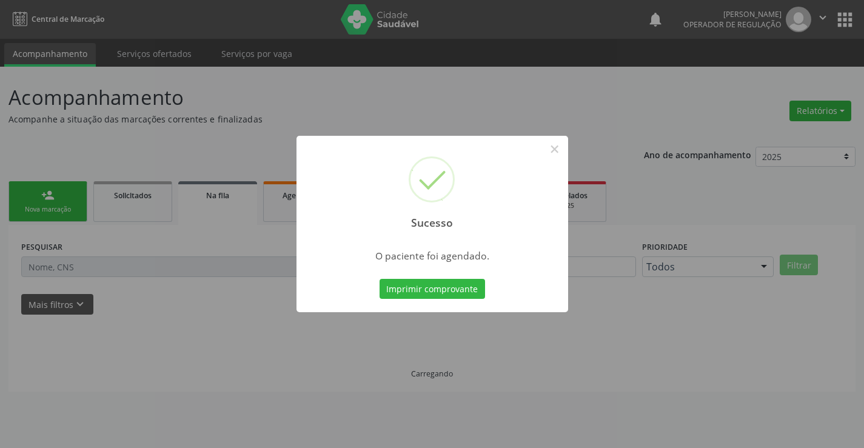
scroll to position [0, 0]
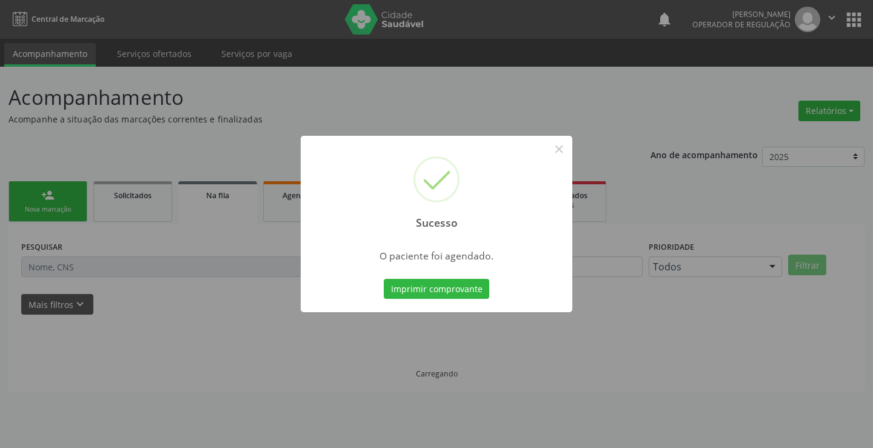
click at [384, 279] on button "Imprimir comprovante" at bounding box center [436, 289] width 105 height 21
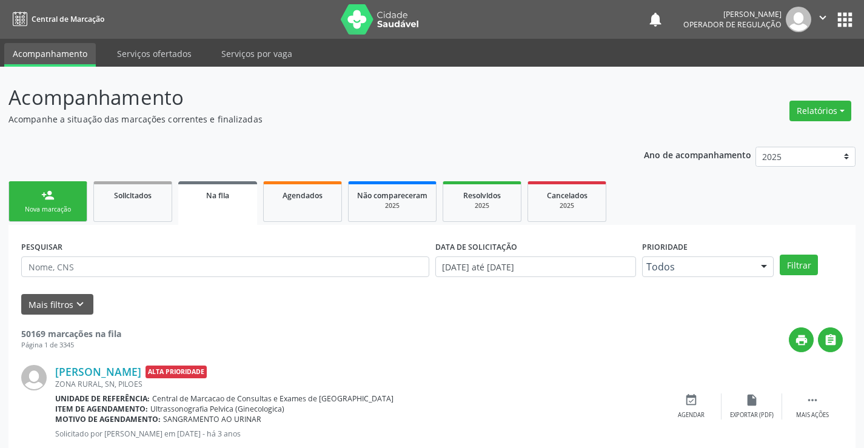
click at [64, 191] on link "person_add Nova marcação" at bounding box center [47, 201] width 79 height 41
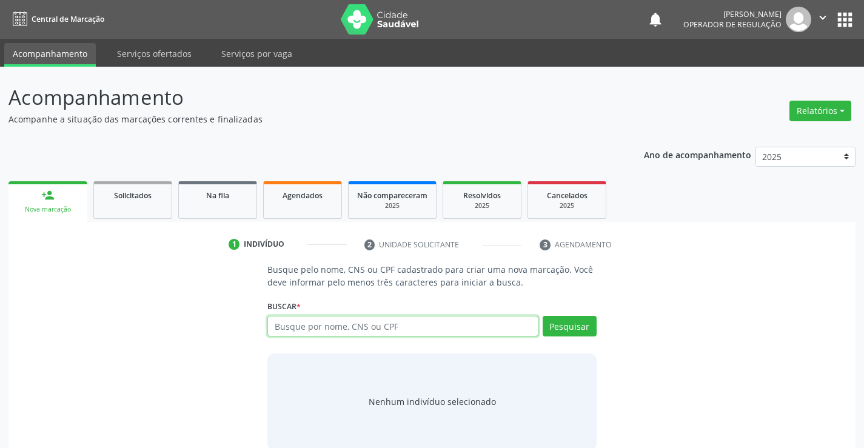
click at [336, 332] on input "text" at bounding box center [402, 326] width 270 height 21
type input "706006803318943"
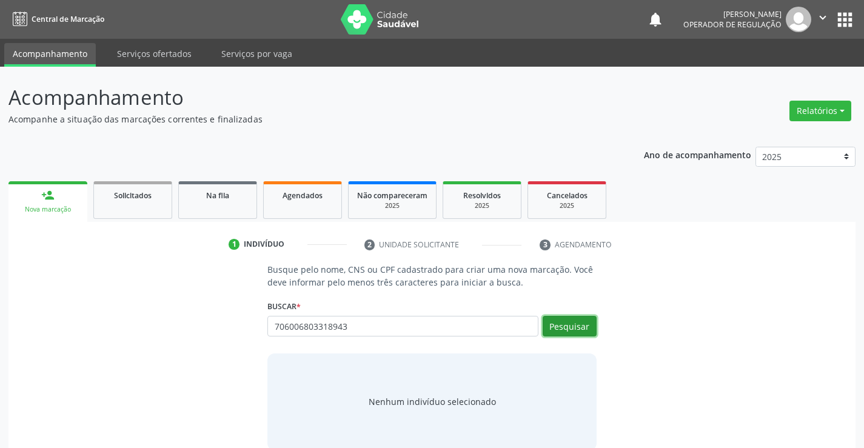
click at [566, 321] on button "Pesquisar" at bounding box center [570, 326] width 54 height 21
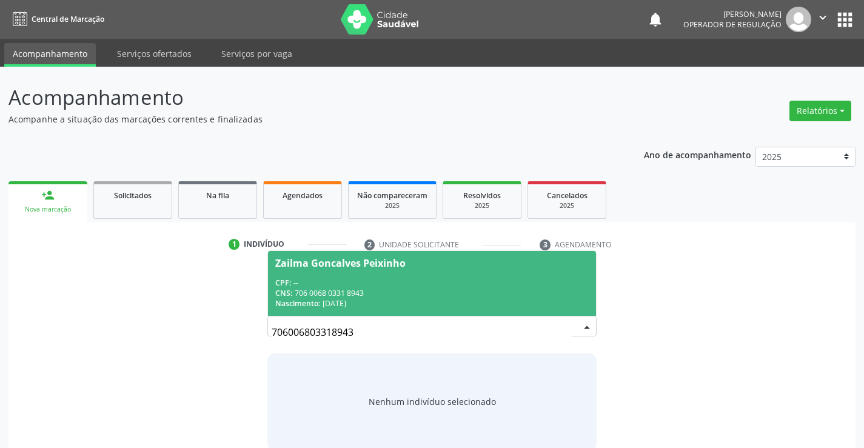
click at [418, 278] on div "CPF: --" at bounding box center [431, 283] width 313 height 10
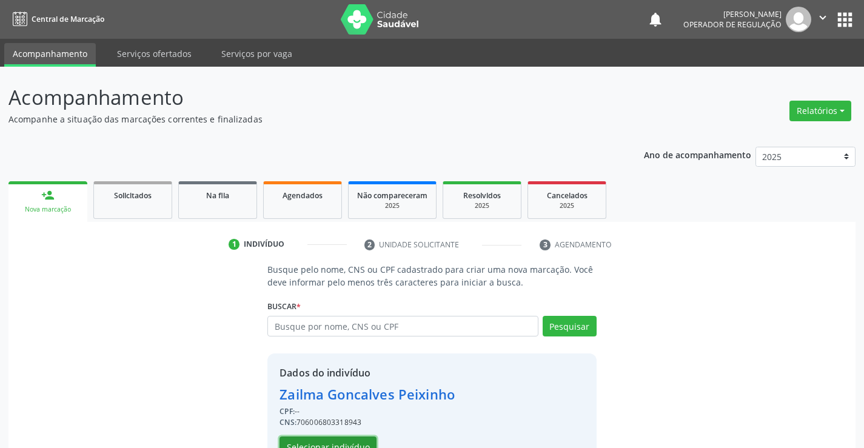
click at [357, 438] on button "Selecionar indivíduo" at bounding box center [327, 447] width 97 height 21
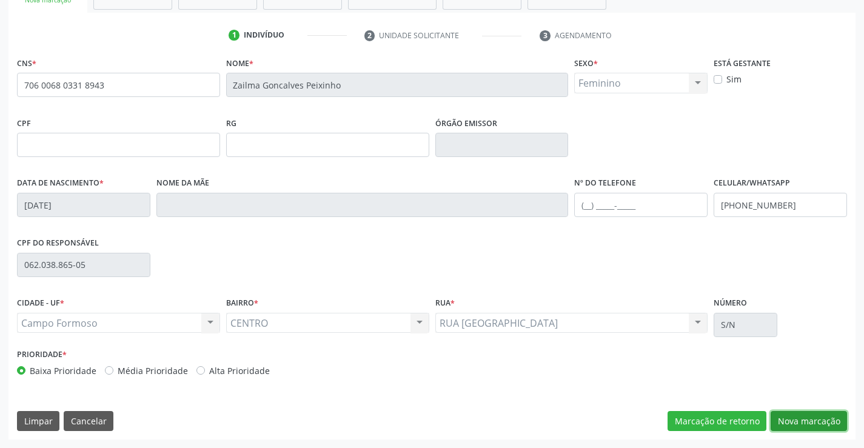
click at [790, 423] on button "Nova marcação" at bounding box center [809, 421] width 76 height 21
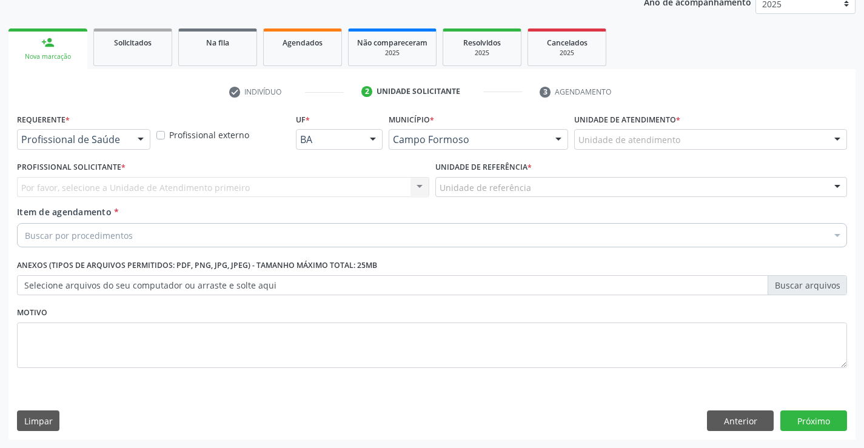
scroll to position [153, 0]
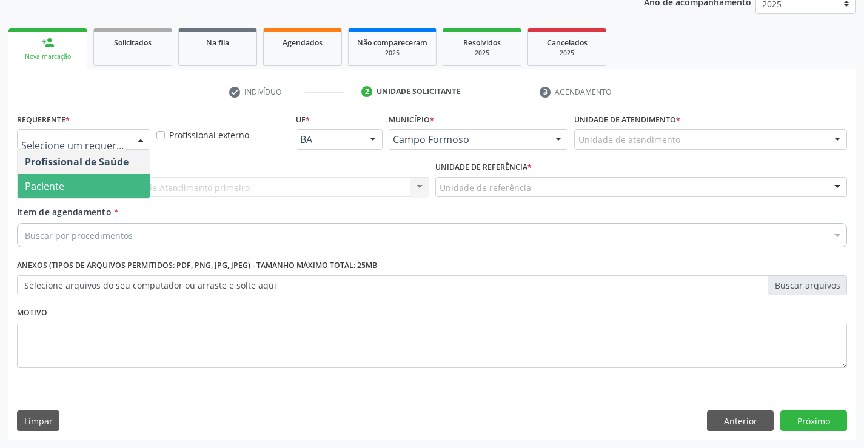
click at [72, 184] on span "Paciente" at bounding box center [84, 186] width 132 height 24
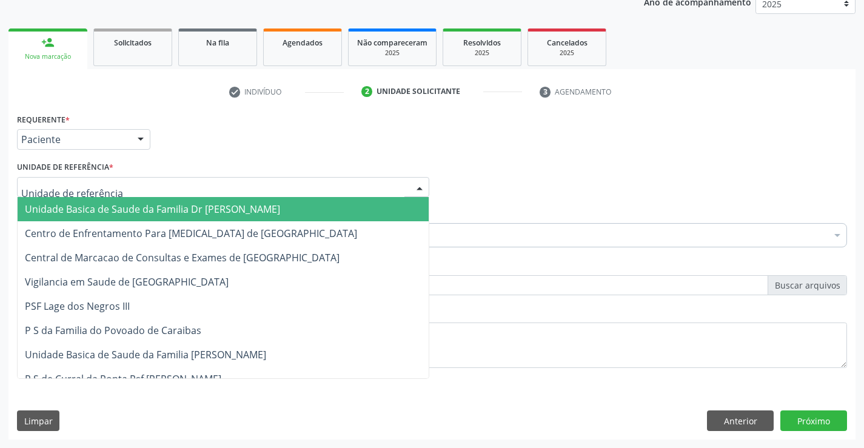
click at [150, 185] on div at bounding box center [223, 187] width 412 height 21
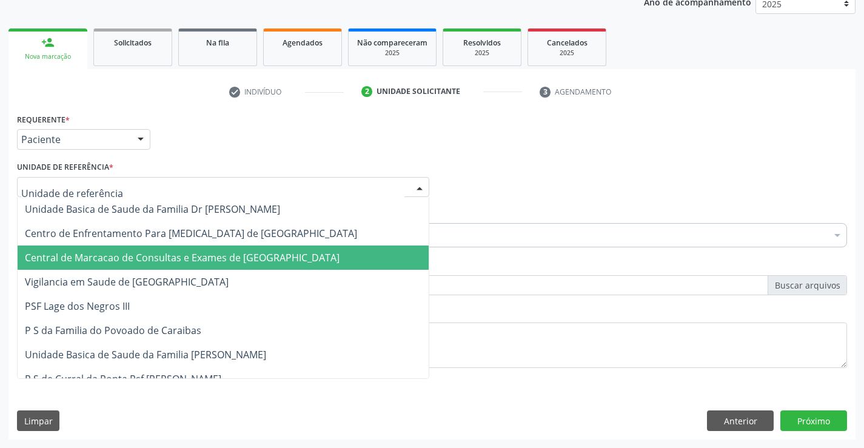
click at [155, 258] on span "Central de Marcacao de Consultas e Exames de [GEOGRAPHIC_DATA]" at bounding box center [182, 257] width 315 height 13
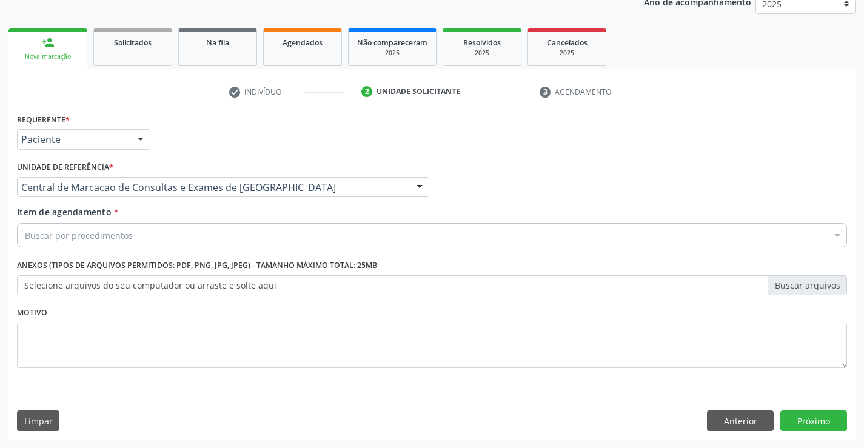
click at [170, 229] on div "Buscar por procedimentos" at bounding box center [432, 235] width 830 height 24
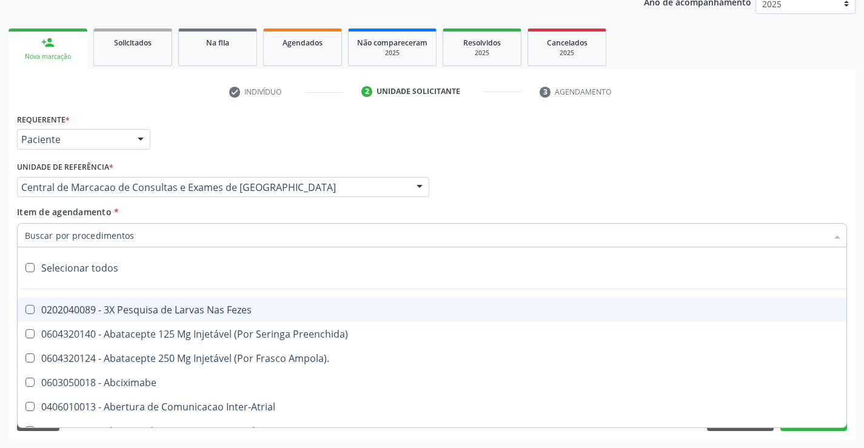
paste input "Ultrassonografia Obstetrica"
type input "Ultrassonografia Obstetrica"
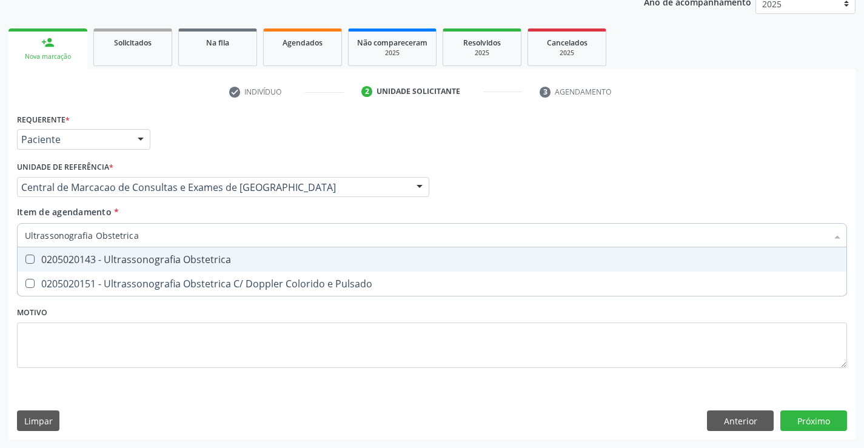
click at [238, 260] on div "0205020143 - Ultrassonografia Obstetrica" at bounding box center [432, 260] width 814 height 10
checkbox Obstetrica "true"
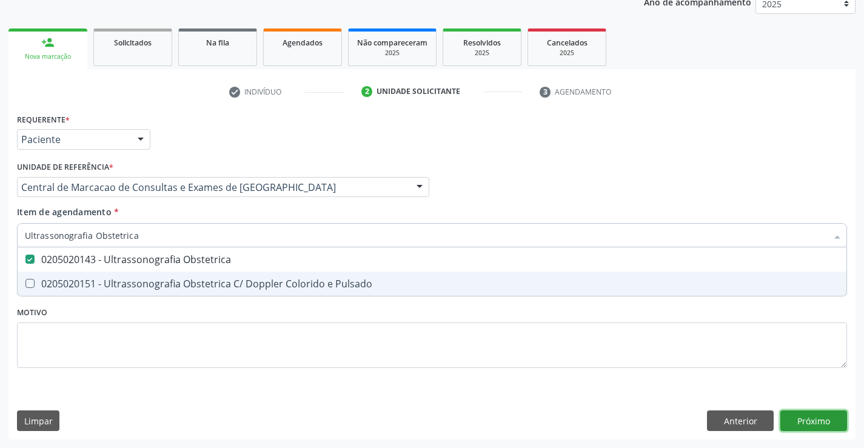
click at [835, 417] on div "Requerente * Paciente Profissional de Saúde Paciente Nenhum resultado encontrad…" at bounding box center [431, 274] width 847 height 329
checkbox Pulsado "true"
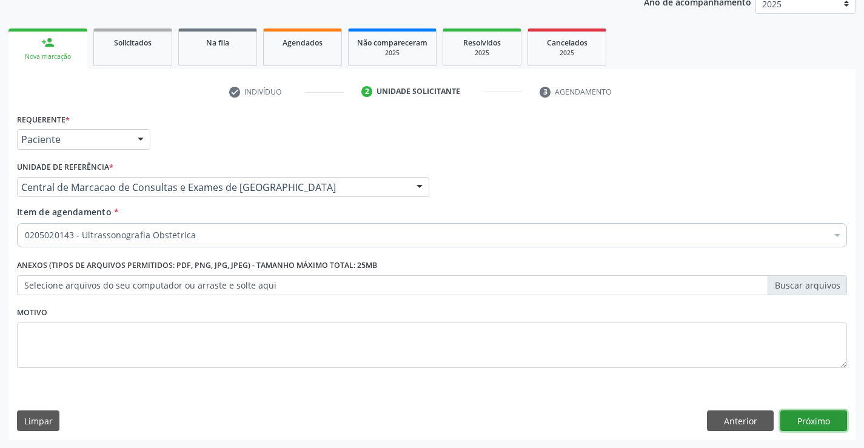
click at [795, 424] on button "Próximo" at bounding box center [813, 420] width 67 height 21
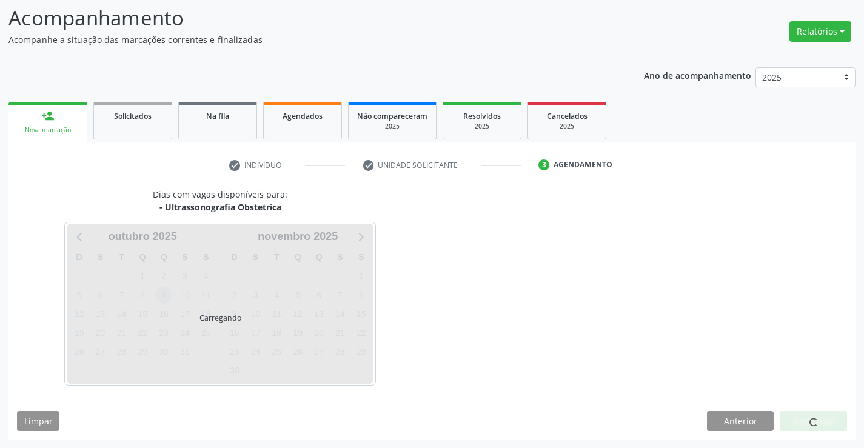
scroll to position [79, 0]
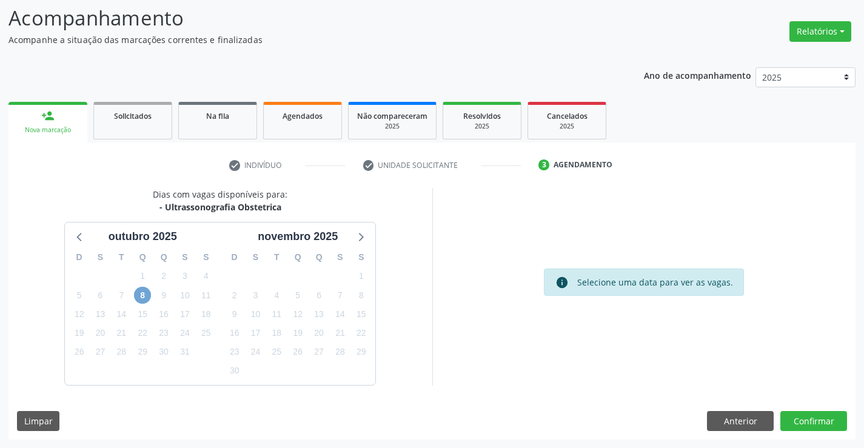
click at [143, 296] on span "8" at bounding box center [142, 295] width 17 height 17
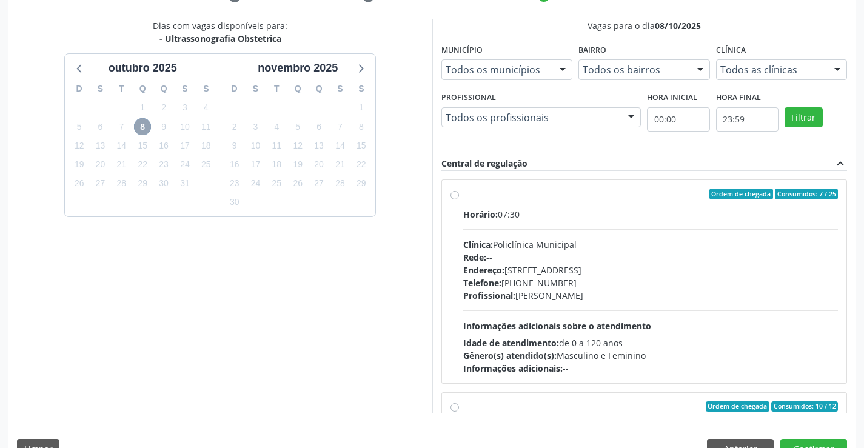
scroll to position [276, 0]
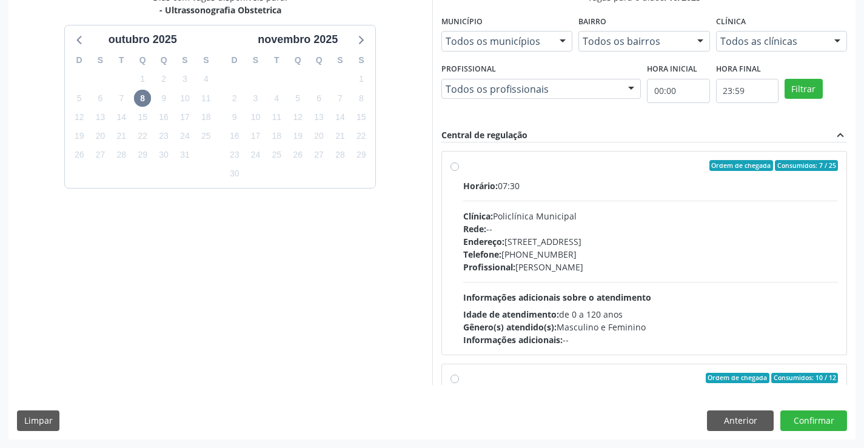
click at [701, 246] on div "Endereço: [STREET_ADDRESS]" at bounding box center [650, 241] width 375 height 13
click at [459, 171] on input "Ordem de chegada Consumidos: 7 / 25 Horário: 07:30 Clínica: Policlínica Municip…" at bounding box center [454, 165] width 8 height 11
radio input "true"
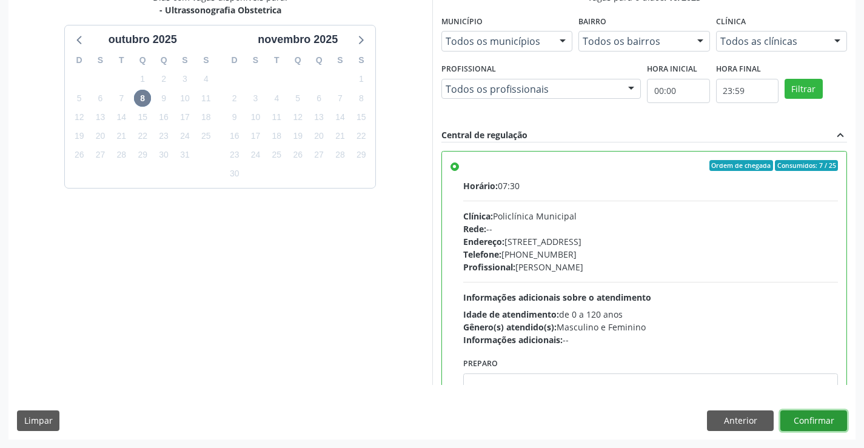
click at [827, 413] on button "Confirmar" at bounding box center [813, 420] width 67 height 21
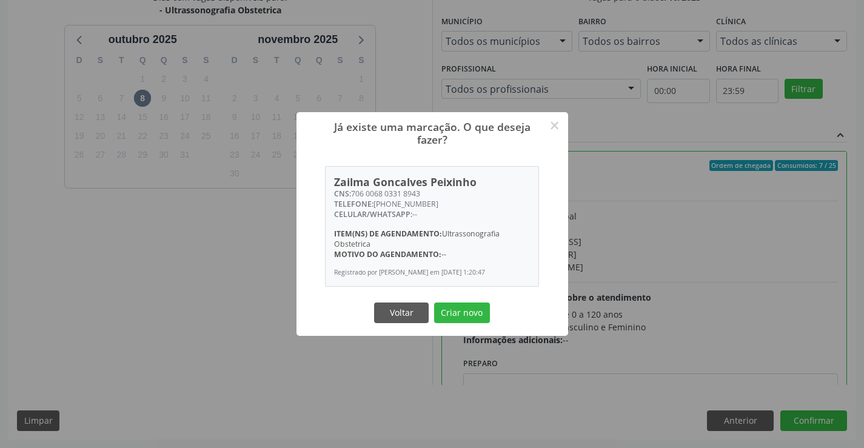
click at [434, 303] on button "Criar novo" at bounding box center [462, 313] width 56 height 21
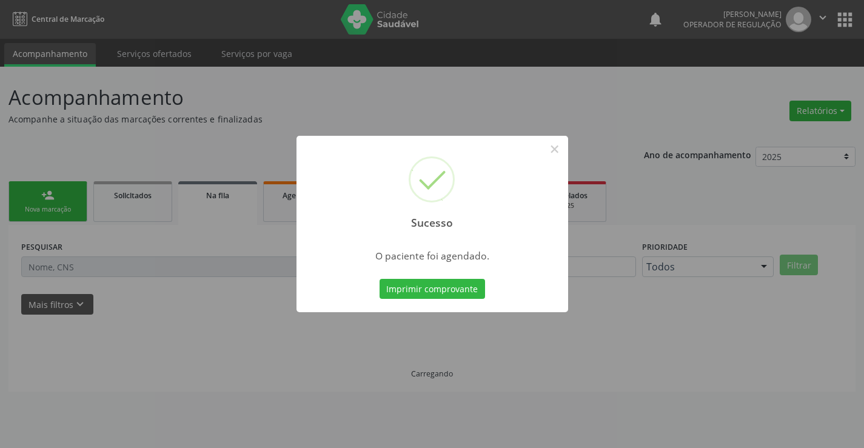
scroll to position [0, 0]
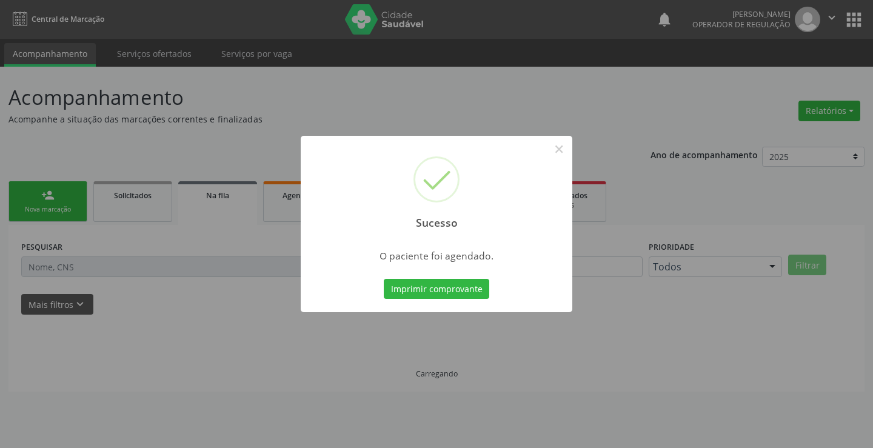
click at [384, 279] on button "Imprimir comprovante" at bounding box center [436, 289] width 105 height 21
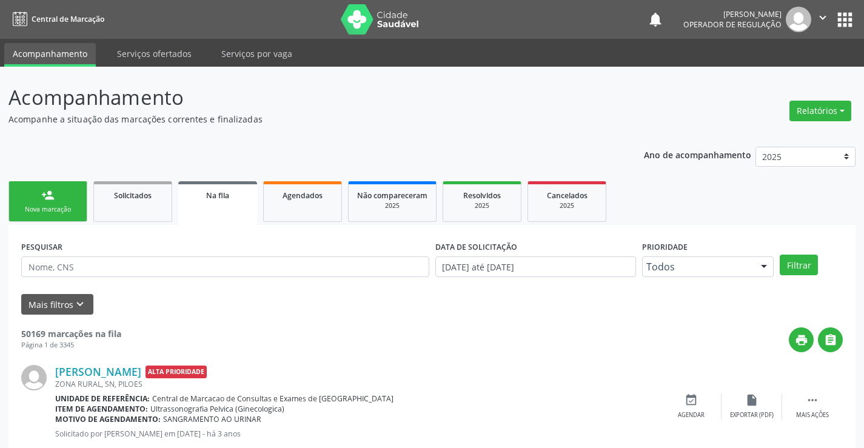
click at [43, 207] on div "Nova marcação" at bounding box center [48, 209] width 61 height 9
click at [43, 206] on div "Nova marcação" at bounding box center [48, 209] width 61 height 9
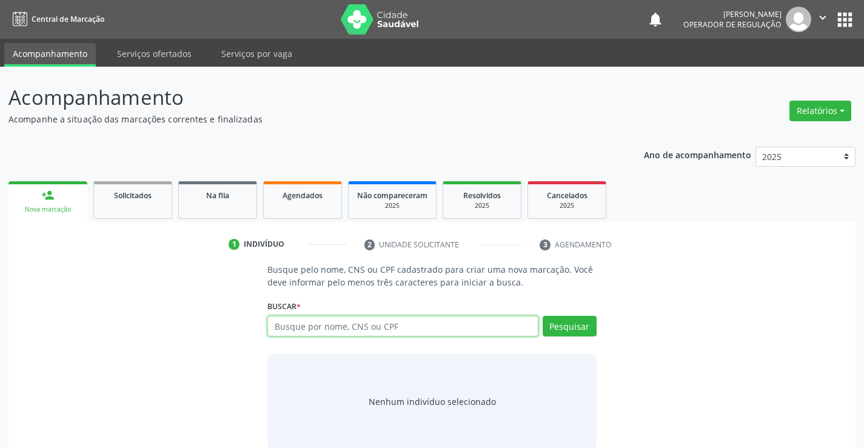
click at [296, 324] on input "text" at bounding box center [402, 326] width 270 height 21
type input "703400408449700"
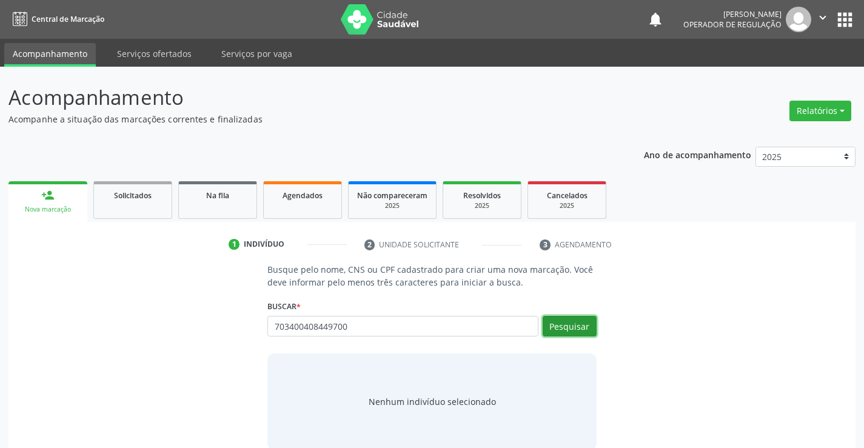
click at [574, 324] on button "Pesquisar" at bounding box center [570, 326] width 54 height 21
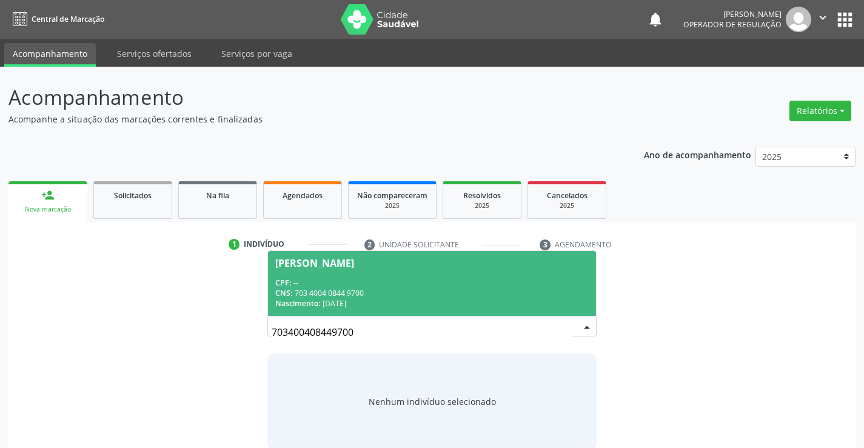
click at [468, 299] on div "Nascimento: [DATE]" at bounding box center [431, 303] width 313 height 10
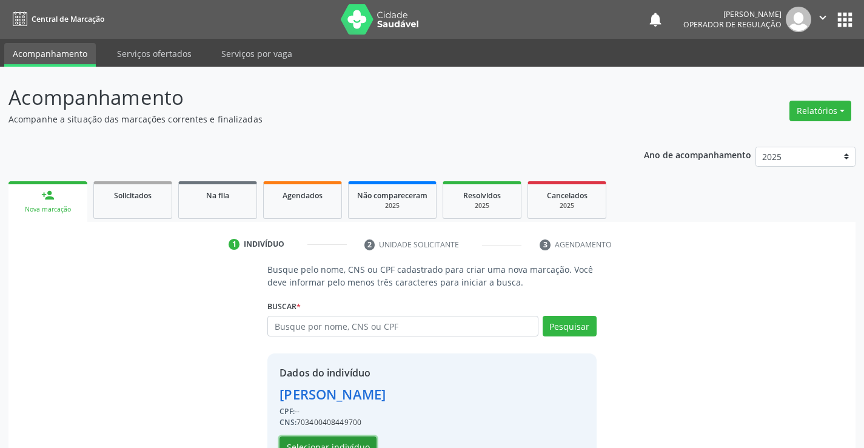
click at [347, 442] on button "Selecionar indivíduo" at bounding box center [327, 447] width 97 height 21
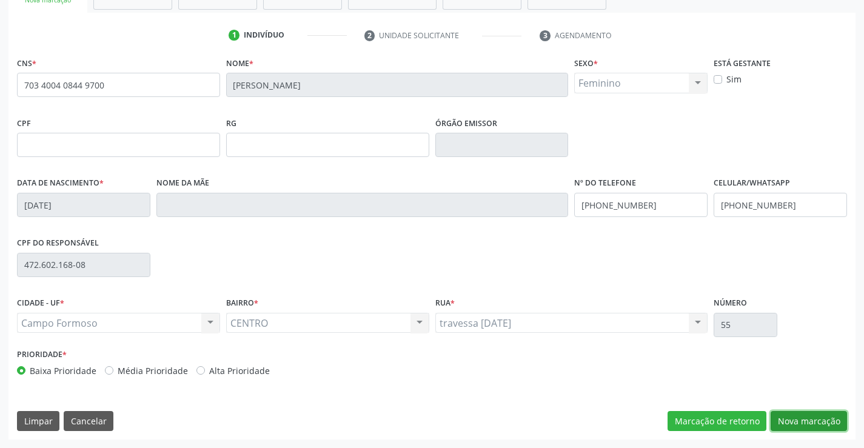
click at [791, 423] on button "Nova marcação" at bounding box center [809, 421] width 76 height 21
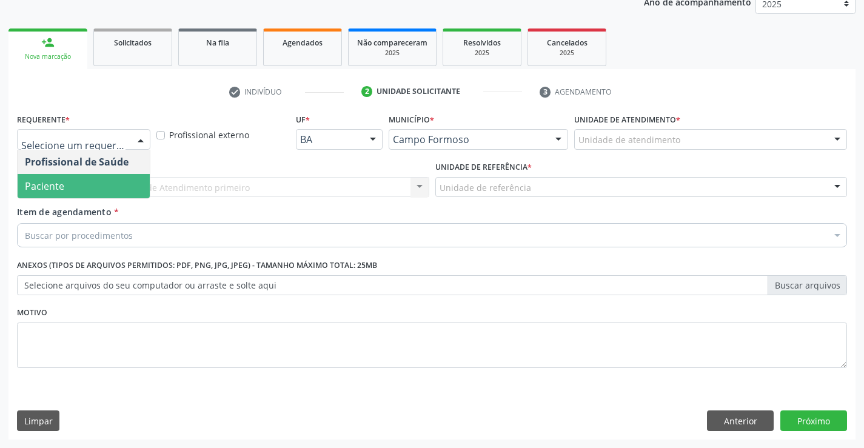
click at [113, 192] on span "Paciente" at bounding box center [84, 186] width 132 height 24
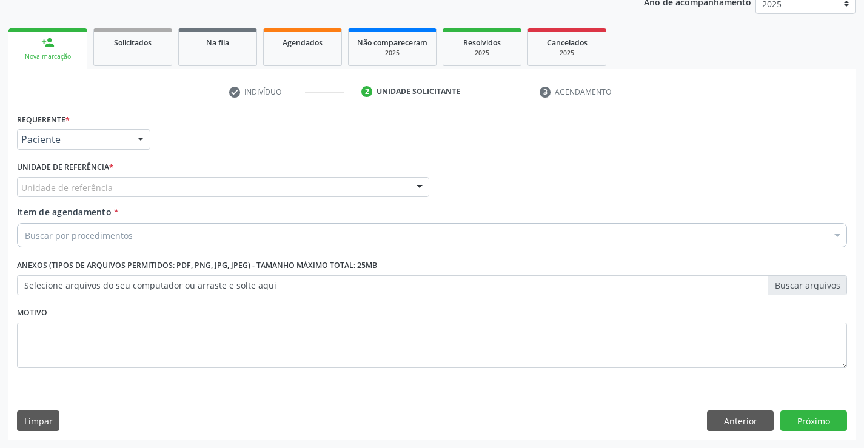
click at [259, 190] on div "Unidade de referência" at bounding box center [223, 187] width 412 height 21
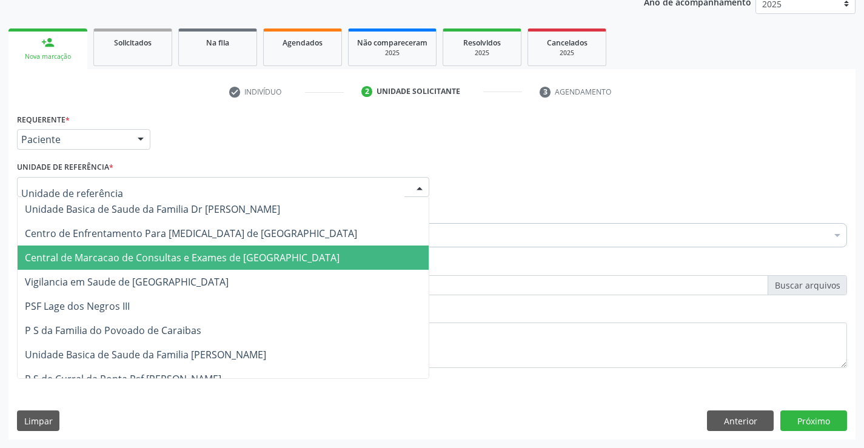
click at [256, 250] on span "Central de Marcacao de Consultas e Exames de [GEOGRAPHIC_DATA]" at bounding box center [223, 258] width 411 height 24
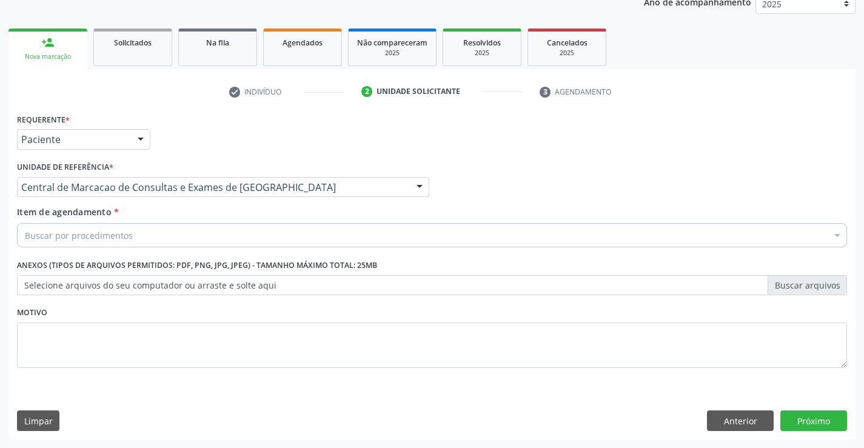
click at [323, 231] on div "Buscar por procedimentos" at bounding box center [432, 235] width 830 height 24
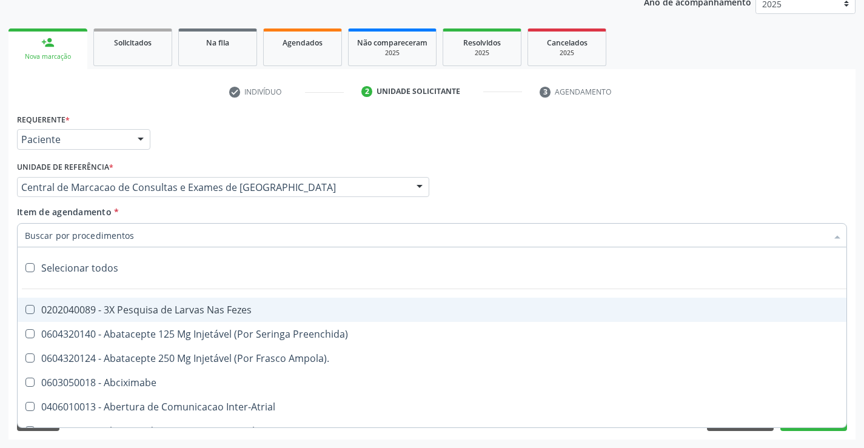
paste input "Ultrassonografia Obstetrica"
type input "Ultrassonografia Obstetrica"
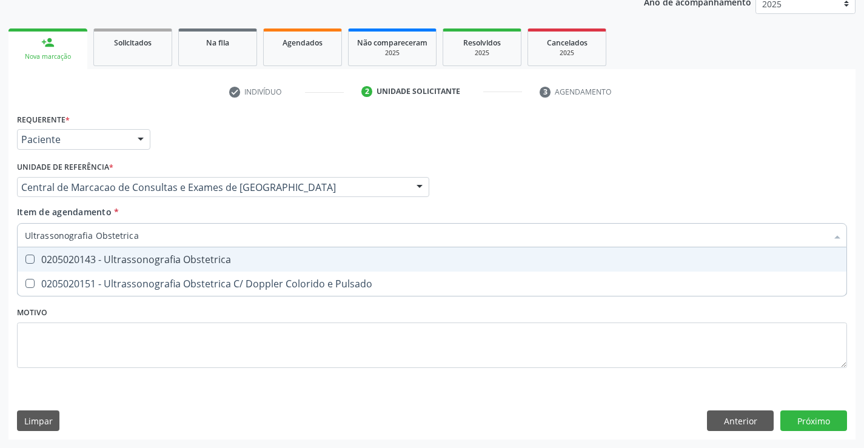
click at [207, 261] on div "0205020143 - Ultrassonografia Obstetrica" at bounding box center [432, 260] width 814 height 10
checkbox Obstetrica "true"
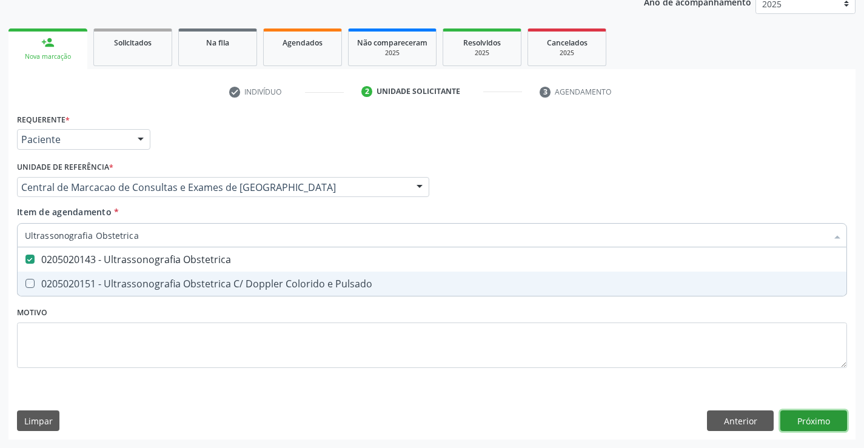
click at [826, 415] on div "Requerente * Paciente Profissional de Saúde Paciente Nenhum resultado encontrad…" at bounding box center [431, 274] width 847 height 329
checkbox Pulsado "true"
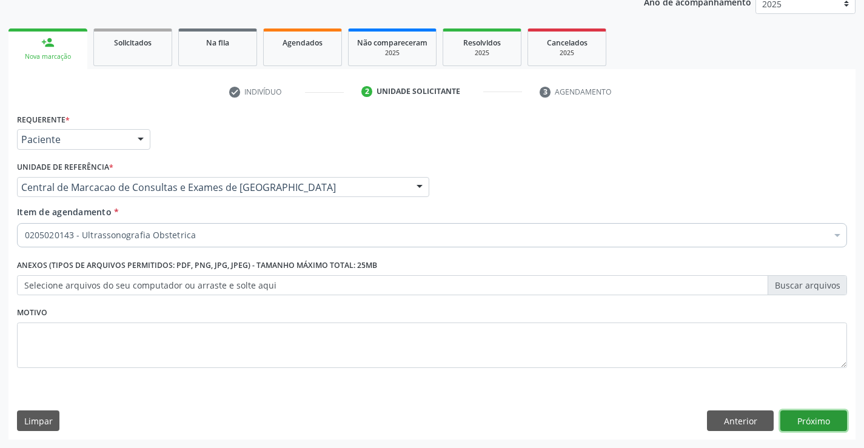
click at [818, 420] on button "Próximo" at bounding box center [813, 420] width 67 height 21
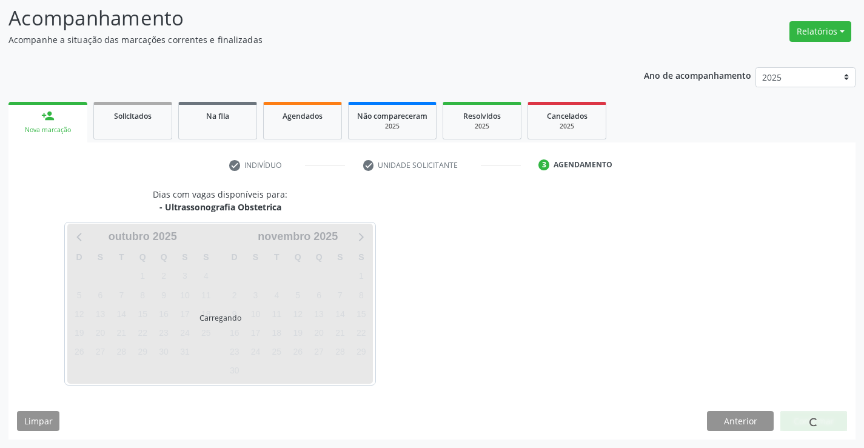
scroll to position [79, 0]
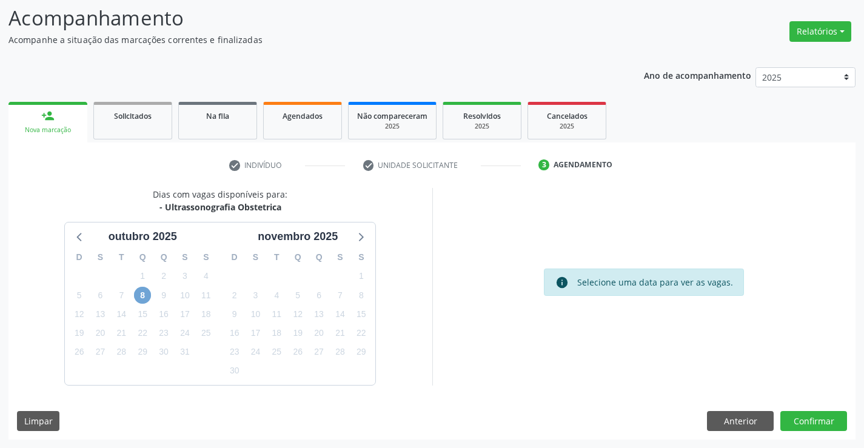
click at [144, 290] on span "8" at bounding box center [142, 295] width 17 height 17
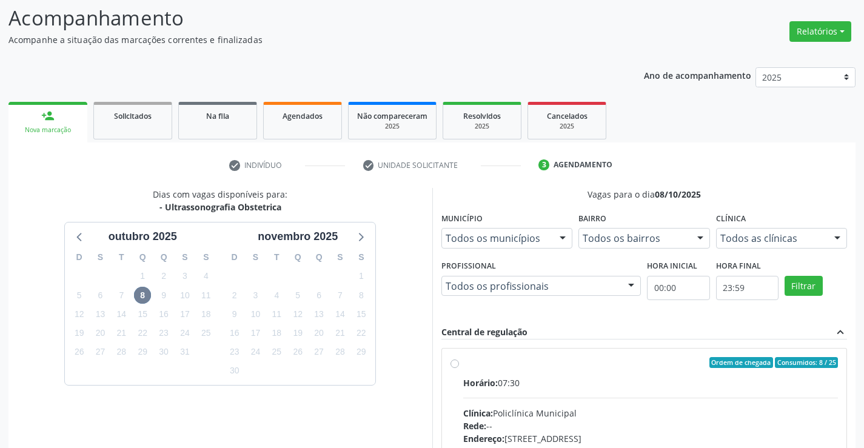
click at [564, 411] on div "Clínica: Policlínica Municipal" at bounding box center [650, 413] width 375 height 13
click at [459, 368] on input "Ordem de chegada Consumidos: 8 / 25 Horário: 07:30 Clínica: Policlínica Municip…" at bounding box center [454, 362] width 8 height 11
radio input "true"
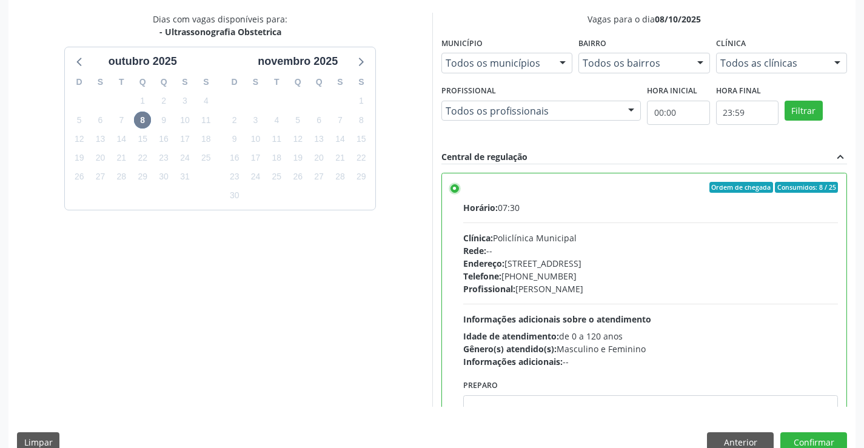
scroll to position [276, 0]
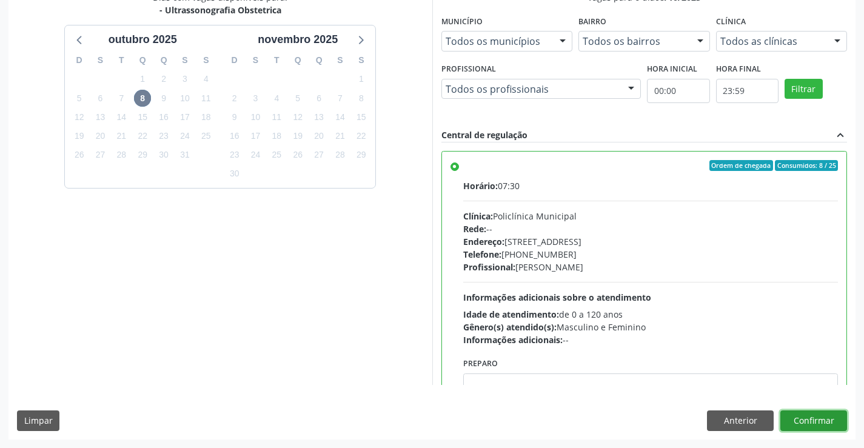
click at [811, 415] on button "Confirmar" at bounding box center [813, 420] width 67 height 21
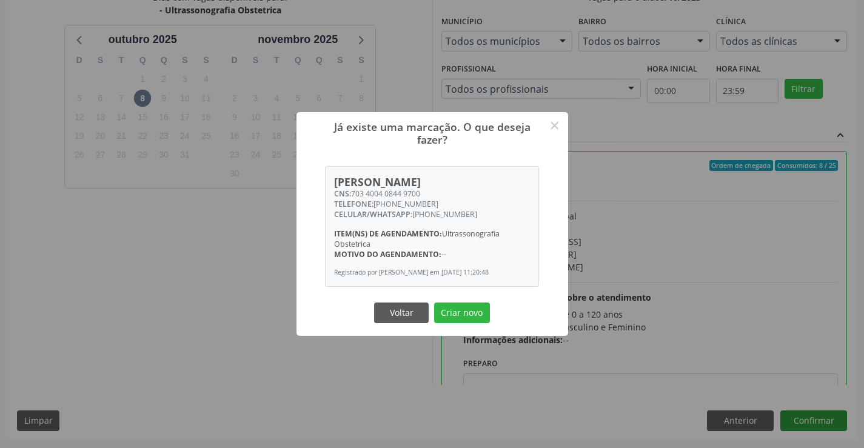
click at [434, 303] on button "Criar novo" at bounding box center [462, 313] width 56 height 21
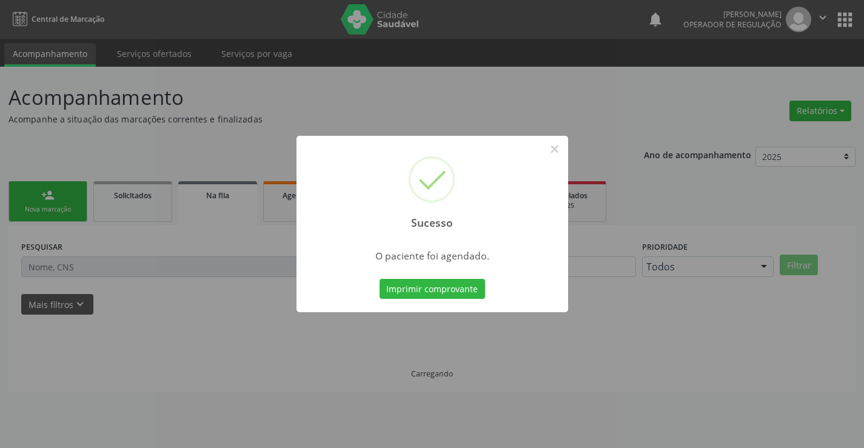
scroll to position [0, 0]
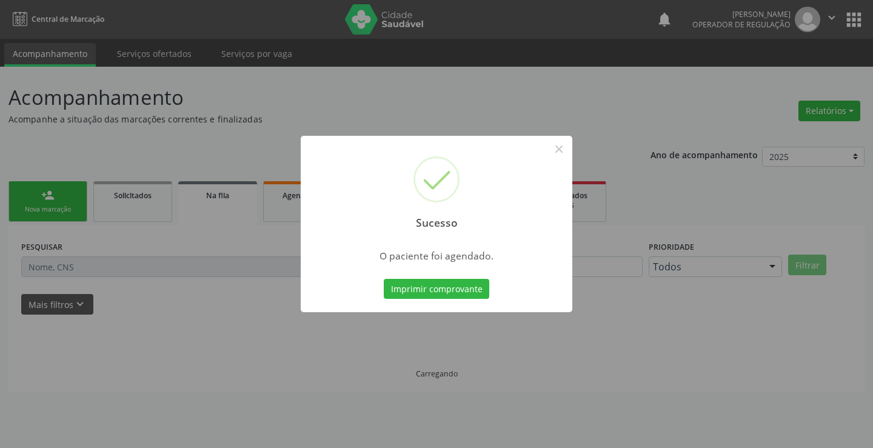
click at [384, 279] on button "Imprimir comprovante" at bounding box center [436, 289] width 105 height 21
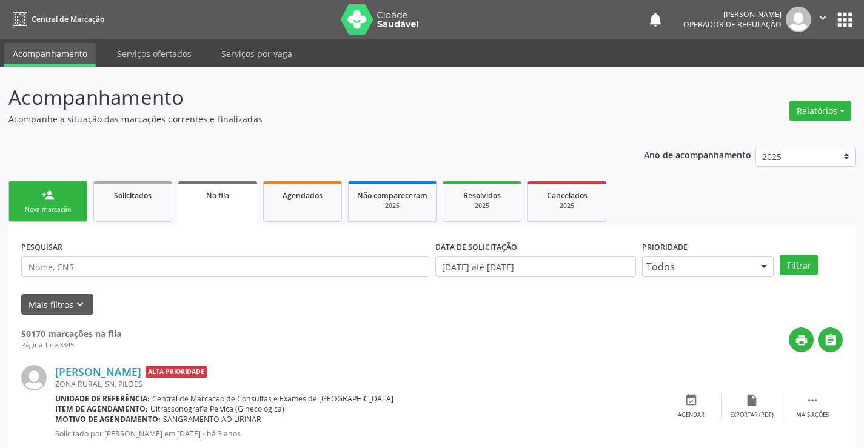
click at [52, 192] on div "person_add" at bounding box center [47, 195] width 13 height 13
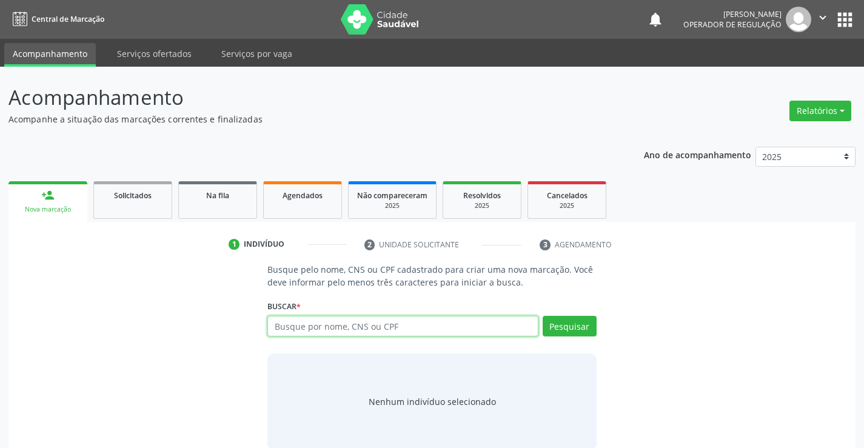
click at [321, 328] on input "text" at bounding box center [402, 326] width 270 height 21
type input "704105177294672"
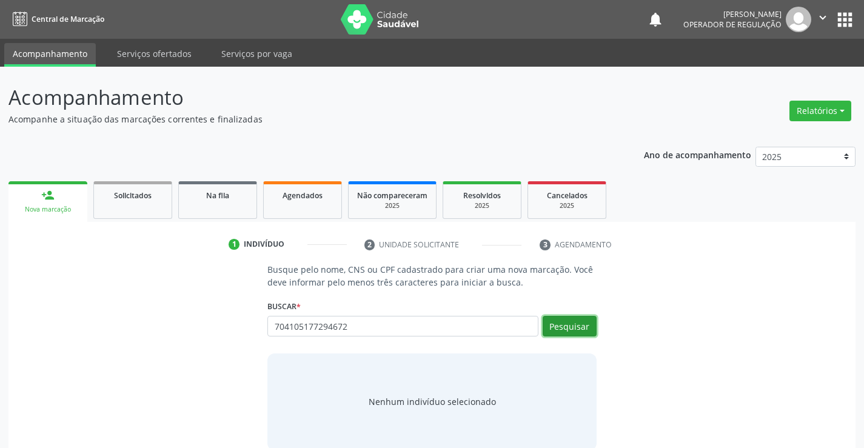
click at [594, 329] on button "Pesquisar" at bounding box center [570, 326] width 54 height 21
type input "704105177294672"
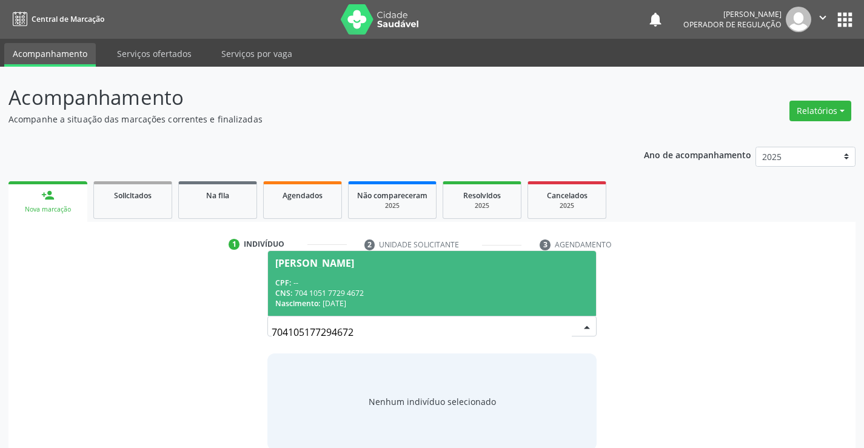
click at [492, 288] on div "CNS: 704 1051 7729 4672" at bounding box center [431, 293] width 313 height 10
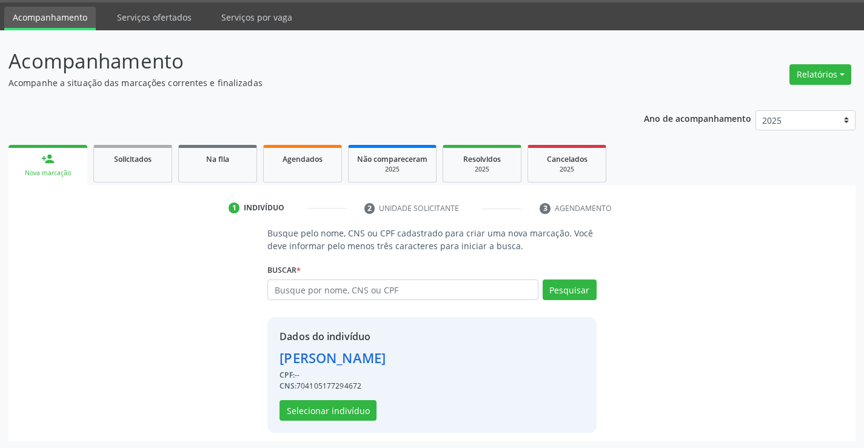
scroll to position [38, 0]
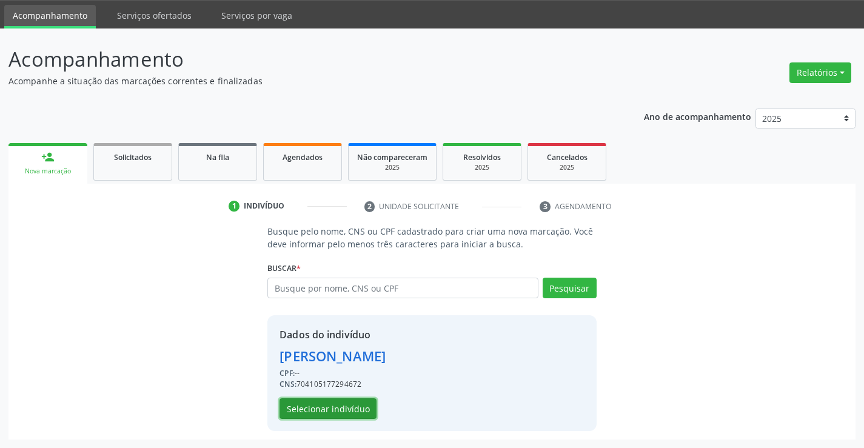
click at [334, 404] on button "Selecionar indivíduo" at bounding box center [327, 408] width 97 height 21
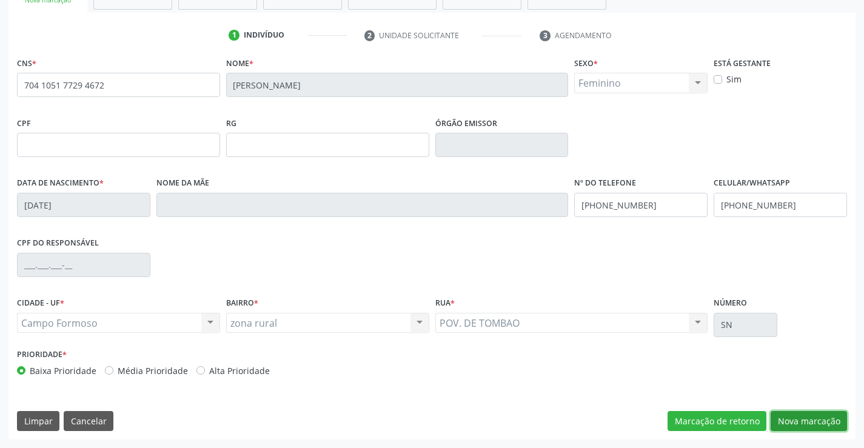
click at [803, 415] on button "Nova marcação" at bounding box center [809, 421] width 76 height 21
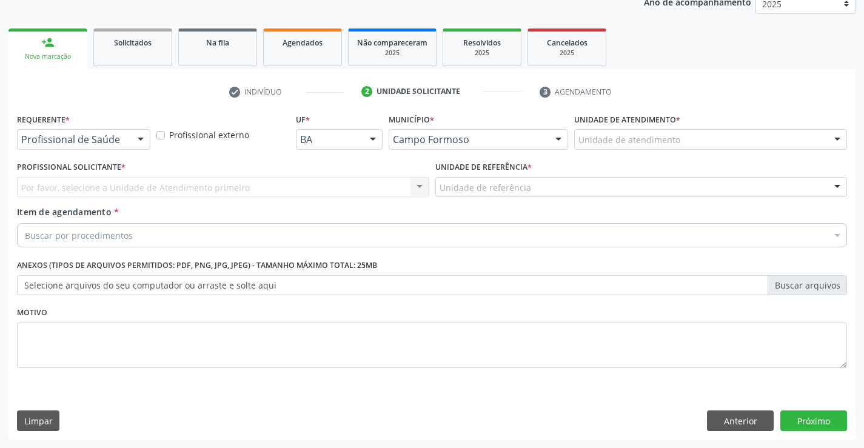
scroll to position [153, 0]
click at [132, 141] on div at bounding box center [141, 140] width 18 height 21
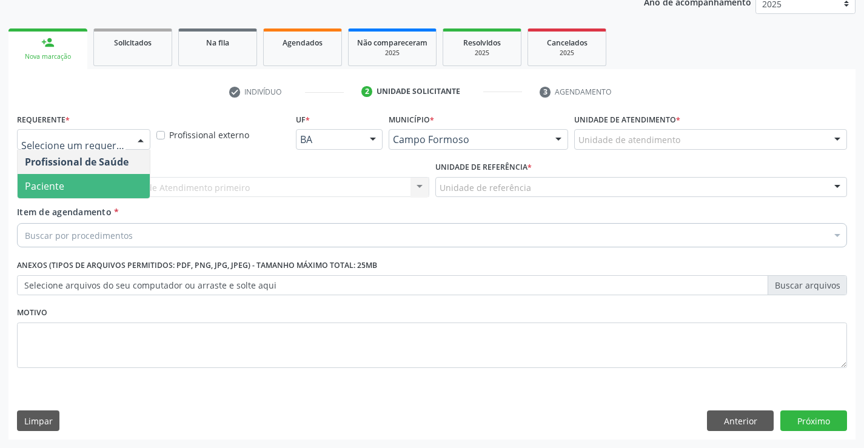
click at [112, 193] on span "Paciente" at bounding box center [84, 186] width 132 height 24
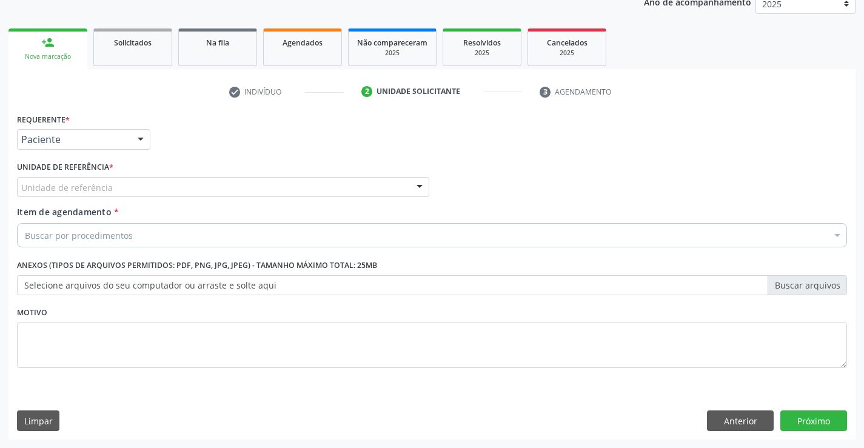
drag, startPoint x: 159, startPoint y: 186, endPoint x: 159, endPoint y: 224, distance: 38.2
click at [159, 187] on div "Unidade de referência" at bounding box center [223, 187] width 412 height 21
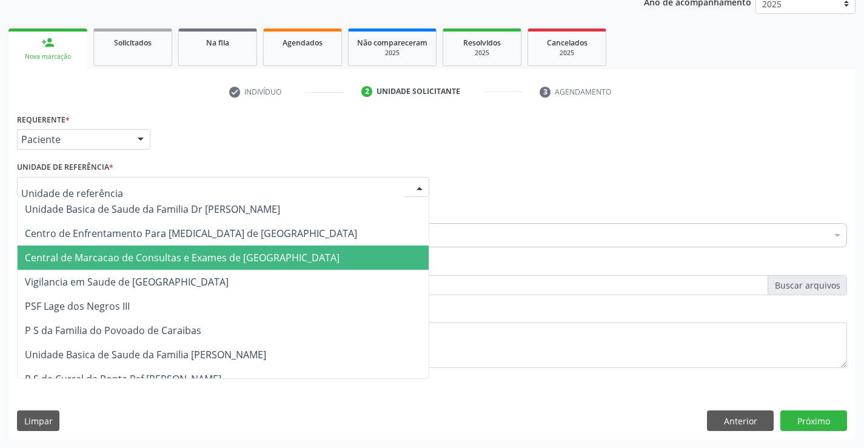
click at [156, 255] on span "Central de Marcacao de Consultas e Exames de [GEOGRAPHIC_DATA]" at bounding box center [182, 257] width 315 height 13
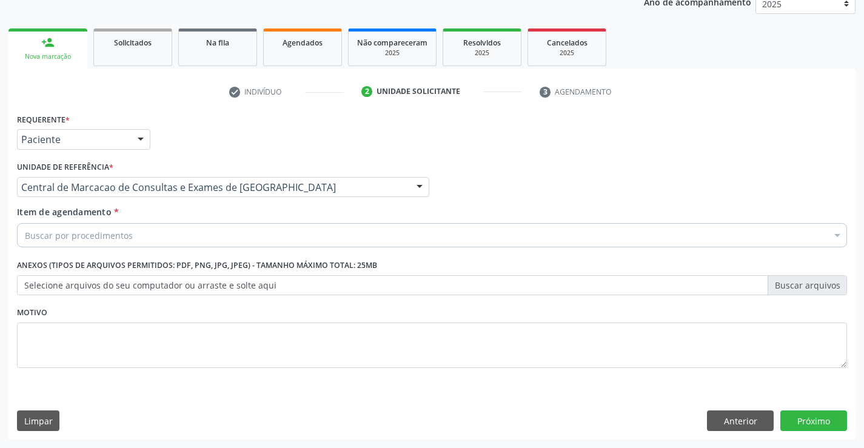
click at [167, 233] on div "Buscar por procedimentos" at bounding box center [432, 235] width 830 height 24
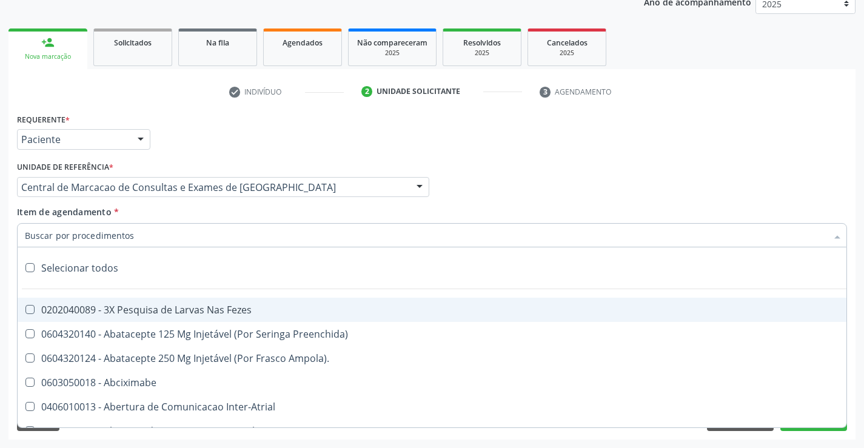
paste input "Ultrassonografia Obstetrica"
type input "Ultrassonografia Obstetrica"
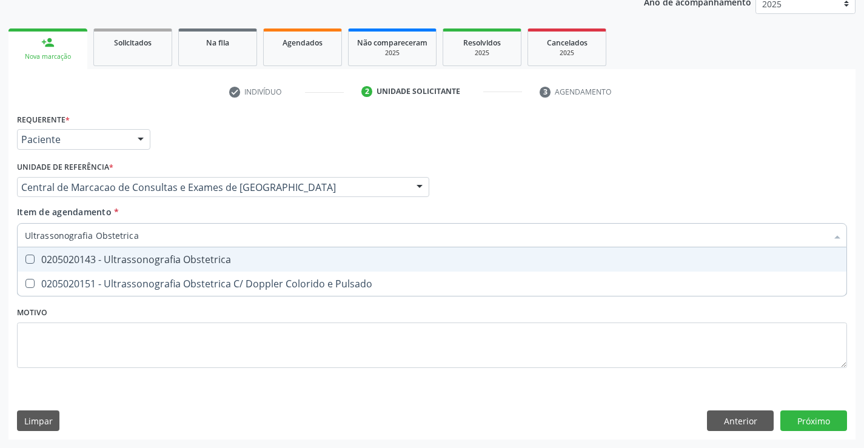
click at [220, 264] on div "0205020143 - Ultrassonografia Obstetrica" at bounding box center [432, 260] width 814 height 10
checkbox Obstetrica "true"
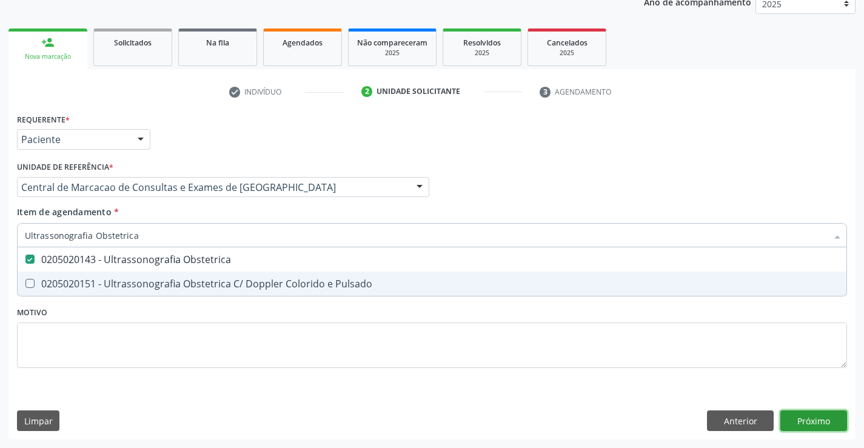
click at [797, 418] on div "Requerente * Paciente Profissional de Saúde Paciente Nenhum resultado encontrad…" at bounding box center [431, 274] width 847 height 329
checkbox Pulsado "true"
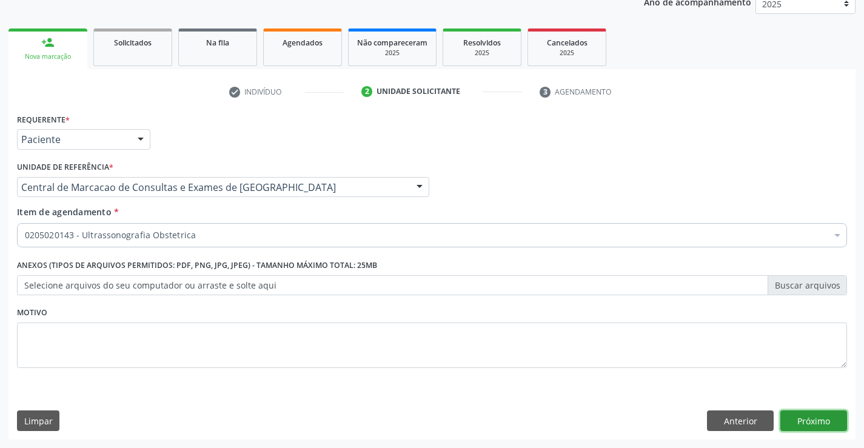
click at [828, 416] on button "Próximo" at bounding box center [813, 420] width 67 height 21
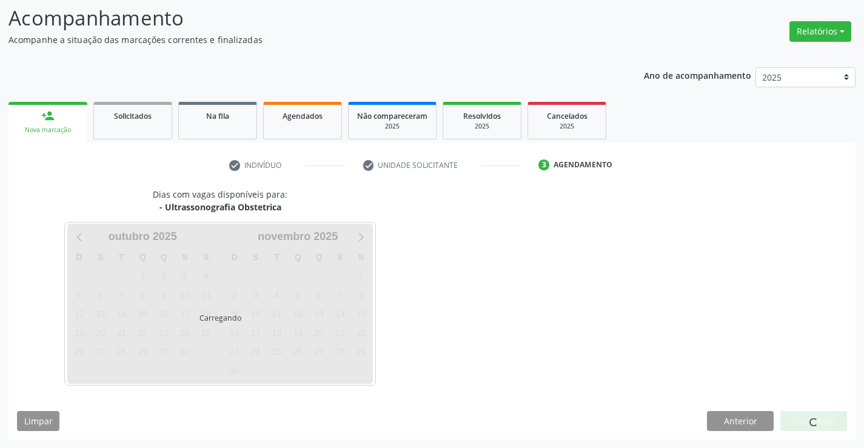
scroll to position [79, 0]
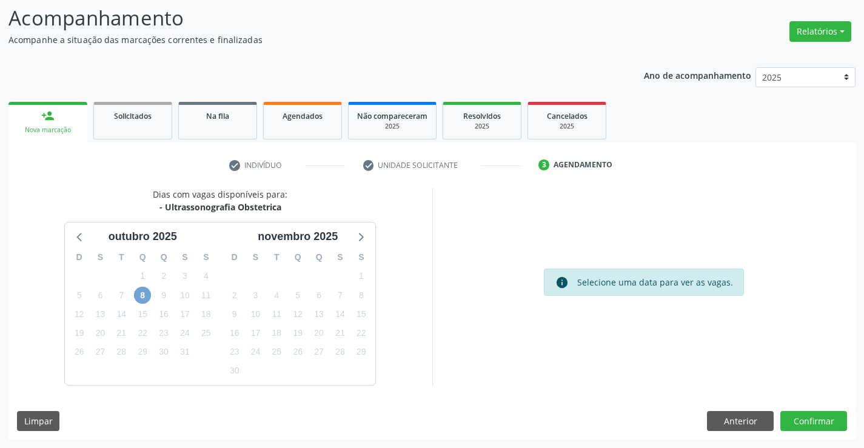
click at [148, 292] on span "8" at bounding box center [142, 295] width 17 height 17
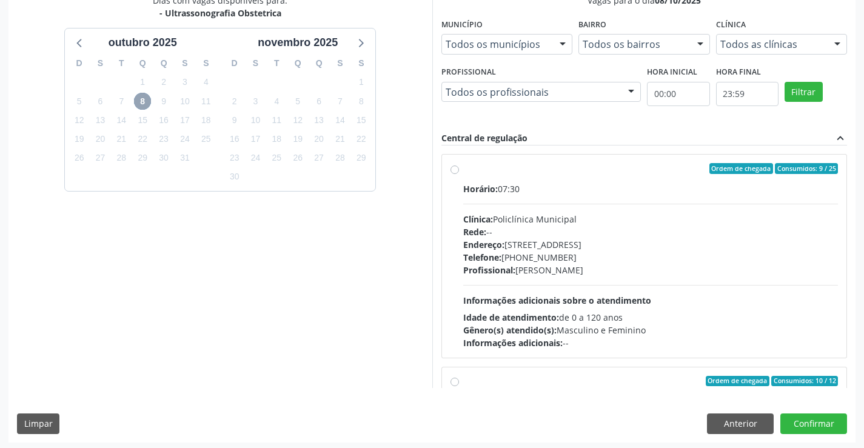
scroll to position [276, 0]
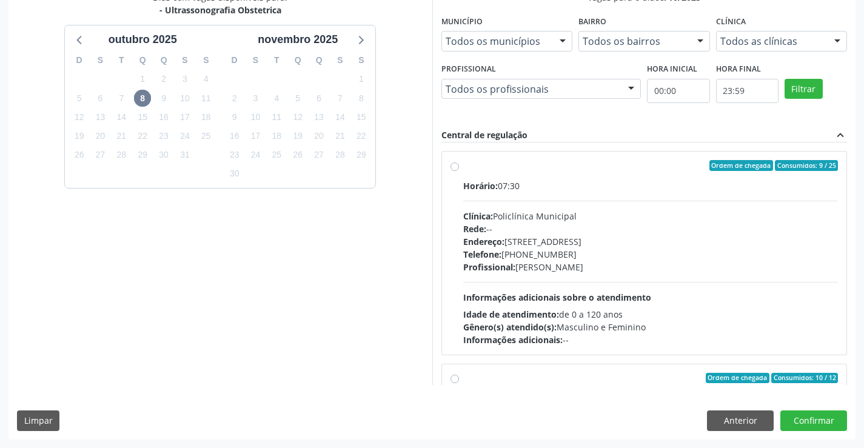
click at [675, 249] on div "Telefone: [PHONE_NUMBER]" at bounding box center [650, 254] width 375 height 13
click at [459, 171] on input "Ordem de chegada Consumidos: 9 / 25 Horário: 07:30 Clínica: Policlínica Municip…" at bounding box center [454, 165] width 8 height 11
radio input "true"
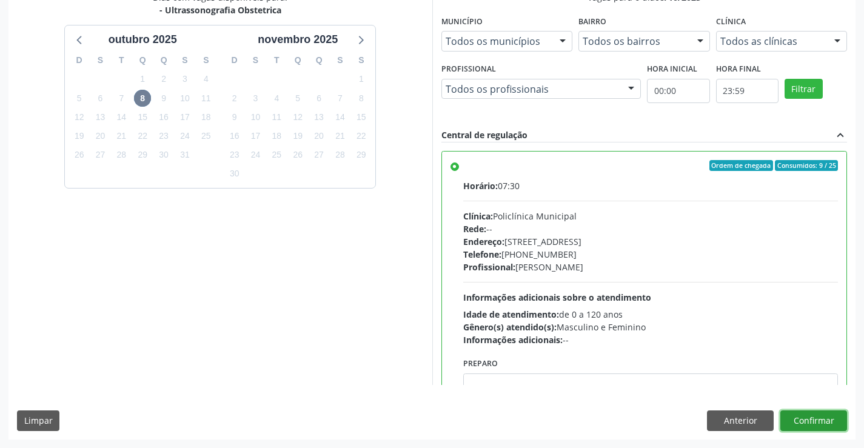
click at [814, 415] on button "Confirmar" at bounding box center [813, 420] width 67 height 21
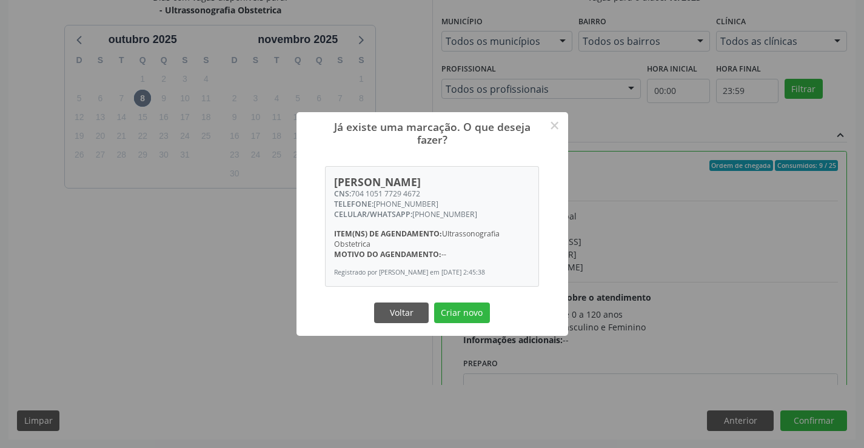
click at [434, 303] on button "Criar novo" at bounding box center [462, 313] width 56 height 21
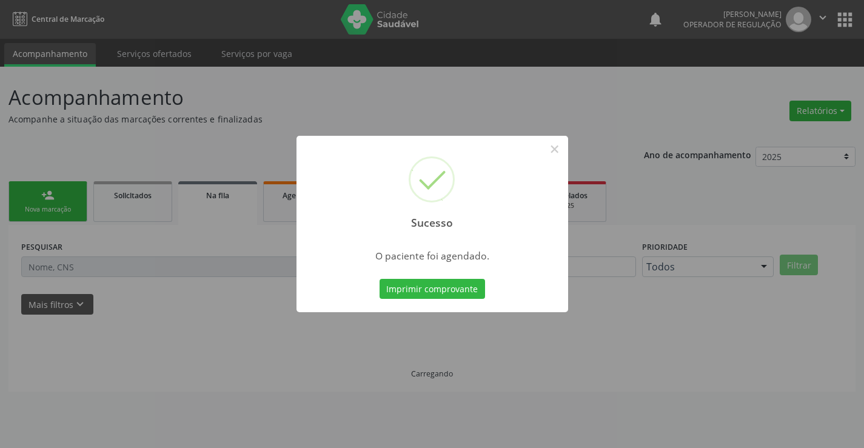
scroll to position [0, 0]
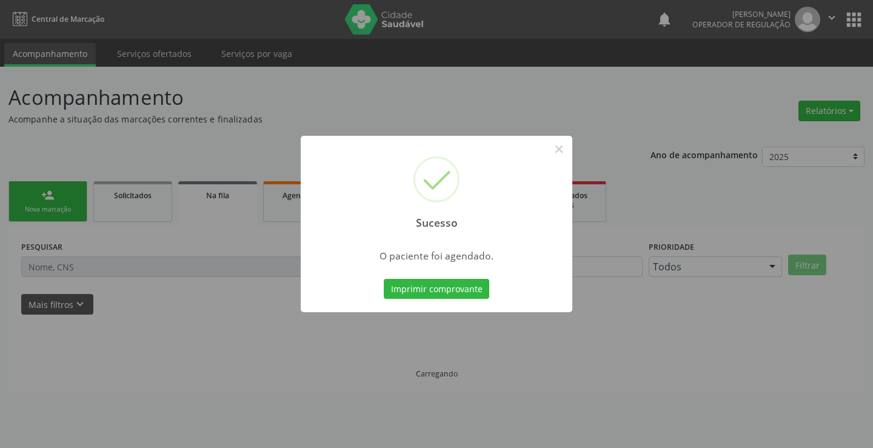
click at [384, 279] on button "Imprimir comprovante" at bounding box center [436, 289] width 105 height 21
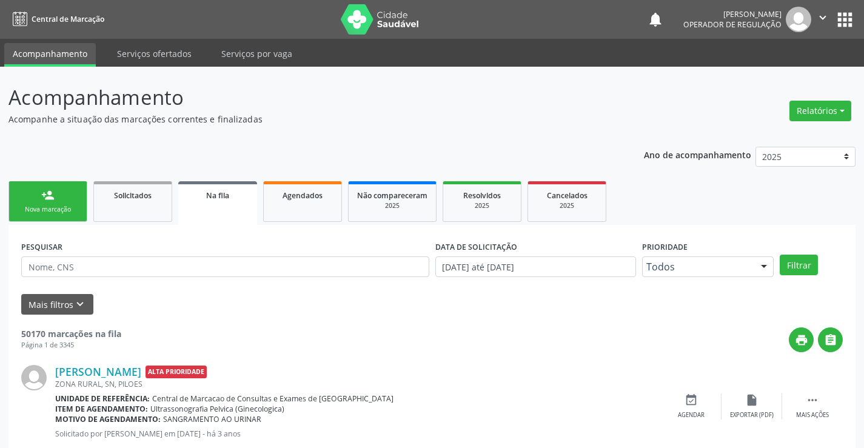
click at [38, 192] on link "person_add Nova marcação" at bounding box center [47, 201] width 79 height 41
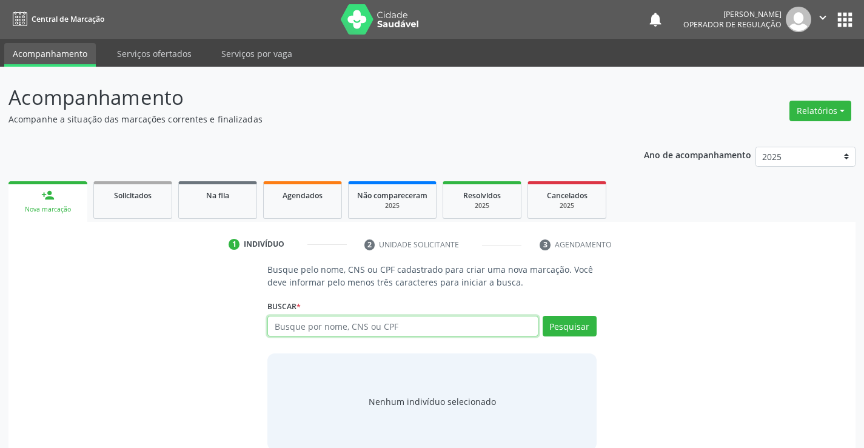
click at [315, 324] on input "text" at bounding box center [402, 326] width 270 height 21
type input "708405231855568"
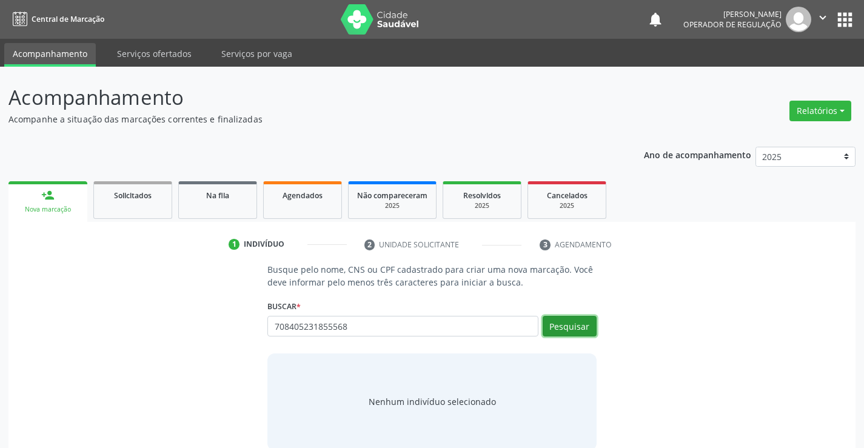
click at [568, 326] on button "Pesquisar" at bounding box center [570, 326] width 54 height 21
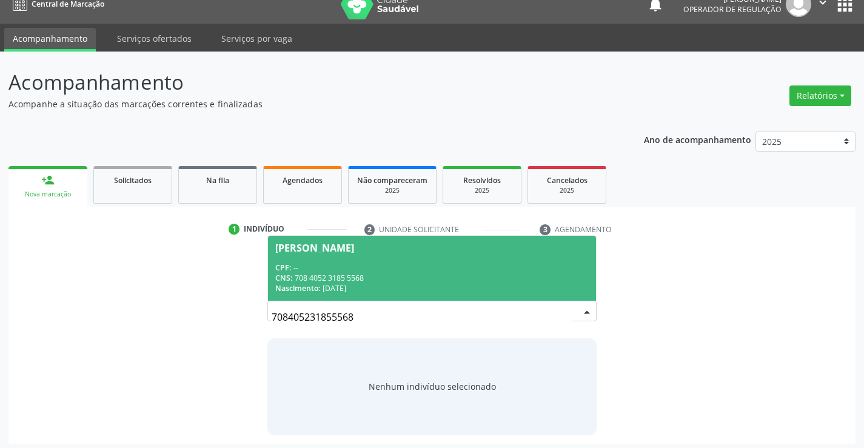
scroll to position [19, 0]
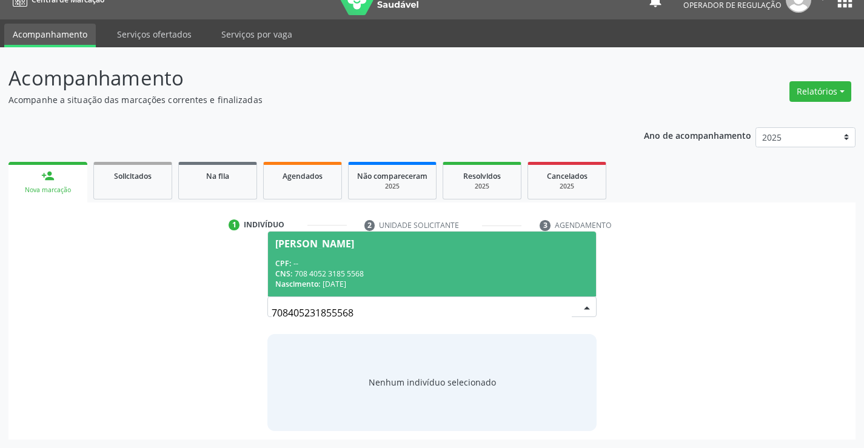
click at [400, 255] on span "Aline Silva Pereira CPF: -- CNS: 708 4052 3185 5568 Nascimento: 05/02/2003" at bounding box center [431, 264] width 327 height 65
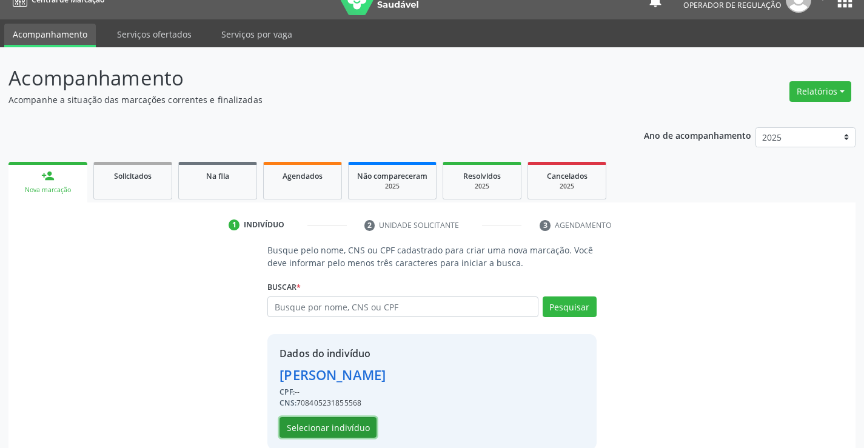
click at [352, 419] on button "Selecionar indivíduo" at bounding box center [327, 427] width 97 height 21
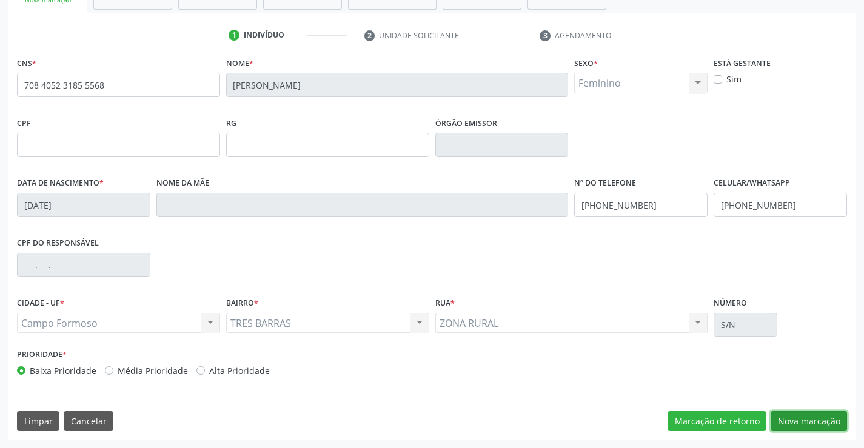
click at [798, 418] on button "Nova marcação" at bounding box center [809, 421] width 76 height 21
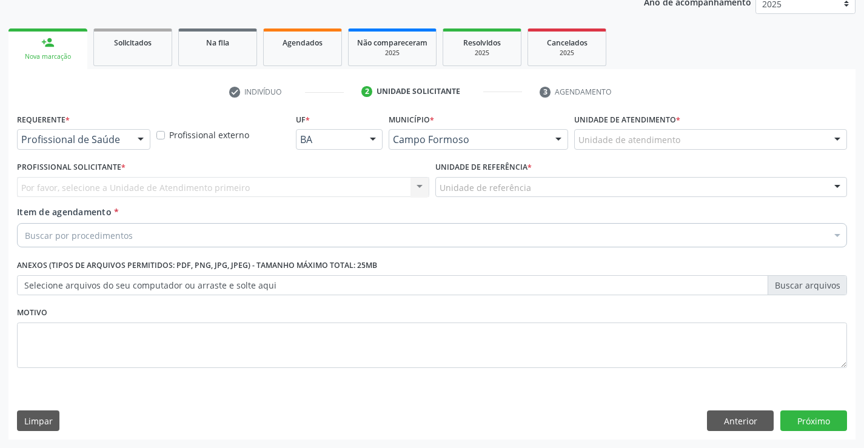
scroll to position [153, 0]
click at [133, 141] on div at bounding box center [141, 140] width 18 height 21
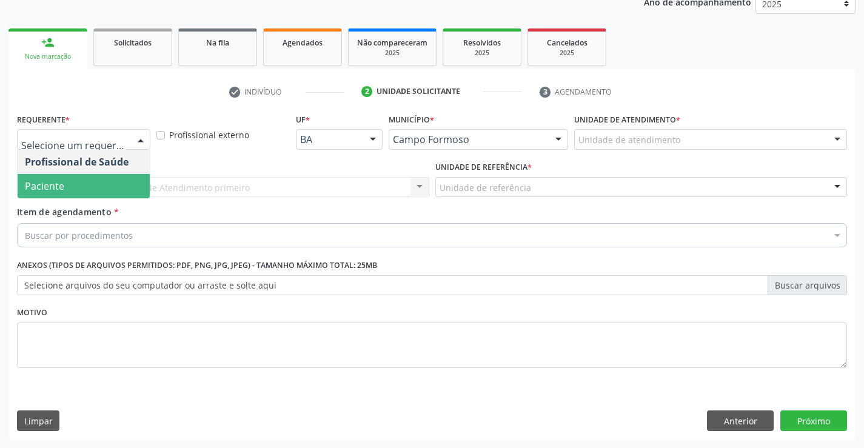
click at [115, 184] on span "Paciente" at bounding box center [84, 186] width 132 height 24
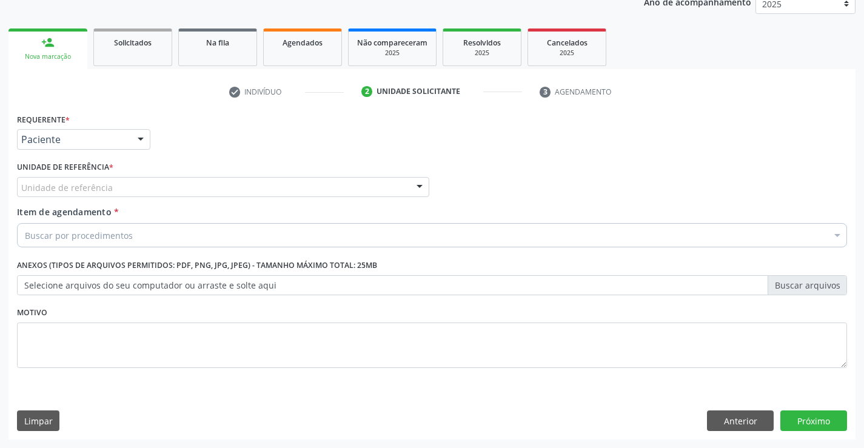
click at [181, 187] on div "Unidade de referência" at bounding box center [223, 187] width 412 height 21
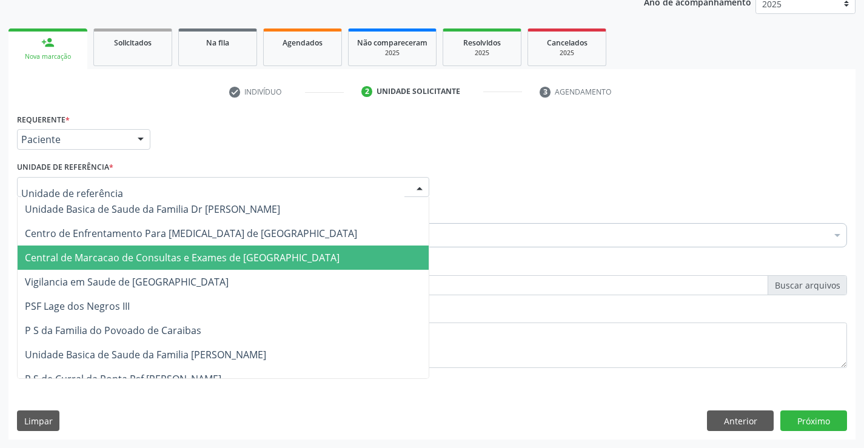
click at [175, 252] on span "Central de Marcacao de Consultas e Exames de [GEOGRAPHIC_DATA]" at bounding box center [182, 257] width 315 height 13
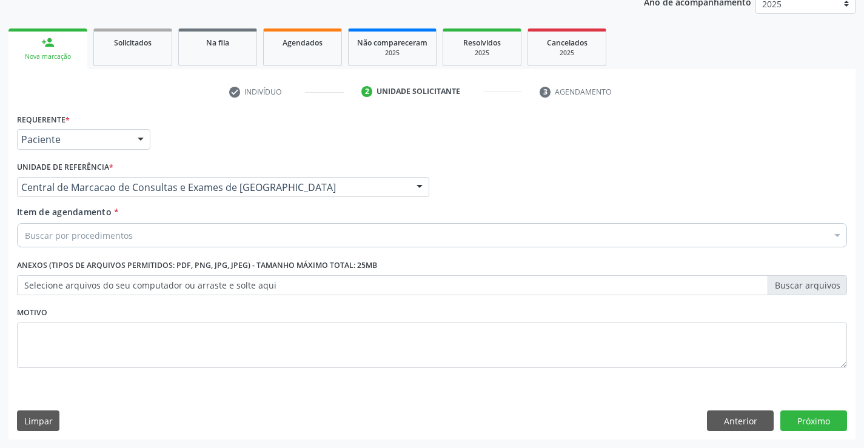
click at [183, 230] on div "Buscar por procedimentos" at bounding box center [432, 235] width 830 height 24
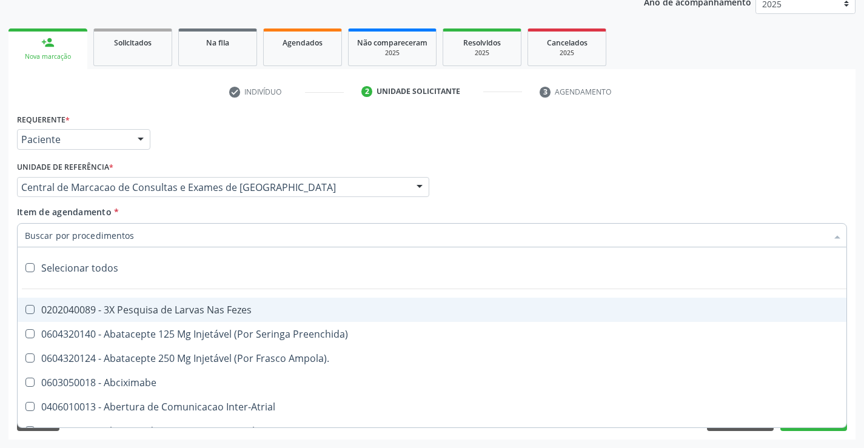
paste input "Ultrassonografia Obstetrica"
type input "Ultrassonografia Obstetrica"
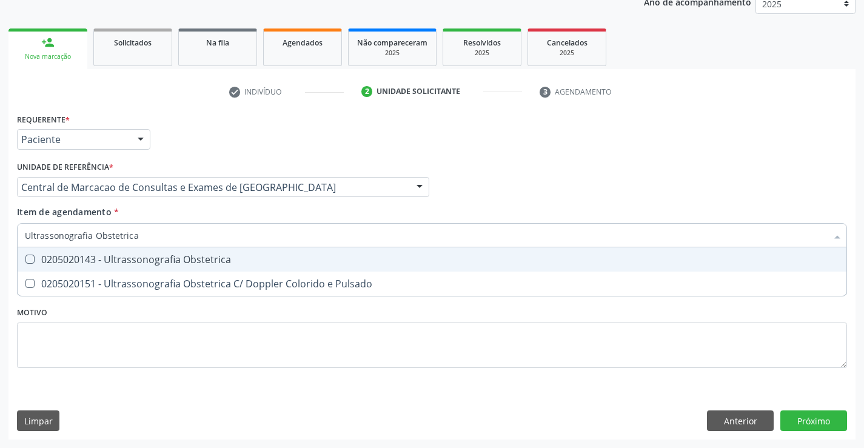
click at [353, 255] on div "0205020143 - Ultrassonografia Obstetrica" at bounding box center [432, 260] width 814 height 10
checkbox Obstetrica "true"
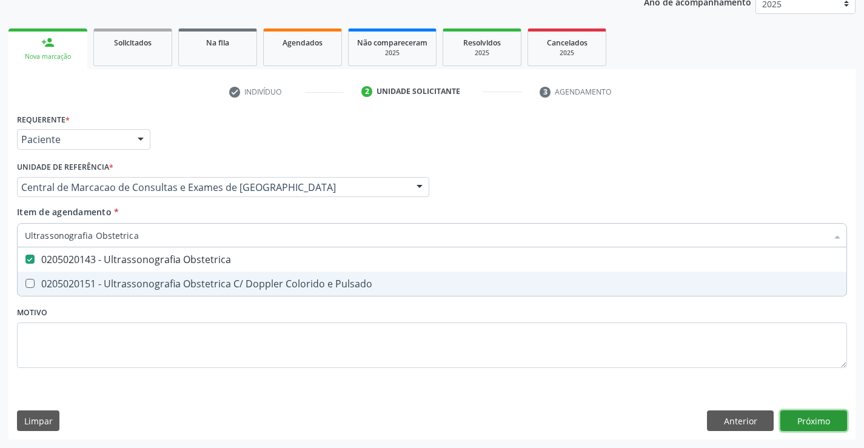
click at [830, 413] on div "Requerente * Paciente Profissional de Saúde Paciente Nenhum resultado encontrad…" at bounding box center [431, 274] width 847 height 329
checkbox Pulsado "true"
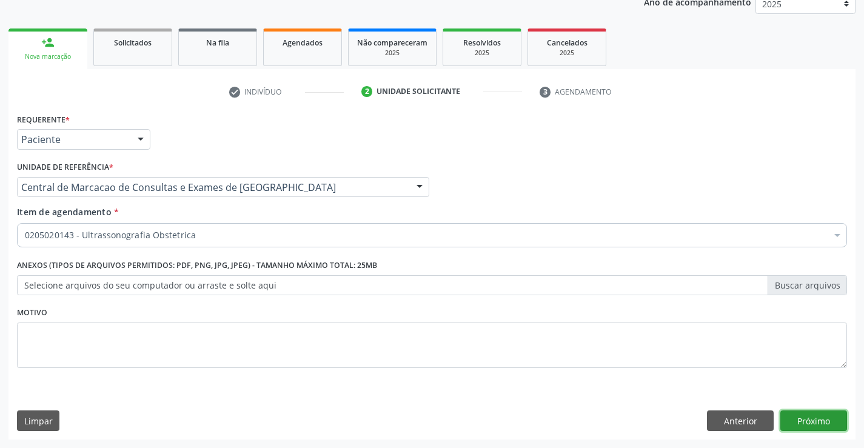
click at [809, 419] on button "Próximo" at bounding box center [813, 420] width 67 height 21
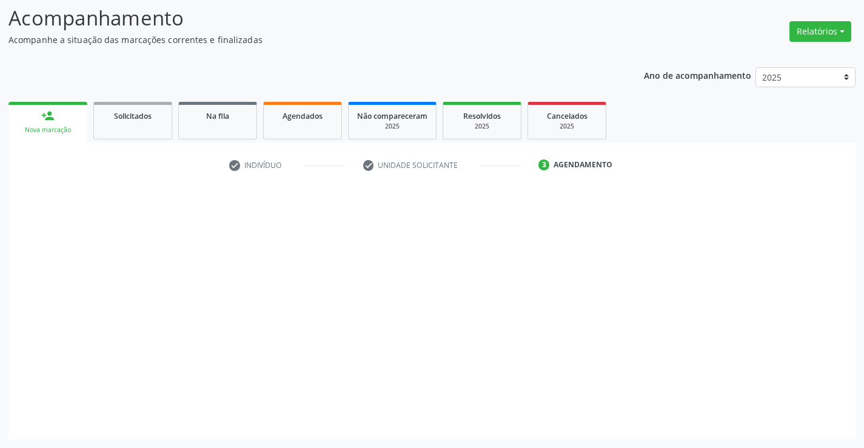
scroll to position [79, 0]
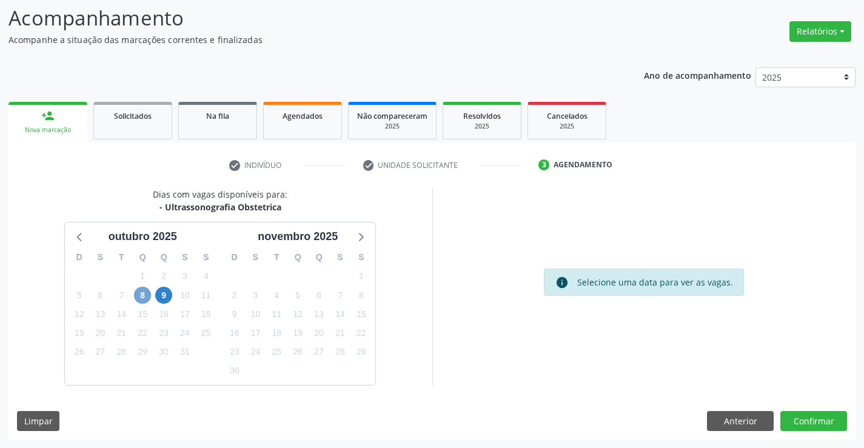
click at [142, 296] on span "8" at bounding box center [142, 295] width 17 height 17
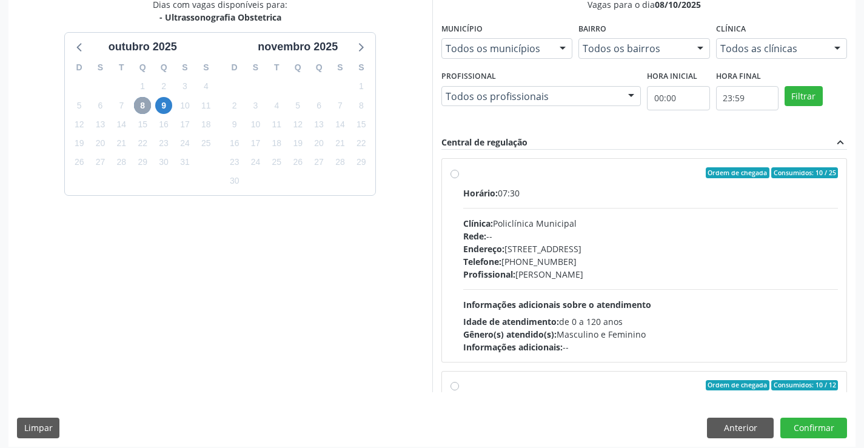
scroll to position [276, 0]
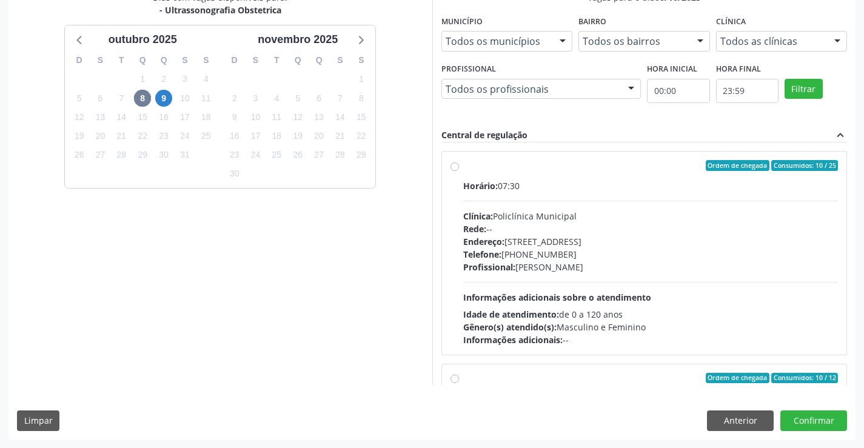
click at [664, 184] on div "Horário: 07:30" at bounding box center [650, 185] width 375 height 13
click at [459, 171] on input "Ordem de chegada Consumidos: 10 / 25 Horário: 07:30 Clínica: Policlínica Munici…" at bounding box center [454, 165] width 8 height 11
radio input "true"
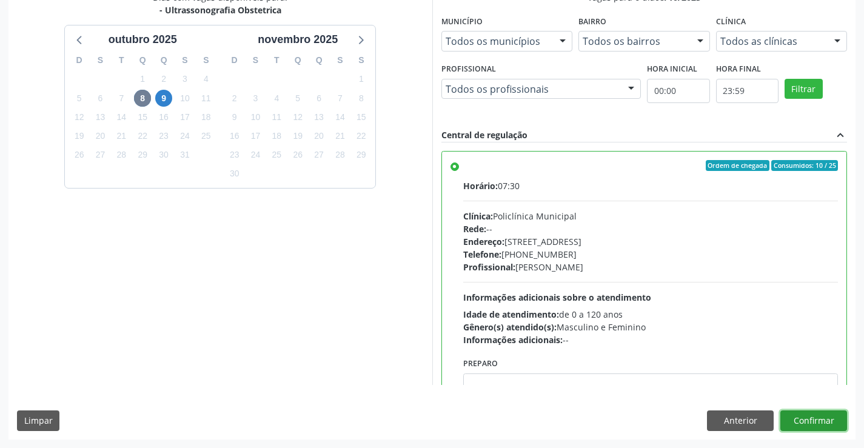
click at [802, 418] on button "Confirmar" at bounding box center [813, 420] width 67 height 21
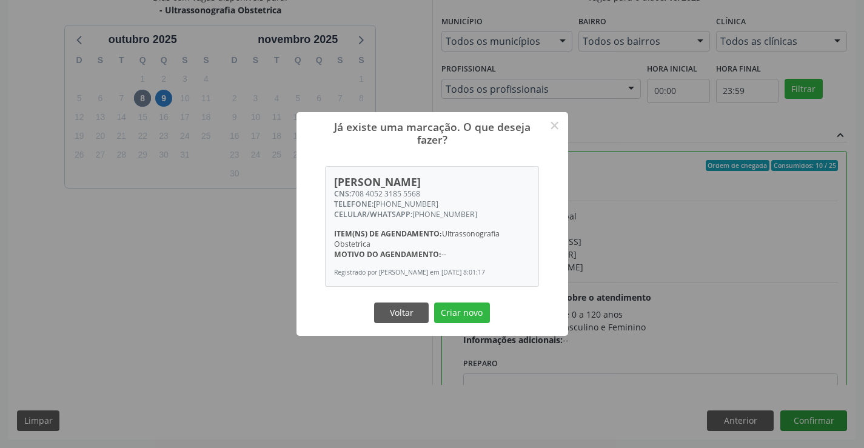
click at [434, 303] on button "Criar novo" at bounding box center [462, 313] width 56 height 21
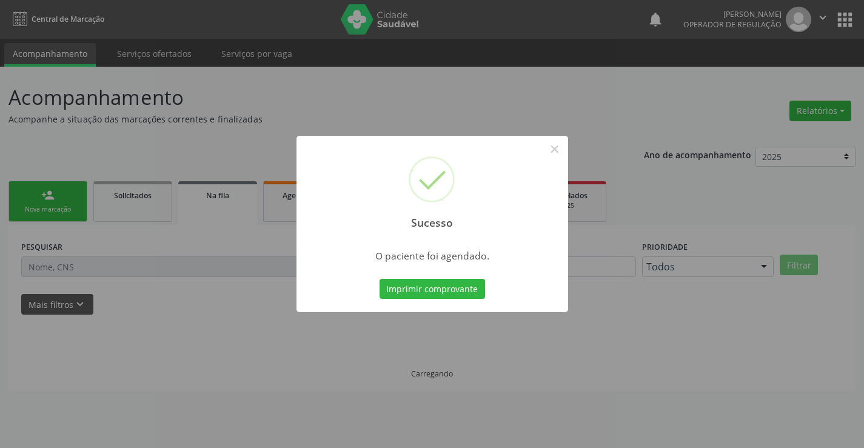
scroll to position [0, 0]
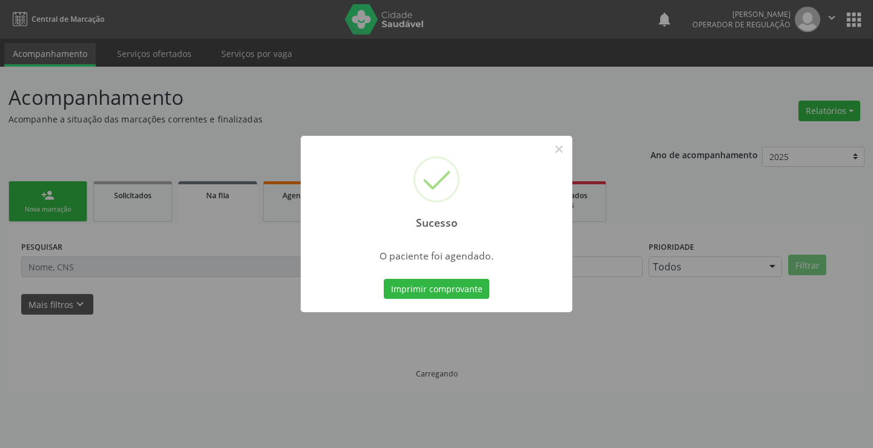
click at [384, 279] on button "Imprimir comprovante" at bounding box center [436, 289] width 105 height 21
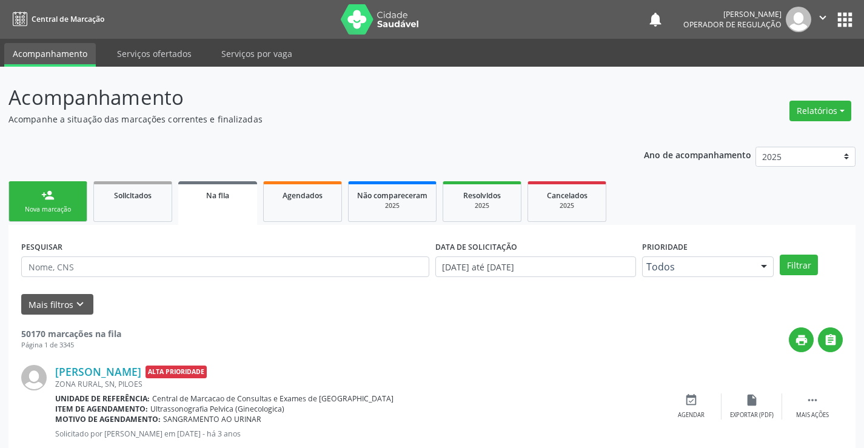
click at [62, 198] on link "person_add Nova marcação" at bounding box center [47, 201] width 79 height 41
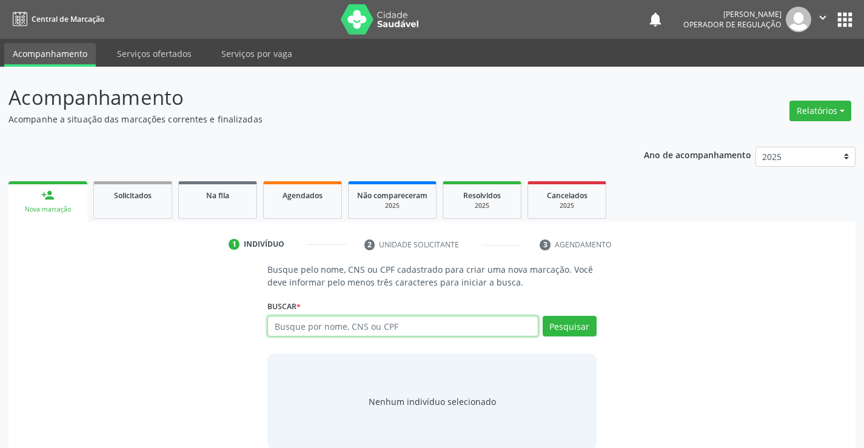
click at [326, 333] on input "text" at bounding box center [402, 326] width 270 height 21
type input "703409560018200"
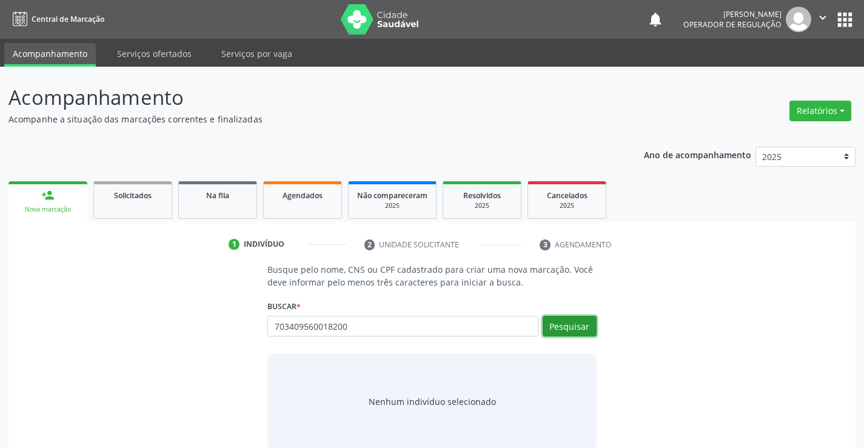
click at [557, 318] on button "Pesquisar" at bounding box center [570, 326] width 54 height 21
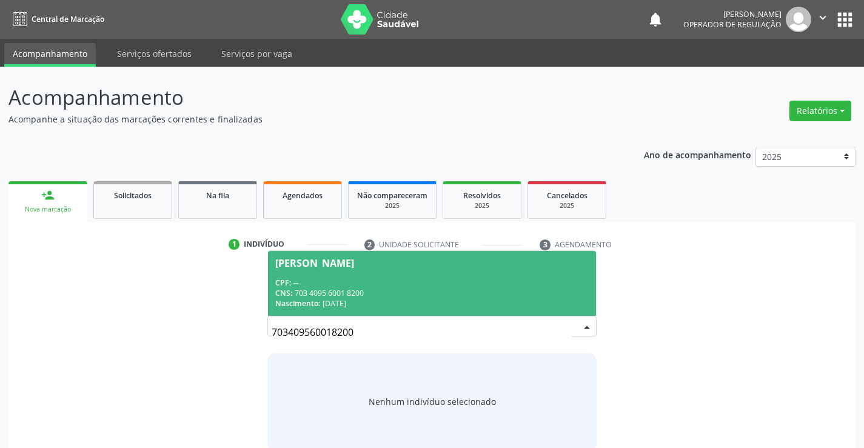
click at [454, 293] on div "CNS: 703 4095 6001 8200" at bounding box center [431, 293] width 313 height 10
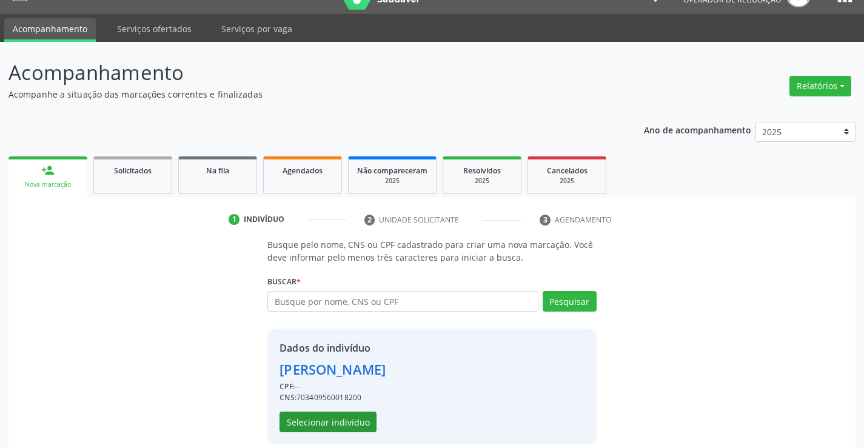
scroll to position [38, 0]
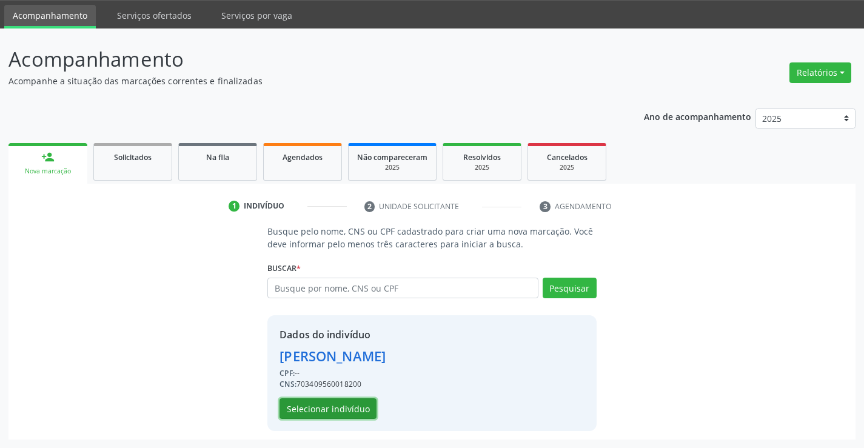
click at [343, 407] on button "Selecionar indivíduo" at bounding box center [327, 408] width 97 height 21
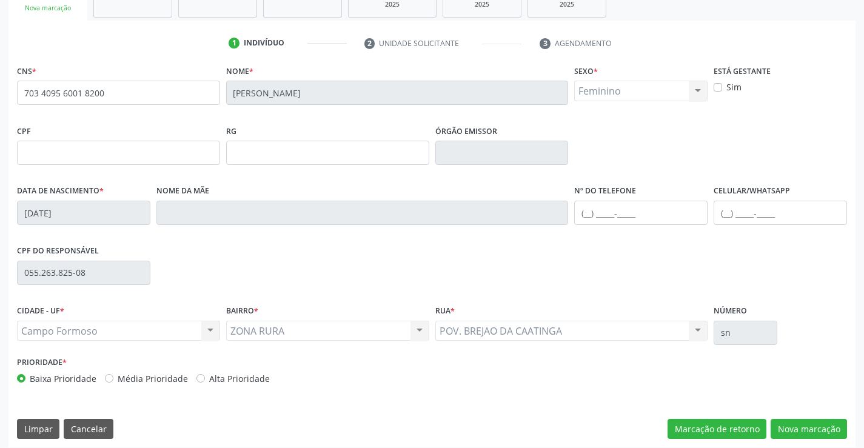
scroll to position [209, 0]
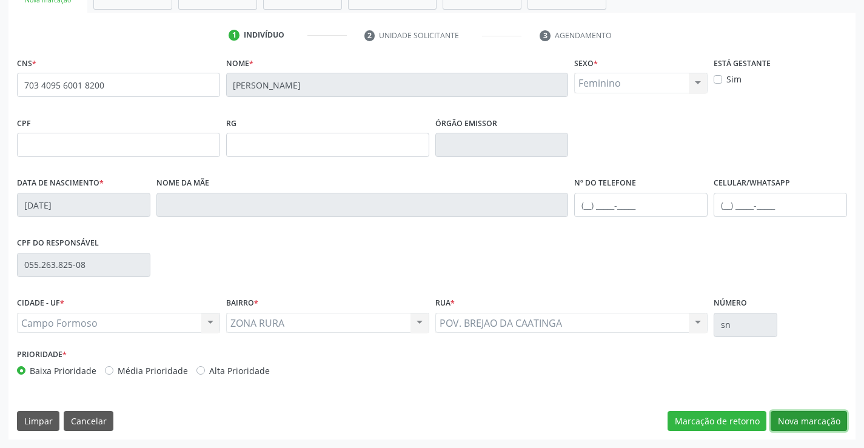
click at [794, 417] on button "Nova marcação" at bounding box center [809, 421] width 76 height 21
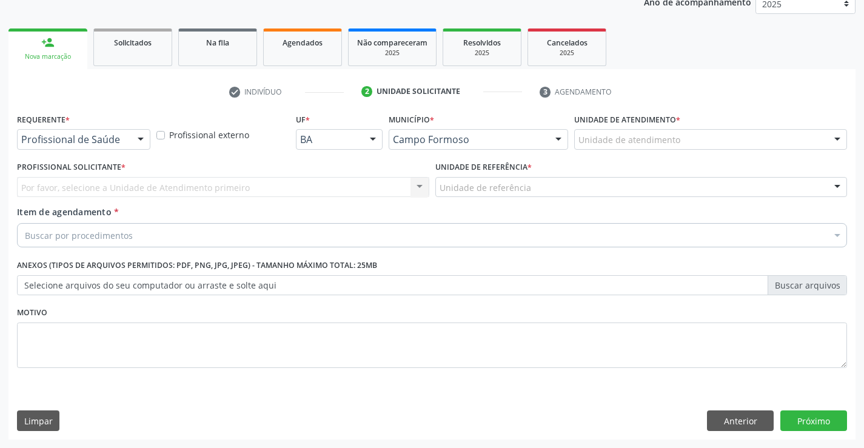
scroll to position [153, 0]
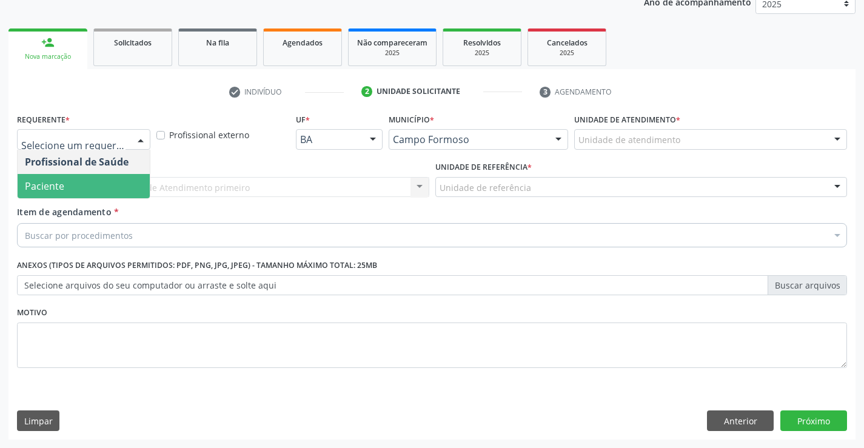
click at [111, 187] on span "Paciente" at bounding box center [84, 186] width 132 height 24
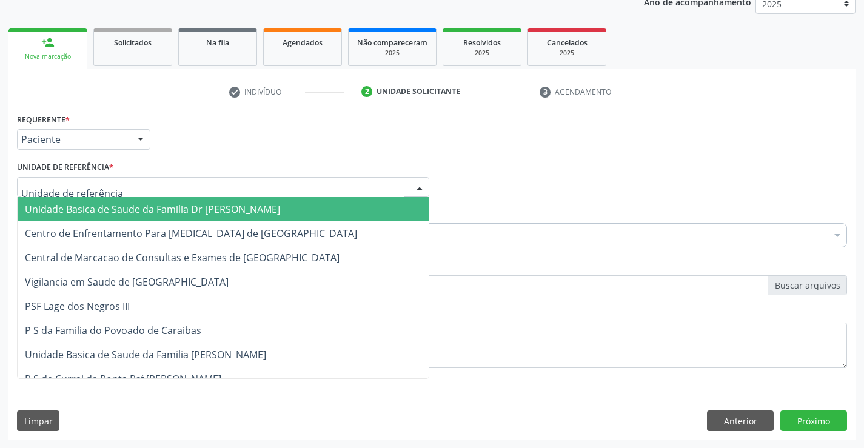
click at [175, 187] on div at bounding box center [223, 187] width 412 height 21
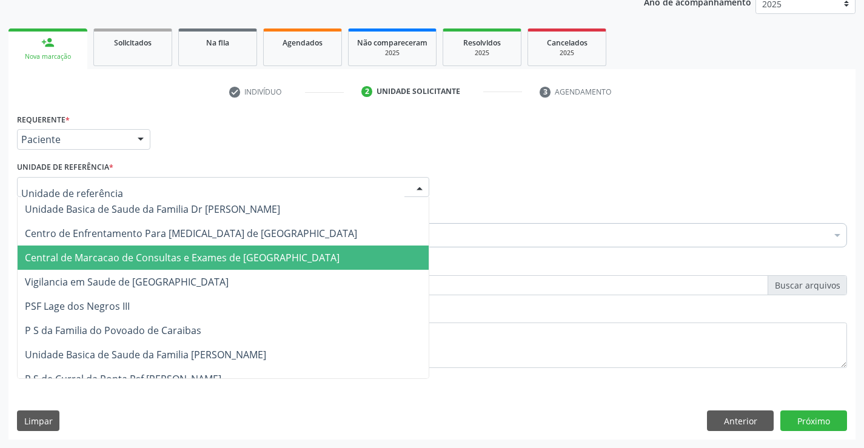
click at [178, 250] on span "Central de Marcacao de Consultas e Exames de [GEOGRAPHIC_DATA]" at bounding box center [223, 258] width 411 height 24
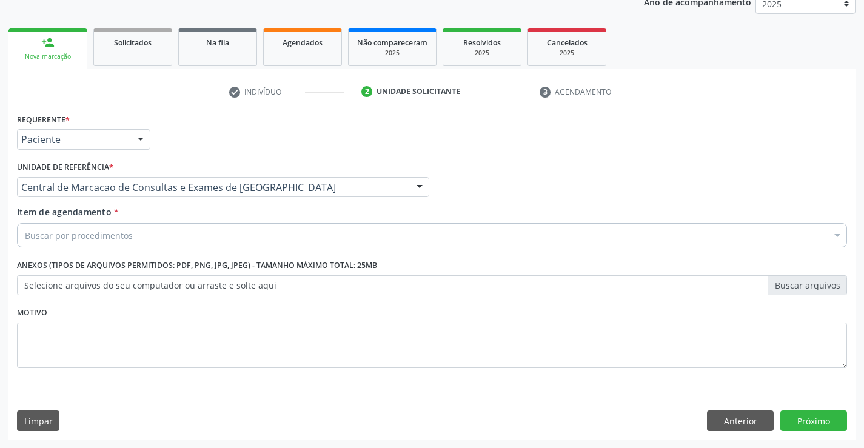
click at [192, 226] on div "Buscar por procedimentos" at bounding box center [432, 235] width 830 height 24
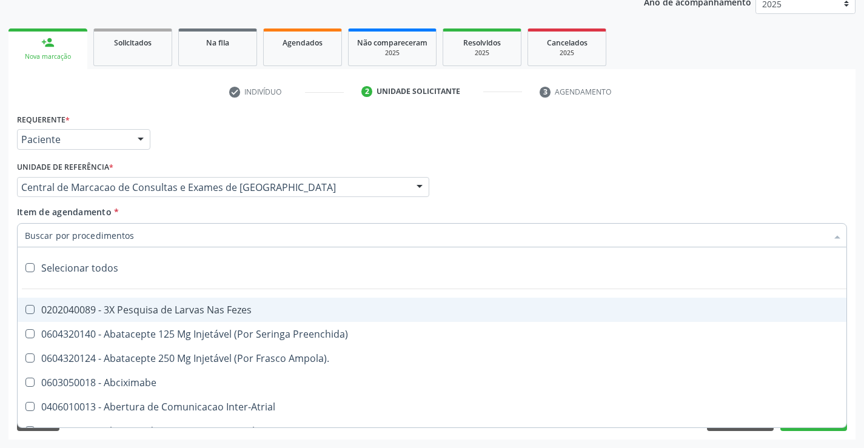
paste input "Ultrassonografia Obstetrica"
type input "Ultrassonografia Obstetrica"
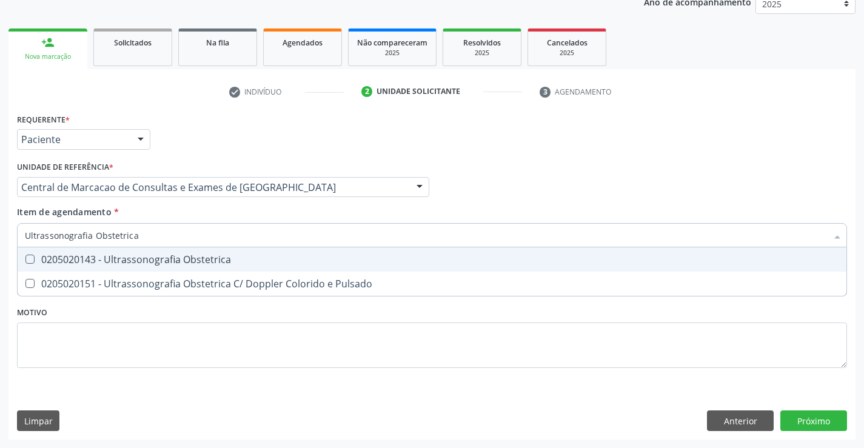
click at [234, 259] on div "0205020143 - Ultrassonografia Obstetrica" at bounding box center [432, 260] width 814 height 10
checkbox Obstetrica "true"
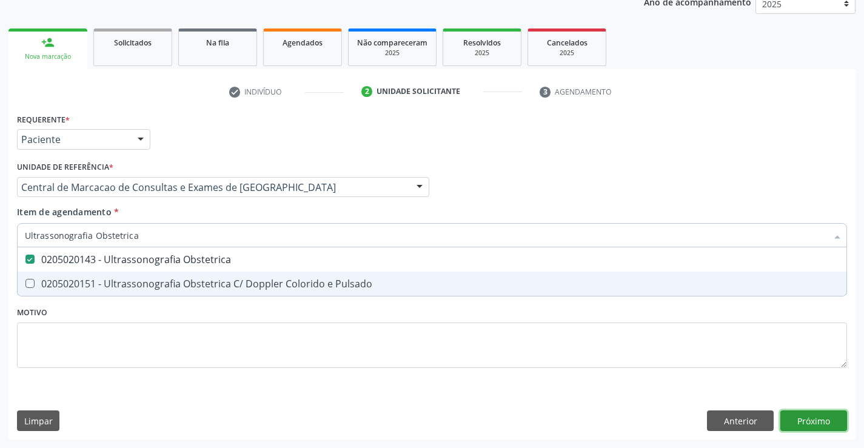
click at [792, 420] on div "Requerente * Paciente Profissional de Saúde Paciente Nenhum resultado encontrad…" at bounding box center [431, 274] width 847 height 329
checkbox Pulsado "true"
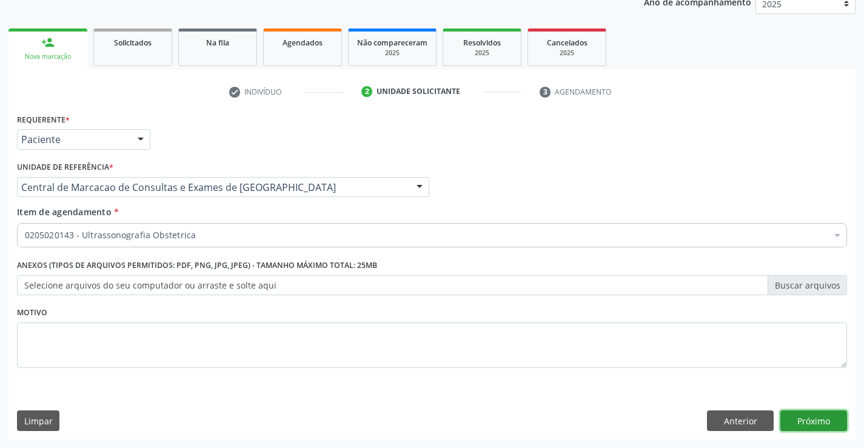
click at [829, 419] on button "Próximo" at bounding box center [813, 420] width 67 height 21
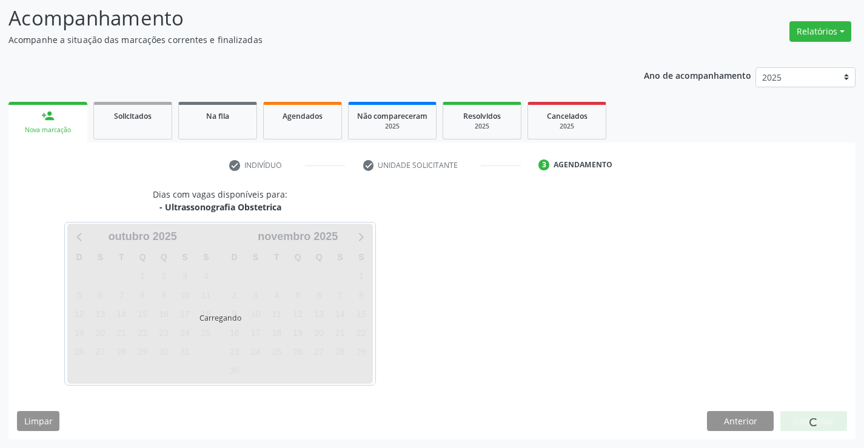
scroll to position [79, 0]
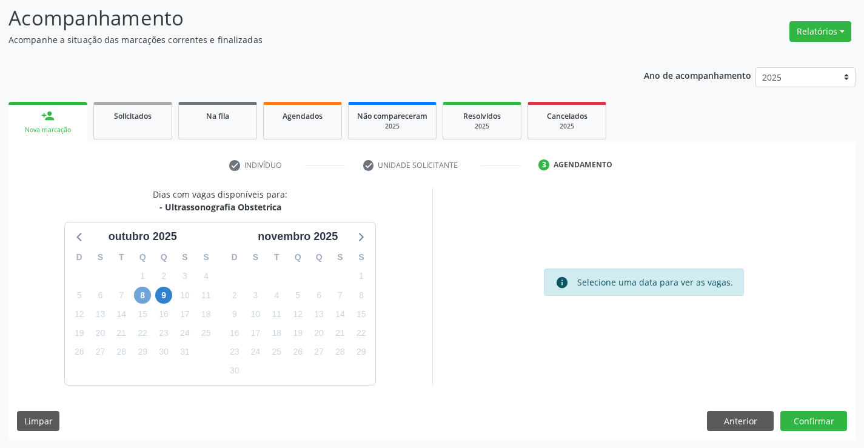
click at [149, 299] on span "8" at bounding box center [142, 295] width 17 height 17
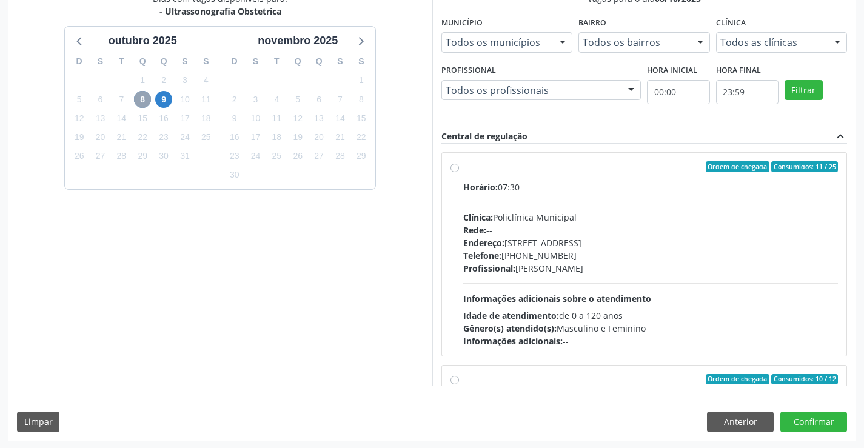
scroll to position [276, 0]
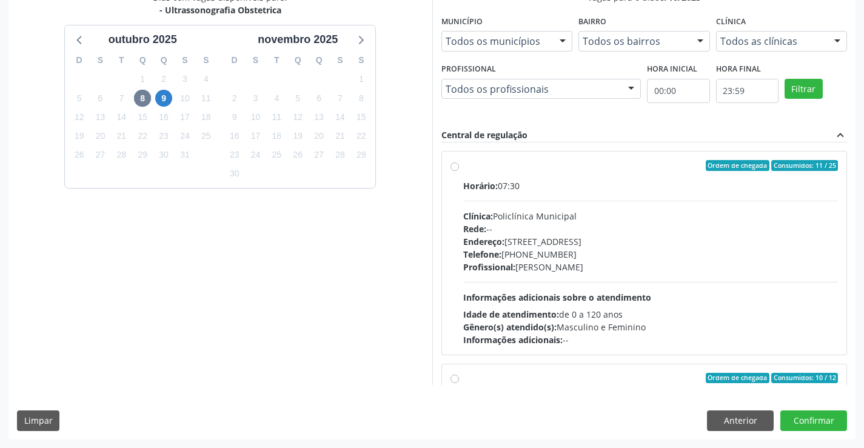
click at [658, 201] on hr at bounding box center [650, 201] width 375 height 1
click at [459, 171] on input "Ordem de chegada Consumidos: 11 / 25 Horário: 07:30 Clínica: Policlínica Munici…" at bounding box center [454, 165] width 8 height 11
radio input "true"
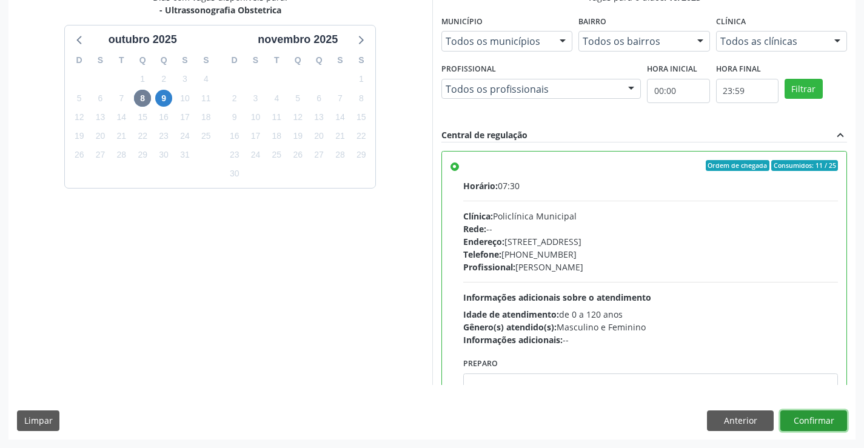
click at [816, 418] on button "Confirmar" at bounding box center [813, 420] width 67 height 21
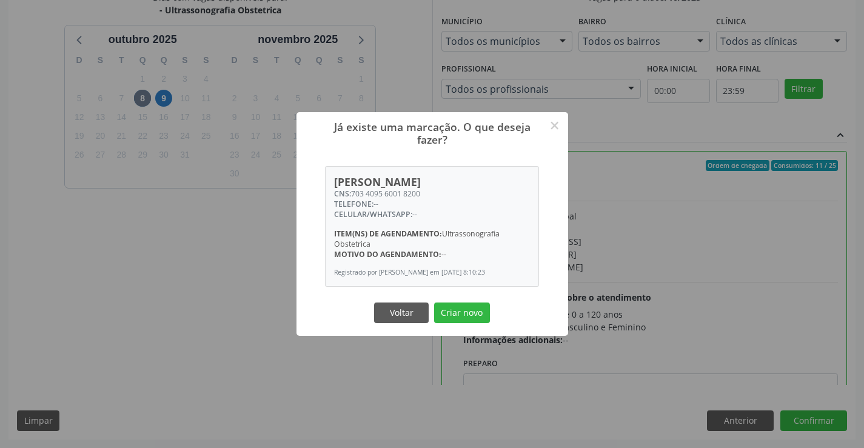
click at [434, 303] on button "Criar novo" at bounding box center [462, 313] width 56 height 21
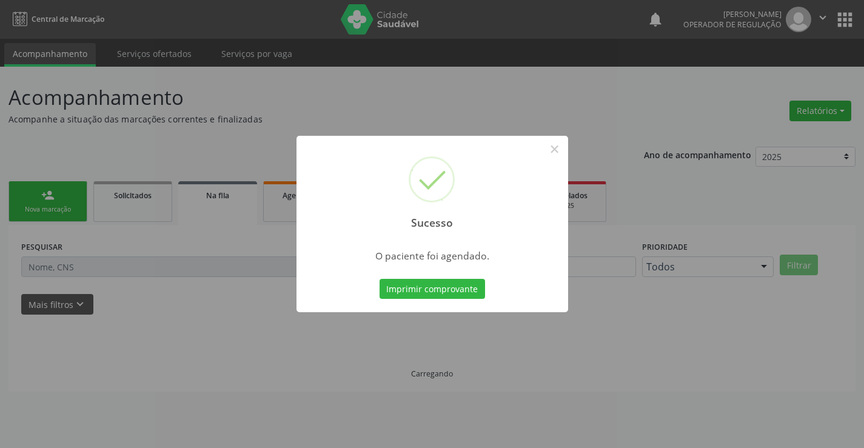
scroll to position [0, 0]
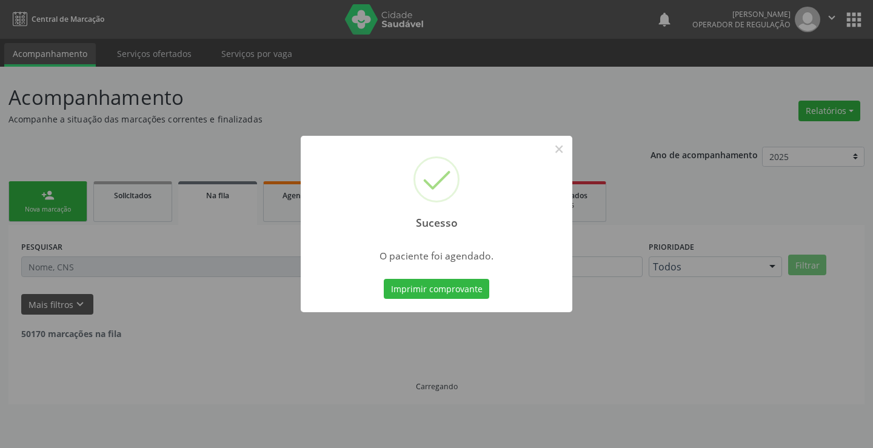
click at [384, 279] on button "Imprimir comprovante" at bounding box center [436, 289] width 105 height 21
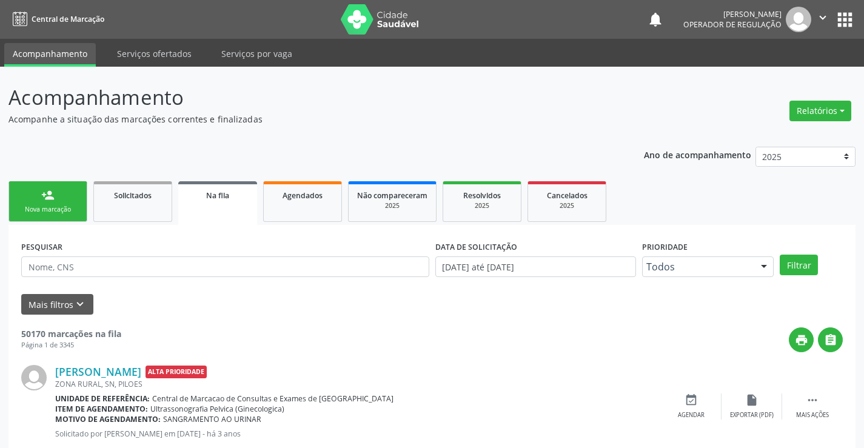
click at [56, 191] on link "person_add Nova marcação" at bounding box center [47, 201] width 79 height 41
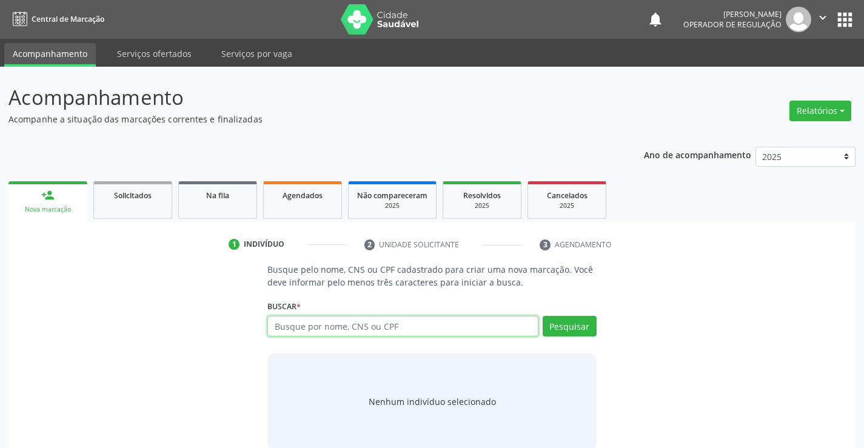
click at [346, 336] on input "text" at bounding box center [402, 326] width 270 height 21
type input "706801737127926"
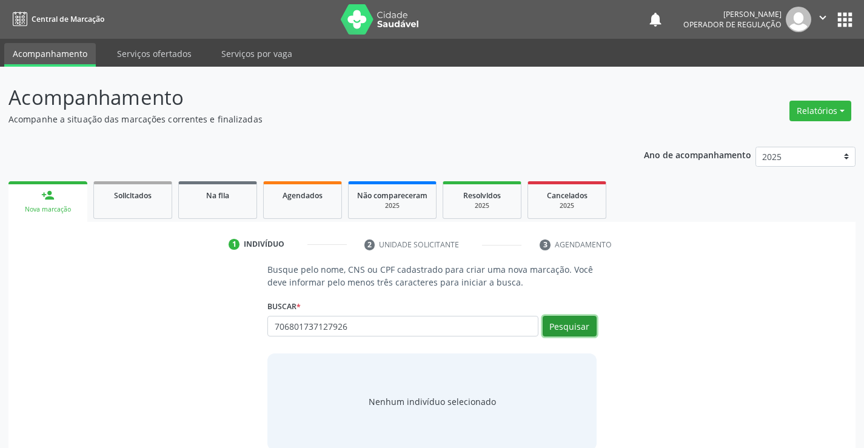
click at [571, 330] on button "Pesquisar" at bounding box center [570, 326] width 54 height 21
type input "706801737127926"
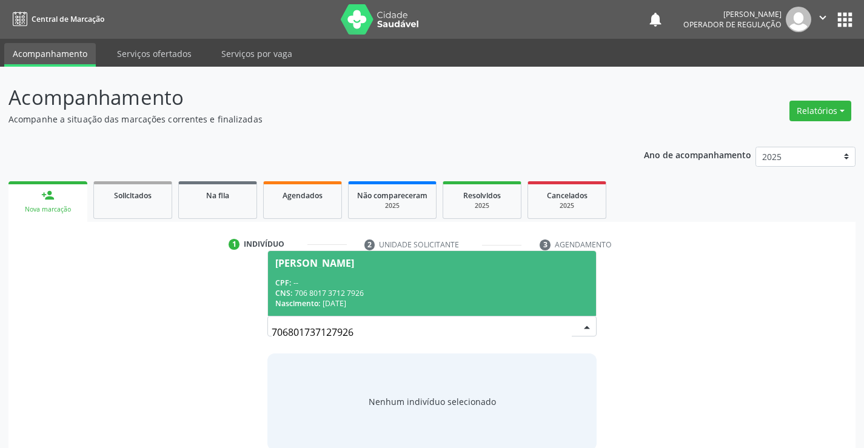
click at [488, 288] on div "CNS: 706 8017 3712 7926" at bounding box center [431, 293] width 313 height 10
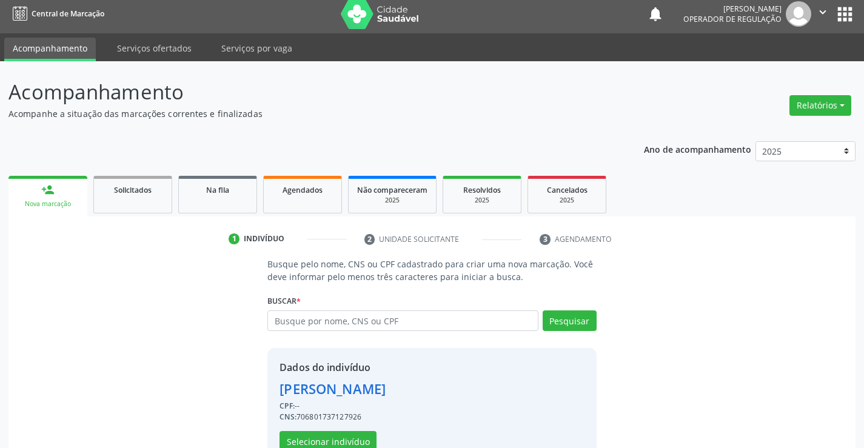
scroll to position [38, 0]
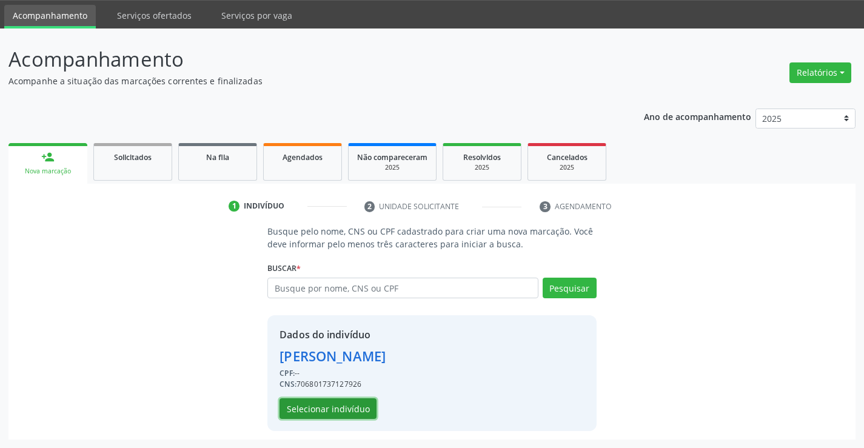
click at [326, 407] on button "Selecionar indivíduo" at bounding box center [327, 408] width 97 height 21
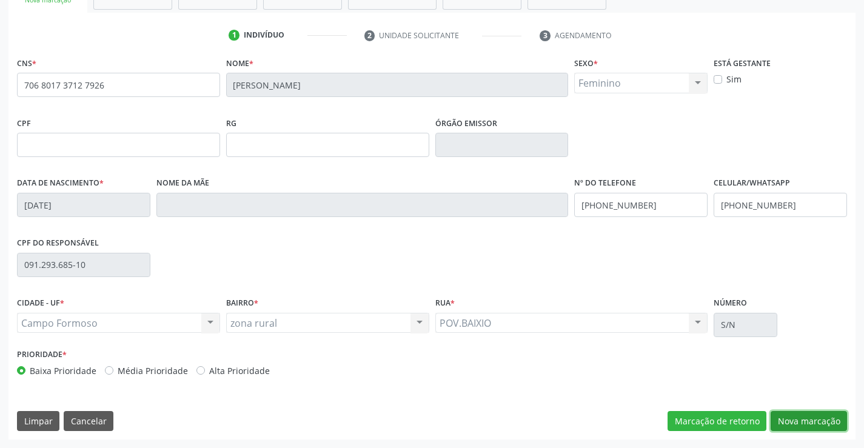
click at [806, 413] on button "Nova marcação" at bounding box center [809, 421] width 76 height 21
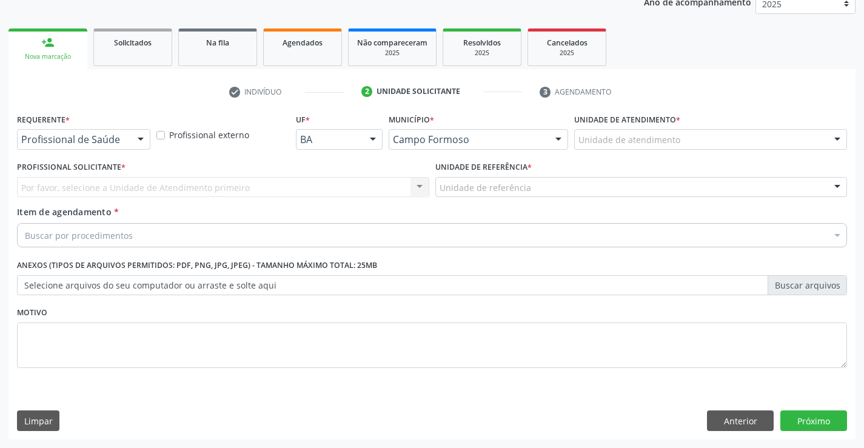
scroll to position [153, 0]
click at [127, 144] on div "Profissional de Saúde" at bounding box center [83, 139] width 133 height 21
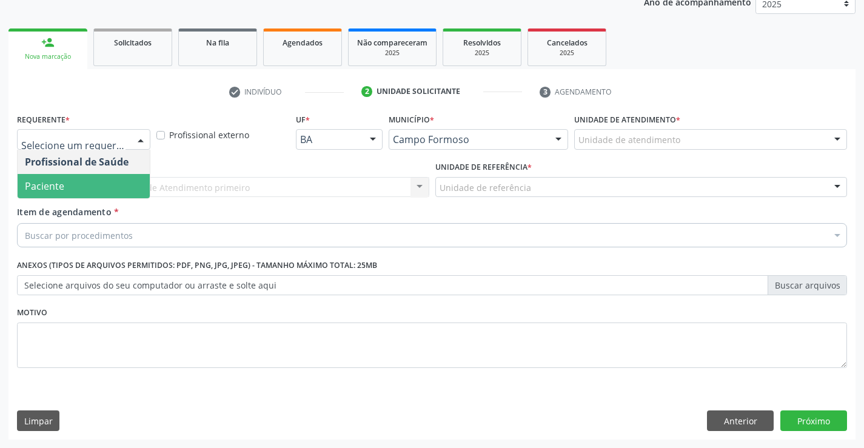
click at [116, 179] on span "Paciente" at bounding box center [84, 186] width 132 height 24
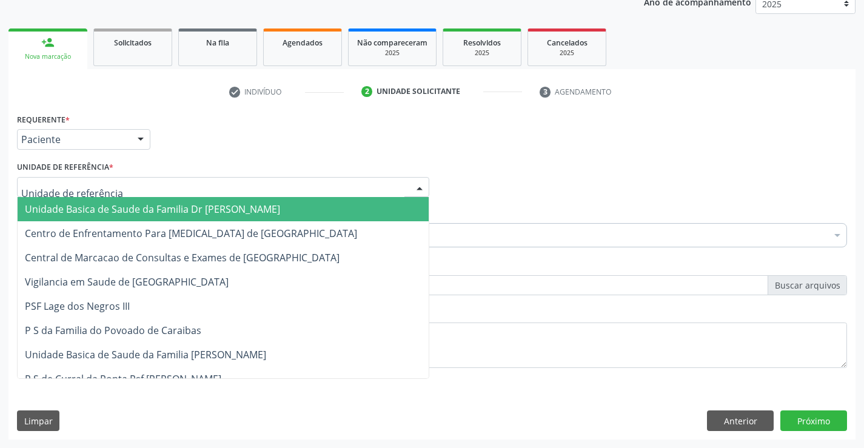
click at [188, 182] on div at bounding box center [223, 187] width 412 height 21
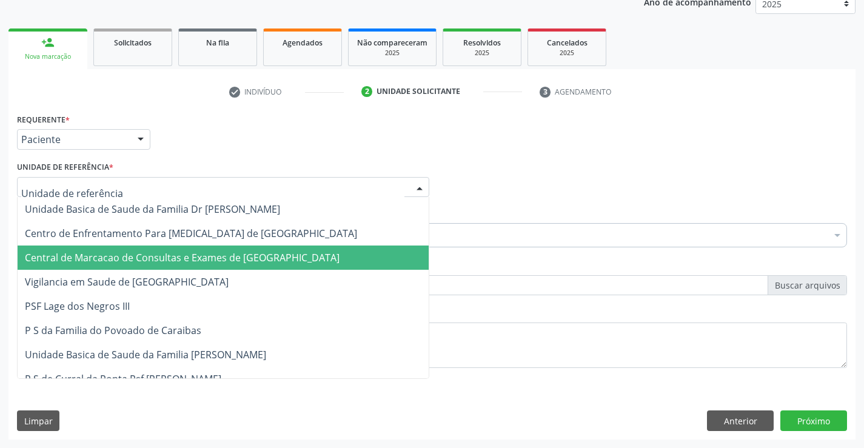
click at [182, 263] on span "Central de Marcacao de Consultas e Exames de [GEOGRAPHIC_DATA]" at bounding box center [182, 257] width 315 height 13
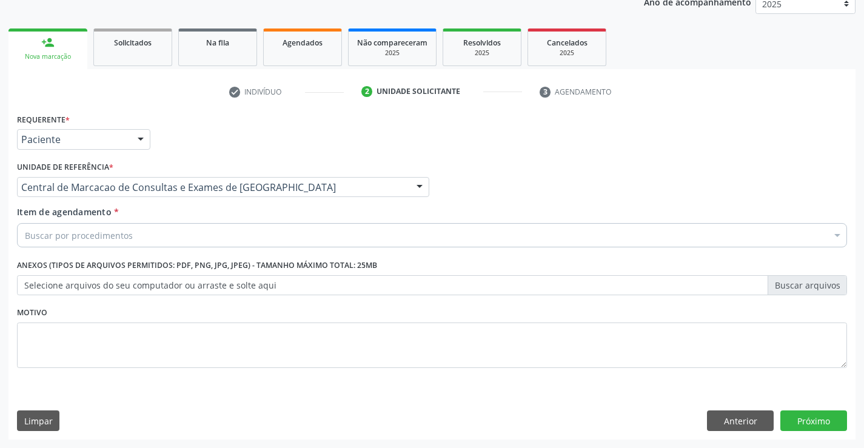
click at [169, 233] on div "Buscar por procedimentos" at bounding box center [432, 235] width 830 height 24
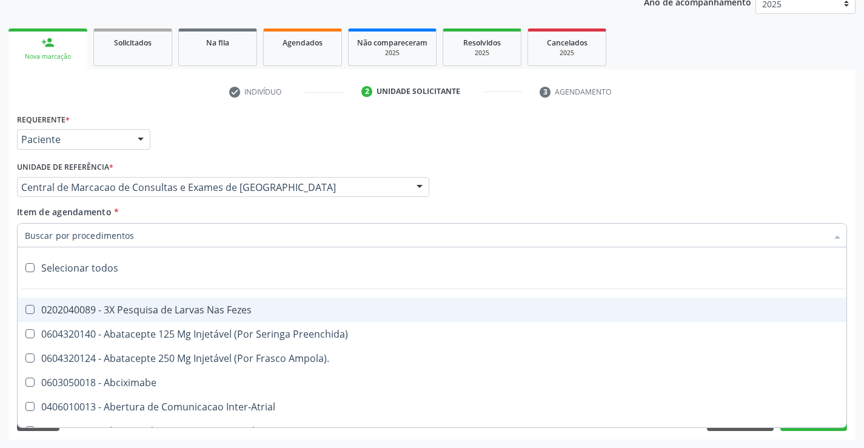
paste input "Ultrassonografia Obstetrica"
type input "Ultrassonografia Obstetrica"
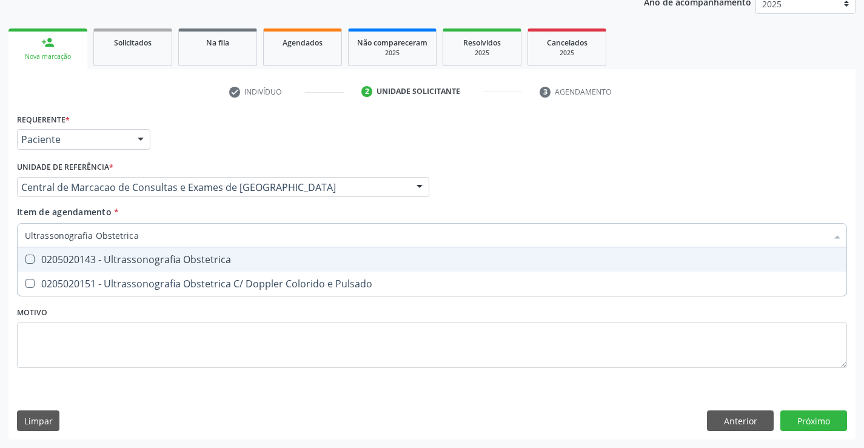
click at [187, 255] on div "0205020143 - Ultrassonografia Obstetrica" at bounding box center [432, 260] width 814 height 10
checkbox Obstetrica "true"
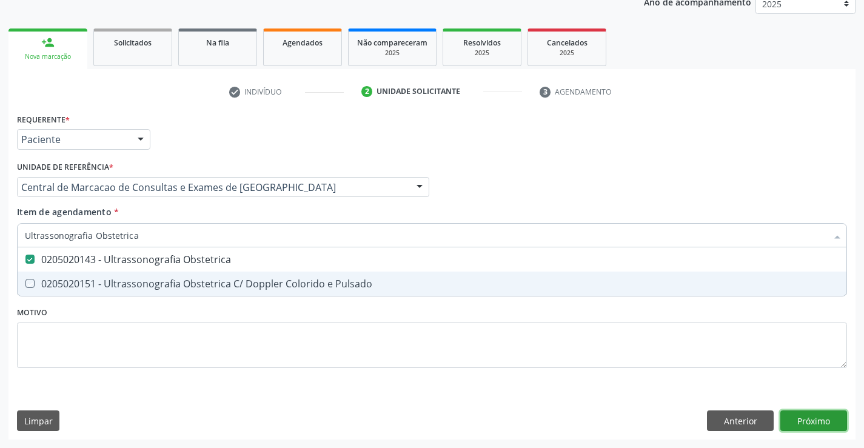
click at [835, 416] on div "Requerente * Paciente Profissional de Saúde Paciente Nenhum resultado encontrad…" at bounding box center [431, 274] width 847 height 329
checkbox Pulsado "true"
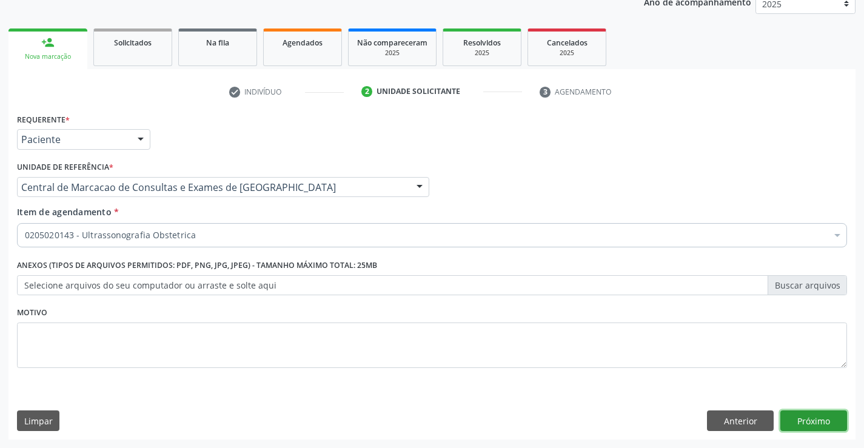
click at [800, 416] on button "Próximo" at bounding box center [813, 420] width 67 height 21
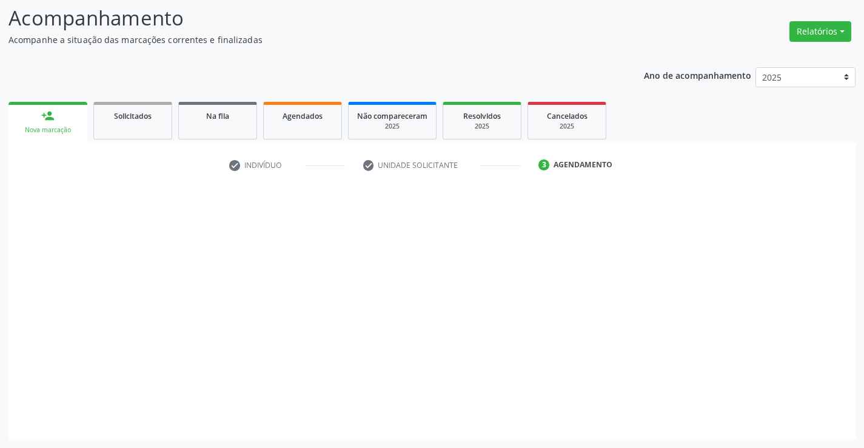
scroll to position [79, 0]
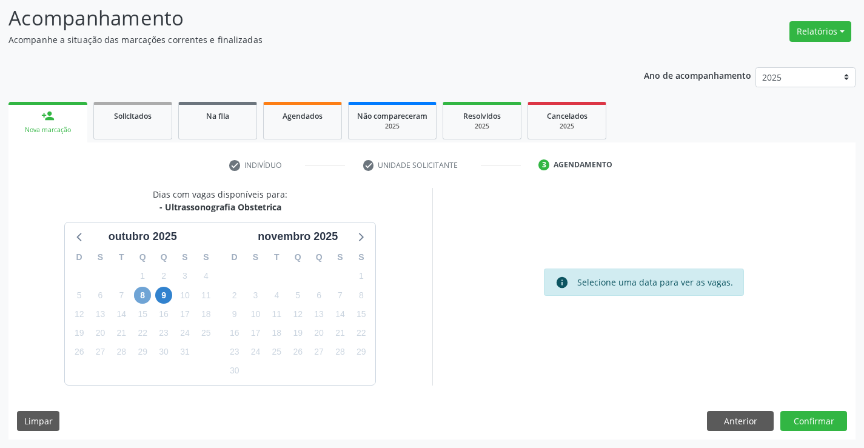
click at [145, 296] on span "8" at bounding box center [142, 295] width 17 height 17
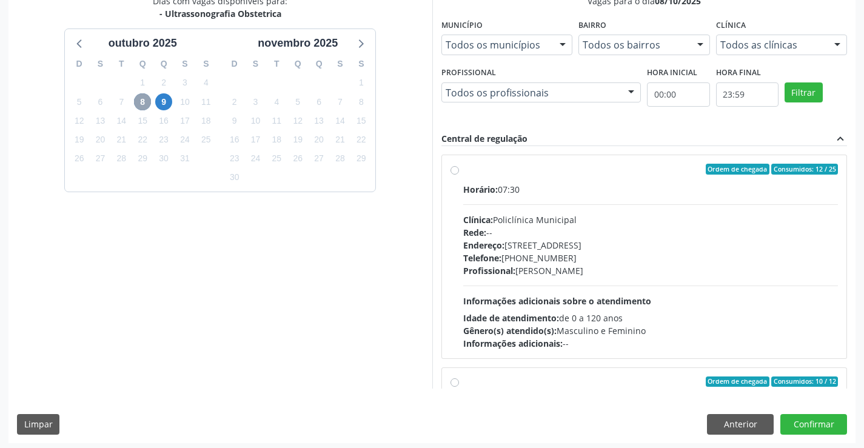
scroll to position [276, 0]
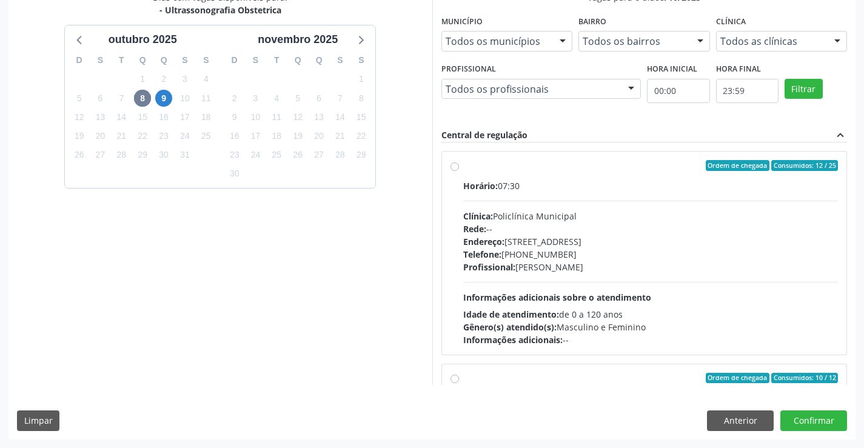
click at [569, 257] on div "Telefone: [PHONE_NUMBER]" at bounding box center [650, 254] width 375 height 13
click at [459, 171] on input "Ordem de chegada Consumidos: 12 / 25 Horário: 07:30 Clínica: Policlínica Munici…" at bounding box center [454, 165] width 8 height 11
radio input "true"
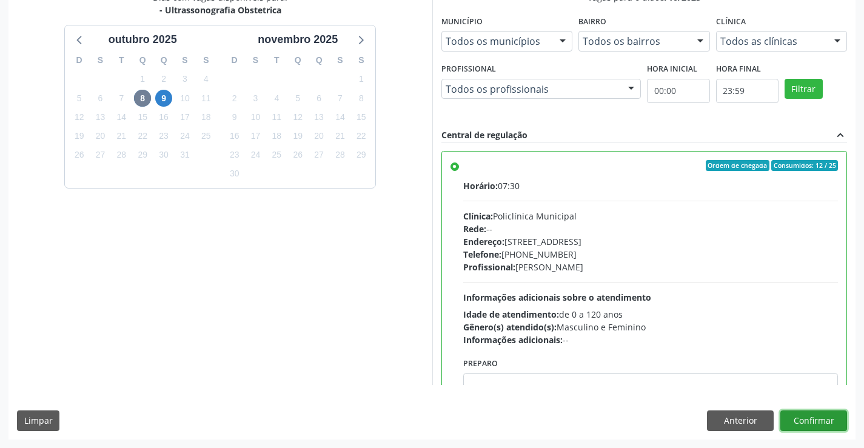
click at [788, 415] on button "Confirmar" at bounding box center [813, 420] width 67 height 21
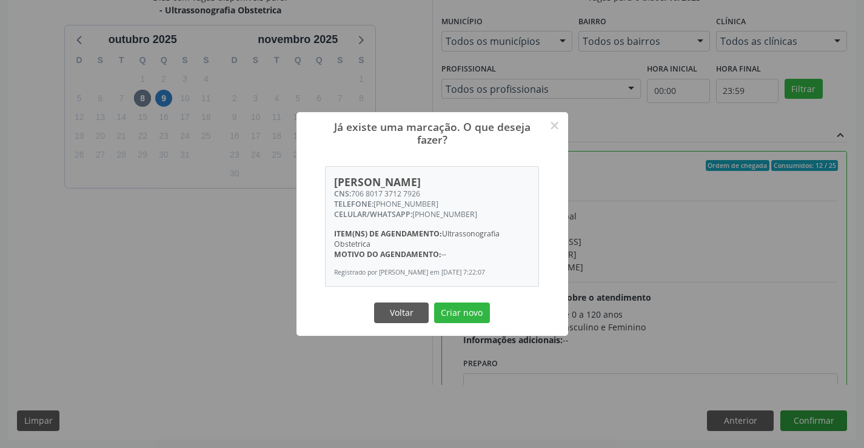
click at [434, 303] on button "Criar novo" at bounding box center [462, 313] width 56 height 21
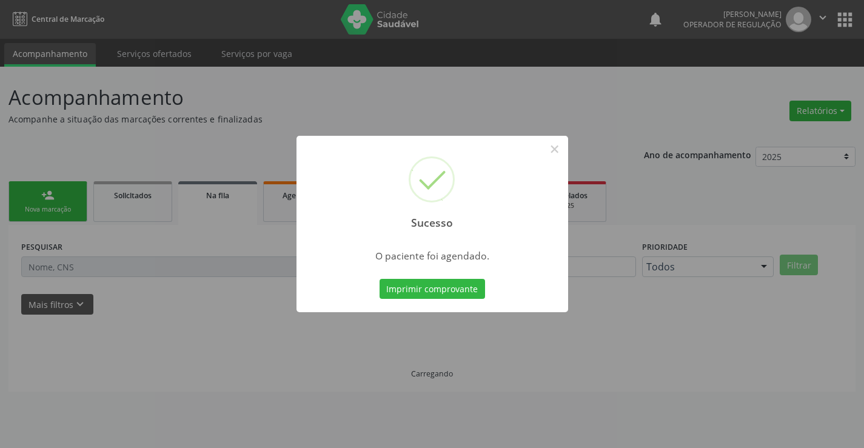
scroll to position [0, 0]
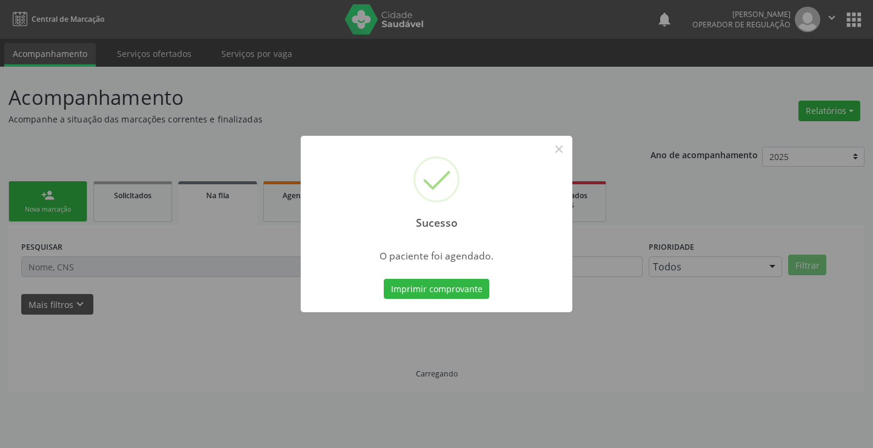
click at [384, 279] on button "Imprimir comprovante" at bounding box center [436, 289] width 105 height 21
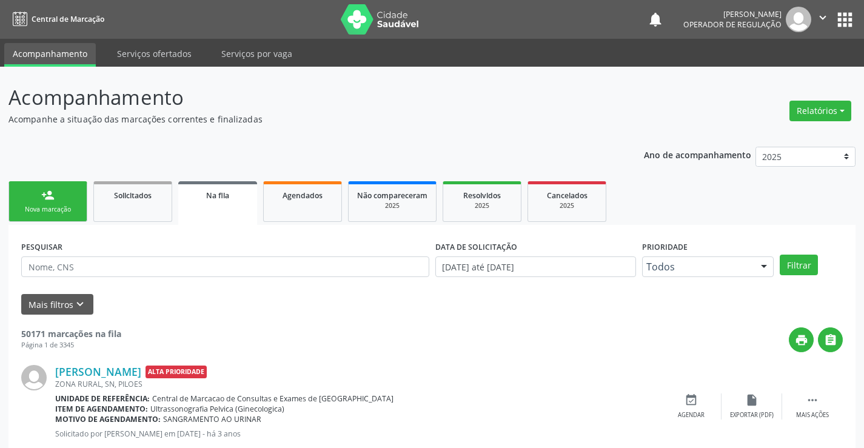
click at [58, 188] on link "person_add Nova marcação" at bounding box center [47, 201] width 79 height 41
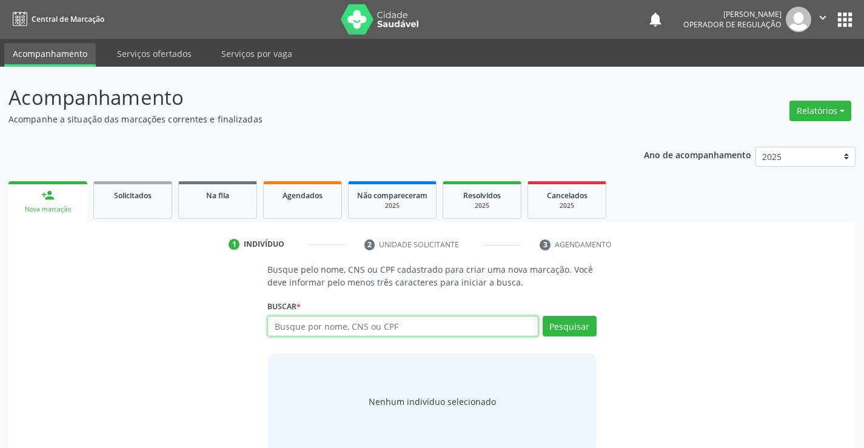
click at [341, 325] on input "text" at bounding box center [402, 326] width 270 height 21
type input "700104974971712"
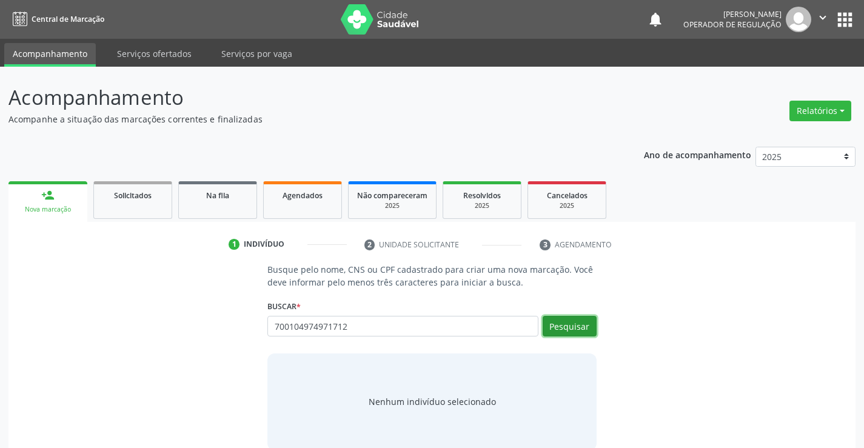
click at [589, 325] on button "Pesquisar" at bounding box center [570, 326] width 54 height 21
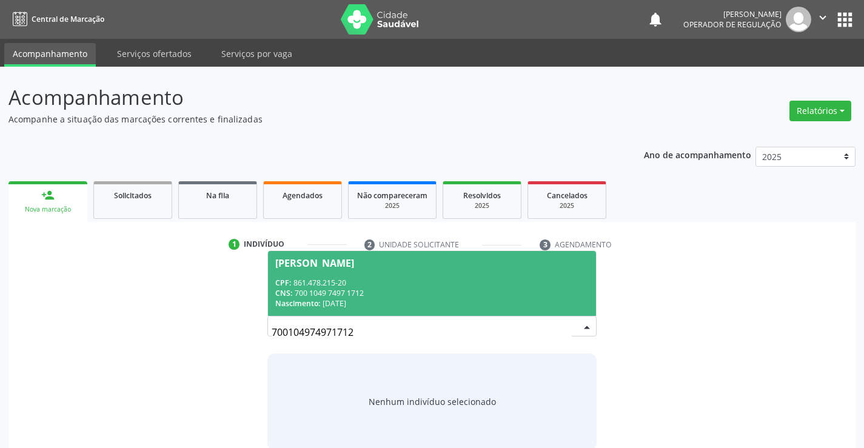
click at [498, 283] on div "CPF: 861.478.215-20" at bounding box center [431, 283] width 313 height 10
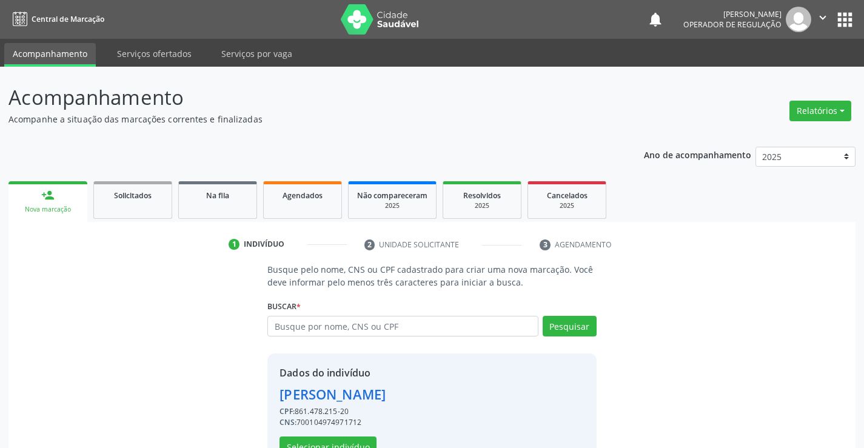
scroll to position [38, 0]
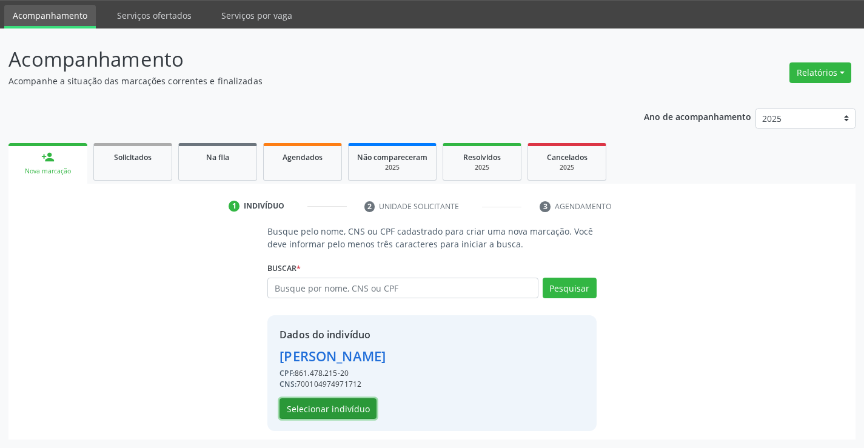
click at [346, 404] on button "Selecionar indivíduo" at bounding box center [327, 408] width 97 height 21
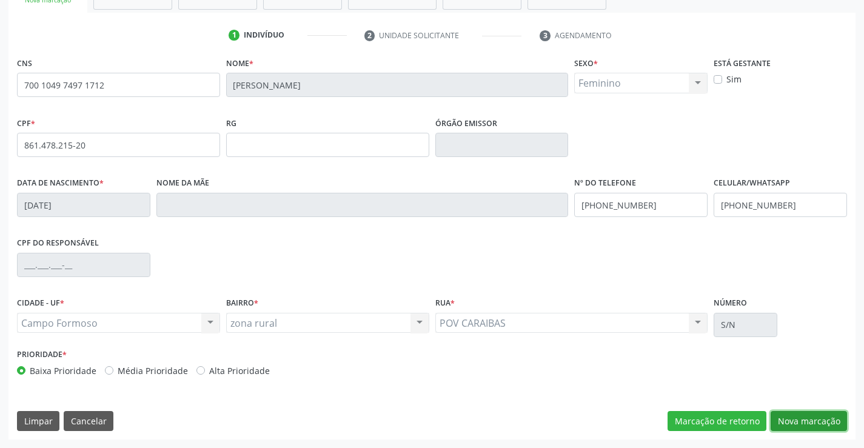
click at [792, 425] on button "Nova marcação" at bounding box center [809, 421] width 76 height 21
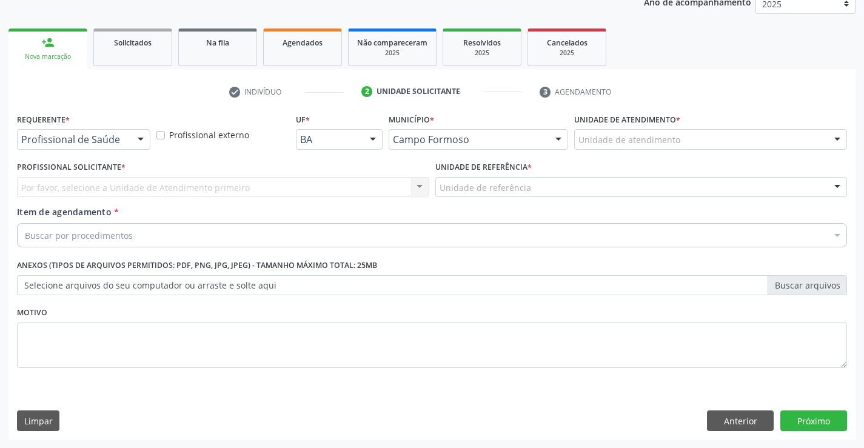
scroll to position [153, 0]
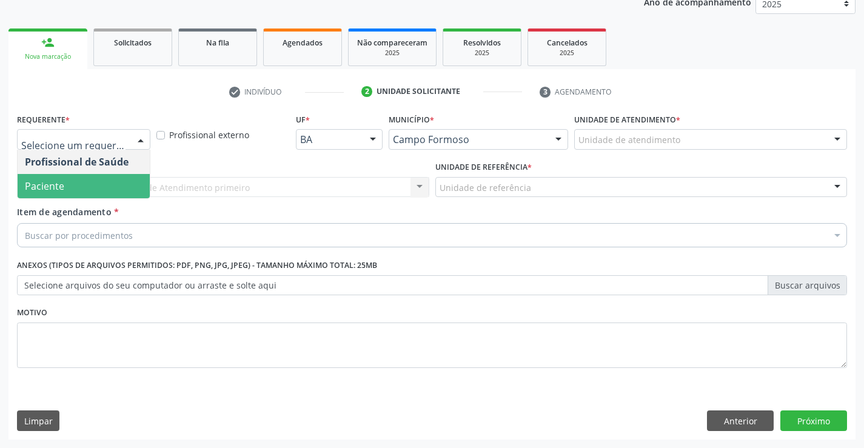
click at [105, 188] on span "Paciente" at bounding box center [84, 186] width 132 height 24
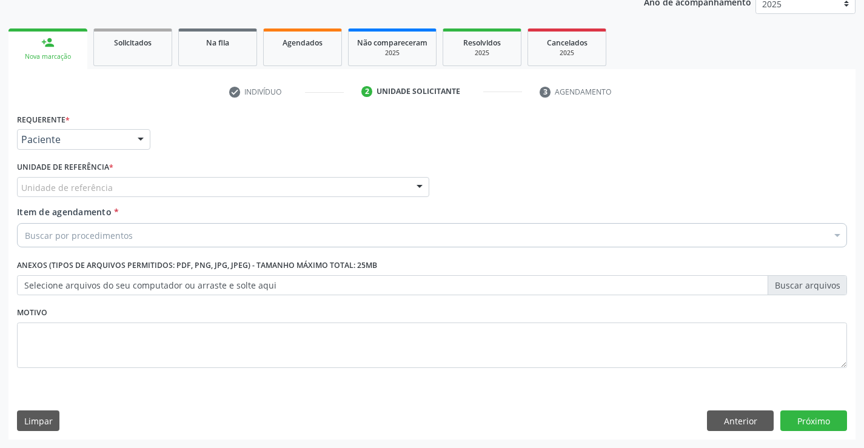
click at [312, 195] on div "Unidade de referência" at bounding box center [223, 187] width 412 height 21
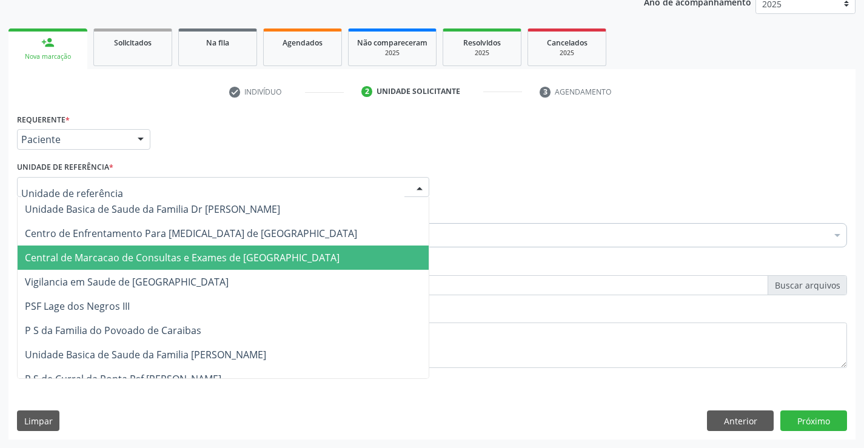
click at [306, 253] on span "Central de Marcacao de Consultas e Exames de [GEOGRAPHIC_DATA]" at bounding box center [182, 257] width 315 height 13
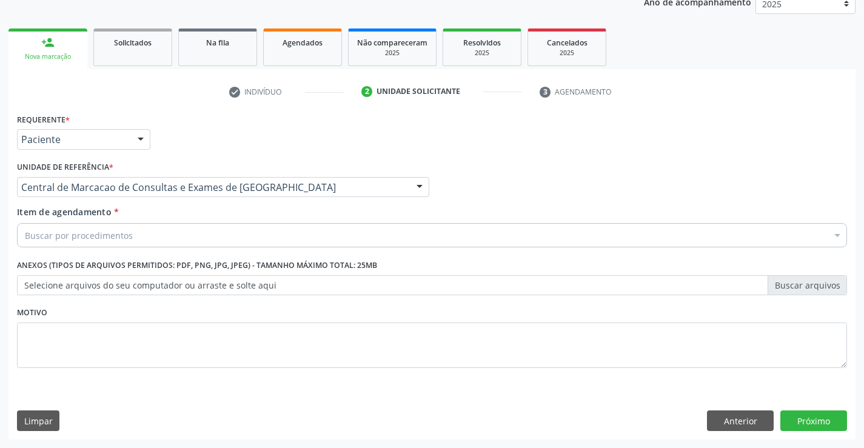
click at [317, 237] on div "Buscar por procedimentos" at bounding box center [432, 235] width 830 height 24
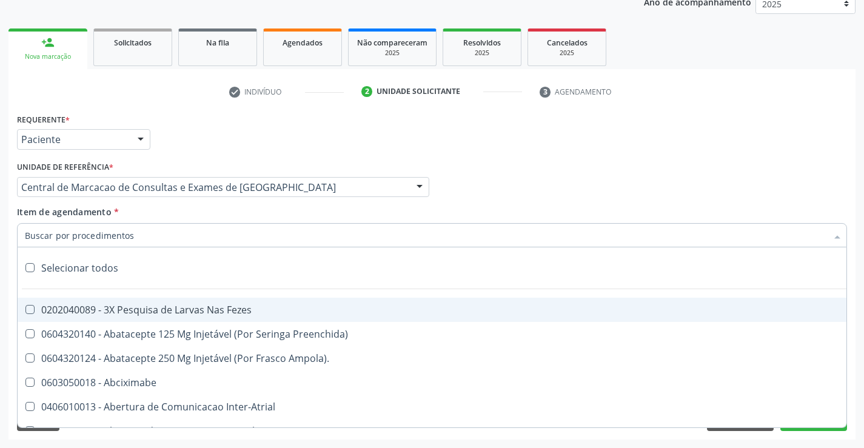
paste input "Ultrassonografia Obstetrica"
type input "Ultrassonografia Obstetrica"
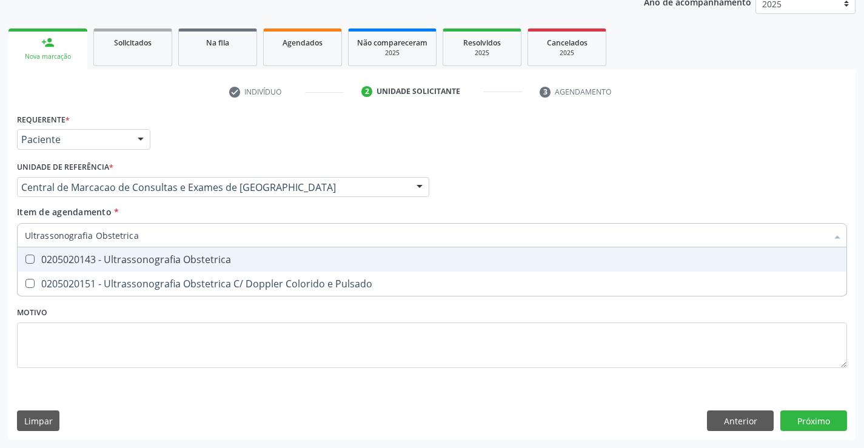
click at [271, 259] on div "0205020143 - Ultrassonografia Obstetrica" at bounding box center [432, 260] width 814 height 10
checkbox Obstetrica "true"
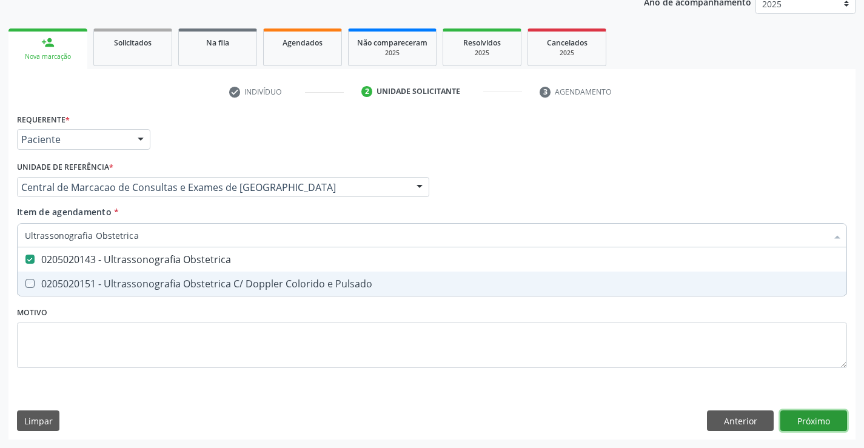
click at [790, 419] on div "Requerente * Paciente Profissional de Saúde Paciente Nenhum resultado encontrad…" at bounding box center [431, 274] width 847 height 329
checkbox Pulsado "true"
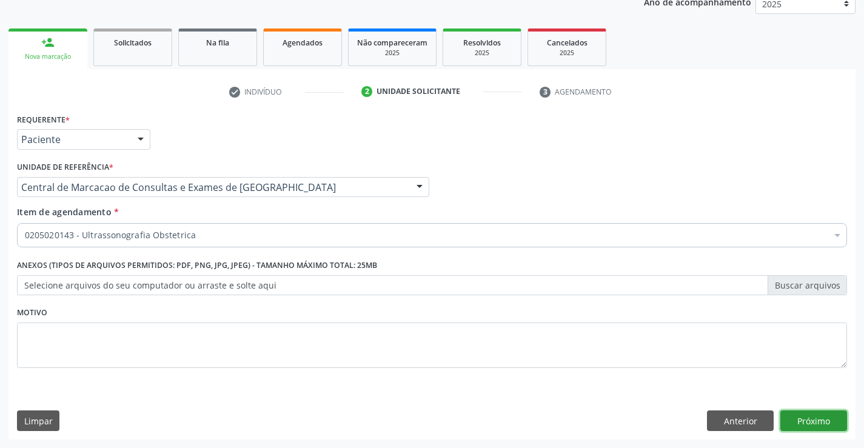
click at [818, 421] on button "Próximo" at bounding box center [813, 420] width 67 height 21
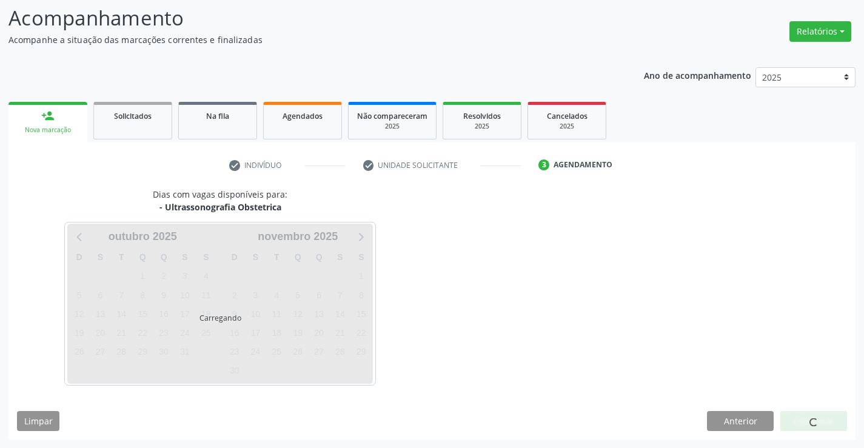
scroll to position [79, 0]
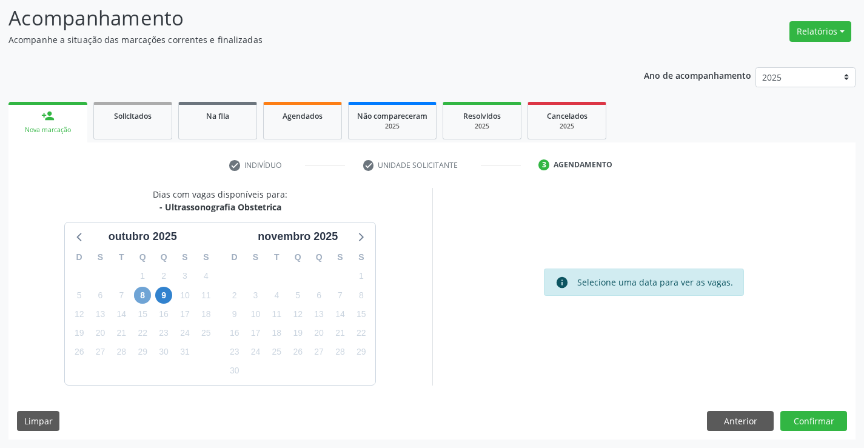
click at [148, 295] on span "8" at bounding box center [142, 295] width 17 height 17
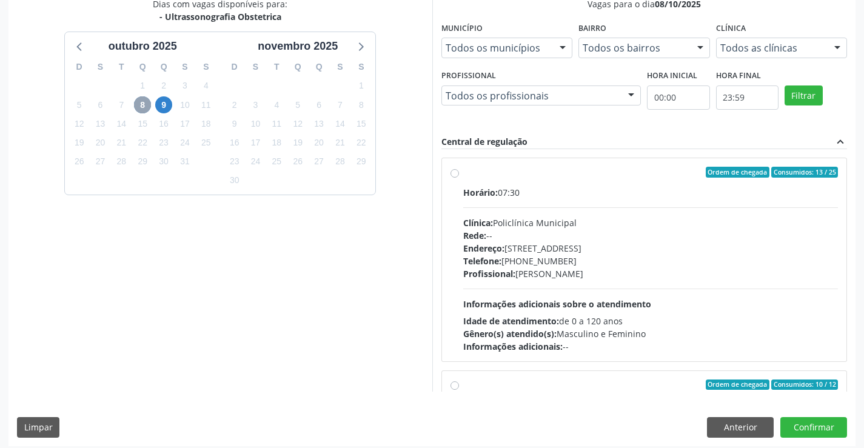
scroll to position [276, 0]
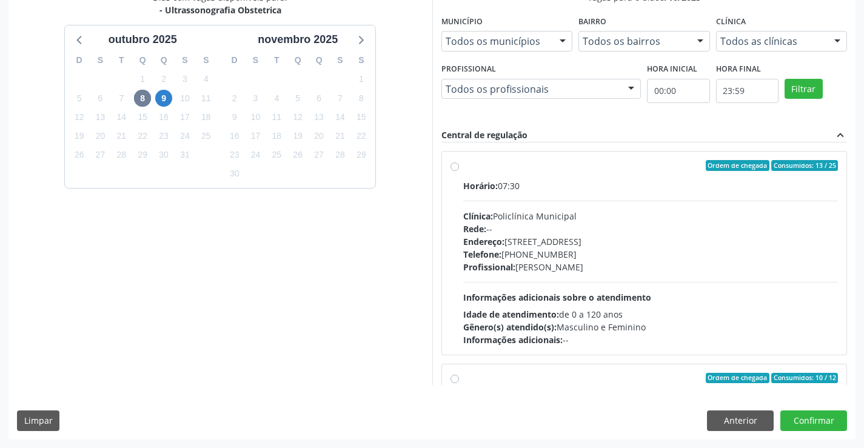
click at [577, 247] on div "Endereço: [STREET_ADDRESS]" at bounding box center [650, 241] width 375 height 13
click at [459, 171] on input "Ordem de chegada Consumidos: 13 / 25 Horário: 07:30 Clínica: Policlínica Munici…" at bounding box center [454, 165] width 8 height 11
radio input "true"
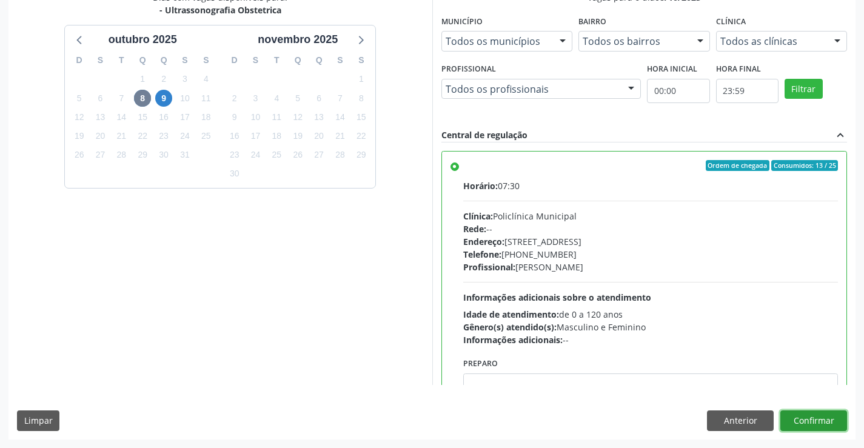
click at [800, 413] on button "Confirmar" at bounding box center [813, 420] width 67 height 21
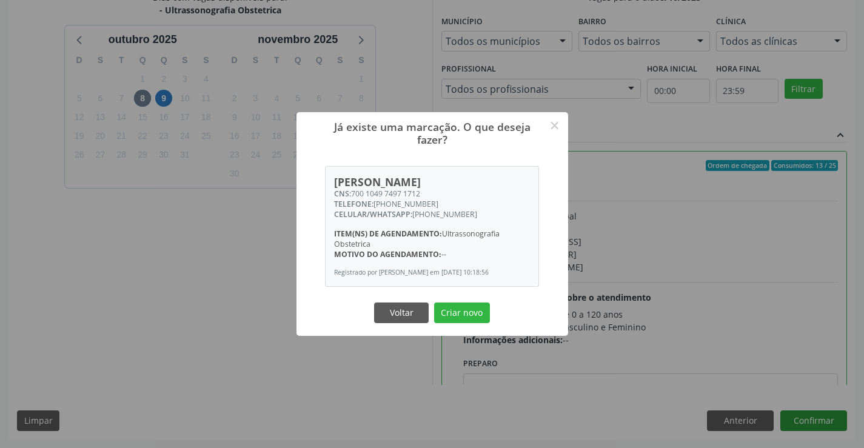
click at [434, 303] on button "Criar novo" at bounding box center [462, 313] width 56 height 21
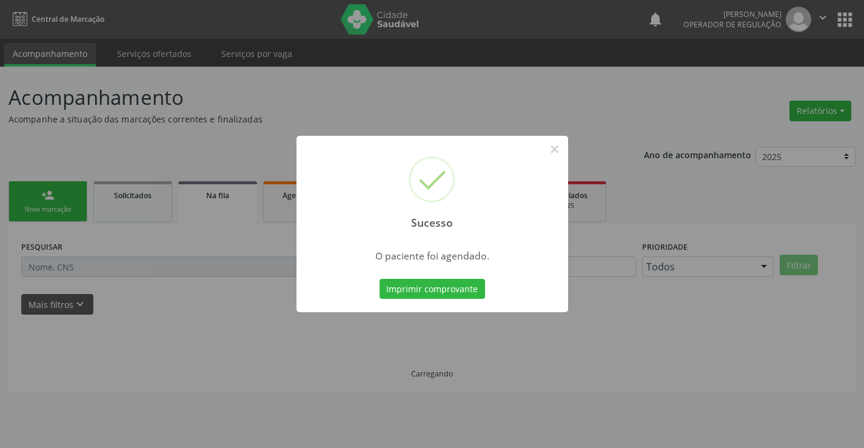
scroll to position [0, 0]
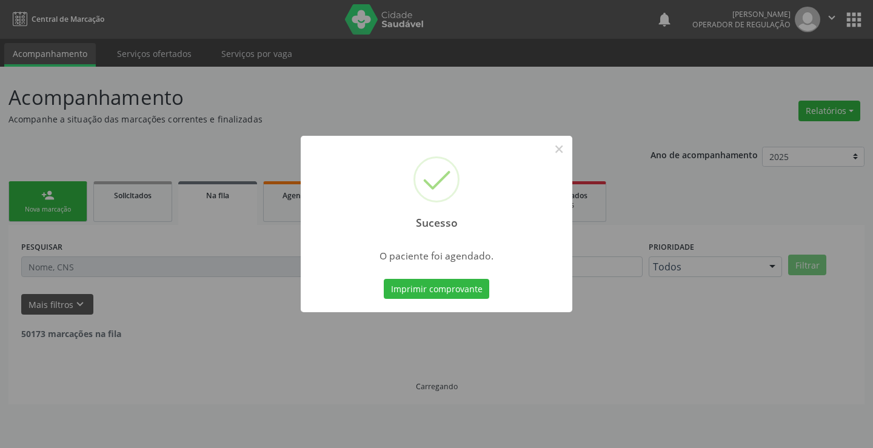
click at [384, 279] on button "Imprimir comprovante" at bounding box center [436, 289] width 105 height 21
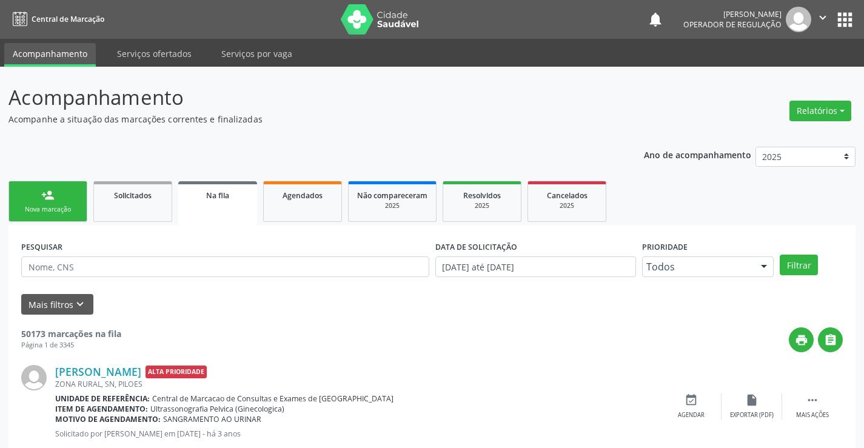
click at [50, 199] on div "person_add" at bounding box center [47, 195] width 13 height 13
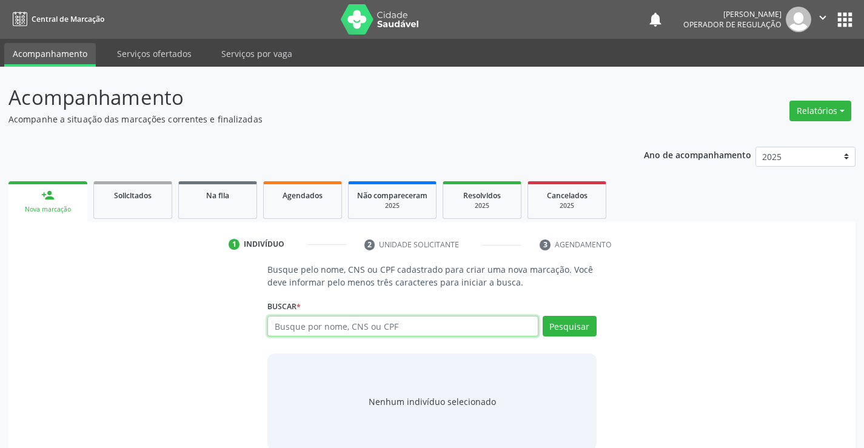
click at [369, 330] on input "text" at bounding box center [402, 326] width 270 height 21
type input "706707507328519"
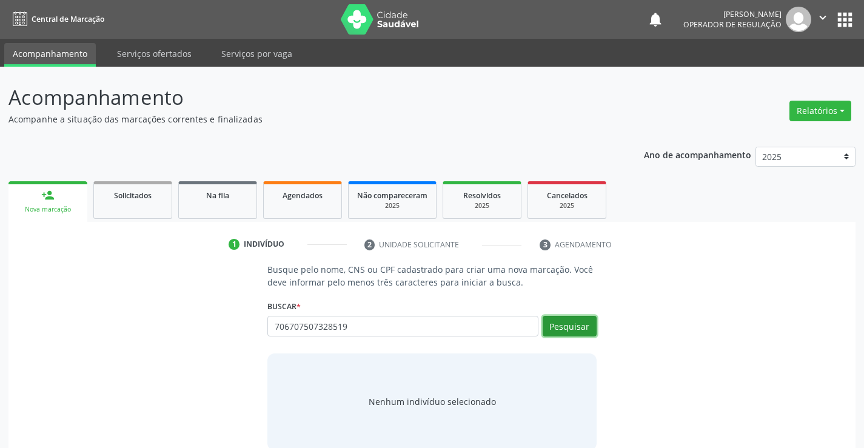
click at [572, 327] on button "Pesquisar" at bounding box center [570, 326] width 54 height 21
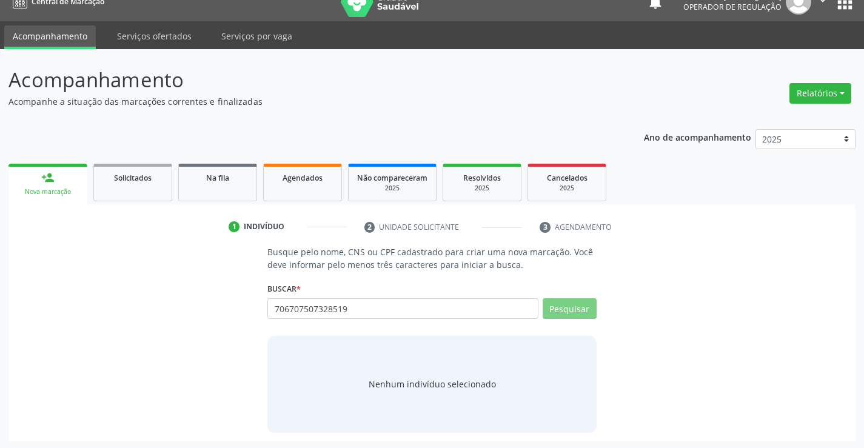
scroll to position [19, 0]
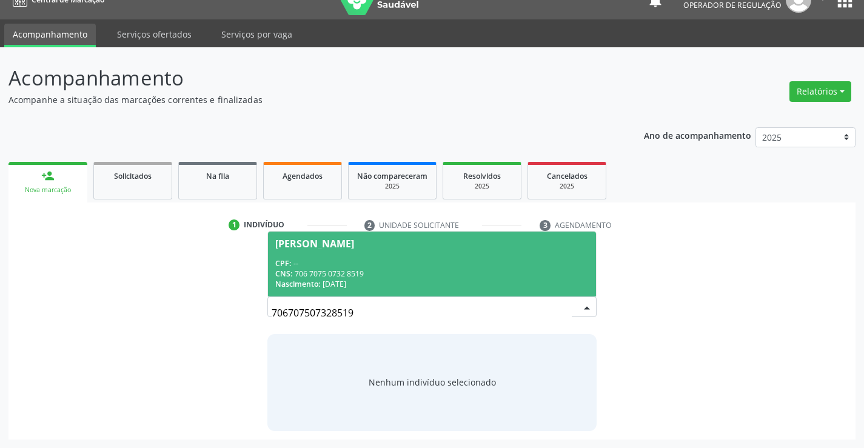
click at [450, 274] on div "CNS: 706 7075 0732 8519" at bounding box center [431, 274] width 313 height 10
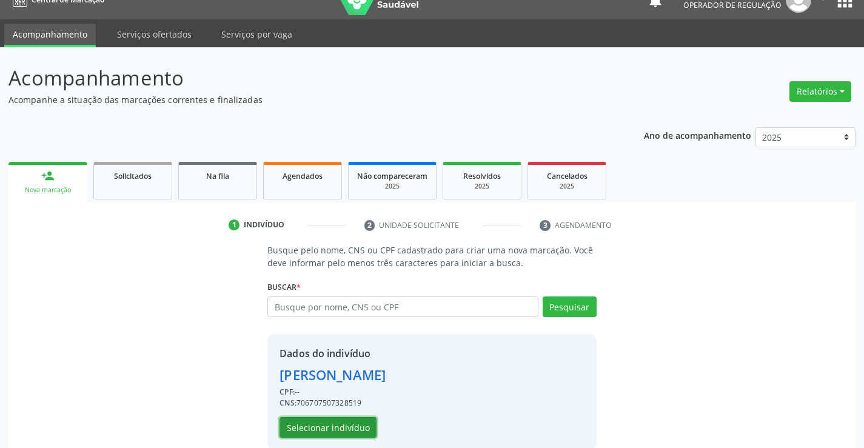
click at [349, 429] on button "Selecionar indivíduo" at bounding box center [327, 427] width 97 height 21
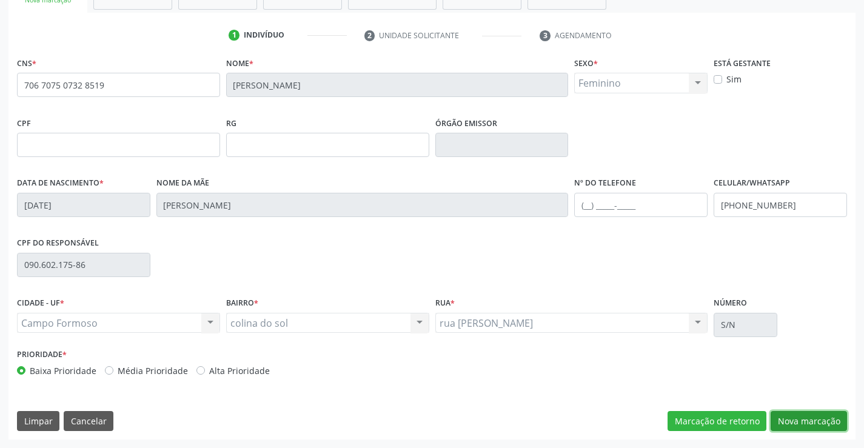
click at [818, 418] on button "Nova marcação" at bounding box center [809, 421] width 76 height 21
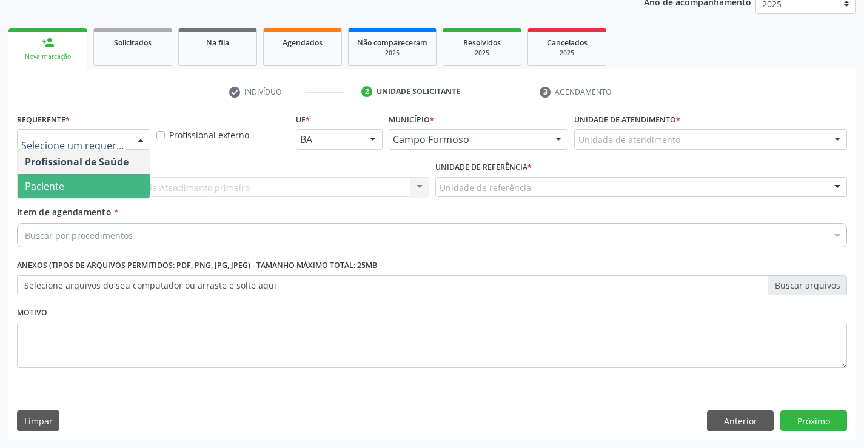
click at [78, 192] on span "Paciente" at bounding box center [84, 186] width 132 height 24
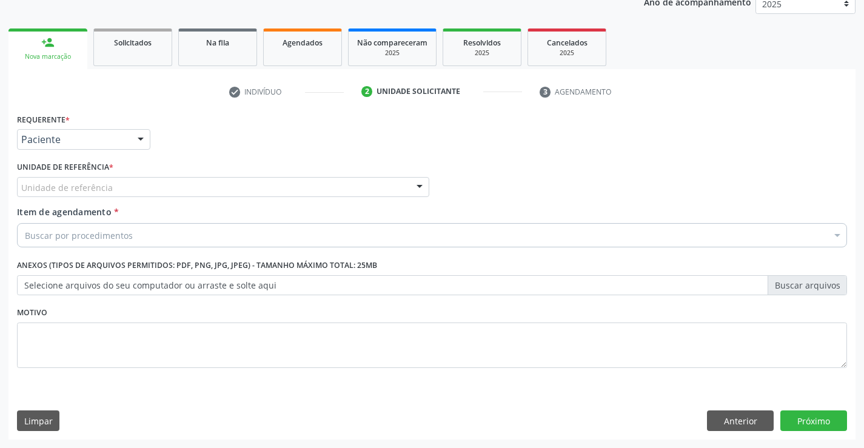
click at [122, 186] on div "Unidade de referência" at bounding box center [223, 187] width 412 height 21
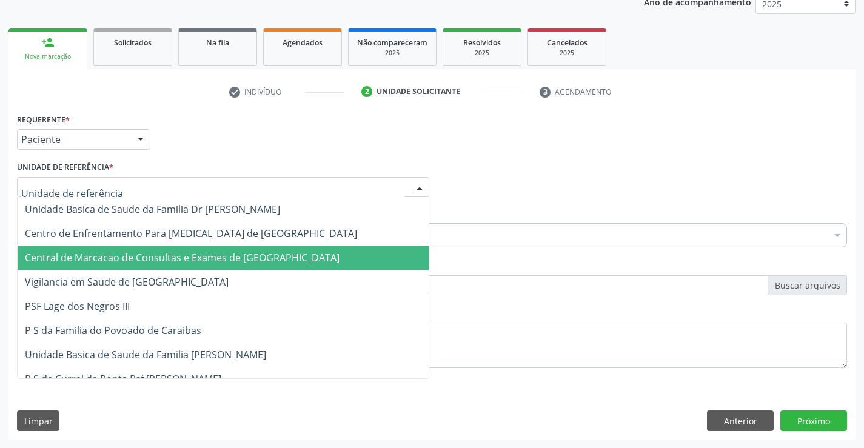
click at [118, 252] on span "Central de Marcacao de Consultas e Exames de [GEOGRAPHIC_DATA]" at bounding box center [182, 257] width 315 height 13
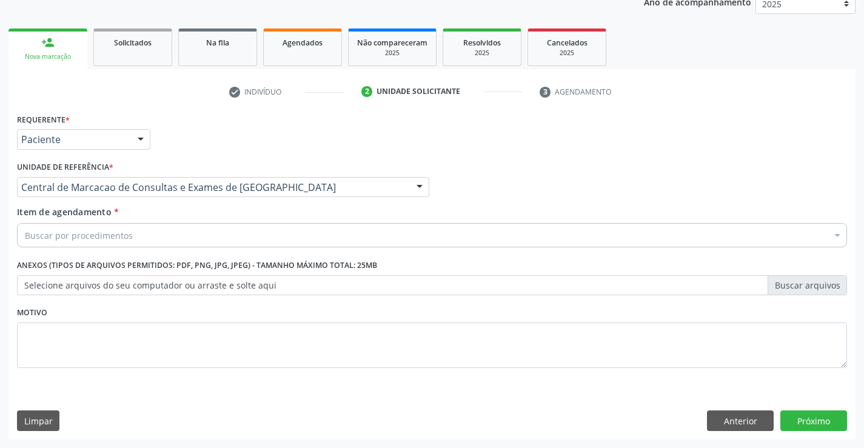
click at [165, 240] on div "Buscar por procedimentos" at bounding box center [432, 235] width 830 height 24
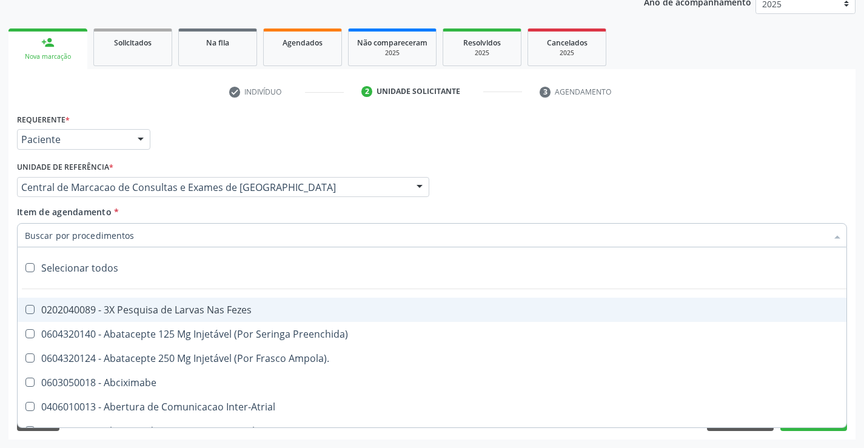
paste input "Ultrassonografia Obstetrica"
type input "Ultrassonografia Obstetrica"
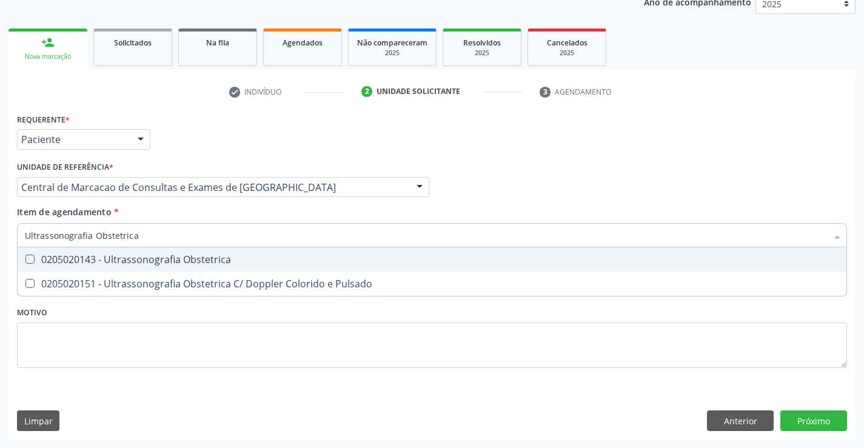
click at [298, 259] on div "0205020143 - Ultrassonografia Obstetrica" at bounding box center [432, 260] width 814 height 10
checkbox Obstetrica "true"
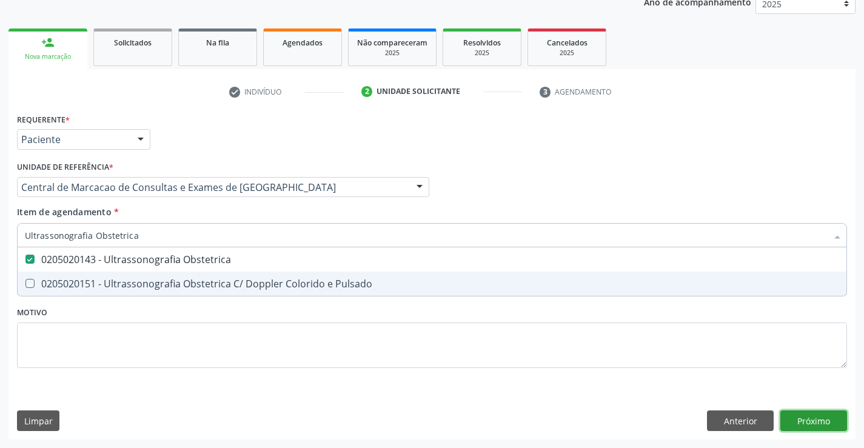
click at [809, 416] on div "Requerente * Paciente Profissional de Saúde Paciente Nenhum resultado encontrad…" at bounding box center [431, 274] width 847 height 329
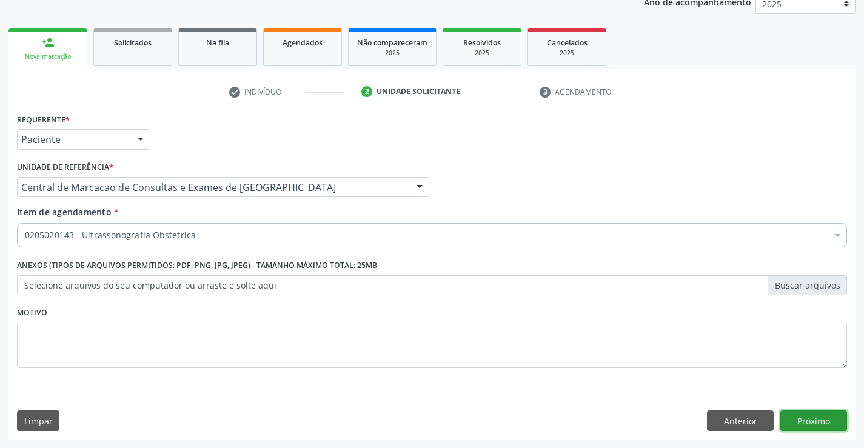
click at [835, 415] on button "Próximo" at bounding box center [813, 420] width 67 height 21
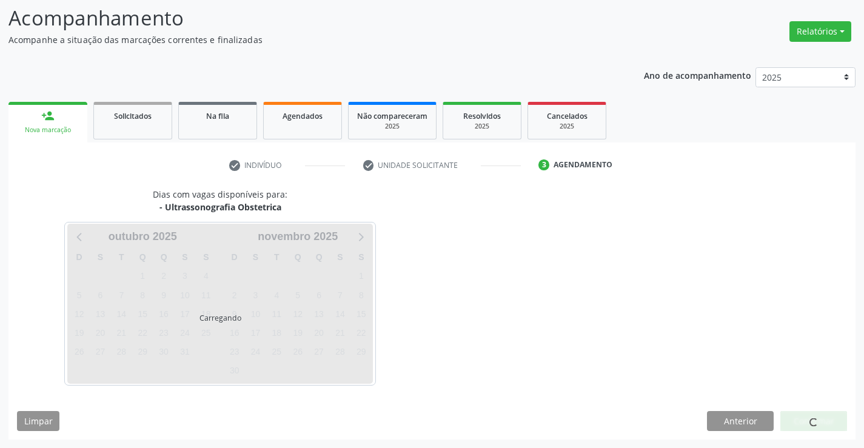
scroll to position [79, 0]
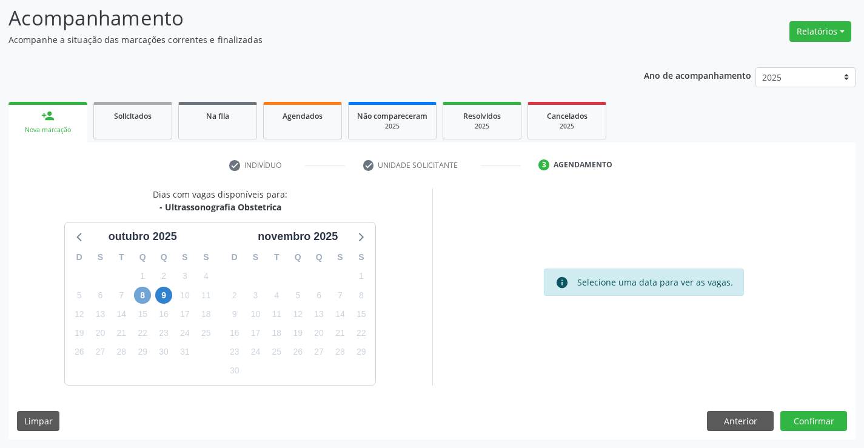
click at [144, 292] on span "8" at bounding box center [142, 295] width 17 height 17
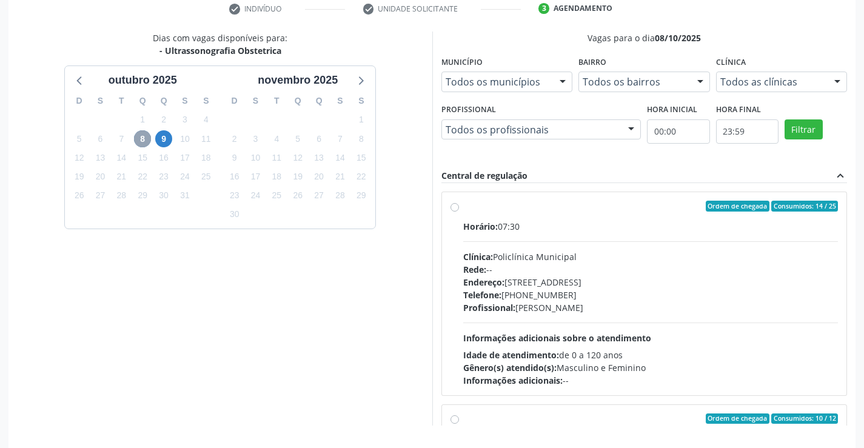
scroll to position [276, 0]
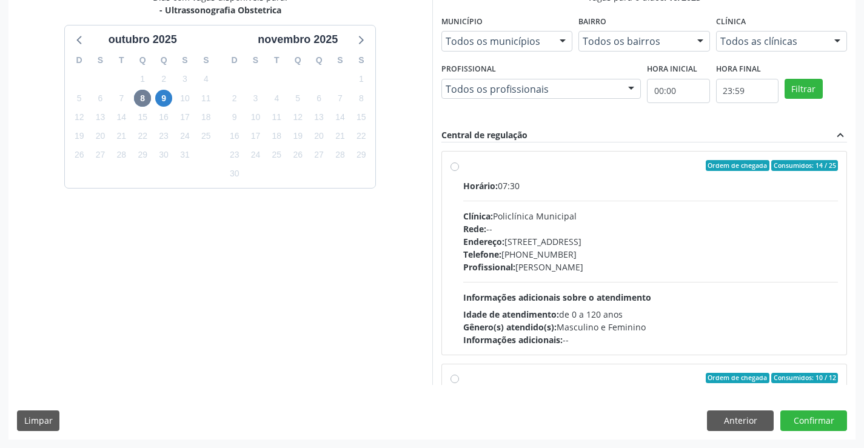
click at [602, 250] on div "Telefone: [PHONE_NUMBER]" at bounding box center [650, 254] width 375 height 13
click at [459, 171] on input "Ordem de chegada Consumidos: 14 / 25 Horário: 07:30 Clínica: Policlínica Munici…" at bounding box center [454, 165] width 8 height 11
radio input "true"
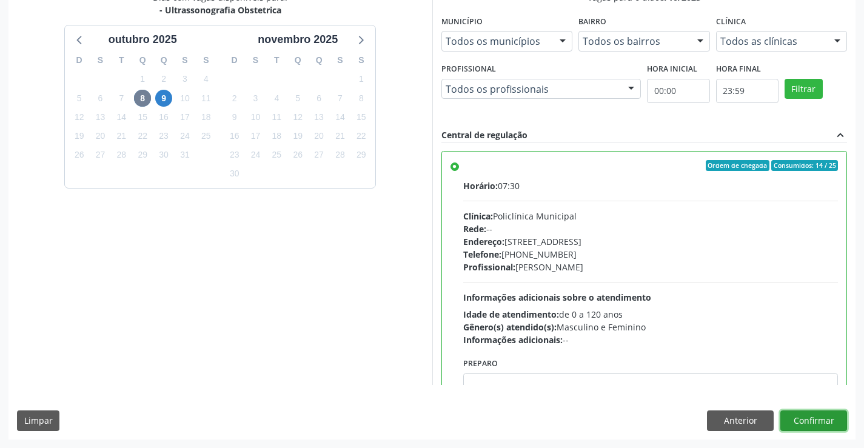
click at [817, 423] on button "Confirmar" at bounding box center [813, 420] width 67 height 21
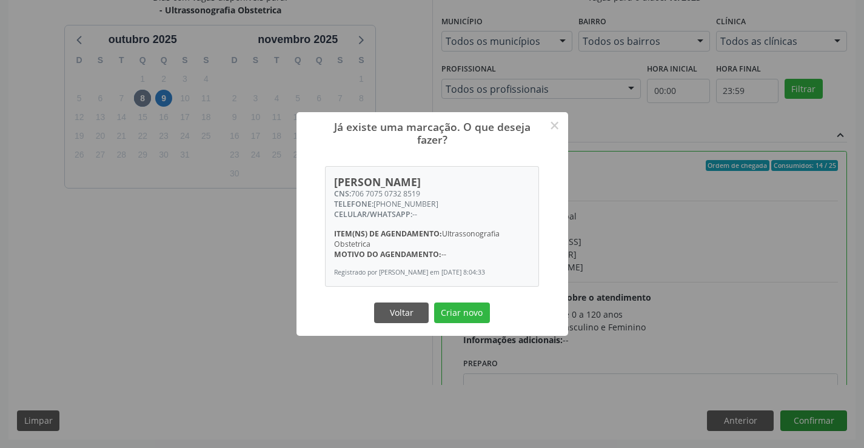
click at [434, 303] on button "Criar novo" at bounding box center [462, 313] width 56 height 21
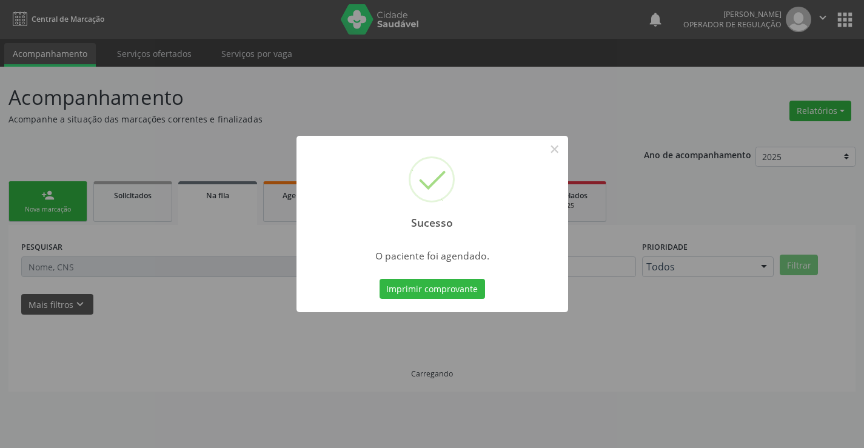
scroll to position [0, 0]
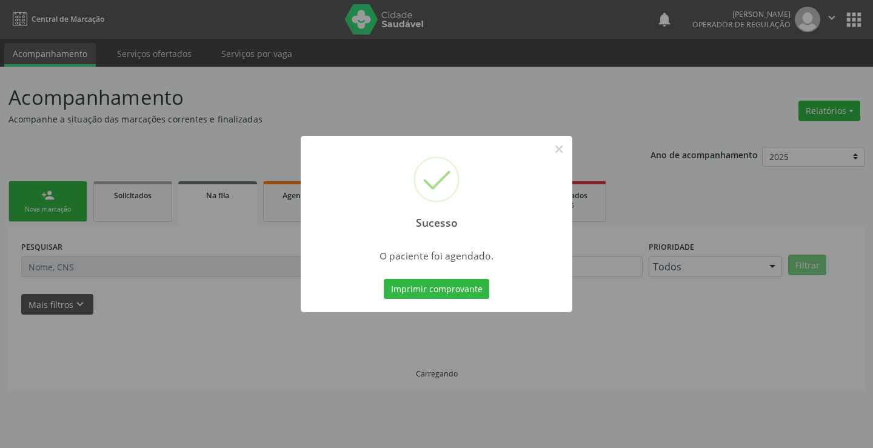
click at [384, 279] on button "Imprimir comprovante" at bounding box center [436, 289] width 105 height 21
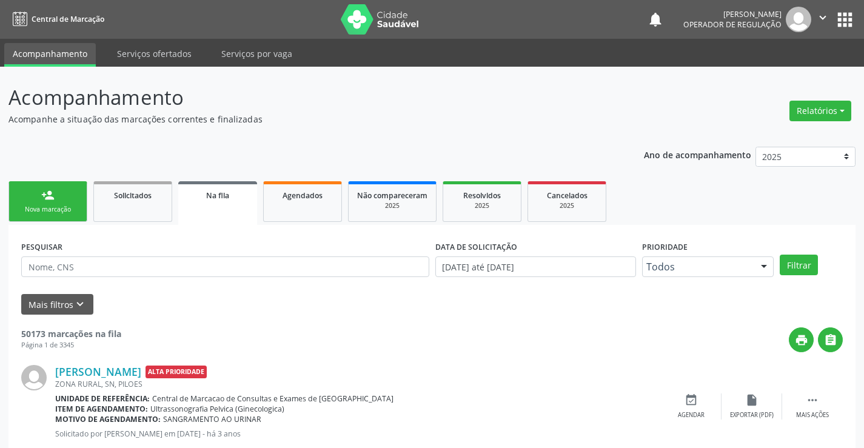
click at [48, 190] on div "person_add" at bounding box center [47, 195] width 13 height 13
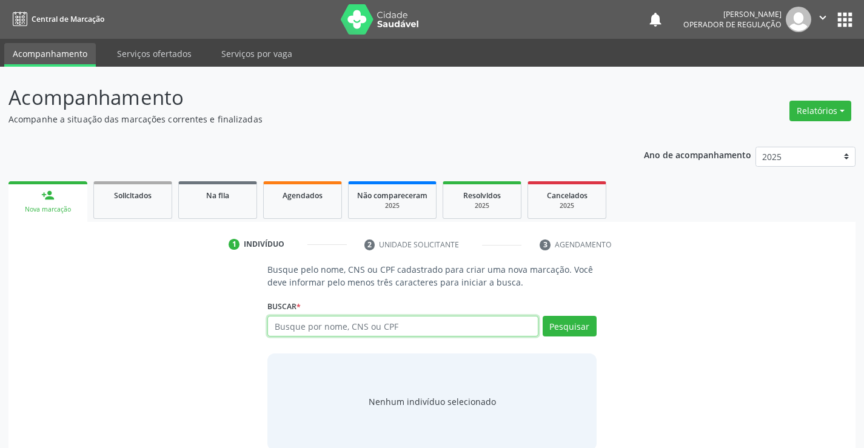
click at [313, 322] on input "text" at bounding box center [402, 326] width 270 height 21
type input "700508334870655"
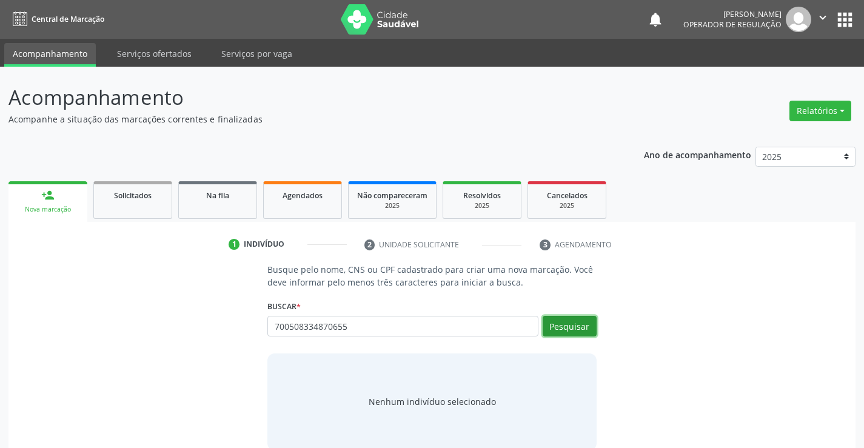
click at [584, 327] on button "Pesquisar" at bounding box center [570, 326] width 54 height 21
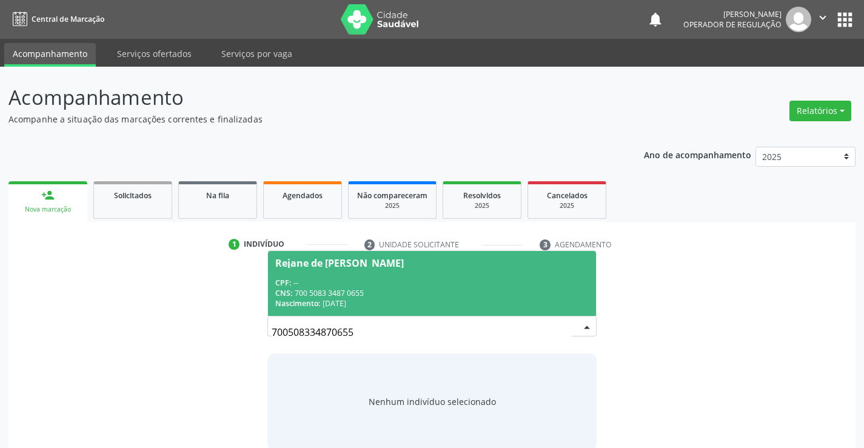
click at [386, 286] on div "CPF: --" at bounding box center [431, 283] width 313 height 10
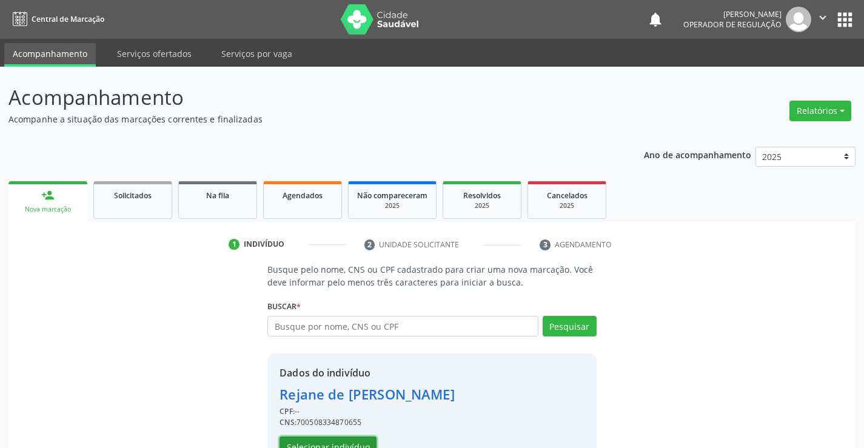
click at [372, 443] on button "Selecionar indivíduo" at bounding box center [327, 447] width 97 height 21
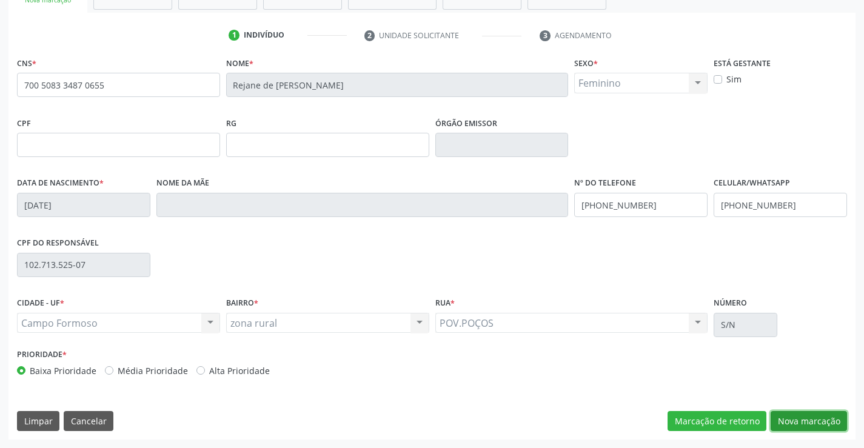
click at [790, 421] on button "Nova marcação" at bounding box center [809, 421] width 76 height 21
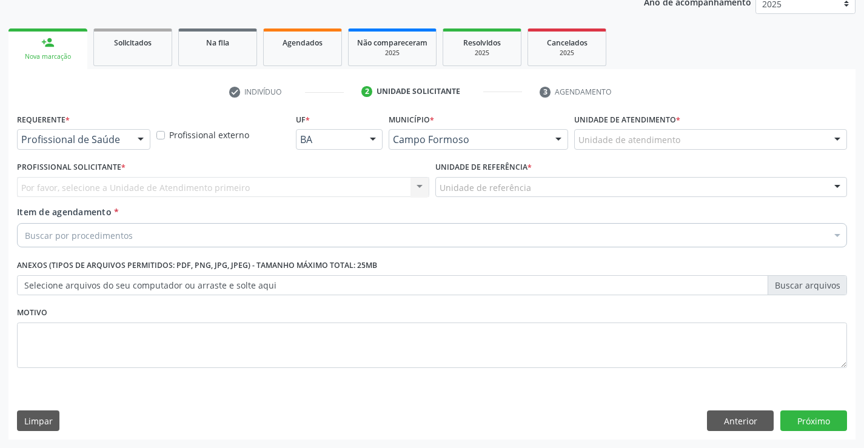
scroll to position [153, 0]
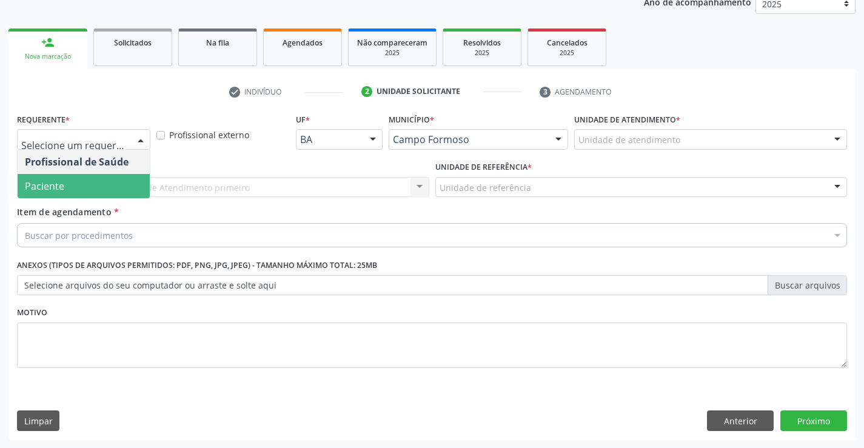
click at [107, 192] on span "Paciente" at bounding box center [84, 186] width 132 height 24
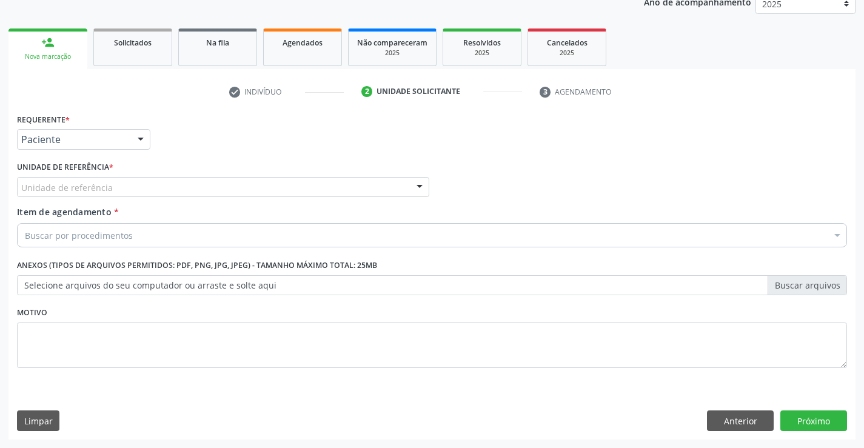
click at [139, 177] on div "Unidade de referência" at bounding box center [223, 187] width 412 height 21
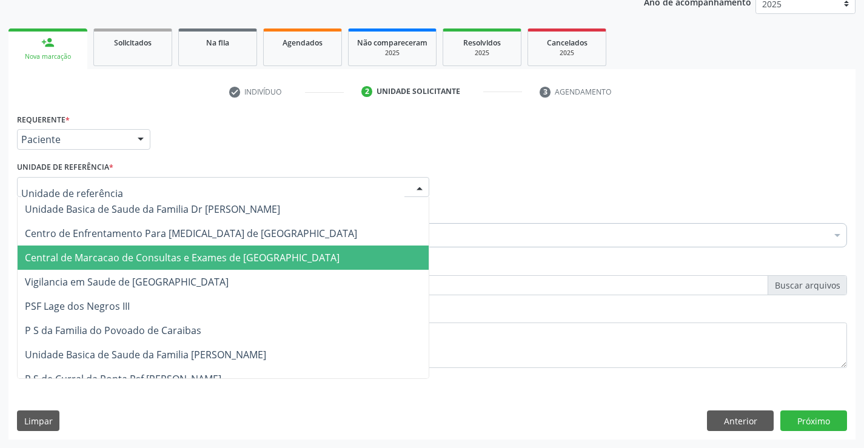
click at [137, 254] on span "Central de Marcacao de Consultas e Exames de [GEOGRAPHIC_DATA]" at bounding box center [182, 257] width 315 height 13
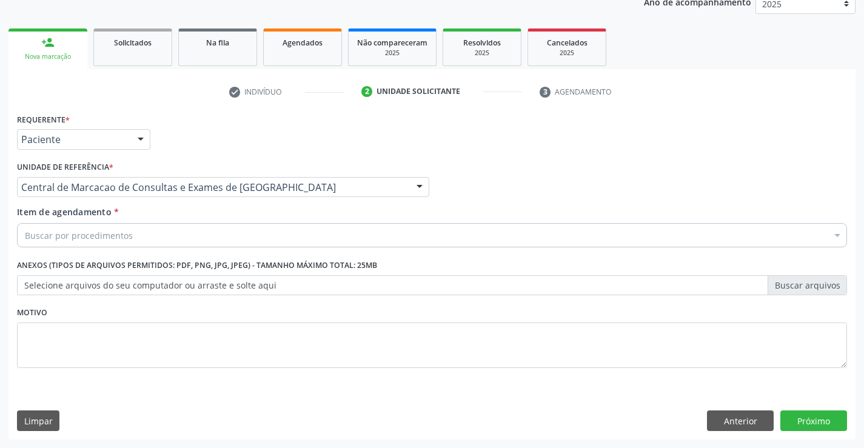
click at [139, 233] on div "Buscar por procedimentos" at bounding box center [432, 235] width 830 height 24
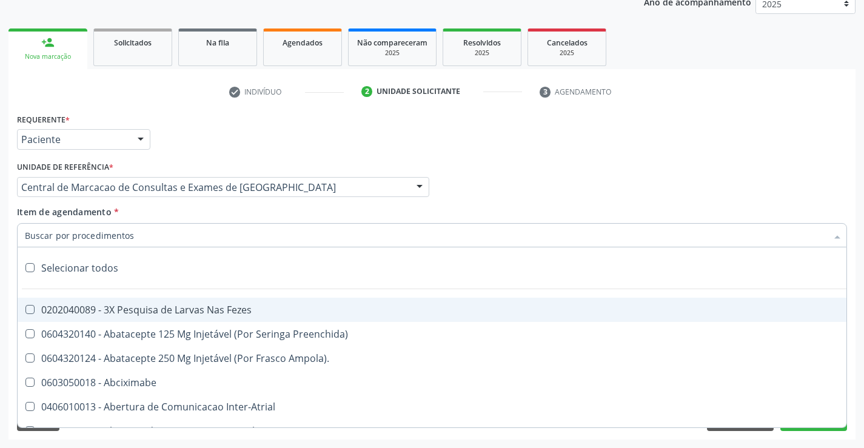
paste input "Ultrassonografia Obstetrica"
type input "Ultrassonografia Obstetrica"
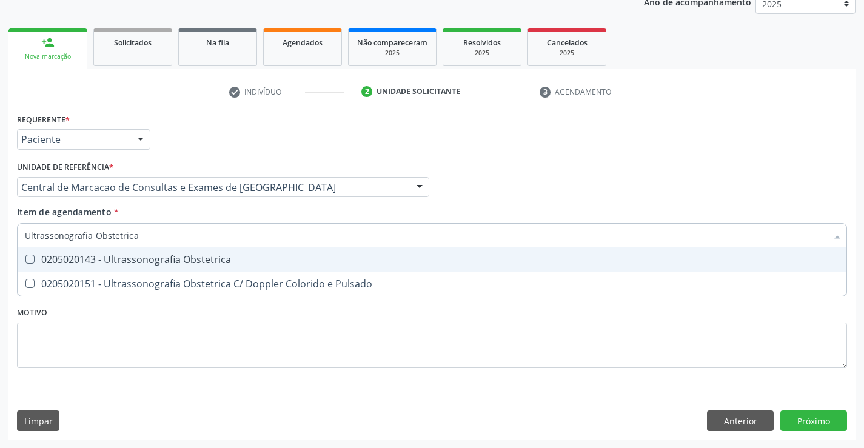
click at [213, 263] on div "0205020143 - Ultrassonografia Obstetrica" at bounding box center [432, 260] width 814 height 10
checkbox Obstetrica "true"
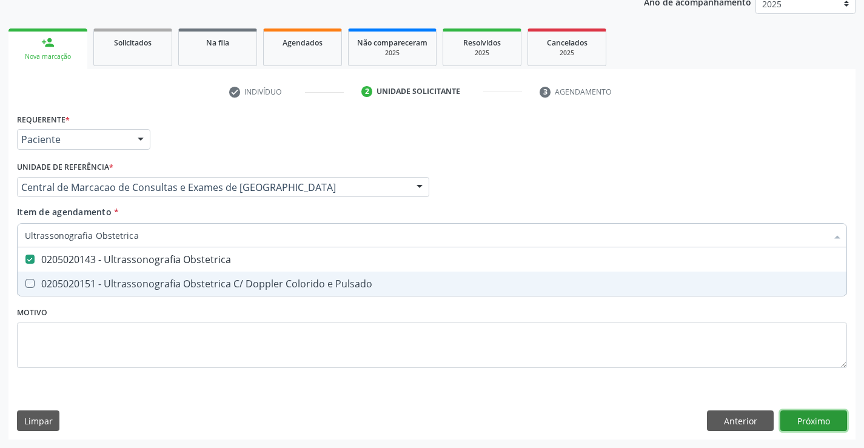
click at [815, 417] on div "Requerente * Paciente Profissional de Saúde Paciente Nenhum resultado encontrad…" at bounding box center [431, 274] width 847 height 329
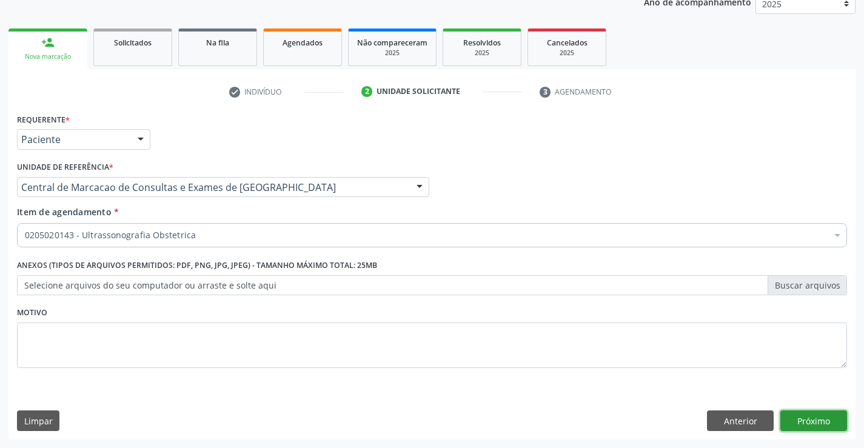
click at [821, 413] on button "Próximo" at bounding box center [813, 420] width 67 height 21
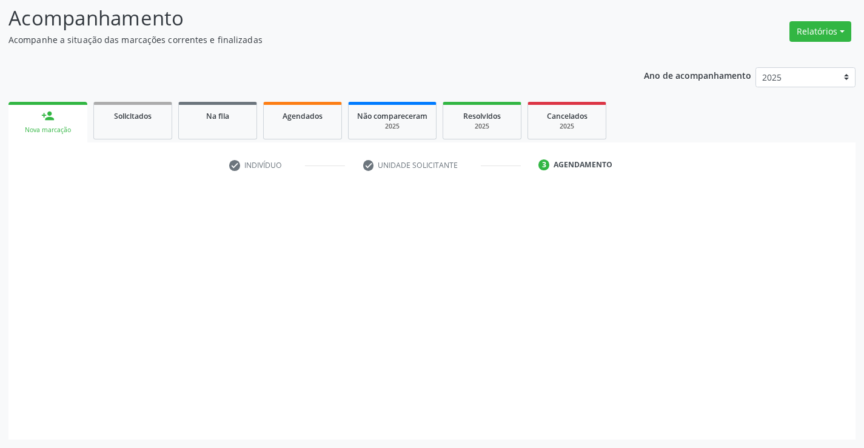
scroll to position [79, 0]
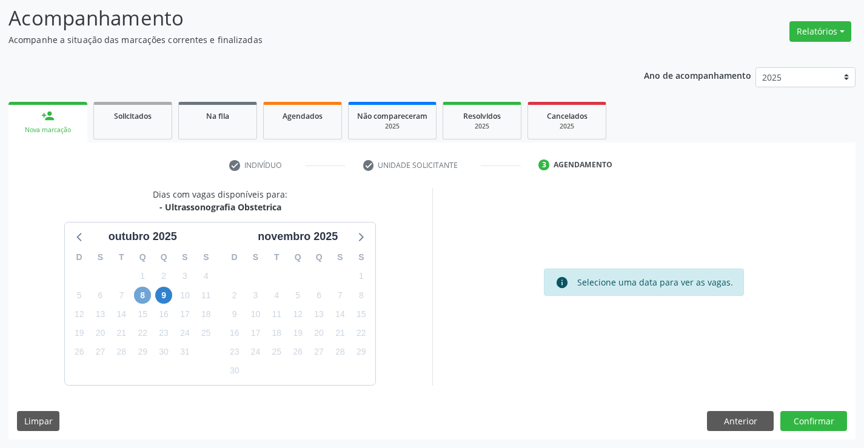
click at [148, 297] on span "8" at bounding box center [142, 295] width 17 height 17
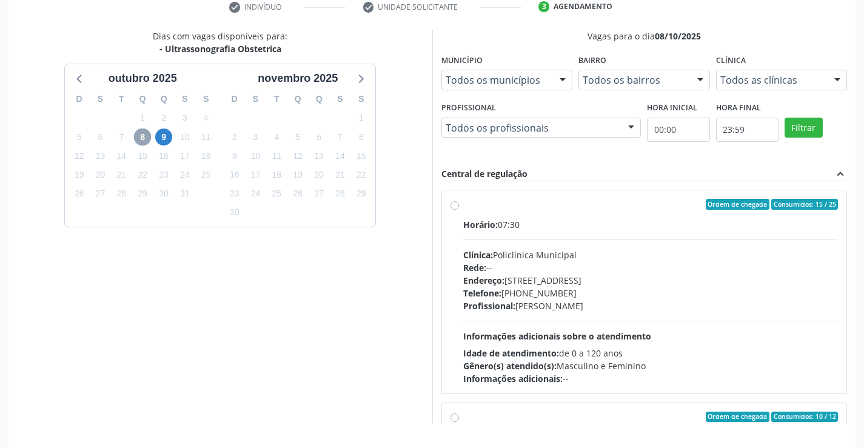
scroll to position [276, 0]
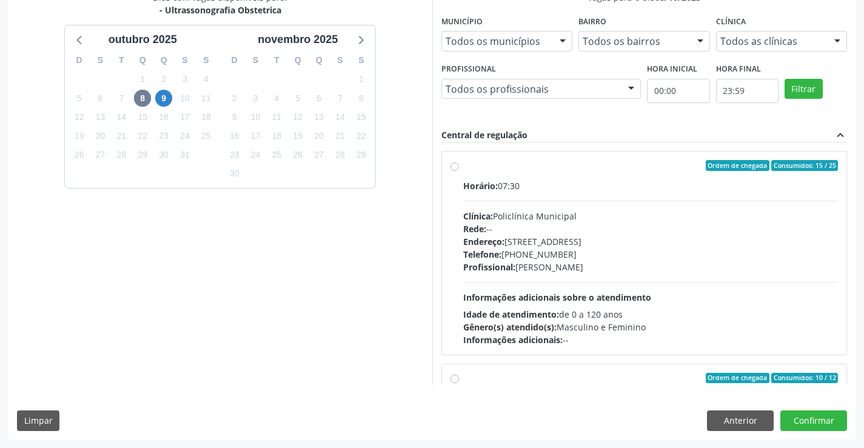
click at [601, 303] on span "Informações adicionais sobre o atendimento" at bounding box center [557, 298] width 188 height 12
click at [459, 171] on input "Ordem de chegada Consumidos: 15 / 25 Horário: 07:30 Clínica: Policlínica Munici…" at bounding box center [454, 165] width 8 height 11
radio input "true"
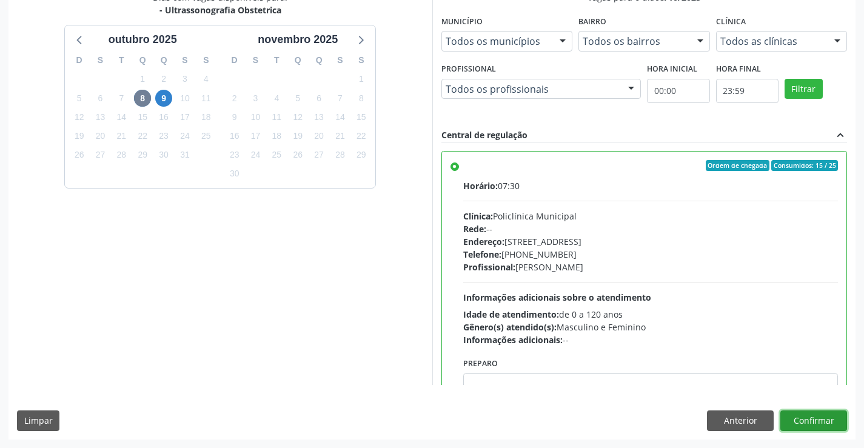
click at [811, 428] on button "Confirmar" at bounding box center [813, 420] width 67 height 21
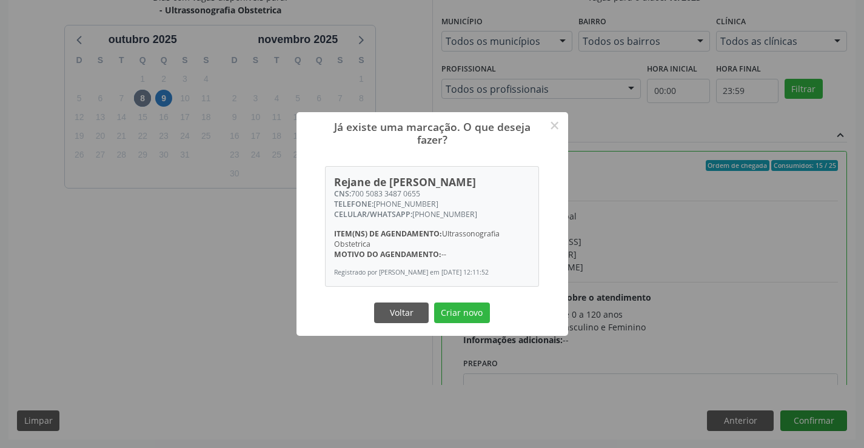
click at [434, 303] on button "Criar novo" at bounding box center [462, 313] width 56 height 21
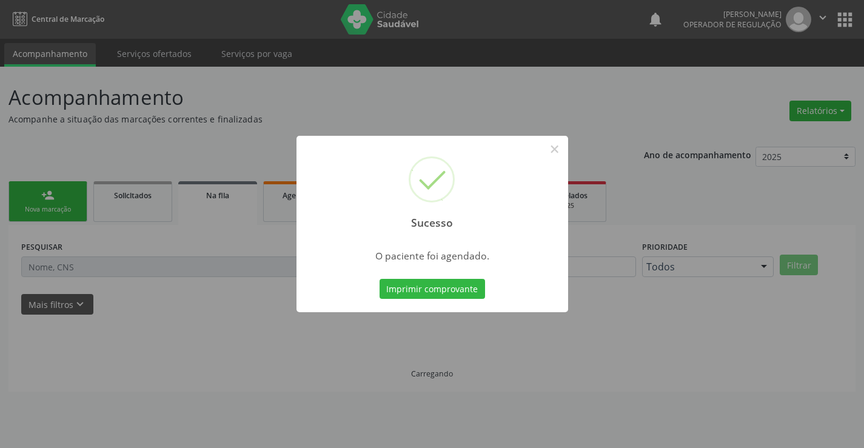
click at [380, 279] on button "Imprimir comprovante" at bounding box center [432, 289] width 105 height 21
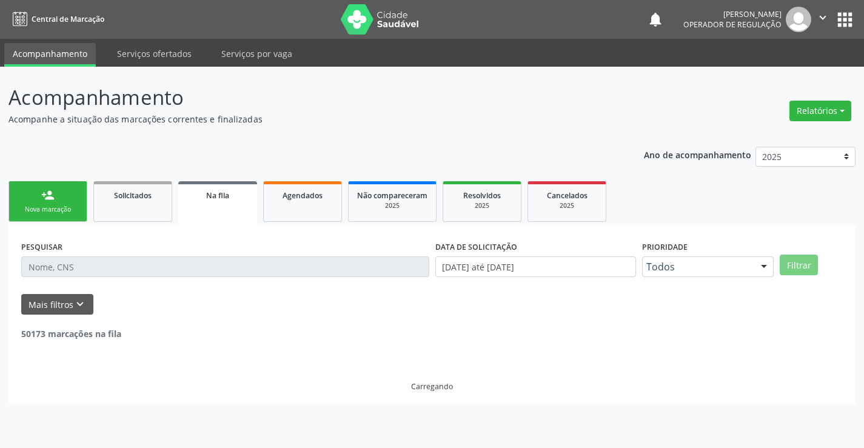
scroll to position [0, 0]
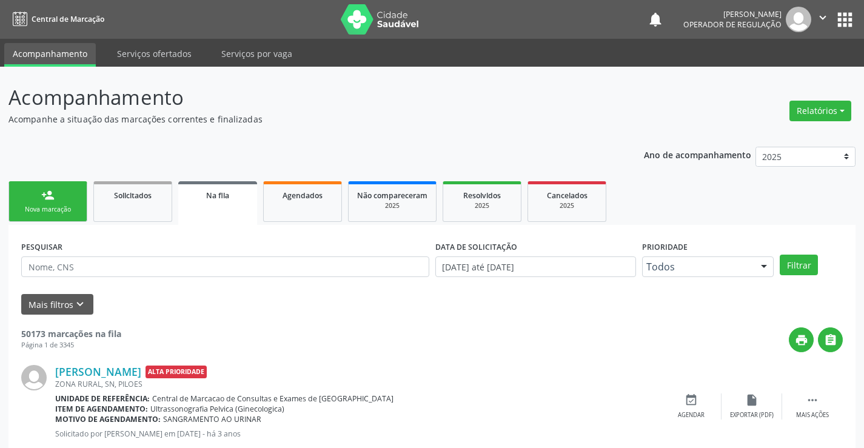
click at [38, 184] on link "person_add Nova marcação" at bounding box center [47, 201] width 79 height 41
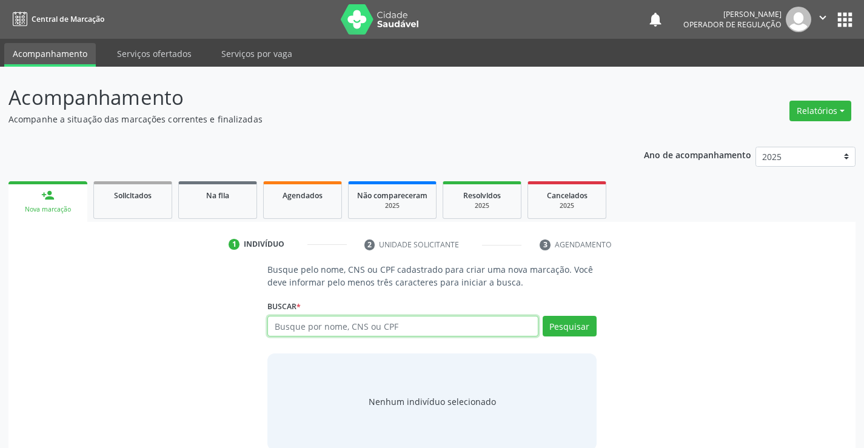
click at [353, 322] on input "text" at bounding box center [402, 326] width 270 height 21
type input "704301590991693"
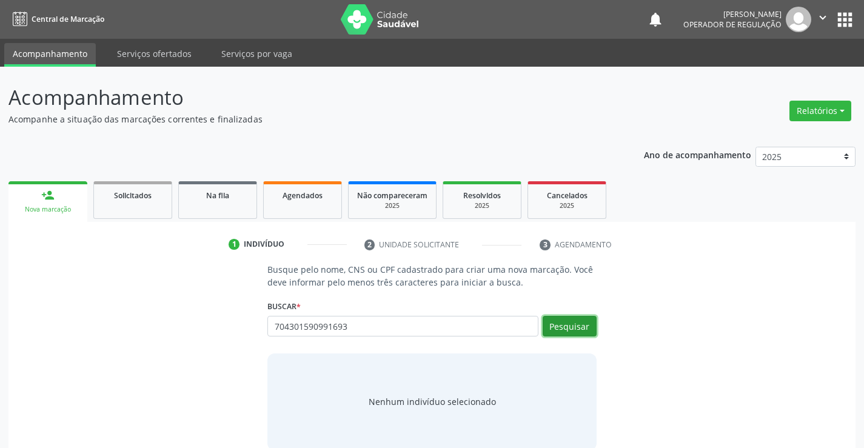
click at [578, 324] on button "Pesquisar" at bounding box center [570, 326] width 54 height 21
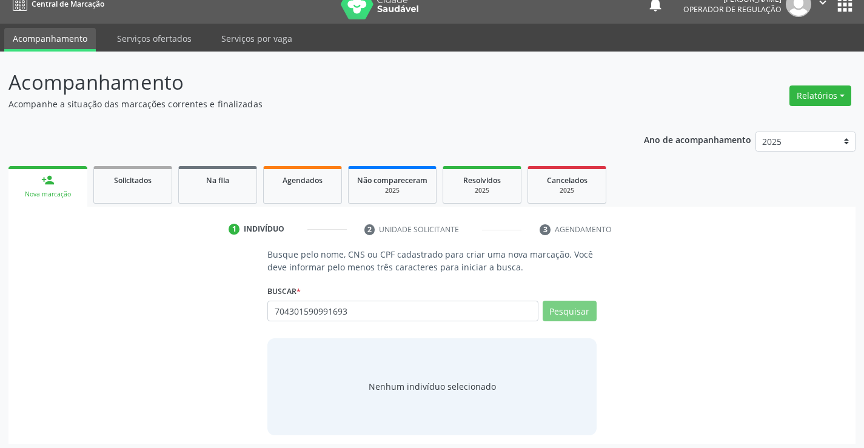
scroll to position [19, 0]
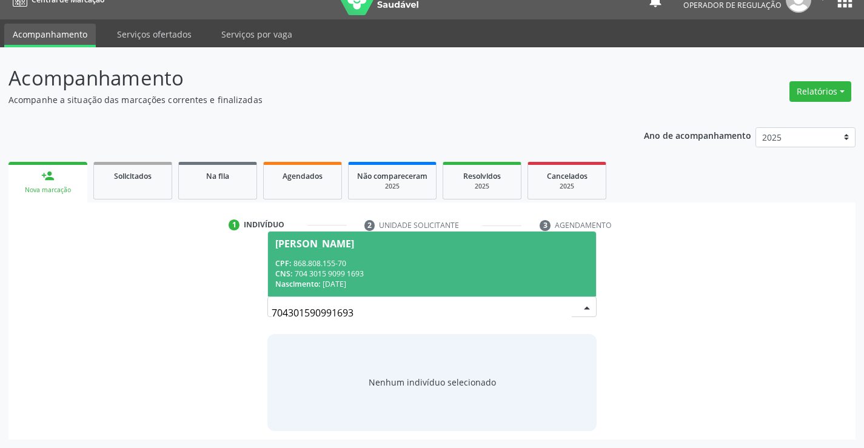
click at [474, 264] on div "CPF: 868.808.155-70" at bounding box center [431, 263] width 313 height 10
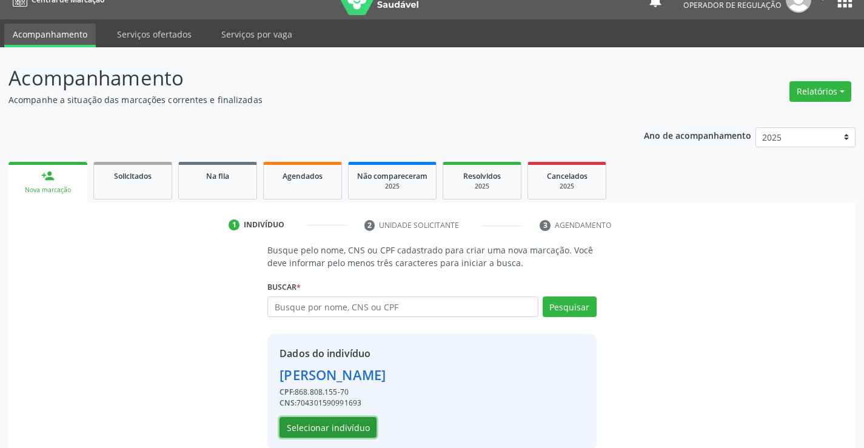
click at [357, 422] on button "Selecionar indivíduo" at bounding box center [327, 427] width 97 height 21
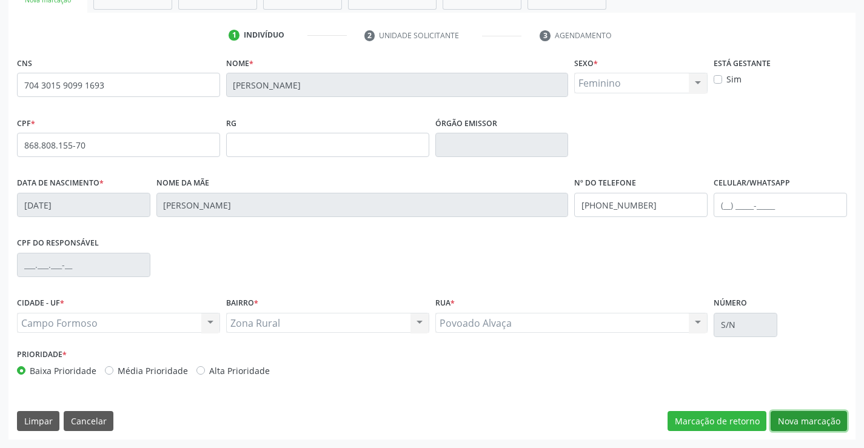
click at [799, 414] on button "Nova marcação" at bounding box center [809, 421] width 76 height 21
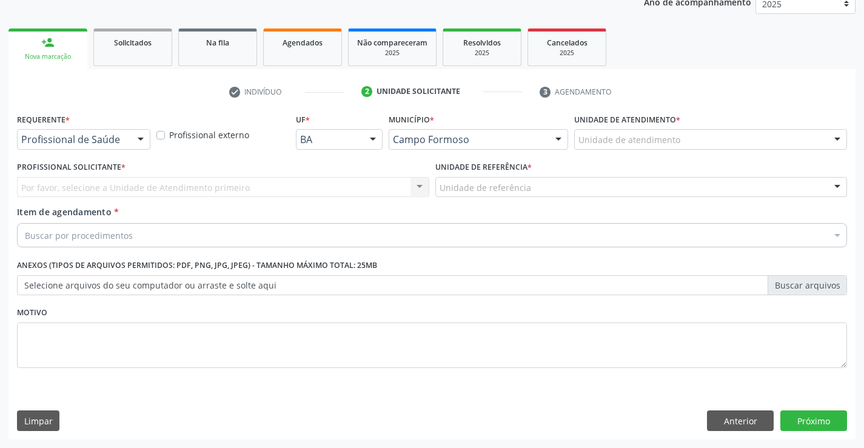
scroll to position [153, 0]
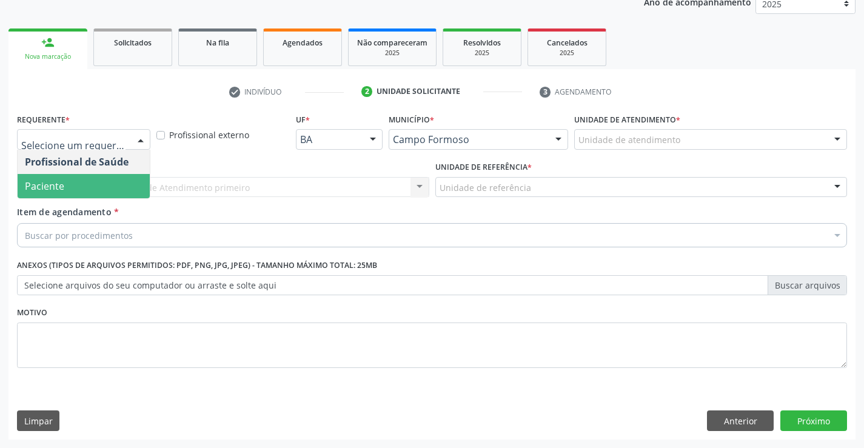
click at [98, 190] on span "Paciente" at bounding box center [84, 186] width 132 height 24
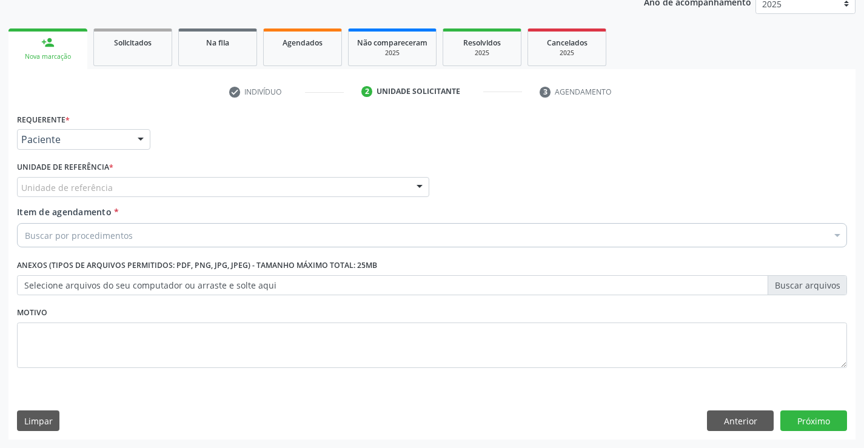
click at [167, 194] on div "Unidade de referência" at bounding box center [223, 187] width 412 height 21
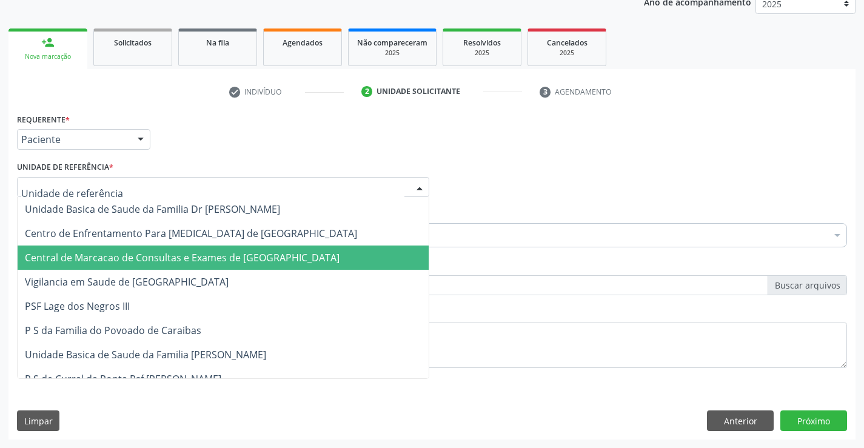
drag, startPoint x: 152, startPoint y: 256, endPoint x: 157, endPoint y: 244, distance: 13.9
click at [152, 257] on span "Central de Marcacao de Consultas e Exames de [GEOGRAPHIC_DATA]" at bounding box center [182, 257] width 315 height 13
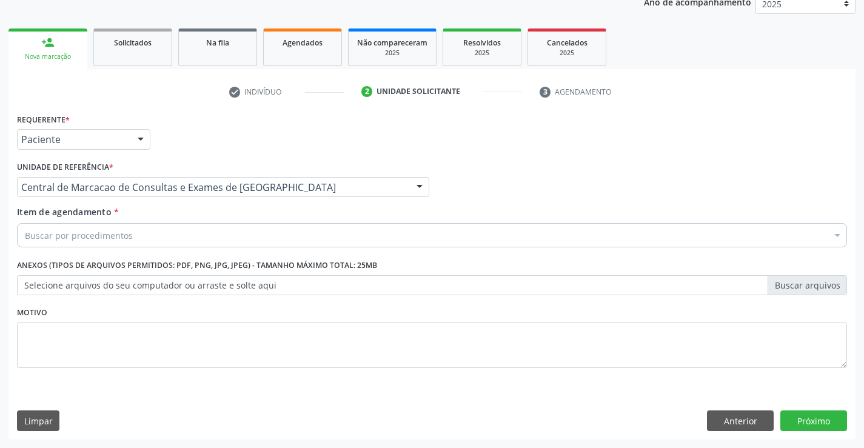
click at [179, 233] on div "Buscar por procedimentos" at bounding box center [432, 235] width 830 height 24
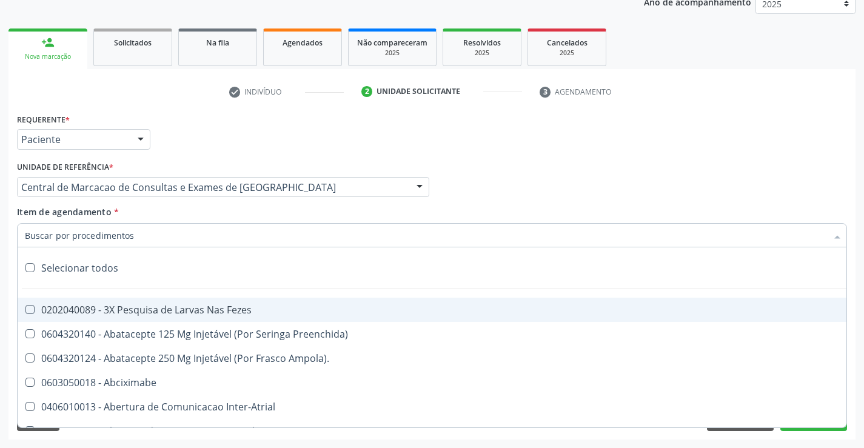
paste input "Ultrassonografia Obstetrica"
type input "Ultrassonografia Obstetrica"
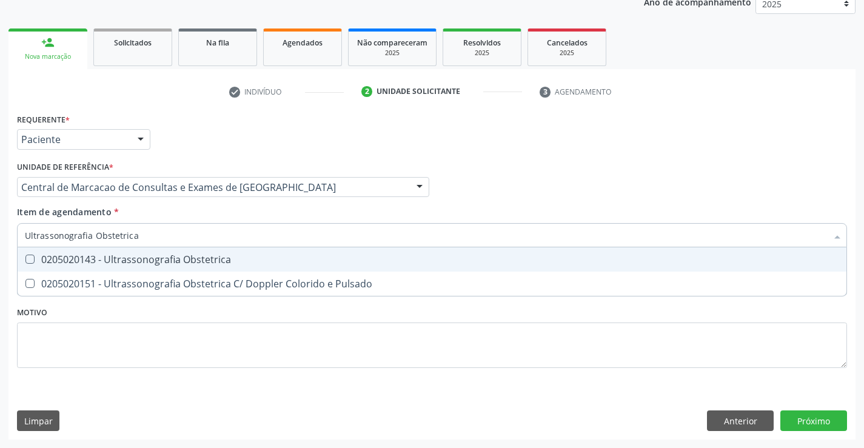
click at [298, 260] on div "0205020143 - Ultrassonografia Obstetrica" at bounding box center [432, 260] width 814 height 10
checkbox Obstetrica "true"
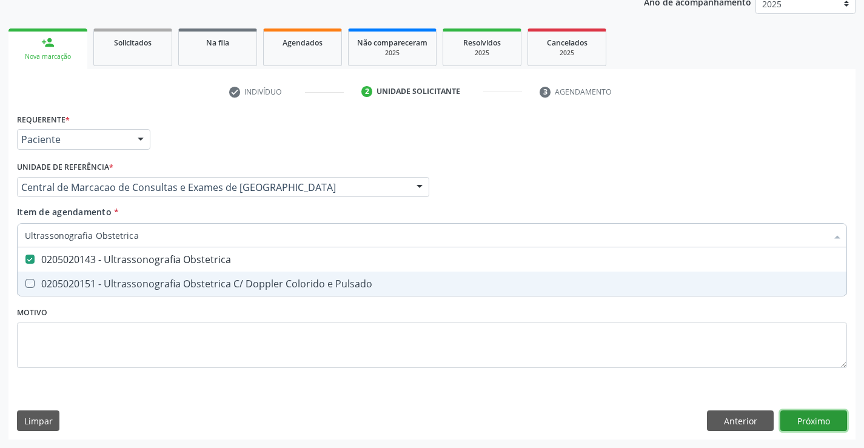
click at [806, 423] on div "Requerente * Paciente Profissional de Saúde Paciente Nenhum resultado encontrad…" at bounding box center [431, 274] width 847 height 329
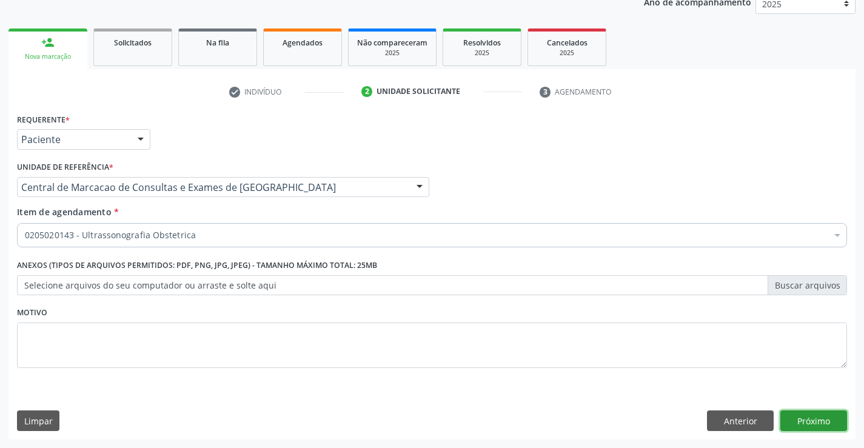
click at [804, 420] on button "Próximo" at bounding box center [813, 420] width 67 height 21
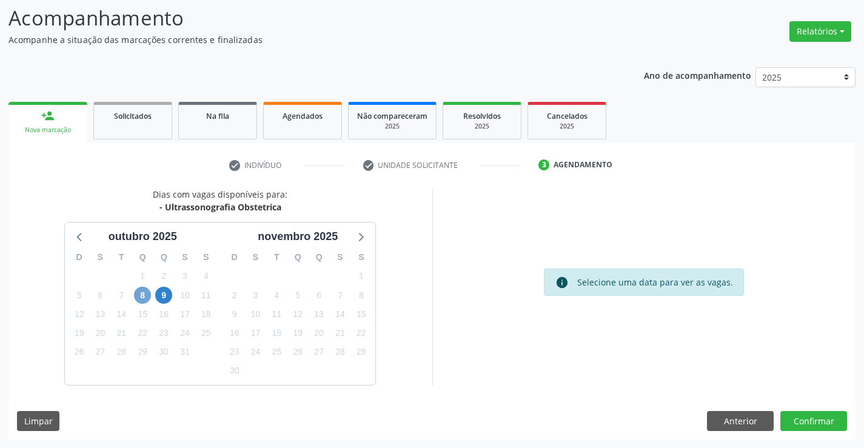
click at [149, 293] on span "8" at bounding box center [142, 295] width 17 height 17
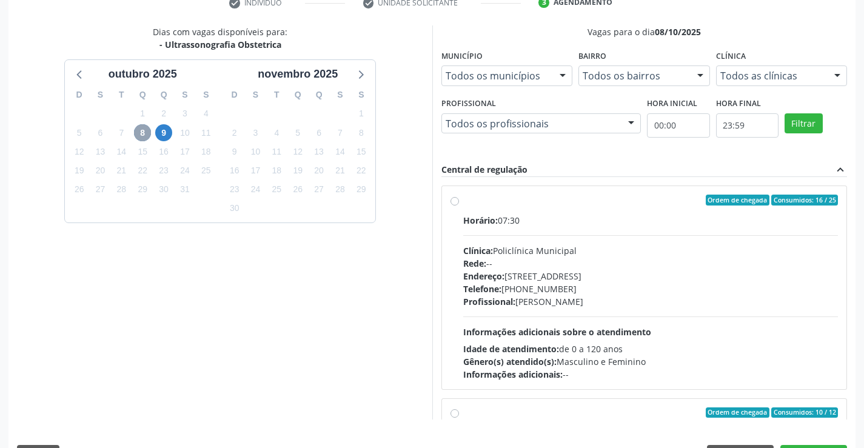
scroll to position [276, 0]
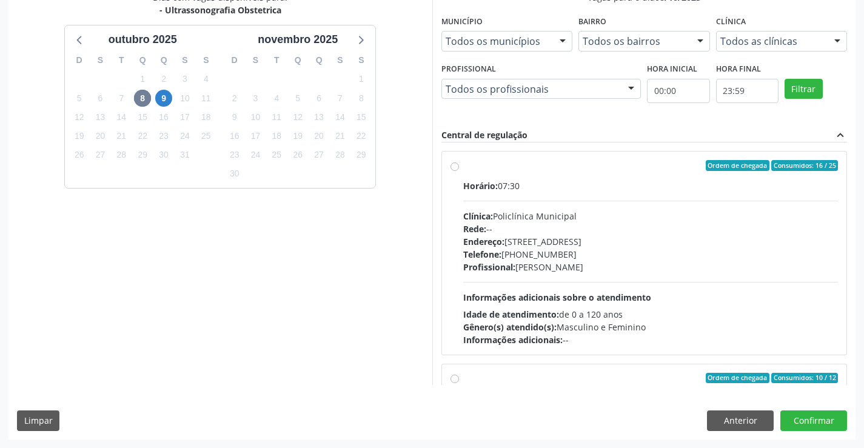
click at [624, 248] on div "Telefone: [PHONE_NUMBER]" at bounding box center [650, 254] width 375 height 13
click at [459, 171] on input "Ordem de chegada Consumidos: 16 / 25 Horário: 07:30 Clínica: Policlínica Munici…" at bounding box center [454, 165] width 8 height 11
radio input "true"
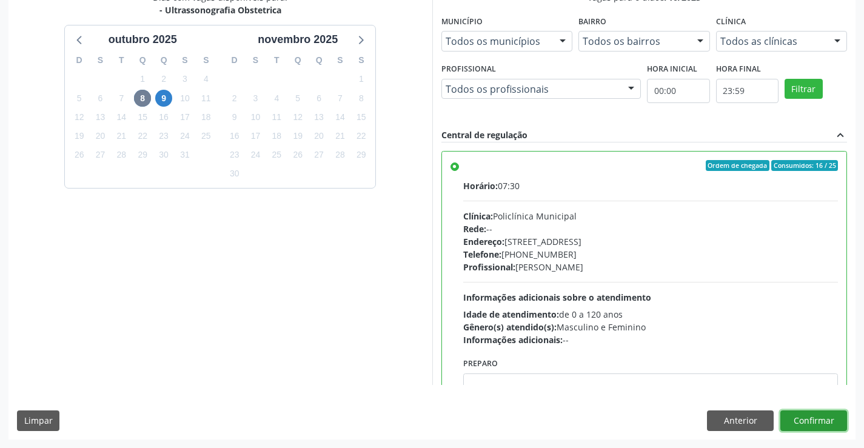
click at [818, 418] on button "Confirmar" at bounding box center [813, 420] width 67 height 21
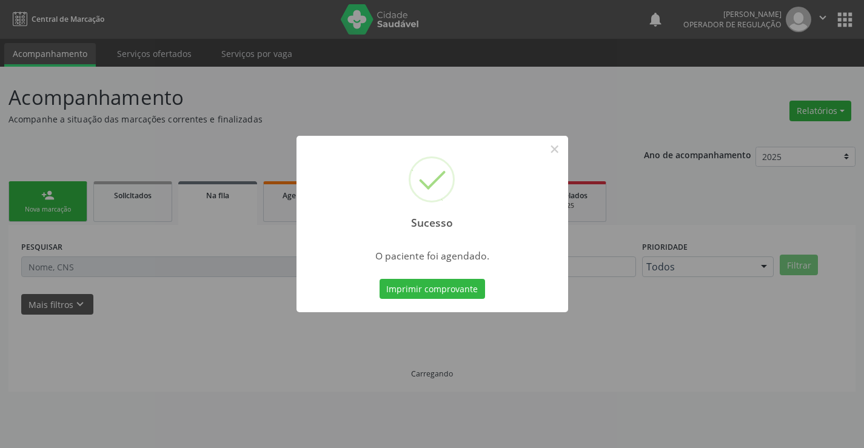
scroll to position [0, 0]
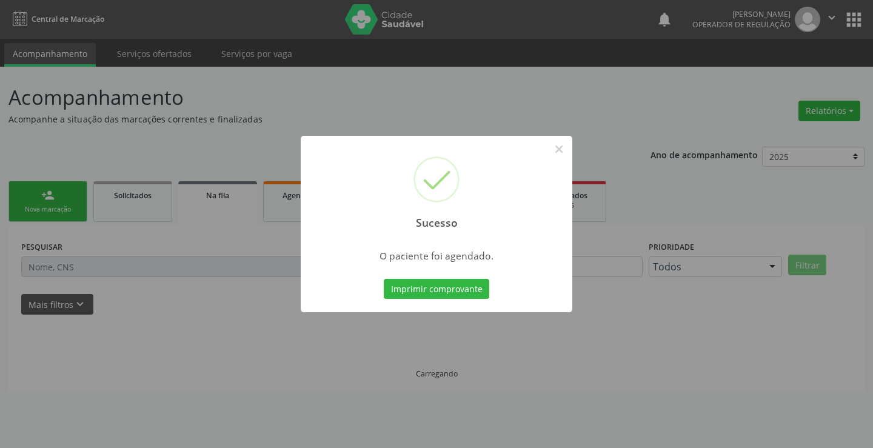
click at [384, 279] on button "Imprimir comprovante" at bounding box center [436, 289] width 105 height 21
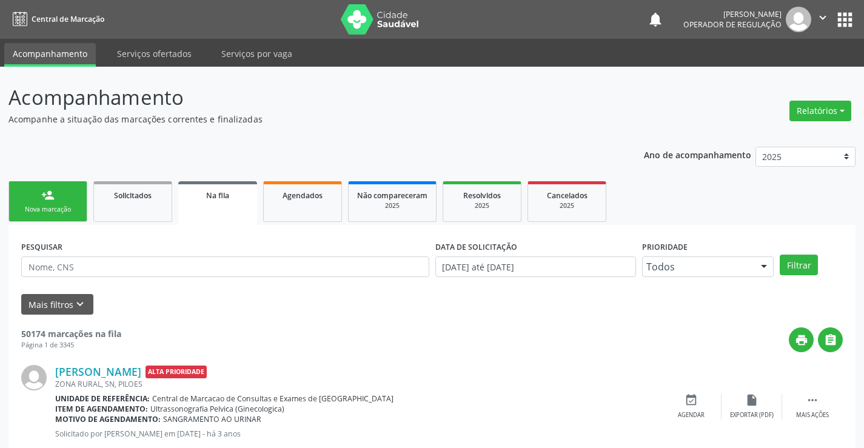
click at [50, 196] on div "person_add" at bounding box center [47, 195] width 13 height 13
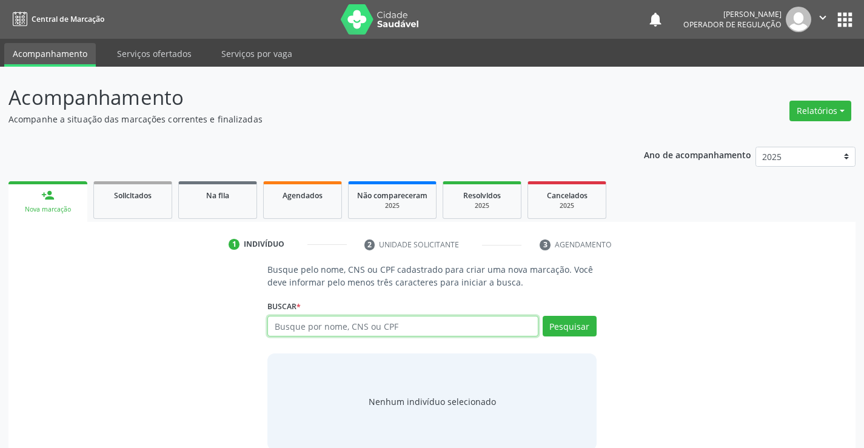
click at [315, 330] on input "text" at bounding box center [402, 326] width 270 height 21
type input "700008808388306"
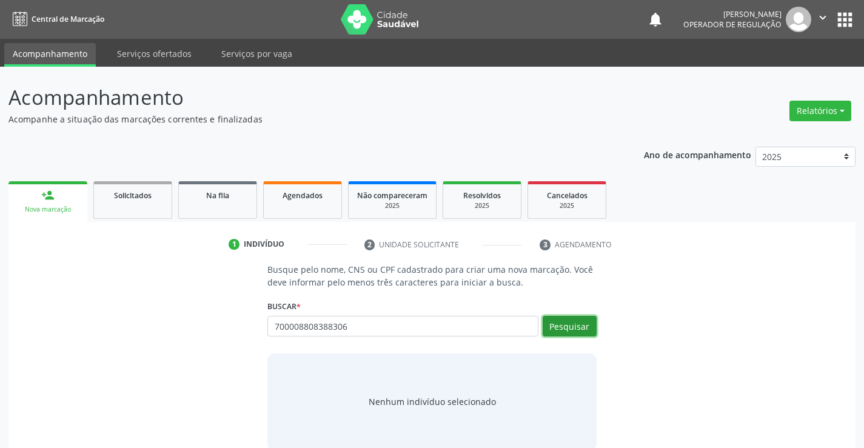
click at [584, 327] on button "Pesquisar" at bounding box center [570, 326] width 54 height 21
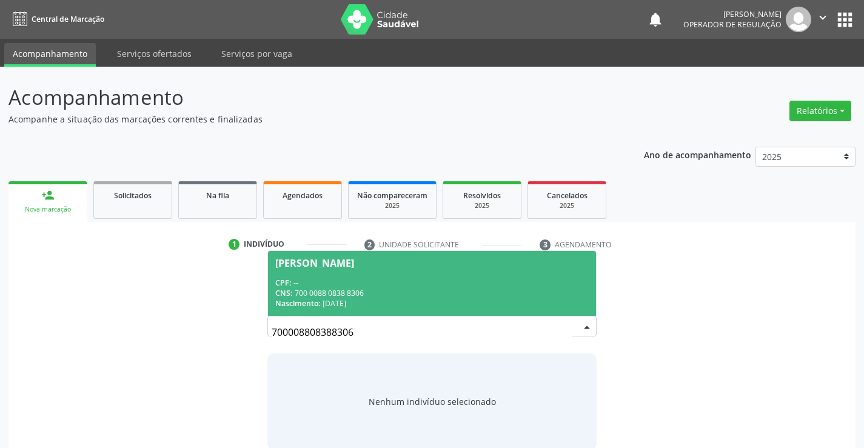
click at [415, 276] on span "Jucelia Souza da Silva CPF: -- CNS: 700 0088 0838 8306 Nascimento: 08/12/2006" at bounding box center [431, 283] width 327 height 65
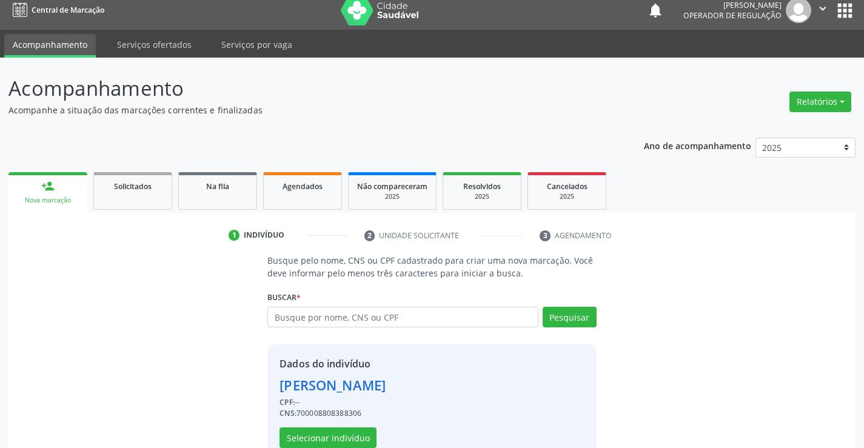
scroll to position [38, 0]
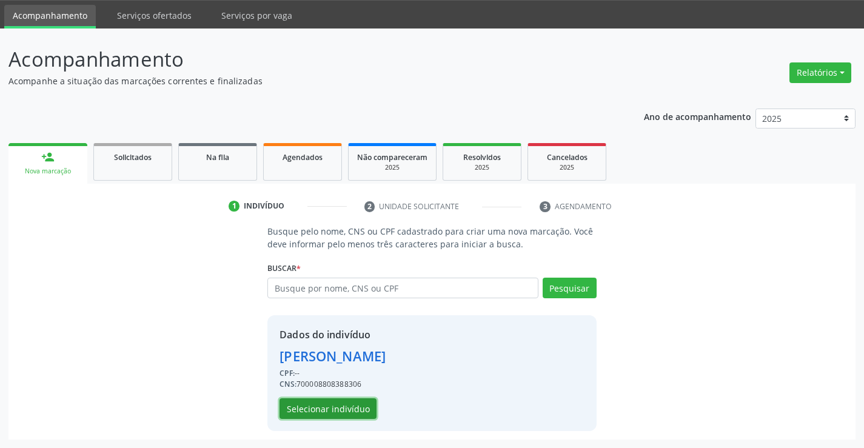
click at [343, 400] on button "Selecionar indivíduo" at bounding box center [327, 408] width 97 height 21
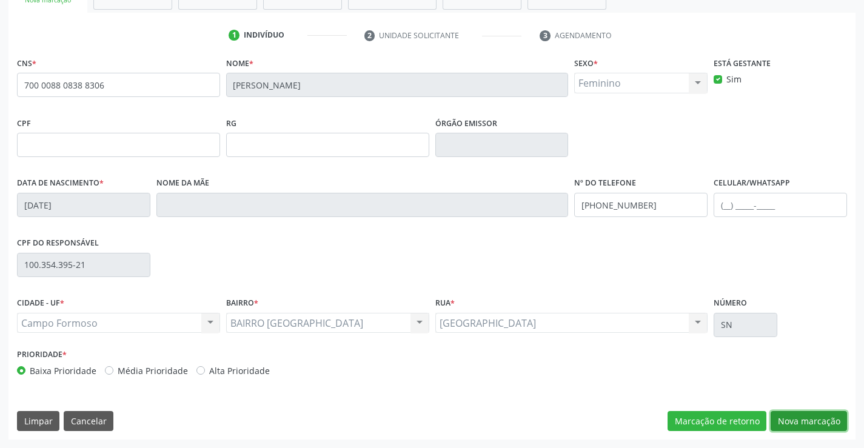
click at [813, 420] on button "Nova marcação" at bounding box center [809, 421] width 76 height 21
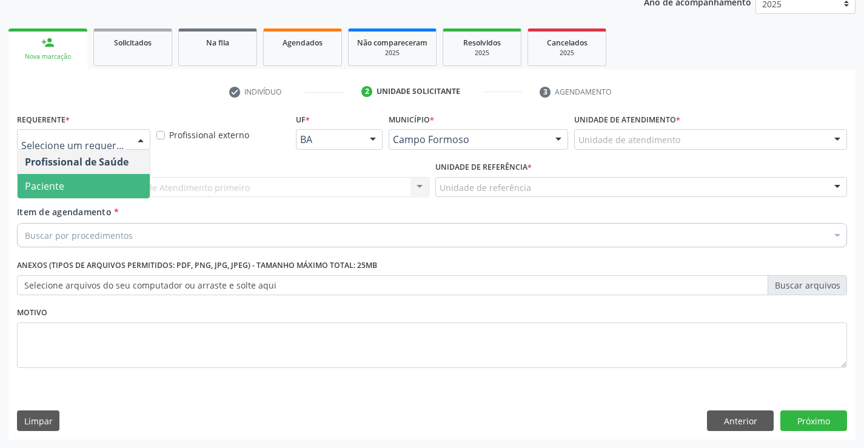
click at [119, 187] on span "Paciente" at bounding box center [84, 186] width 132 height 24
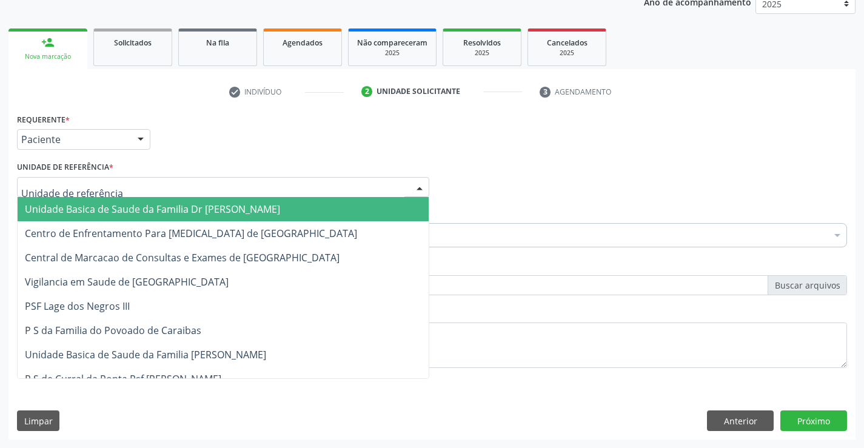
click at [187, 188] on div at bounding box center [223, 187] width 412 height 21
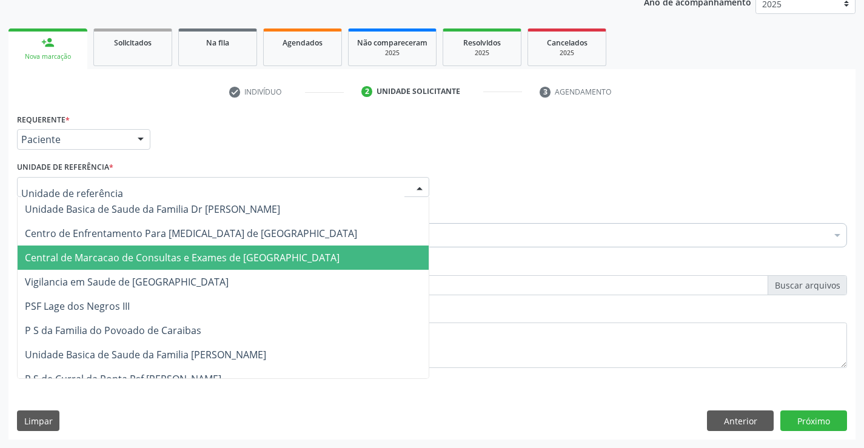
click at [190, 261] on span "Central de Marcacao de Consultas e Exames de [GEOGRAPHIC_DATA]" at bounding box center [182, 257] width 315 height 13
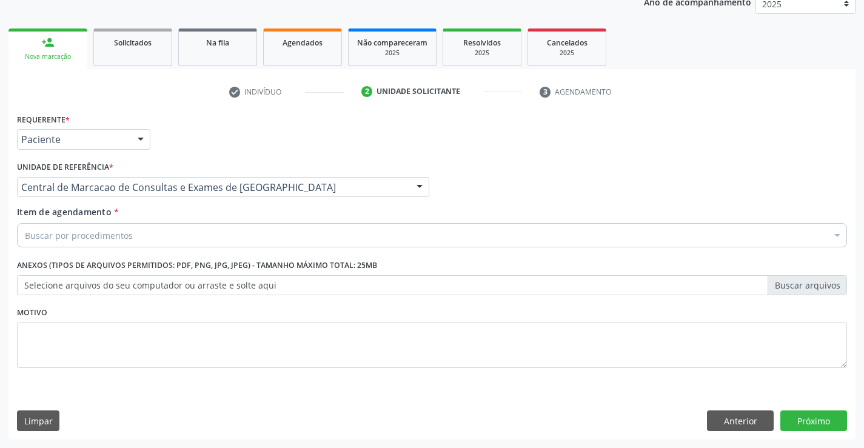
click at [307, 232] on div "Buscar por procedimentos" at bounding box center [432, 235] width 830 height 24
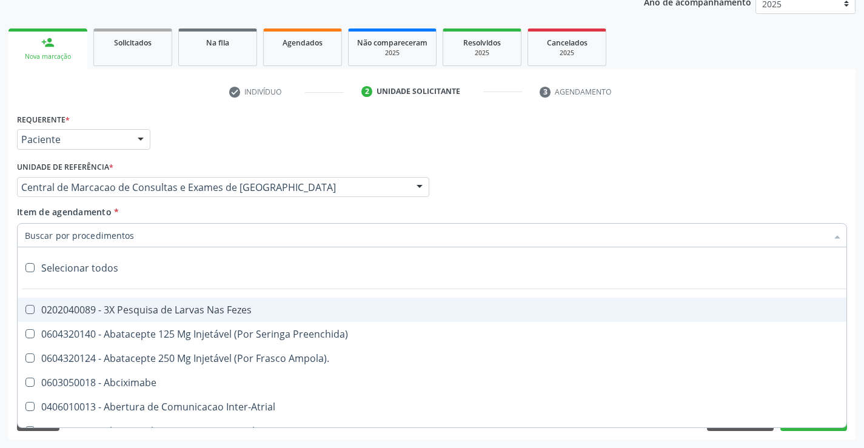
paste input "Ultrassonografia Obstetrica"
type input "Ultrassonografia Obstetrica"
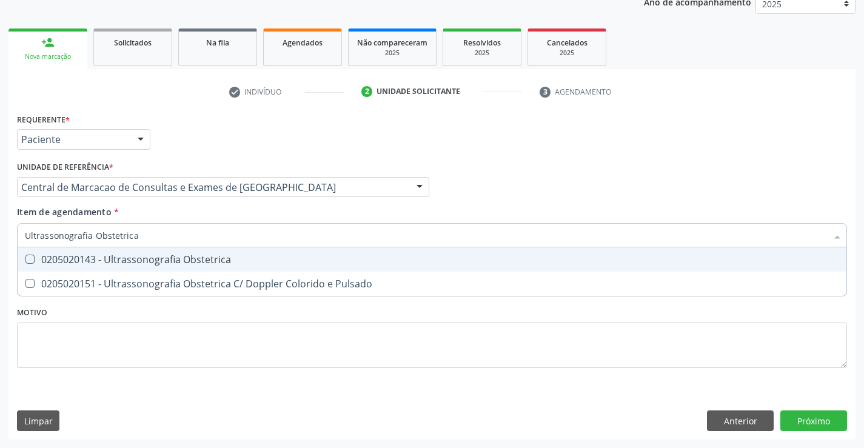
click at [284, 260] on div "0205020143 - Ultrassonografia Obstetrica" at bounding box center [432, 260] width 814 height 10
checkbox Obstetrica "true"
click at [837, 421] on div "Requerente * Paciente Profissional de Saúde Paciente Nenhum resultado encontrad…" at bounding box center [431, 274] width 847 height 329
checkbox Pulsado "true"
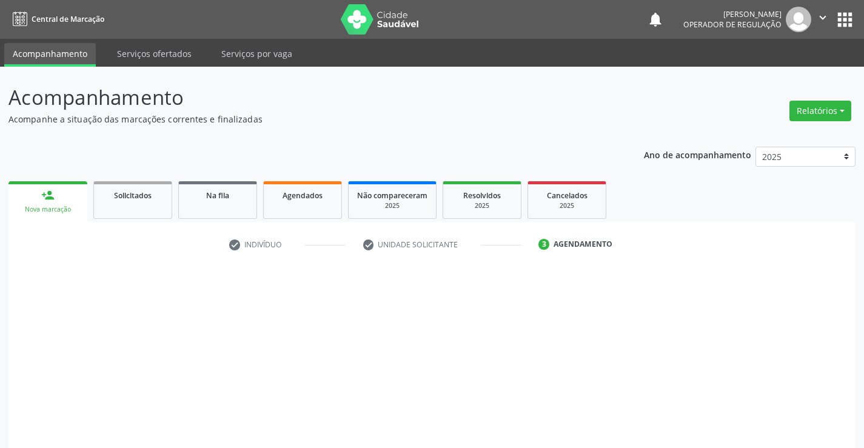
scroll to position [79, 0]
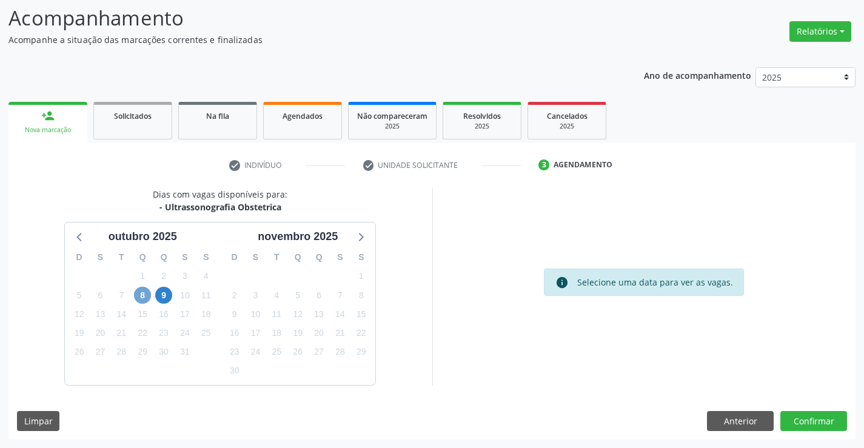
click at [144, 295] on span "8" at bounding box center [142, 295] width 17 height 17
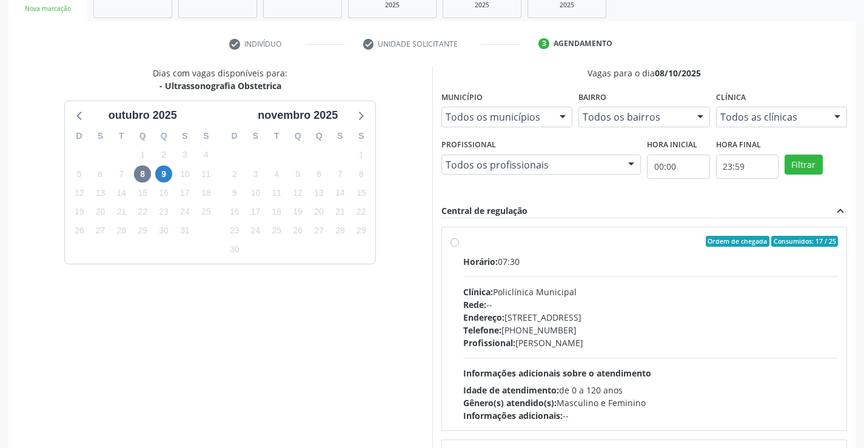
click at [534, 261] on div "Horário: 07:30" at bounding box center [650, 261] width 375 height 13
click at [459, 247] on input "Ordem de chegada Consumidos: 17 / 25 Horário: 07:30 Clínica: Policlínica Munici…" at bounding box center [454, 241] width 8 height 11
radio input "true"
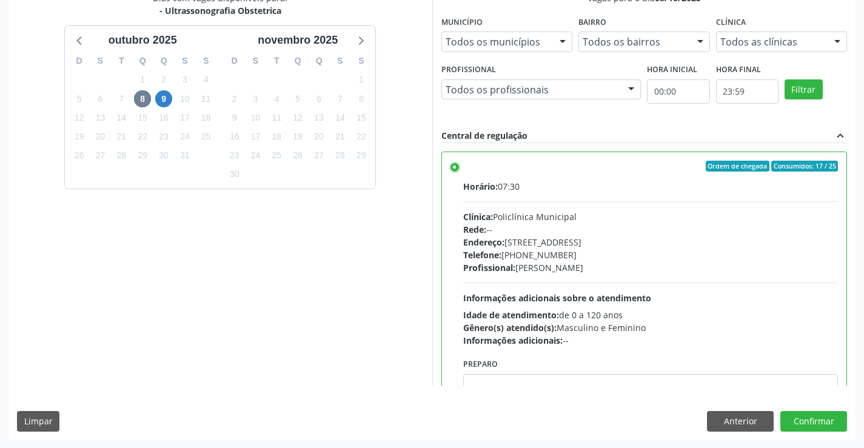
scroll to position [276, 0]
click at [805, 418] on button "Confirmar" at bounding box center [813, 420] width 67 height 21
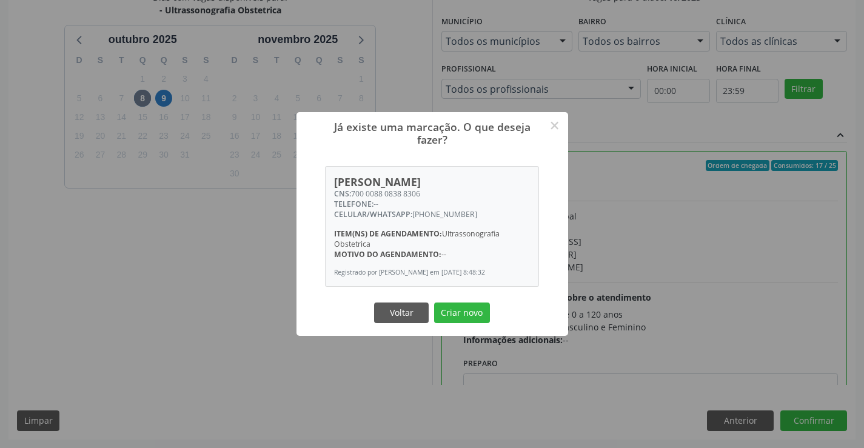
click at [434, 303] on button "Criar novo" at bounding box center [462, 313] width 56 height 21
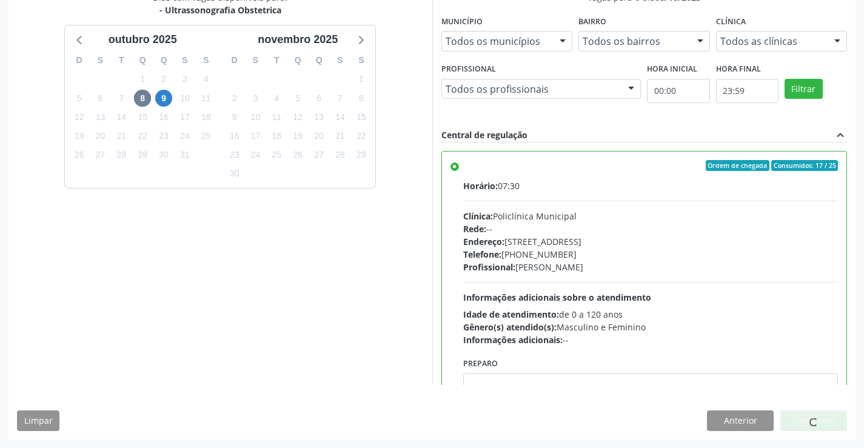
scroll to position [0, 0]
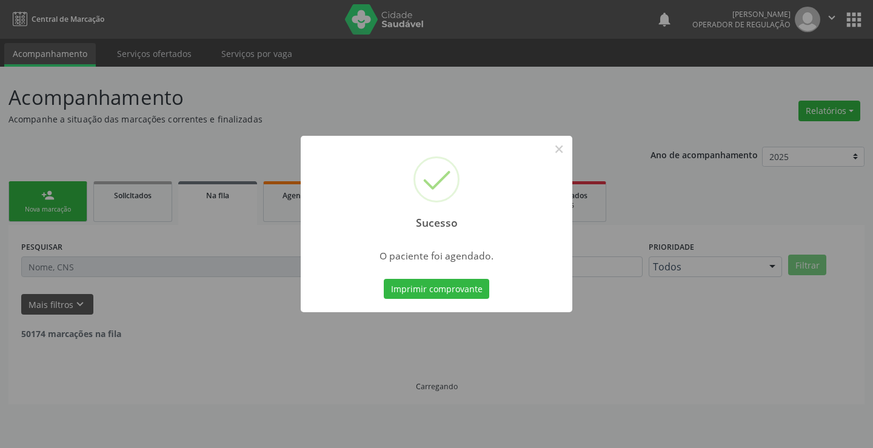
click at [384, 279] on button "Imprimir comprovante" at bounding box center [436, 289] width 105 height 21
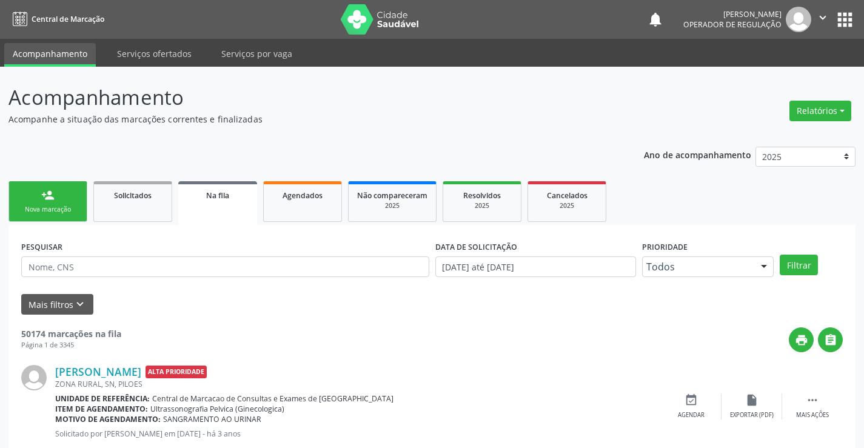
click at [55, 193] on link "person_add Nova marcação" at bounding box center [47, 201] width 79 height 41
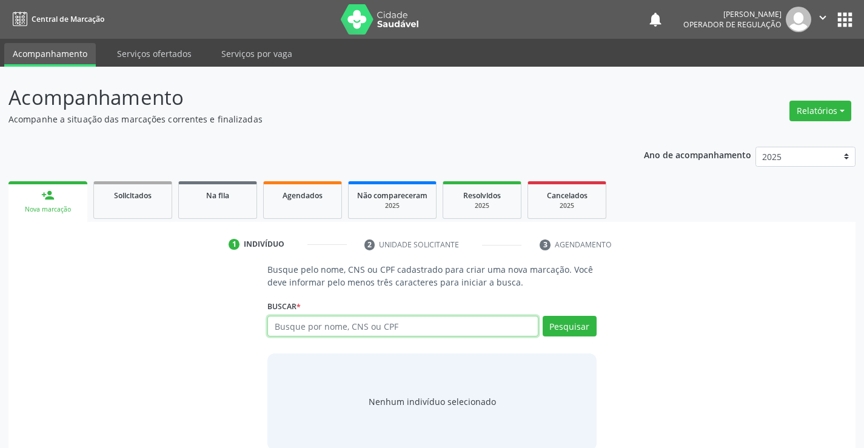
click at [304, 330] on input "text" at bounding box center [402, 326] width 270 height 21
type input "701006872211396"
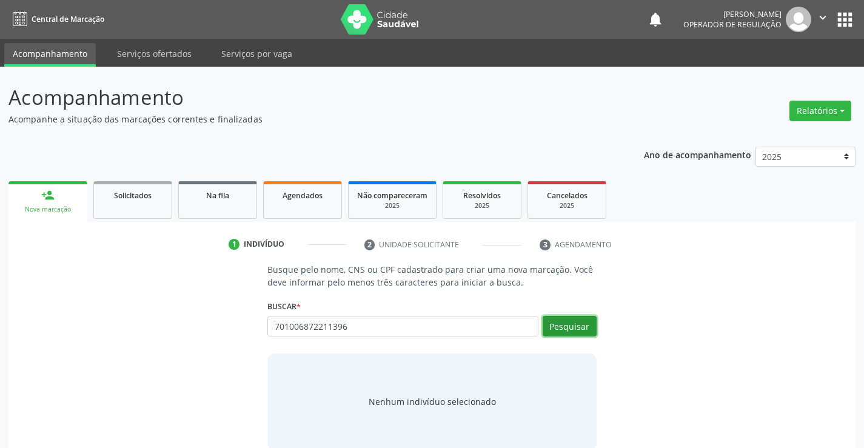
click at [579, 323] on button "Pesquisar" at bounding box center [570, 326] width 54 height 21
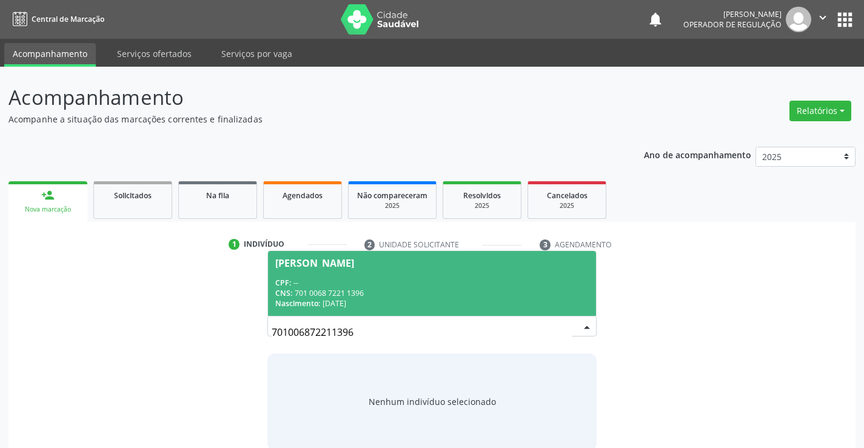
click at [477, 292] on div "CNS: 701 0068 7221 1396" at bounding box center [431, 293] width 313 height 10
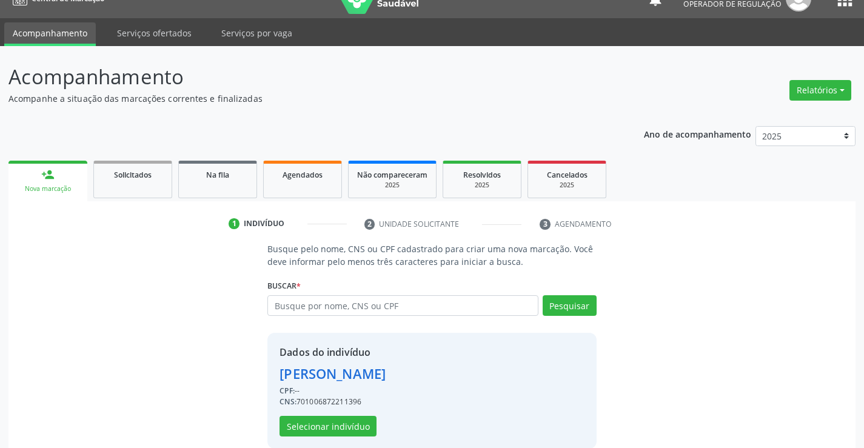
scroll to position [38, 0]
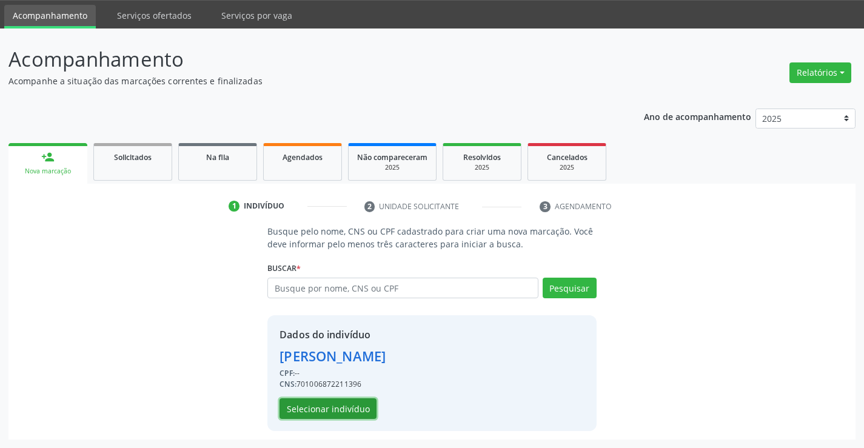
click at [359, 404] on button "Selecionar indivíduo" at bounding box center [327, 408] width 97 height 21
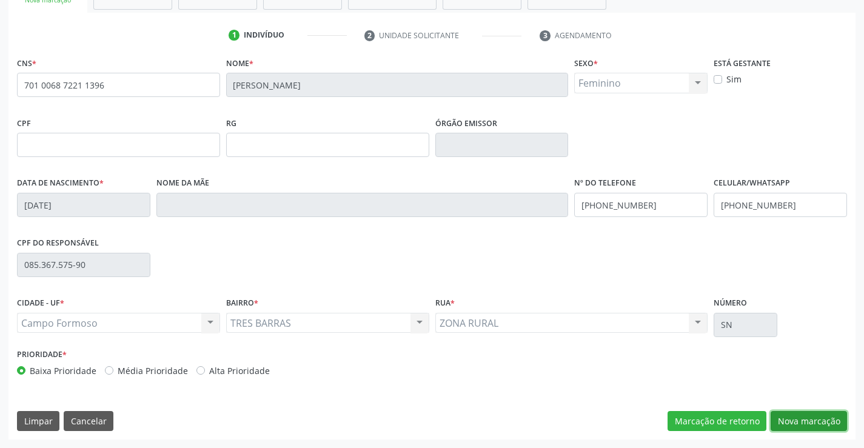
click at [780, 423] on button "Nova marcação" at bounding box center [809, 421] width 76 height 21
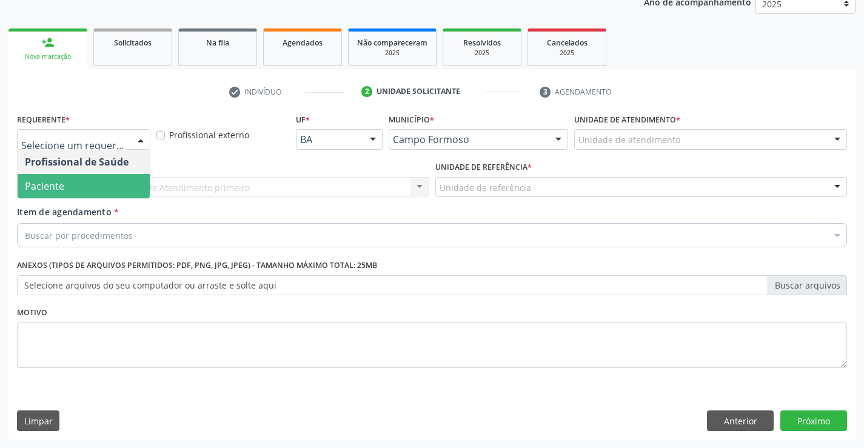
click at [86, 184] on span "Paciente" at bounding box center [84, 186] width 132 height 24
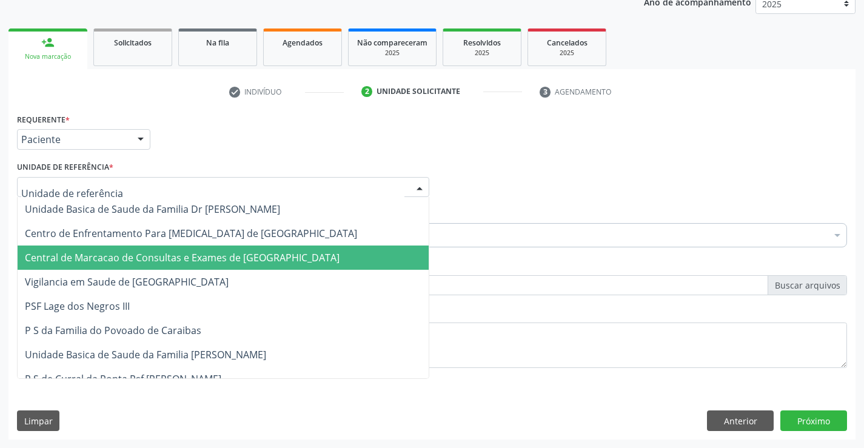
click at [94, 253] on span "Central de Marcacao de Consultas e Exames de [GEOGRAPHIC_DATA]" at bounding box center [182, 257] width 315 height 13
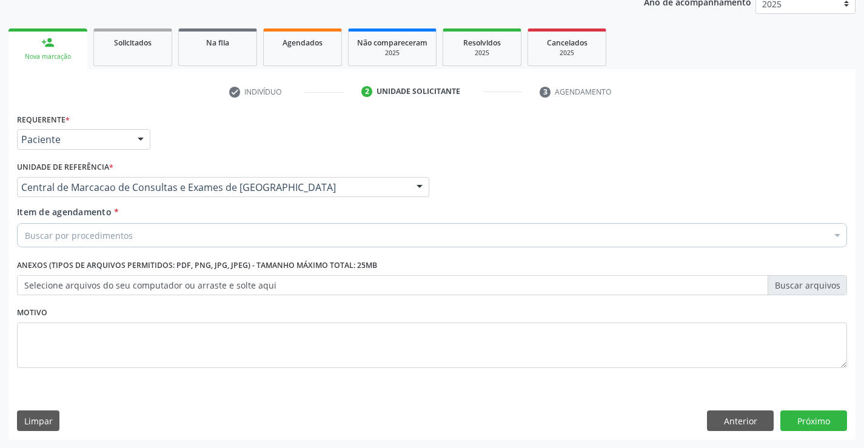
click at [168, 238] on div "Buscar por procedimentos" at bounding box center [432, 235] width 830 height 24
paste input "Ultrassonografia Obstetrica"
type input "Ultrassonografia Obstetrica"
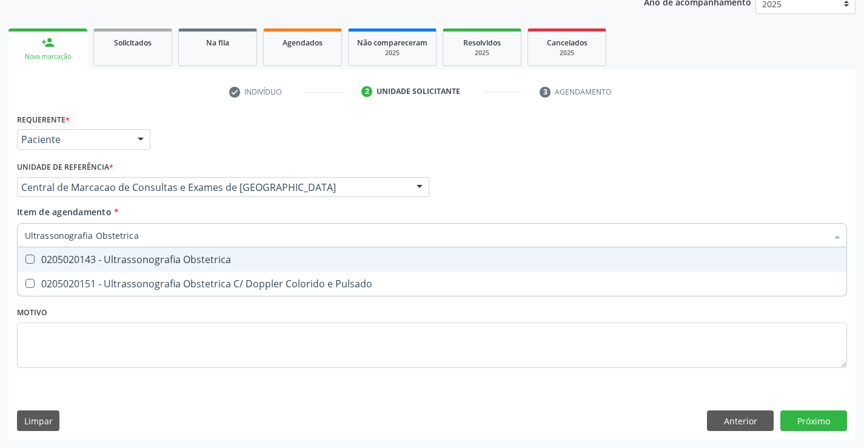
click at [168, 238] on input "Ultrassonografia Obstetrica" at bounding box center [426, 235] width 802 height 24
click at [245, 268] on span "0205020143 - Ultrassonografia Obstetrica" at bounding box center [432, 259] width 829 height 24
checkbox Obstetrica "true"
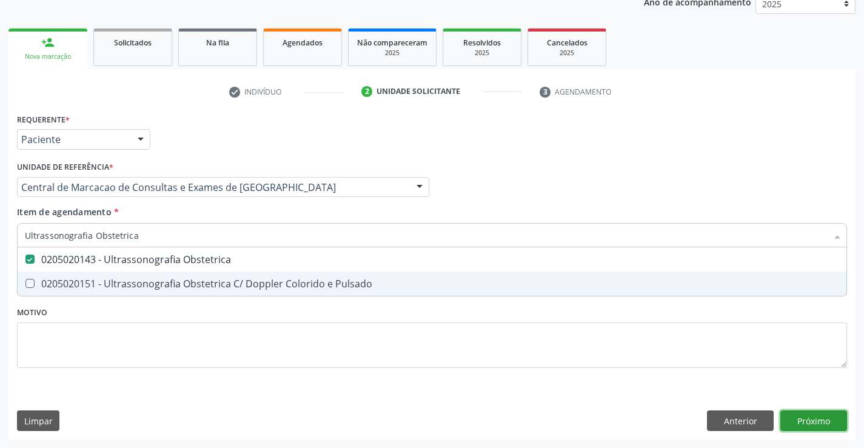
click at [801, 418] on div "Requerente * Paciente Profissional de Saúde Paciente Nenhum resultado encontrad…" at bounding box center [431, 274] width 847 height 329
checkbox Pulsado "true"
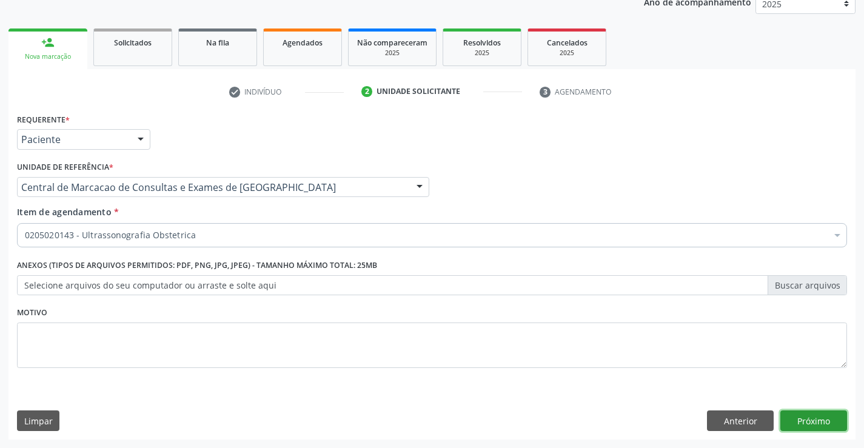
click at [802, 425] on button "Próximo" at bounding box center [813, 420] width 67 height 21
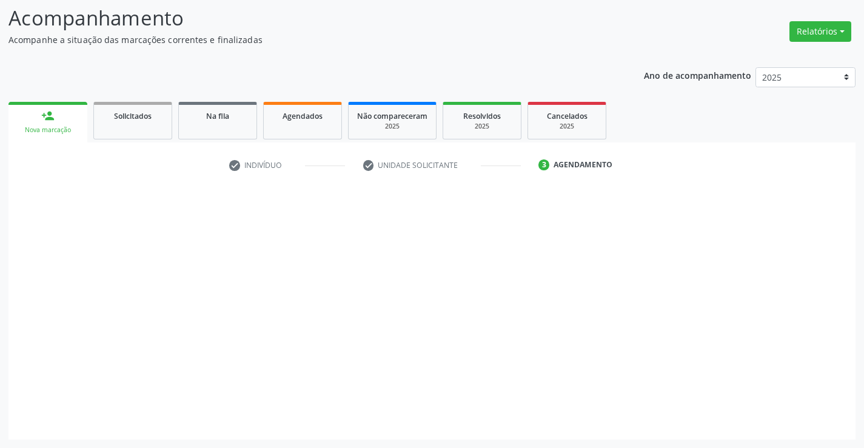
scroll to position [79, 0]
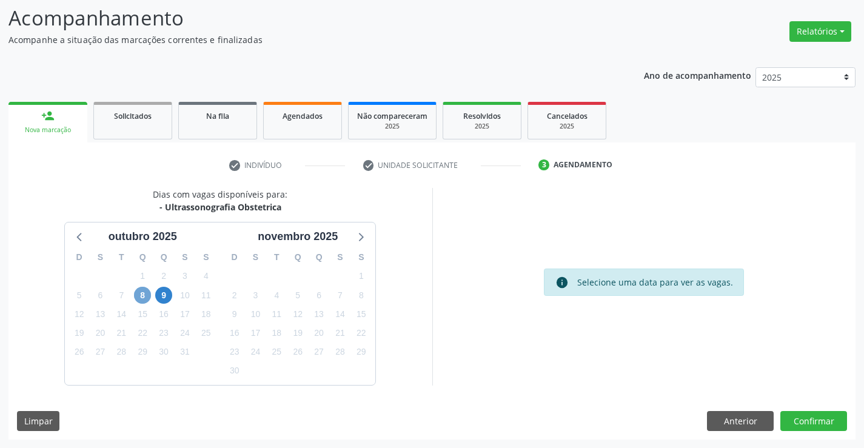
click at [137, 293] on span "8" at bounding box center [142, 295] width 17 height 17
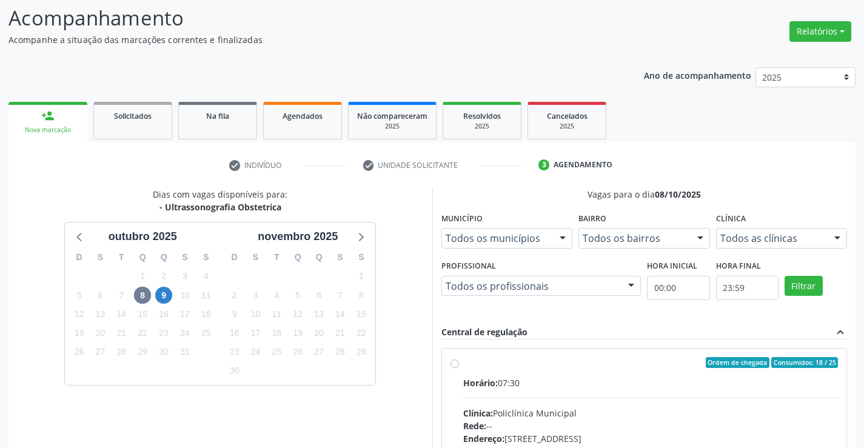
click at [543, 385] on div "Horário: 07:30" at bounding box center [650, 382] width 375 height 13
click at [459, 368] on input "Ordem de chegada Consumidos: 18 / 25 Horário: 07:30 Clínica: Policlínica Munici…" at bounding box center [454, 362] width 8 height 11
radio input "true"
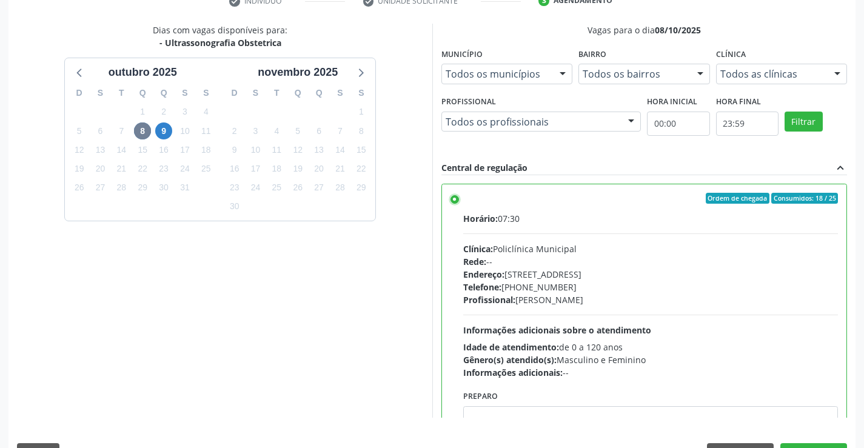
scroll to position [276, 0]
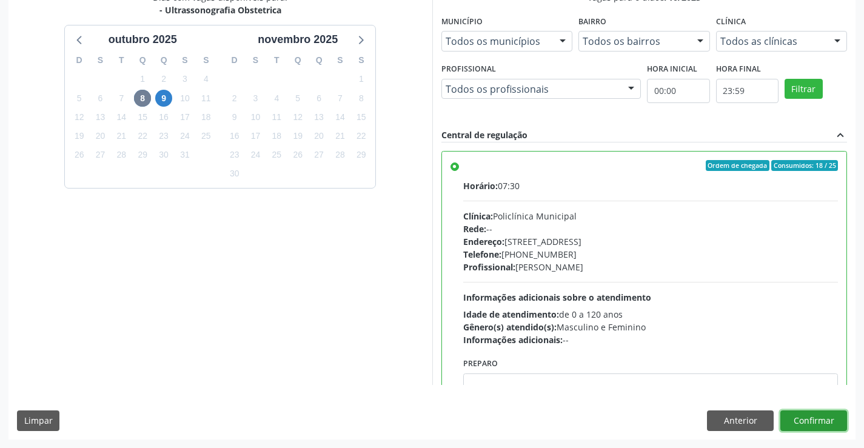
click at [788, 416] on button "Confirmar" at bounding box center [813, 420] width 67 height 21
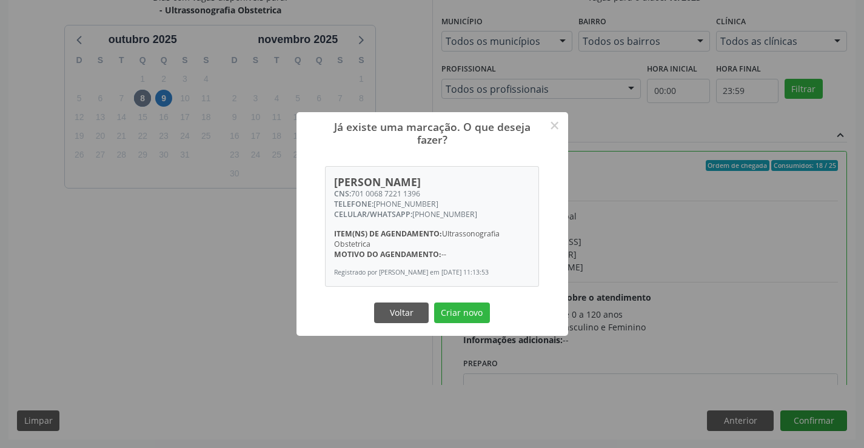
click at [434, 303] on button "Criar novo" at bounding box center [462, 313] width 56 height 21
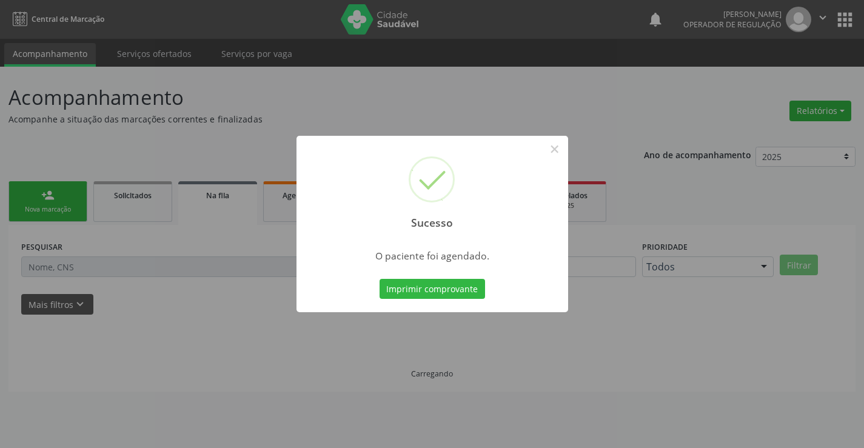
scroll to position [0, 0]
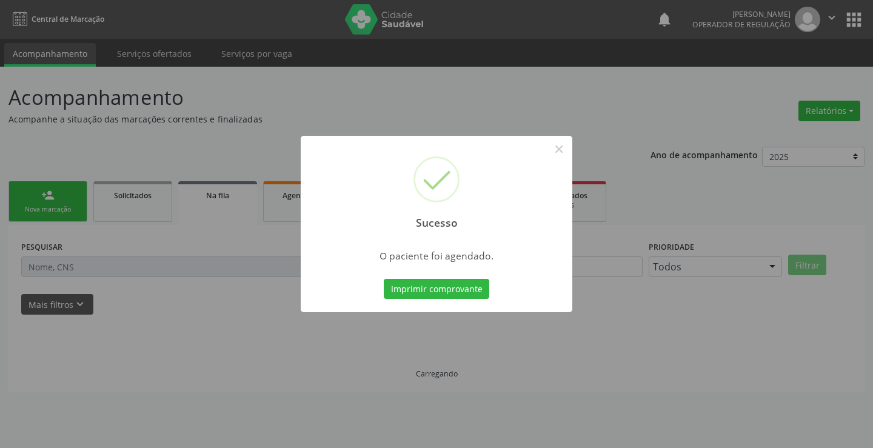
click at [384, 279] on button "Imprimir comprovante" at bounding box center [436, 289] width 105 height 21
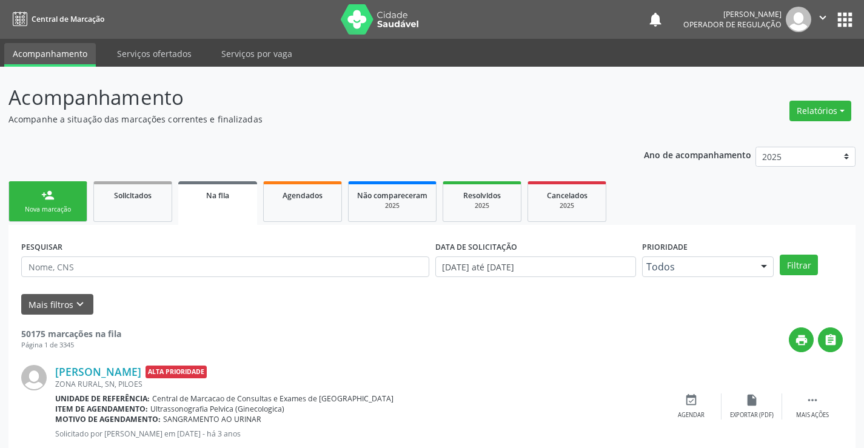
click at [41, 192] on link "person_add Nova marcação" at bounding box center [47, 201] width 79 height 41
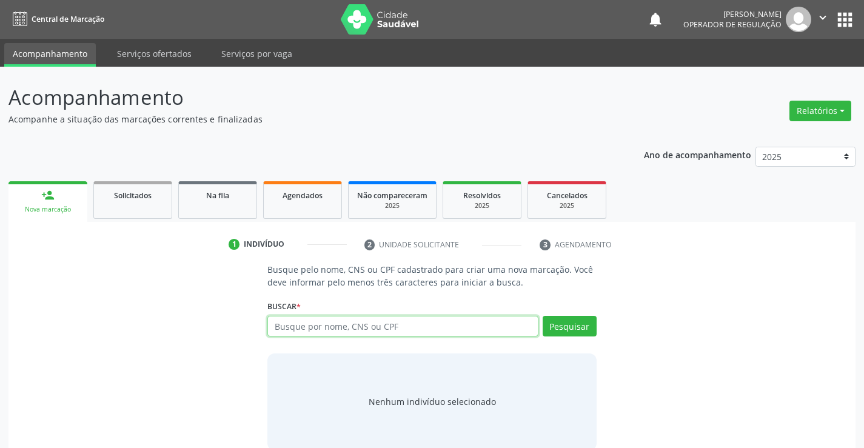
click at [361, 321] on input "text" at bounding box center [402, 326] width 270 height 21
type input "708604585846888"
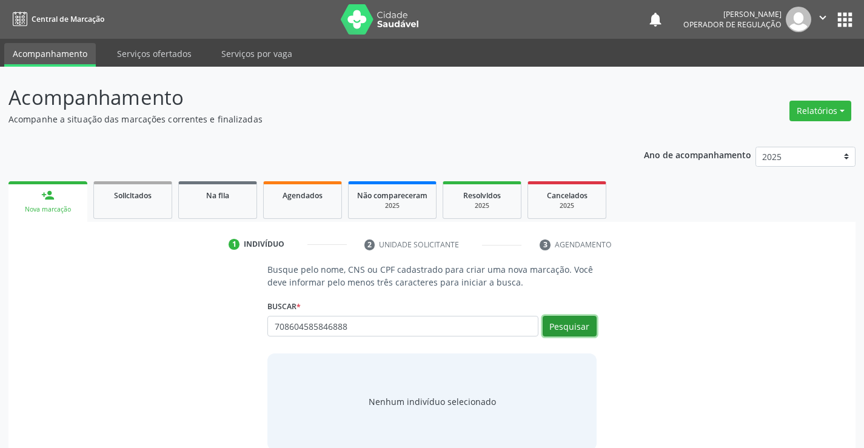
click at [560, 318] on button "Pesquisar" at bounding box center [570, 326] width 54 height 21
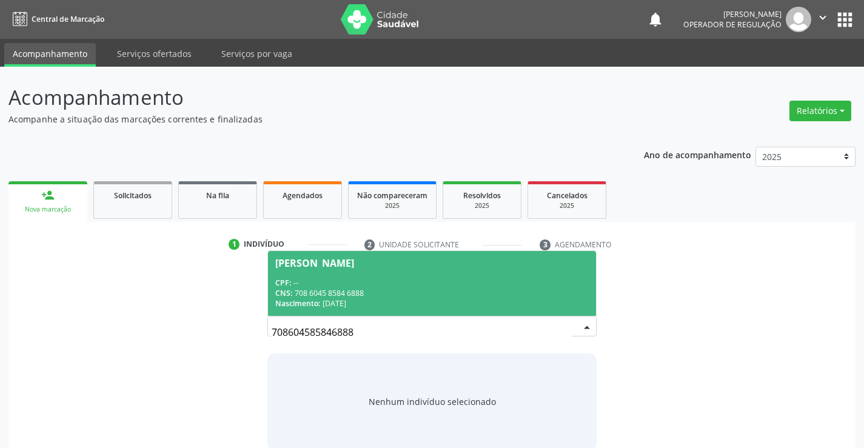
click at [529, 281] on div "CPF: --" at bounding box center [431, 283] width 313 height 10
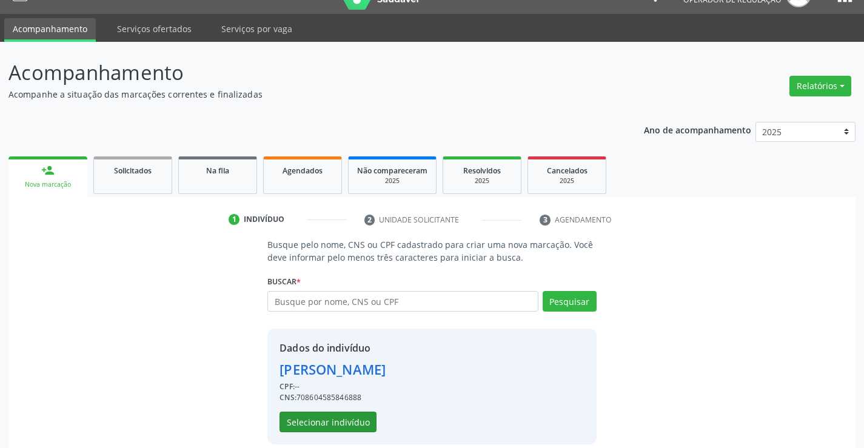
scroll to position [38, 0]
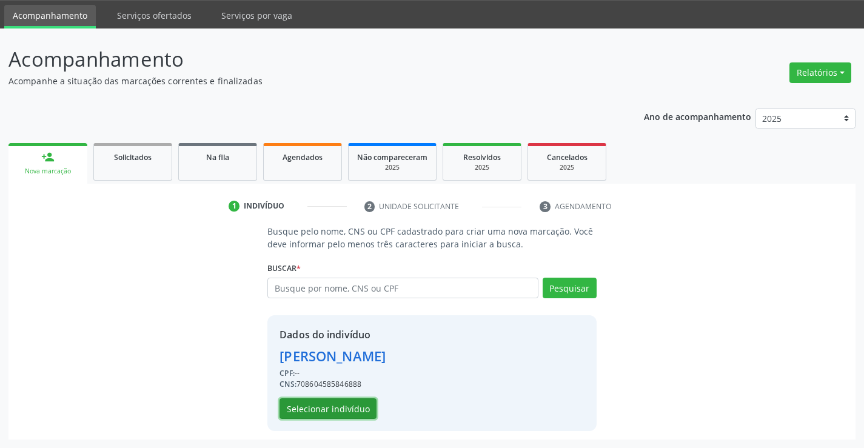
click at [350, 407] on button "Selecionar indivíduo" at bounding box center [327, 408] width 97 height 21
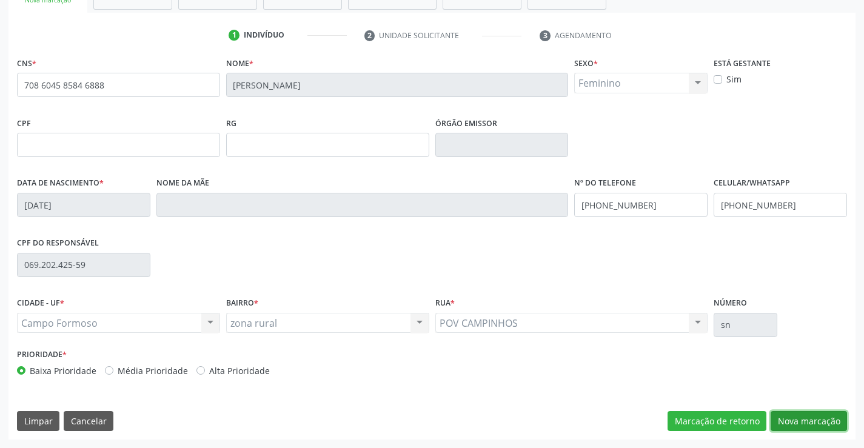
click at [814, 413] on button "Nova marcação" at bounding box center [809, 421] width 76 height 21
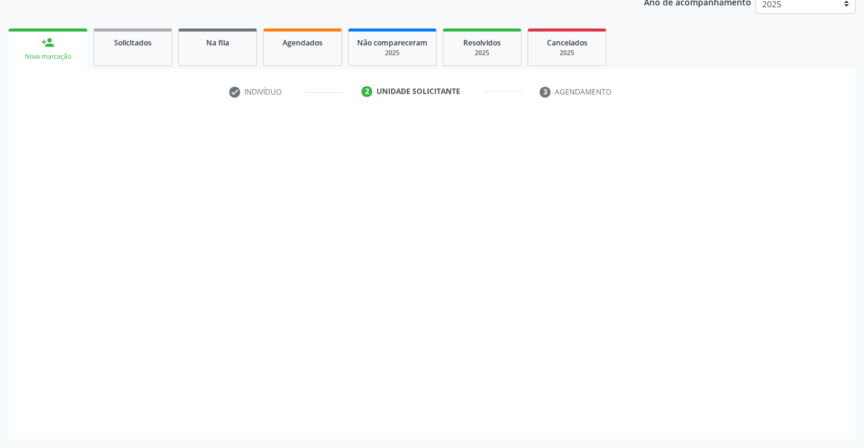
scroll to position [153, 0]
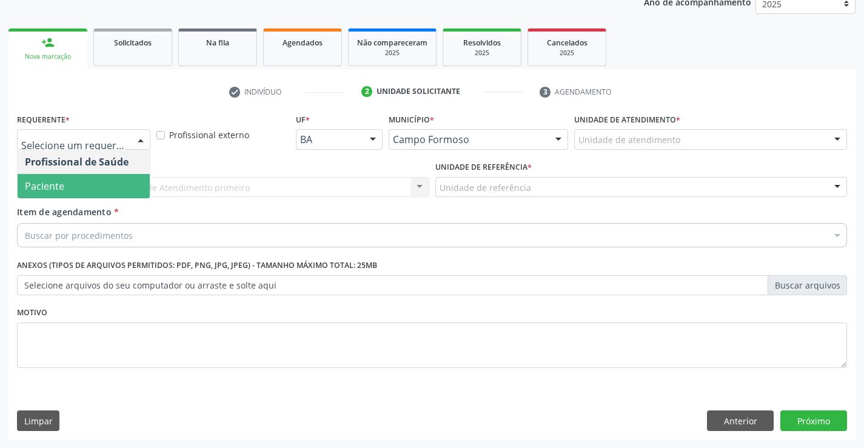
click at [119, 189] on span "Paciente" at bounding box center [84, 186] width 132 height 24
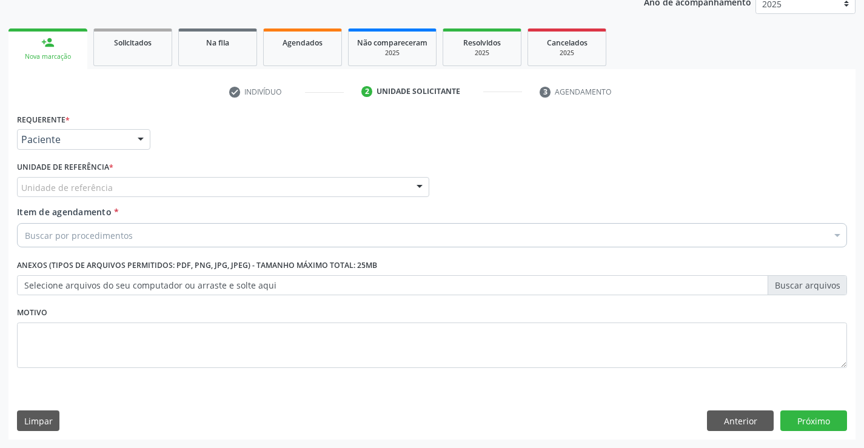
click at [172, 181] on div "Unidade de referência" at bounding box center [223, 187] width 412 height 21
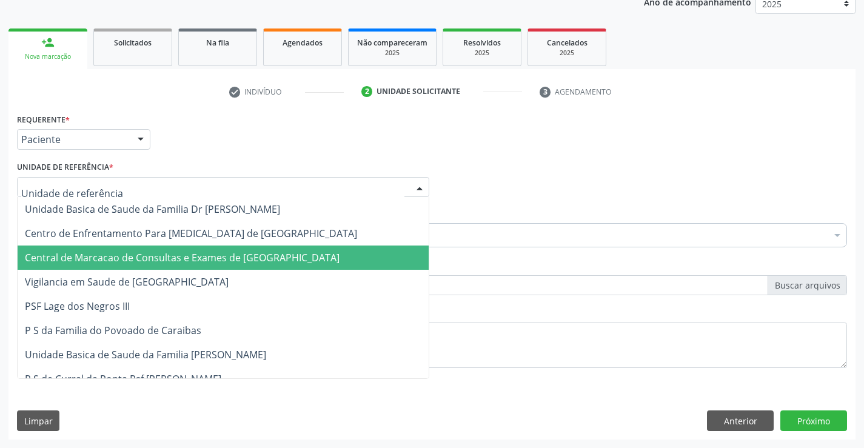
click at [197, 253] on span "Central de Marcacao de Consultas e Exames de [GEOGRAPHIC_DATA]" at bounding box center [182, 257] width 315 height 13
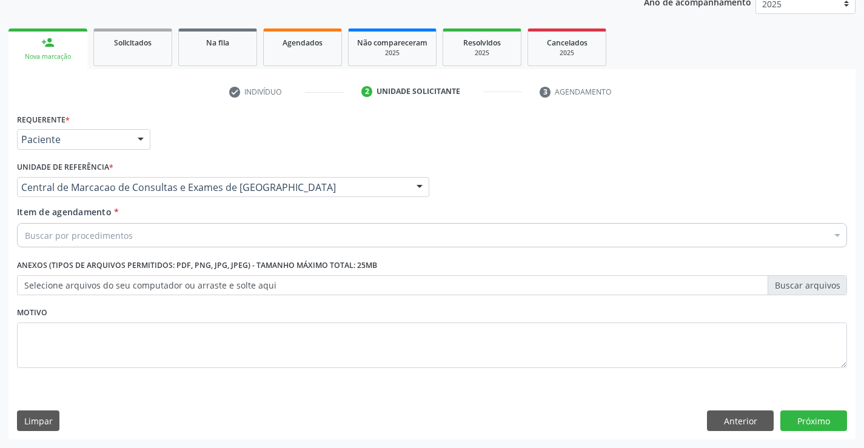
click at [212, 233] on div "Buscar por procedimentos" at bounding box center [432, 235] width 830 height 24
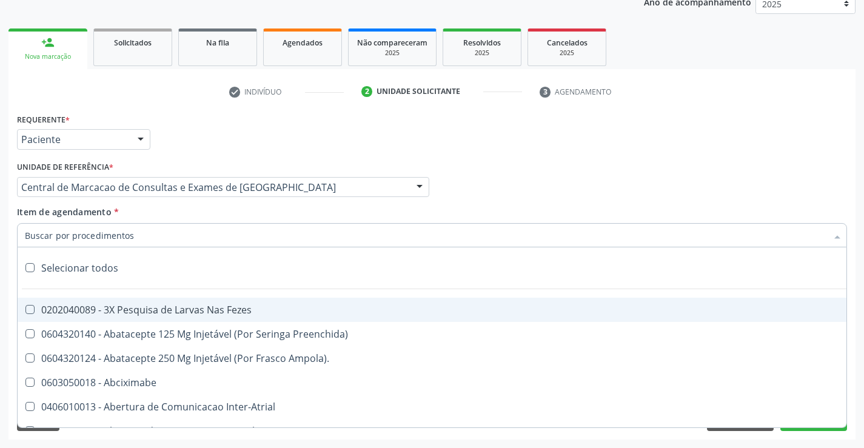
paste input "Ultrassonografia Obstetrica"
type input "Ultrassonografia Obstetrica"
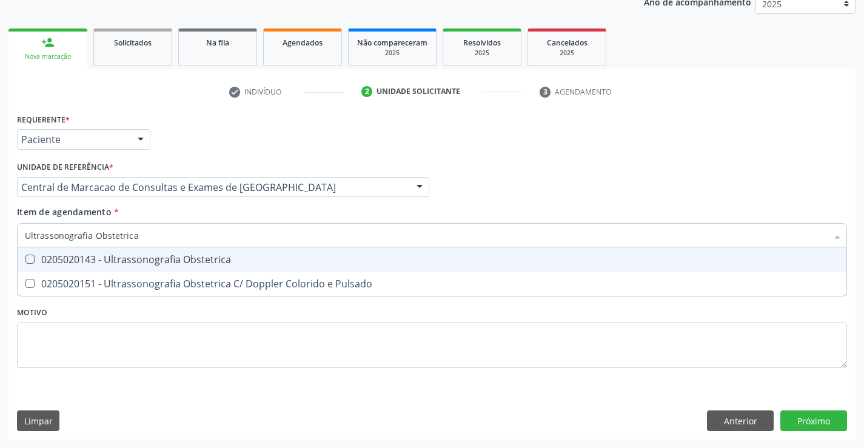
click at [306, 257] on div "0205020143 - Ultrassonografia Obstetrica" at bounding box center [432, 260] width 814 height 10
checkbox Obstetrica "true"
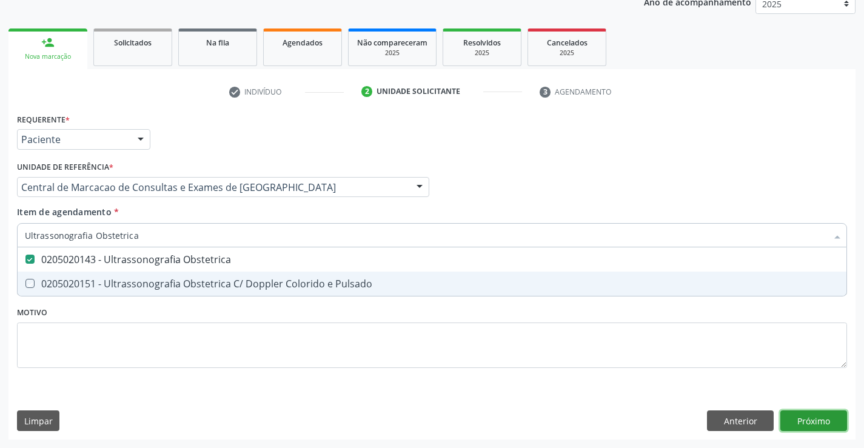
click at [818, 414] on div "Requerente * Paciente Profissional de Saúde Paciente Nenhum resultado encontrad…" at bounding box center [431, 274] width 847 height 329
checkbox Pulsado "true"
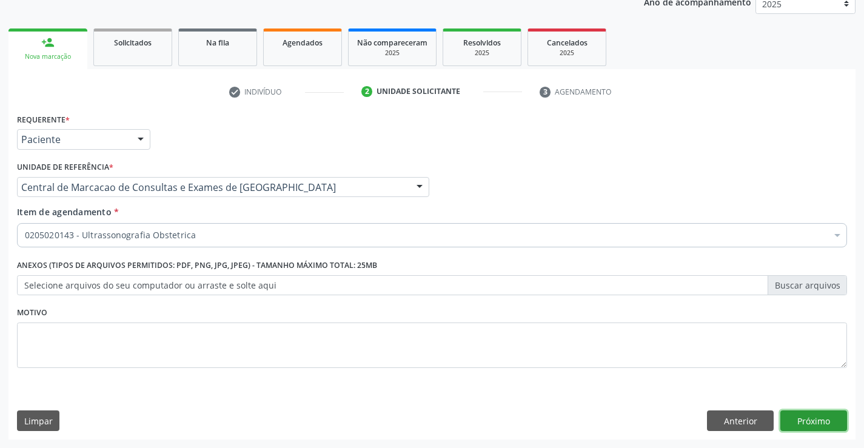
click at [815, 415] on button "Próximo" at bounding box center [813, 420] width 67 height 21
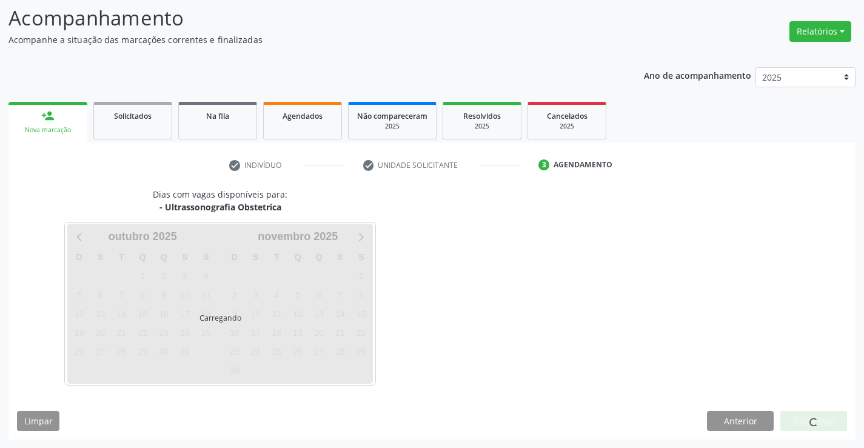
scroll to position [79, 0]
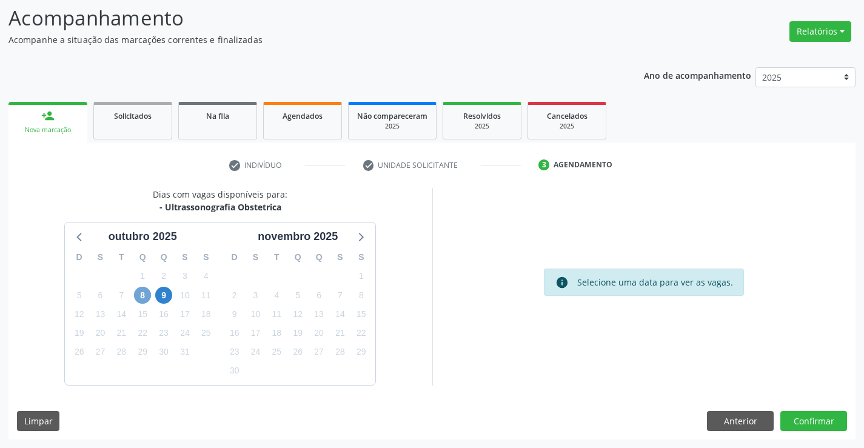
click at [144, 296] on span "8" at bounding box center [142, 295] width 17 height 17
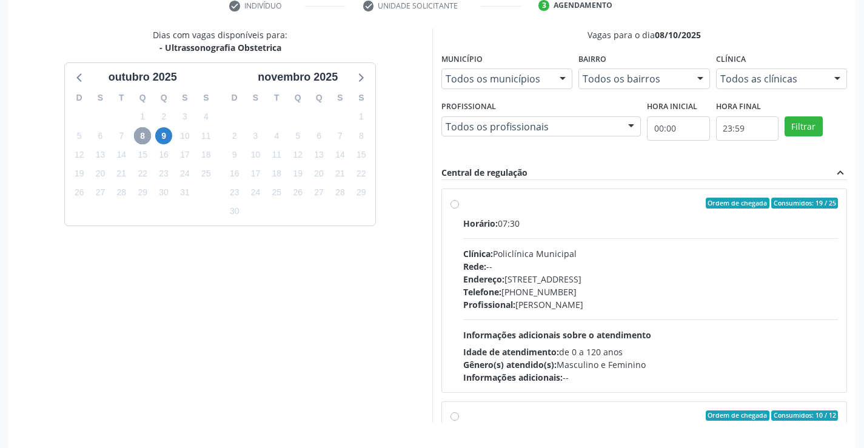
scroll to position [276, 0]
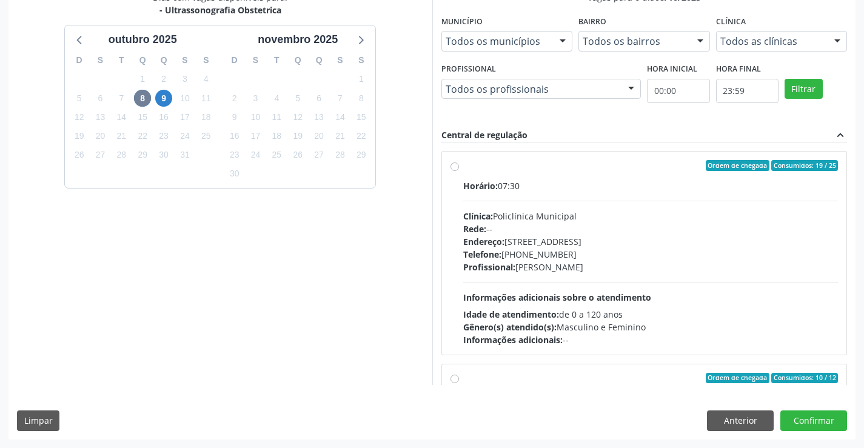
click at [635, 246] on div "Endereço: [STREET_ADDRESS]" at bounding box center [650, 241] width 375 height 13
click at [459, 171] on input "Ordem de chegada Consumidos: 19 / 25 Horário: 07:30 Clínica: Policlínica Munici…" at bounding box center [454, 165] width 8 height 11
radio input "true"
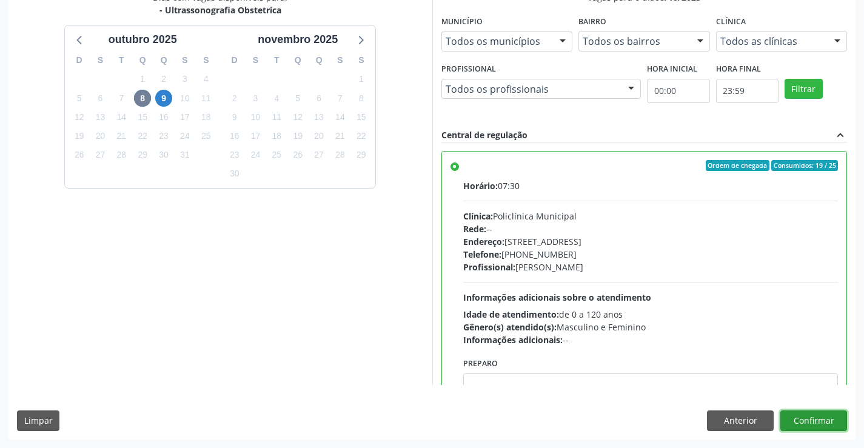
click at [805, 415] on button "Confirmar" at bounding box center [813, 420] width 67 height 21
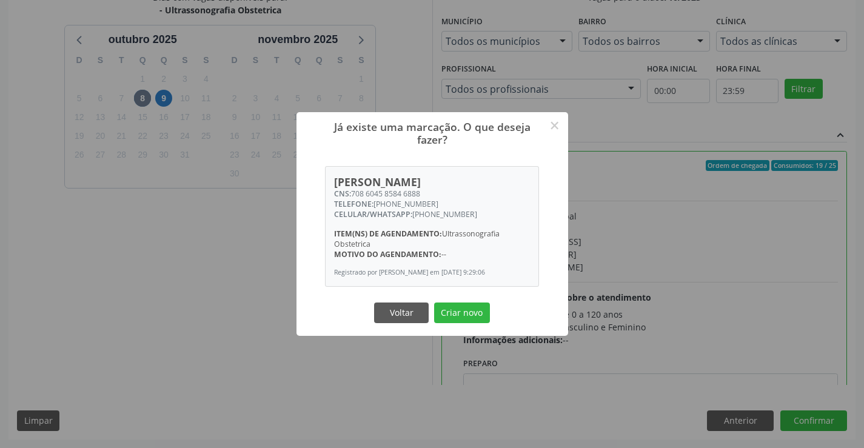
click at [434, 303] on button "Criar novo" at bounding box center [462, 313] width 56 height 21
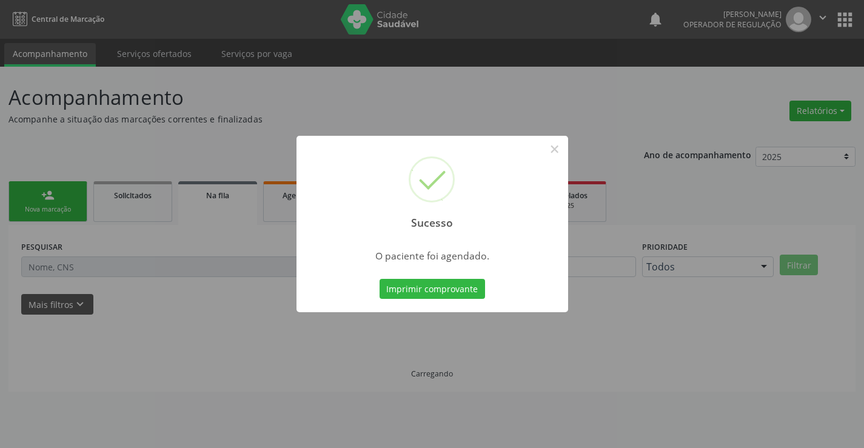
scroll to position [0, 0]
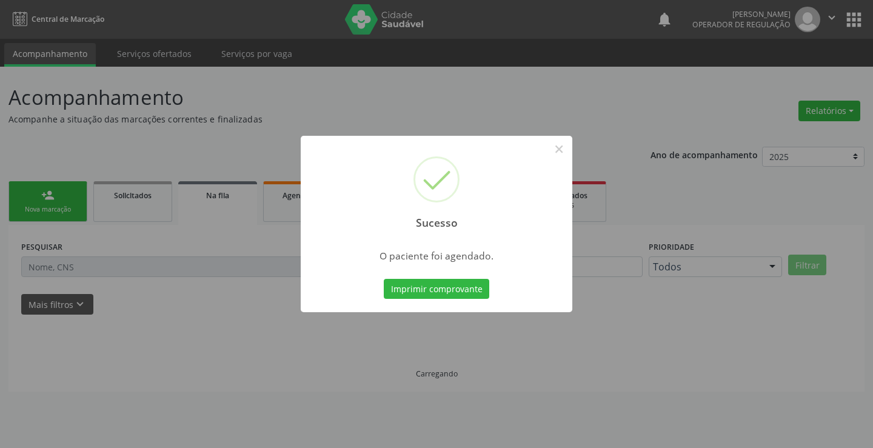
click at [384, 279] on button "Imprimir comprovante" at bounding box center [436, 289] width 105 height 21
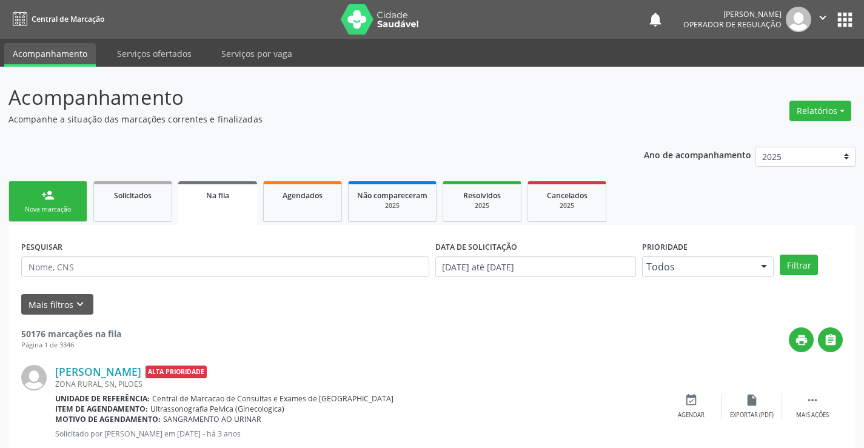
click at [45, 191] on div "person_add" at bounding box center [47, 195] width 13 height 13
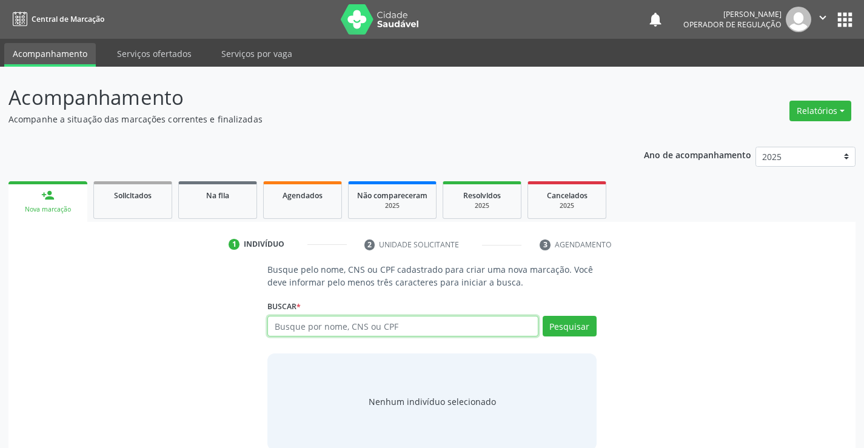
click at [367, 323] on input "text" at bounding box center [402, 326] width 270 height 21
type input "708000839956525"
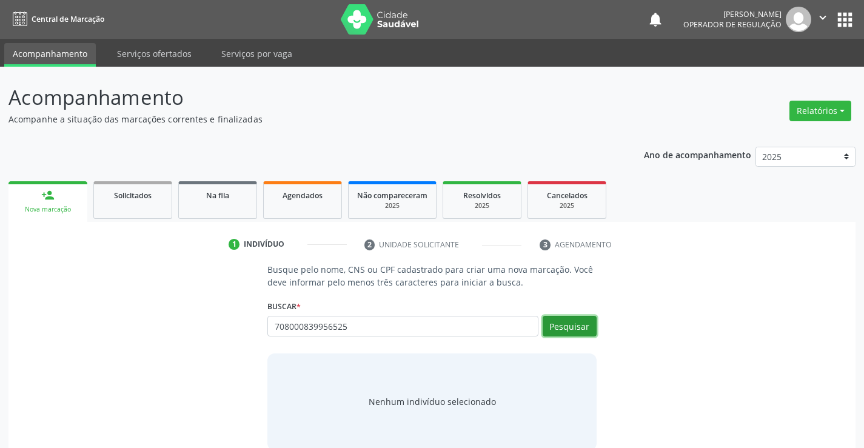
click at [571, 317] on button "Pesquisar" at bounding box center [570, 326] width 54 height 21
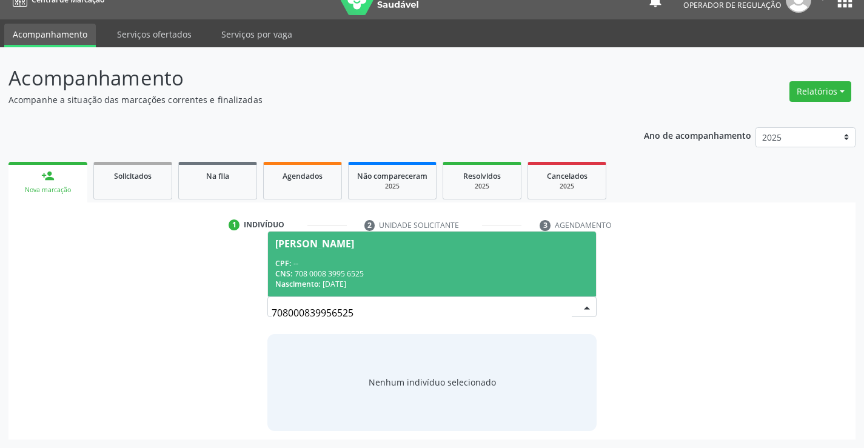
click at [419, 276] on div "CNS: 708 0008 3995 6525" at bounding box center [431, 274] width 313 height 10
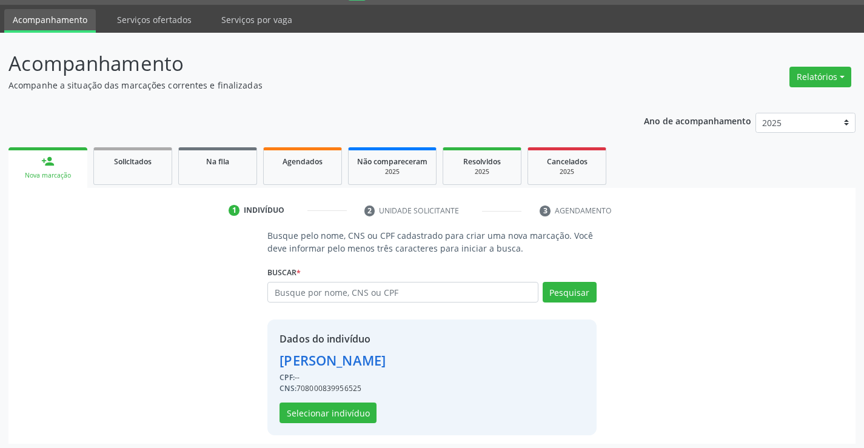
scroll to position [38, 0]
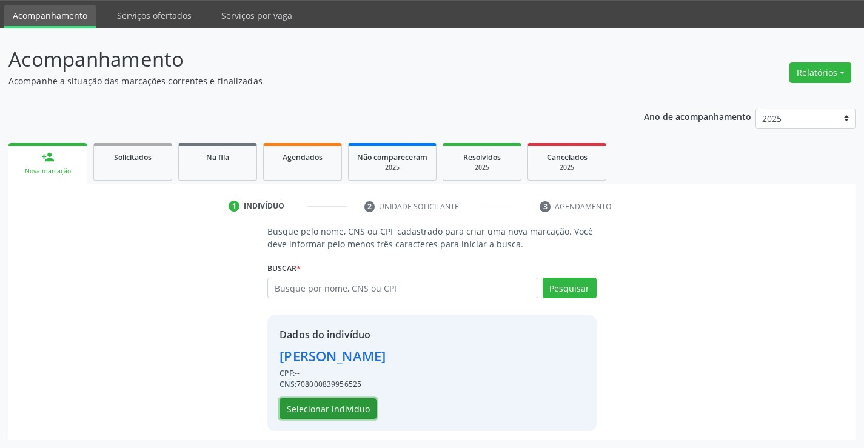
click at [364, 401] on button "Selecionar indivíduo" at bounding box center [327, 408] width 97 height 21
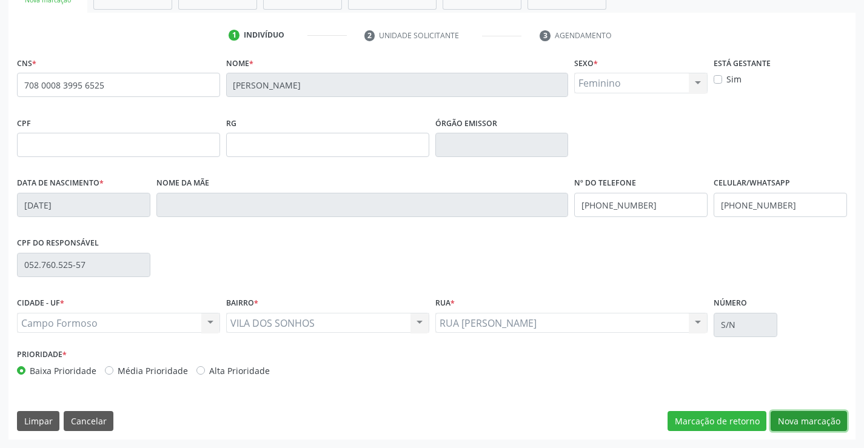
click at [828, 418] on button "Nova marcação" at bounding box center [809, 421] width 76 height 21
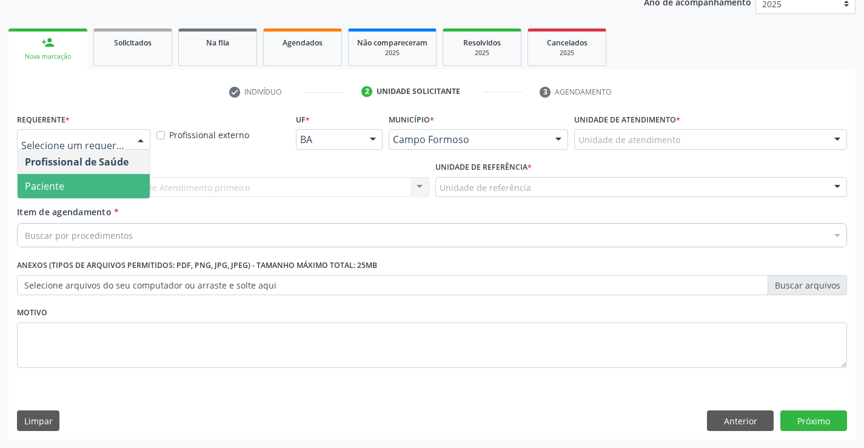
click at [96, 189] on span "Paciente" at bounding box center [84, 186] width 132 height 24
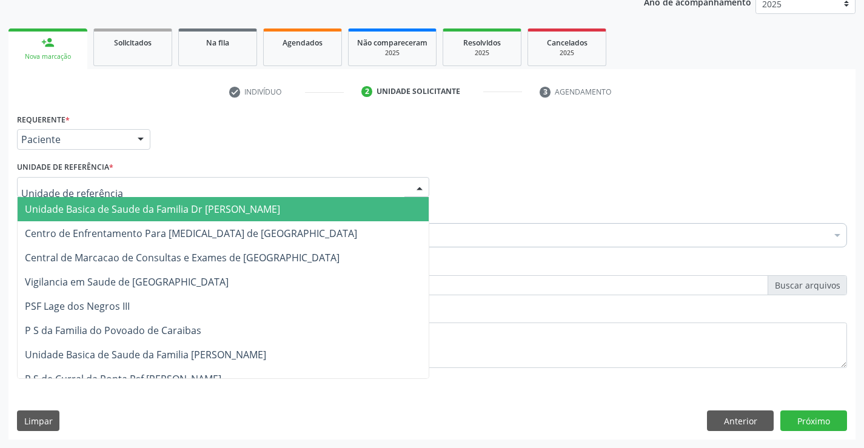
click at [142, 186] on div at bounding box center [223, 187] width 412 height 21
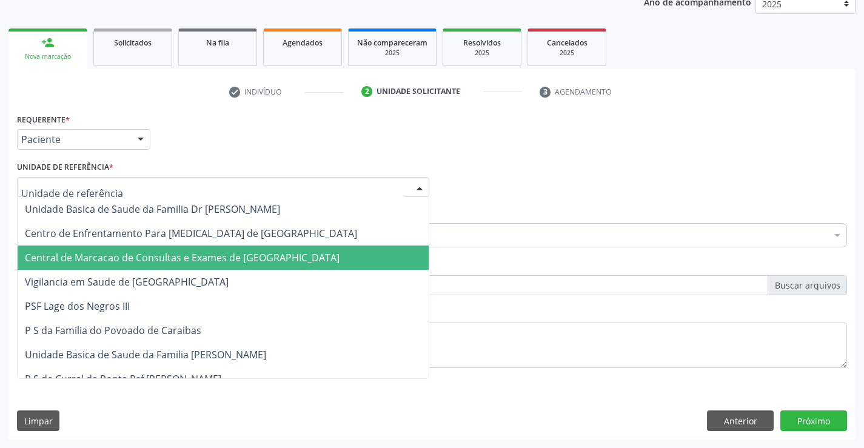
click at [142, 250] on span "Central de Marcacao de Consultas e Exames de [GEOGRAPHIC_DATA]" at bounding box center [223, 258] width 411 height 24
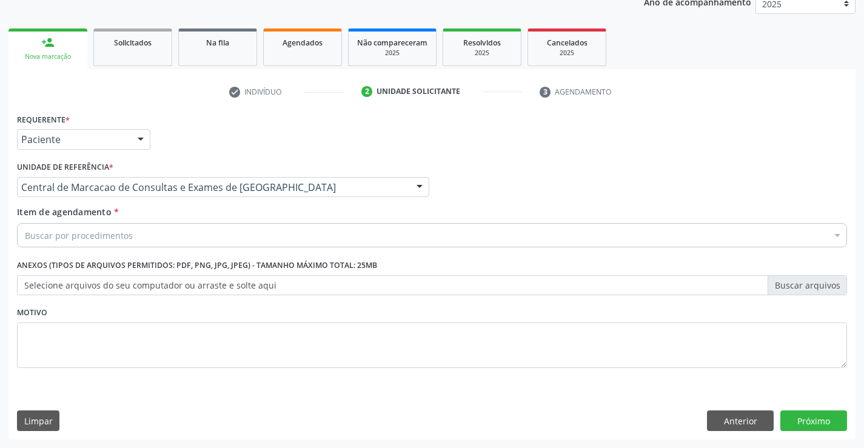
click at [139, 236] on div "Buscar por procedimentos" at bounding box center [432, 235] width 830 height 24
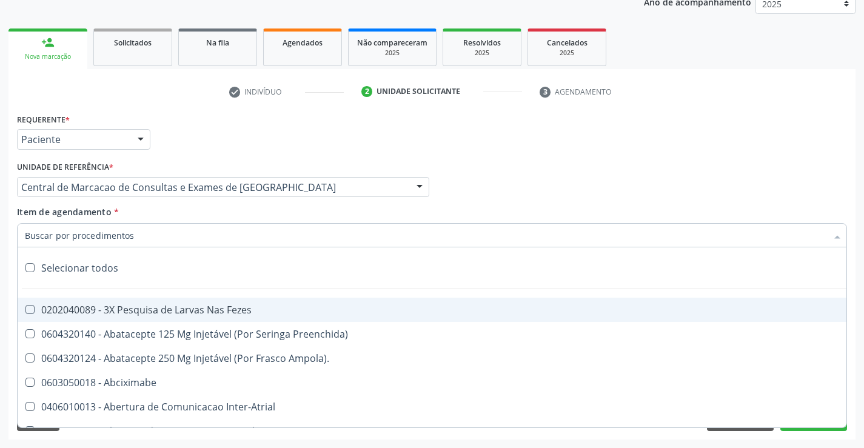
paste input "Ultrassonografia Obstetrica"
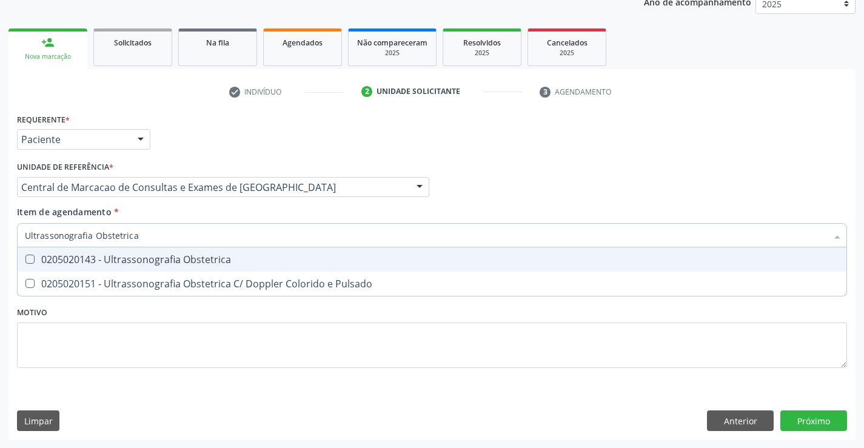
drag, startPoint x: 141, startPoint y: 232, endPoint x: 96, endPoint y: 245, distance: 47.4
click at [96, 245] on input "Ultrassonografia Obstetrica" at bounding box center [426, 235] width 802 height 24
type input "Ultrassonografia"
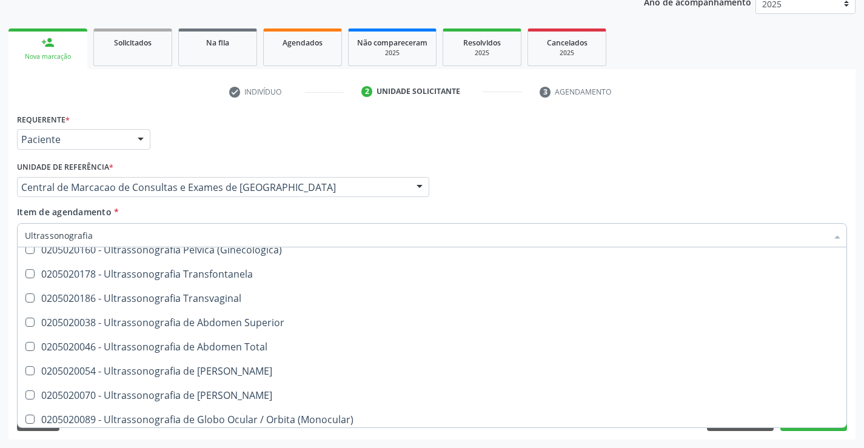
scroll to position [182, 0]
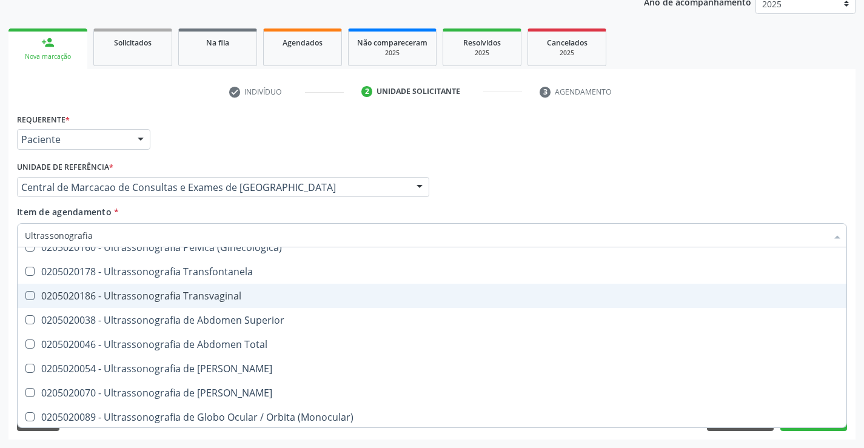
click at [254, 290] on span "0205020186 - Ultrassonografia Transvaginal" at bounding box center [432, 296] width 829 height 24
checkbox Transvaginal "true"
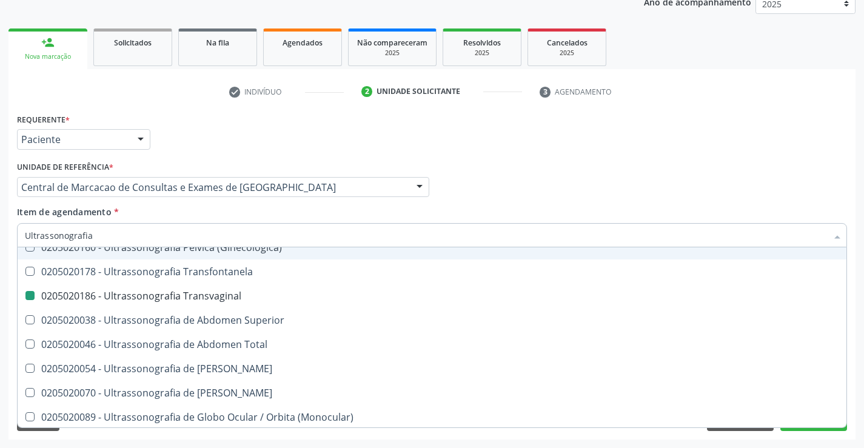
click at [636, 184] on div "Profissional Solicitante Por favor, selecione a Unidade de Atendimento primeiro…" at bounding box center [432, 181] width 836 height 47
checkbox Ultrassonografia "true"
checkbox Transvaginal "false"
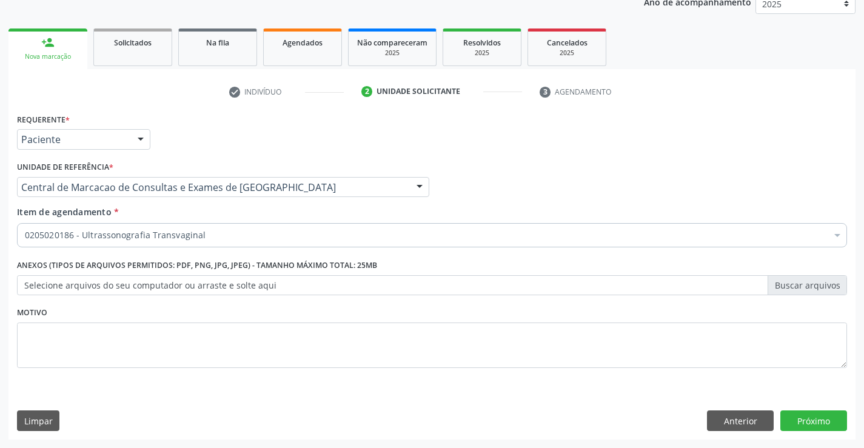
scroll to position [0, 0]
click at [833, 418] on button "Próximo" at bounding box center [813, 420] width 67 height 21
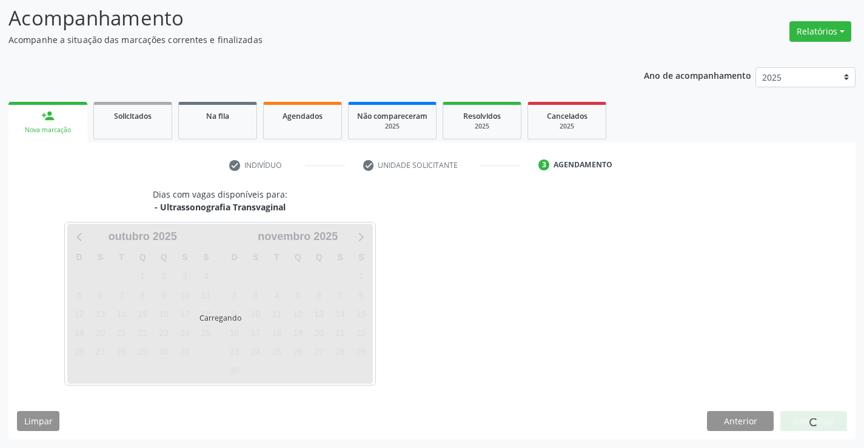
scroll to position [79, 0]
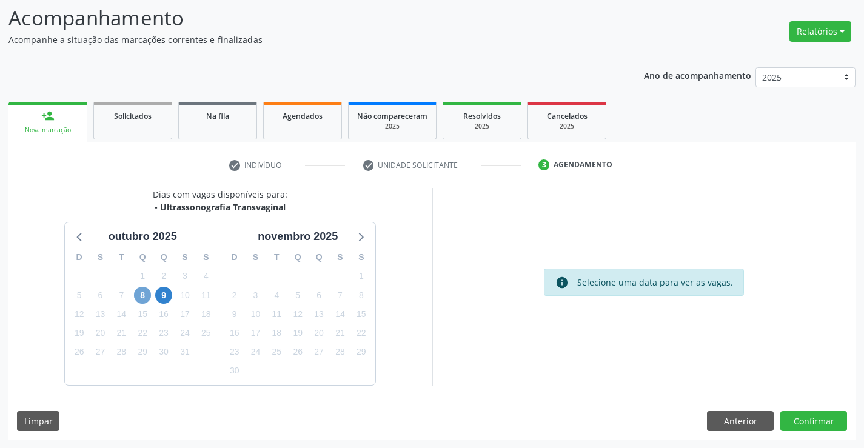
click at [147, 296] on span "8" at bounding box center [142, 295] width 17 height 17
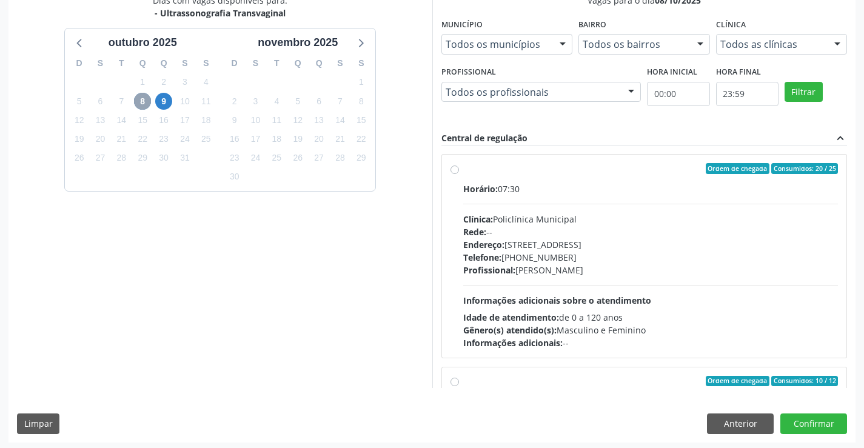
scroll to position [276, 0]
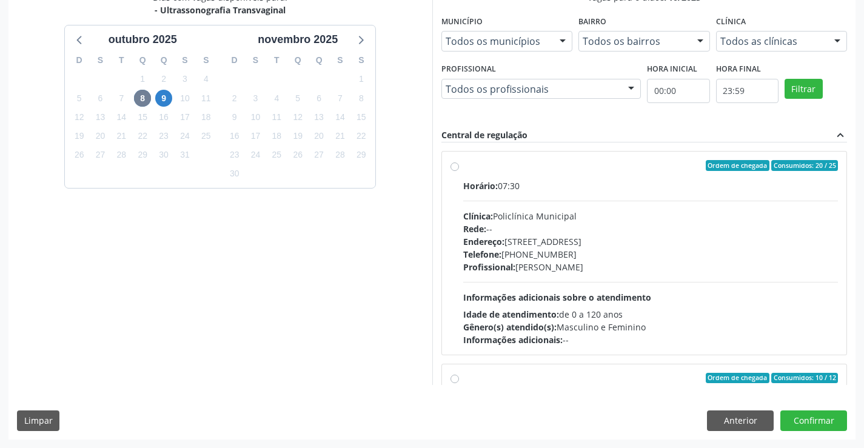
click at [569, 281] on div "Horário: 07:30 Clínica: Policlínica Municipal Rede: -- [GEOGRAPHIC_DATA]: [STRE…" at bounding box center [650, 262] width 375 height 167
click at [459, 171] on input "Ordem de chegada Consumidos: 20 / 25 Horário: 07:30 Clínica: Policlínica Munici…" at bounding box center [454, 165] width 8 height 11
radio input "true"
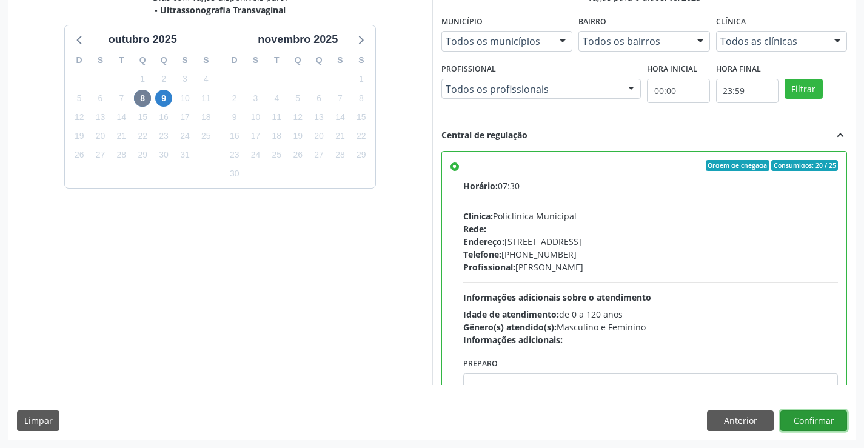
click at [806, 412] on button "Confirmar" at bounding box center [813, 420] width 67 height 21
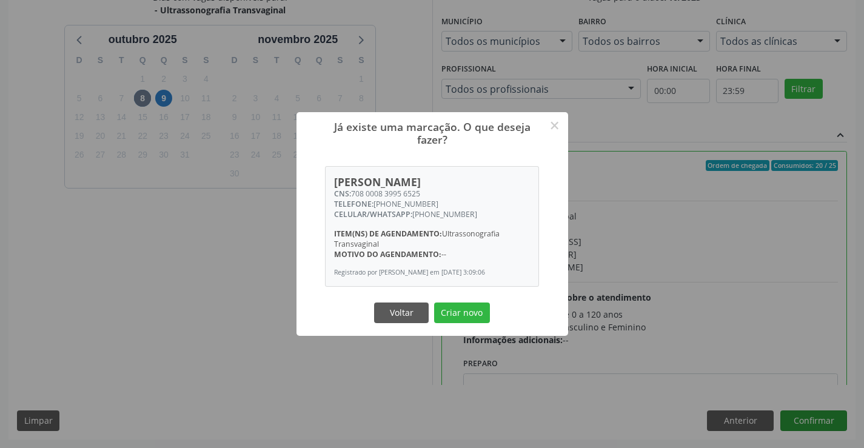
click at [434, 303] on button "Criar novo" at bounding box center [462, 313] width 56 height 21
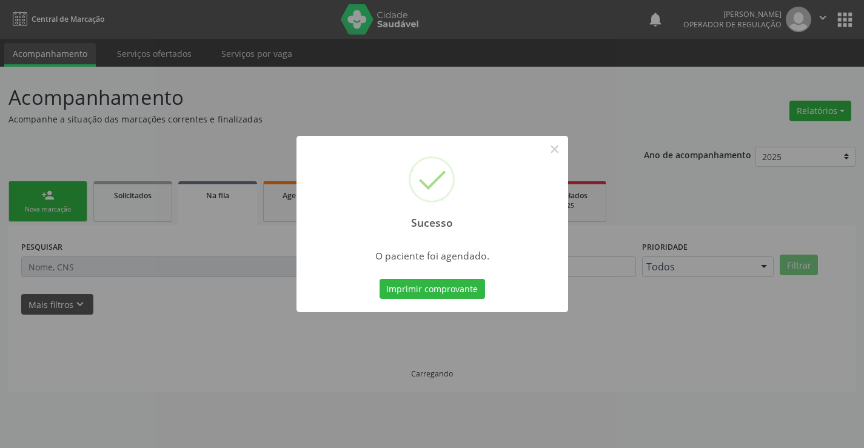
scroll to position [0, 0]
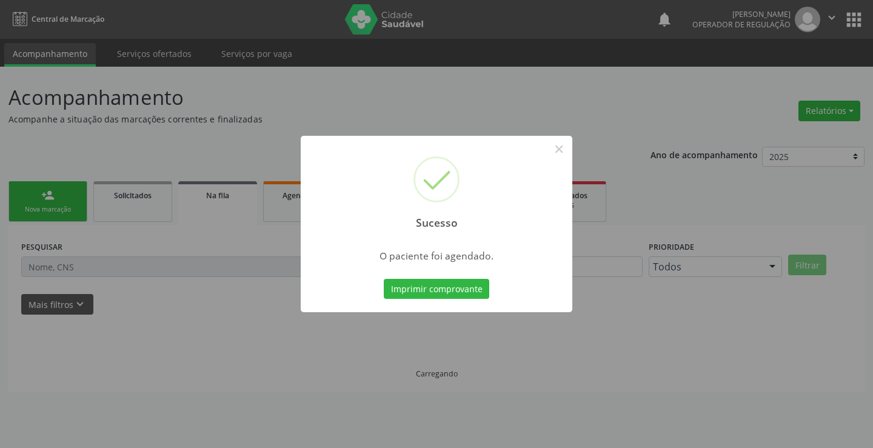
click at [384, 279] on button "Imprimir comprovante" at bounding box center [436, 289] width 105 height 21
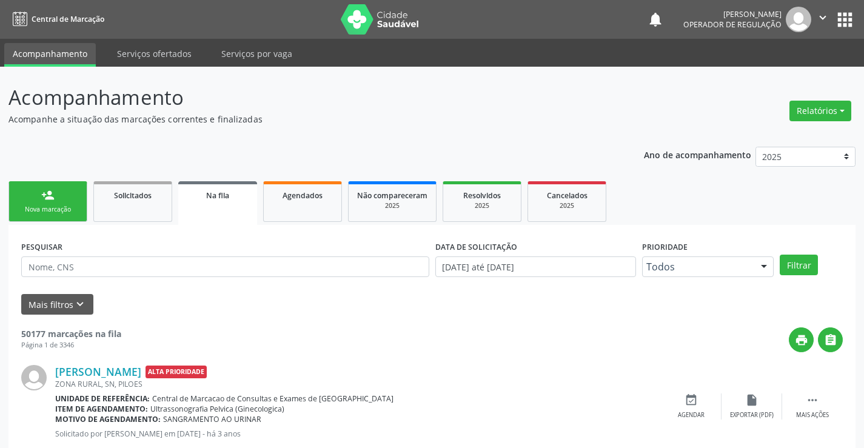
click at [60, 191] on link "person_add Nova marcação" at bounding box center [47, 201] width 79 height 41
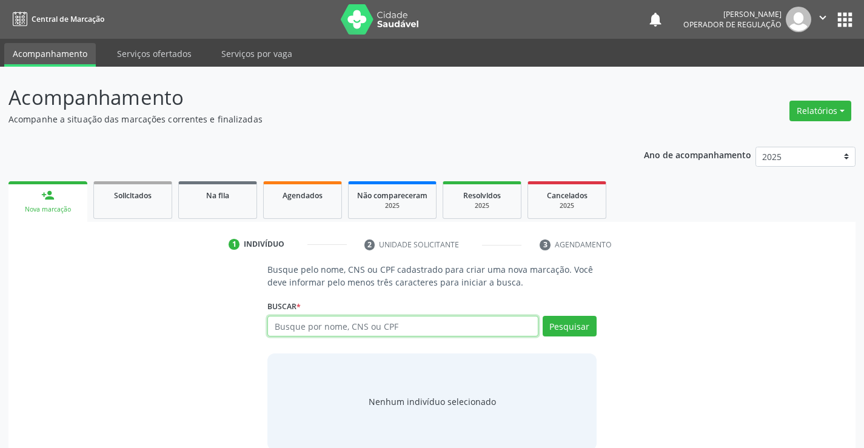
click at [322, 330] on input "text" at bounding box center [402, 326] width 270 height 21
type input "702006313355483"
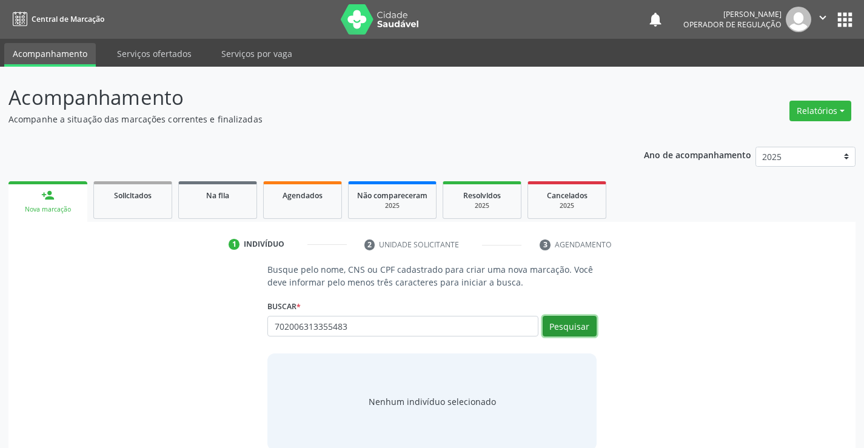
click at [564, 328] on button "Pesquisar" at bounding box center [570, 326] width 54 height 21
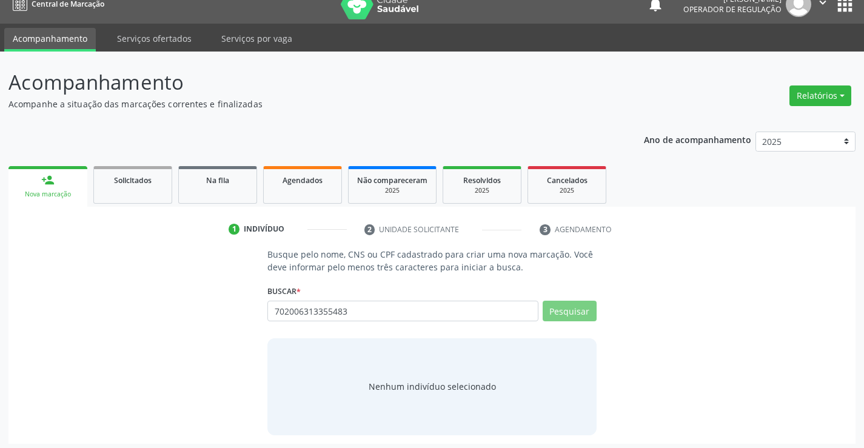
scroll to position [19, 0]
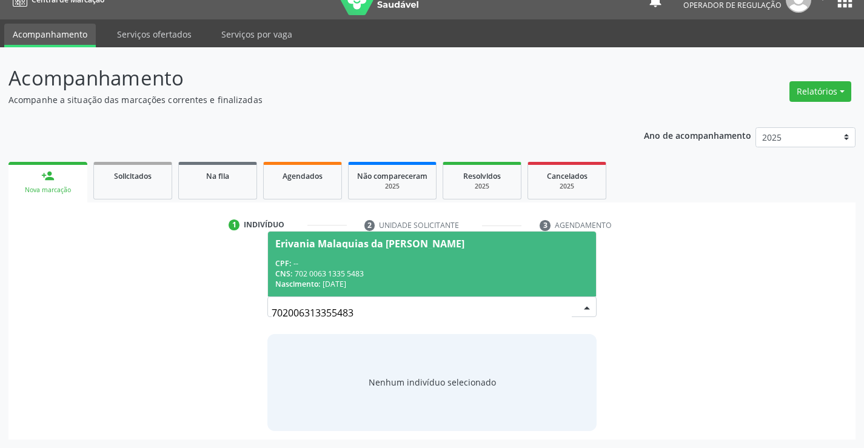
click at [416, 245] on div "Erivania Malaquias da [PERSON_NAME]" at bounding box center [431, 244] width 313 height 10
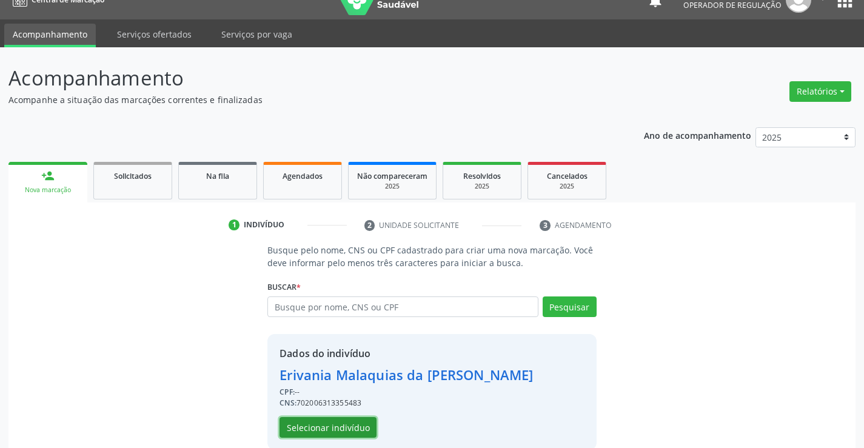
click at [360, 430] on button "Selecionar indivíduo" at bounding box center [327, 427] width 97 height 21
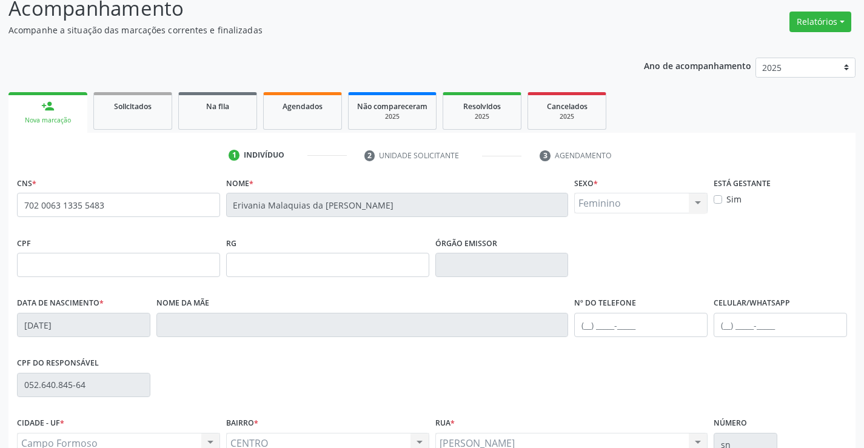
scroll to position [209, 0]
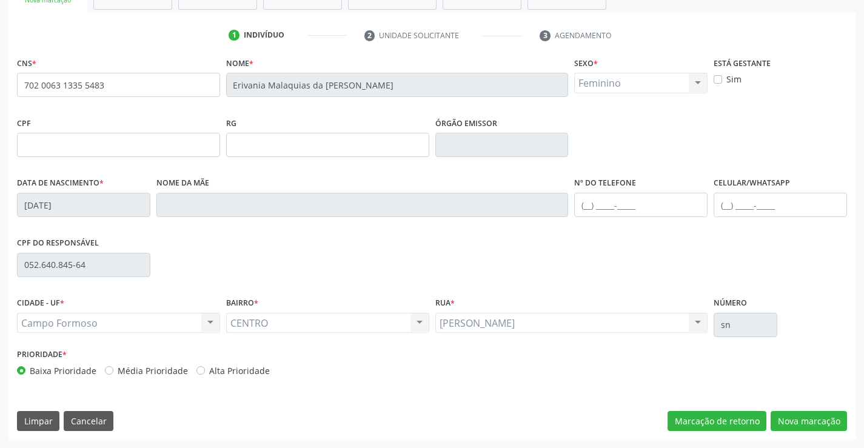
click at [798, 406] on div "CNS * 702 0063 1335 5483 [GEOGRAPHIC_DATA] * Erivania Malaquias da Silva Sexo *…" at bounding box center [431, 247] width 847 height 386
click at [798, 420] on button "Nova marcação" at bounding box center [809, 421] width 76 height 21
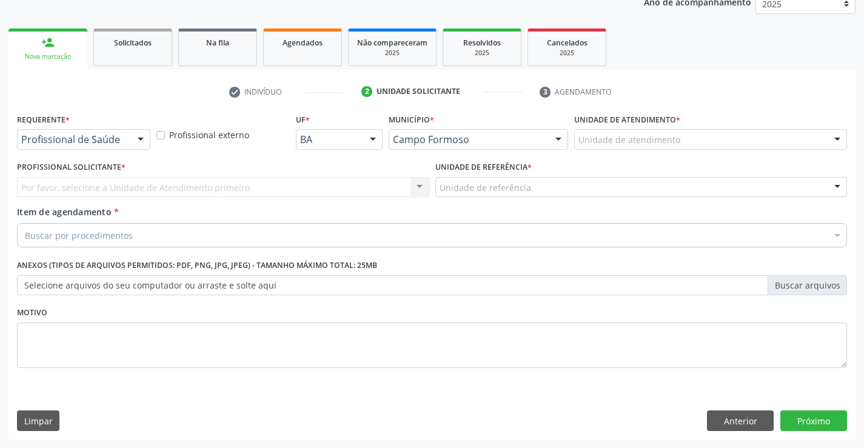
scroll to position [153, 0]
click at [129, 142] on div "Profissional de Saúde Profissional de Saúde Paciente Nenhum resultado encontrad…" at bounding box center [83, 139] width 133 height 21
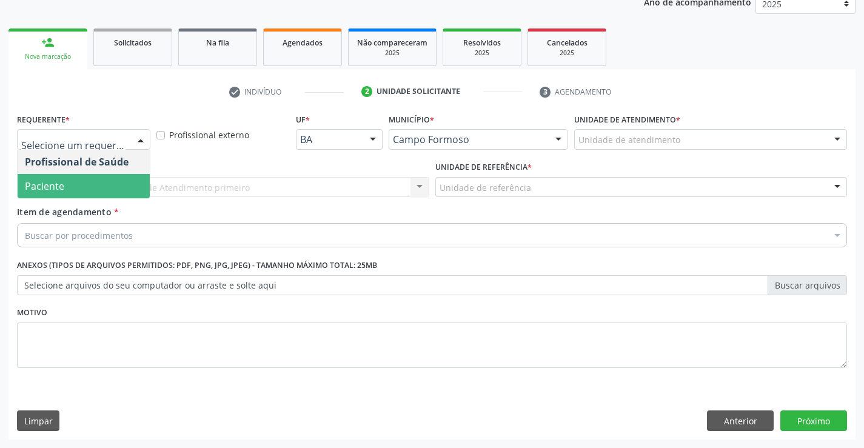
click at [123, 184] on span "Paciente" at bounding box center [84, 186] width 132 height 24
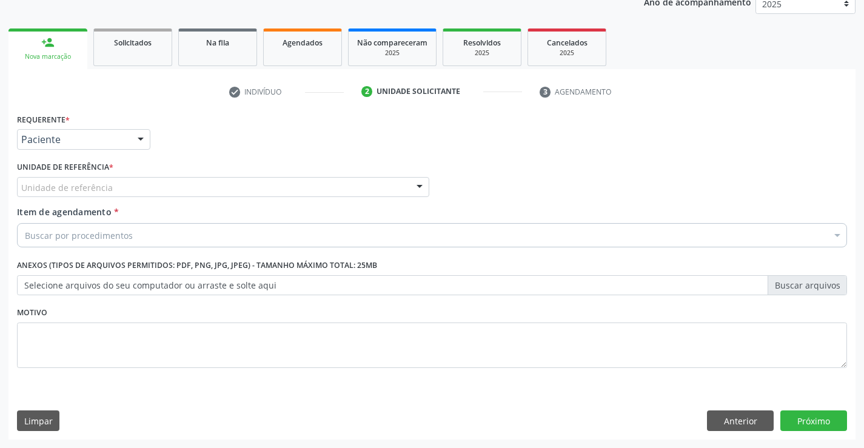
click at [140, 184] on div "Unidade de referência" at bounding box center [223, 187] width 412 height 21
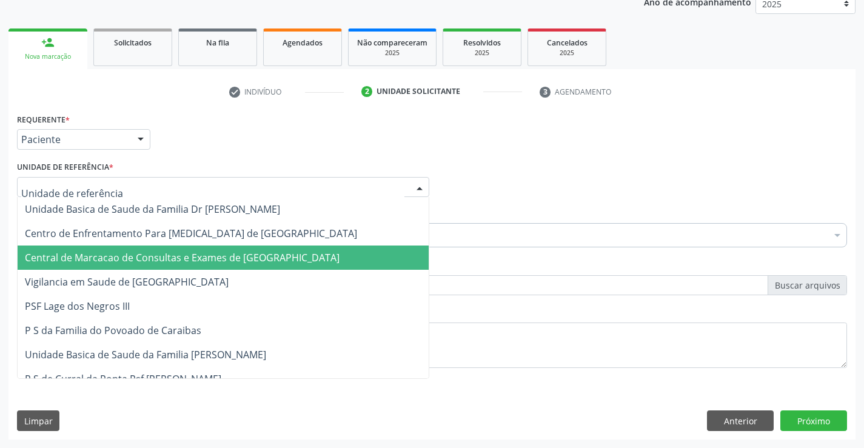
click at [152, 258] on span "Central de Marcacao de Consultas e Exames de [GEOGRAPHIC_DATA]" at bounding box center [182, 257] width 315 height 13
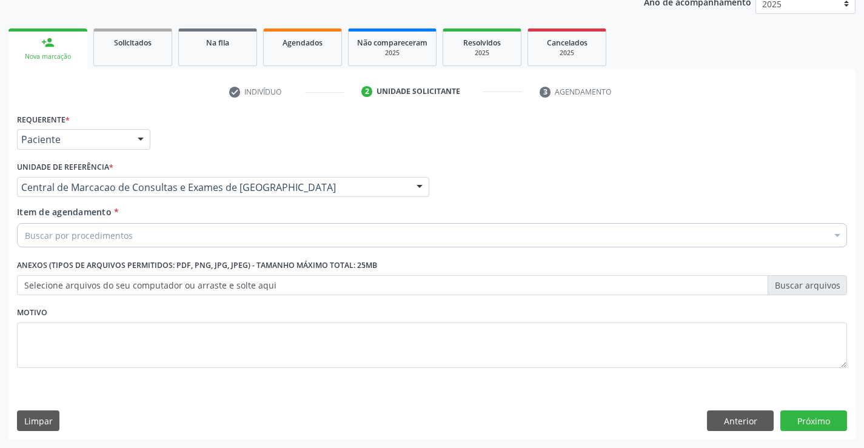
click at [158, 232] on div "Buscar por procedimentos" at bounding box center [432, 235] width 830 height 24
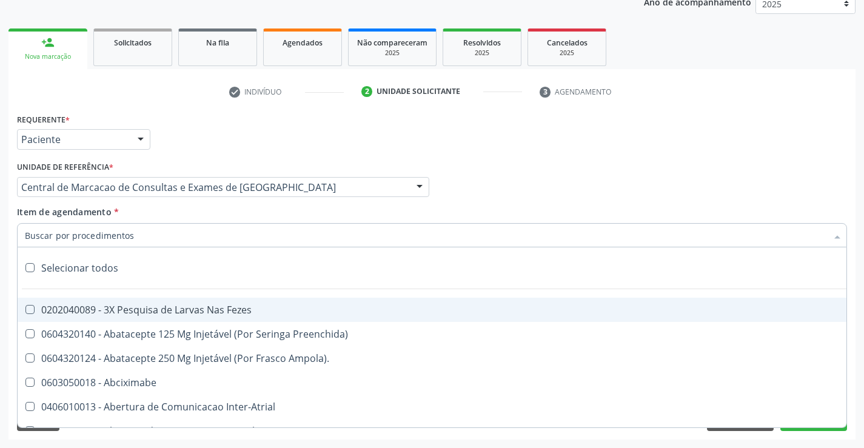
paste input "Ultrassonografia Obstetrica"
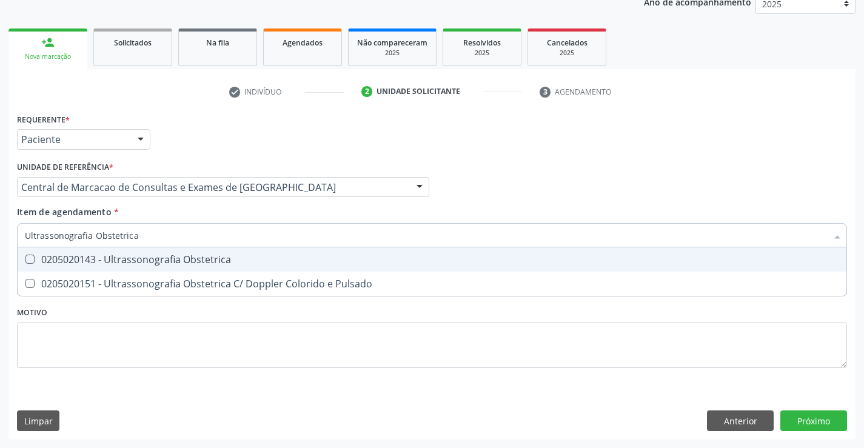
drag, startPoint x: 158, startPoint y: 235, endPoint x: 93, endPoint y: 246, distance: 66.4
click at [93, 246] on input "Ultrassonografia Obstetrica" at bounding box center [426, 235] width 802 height 24
type input "Ultrassonografia"
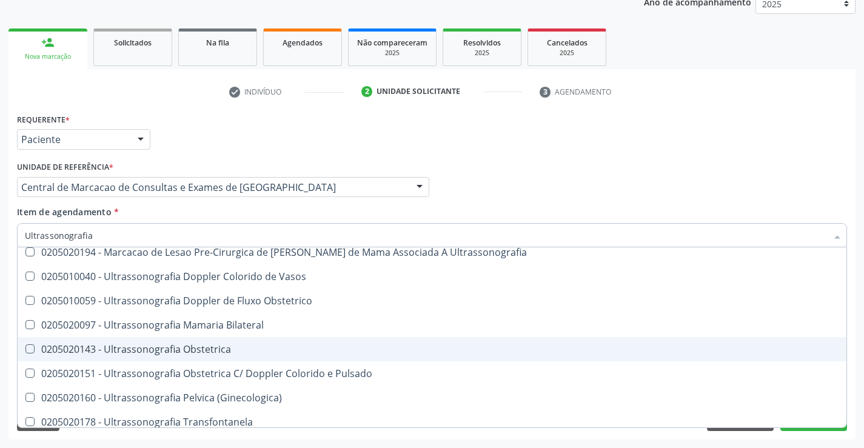
scroll to position [61, 0]
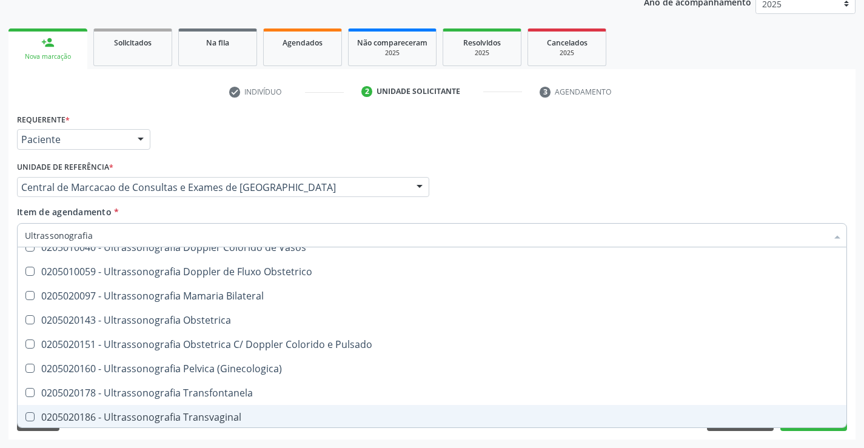
click at [298, 413] on div "0205020186 - Ultrassonografia Transvaginal" at bounding box center [432, 417] width 814 height 10
checkbox Transvaginal "true"
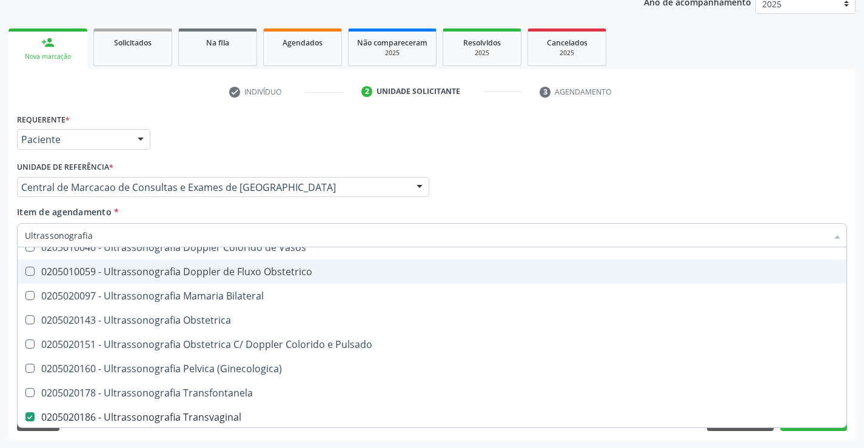
click at [732, 171] on div "Profissional Solicitante Por favor, selecione a Unidade de Atendimento primeiro…" at bounding box center [432, 181] width 836 height 47
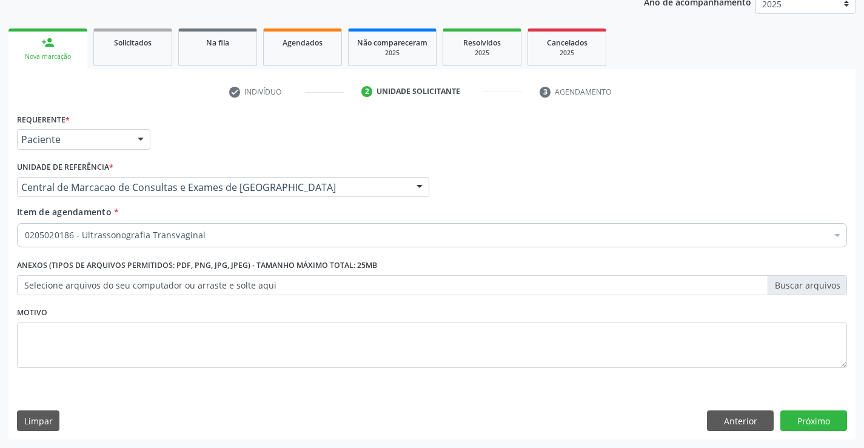
scroll to position [0, 0]
click at [802, 416] on button "Próximo" at bounding box center [813, 420] width 67 height 21
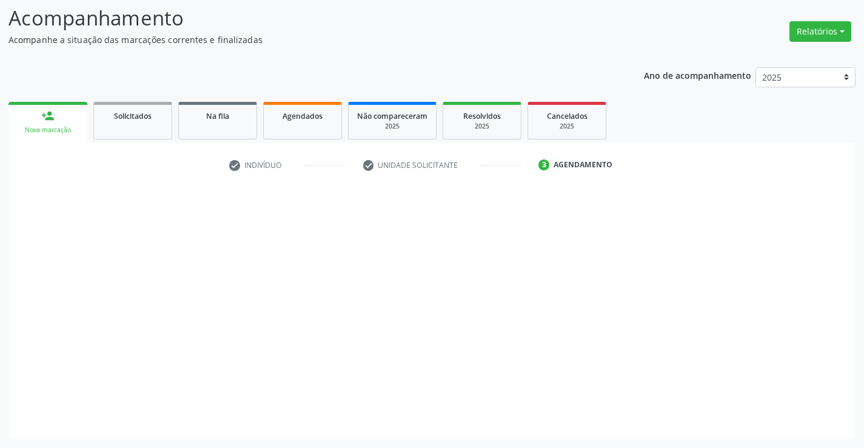
scroll to position [79, 0]
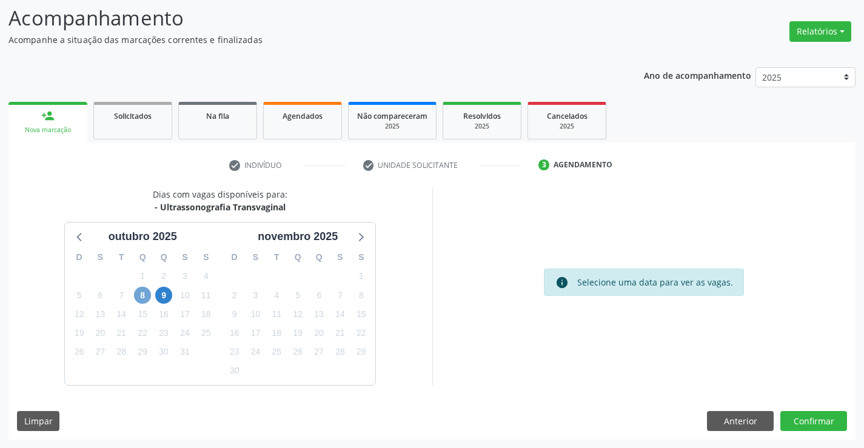
click at [146, 293] on span "8" at bounding box center [142, 295] width 17 height 17
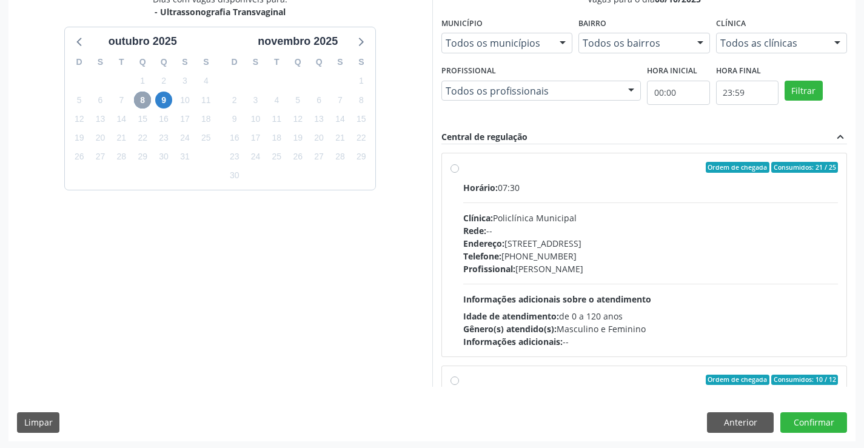
scroll to position [276, 0]
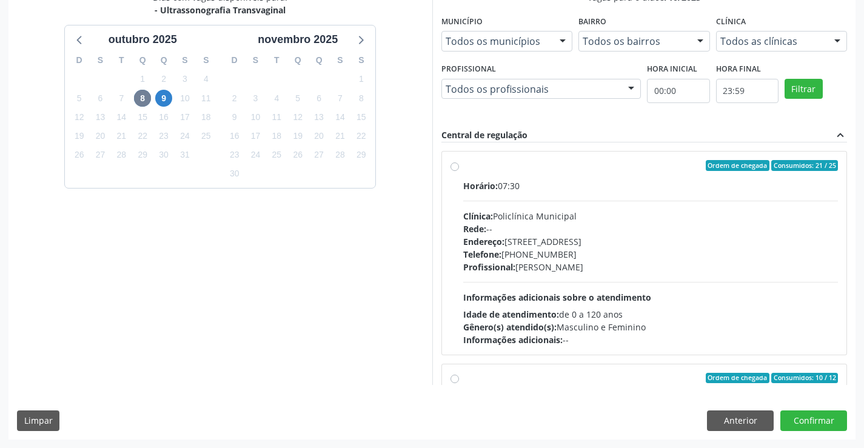
click at [552, 226] on div "Rede: --" at bounding box center [650, 228] width 375 height 13
click at [459, 171] on input "Ordem de chegada Consumidos: 21 / 25 Horário: 07:30 Clínica: Policlínica Munici…" at bounding box center [454, 165] width 8 height 11
radio input "true"
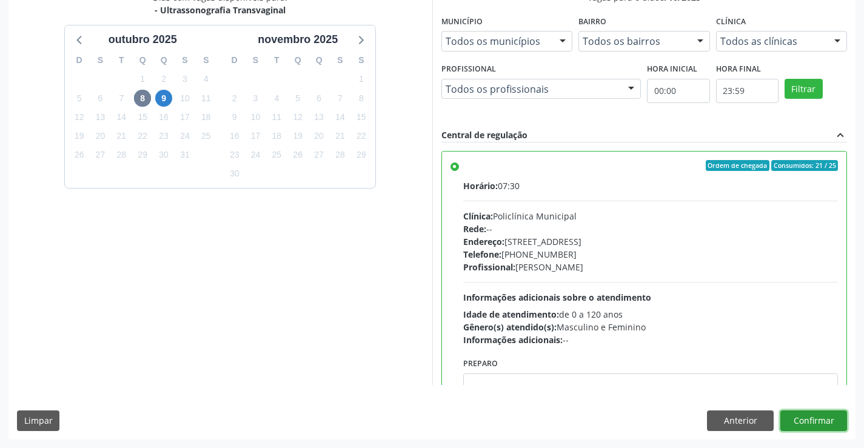
click at [806, 418] on button "Confirmar" at bounding box center [813, 420] width 67 height 21
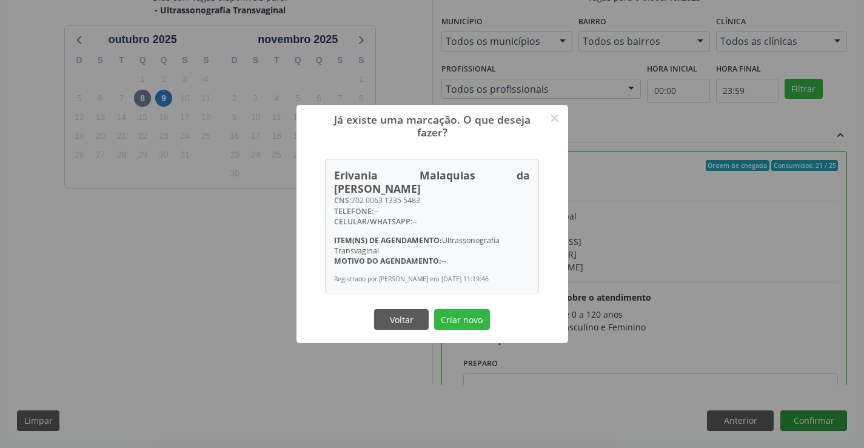
click at [434, 309] on button "Criar novo" at bounding box center [462, 319] width 56 height 21
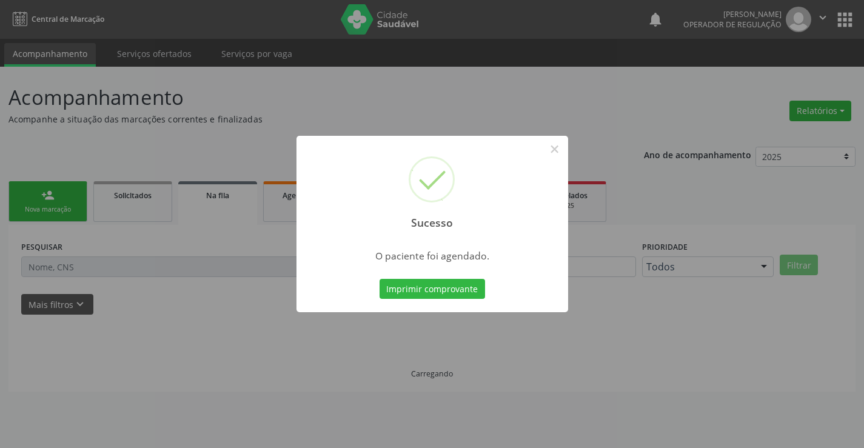
scroll to position [0, 0]
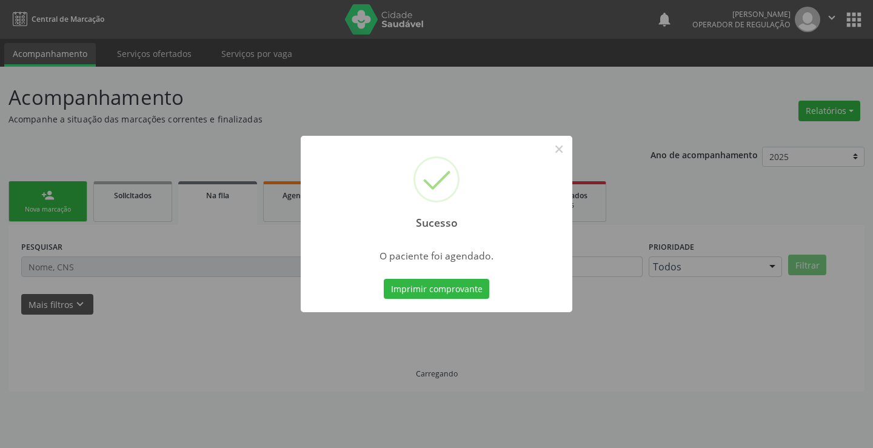
click at [384, 279] on button "Imprimir comprovante" at bounding box center [436, 289] width 105 height 21
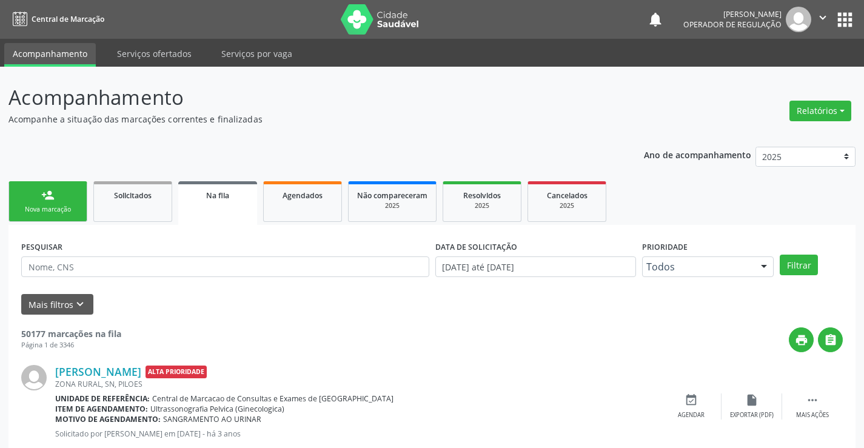
click at [30, 187] on link "person_add Nova marcação" at bounding box center [47, 201] width 79 height 41
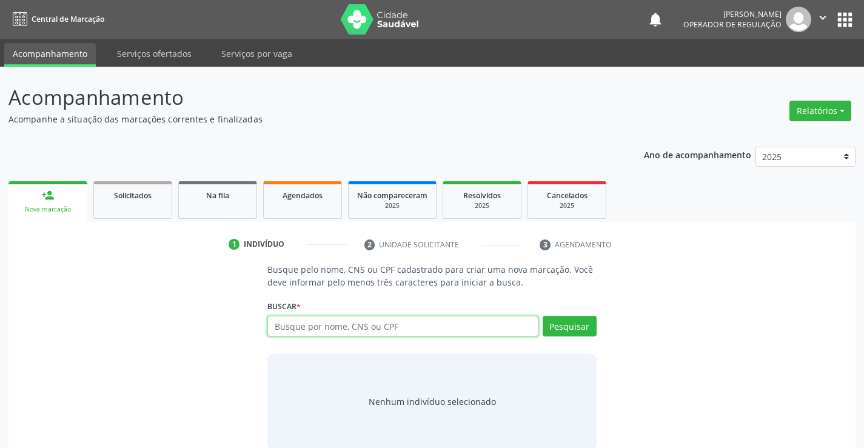
click at [344, 329] on input "text" at bounding box center [402, 326] width 270 height 21
type input "702400093613021"
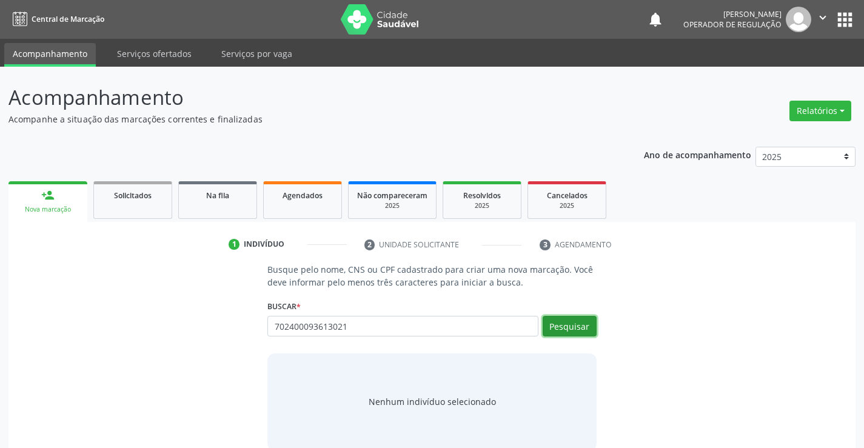
click at [574, 327] on button "Pesquisar" at bounding box center [570, 326] width 54 height 21
type input "702400093613021"
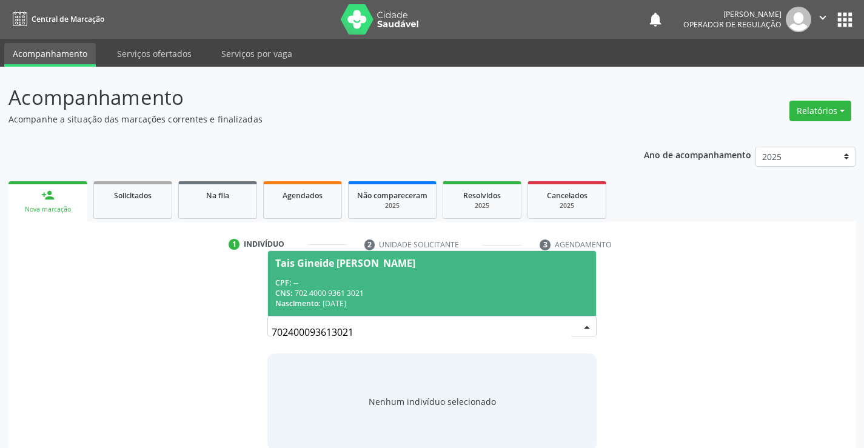
click at [444, 279] on div "CPF: --" at bounding box center [431, 283] width 313 height 10
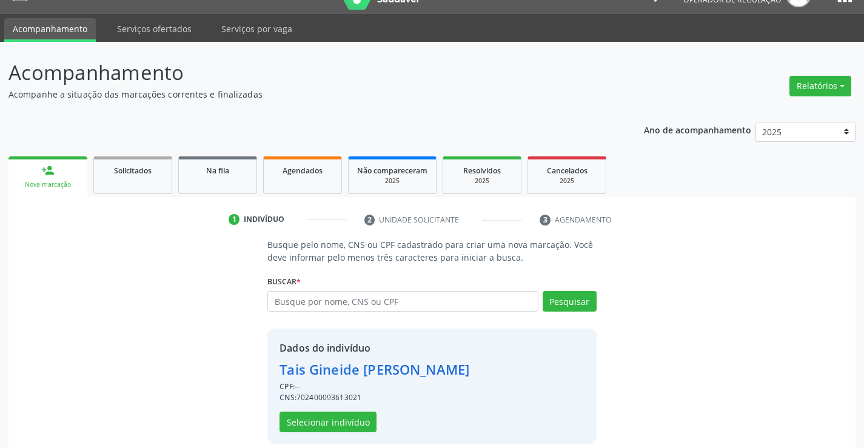
scroll to position [38, 0]
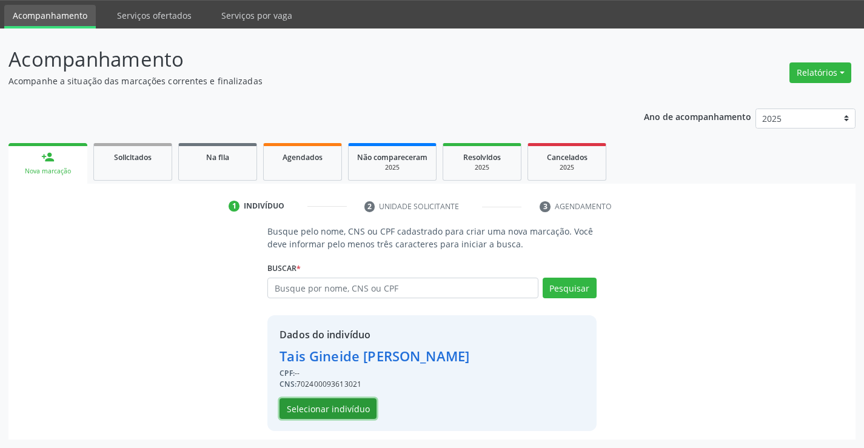
click at [344, 416] on button "Selecionar indivíduo" at bounding box center [327, 408] width 97 height 21
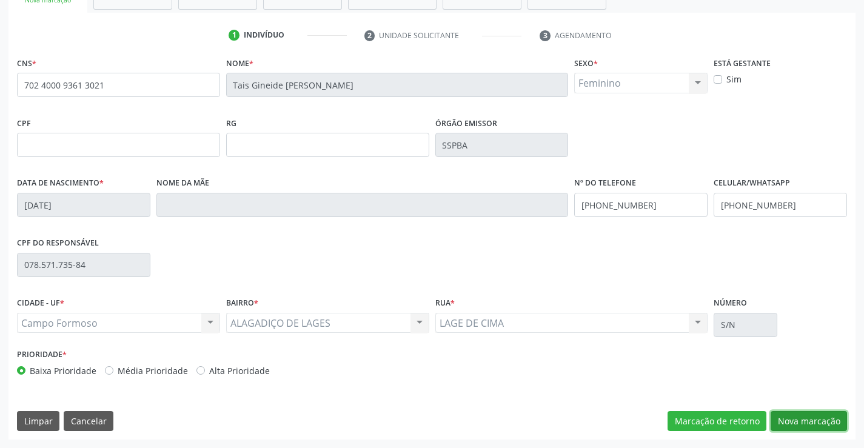
click at [815, 418] on button "Nova marcação" at bounding box center [809, 421] width 76 height 21
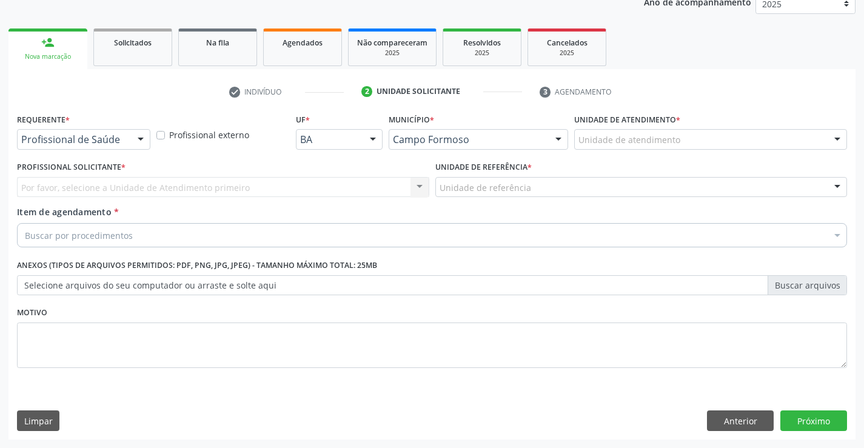
scroll to position [153, 0]
click at [125, 145] on div "Profissional de Saúde" at bounding box center [83, 139] width 133 height 21
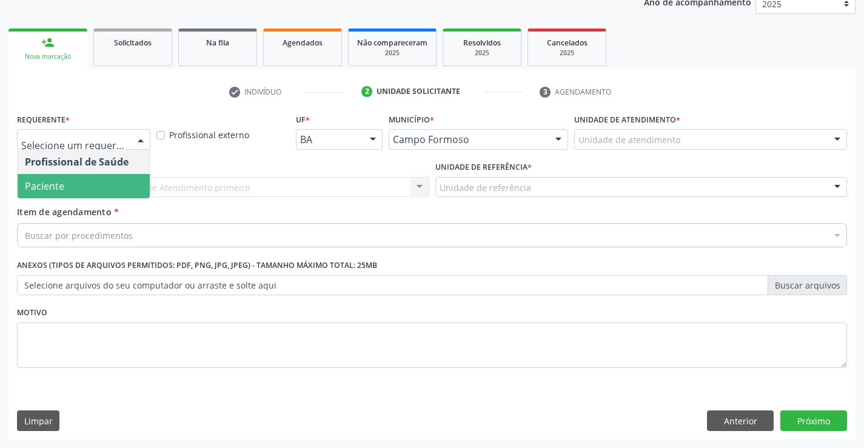
click at [119, 179] on span "Paciente" at bounding box center [84, 186] width 132 height 24
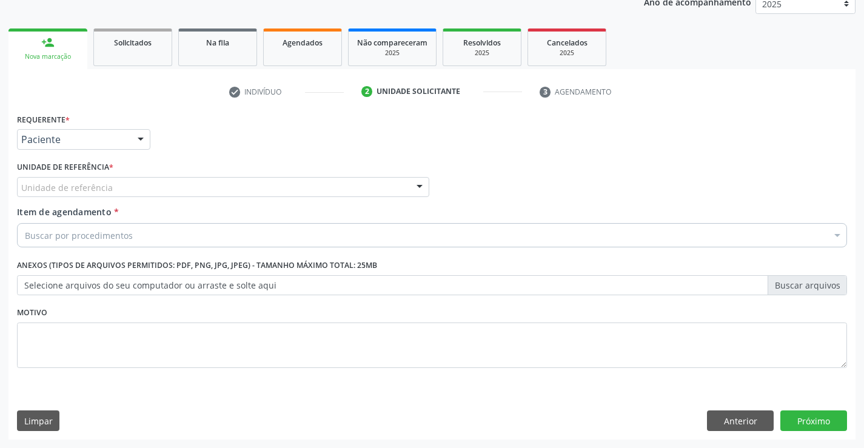
click at [212, 187] on div "Unidade de referência" at bounding box center [223, 187] width 412 height 21
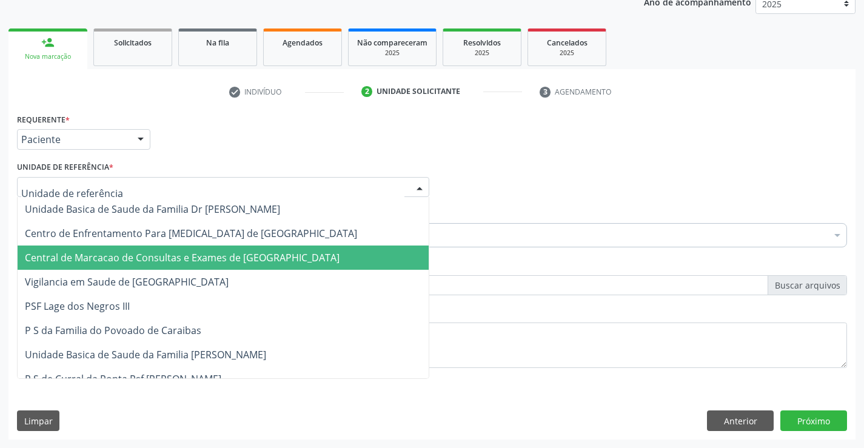
click at [211, 263] on span "Central de Marcacao de Consultas e Exames de [GEOGRAPHIC_DATA]" at bounding box center [182, 257] width 315 height 13
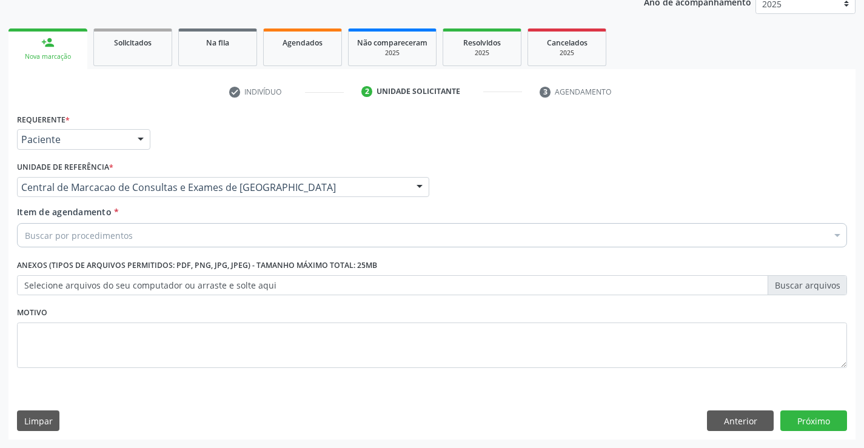
click at [217, 230] on div "Buscar por procedimentos" at bounding box center [432, 235] width 830 height 24
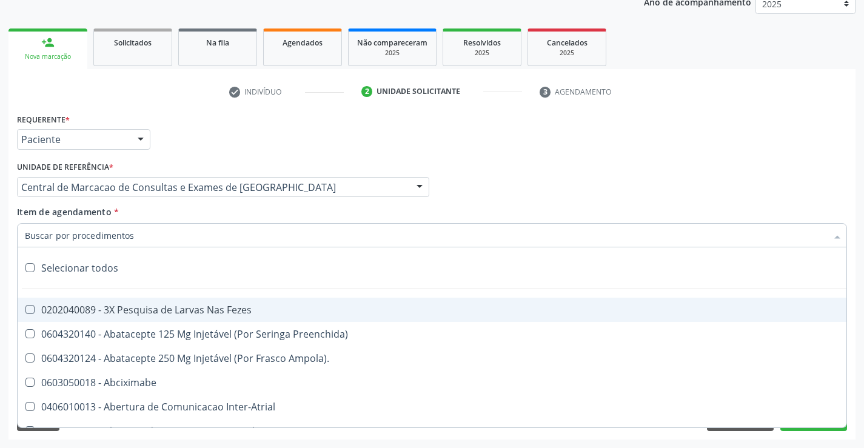
paste input "Ultrassonografia Obstetrica"
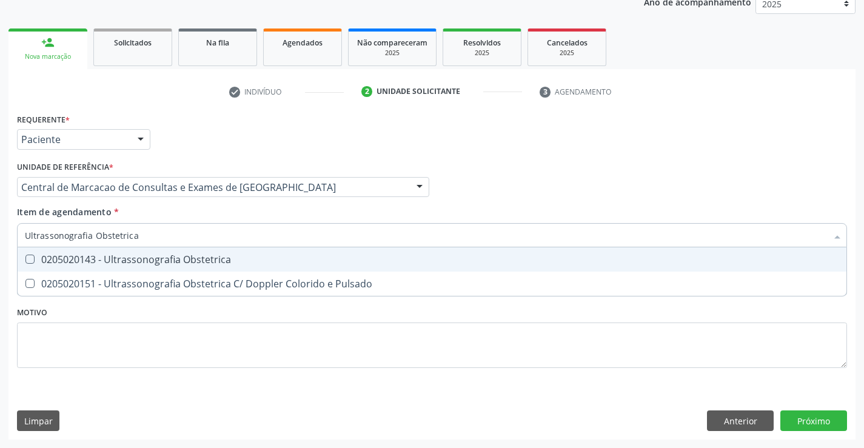
drag, startPoint x: 156, startPoint y: 234, endPoint x: 93, endPoint y: 239, distance: 63.9
click at [93, 239] on input "Ultrassonografia Obstetrica" at bounding box center [426, 235] width 802 height 24
type input "Ultrassonografia"
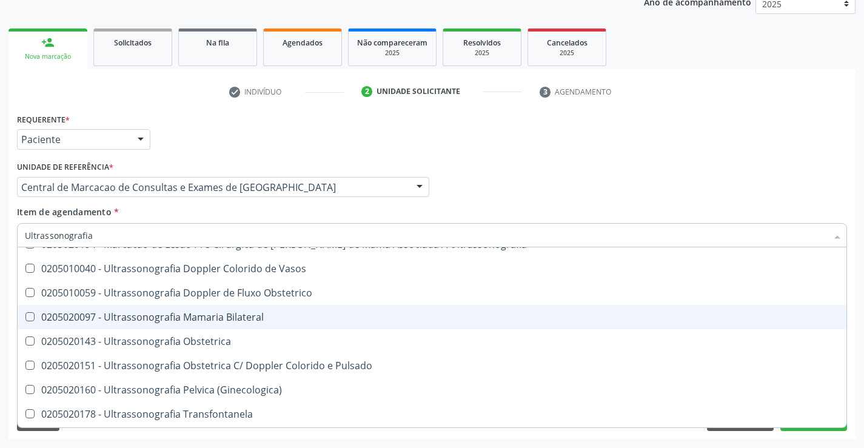
scroll to position [61, 0]
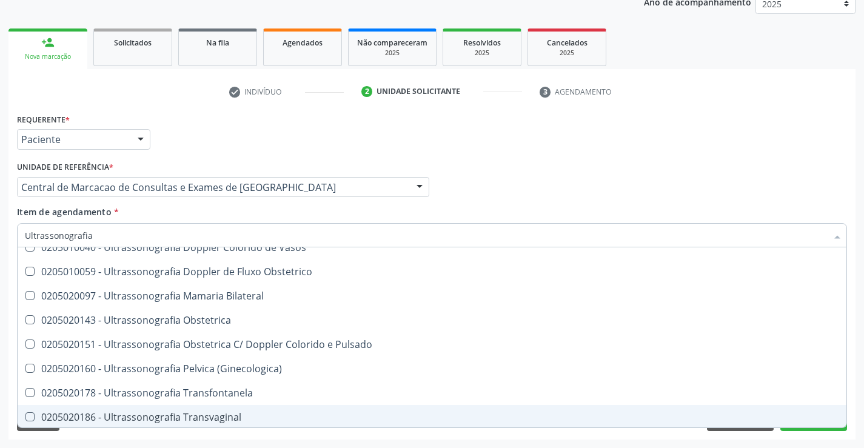
click at [253, 416] on div "0205020186 - Ultrassonografia Transvaginal" at bounding box center [432, 417] width 814 height 10
checkbox Transvaginal "true"
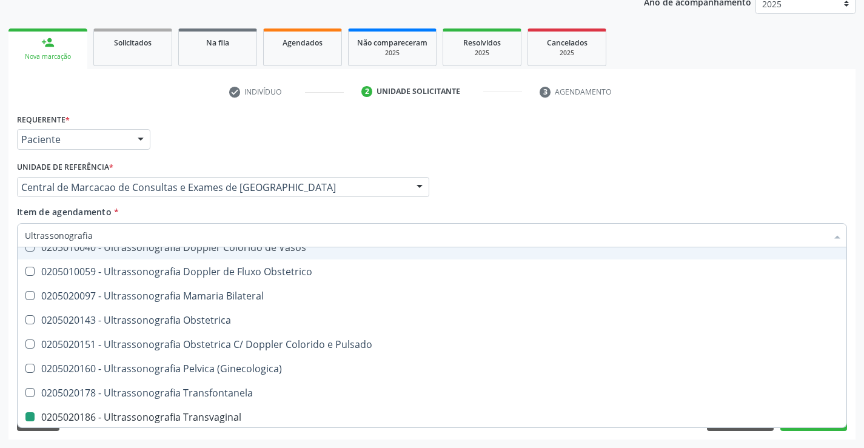
click at [692, 173] on div "Profissional Solicitante Por favor, selecione a Unidade de Atendimento primeiro…" at bounding box center [432, 181] width 836 height 47
checkbox Ultrassonografia "true"
checkbox Transvaginal "false"
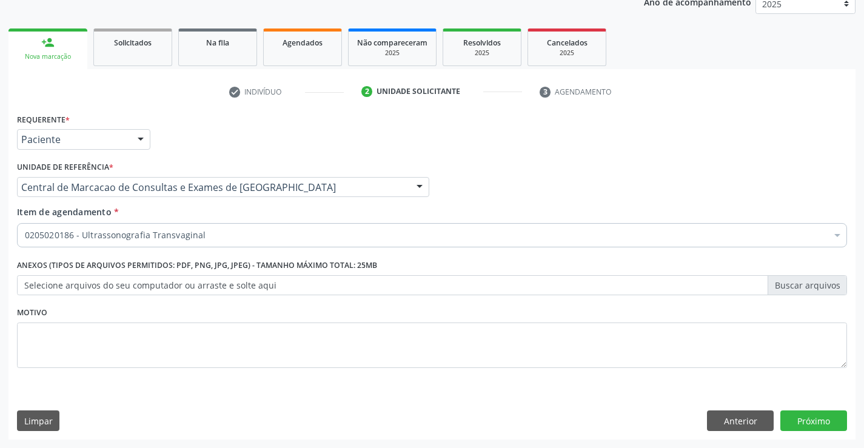
scroll to position [0, 0]
click at [792, 415] on button "Próximo" at bounding box center [813, 420] width 67 height 21
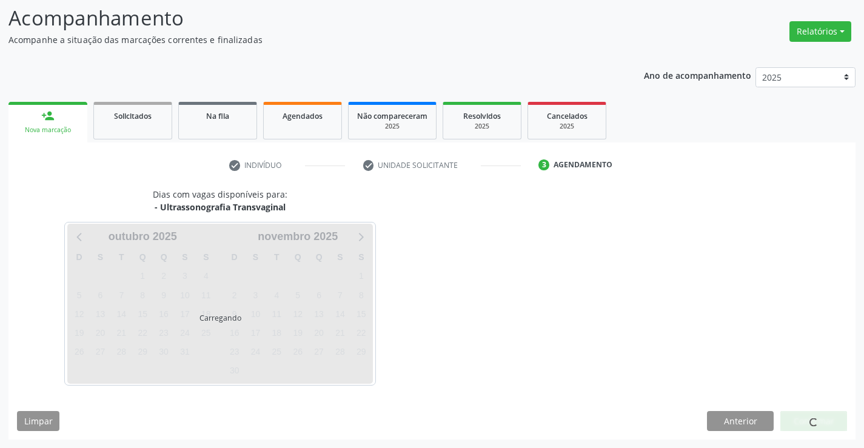
scroll to position [79, 0]
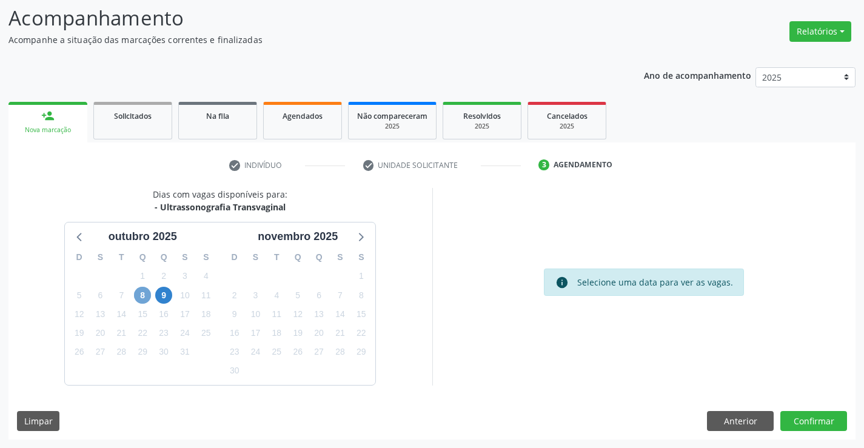
click at [144, 290] on span "8" at bounding box center [142, 295] width 17 height 17
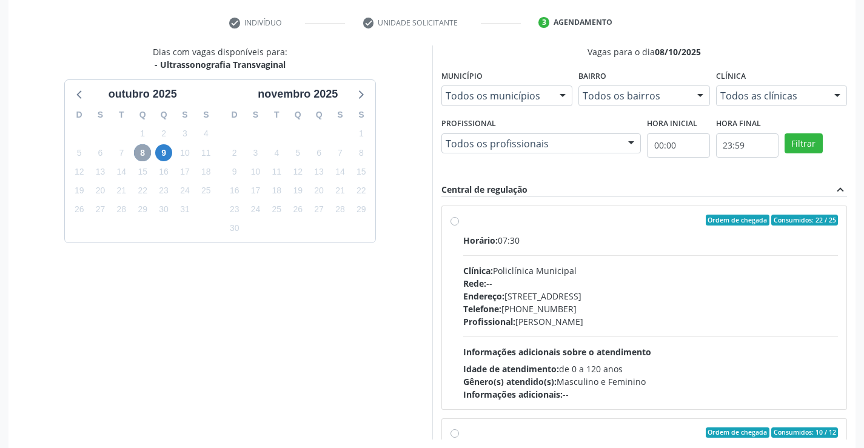
scroll to position [276, 0]
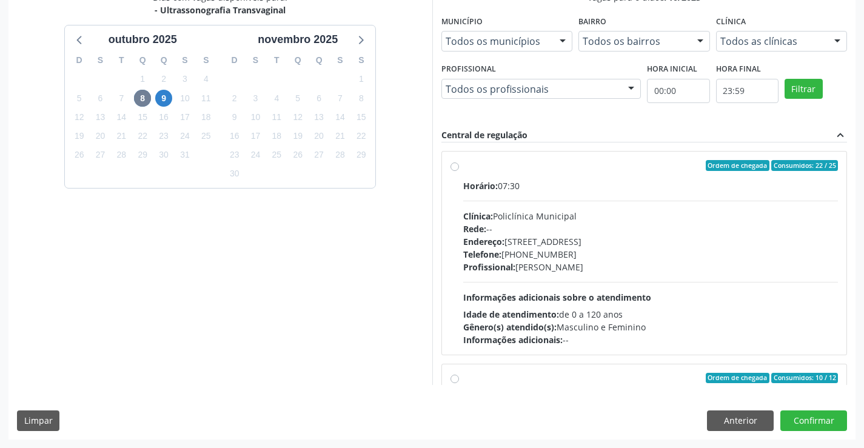
click at [628, 250] on div "Telefone: [PHONE_NUMBER]" at bounding box center [650, 254] width 375 height 13
click at [459, 171] on input "Ordem de chegada Consumidos: 22 / 25 Horário: 07:30 Clínica: Policlínica Munici…" at bounding box center [454, 165] width 8 height 11
radio input "true"
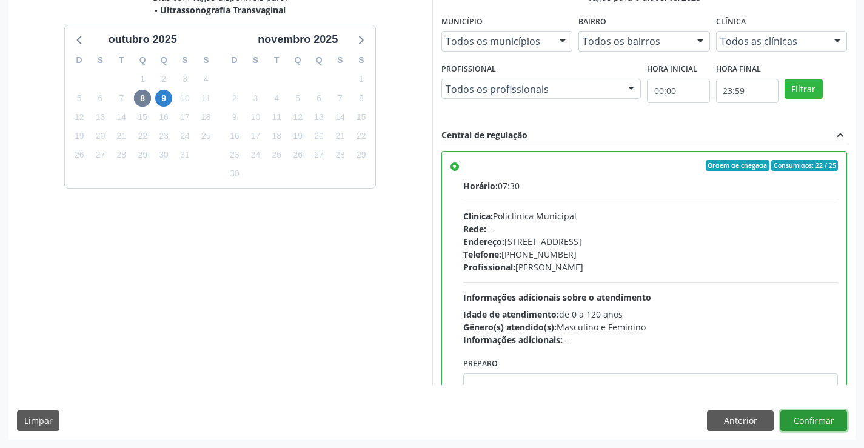
click at [800, 418] on button "Confirmar" at bounding box center [813, 420] width 67 height 21
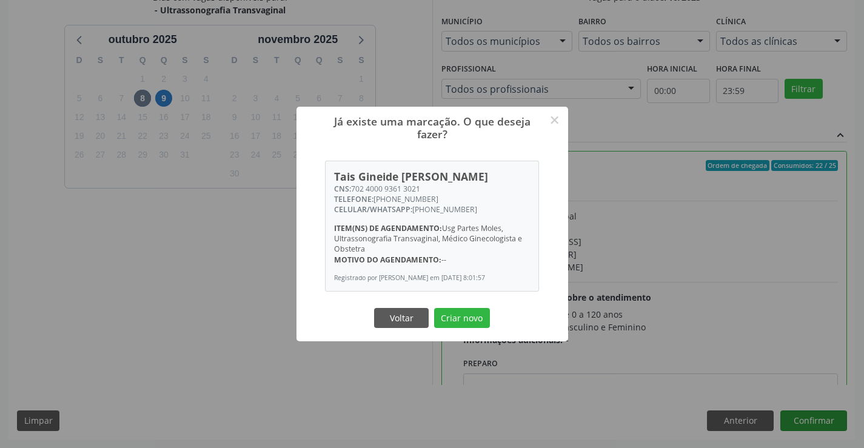
click at [434, 308] on button "Criar novo" at bounding box center [462, 318] width 56 height 21
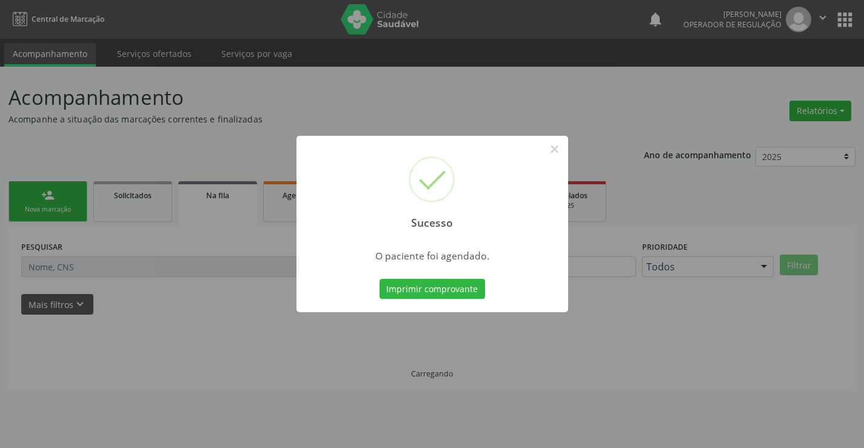
scroll to position [0, 0]
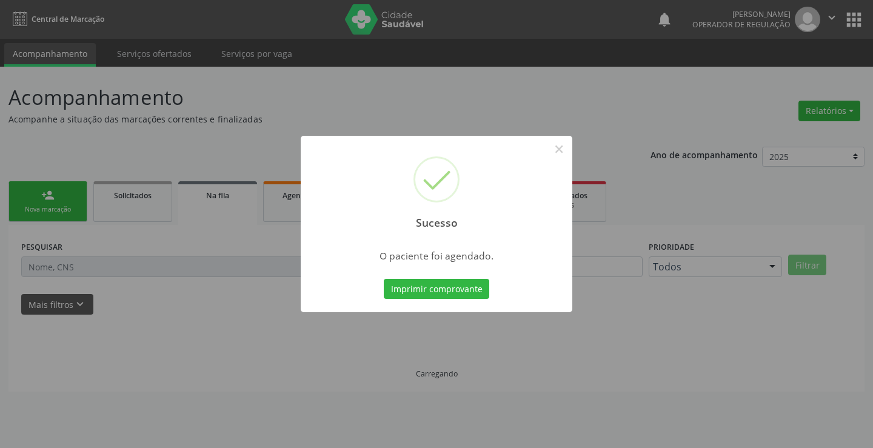
click at [384, 279] on button "Imprimir comprovante" at bounding box center [436, 289] width 105 height 21
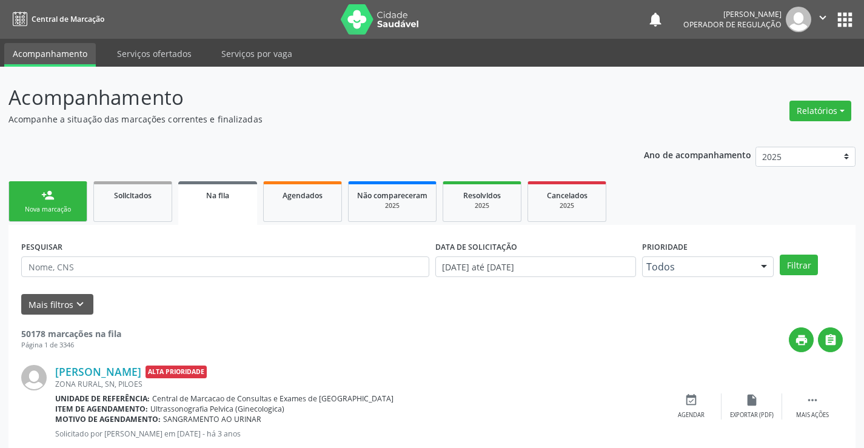
click at [48, 192] on div "person_add" at bounding box center [47, 195] width 13 height 13
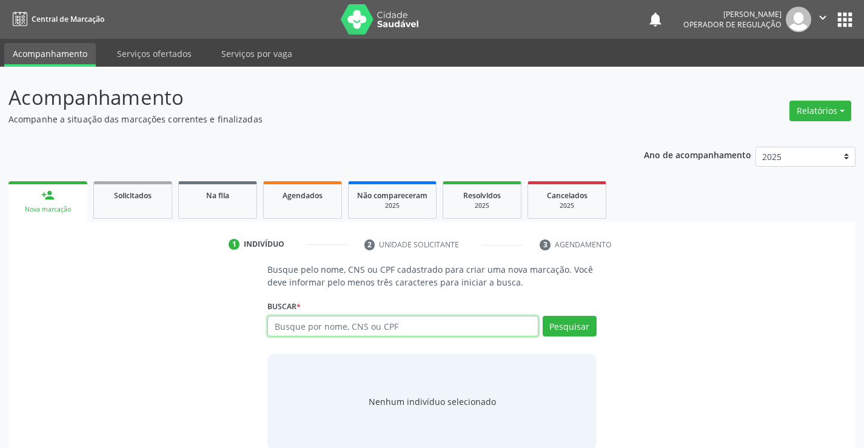
click at [303, 323] on input "text" at bounding box center [402, 326] width 270 height 21
type input "704007803527164"
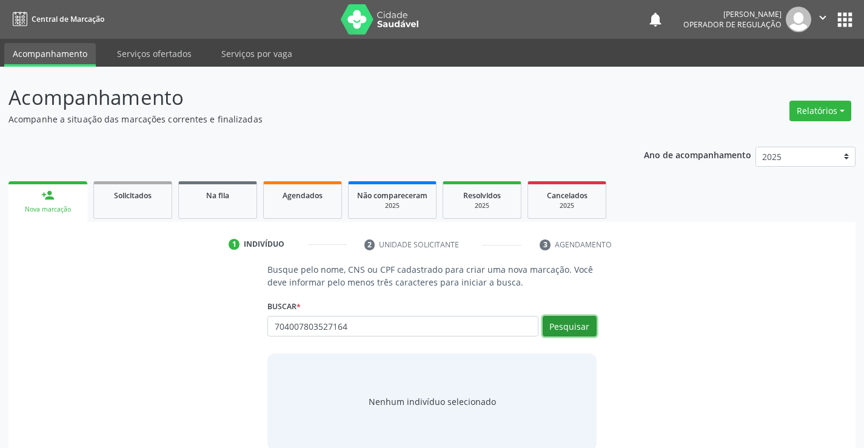
click at [559, 326] on button "Pesquisar" at bounding box center [570, 326] width 54 height 21
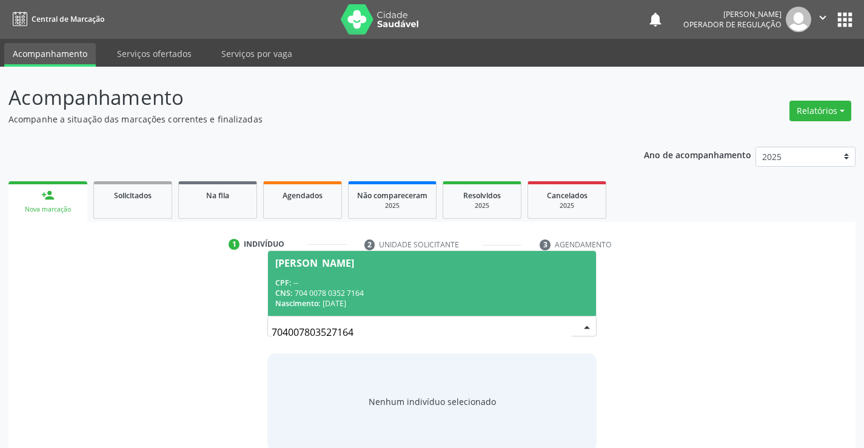
click at [420, 284] on div "CPF: --" at bounding box center [431, 283] width 313 height 10
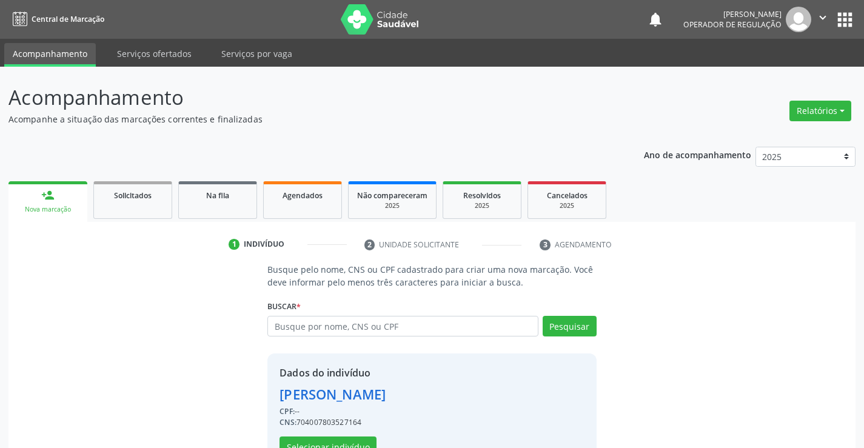
scroll to position [38, 0]
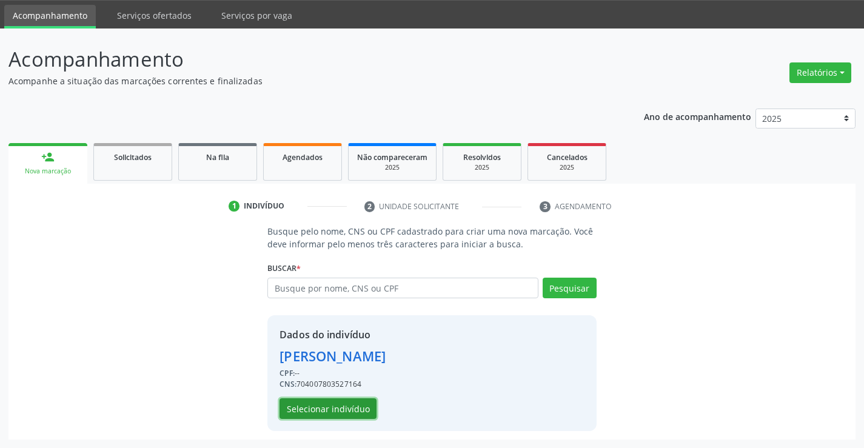
click at [358, 406] on button "Selecionar indivíduo" at bounding box center [327, 408] width 97 height 21
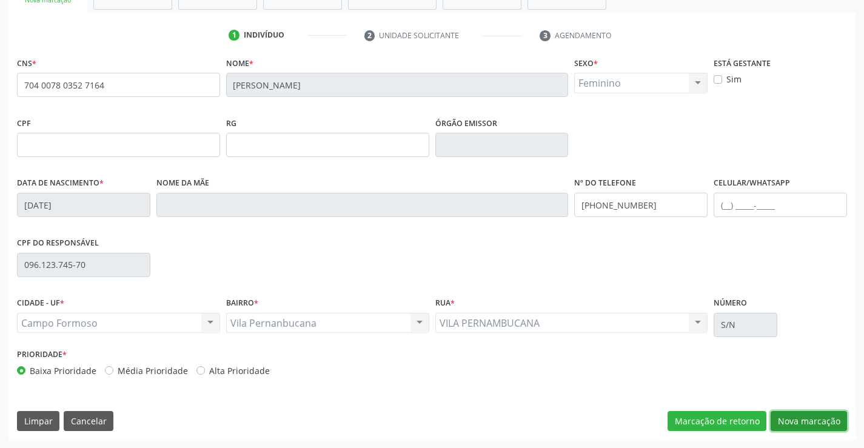
click at [820, 424] on button "Nova marcação" at bounding box center [809, 421] width 76 height 21
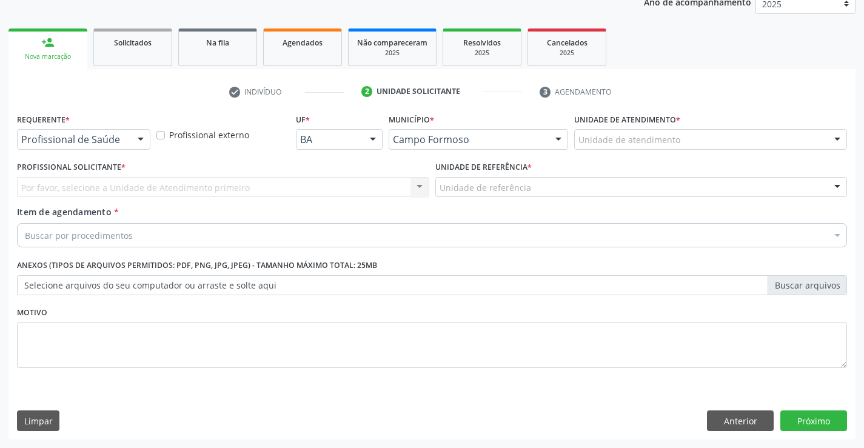
click at [52, 130] on div "Profissional de Saúde" at bounding box center [83, 139] width 133 height 21
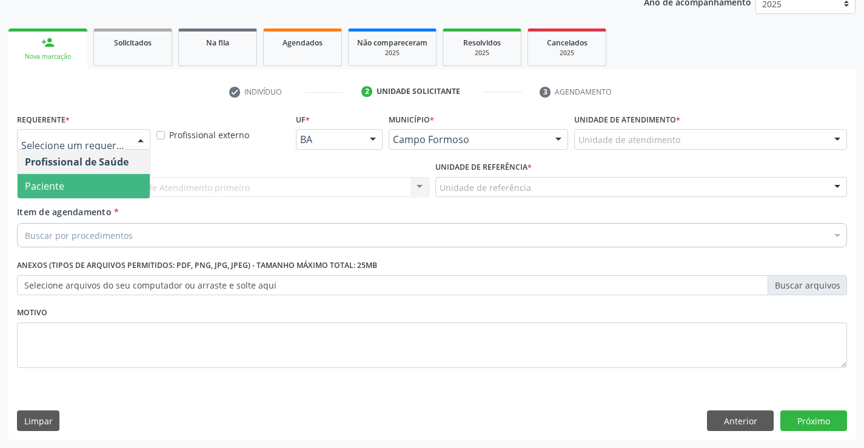
click at [76, 181] on span "Paciente" at bounding box center [84, 186] width 132 height 24
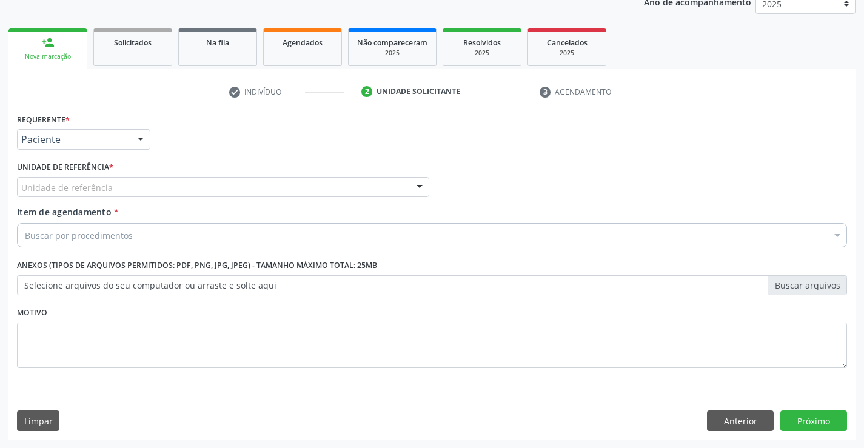
click at [95, 177] on div "Unidade de referência" at bounding box center [223, 187] width 412 height 21
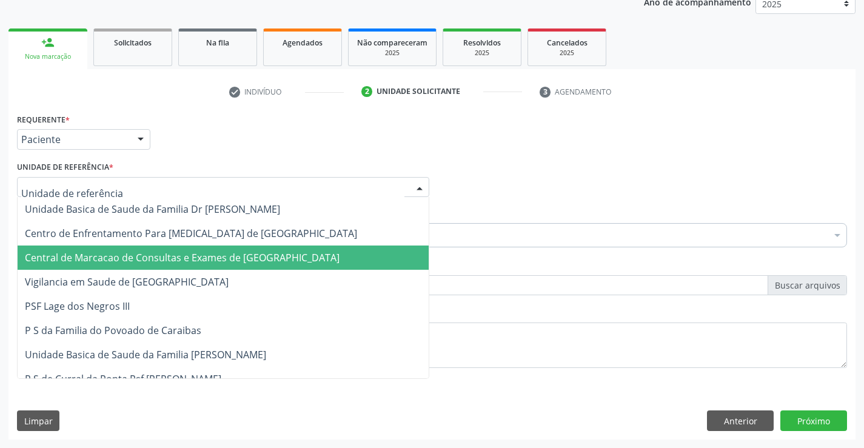
click at [94, 250] on span "Central de Marcacao de Consultas e Exames de [GEOGRAPHIC_DATA]" at bounding box center [223, 258] width 411 height 24
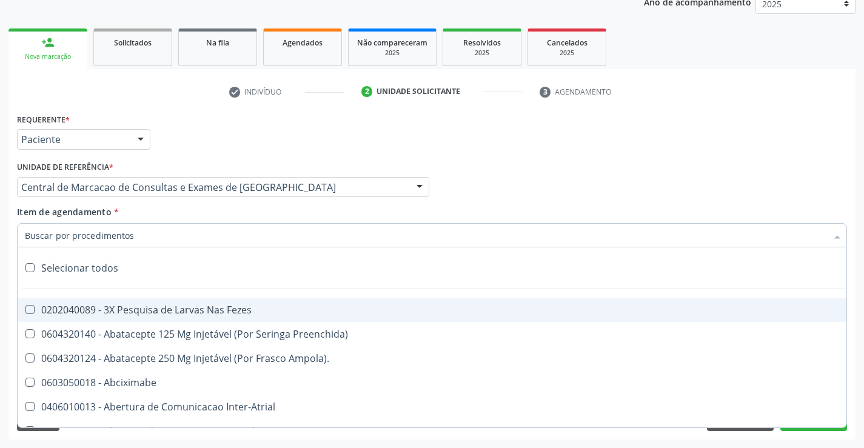
paste input "Ultrassonografia Obstetrica"
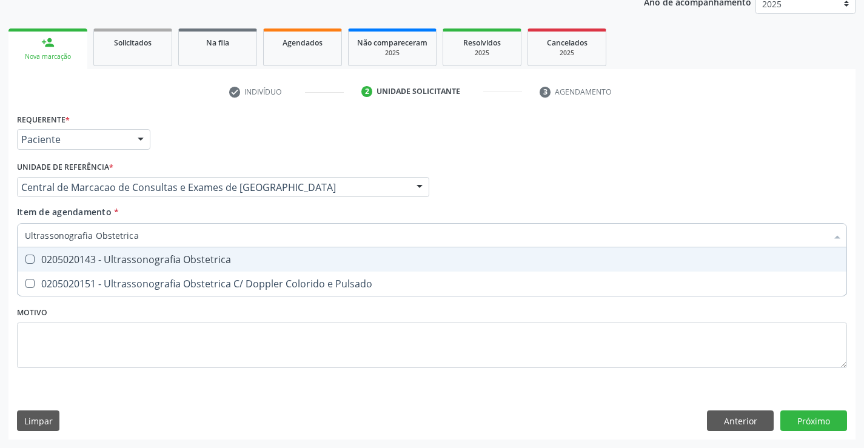
drag, startPoint x: 139, startPoint y: 235, endPoint x: 94, endPoint y: 250, distance: 47.9
click at [94, 244] on div "Ultrassonografia Obstetrica Selecionar todos 0205020143 - Ultrassonografia Obst…" at bounding box center [432, 233] width 830 height 21
type input "Ultrassonografia"
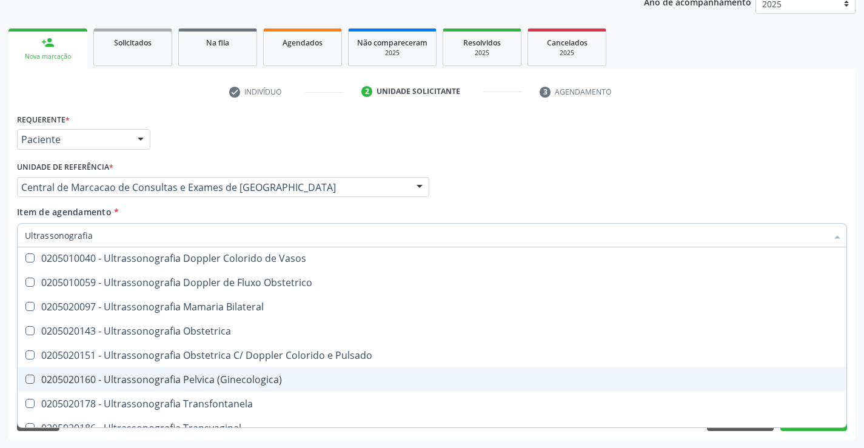
scroll to position [121, 0]
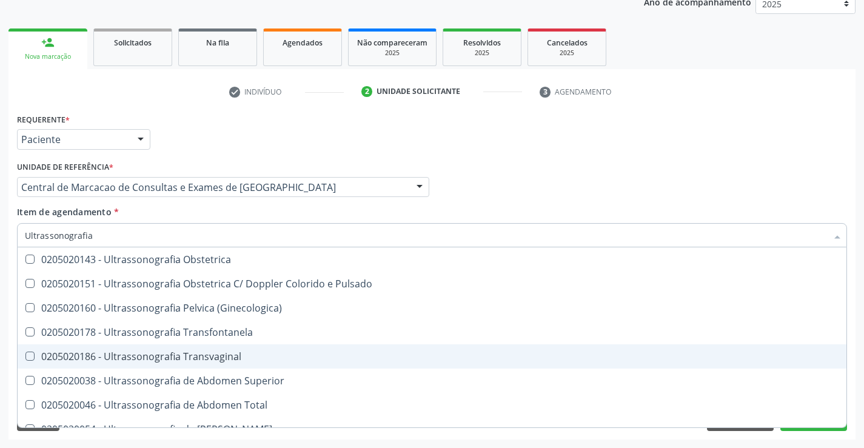
click at [265, 352] on div "0205020186 - Ultrassonografia Transvaginal" at bounding box center [432, 357] width 814 height 10
checkbox Transvaginal "true"
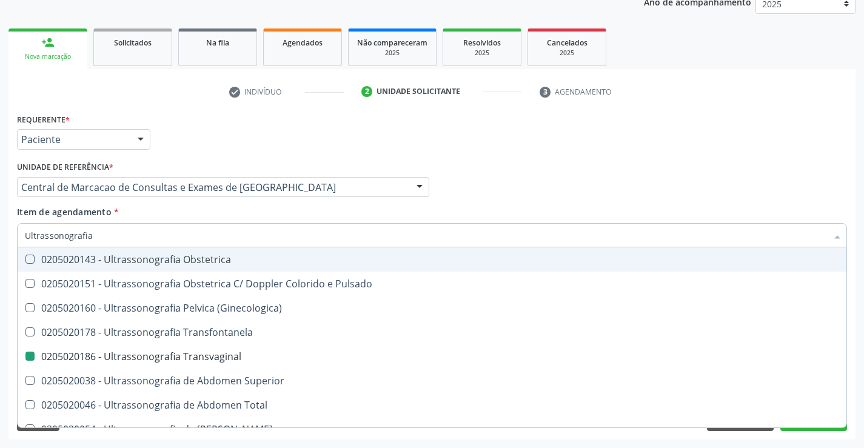
click at [695, 157] on div "Requerente * Paciente Profissional de Saúde Paciente Nenhum resultado encontrad…" at bounding box center [432, 133] width 836 height 47
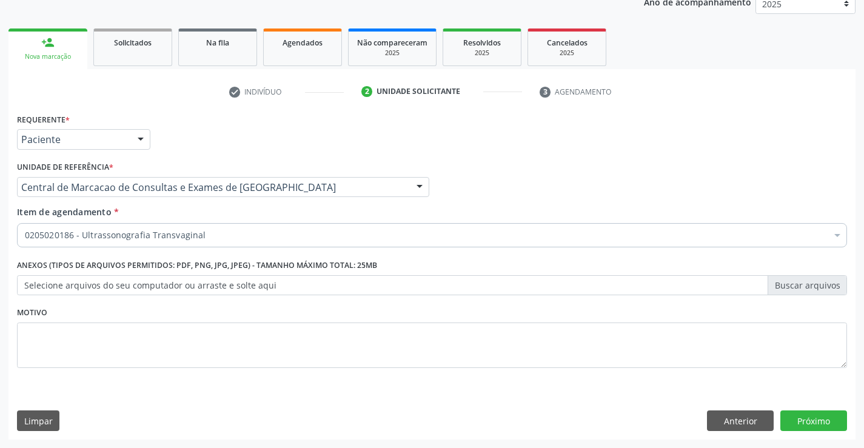
scroll to position [0, 0]
click at [791, 416] on button "Próximo" at bounding box center [813, 420] width 67 height 21
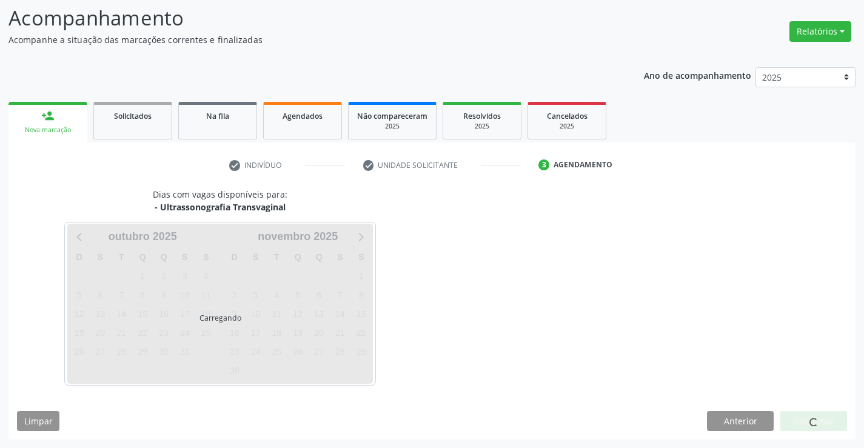
scroll to position [79, 0]
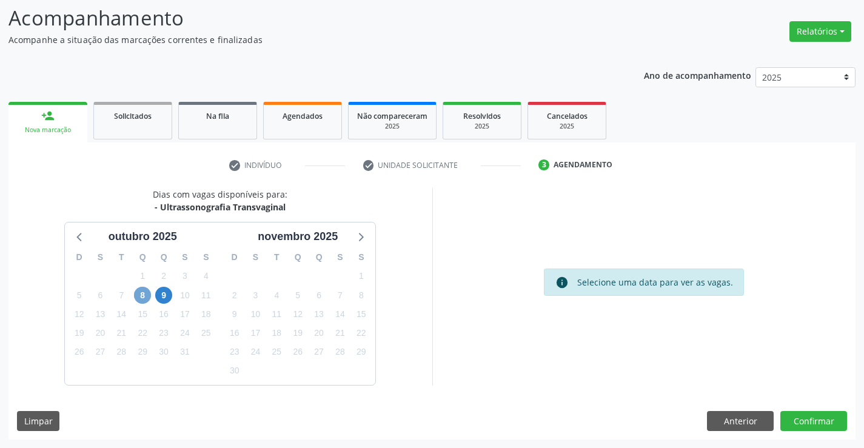
click at [142, 295] on span "8" at bounding box center [142, 295] width 17 height 17
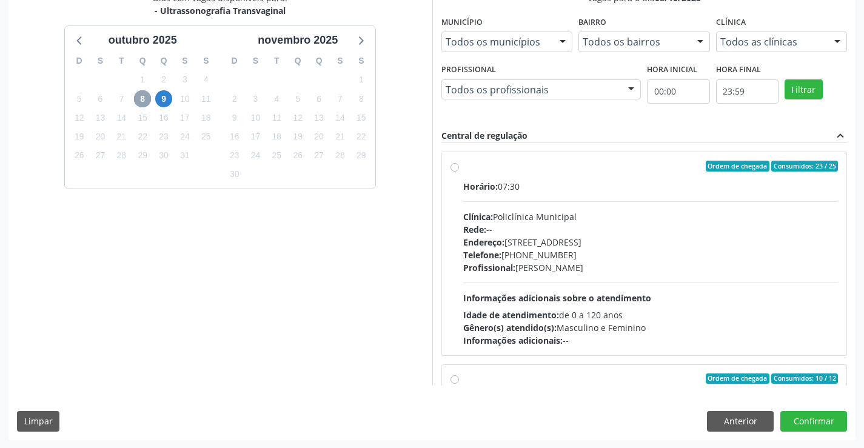
scroll to position [276, 0]
click at [560, 250] on div "Telefone: [PHONE_NUMBER]" at bounding box center [650, 254] width 375 height 13
click at [459, 171] on input "Ordem de chegada Consumidos: 23 / 25 Horário: 07:30 Clínica: Policlínica Munici…" at bounding box center [454, 165] width 8 height 11
radio input "true"
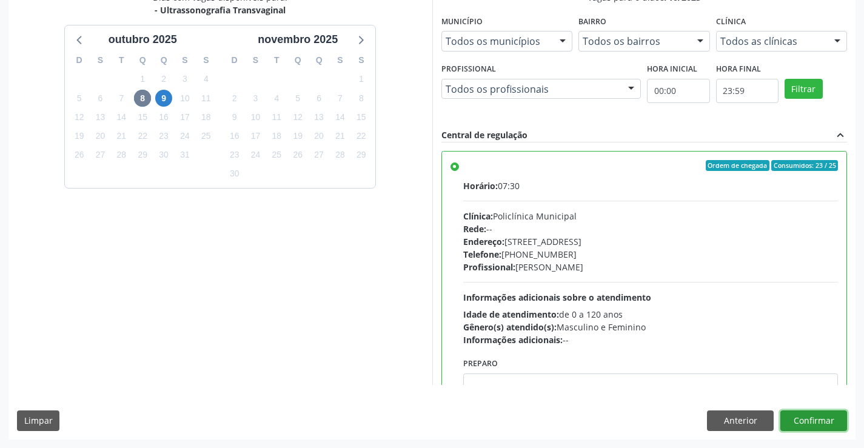
click at [824, 417] on button "Confirmar" at bounding box center [813, 420] width 67 height 21
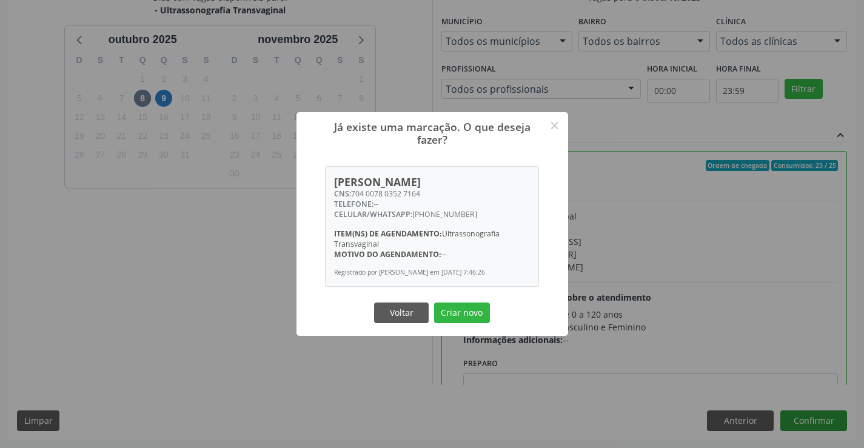
click at [434, 303] on button "Criar novo" at bounding box center [462, 313] width 56 height 21
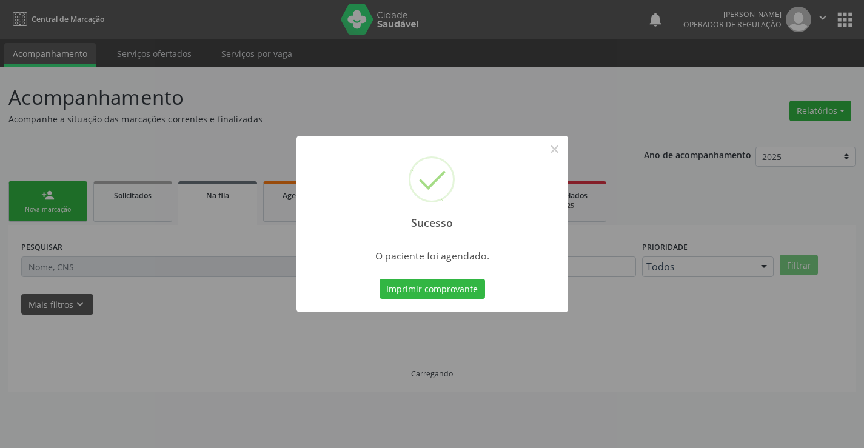
scroll to position [0, 0]
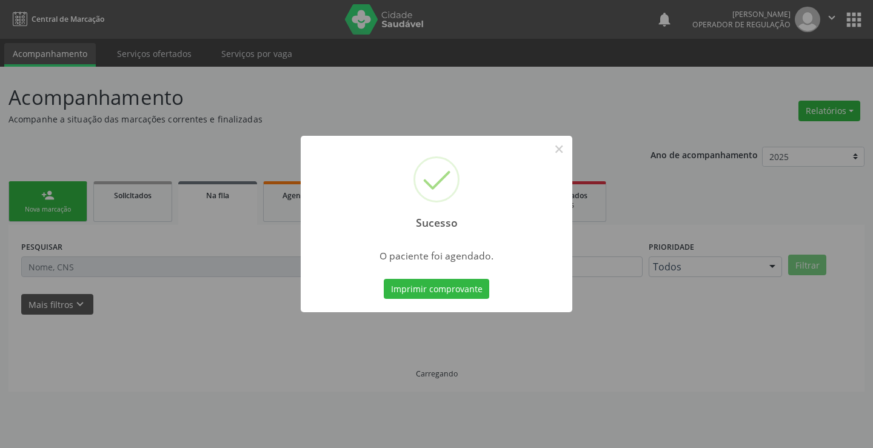
click at [384, 279] on button "Imprimir comprovante" at bounding box center [436, 289] width 105 height 21
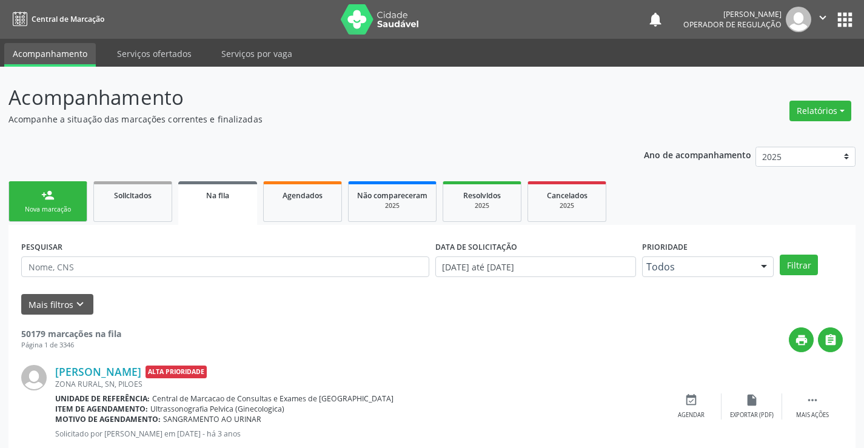
click at [52, 201] on div "person_add" at bounding box center [47, 195] width 13 height 13
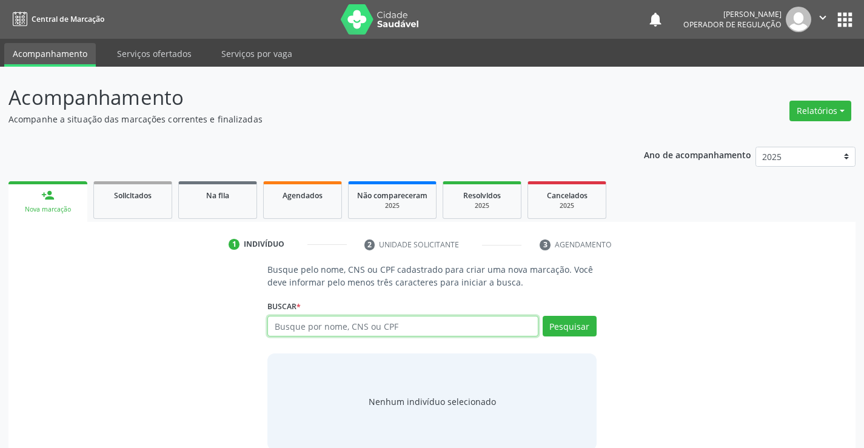
click at [378, 328] on input "text" at bounding box center [402, 326] width 270 height 21
type input "702803168266063"
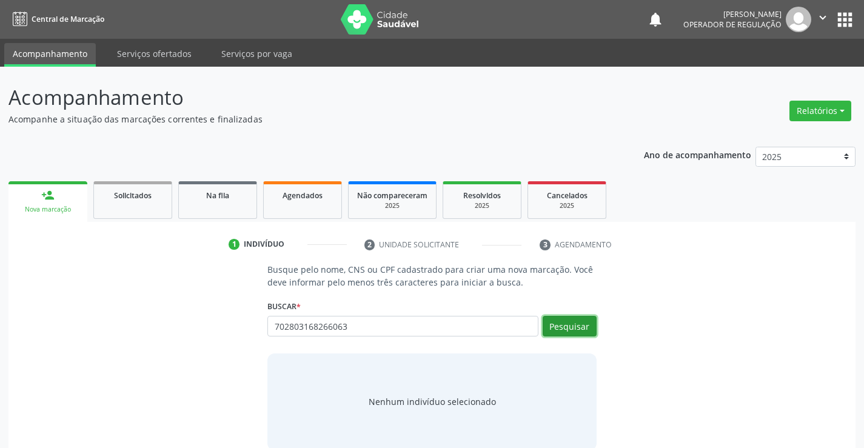
click at [583, 327] on button "Pesquisar" at bounding box center [570, 326] width 54 height 21
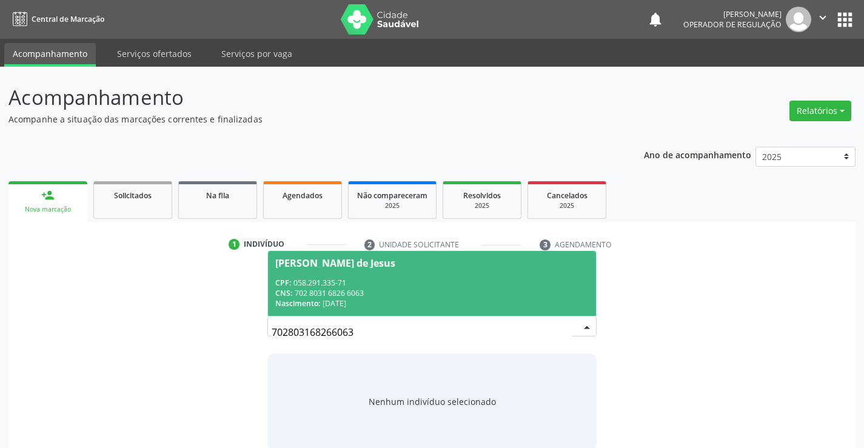
click at [486, 272] on span "[PERSON_NAME] de Jesus CPF: 058.291.335-71 CNS: 702 8031 6826 6063 Nascimento: …" at bounding box center [431, 283] width 327 height 65
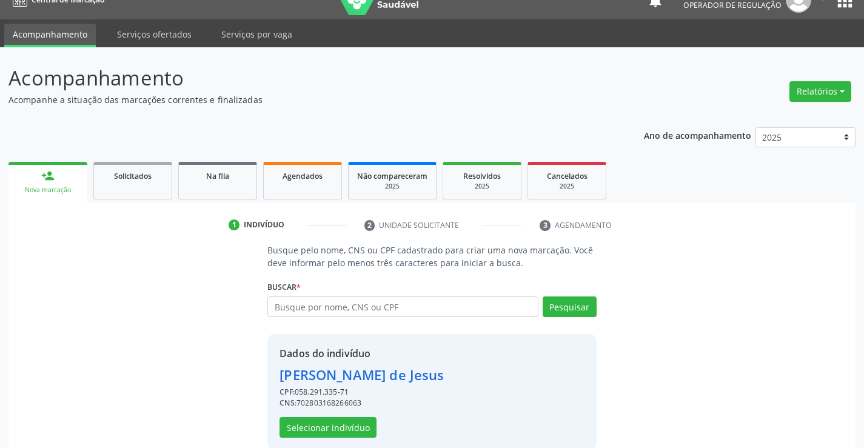
scroll to position [38, 0]
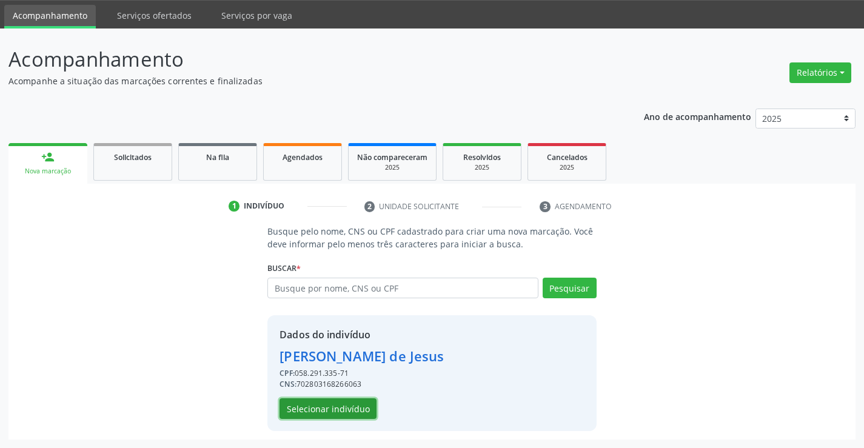
click at [363, 407] on button "Selecionar indivíduo" at bounding box center [327, 408] width 97 height 21
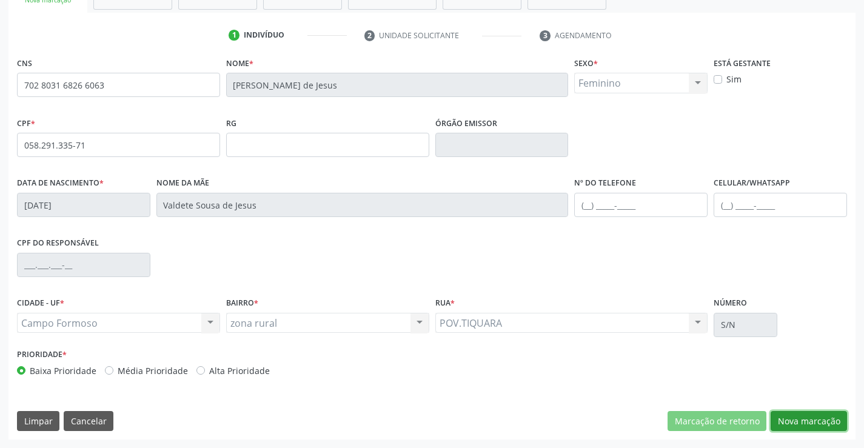
click at [811, 418] on button "Nova marcação" at bounding box center [809, 421] width 76 height 21
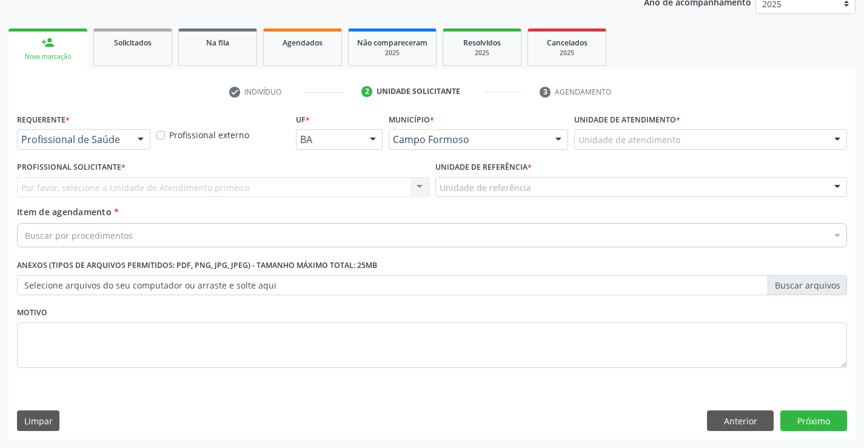
scroll to position [153, 0]
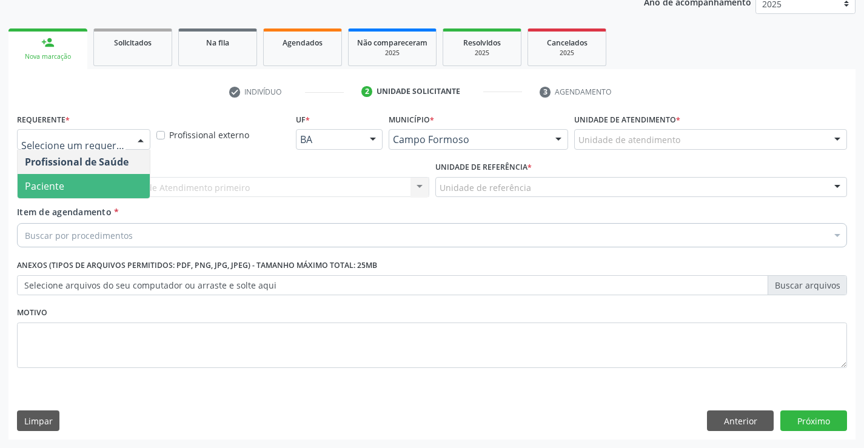
click at [118, 186] on span "Paciente" at bounding box center [84, 186] width 132 height 24
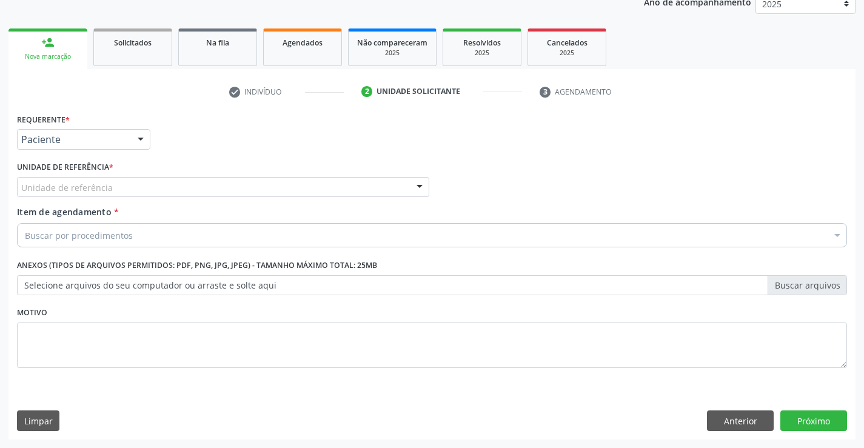
click at [136, 186] on div "Unidade de referência" at bounding box center [223, 187] width 412 height 21
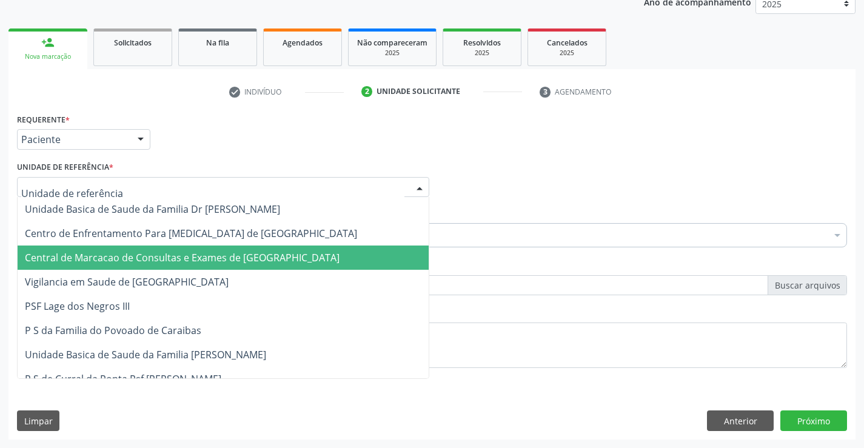
click at [138, 252] on span "Central de Marcacao de Consultas e Exames de [GEOGRAPHIC_DATA]" at bounding box center [182, 257] width 315 height 13
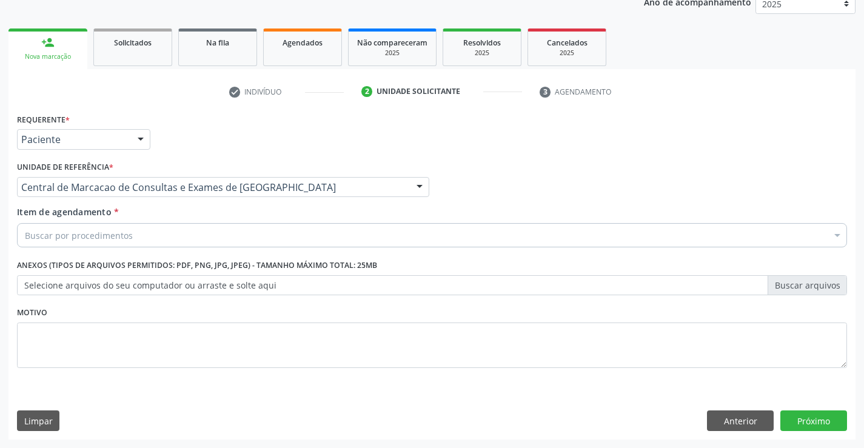
click at [142, 236] on div "Buscar por procedimentos" at bounding box center [432, 235] width 830 height 24
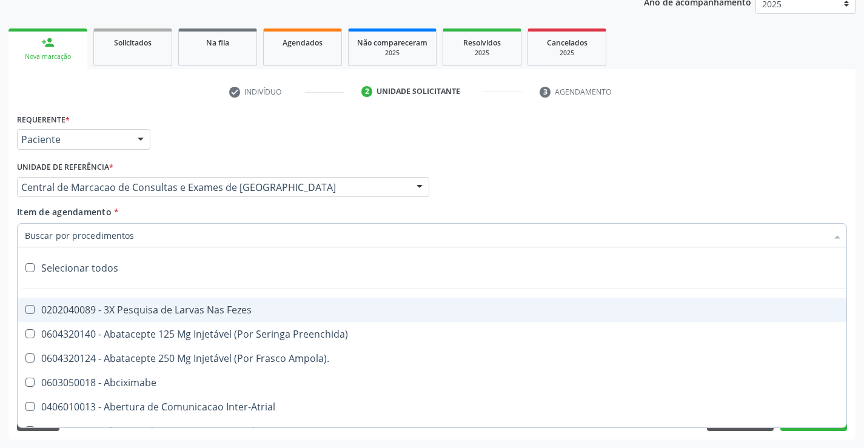
paste input "Ultrassonografia Obstetrica"
type input "Ultrassonografia Obstetrica"
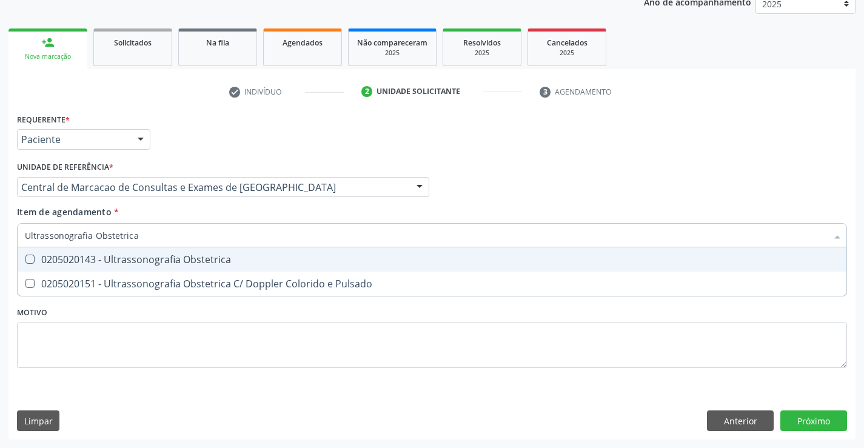
click at [236, 260] on div "0205020143 - Ultrassonografia Obstetrica" at bounding box center [432, 260] width 814 height 10
checkbox Obstetrica "true"
drag, startPoint x: 152, startPoint y: 235, endPoint x: 90, endPoint y: 254, distance: 64.6
click at [90, 244] on div "Ultrassonografia Obstetrica Desfazer seleção 0205020143 - Ultrassonografia Obst…" at bounding box center [432, 233] width 830 height 21
type input "Ultrassonografia"
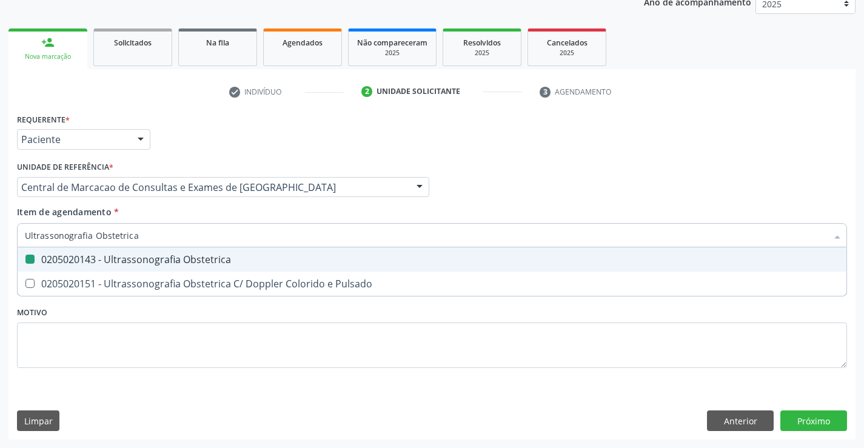
checkbox Obstetrica "false"
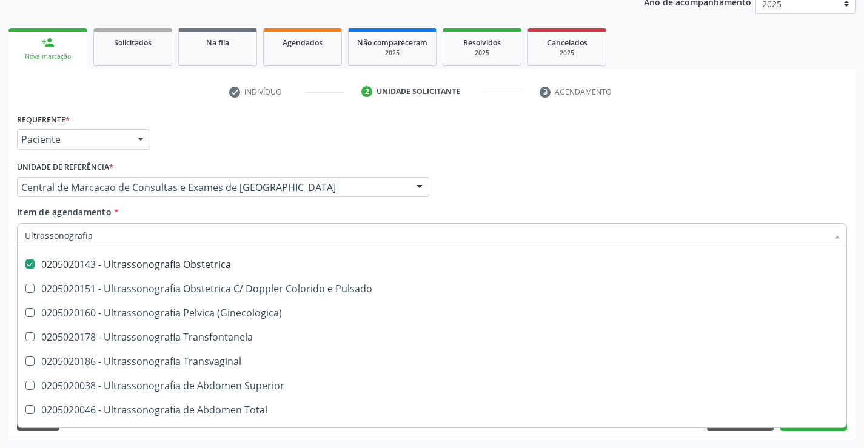
scroll to position [121, 0]
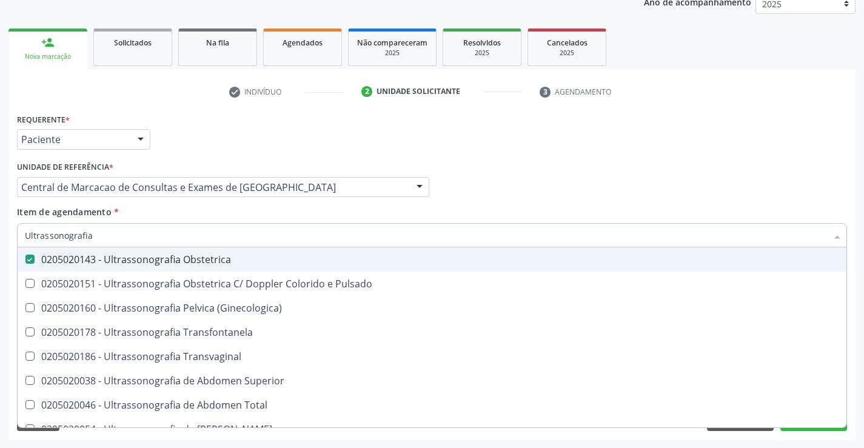
click at [257, 266] on span "0205020143 - Ultrassonografia Obstetrica" at bounding box center [432, 259] width 829 height 24
checkbox Obstetrica "false"
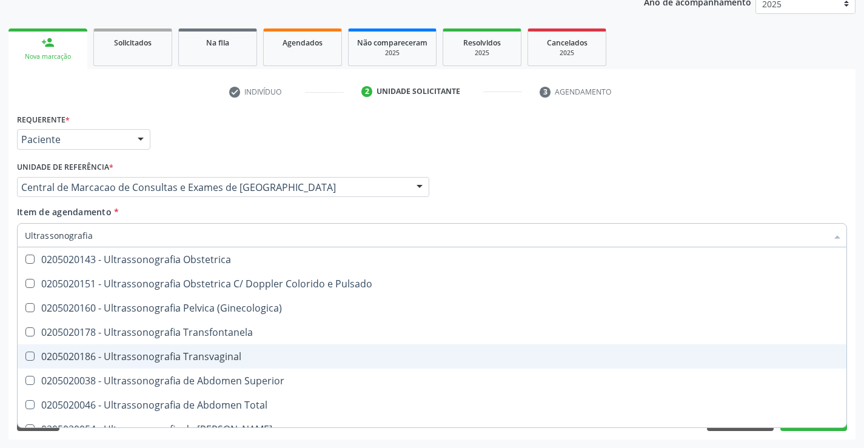
click at [263, 366] on span "0205020186 - Ultrassonografia Transvaginal" at bounding box center [432, 356] width 829 height 24
checkbox Transvaginal "true"
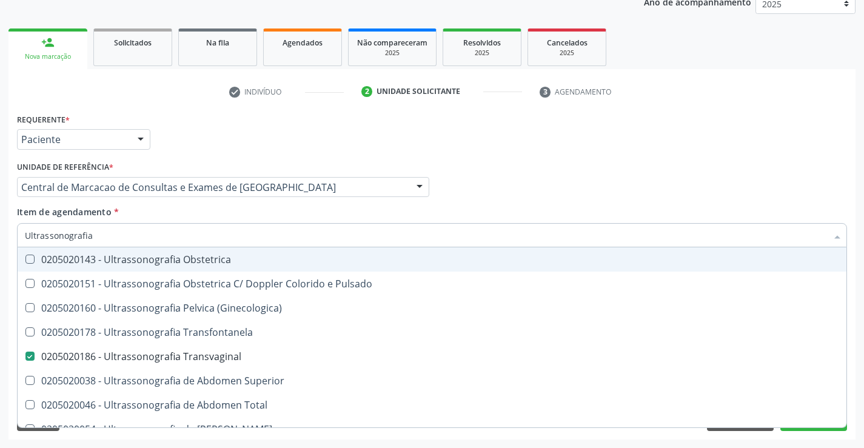
click at [488, 234] on input "Ultrassonografia" at bounding box center [426, 235] width 802 height 24
drag, startPoint x: 501, startPoint y: 212, endPoint x: 96, endPoint y: 42, distance: 438.9
click at [500, 212] on div "Item de agendamento * Ultrassonografia Desfazer seleção 0201010542 - Biopsia Pe…" at bounding box center [432, 225] width 830 height 38
checkbox Ultrassonografia "true"
checkbox Transvaginal "false"
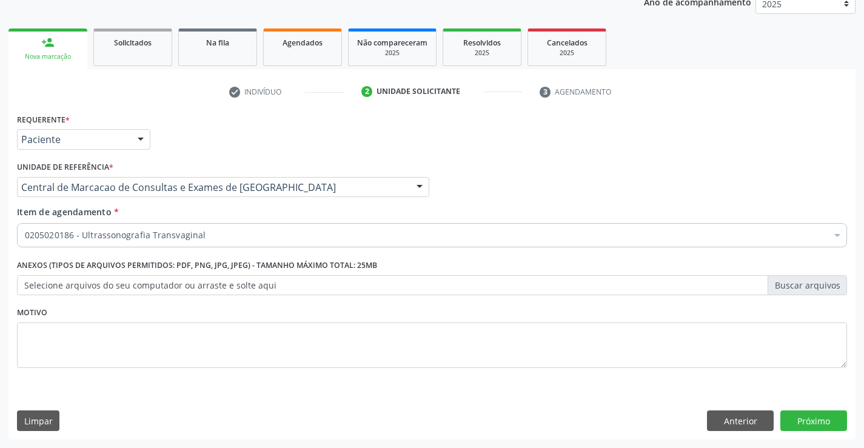
scroll to position [0, 0]
click at [789, 420] on button "Próximo" at bounding box center [813, 420] width 67 height 21
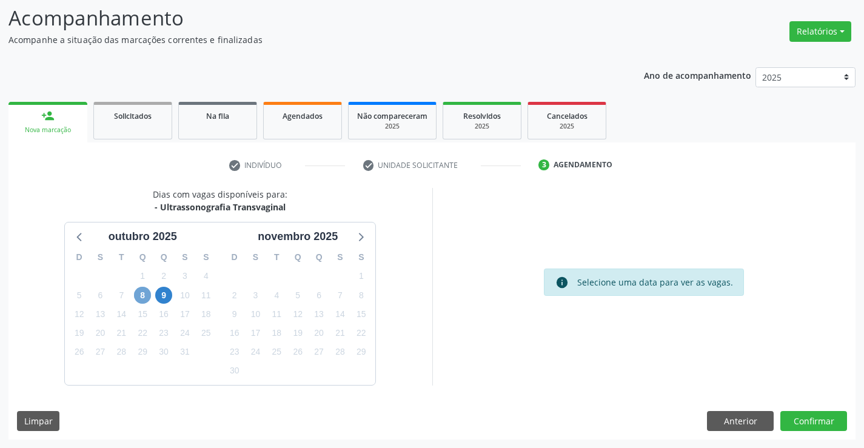
click at [142, 294] on span "8" at bounding box center [142, 295] width 17 height 17
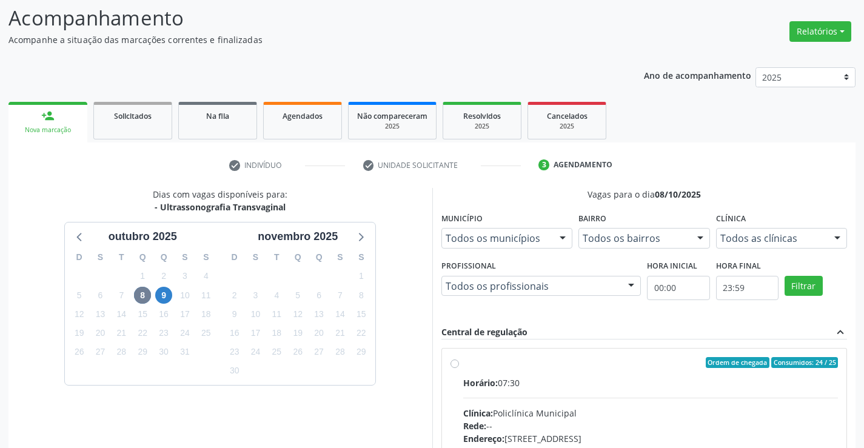
click at [664, 386] on div "Horário: 07:30" at bounding box center [650, 382] width 375 height 13
click at [459, 368] on input "Ordem de chegada Consumidos: 24 / 25 Horário: 07:30 Clínica: Policlínica Munici…" at bounding box center [454, 362] width 8 height 11
radio input "true"
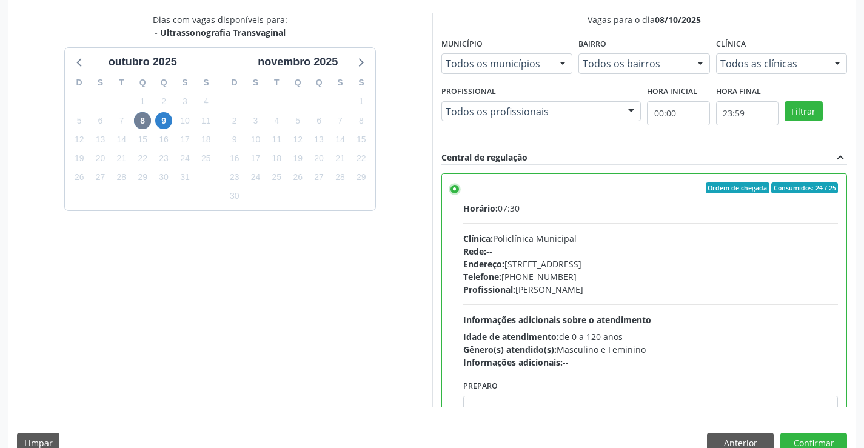
scroll to position [276, 0]
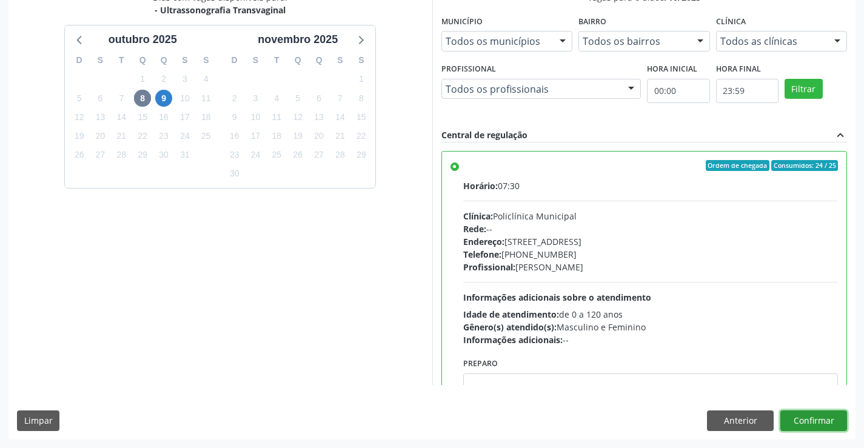
click at [826, 424] on button "Confirmar" at bounding box center [813, 420] width 67 height 21
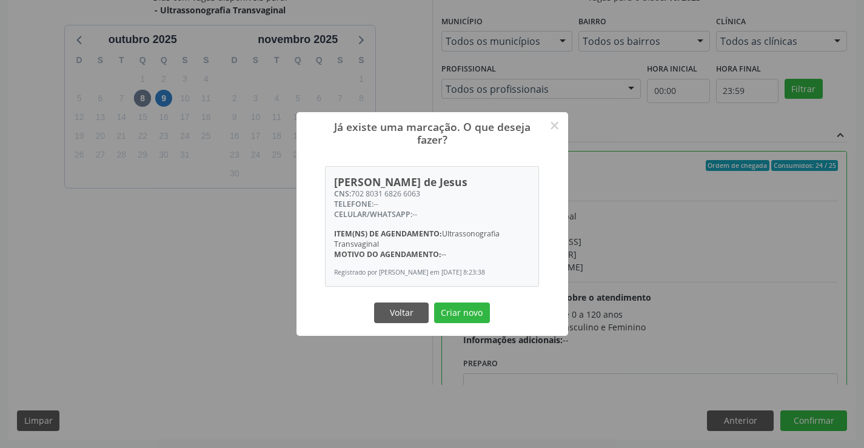
click at [434, 303] on button "Criar novo" at bounding box center [462, 313] width 56 height 21
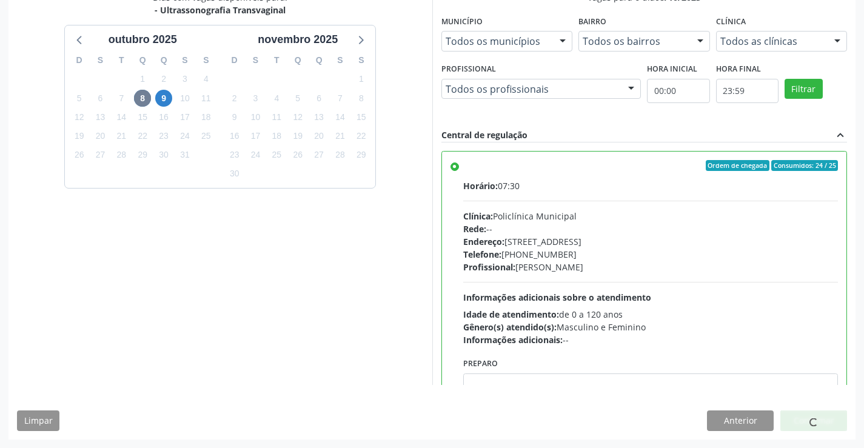
scroll to position [0, 0]
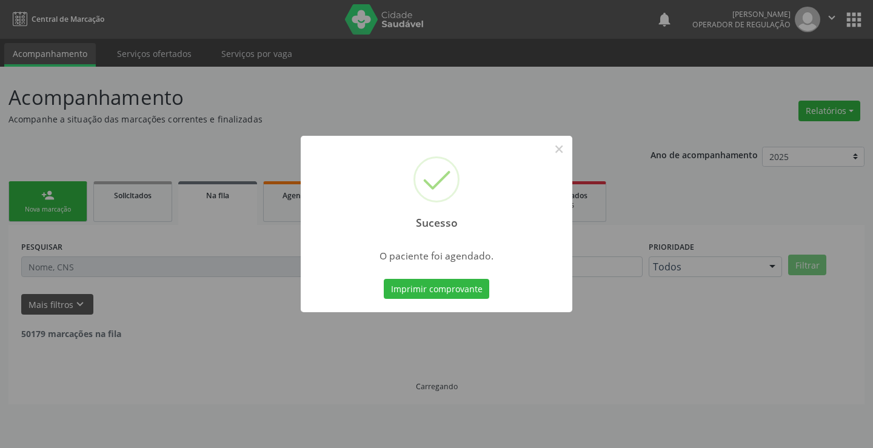
click at [384, 279] on button "Imprimir comprovante" at bounding box center [436, 289] width 105 height 21
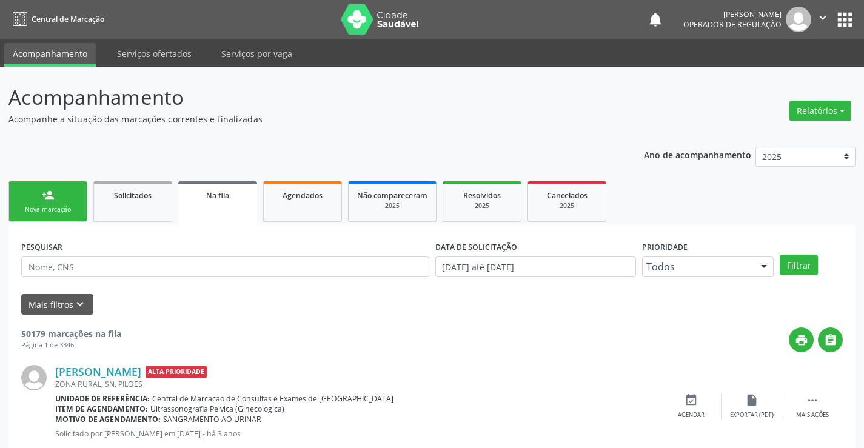
click at [818, 18] on icon "" at bounding box center [822, 17] width 13 height 13
click at [801, 72] on link "Sair" at bounding box center [792, 73] width 84 height 17
